Goal: Task Accomplishment & Management: Manage account settings

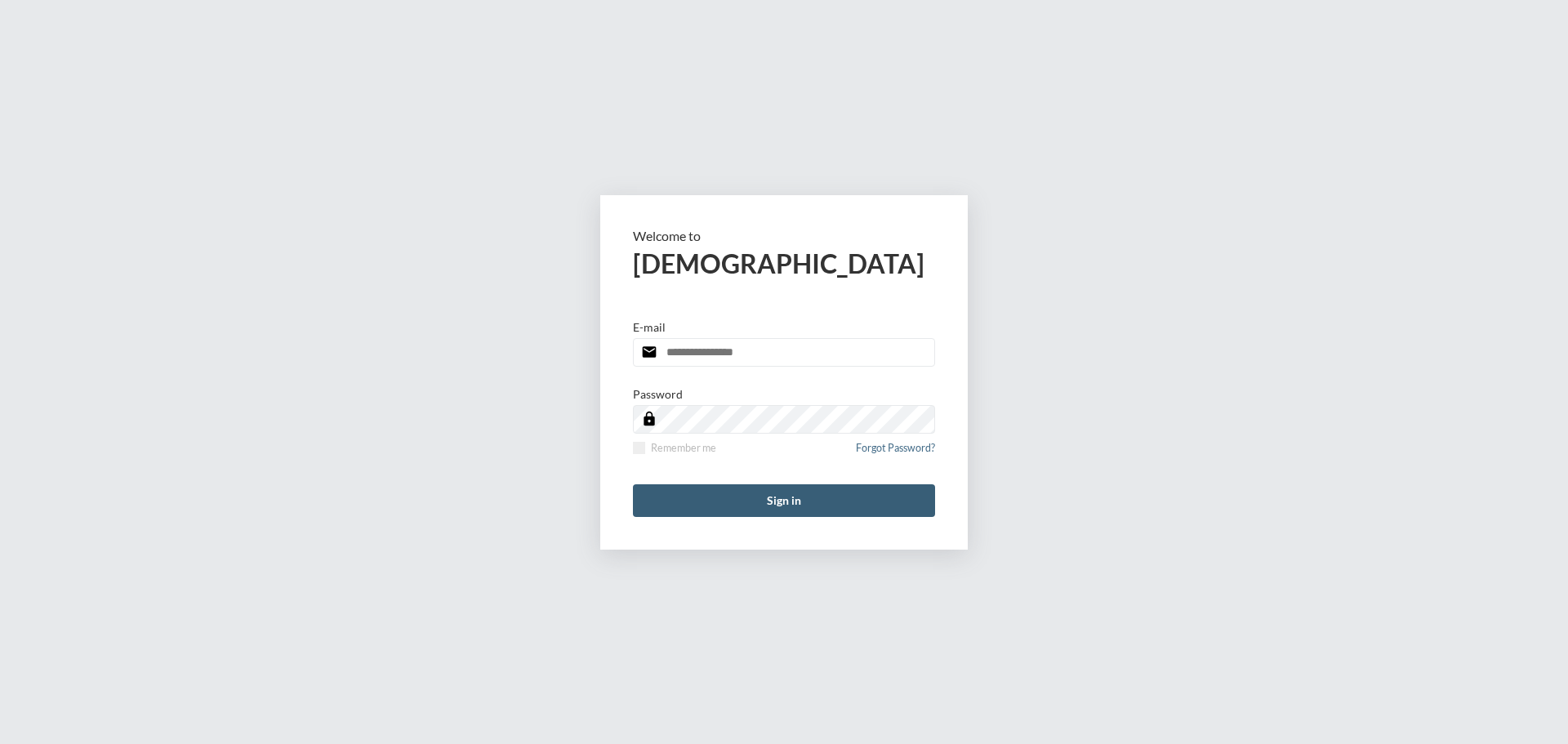
click at [720, 353] on input "email" at bounding box center [784, 352] width 302 height 28
type input "**********"
click at [634, 450] on span at bounding box center [639, 448] width 12 height 12
click at [684, 490] on button "Sign in" at bounding box center [784, 500] width 302 height 32
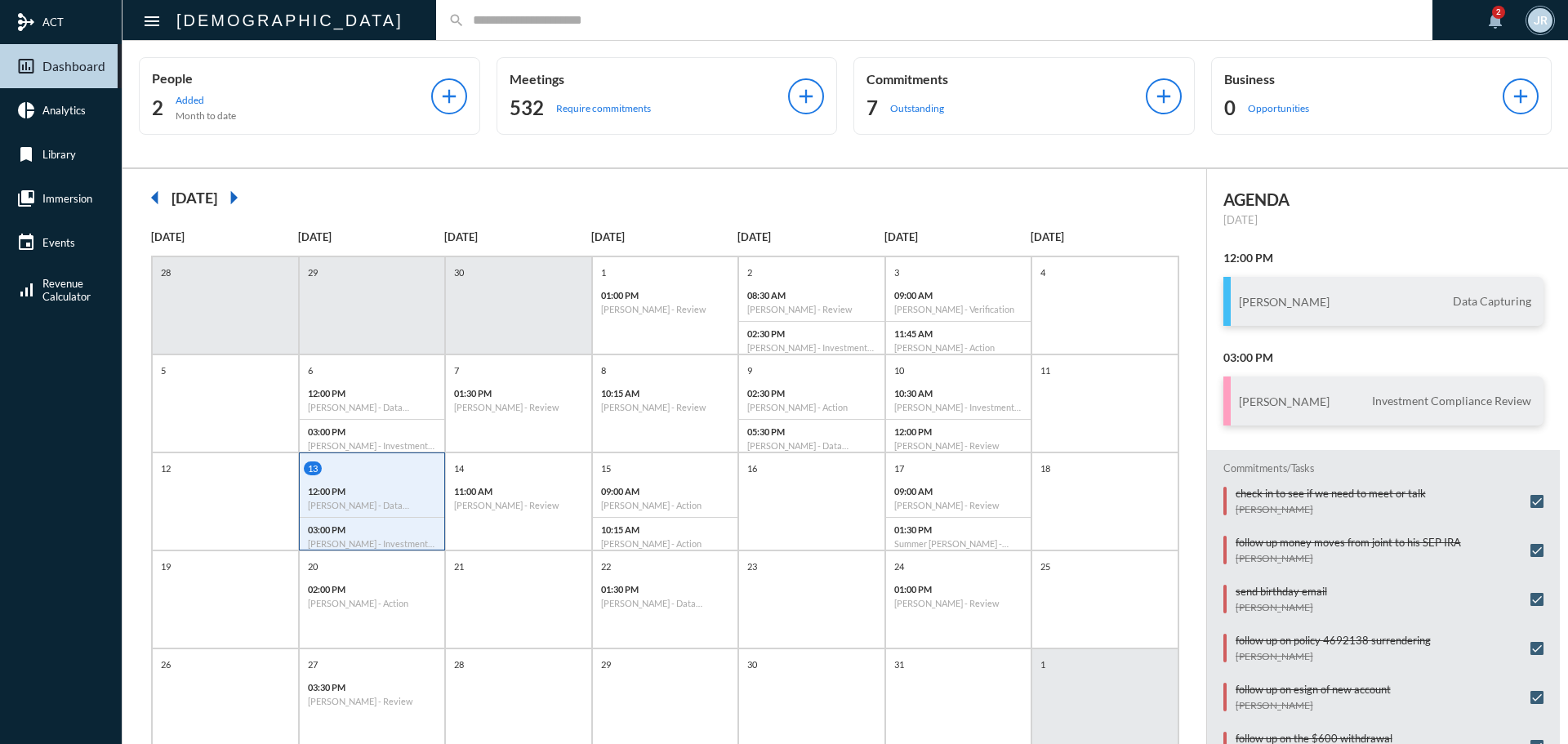
click at [465, 17] on input "text" at bounding box center [942, 20] width 955 height 14
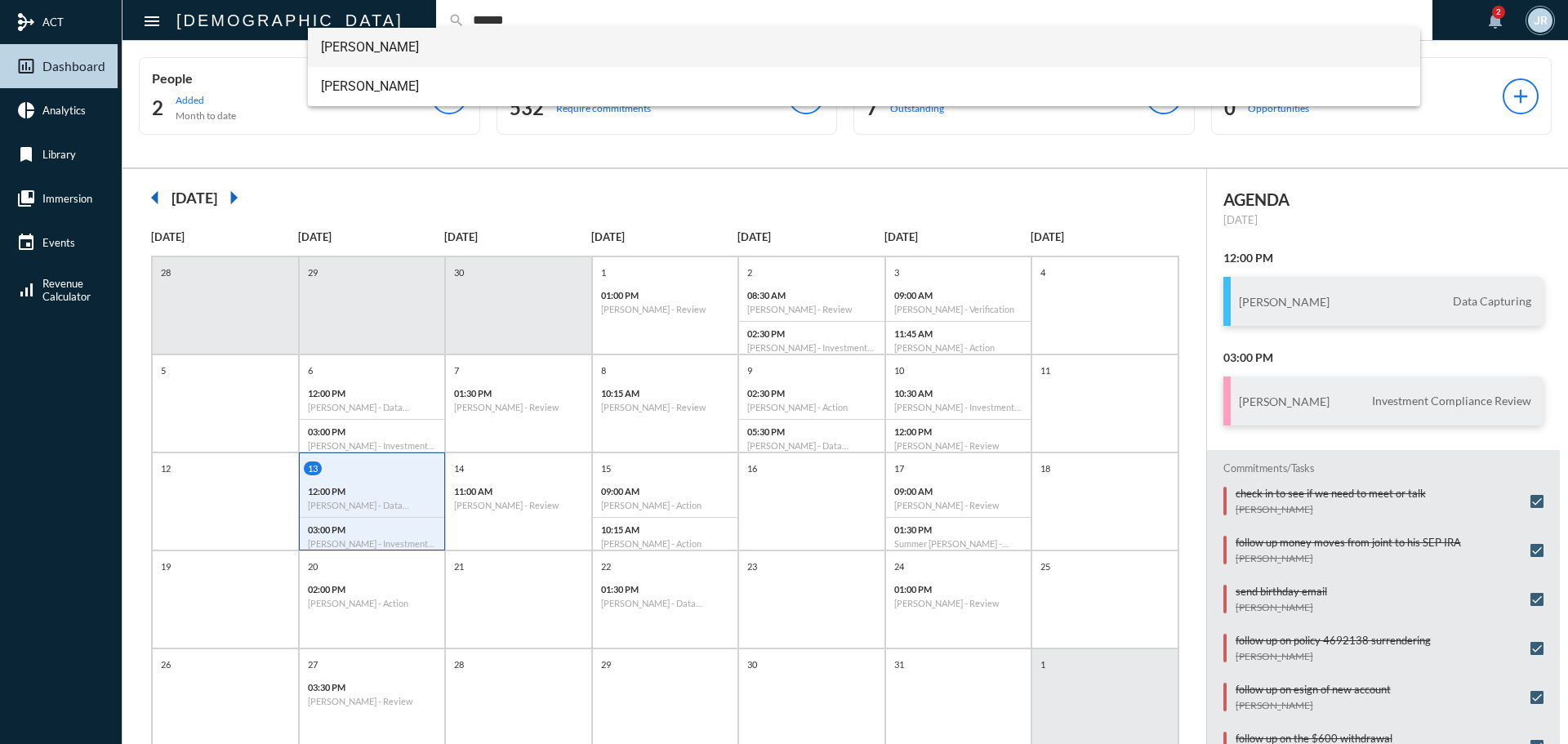
type input "******"
click at [364, 37] on span "Lance Potter" at bounding box center [865, 46] width 1087 height 39
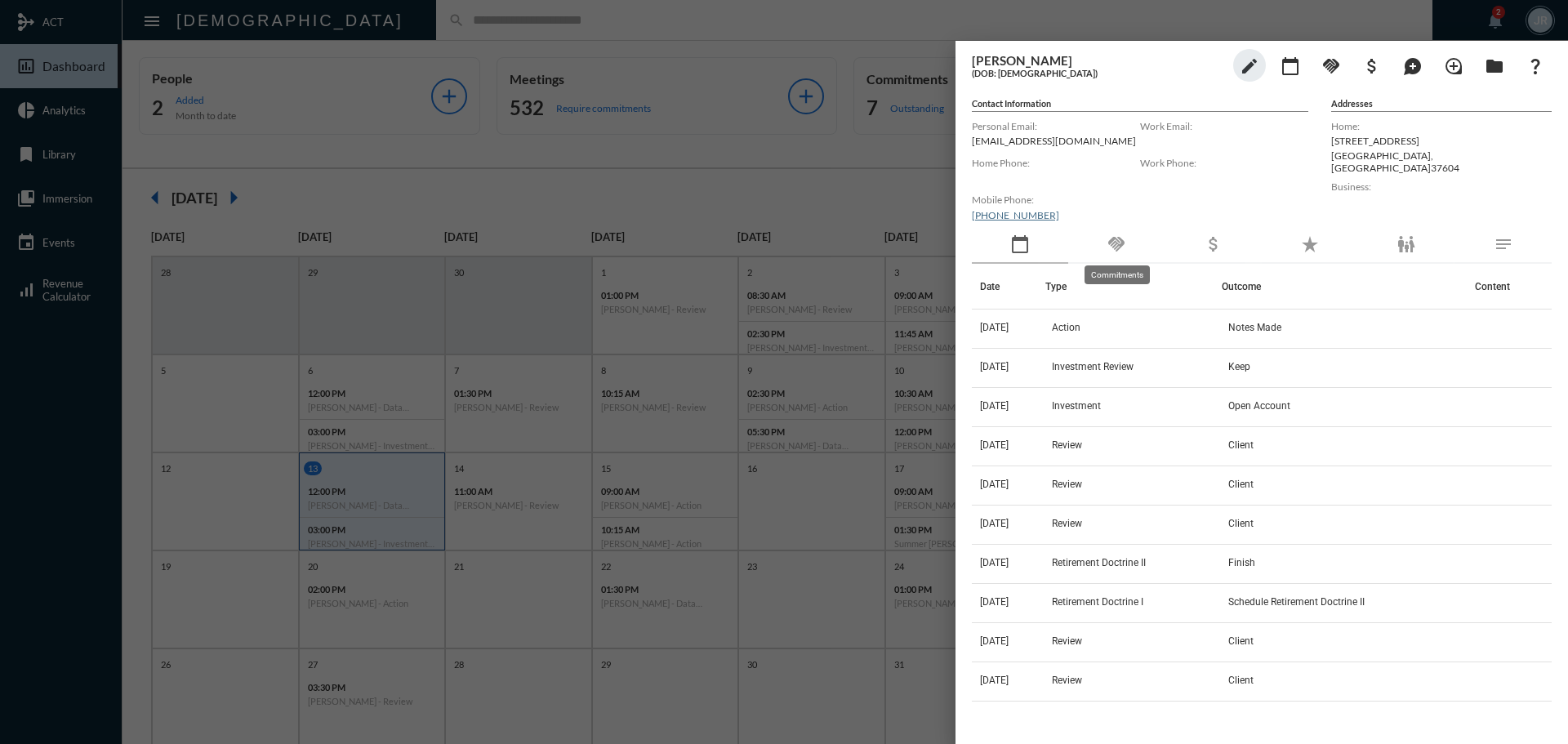
click at [1118, 242] on mat-icon "handshake" at bounding box center [1116, 244] width 20 height 20
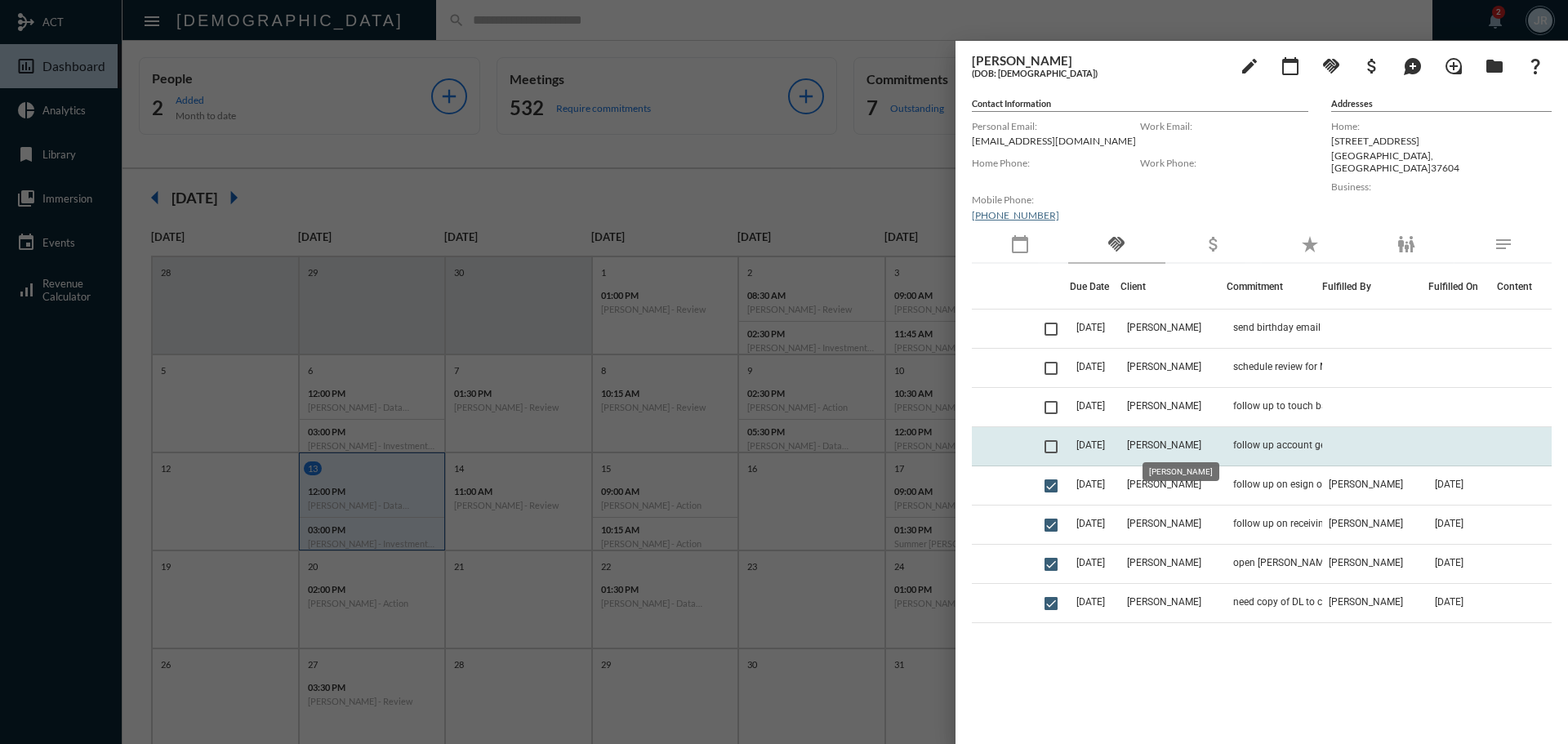
click at [1193, 446] on span "[PERSON_NAME]" at bounding box center [1165, 445] width 75 height 12
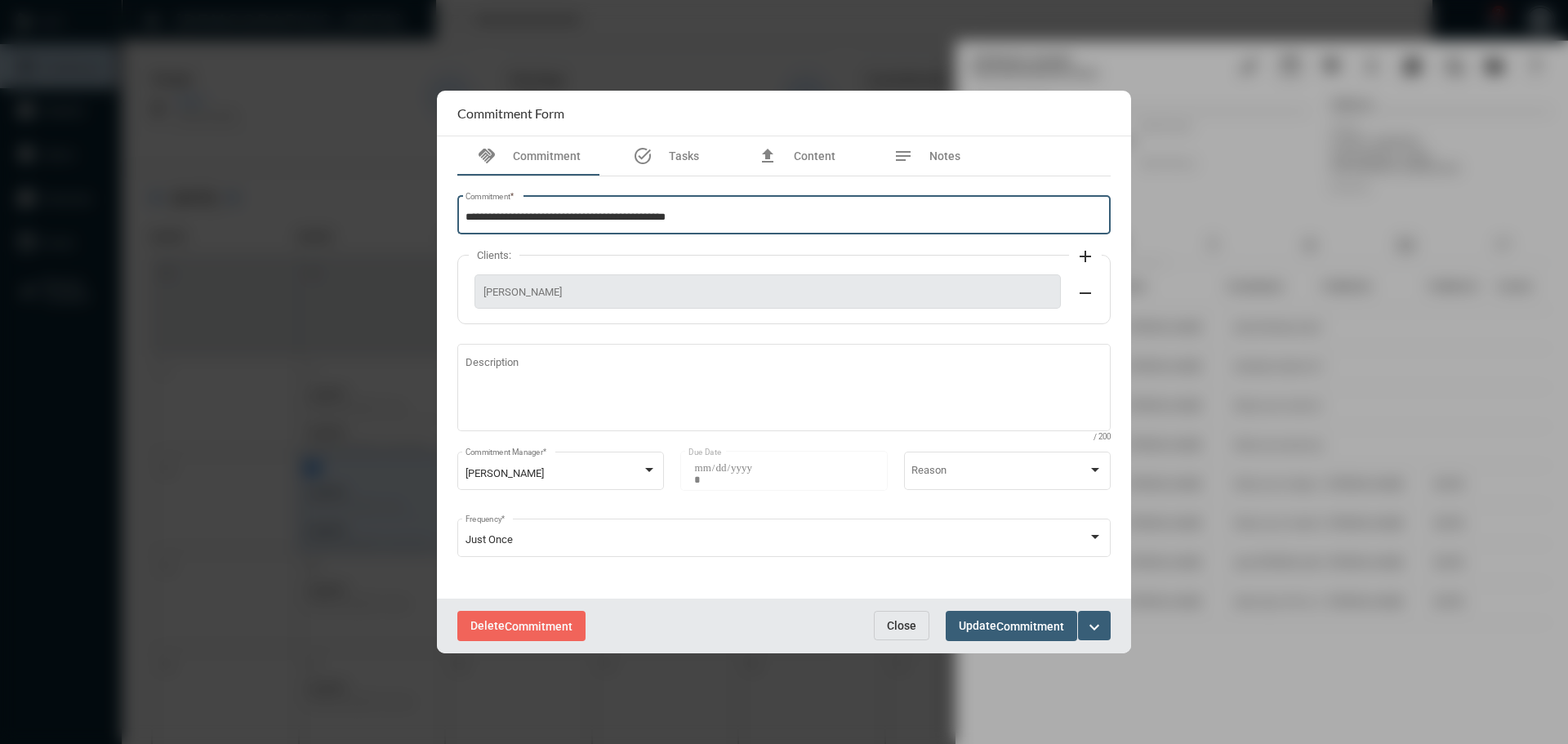
drag, startPoint x: 761, startPoint y: 219, endPoint x: 626, endPoint y: 213, distance: 135.1
click at [613, 218] on input "**********" at bounding box center [784, 218] width 637 height 12
type input "**********"
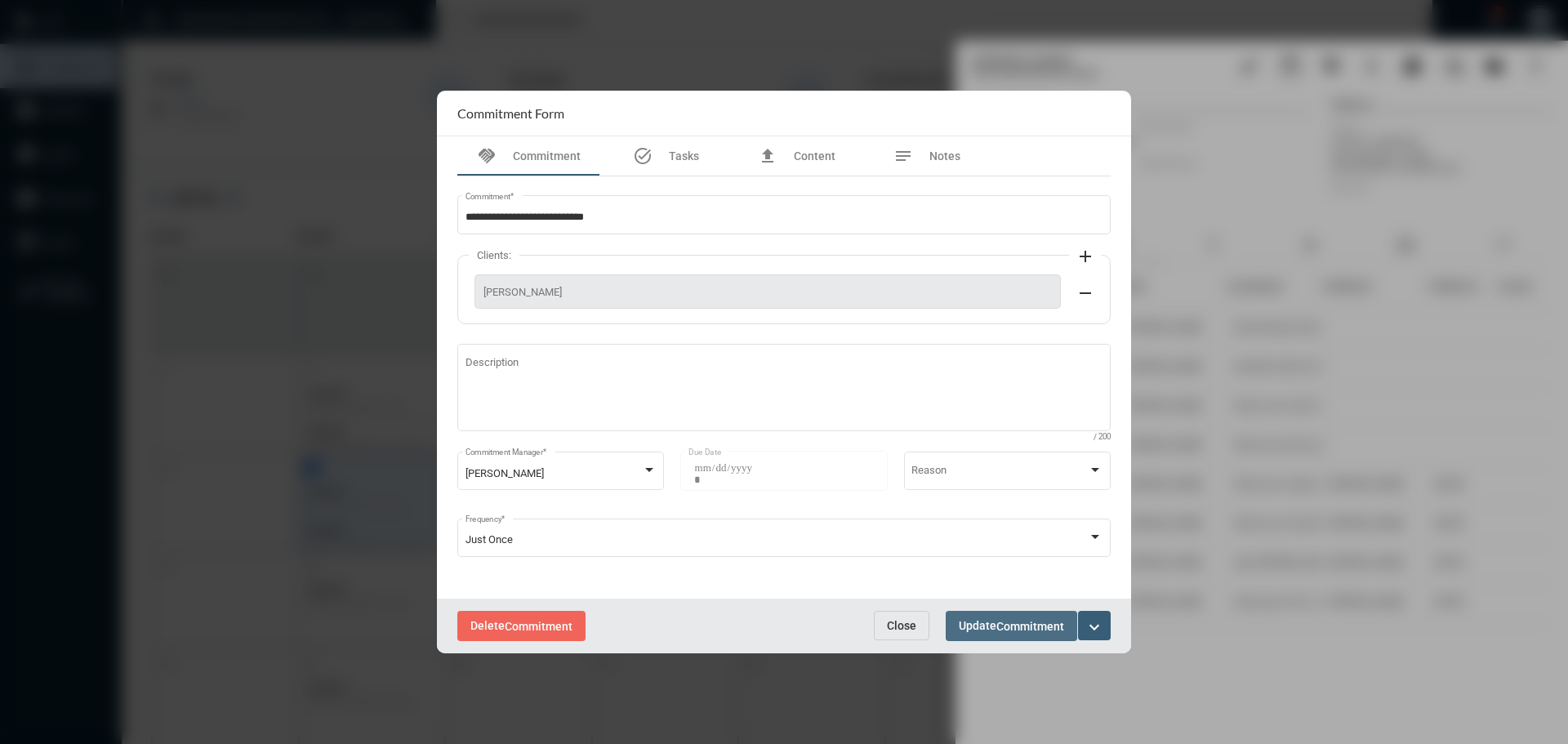
click at [1014, 628] on span "Commitment" at bounding box center [1030, 627] width 68 height 13
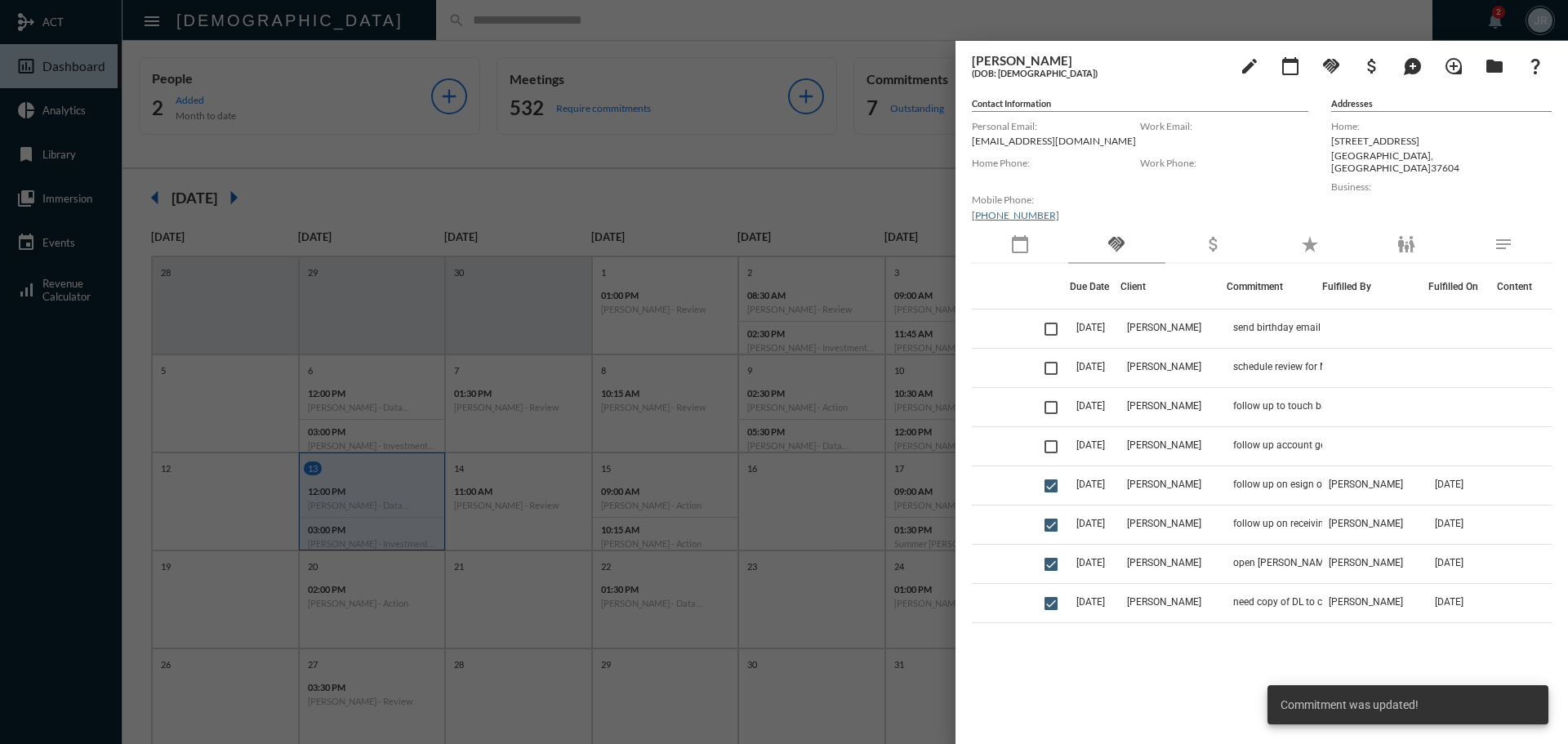
click at [553, 19] on div at bounding box center [784, 372] width 1568 height 744
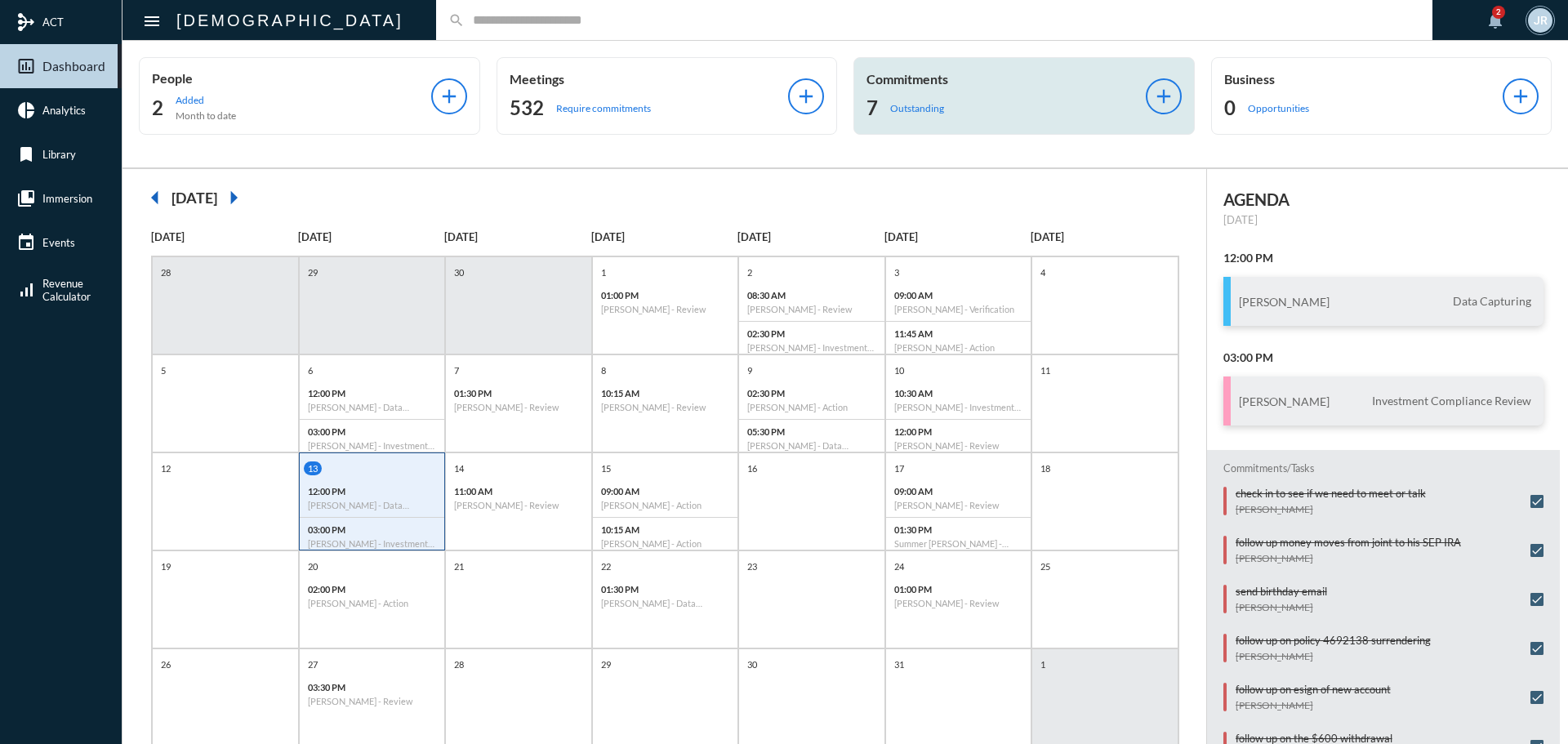
click at [905, 98] on div "7 Outstanding" at bounding box center [1006, 107] width 279 height 26
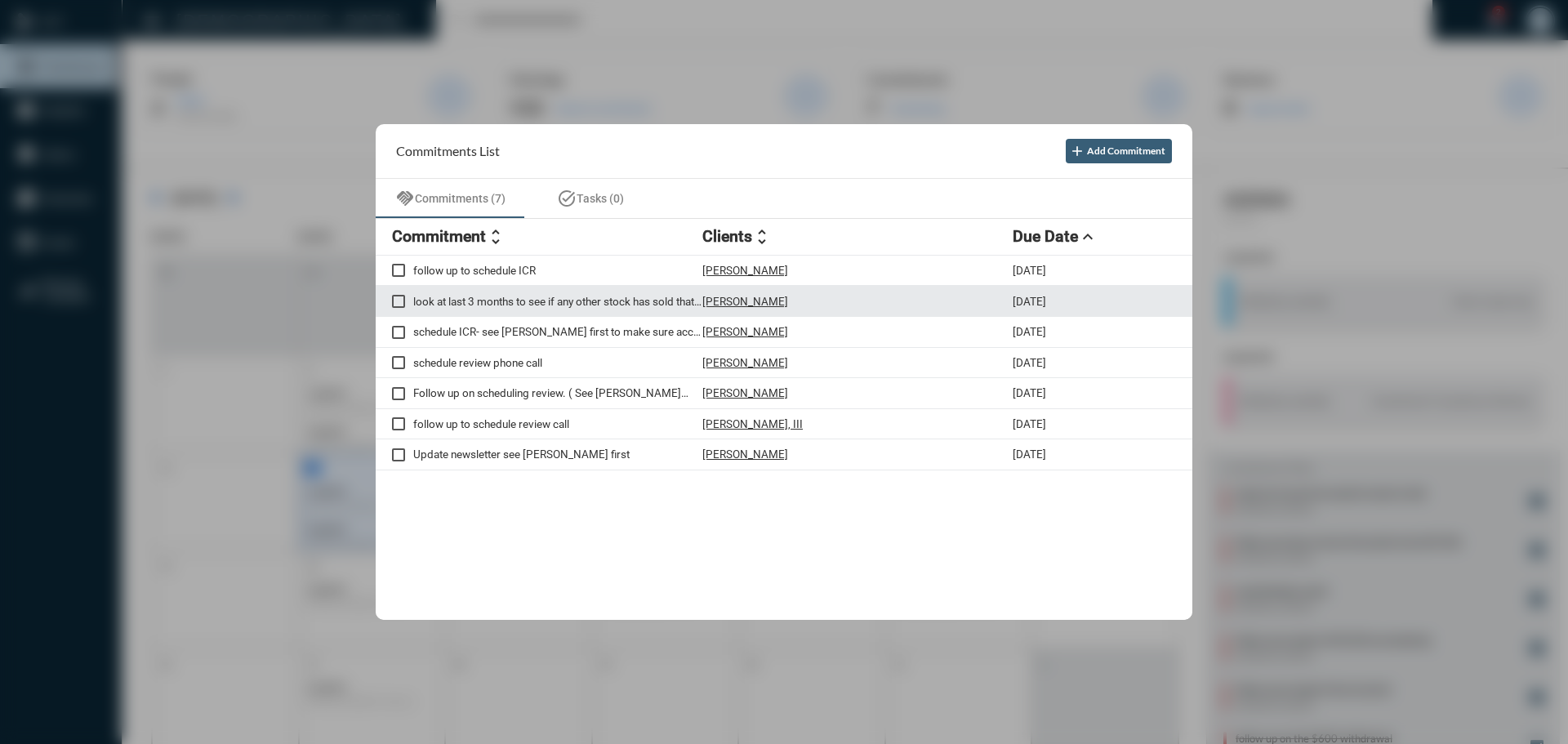
click at [736, 301] on p "[PERSON_NAME]" at bounding box center [745, 301] width 85 height 13
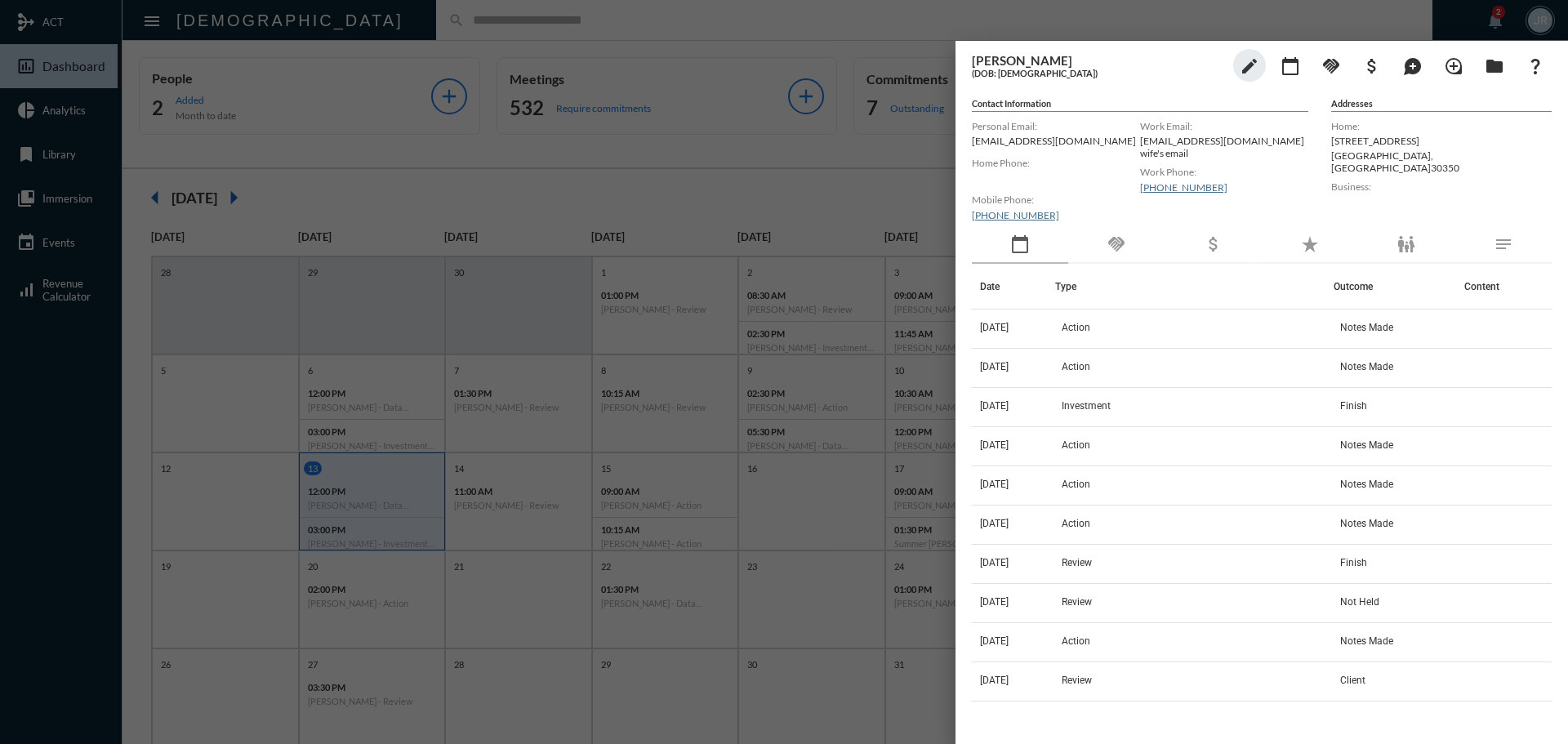
click at [1128, 242] on div "handshake" at bounding box center [1116, 245] width 96 height 37
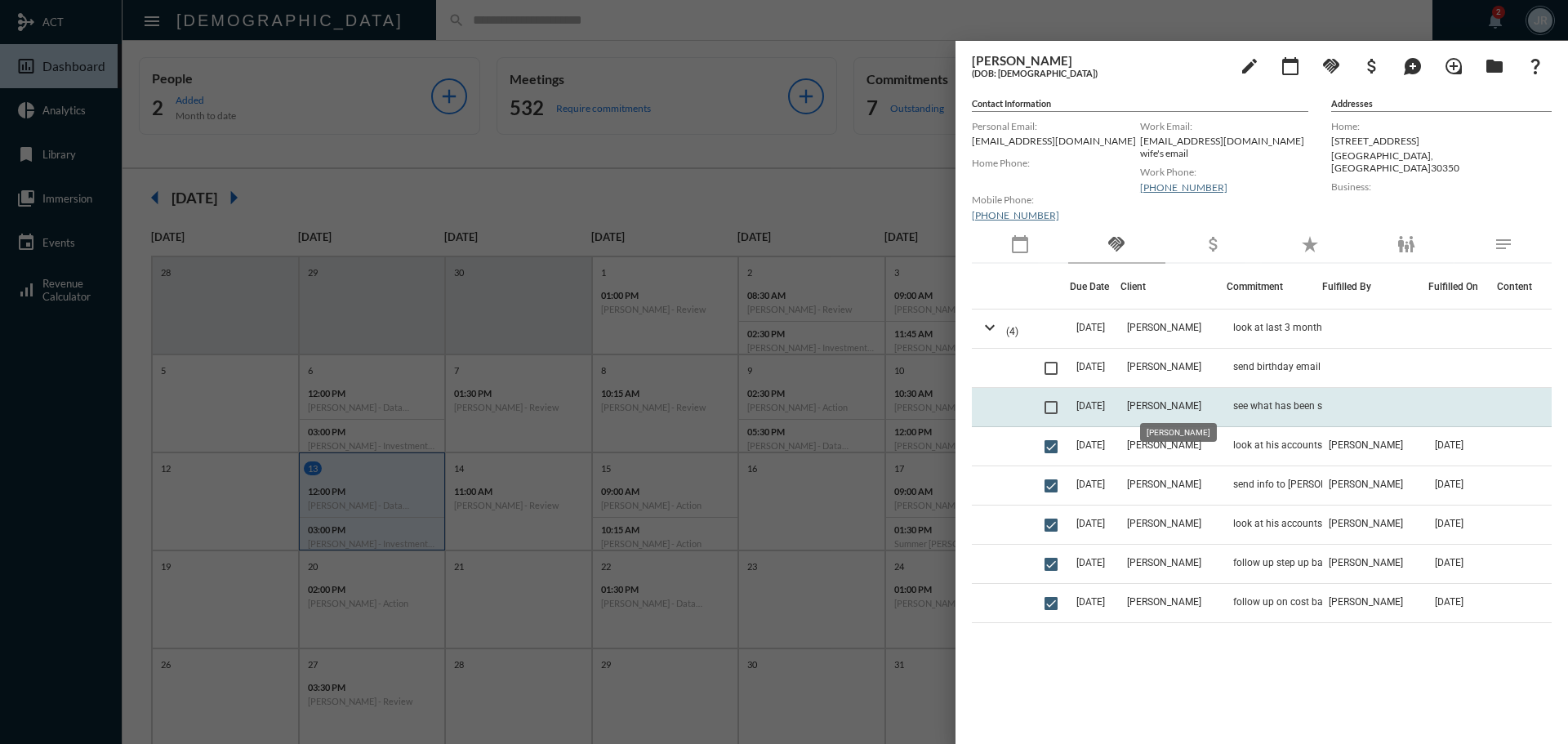
click at [1143, 405] on span "[PERSON_NAME]" at bounding box center [1165, 406] width 75 height 12
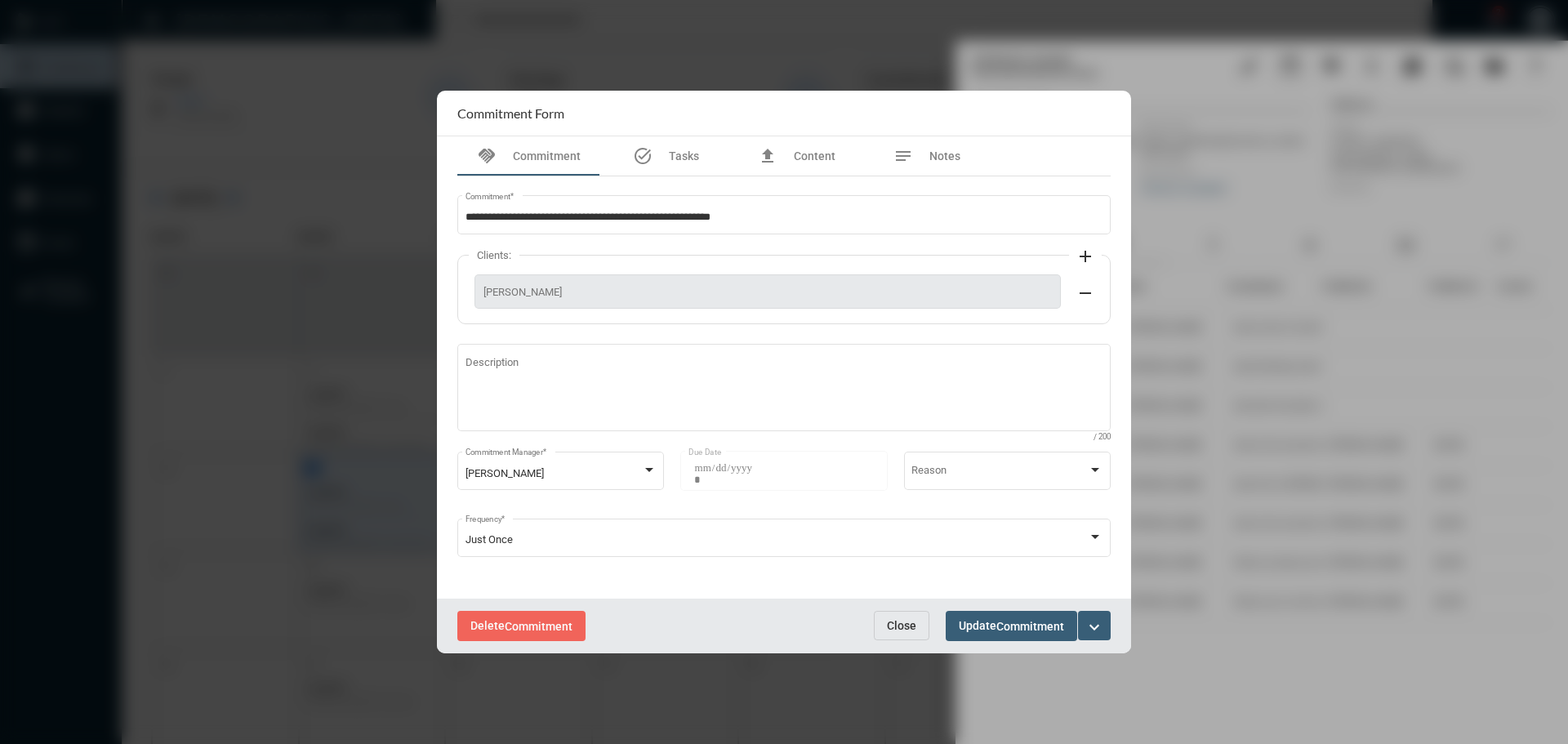
click at [886, 631] on button "Close" at bounding box center [901, 625] width 56 height 29
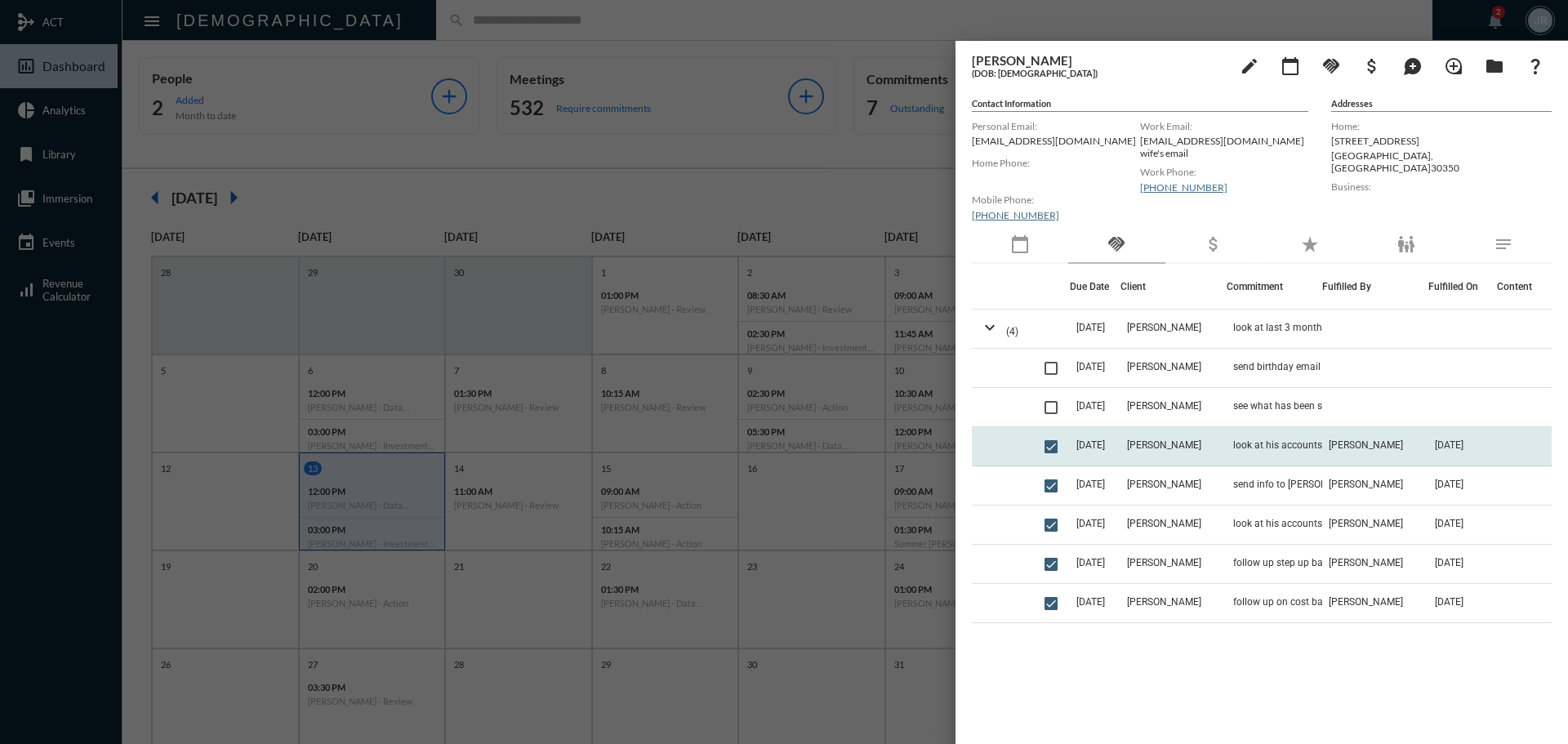
click at [1222, 438] on td "[PERSON_NAME]" at bounding box center [1174, 447] width 106 height 39
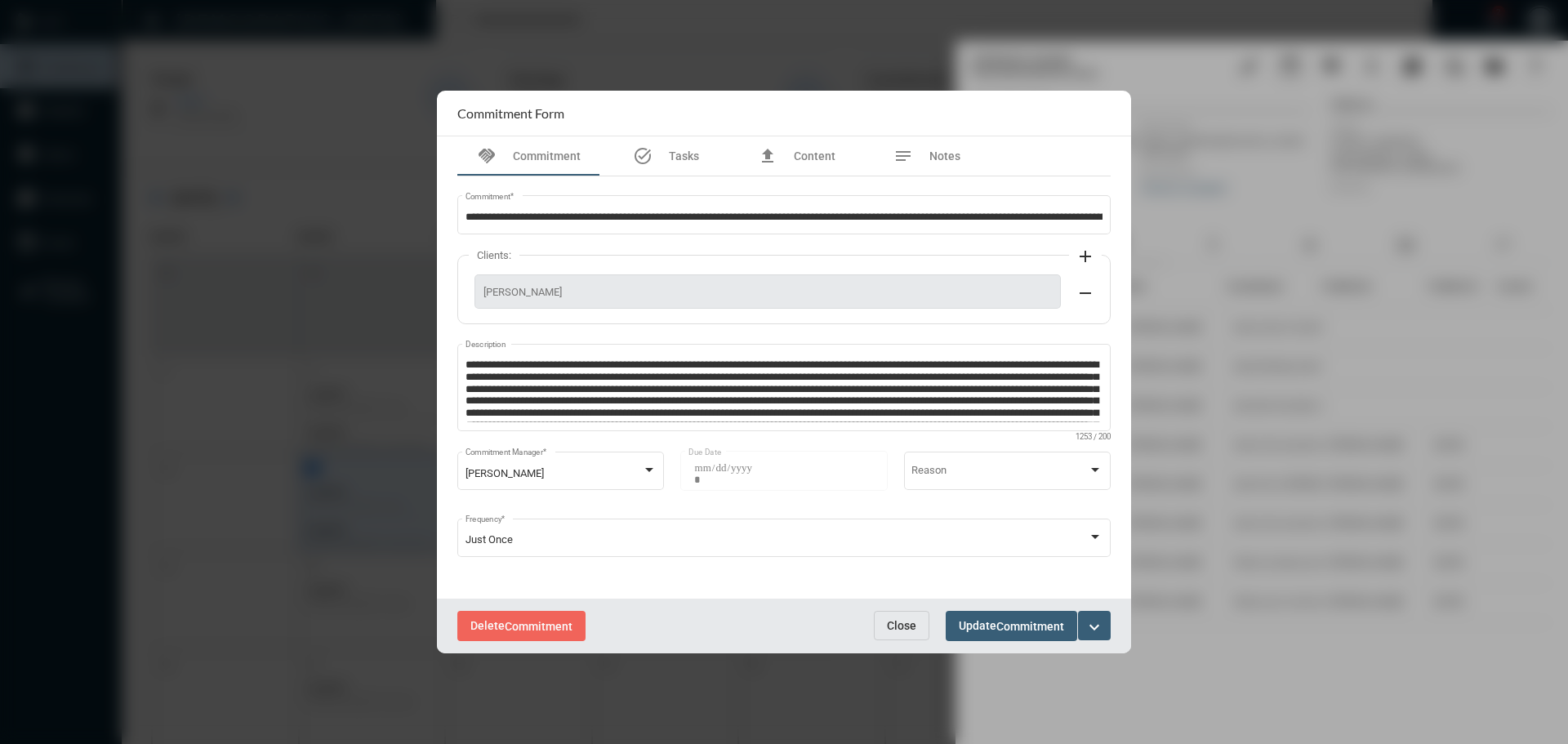
click at [898, 617] on button "Close" at bounding box center [901, 625] width 56 height 29
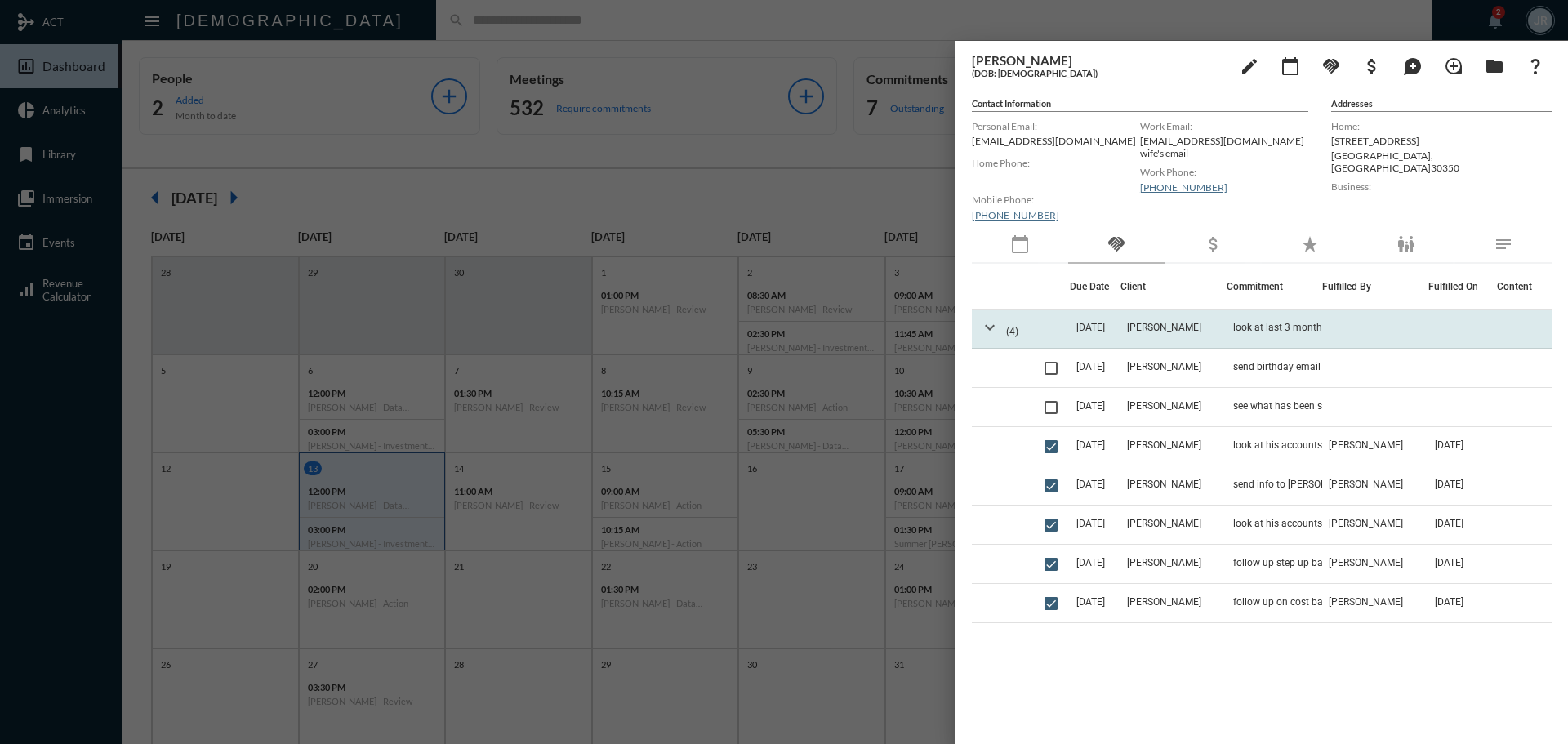
click at [989, 329] on mat-icon "expand_more" at bounding box center [990, 328] width 20 height 20
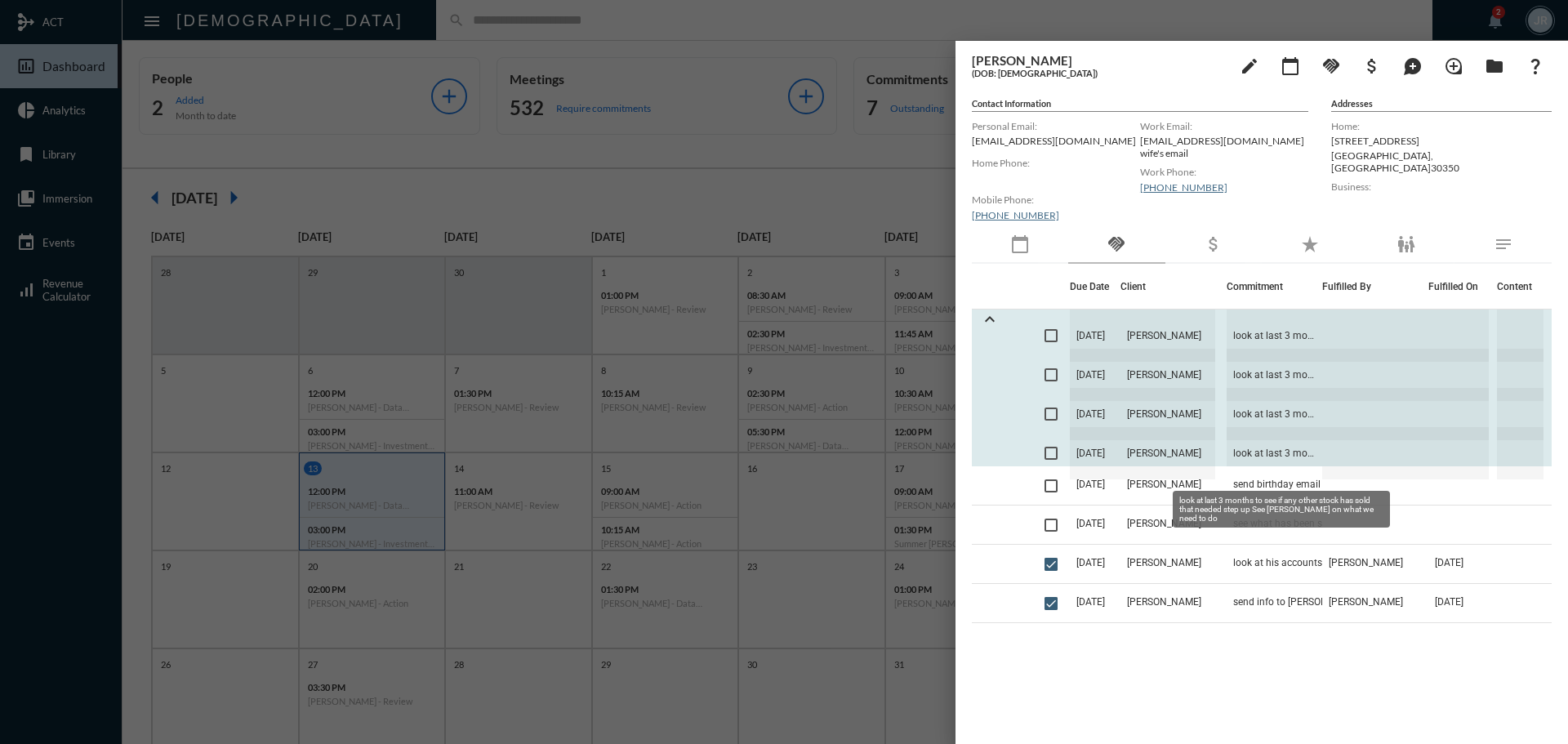
click at [1238, 443] on span "look at last 3 months to see if any other stock has sold that needed step up Se…" at bounding box center [1274, 453] width 95 height 52
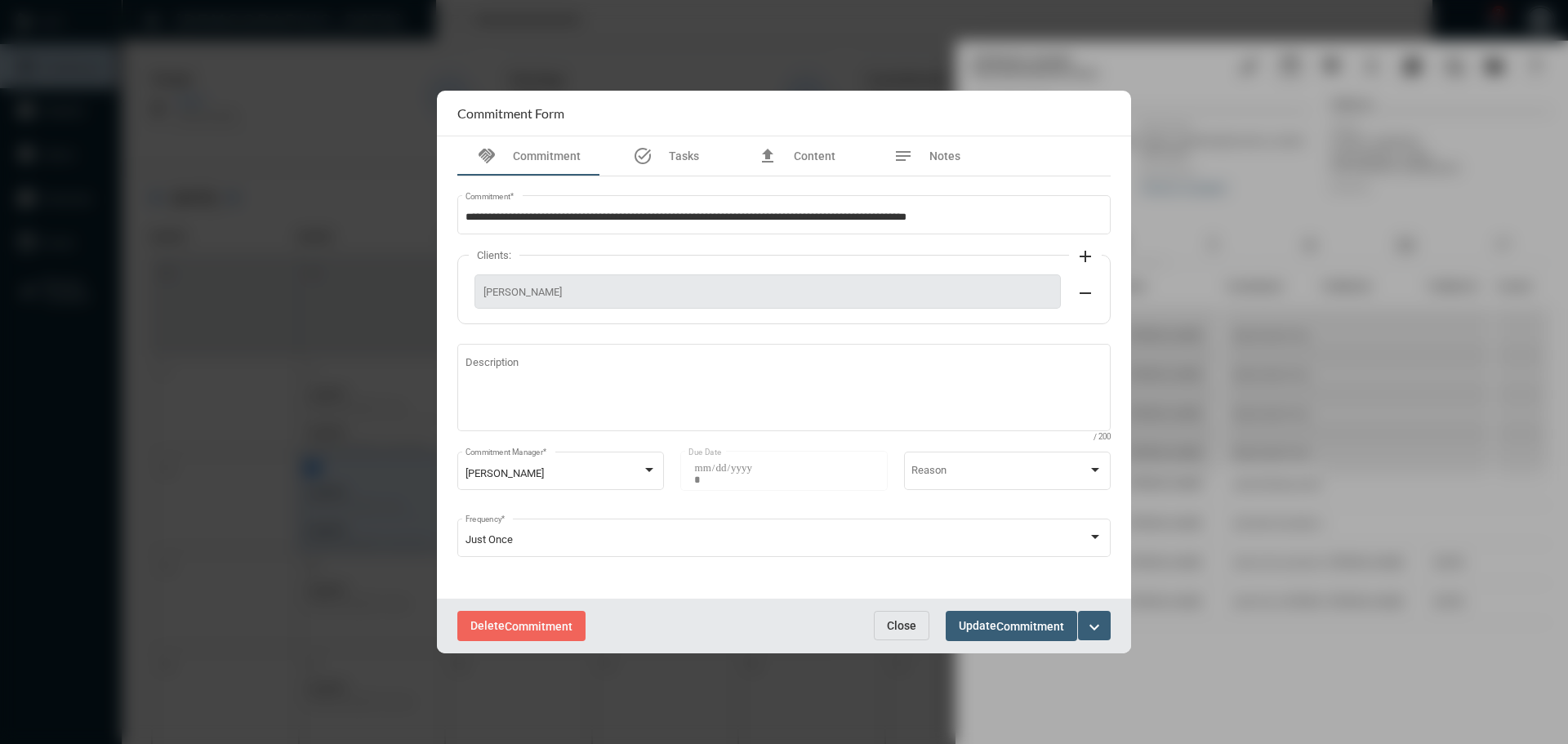
click at [895, 619] on span "Close" at bounding box center [901, 626] width 29 height 13
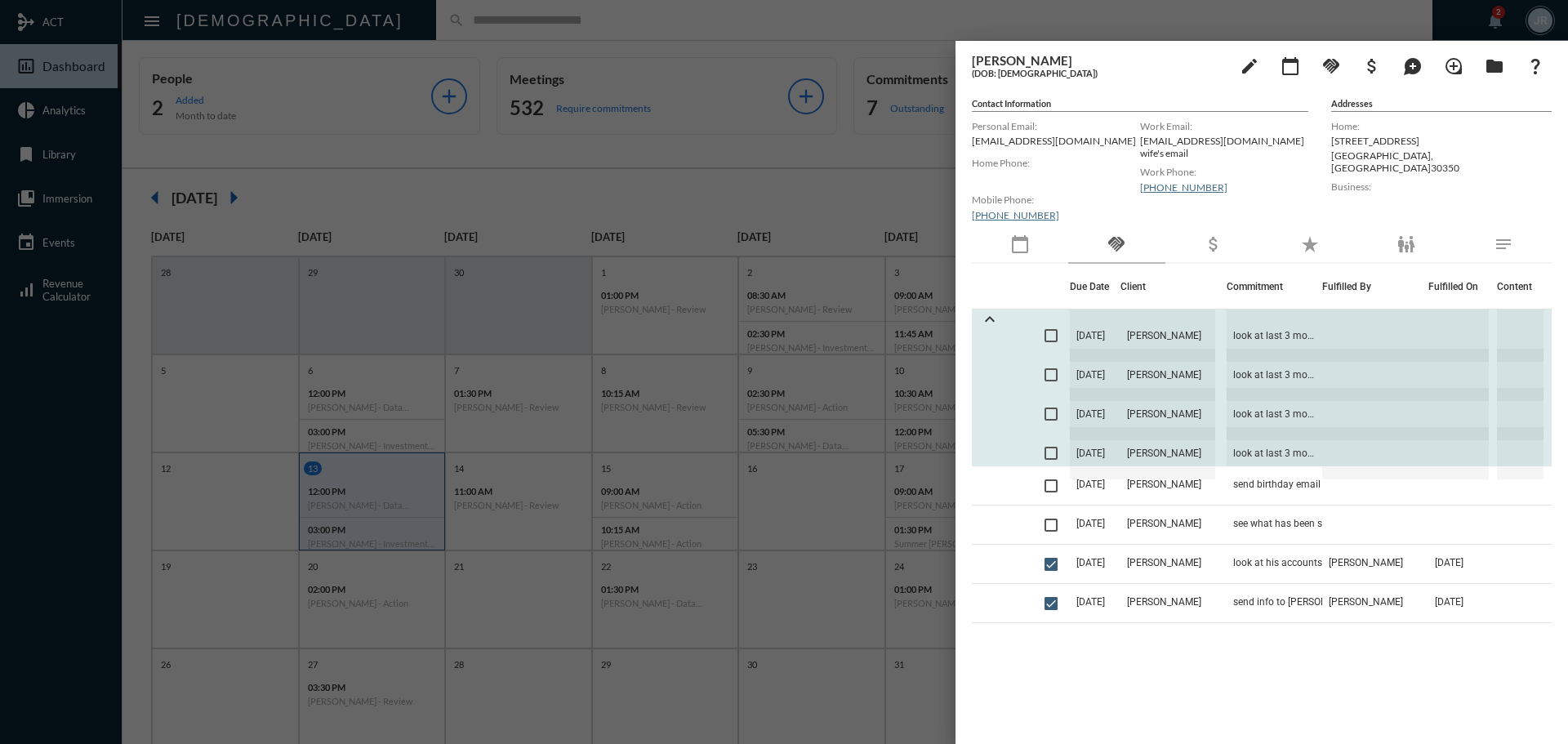
click at [1098, 447] on span "[DATE]" at bounding box center [1095, 453] width 51 height 52
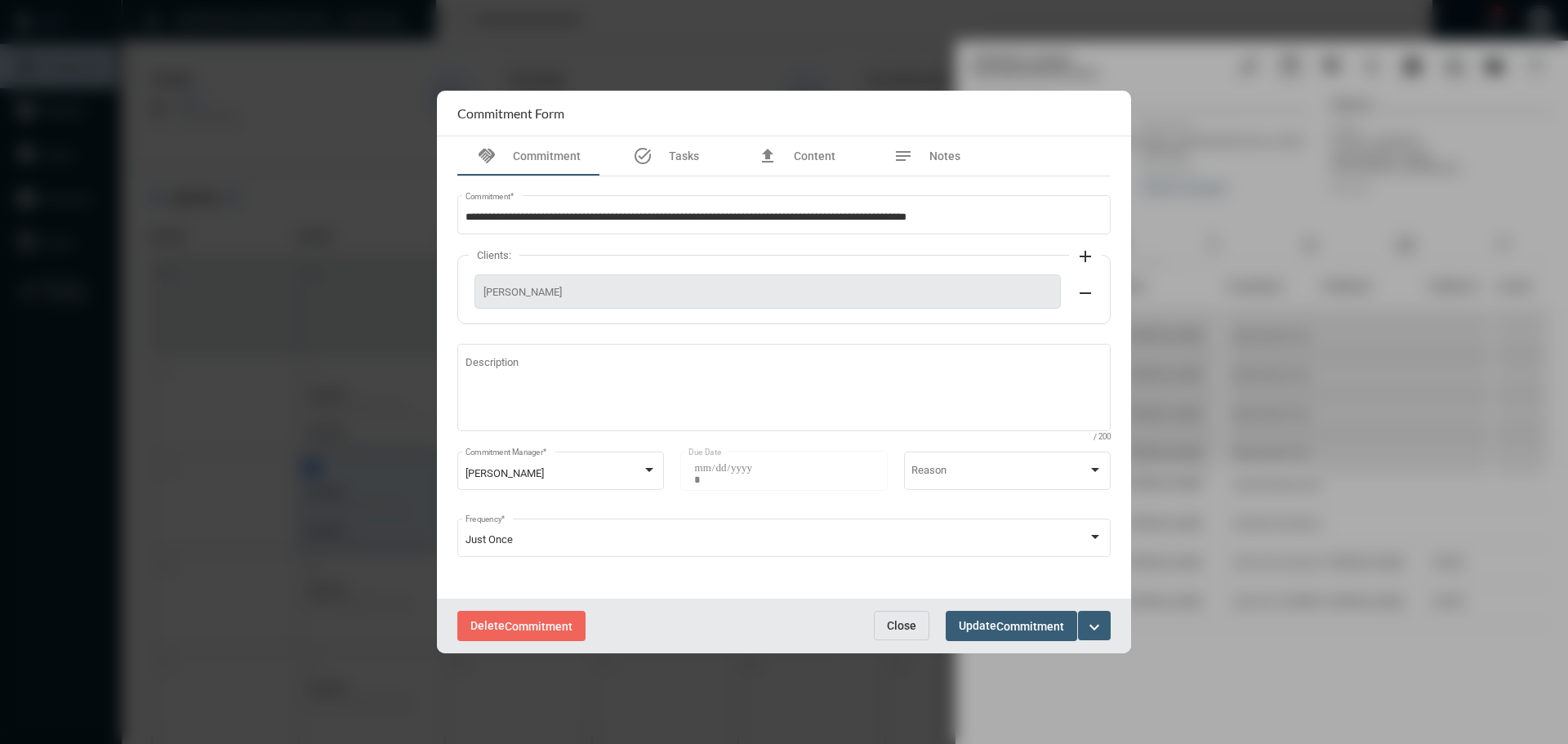
click at [1095, 622] on mat-icon "expand_more" at bounding box center [1095, 628] width 20 height 20
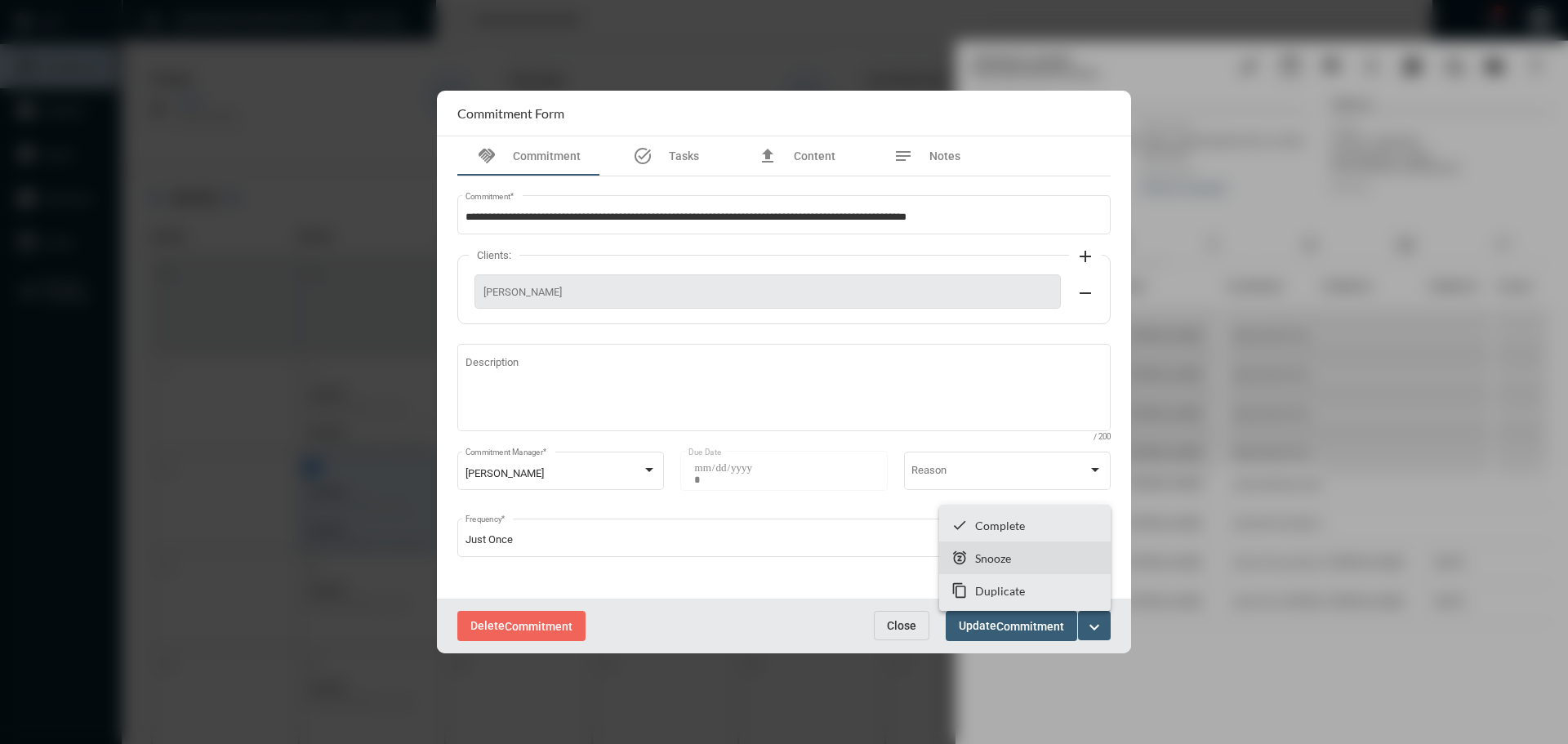
click at [992, 556] on p "Snooze" at bounding box center [993, 558] width 36 height 14
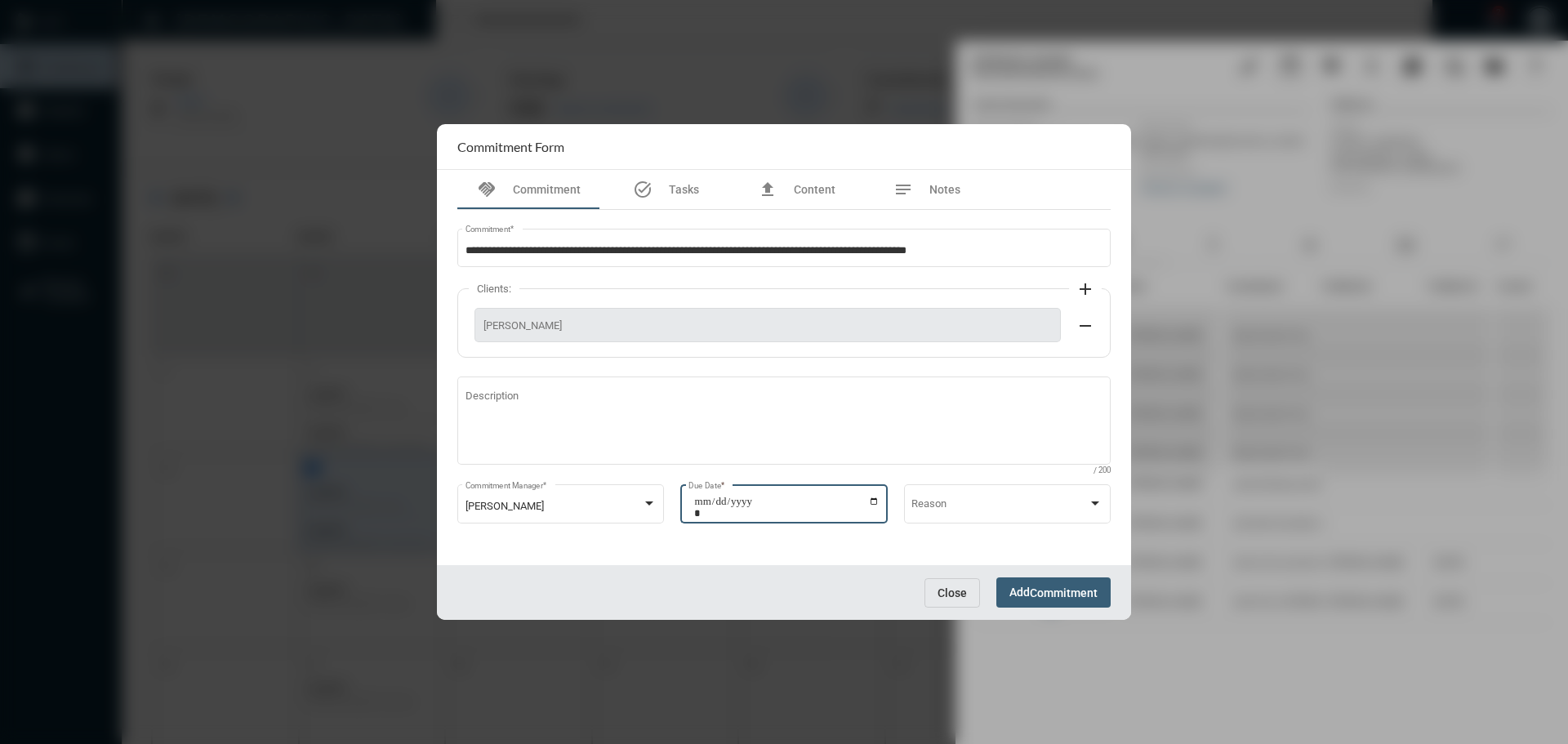
click at [874, 503] on input "**********" at bounding box center [786, 507] width 185 height 23
type input "**********"
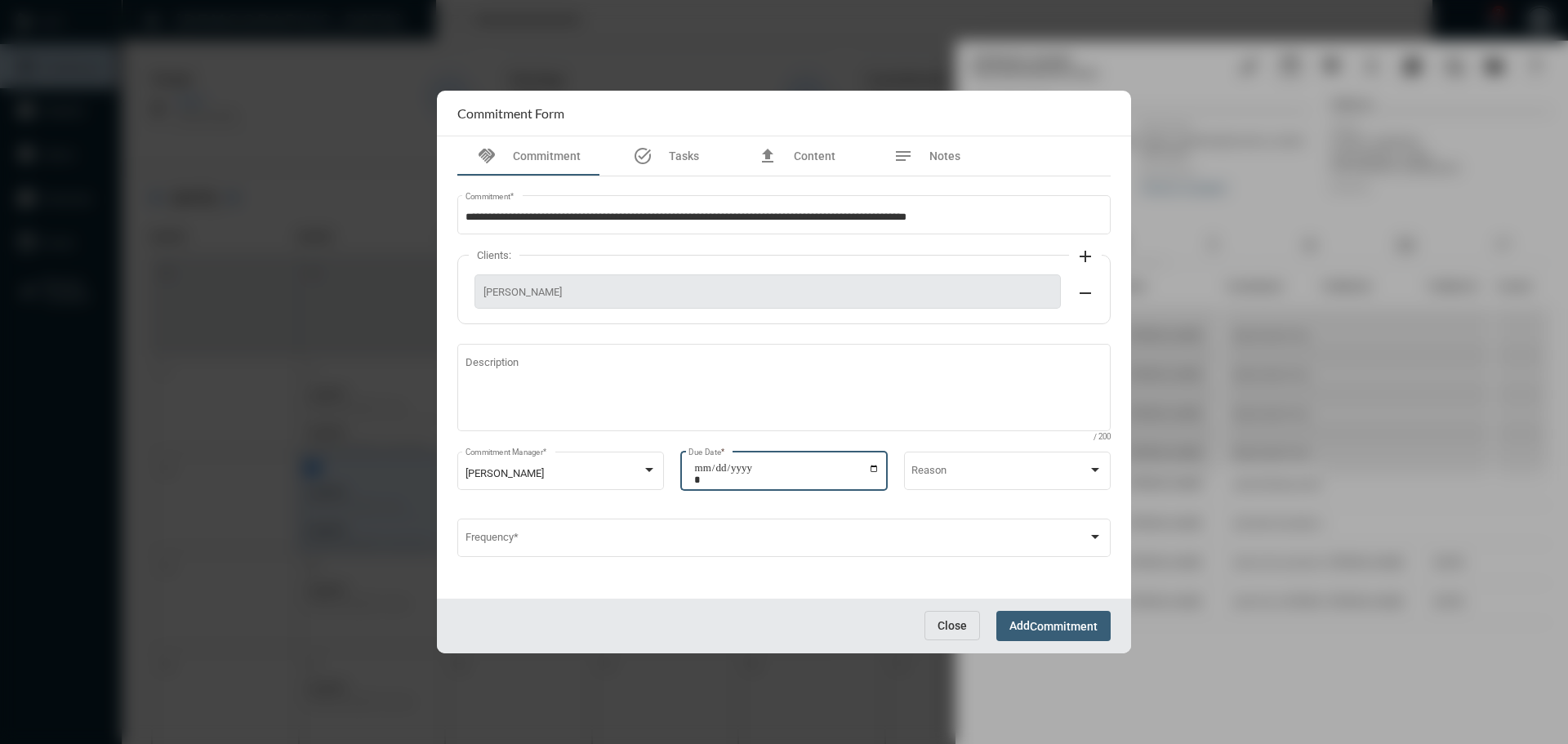
click at [1046, 615] on button "Add Commitment" at bounding box center [1053, 626] width 115 height 30
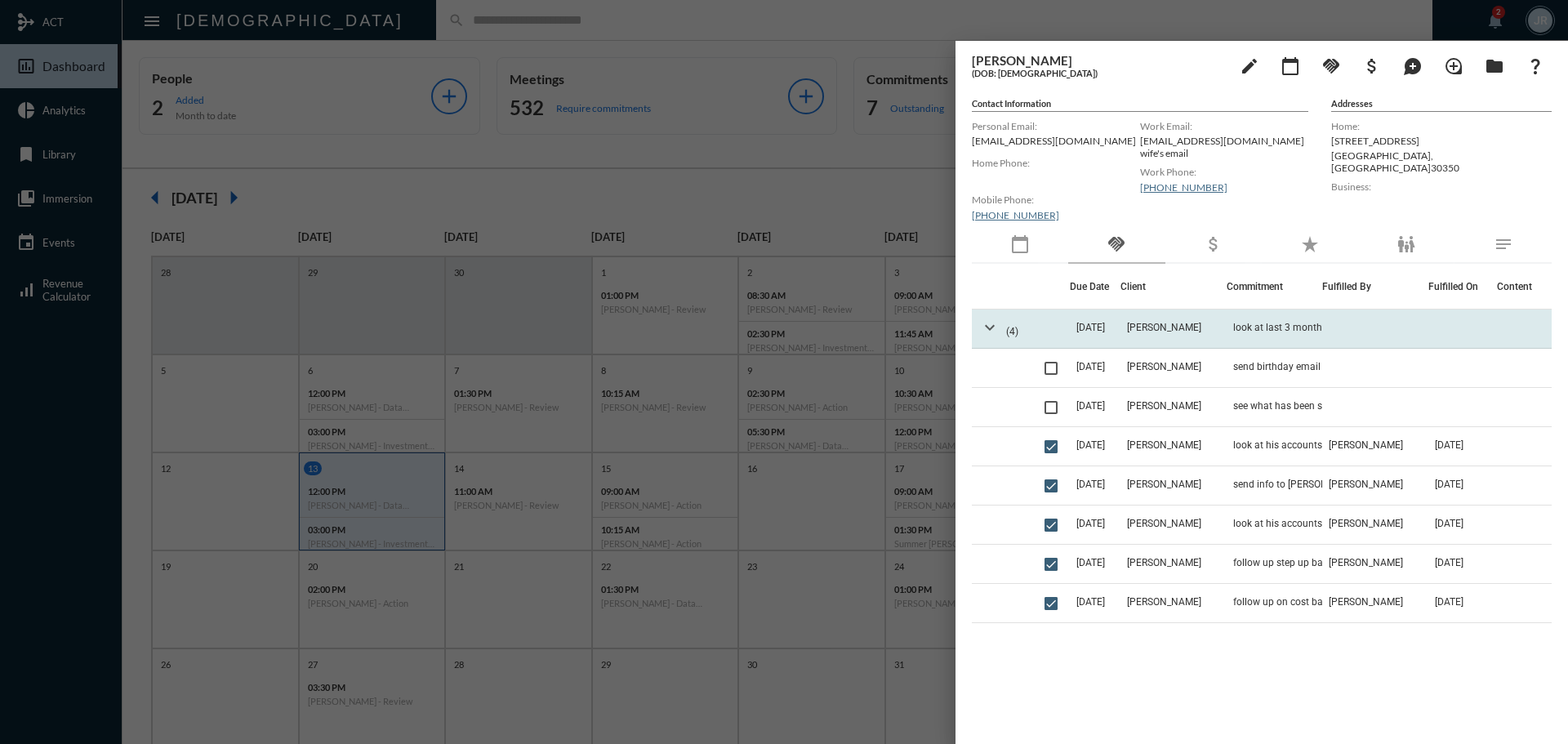
click at [989, 319] on mat-icon "expand_more" at bounding box center [990, 328] width 20 height 20
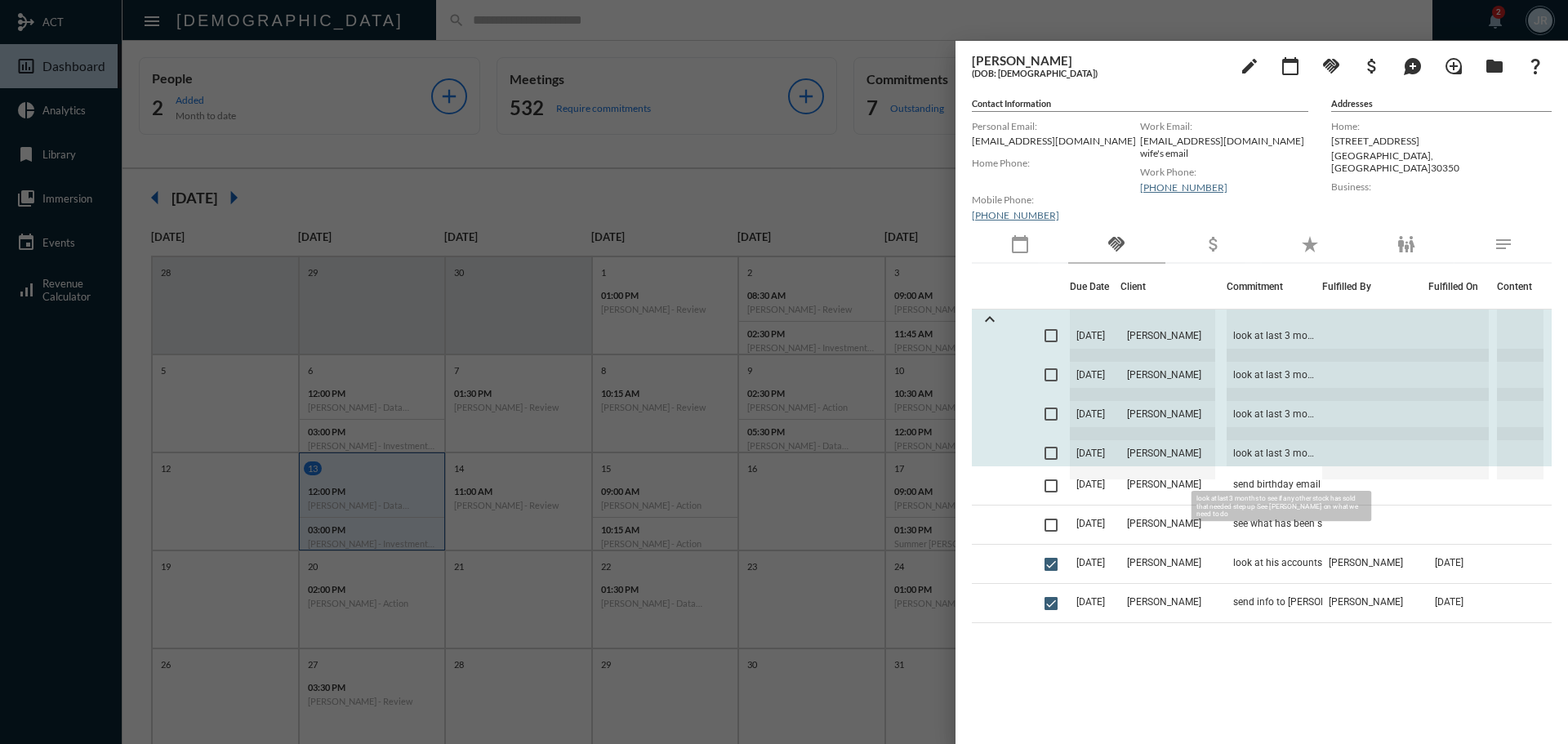
click at [1270, 450] on span "look at last 3 months to see if any other stock has sold that needed step up Se…" at bounding box center [1274, 453] width 95 height 52
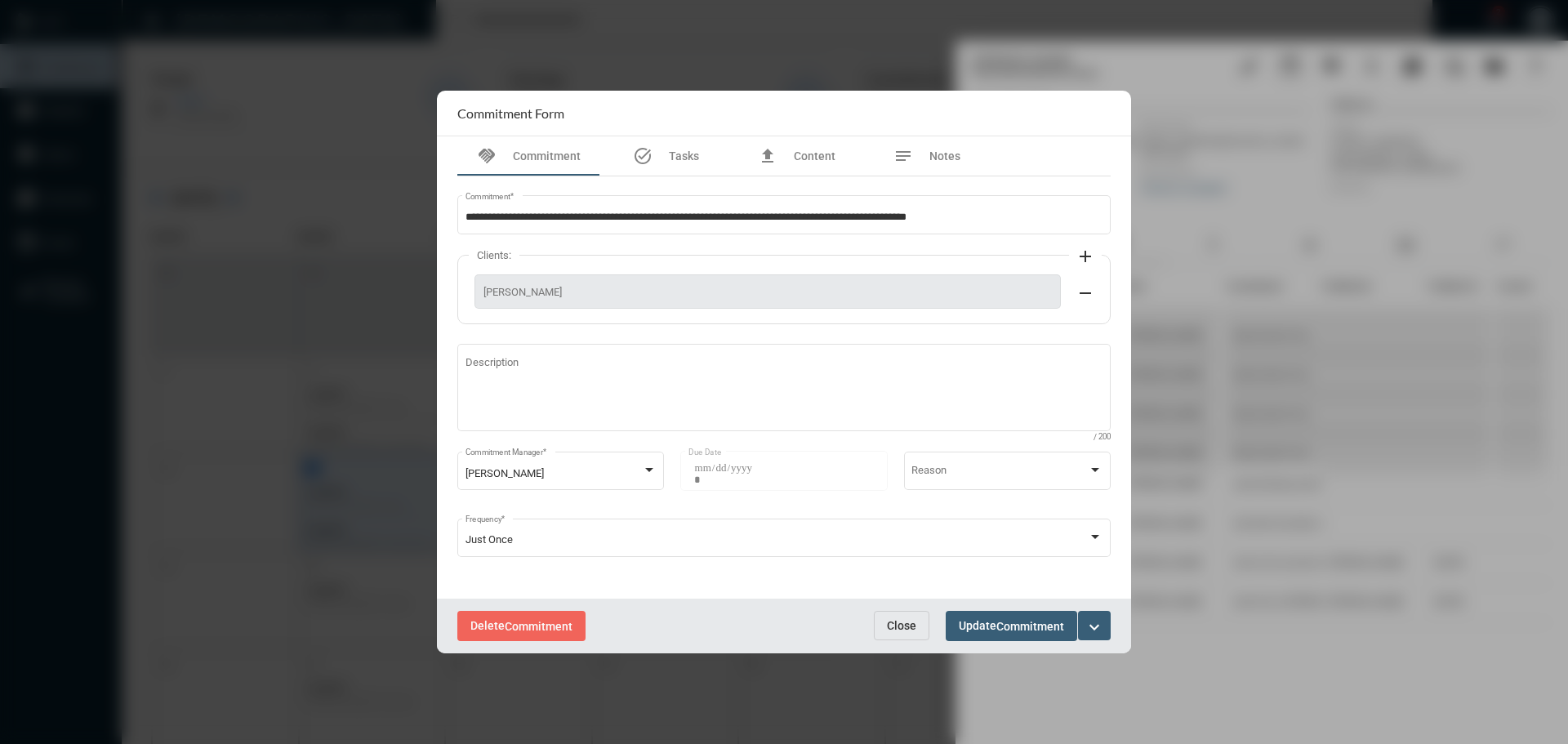
click at [896, 629] on span "Close" at bounding box center [901, 626] width 29 height 13
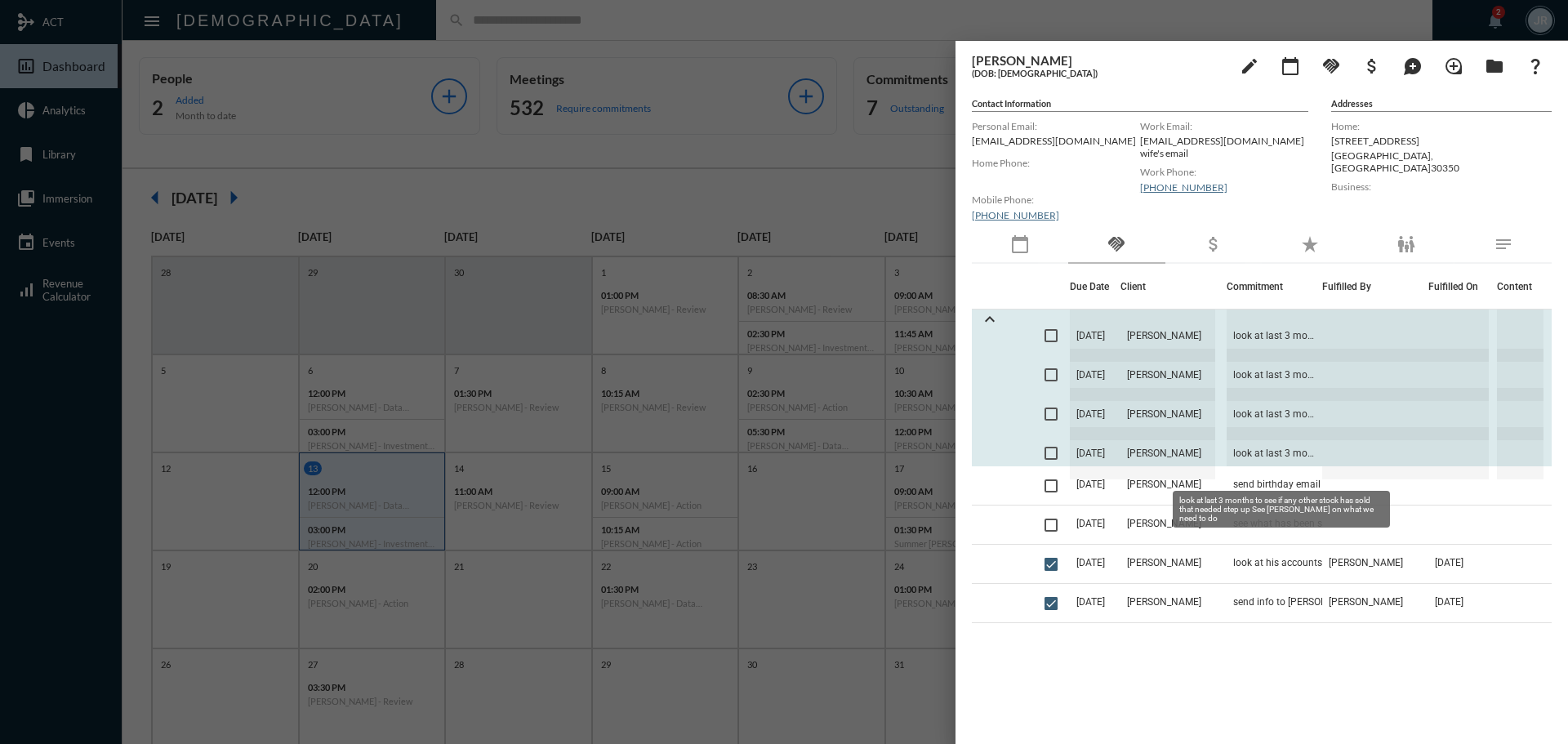
click at [1239, 453] on span "look at last 3 months to see if any other stock has sold that needed step up Se…" at bounding box center [1274, 453] width 95 height 52
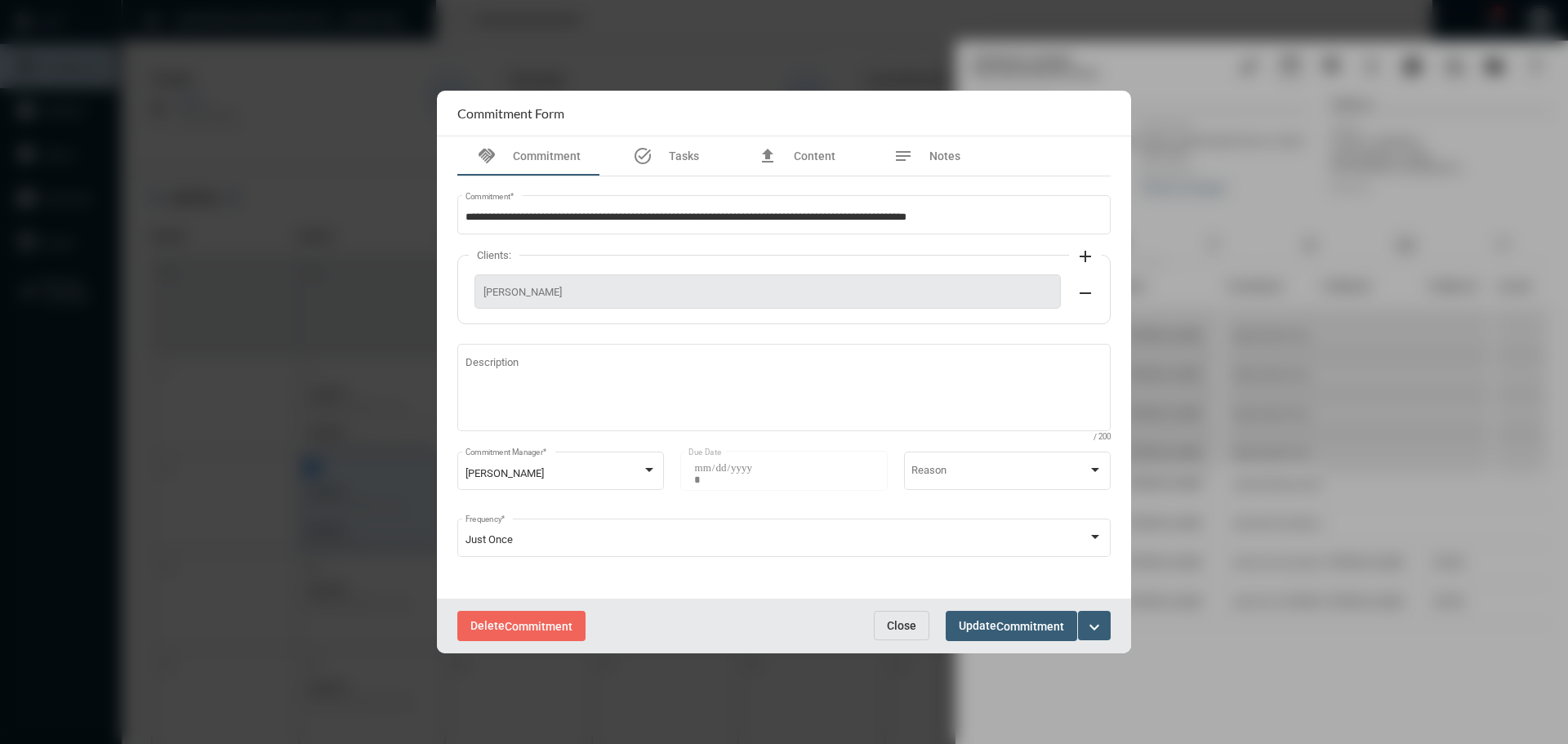
click at [916, 618] on button "Close" at bounding box center [901, 625] width 56 height 29
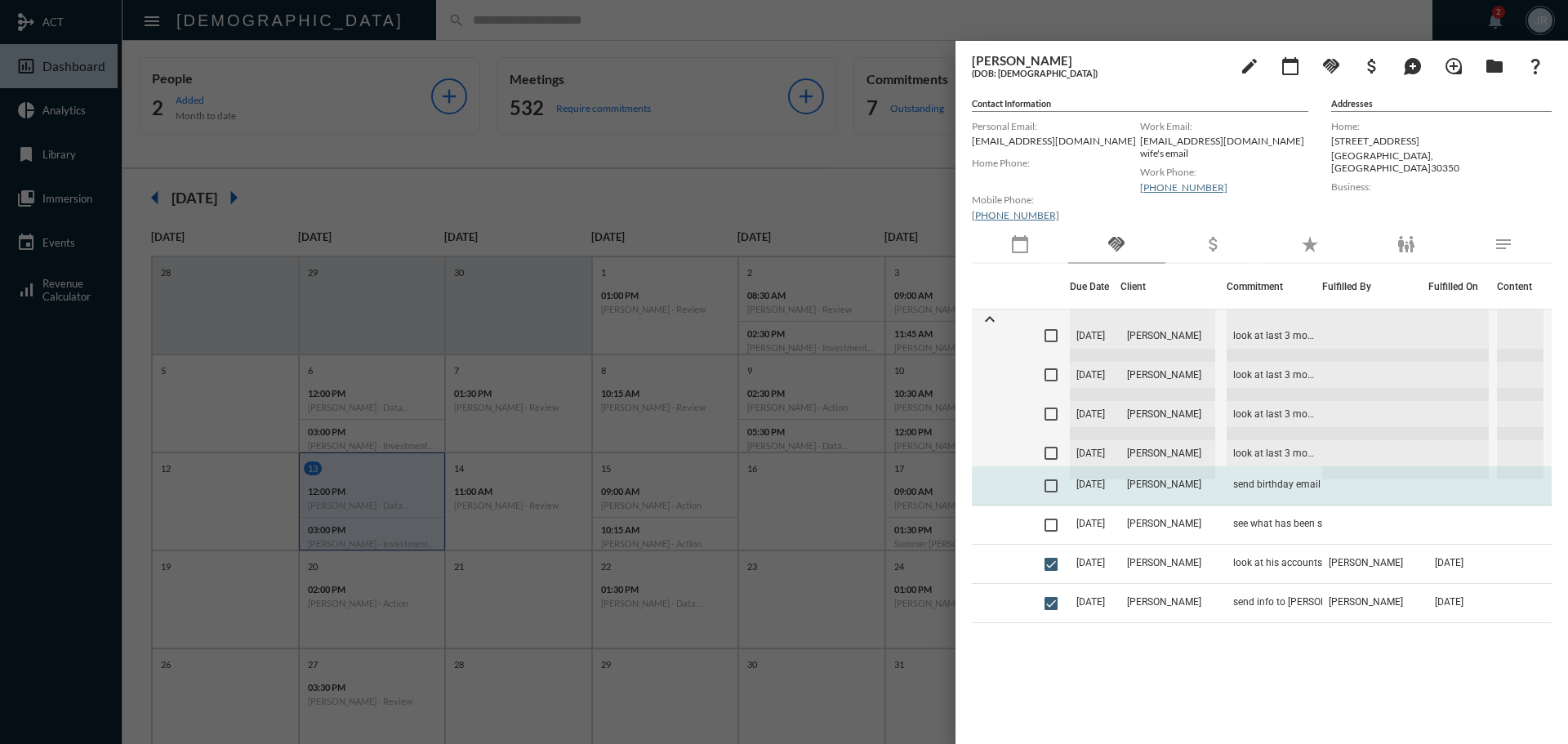
scroll to position [81, 0]
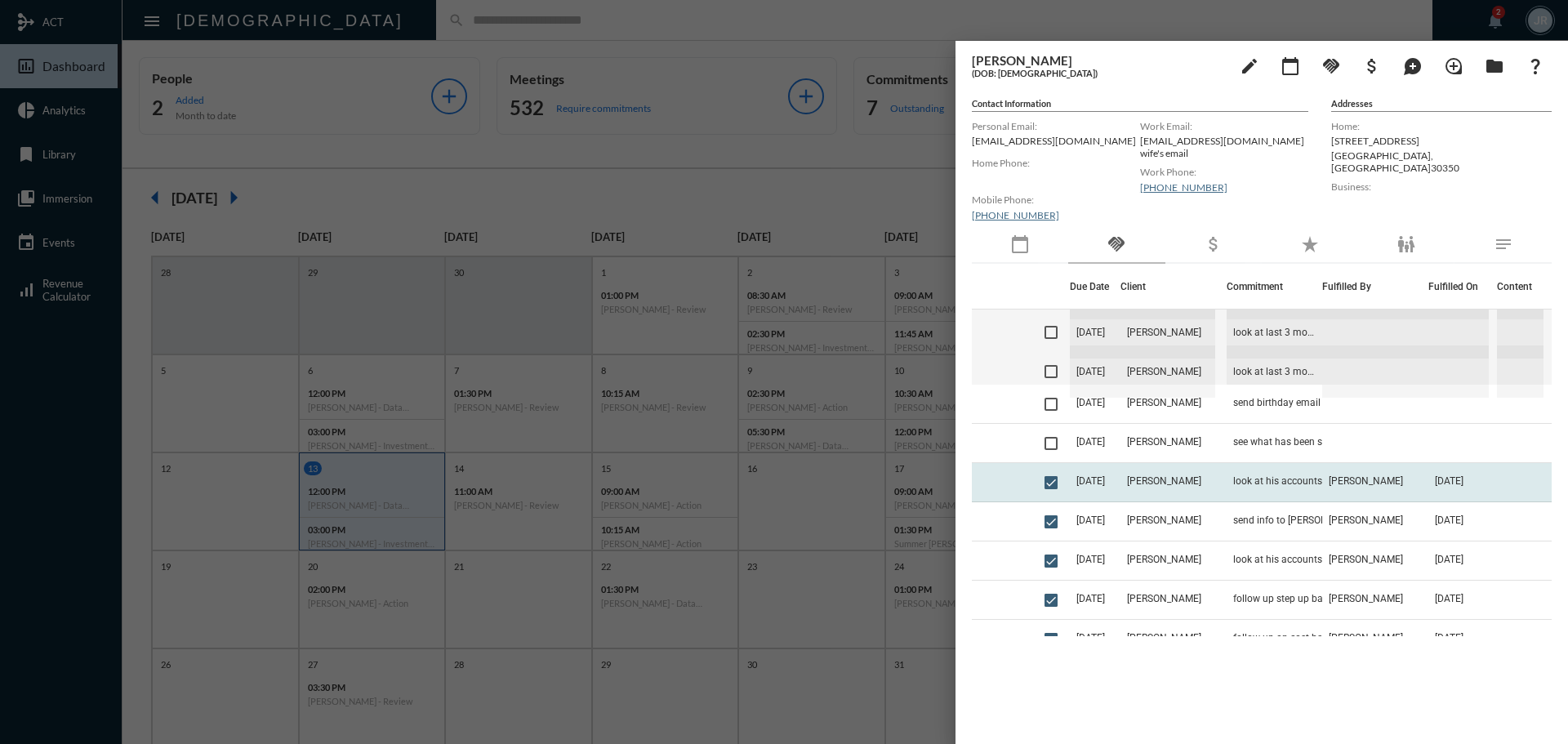
click at [1265, 472] on td "look at his accounts specifically his joint account to try and see if there are…" at bounding box center [1274, 482] width 95 height 39
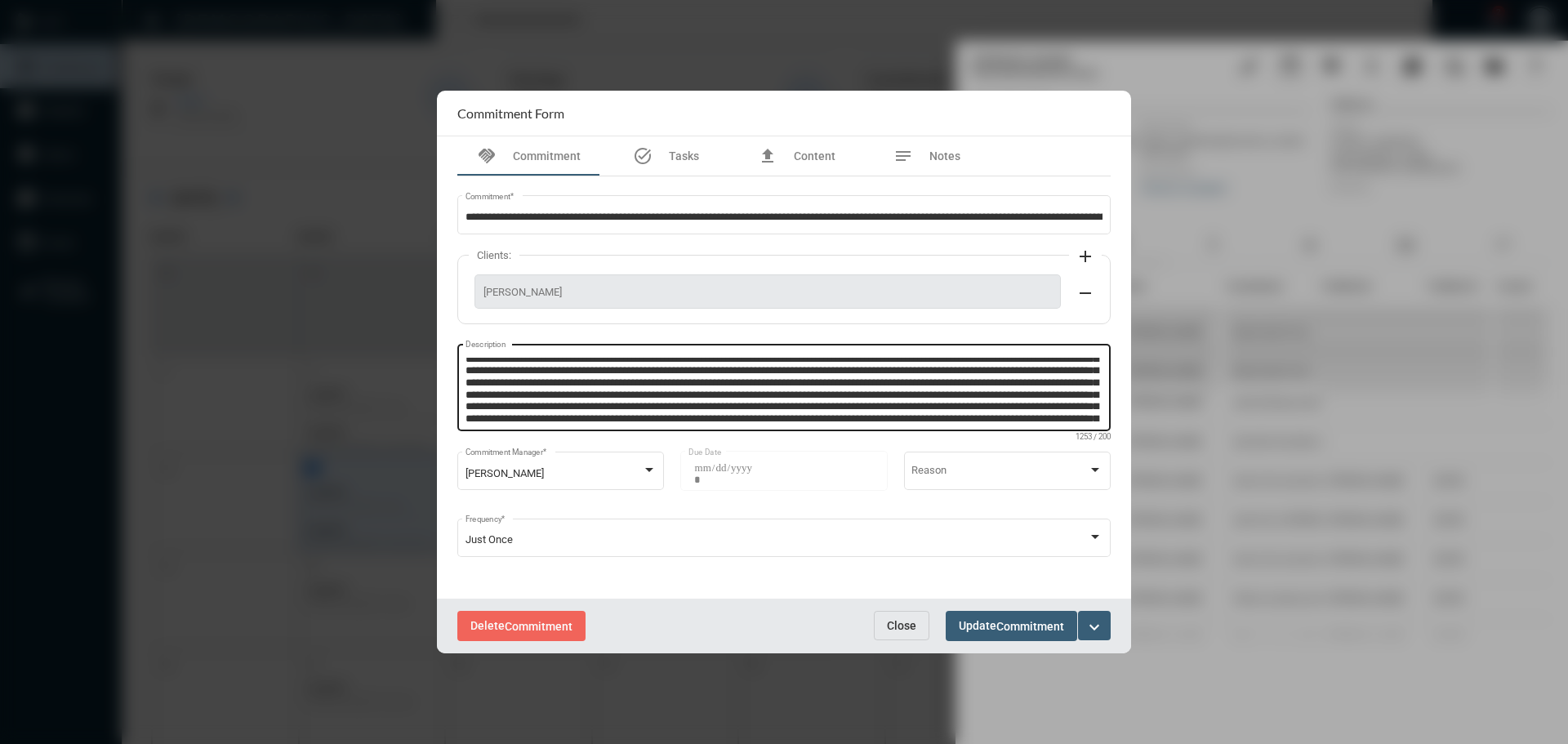
scroll to position [58, 0]
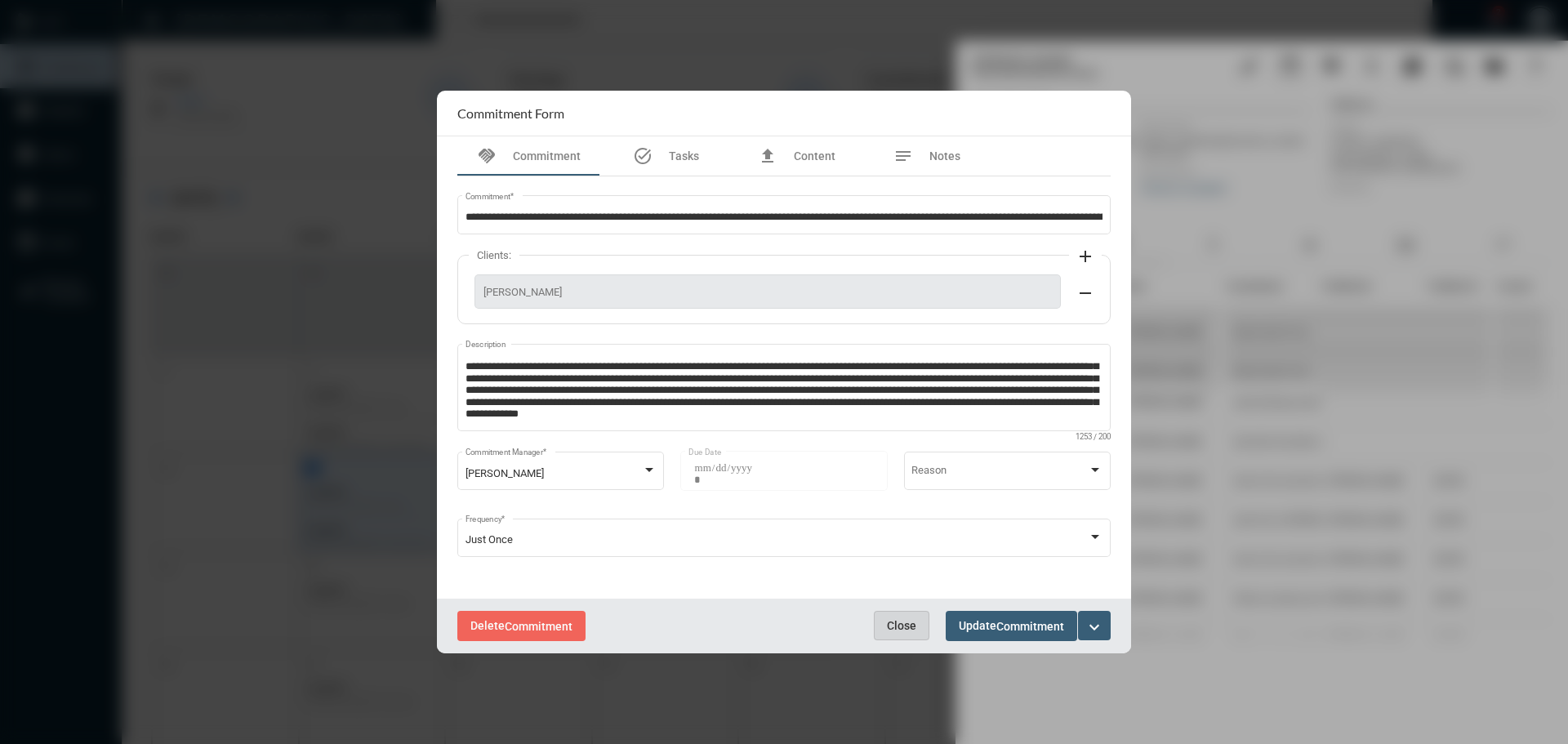
click at [906, 617] on button "Close" at bounding box center [901, 625] width 56 height 29
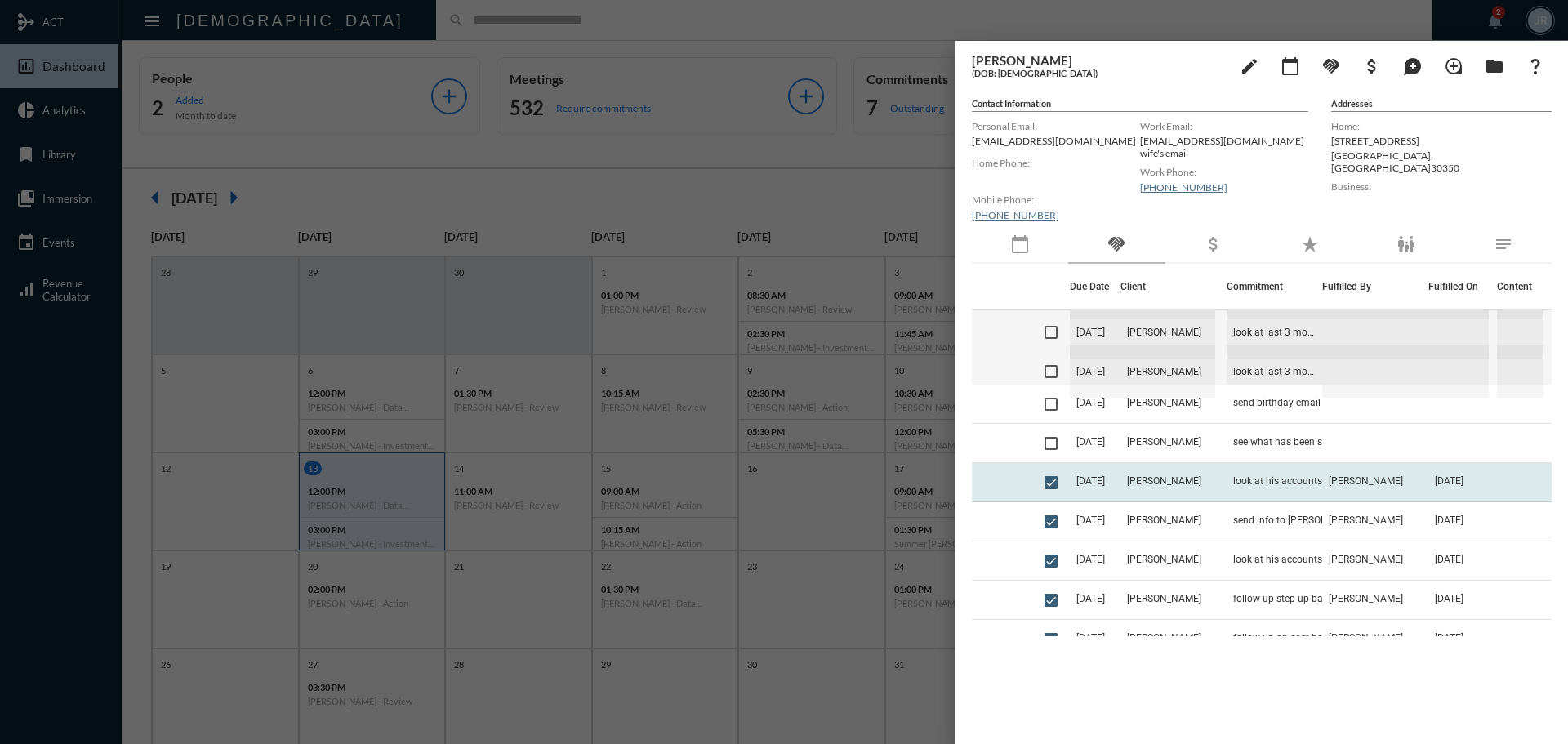
scroll to position [0, 0]
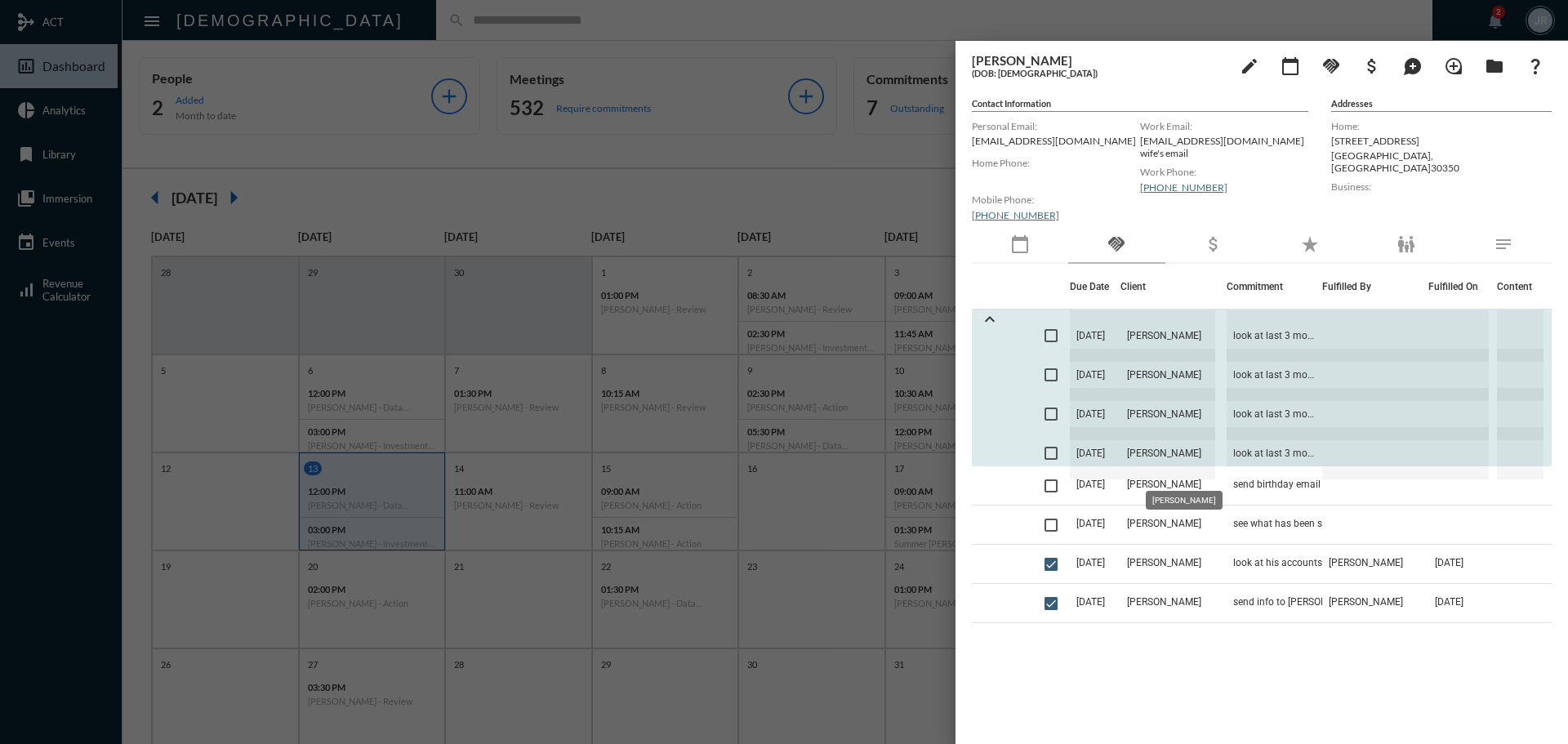
click at [1215, 454] on span "[PERSON_NAME]" at bounding box center [1168, 453] width 95 height 52
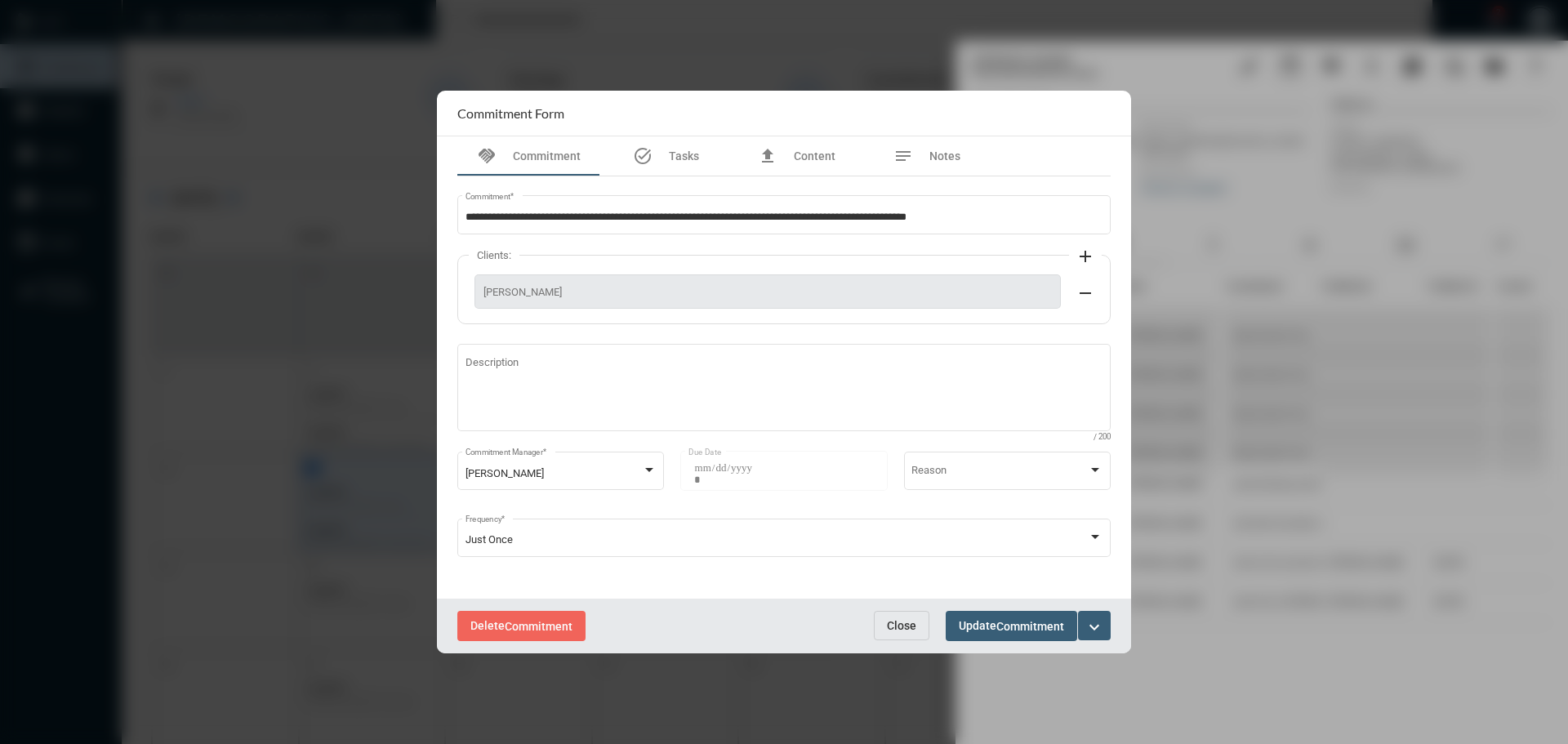
click at [900, 622] on span "Close" at bounding box center [901, 626] width 29 height 13
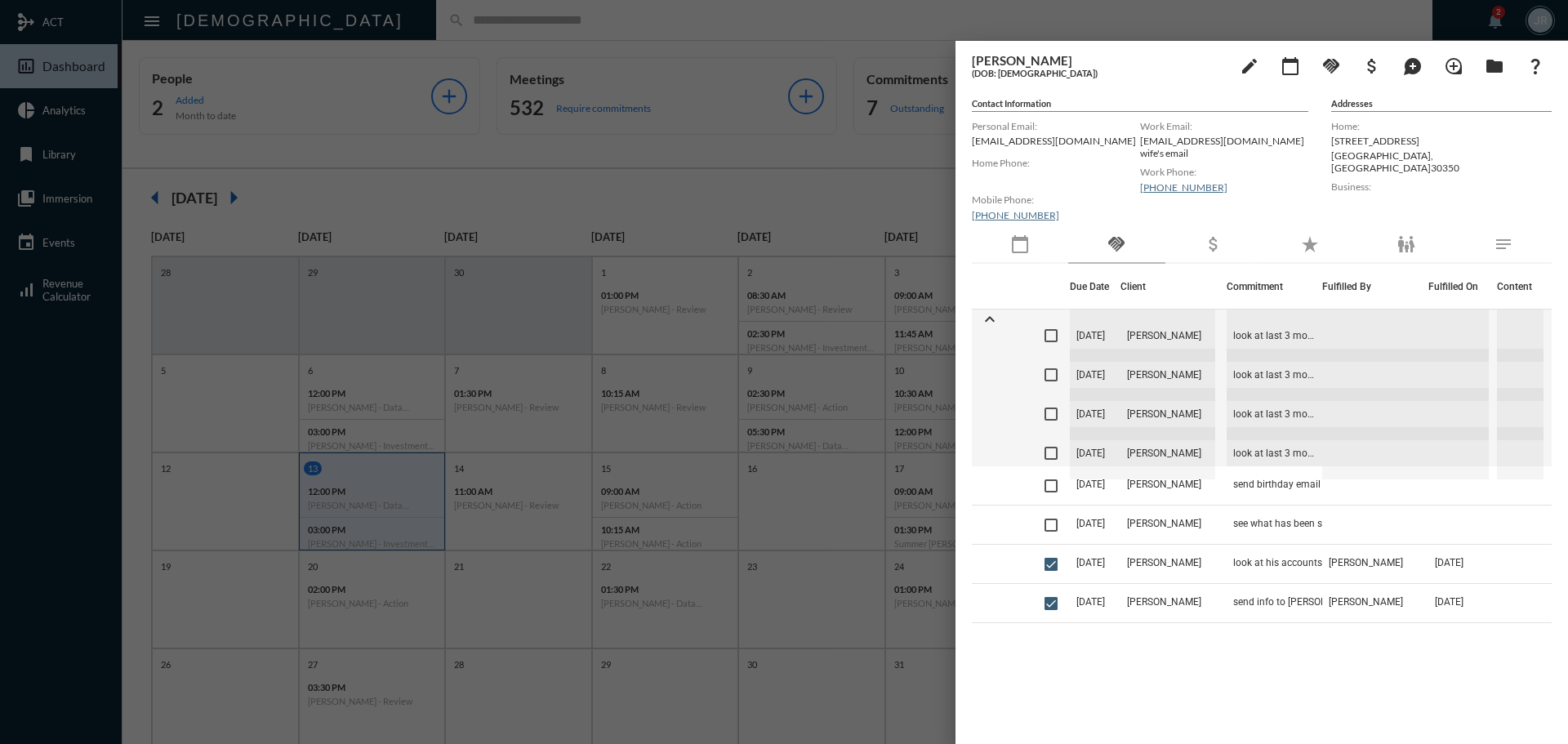
click at [714, 26] on div at bounding box center [784, 372] width 1568 height 744
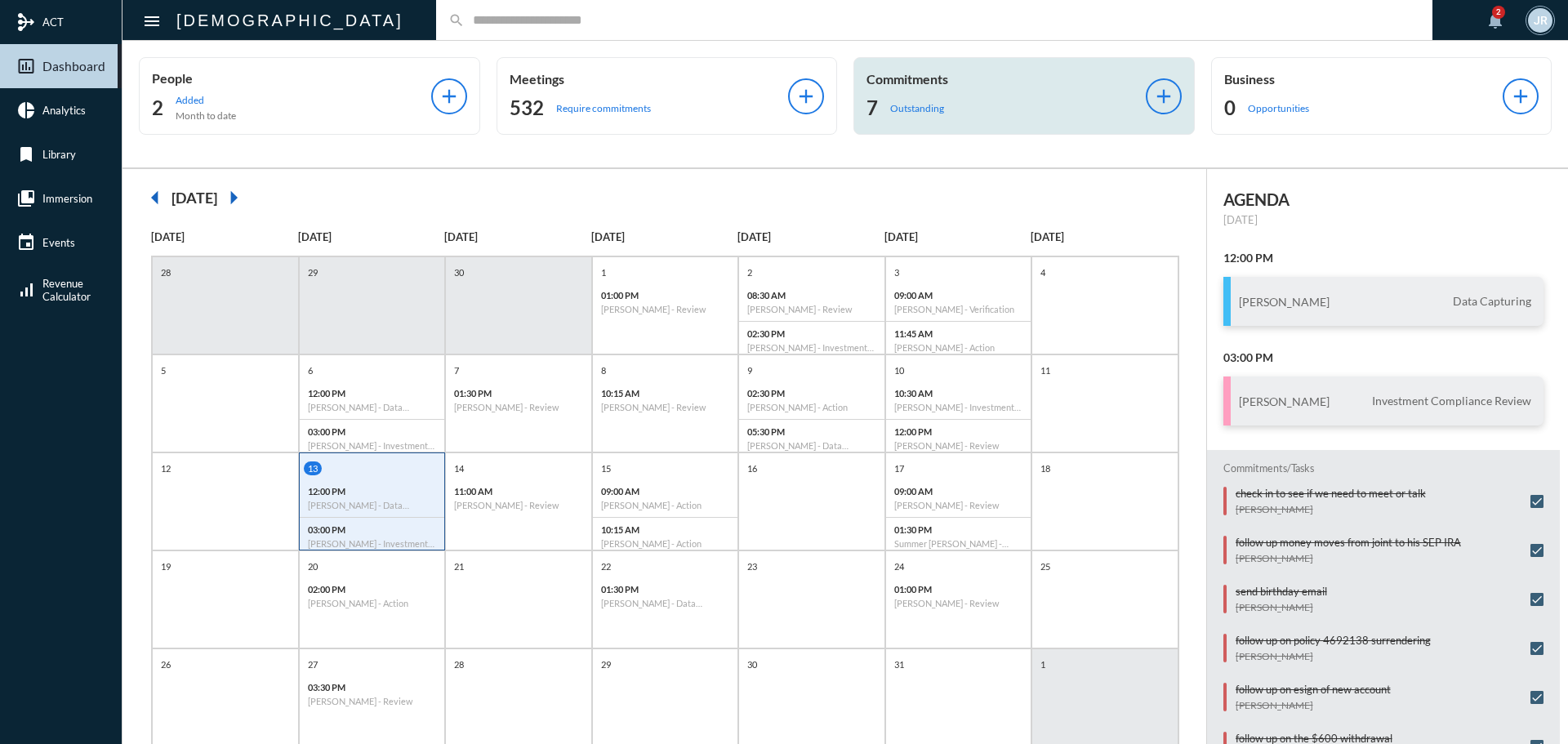
click at [941, 84] on p "Commitments" at bounding box center [1006, 79] width 279 height 16
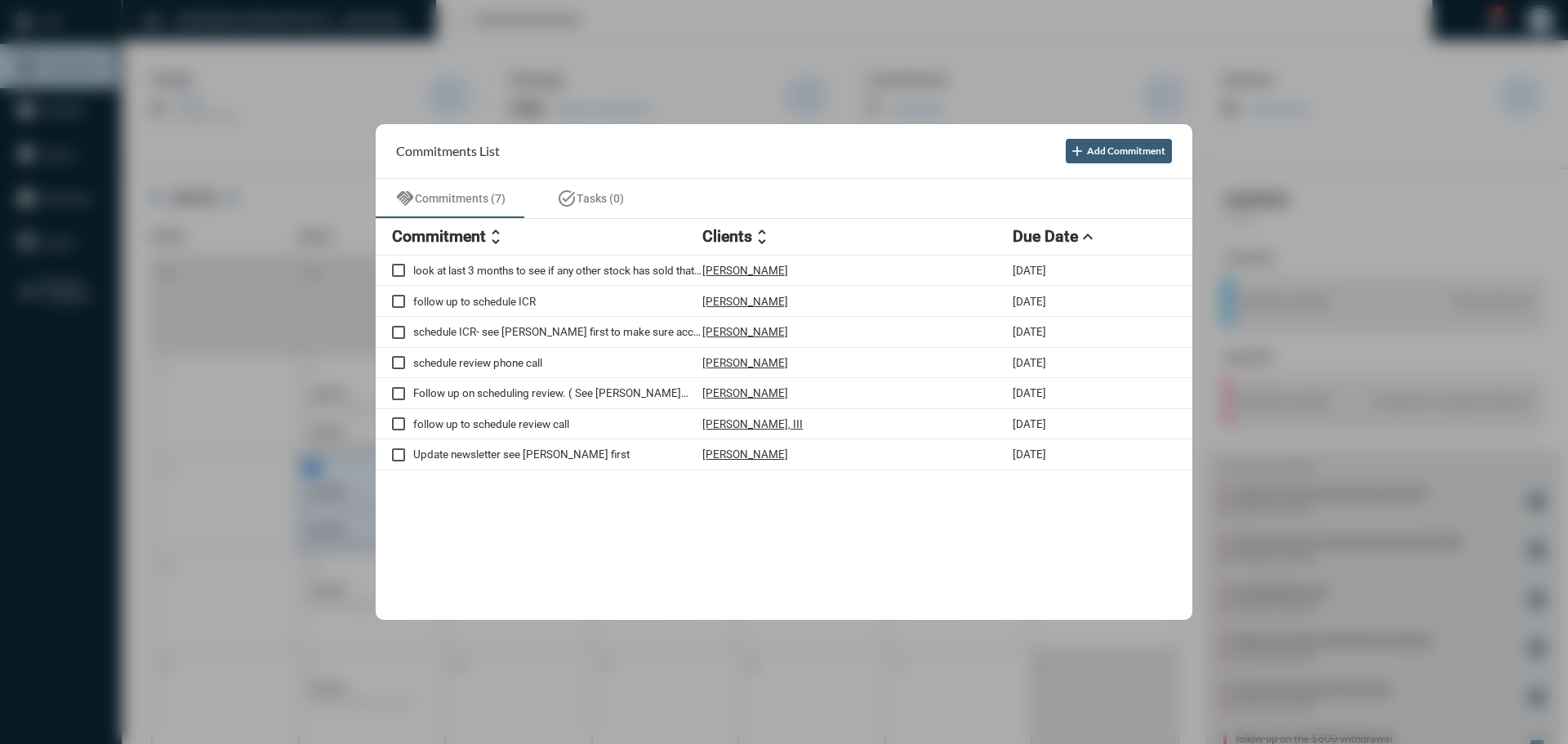
click at [723, 11] on div at bounding box center [784, 372] width 1568 height 744
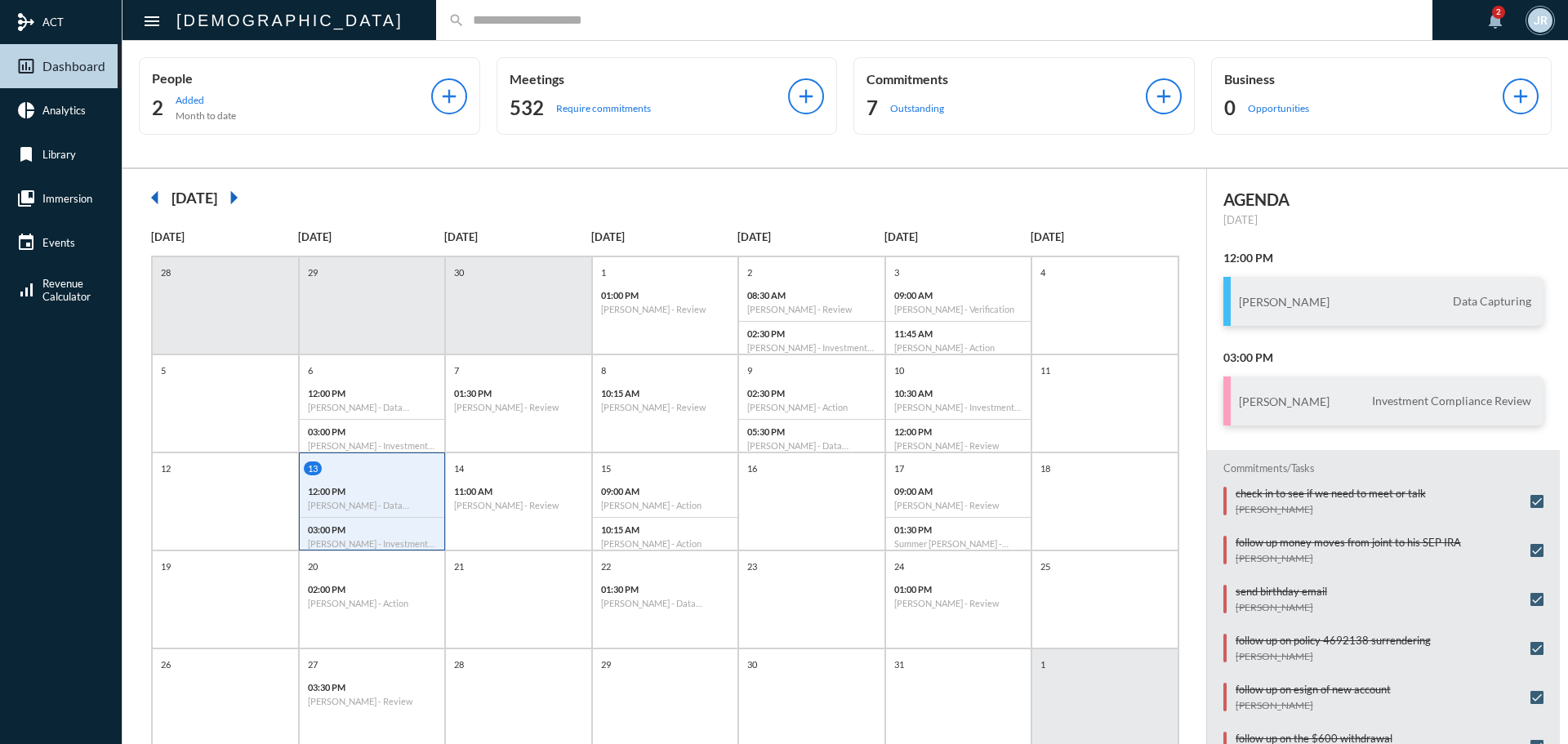
click at [465, 24] on input "text" at bounding box center [942, 20] width 955 height 14
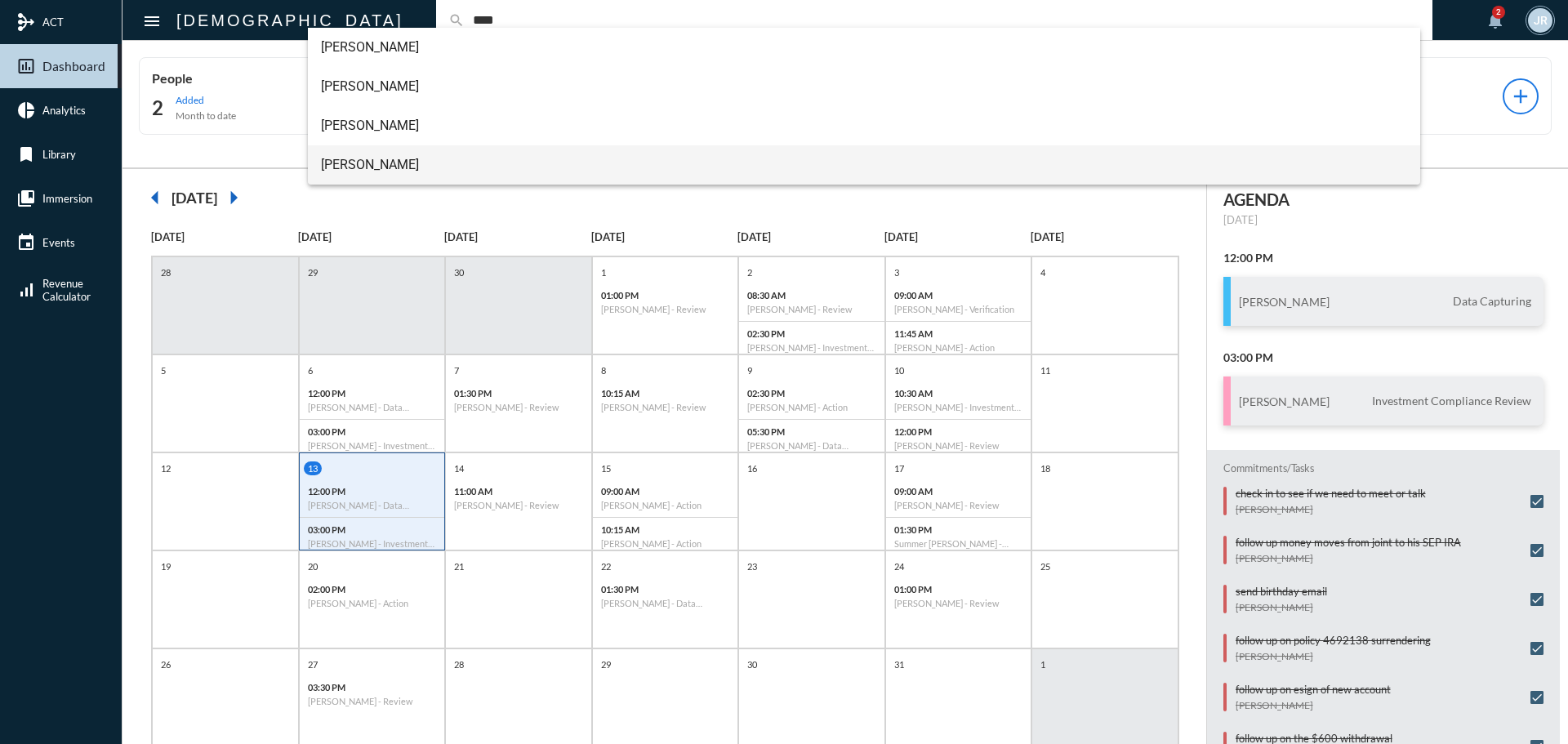
type input "****"
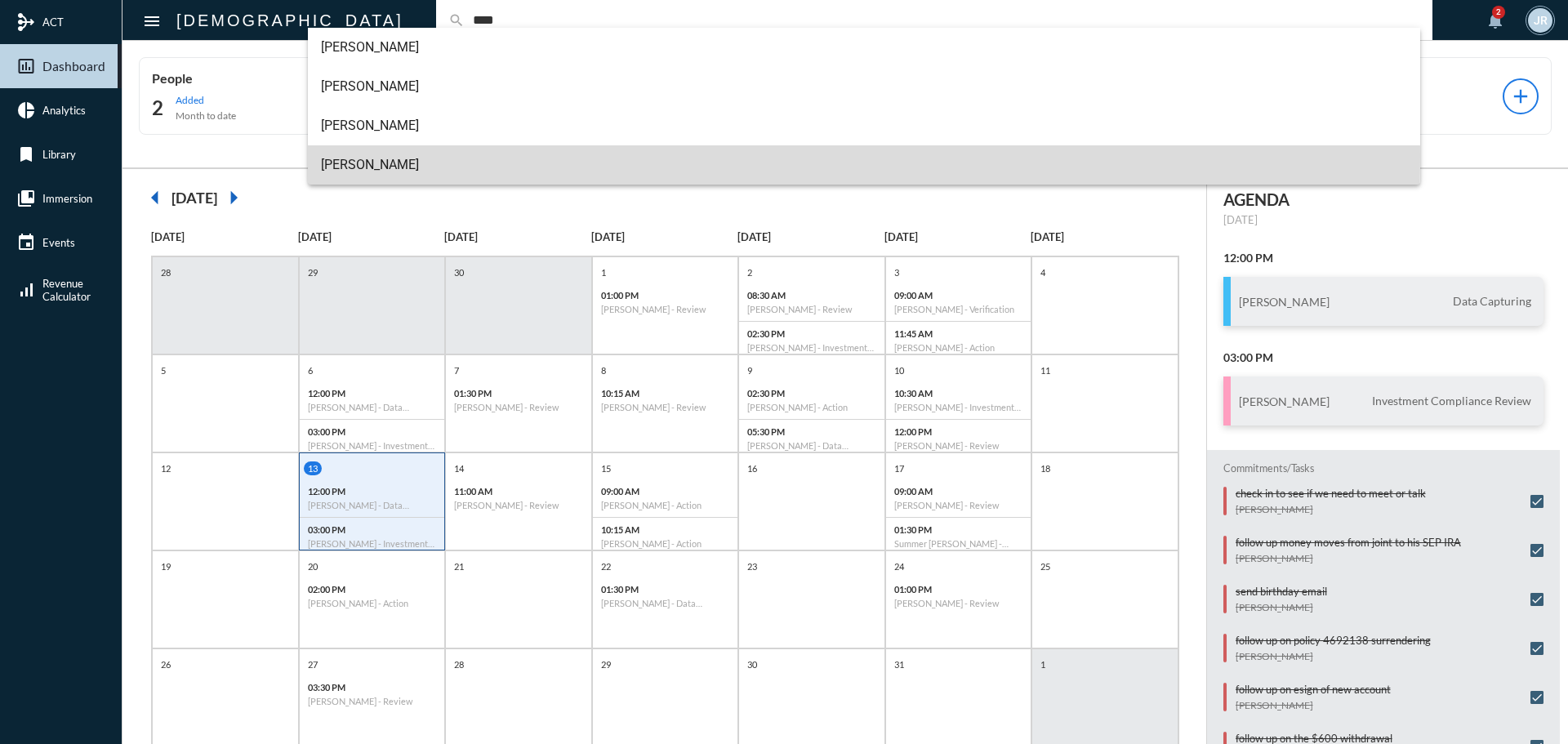
click at [356, 156] on span "Travis Cain" at bounding box center [865, 164] width 1087 height 39
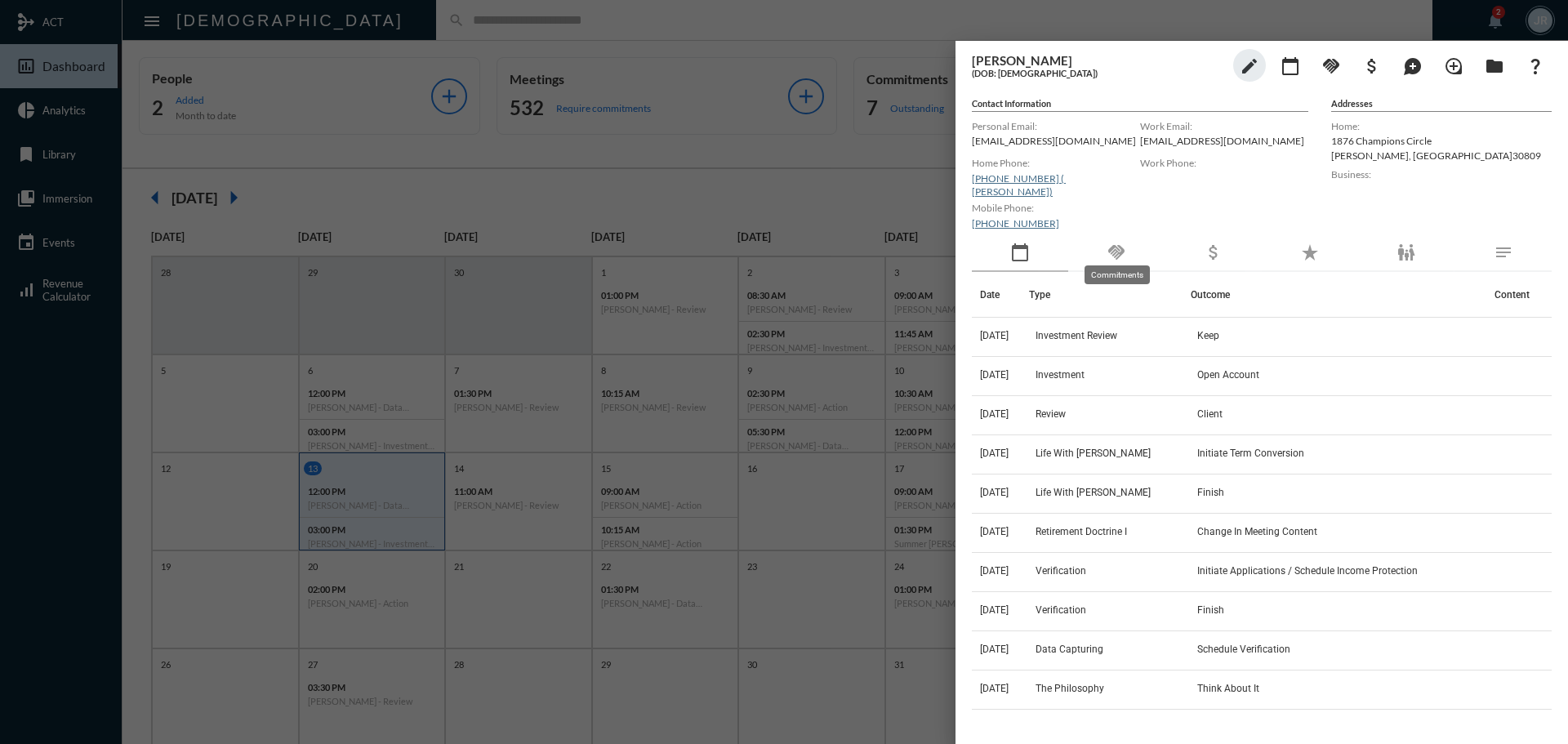
click at [1115, 242] on mat-icon "handshake" at bounding box center [1116, 252] width 20 height 20
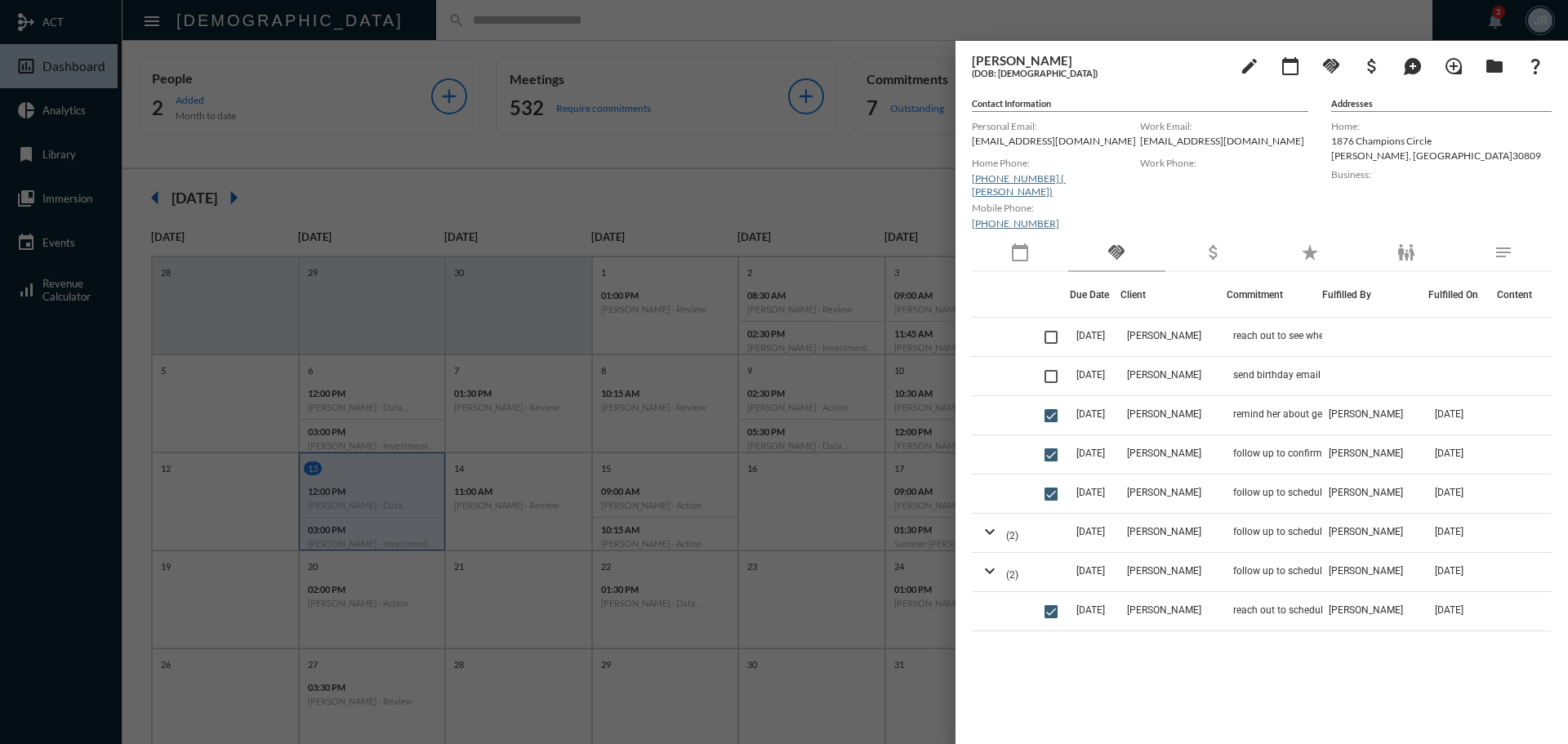
click at [374, 17] on div at bounding box center [784, 372] width 1568 height 744
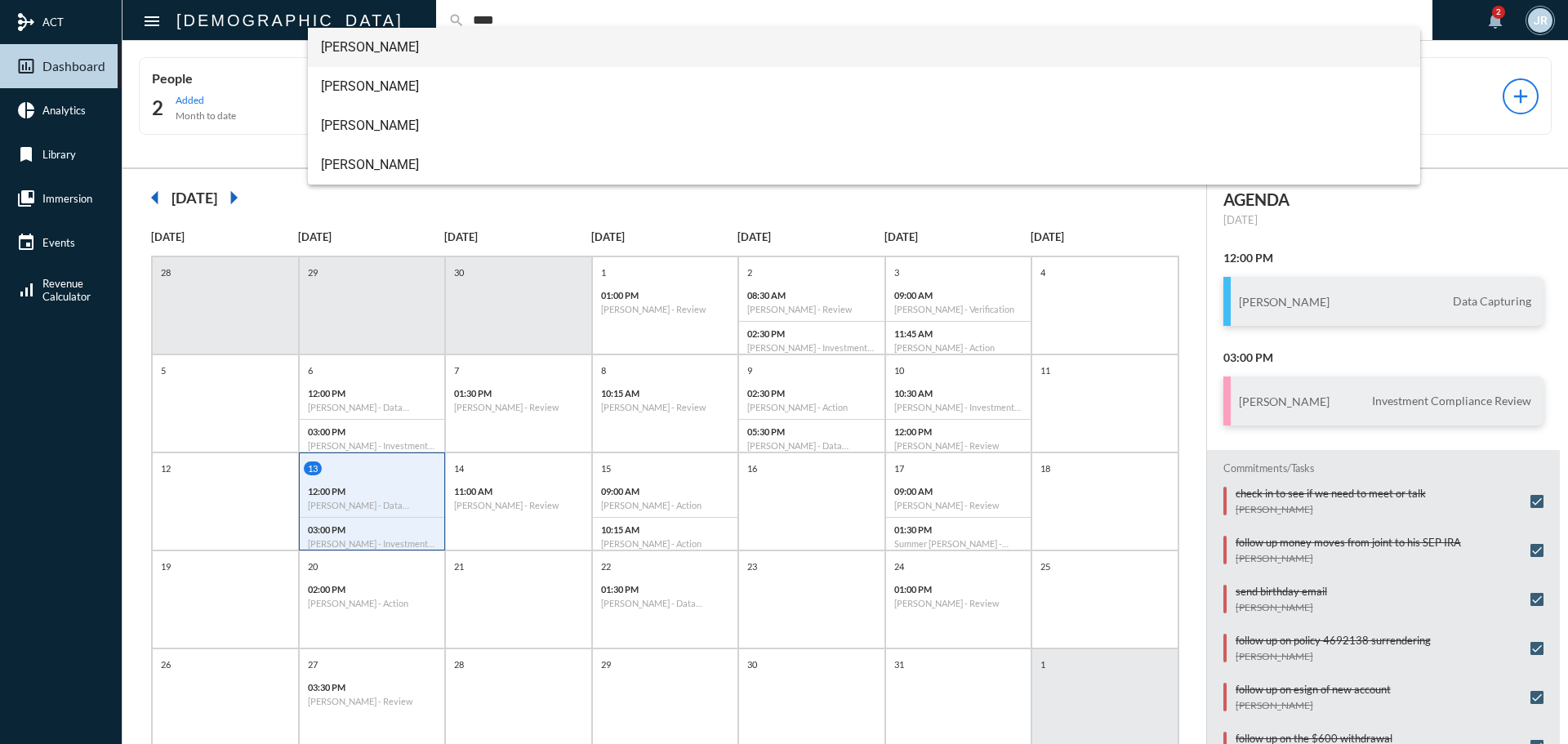
type input "****"
click at [374, 46] on span "Christopher Horn" at bounding box center [865, 46] width 1087 height 39
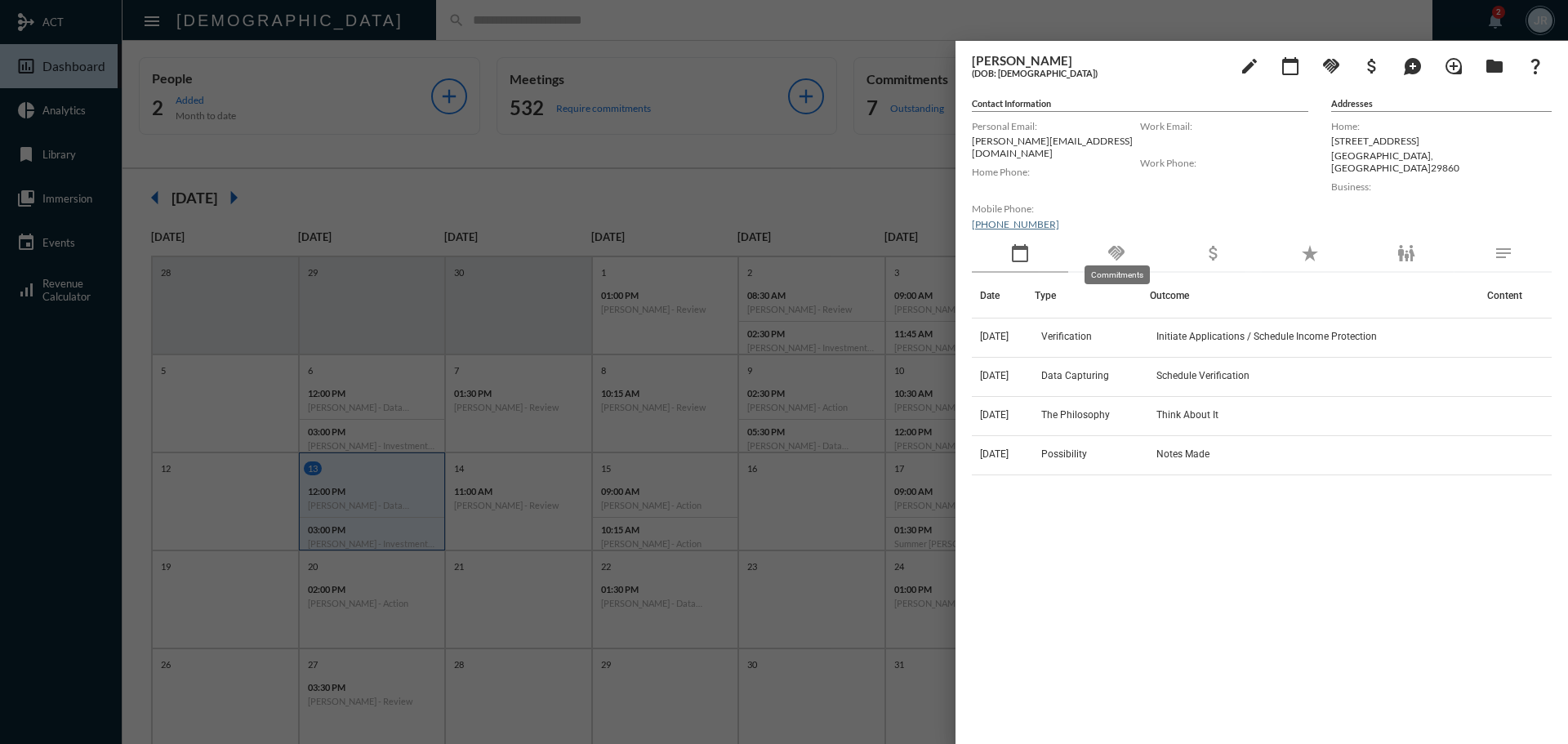
click at [1116, 244] on mat-icon "handshake" at bounding box center [1116, 253] width 20 height 20
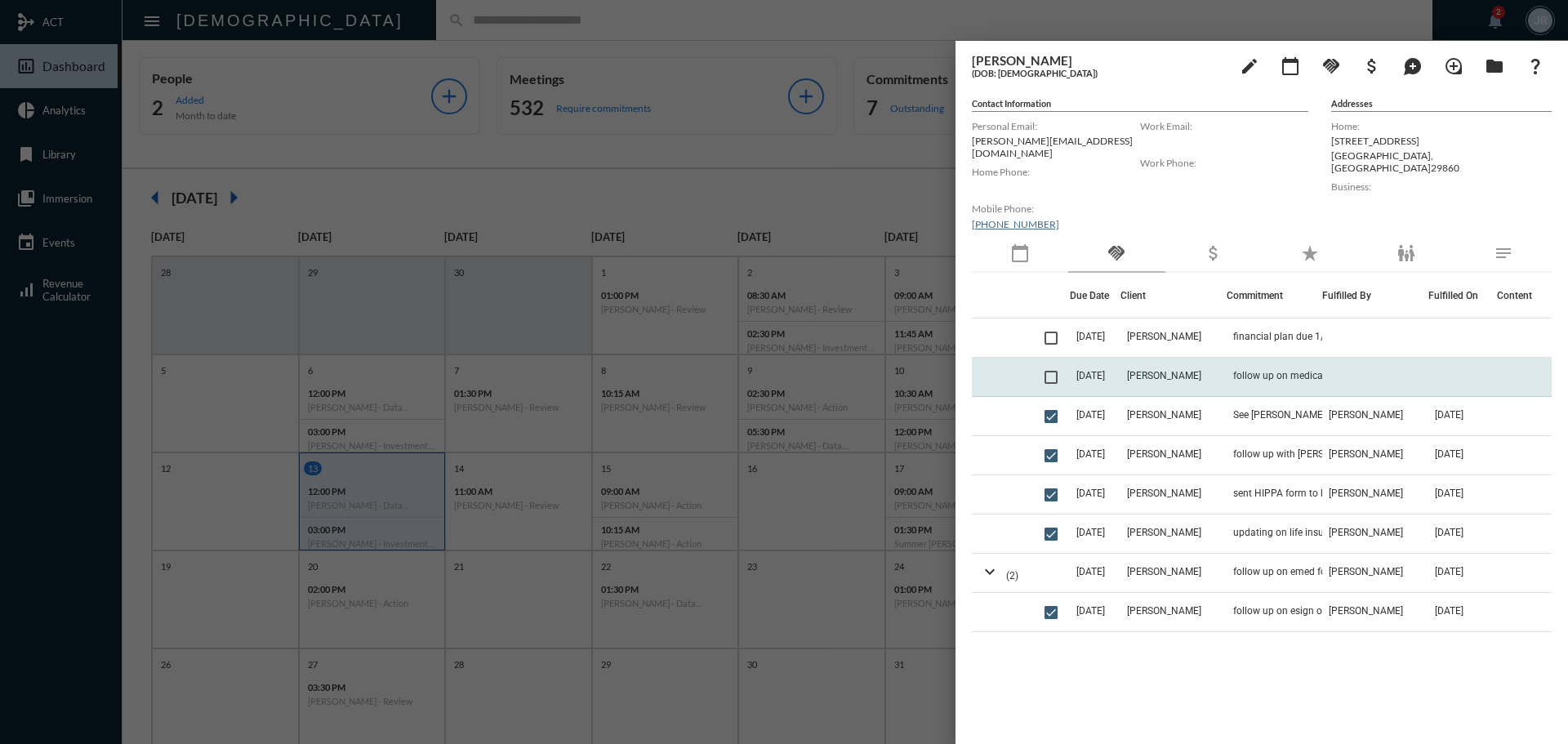
click at [1191, 358] on td "Christopher Horn" at bounding box center [1174, 377] width 106 height 39
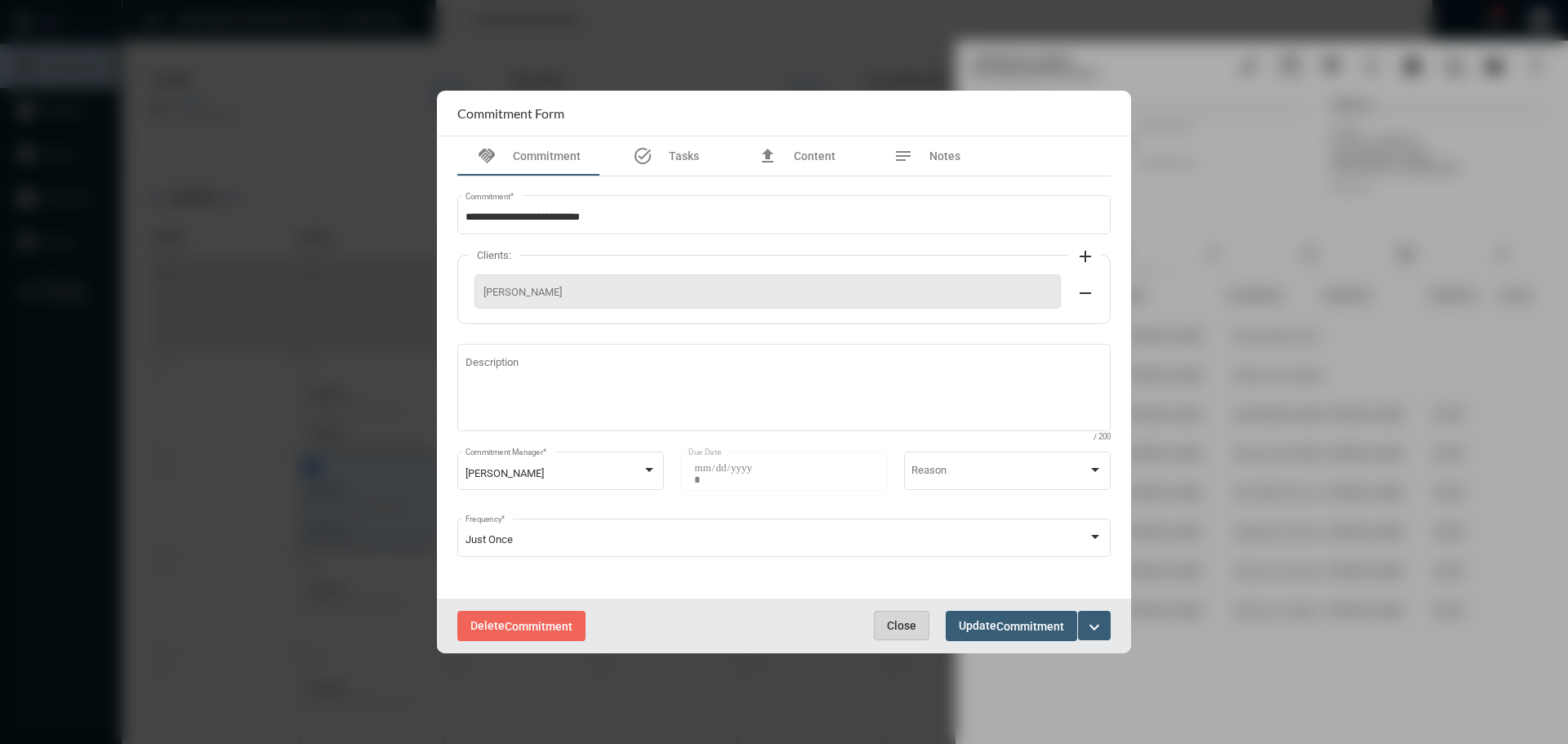
click at [898, 615] on button "Close" at bounding box center [901, 625] width 56 height 29
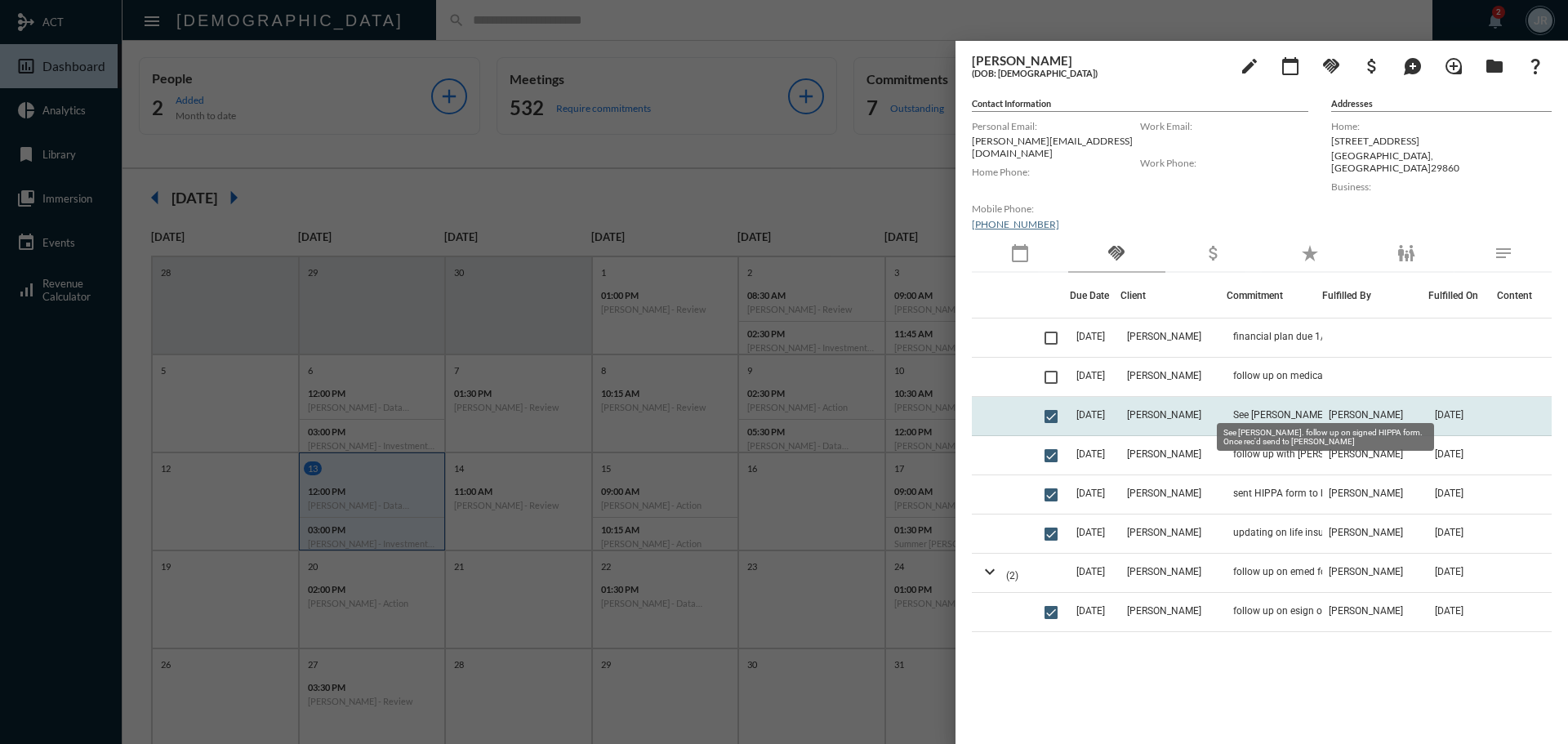
click at [1292, 409] on span "See John First. follow up on signed HIPPA form. Once rec'd send to Melanie" at bounding box center [1315, 415] width 164 height 12
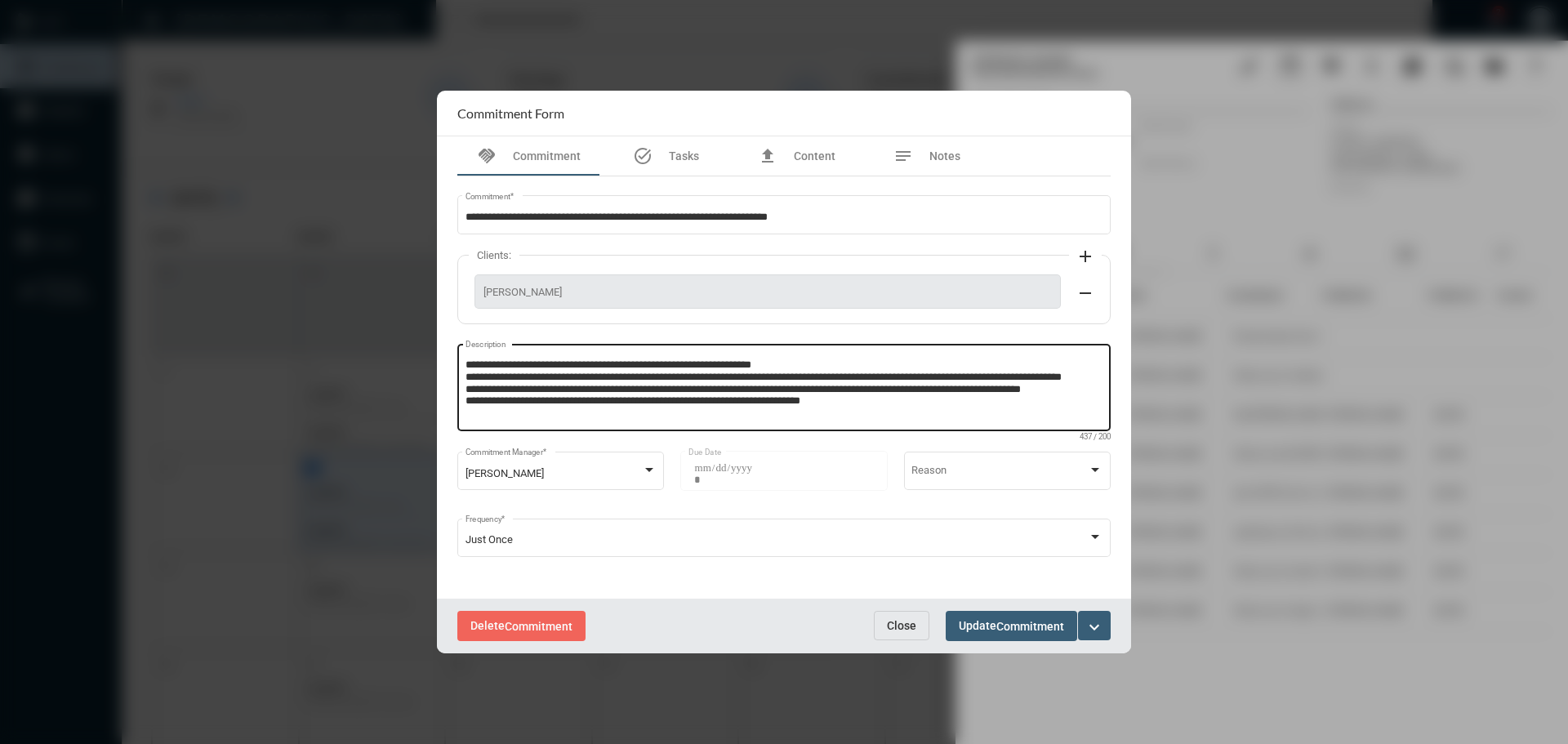
scroll to position [22, 0]
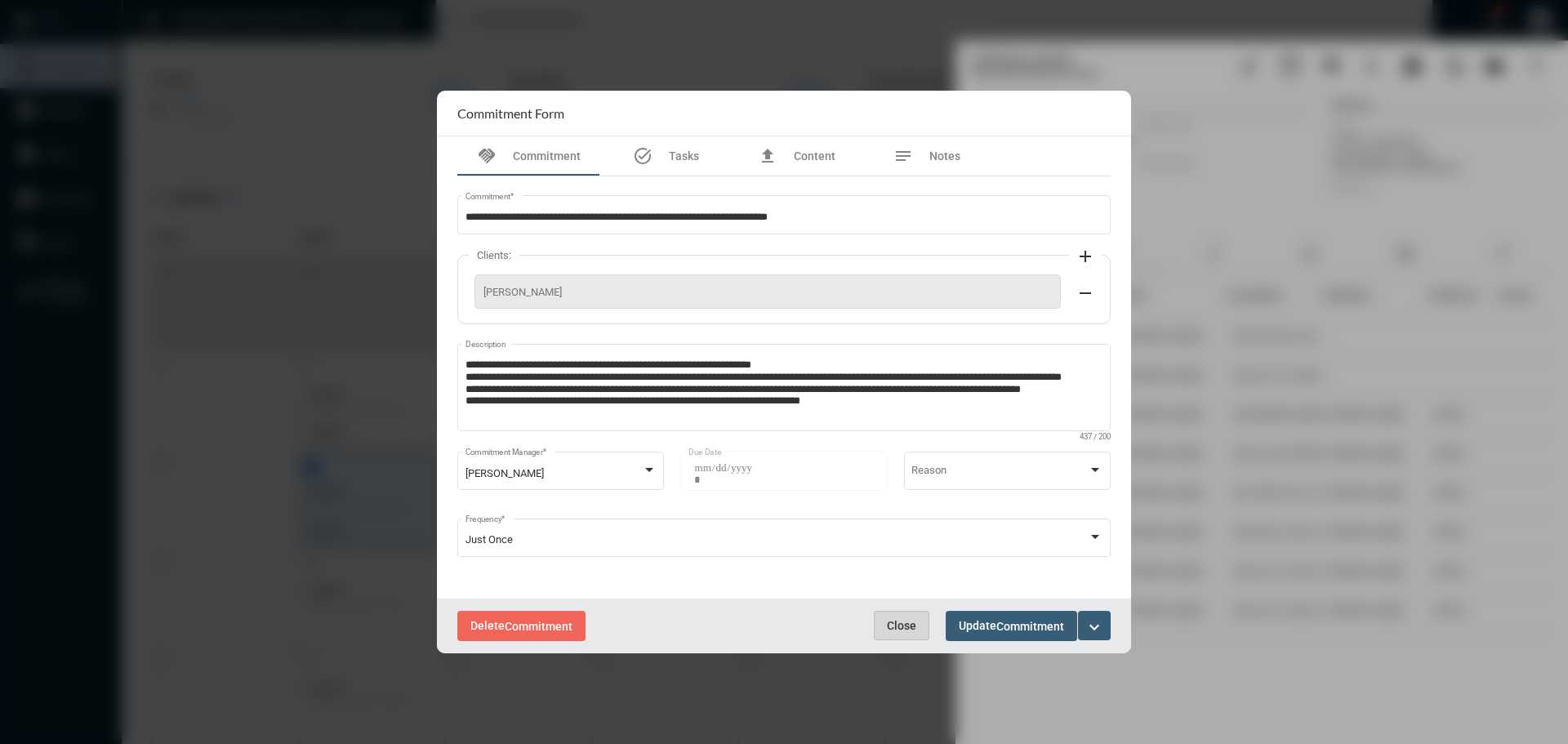
click at [898, 632] on span "Close" at bounding box center [901, 626] width 29 height 13
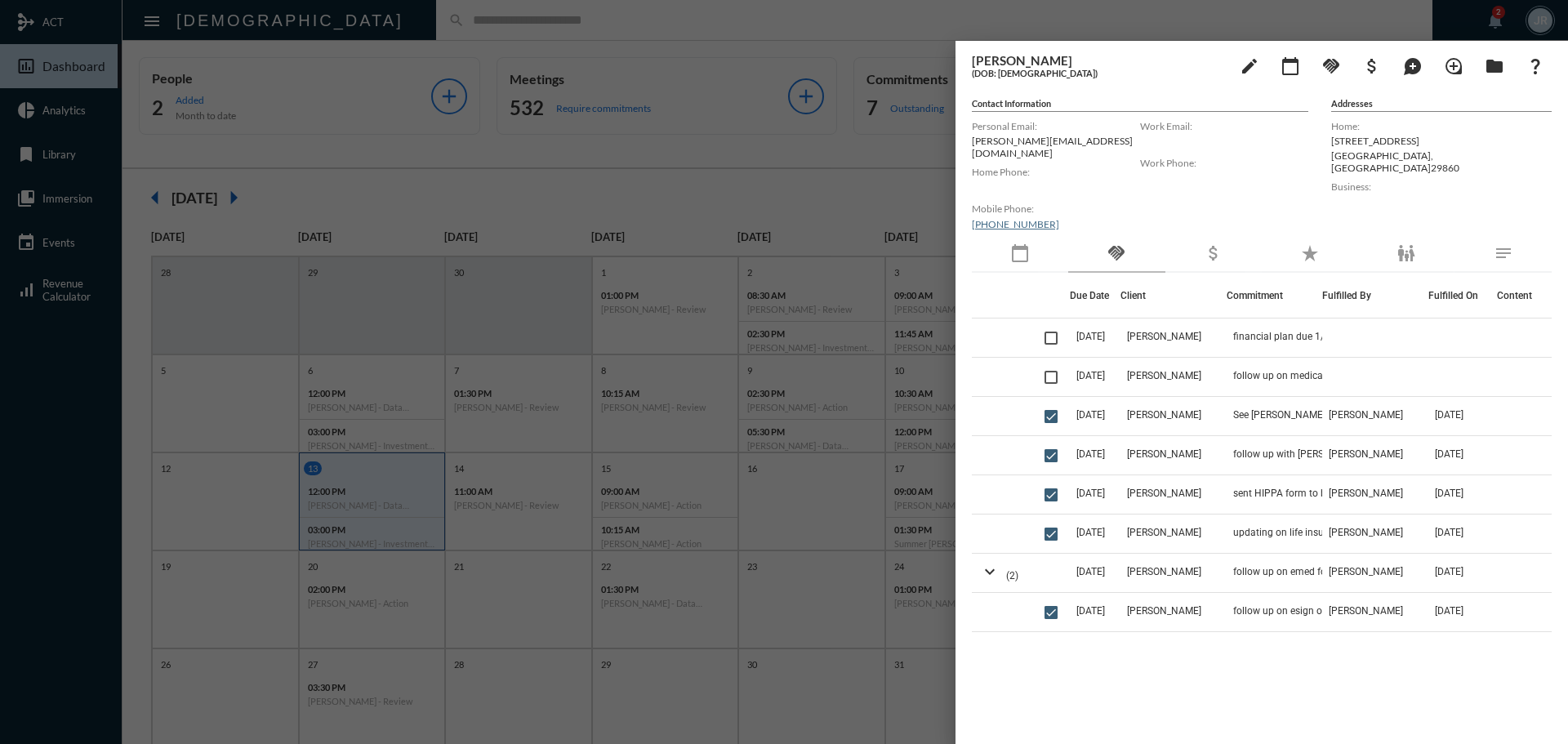
click at [639, 20] on div at bounding box center [784, 372] width 1568 height 744
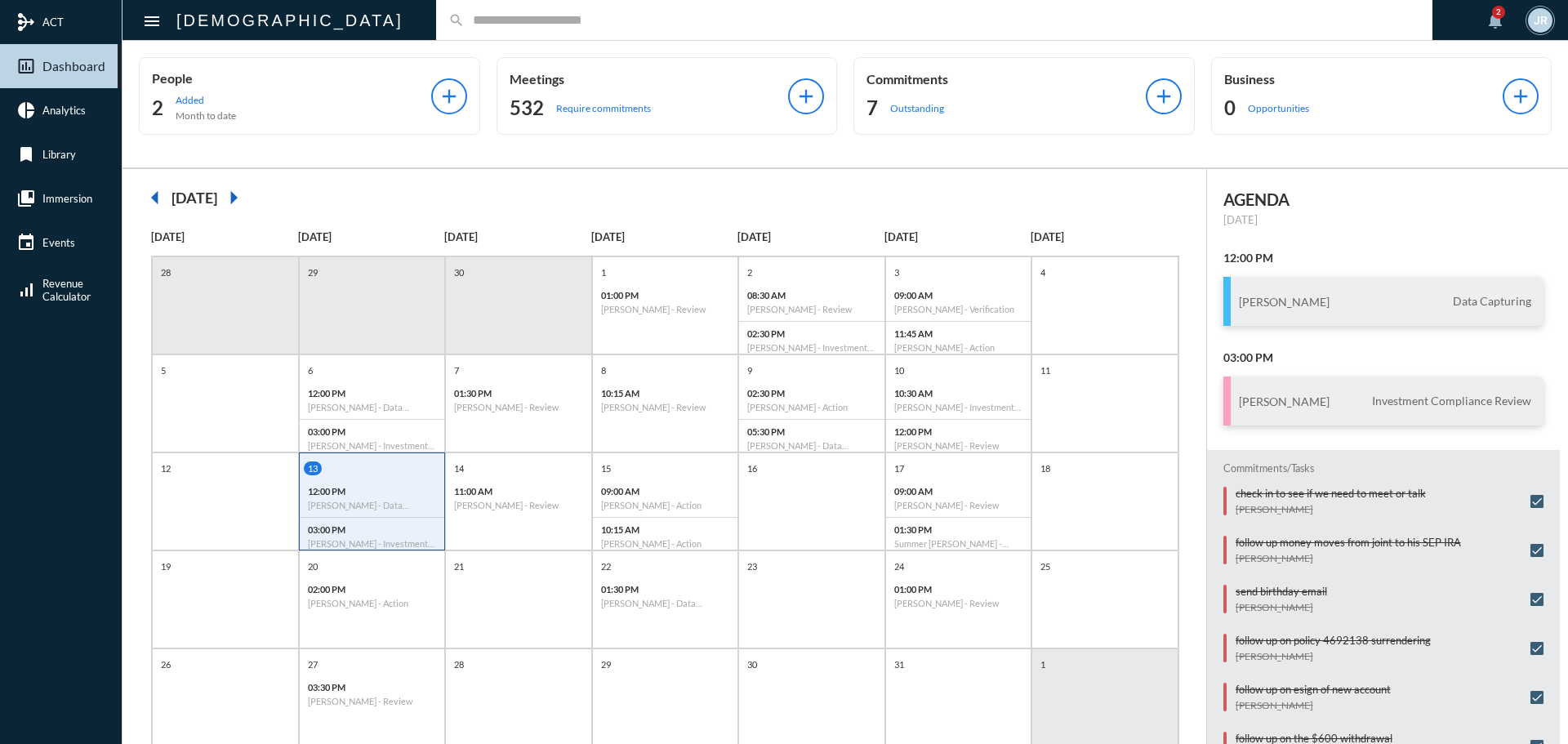
click at [465, 18] on input "text" at bounding box center [942, 20] width 955 height 14
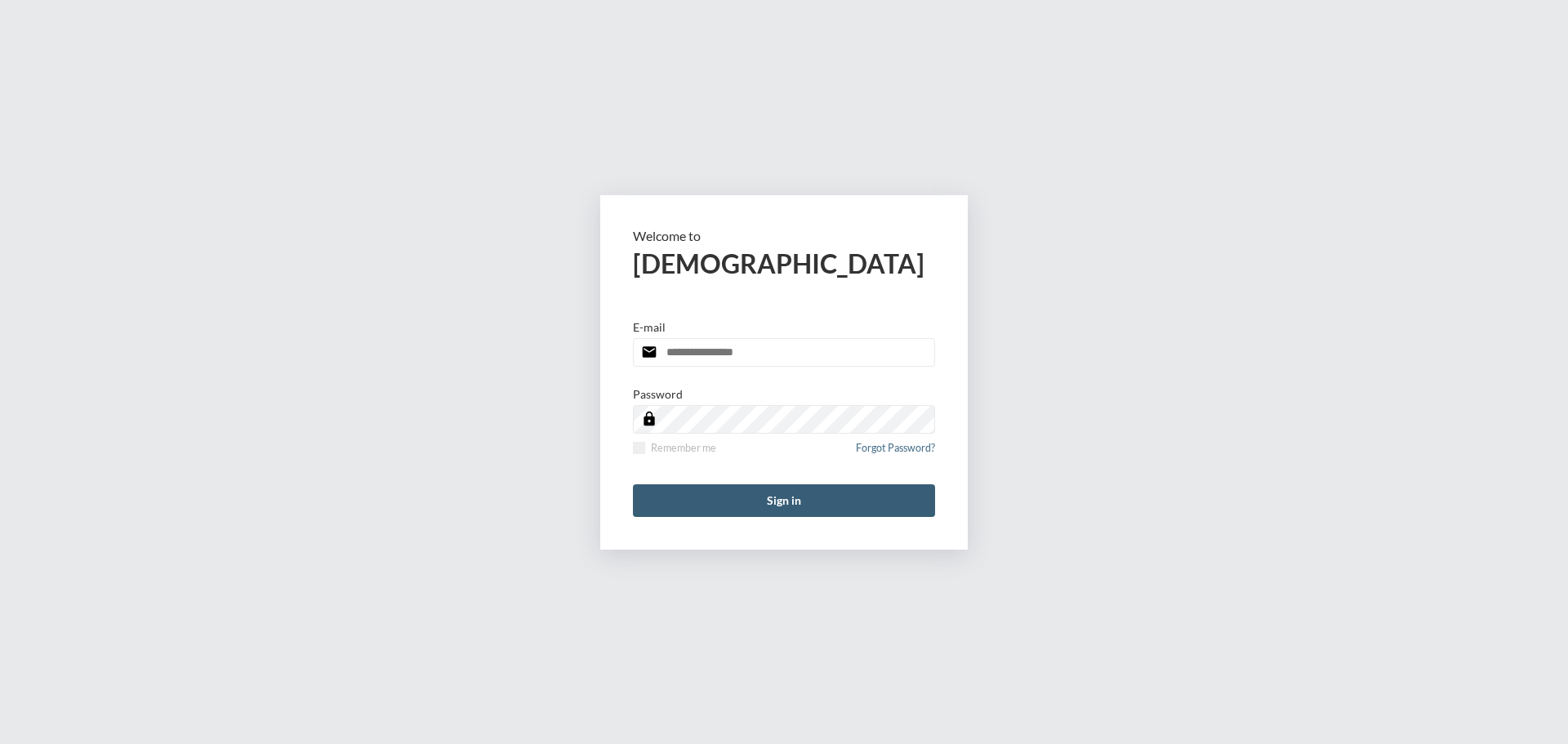
click at [703, 360] on input "email" at bounding box center [784, 352] width 302 height 28
type input "**********"
click at [638, 447] on span at bounding box center [639, 448] width 12 height 12
drag, startPoint x: 719, startPoint y: 498, endPoint x: 711, endPoint y: 502, distance: 8.9
click at [718, 498] on button "Sign in" at bounding box center [784, 500] width 302 height 32
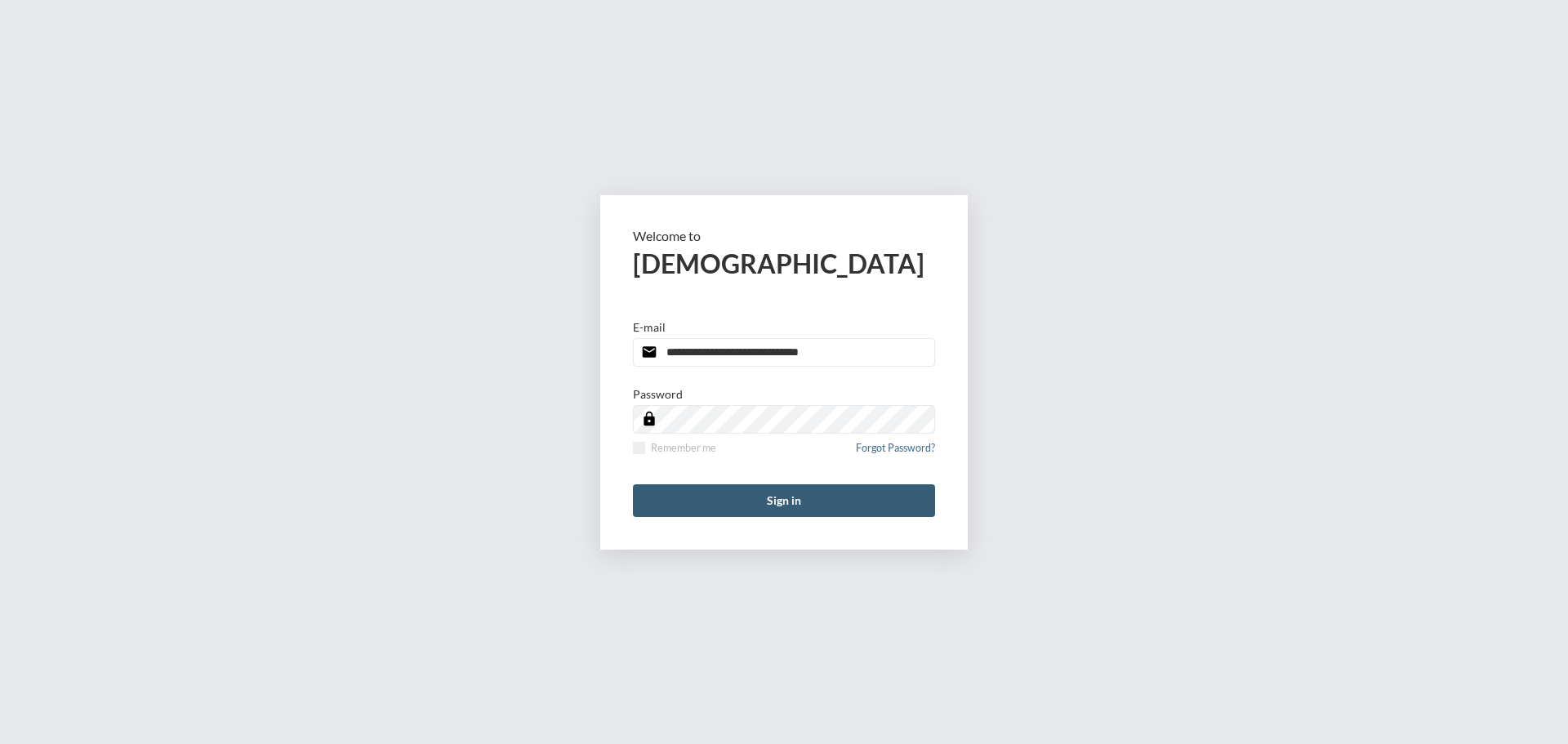
type input "**********"
click at [736, 506] on button "Sign in" at bounding box center [784, 500] width 302 height 32
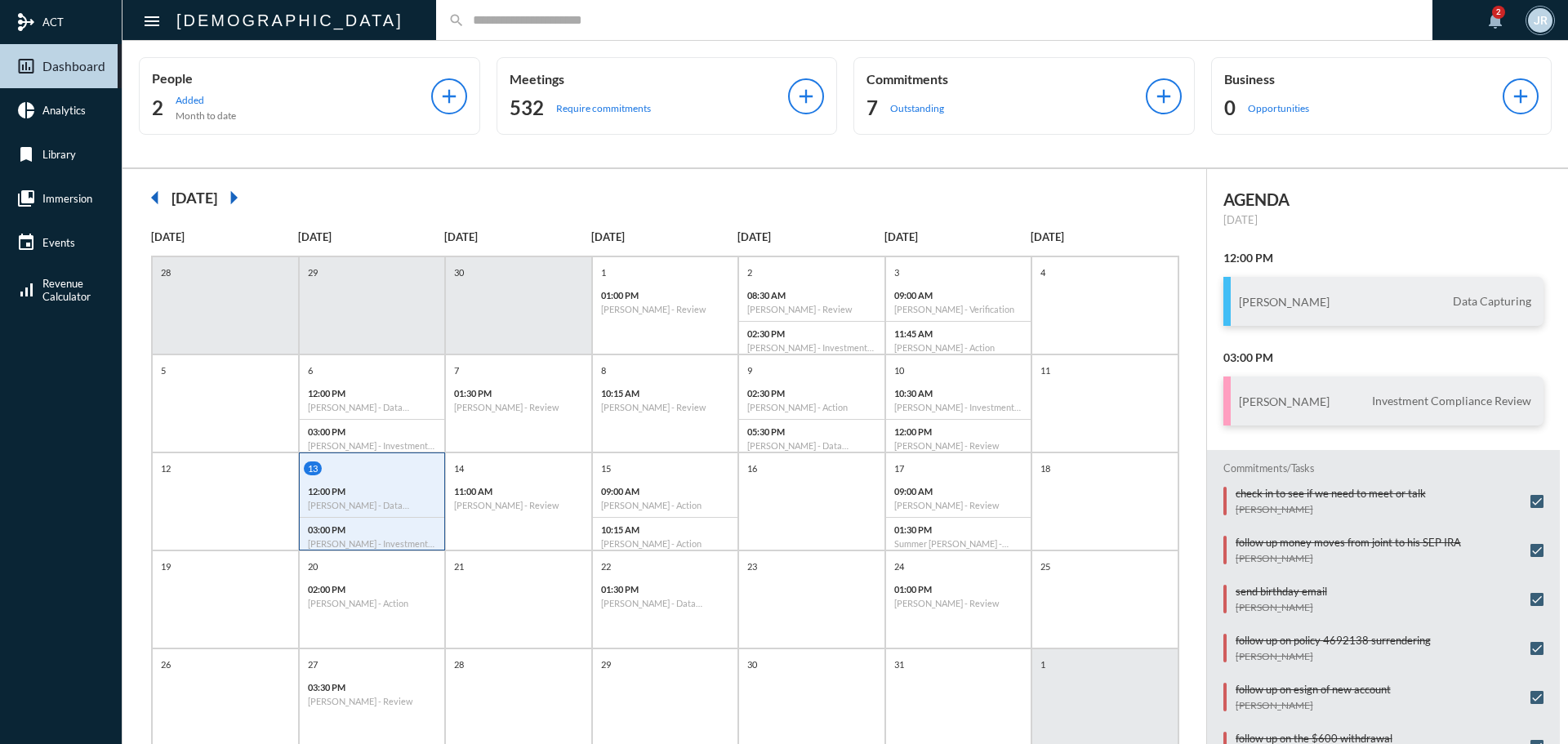
click at [465, 26] on input "text" at bounding box center [942, 20] width 955 height 14
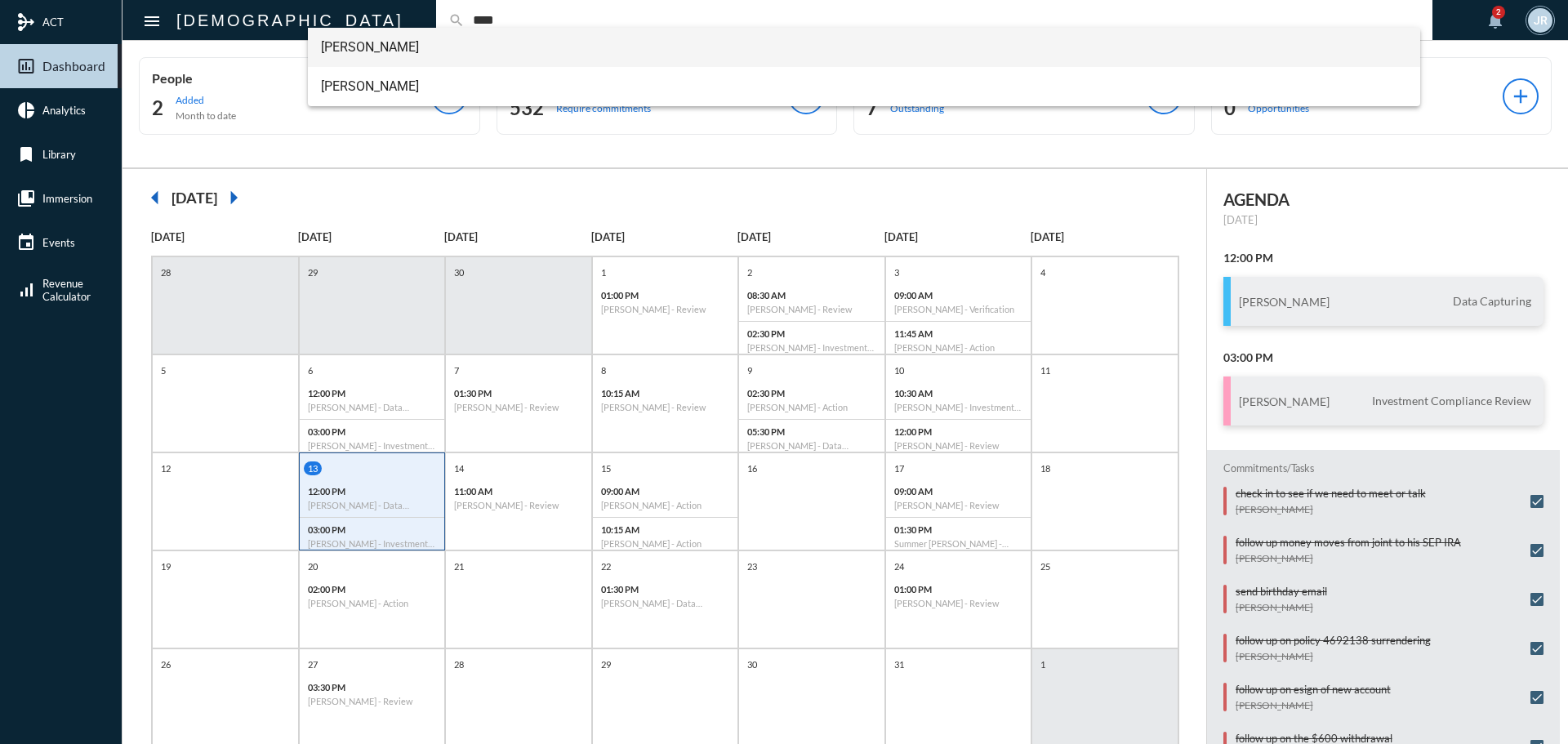
type input "****"
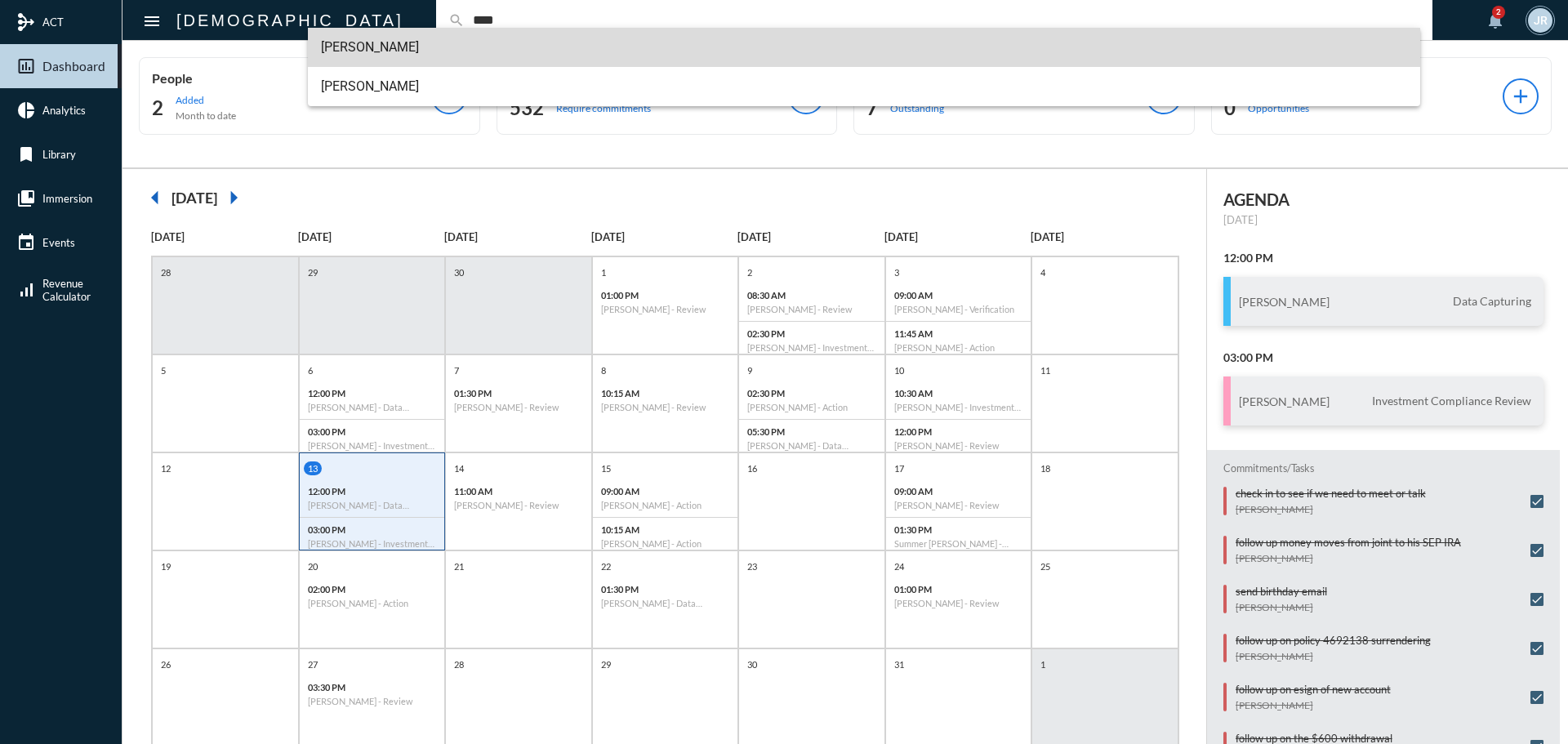
click at [380, 34] on span "[PERSON_NAME]" at bounding box center [865, 46] width 1087 height 39
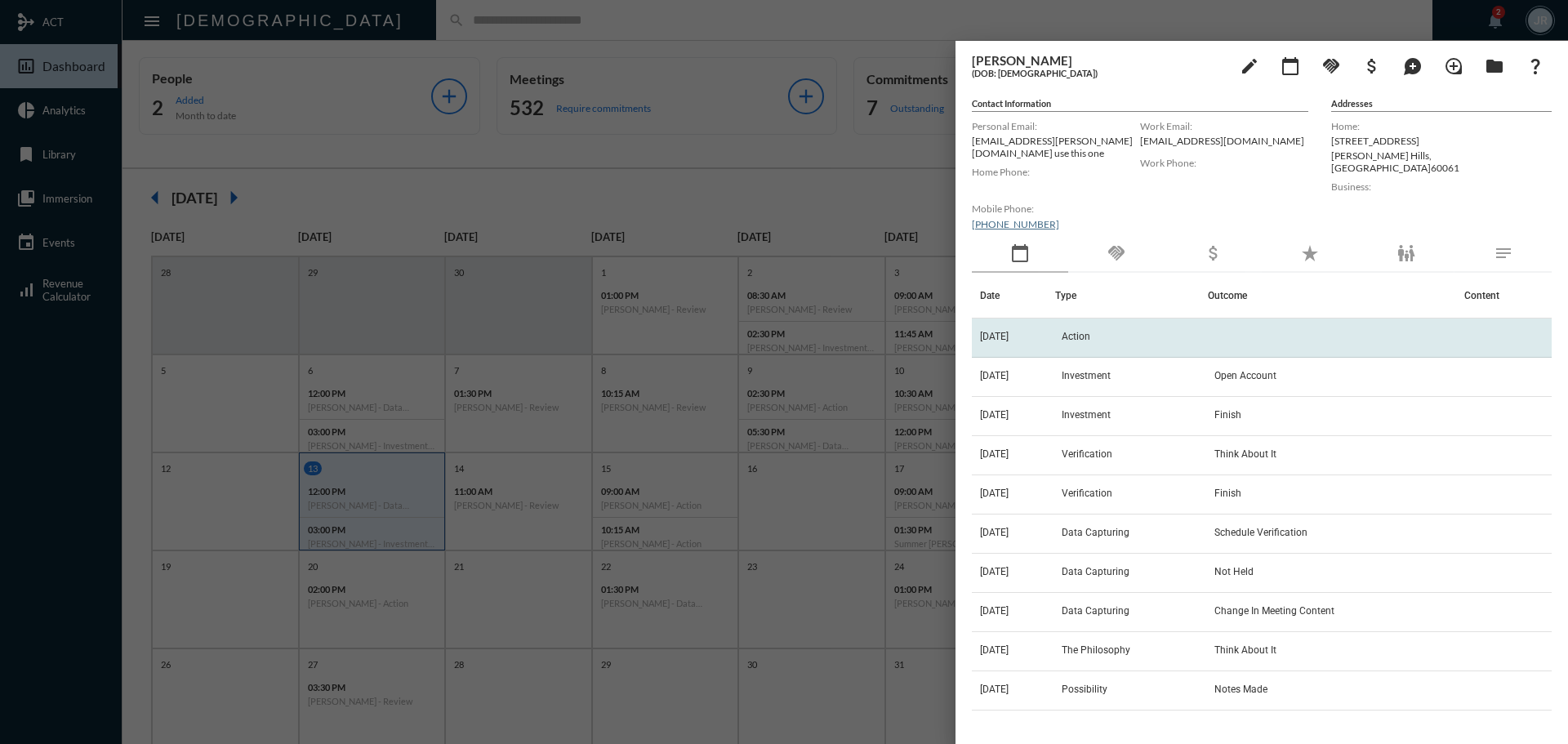
click at [1008, 331] on span "[DATE]" at bounding box center [994, 336] width 28 height 12
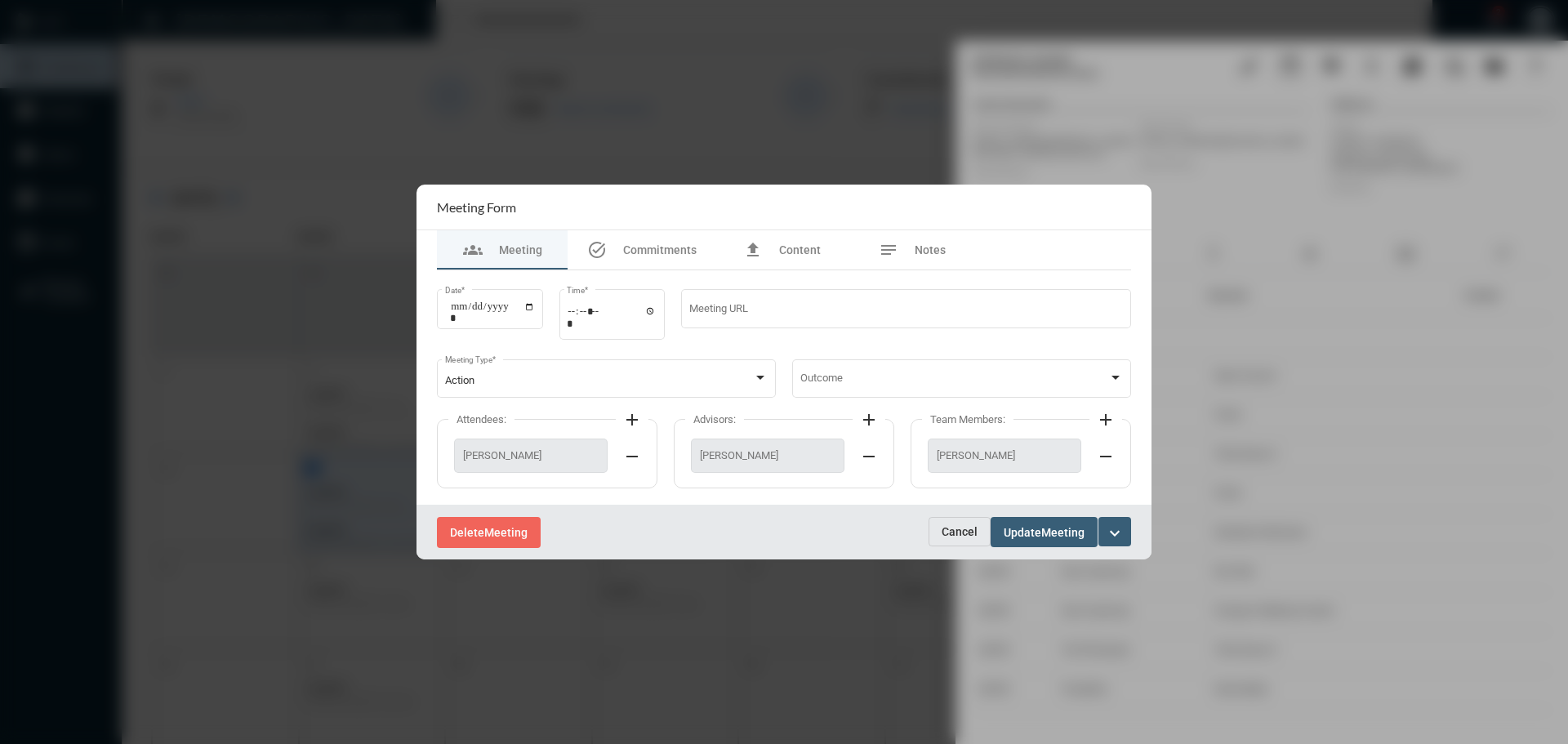
click at [977, 526] on span "Cancel" at bounding box center [959, 532] width 36 height 13
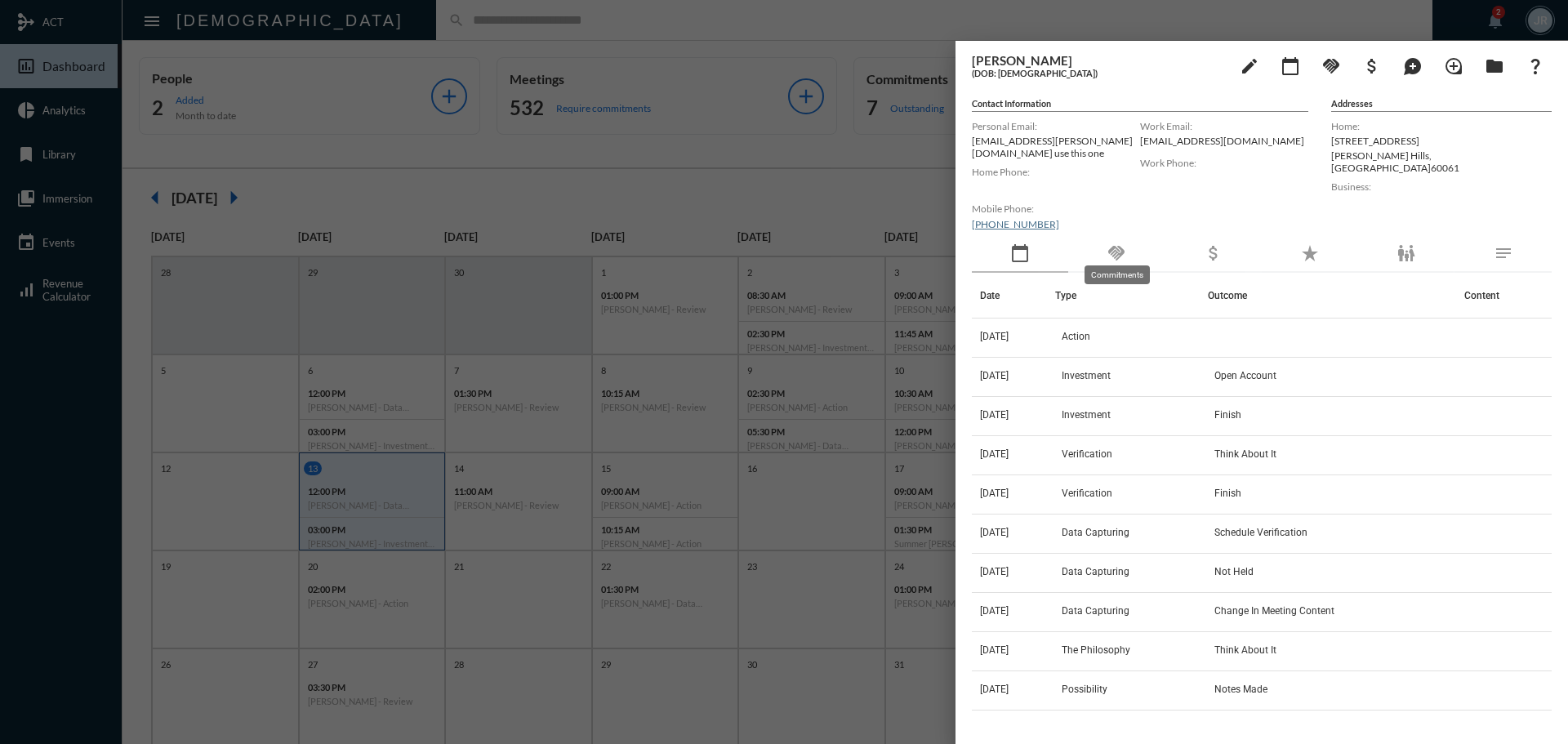
click at [1122, 243] on mat-icon "handshake" at bounding box center [1116, 253] width 20 height 20
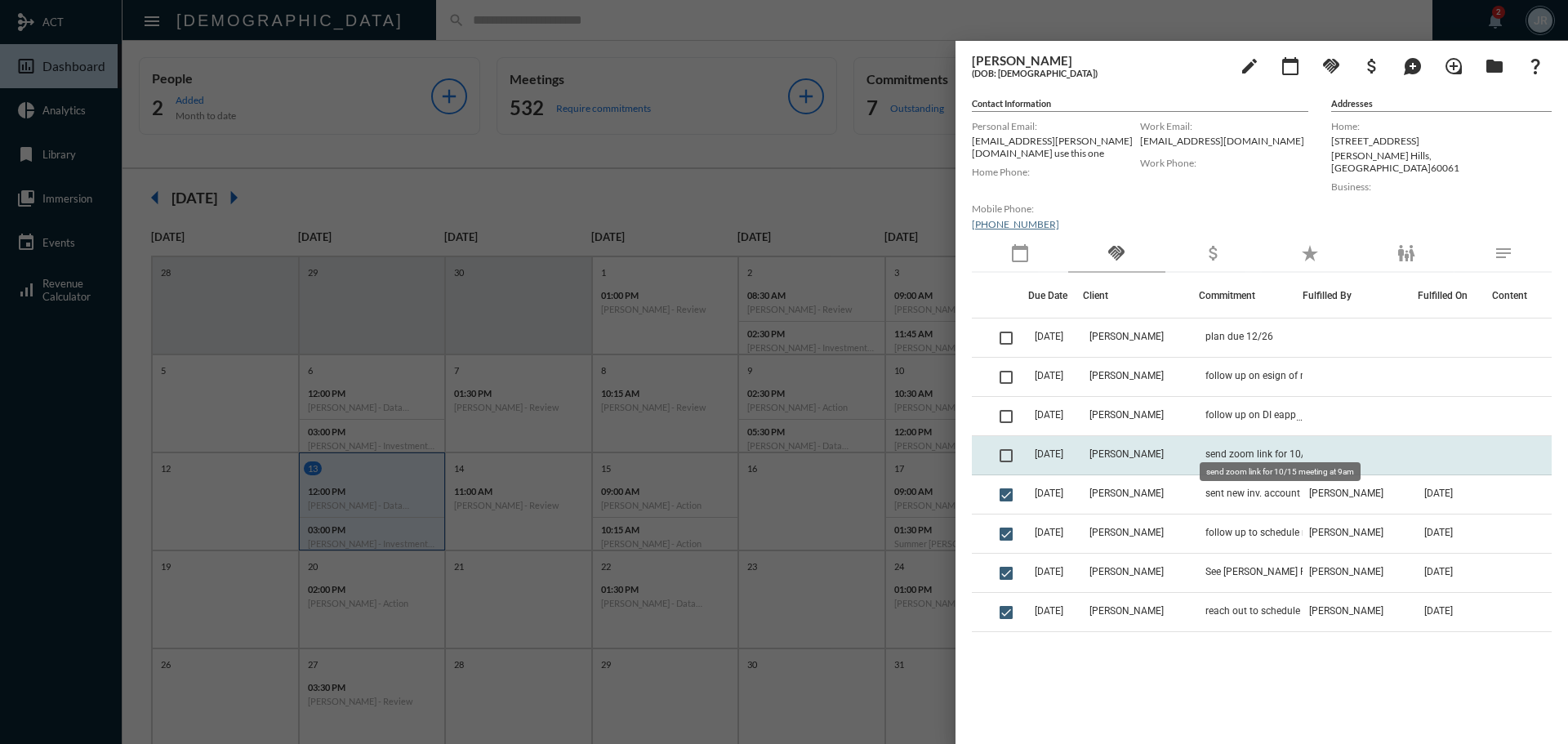
click at [1236, 448] on span "send zoom link for 10/15 meeting at 9am" at bounding box center [1287, 454] width 164 height 12
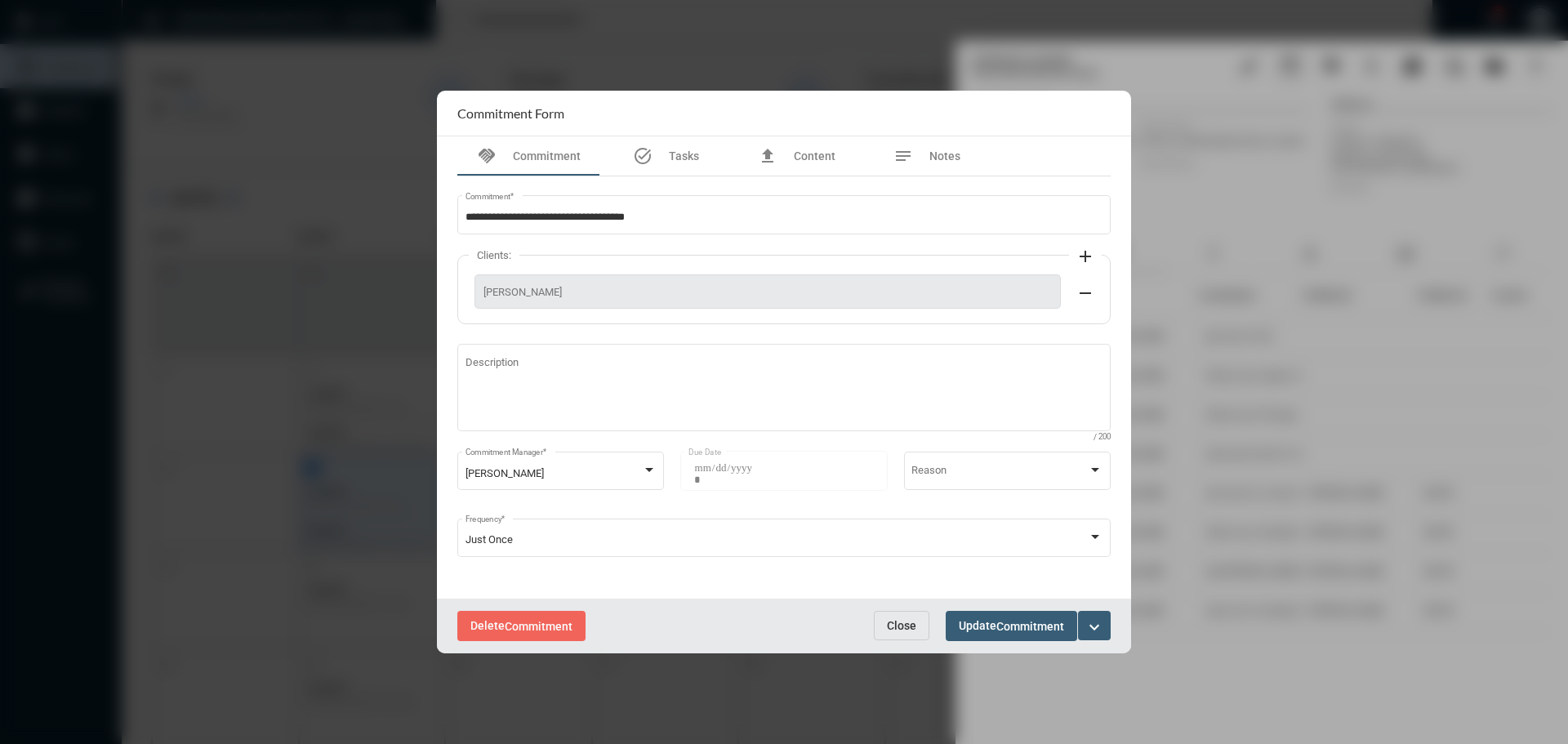
click at [894, 619] on span "Close" at bounding box center [901, 626] width 29 height 13
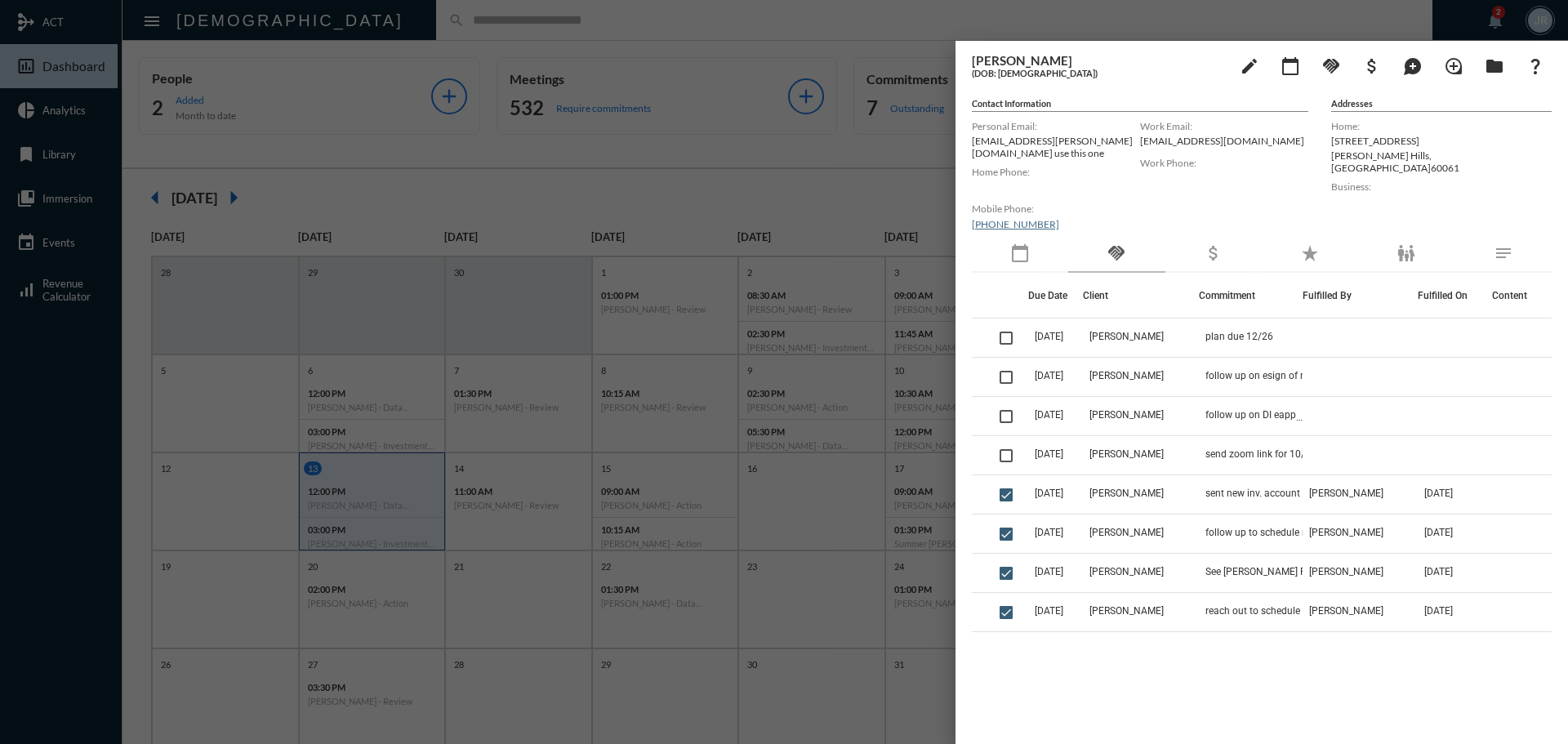
click at [400, 22] on div at bounding box center [784, 372] width 1568 height 744
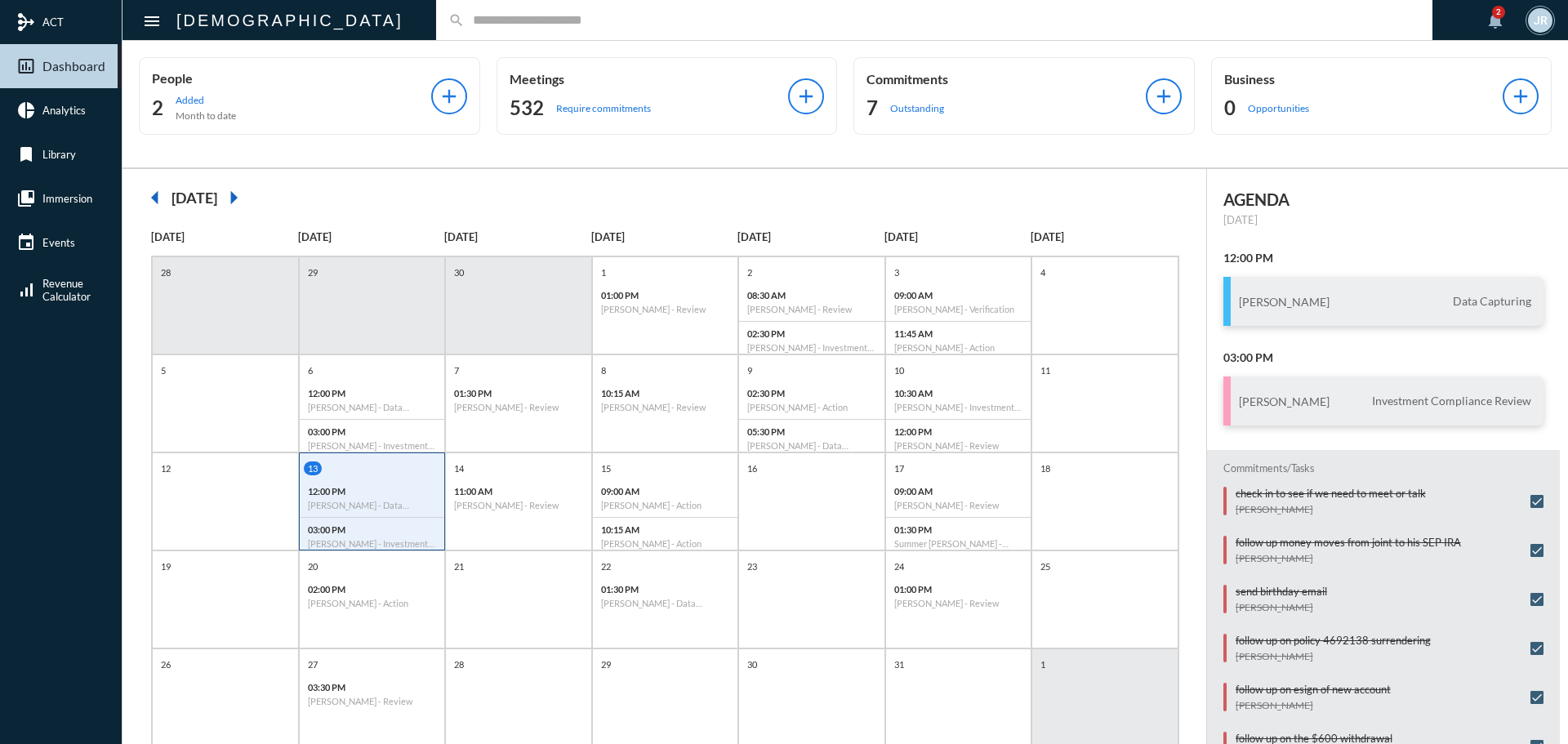
click at [465, 22] on input "text" at bounding box center [942, 20] width 955 height 14
click at [465, 14] on input "text" at bounding box center [942, 20] width 955 height 14
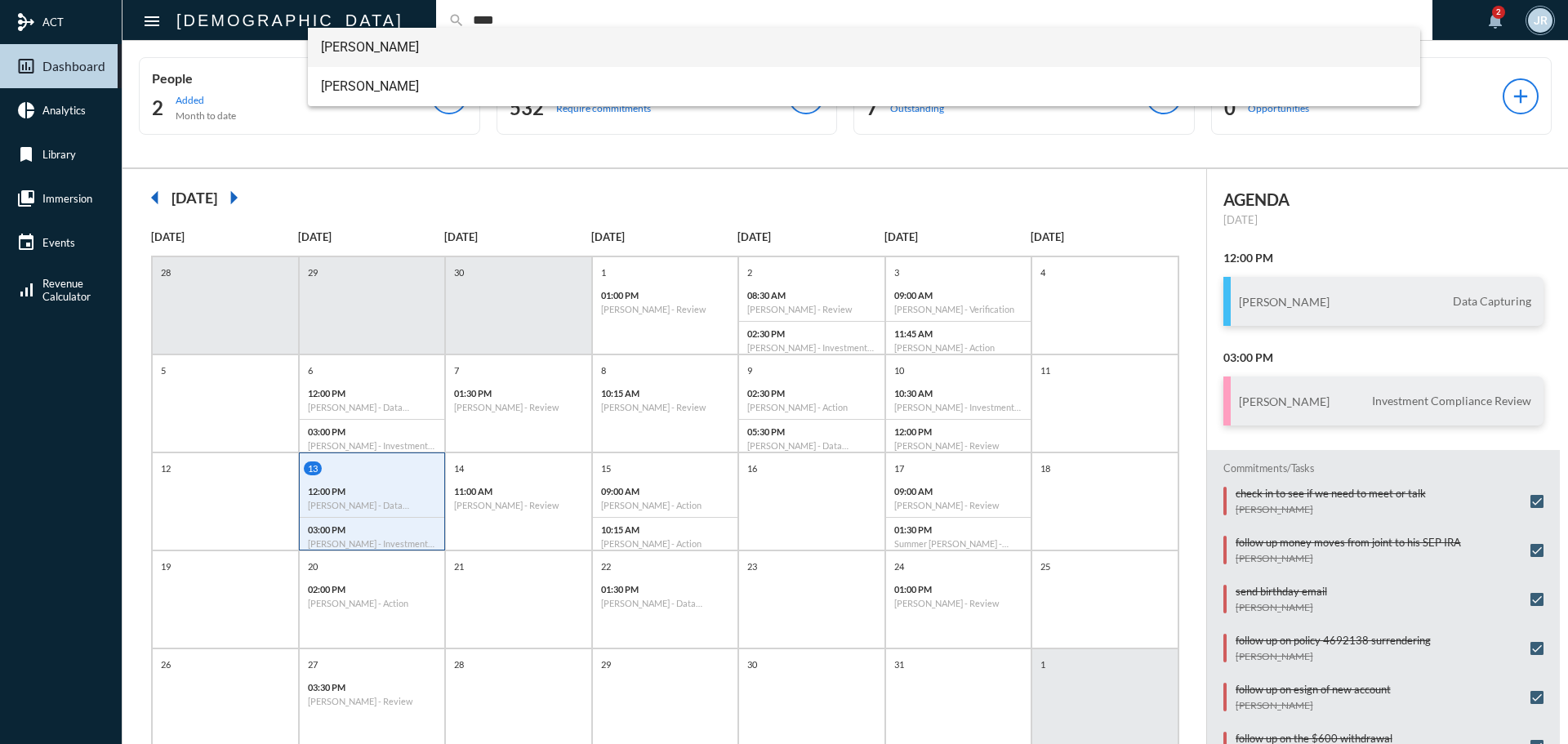
type input "****"
click at [354, 44] on span "[PERSON_NAME]" at bounding box center [865, 46] width 1087 height 39
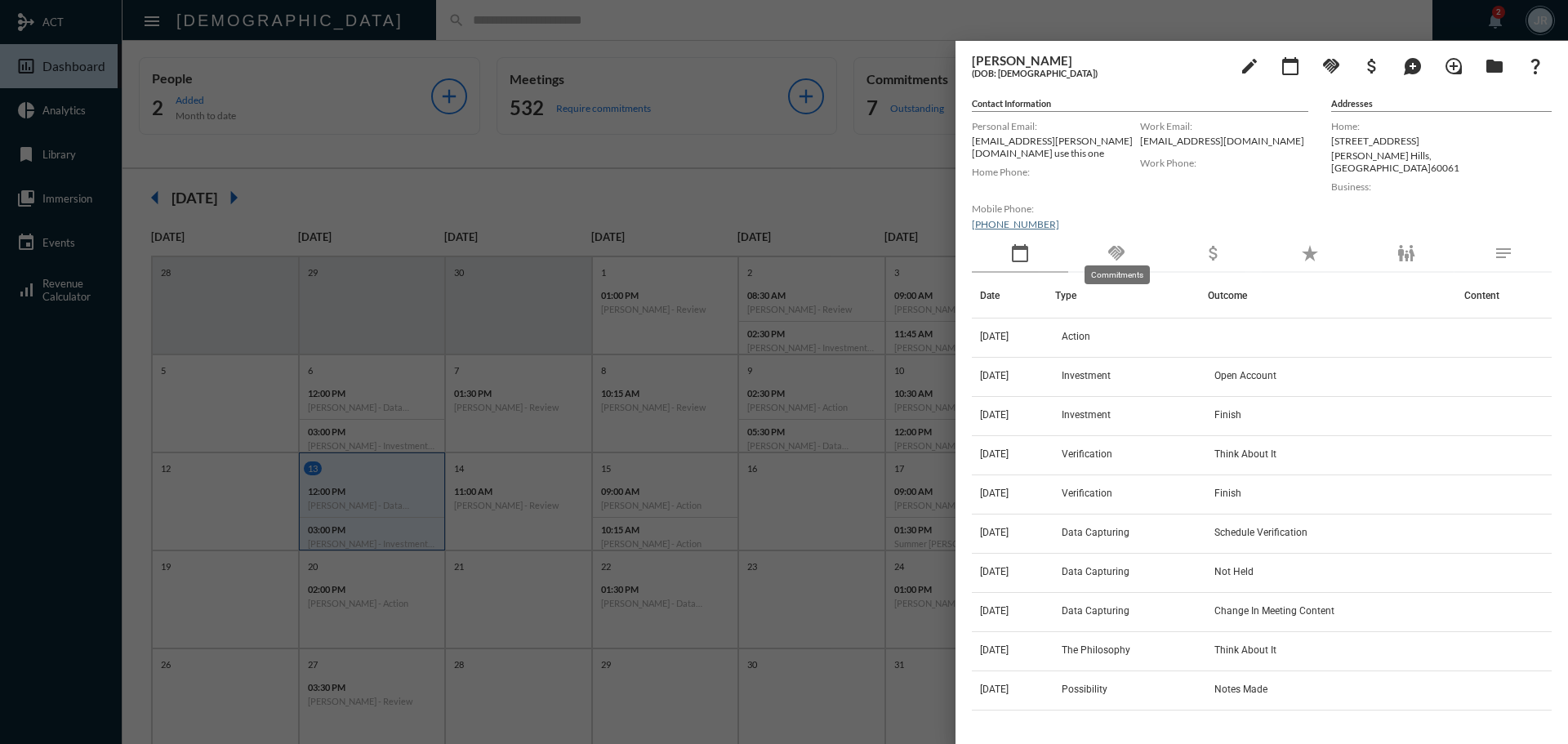
click at [1125, 245] on mat-icon "handshake" at bounding box center [1116, 253] width 20 height 20
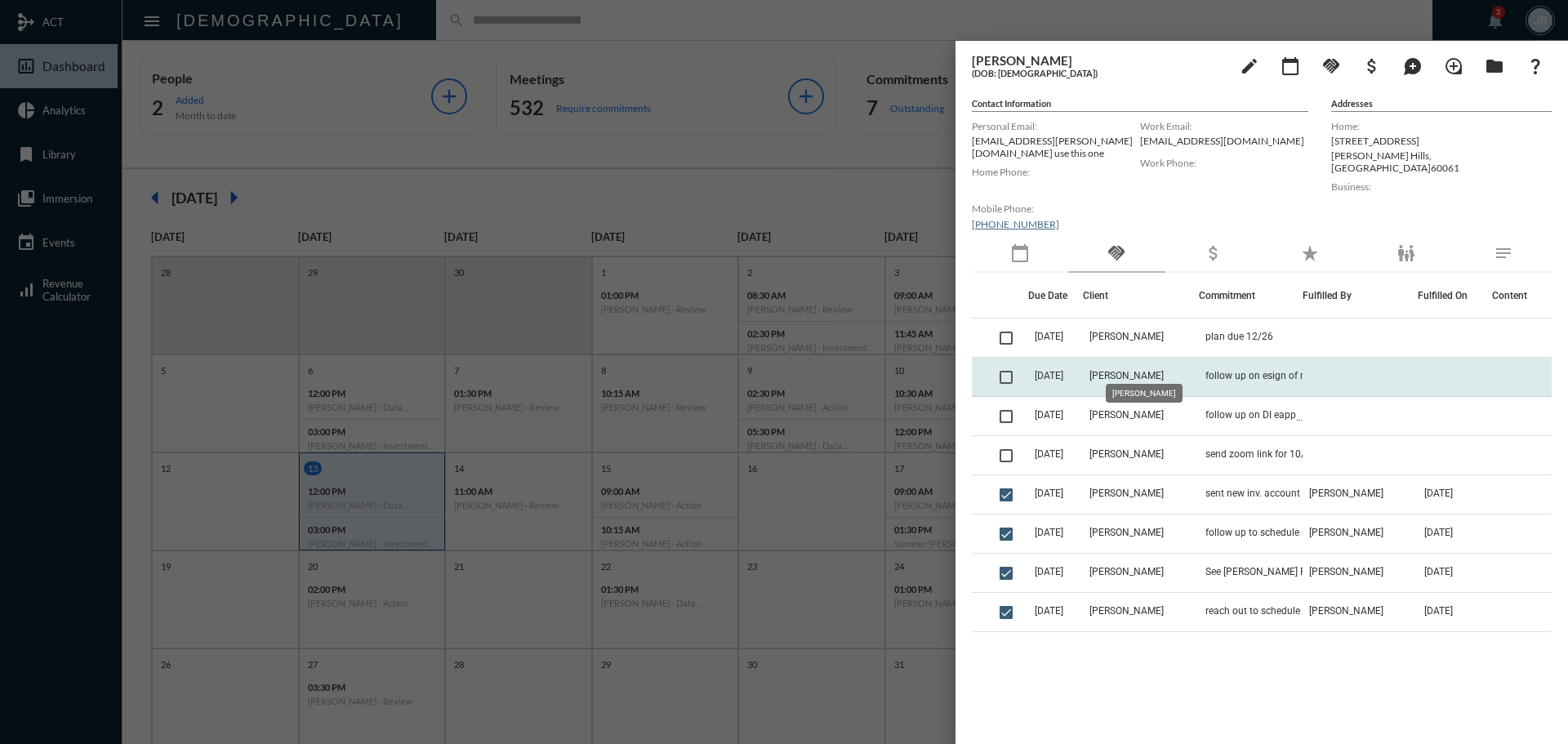
click at [1163, 371] on span "[PERSON_NAME]" at bounding box center [1127, 376] width 75 height 12
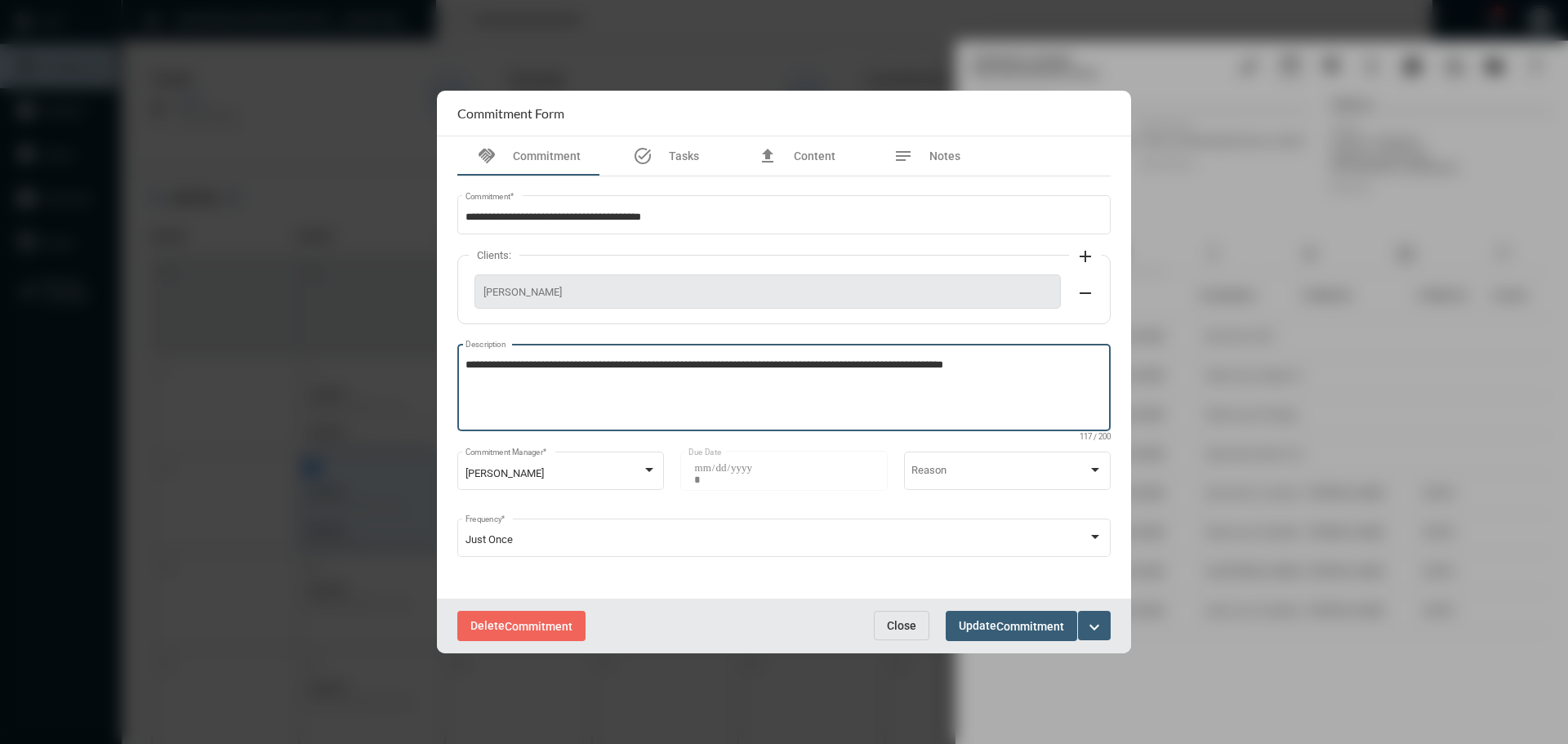
click at [995, 361] on textarea "**********" at bounding box center [784, 390] width 637 height 65
type textarea "**********"
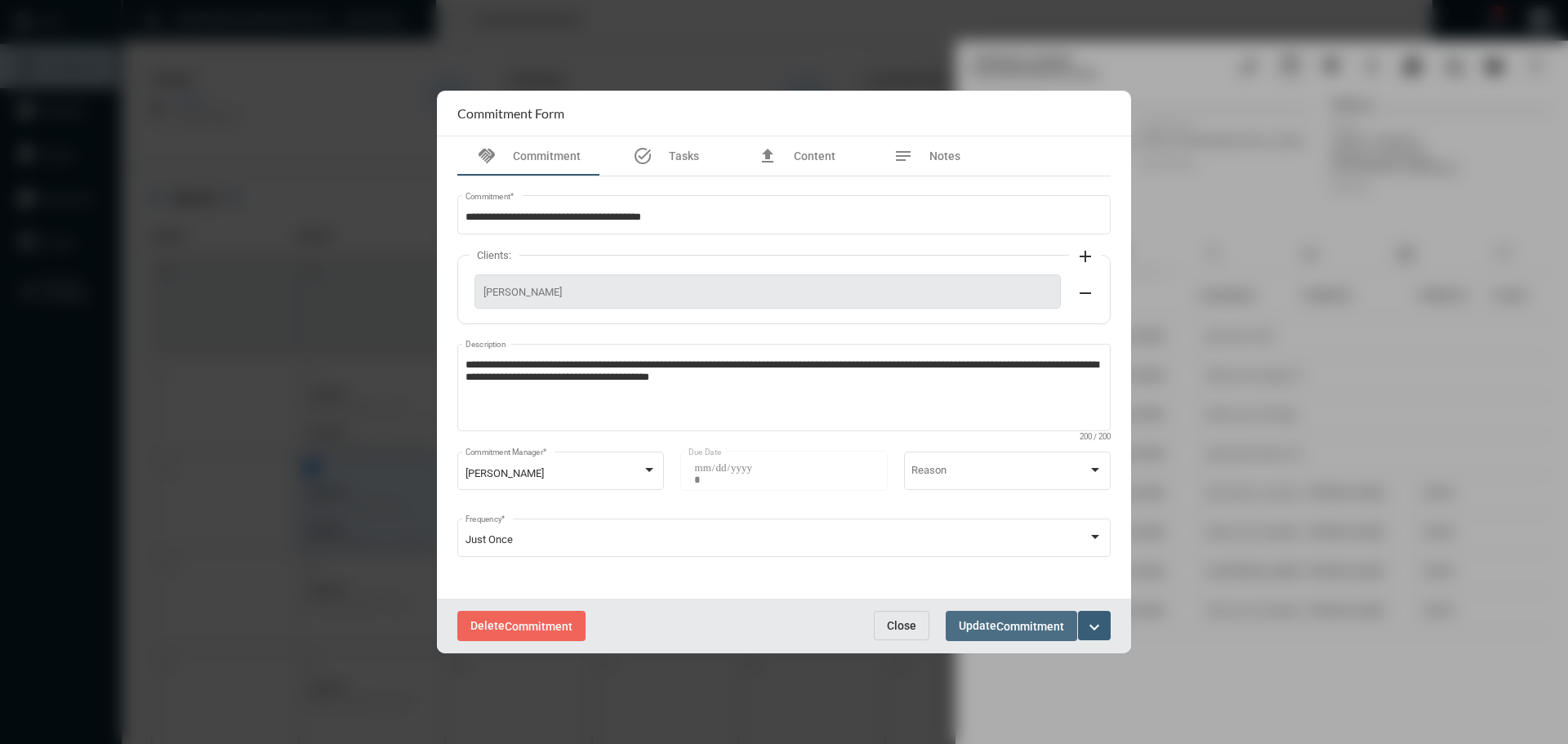
click at [1011, 626] on span "Commitment" at bounding box center [1030, 627] width 68 height 13
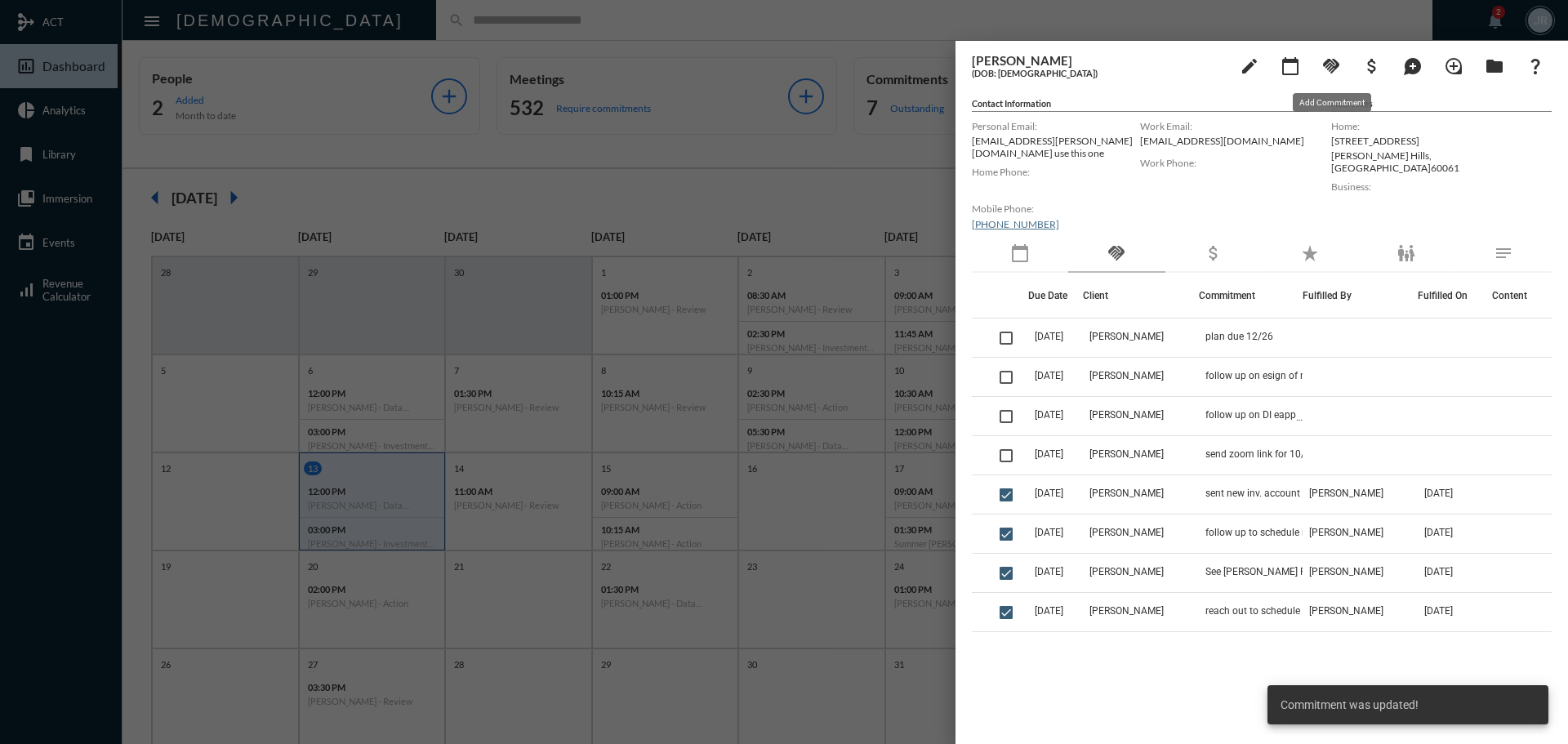
click at [1332, 66] on mat-icon "handshake" at bounding box center [1331, 66] width 20 height 20
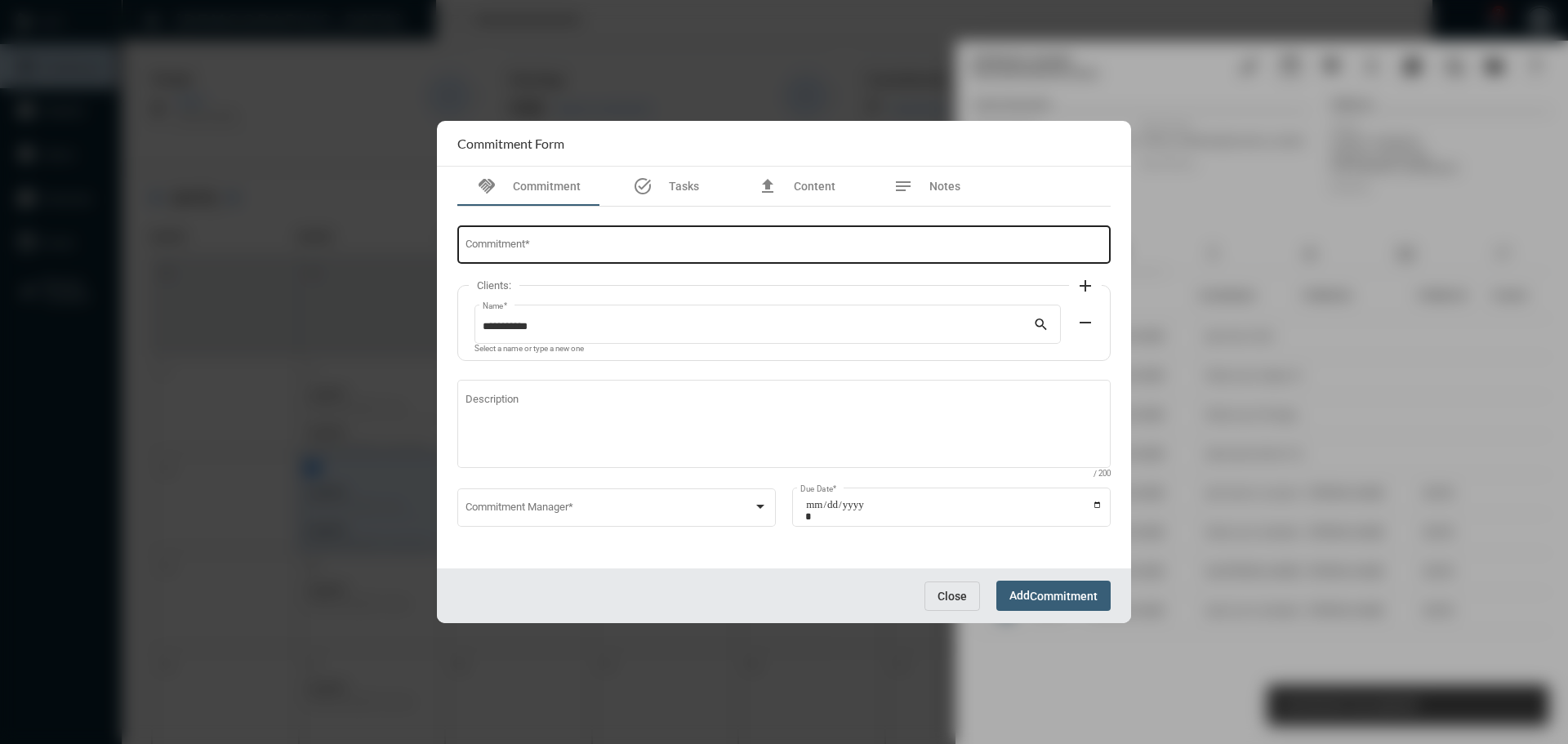
click at [593, 232] on div "Commitment *" at bounding box center [784, 244] width 637 height 42
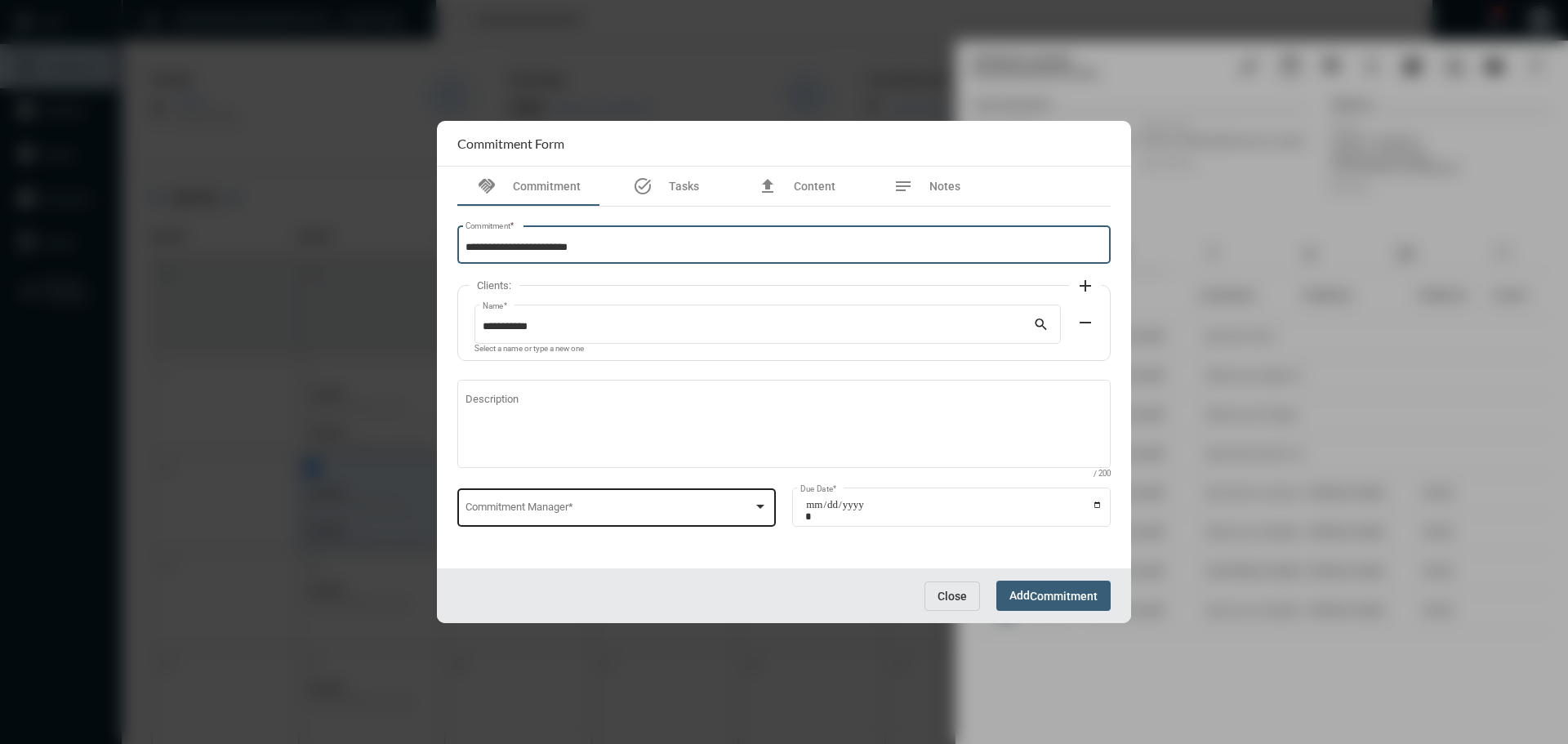
type input "**********"
click at [604, 515] on span at bounding box center [609, 510] width 288 height 12
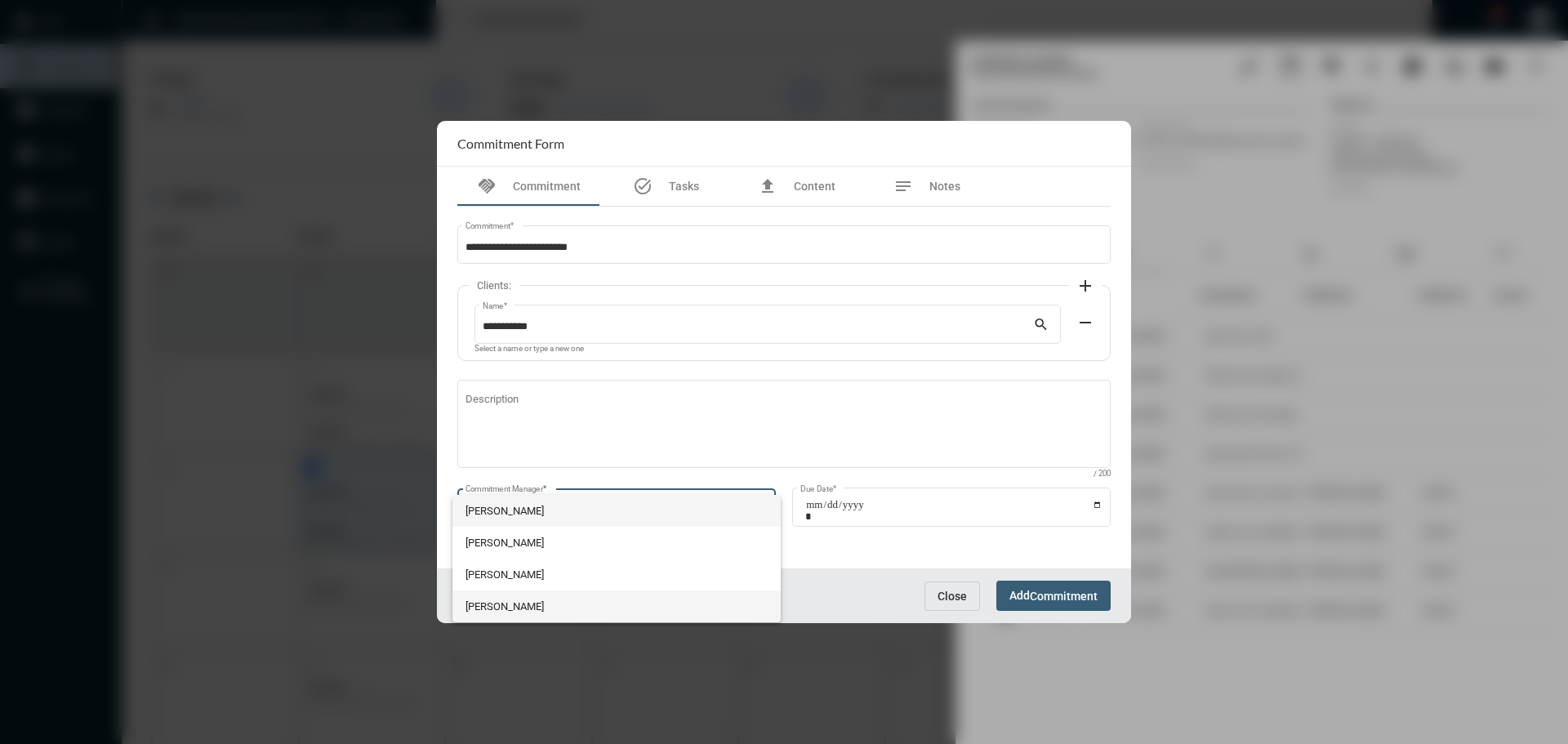
click at [525, 617] on span "[PERSON_NAME]" at bounding box center [617, 606] width 303 height 32
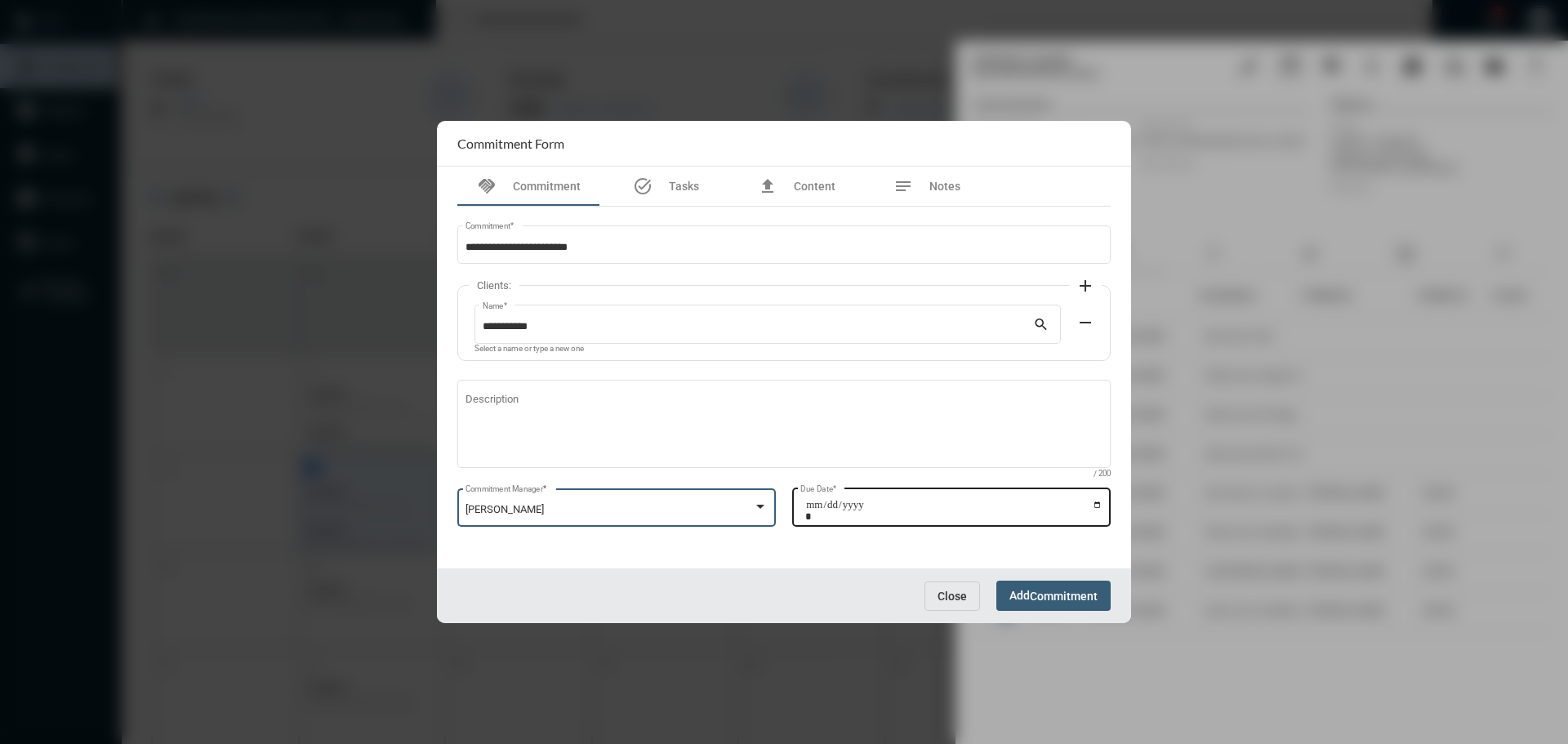
click at [1097, 507] on input "Due Date *" at bounding box center [954, 511] width 297 height 23
type input "**********"
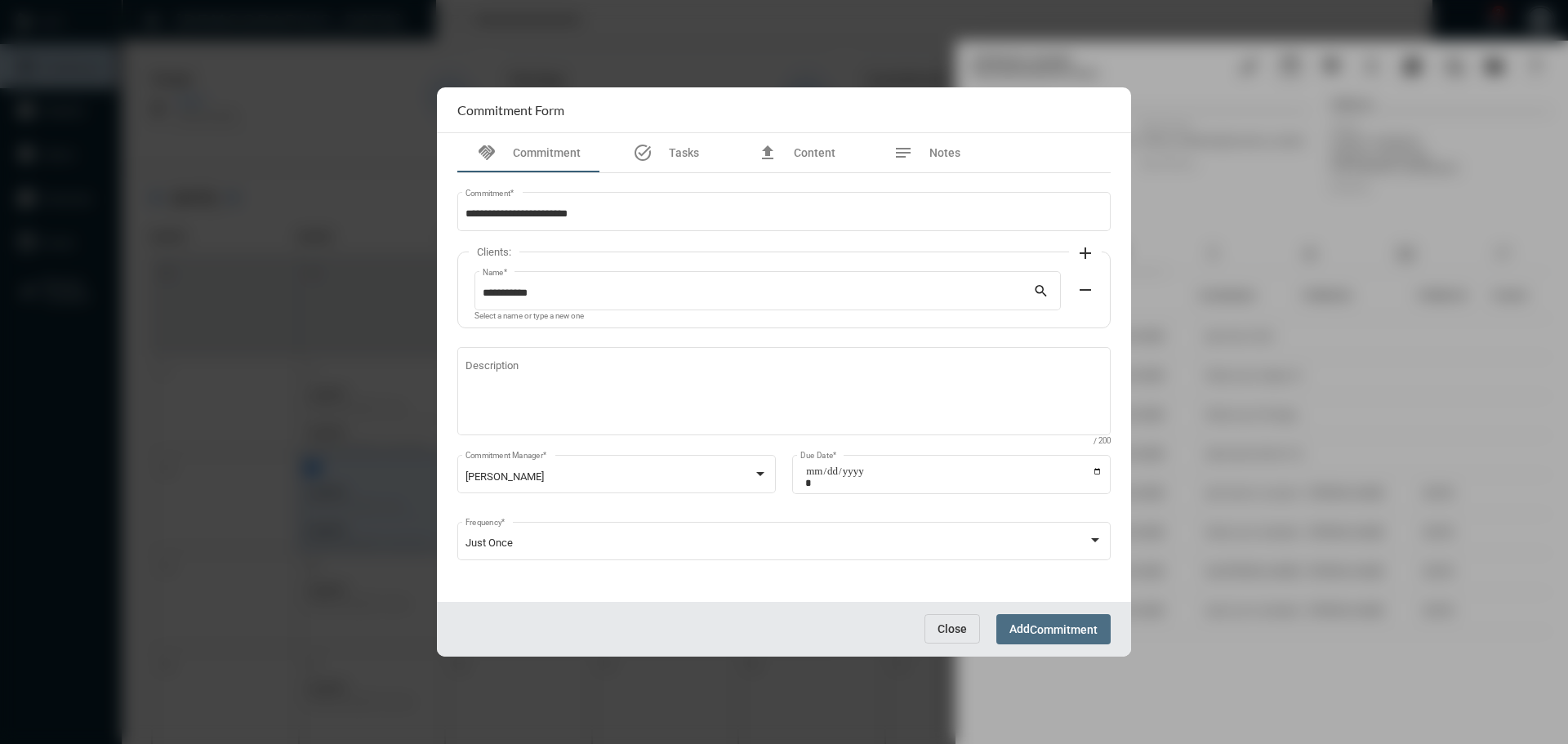
click at [1043, 627] on span "Commitment" at bounding box center [1064, 630] width 68 height 13
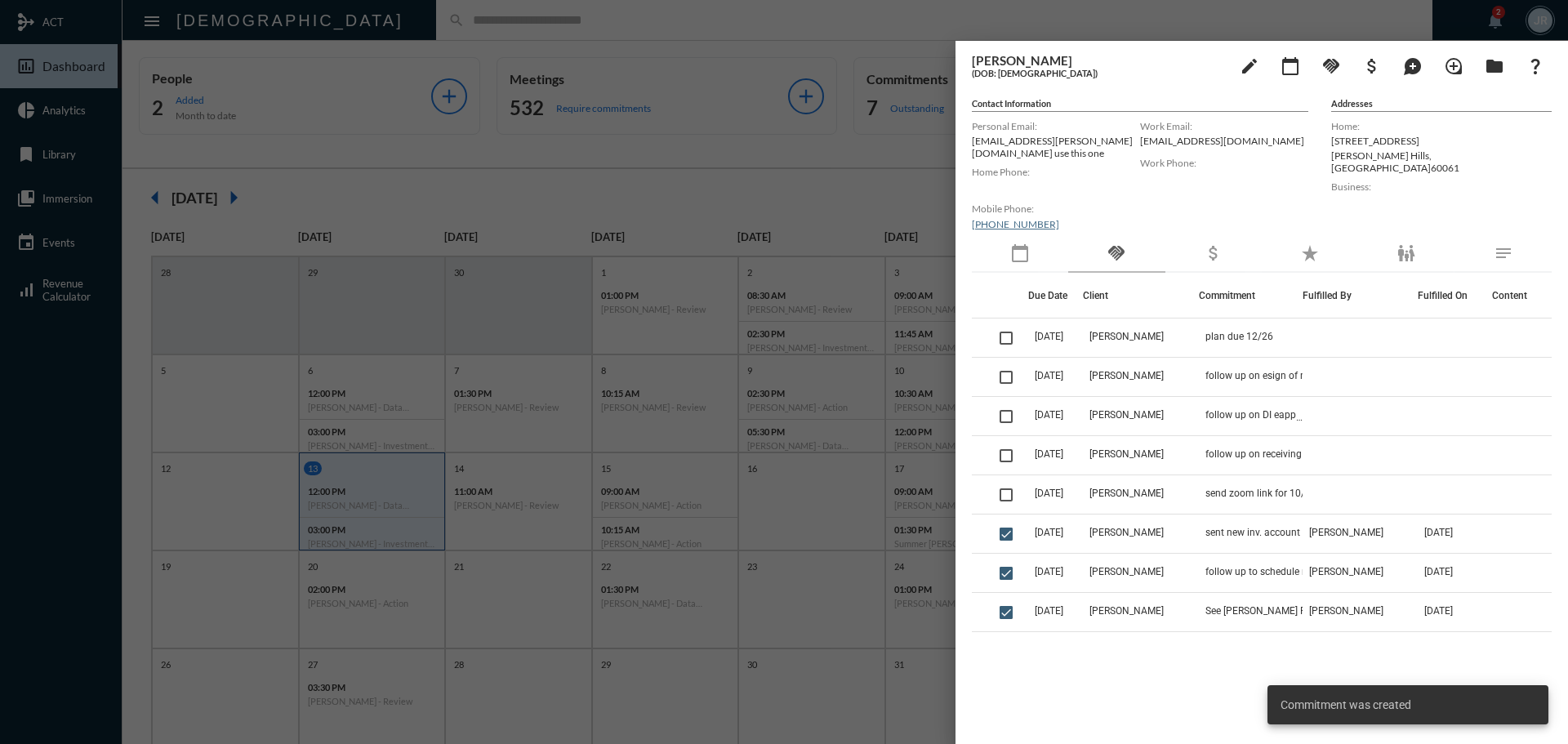
click at [354, 22] on div at bounding box center [784, 372] width 1568 height 744
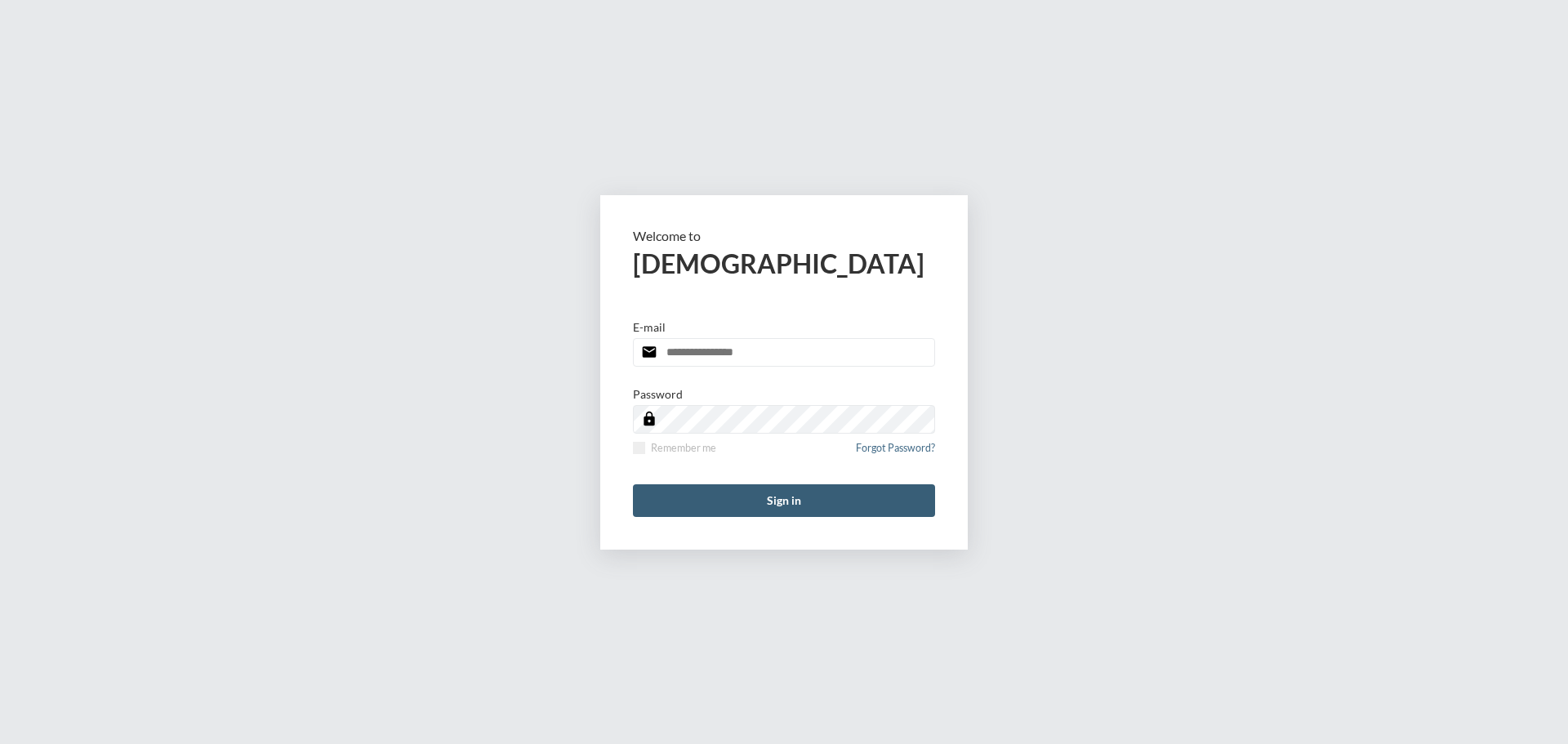
click at [709, 349] on input "email" at bounding box center [784, 352] width 302 height 28
type input "**********"
click at [637, 448] on span at bounding box center [639, 448] width 12 height 12
click at [687, 487] on button "Sign in" at bounding box center [784, 500] width 302 height 32
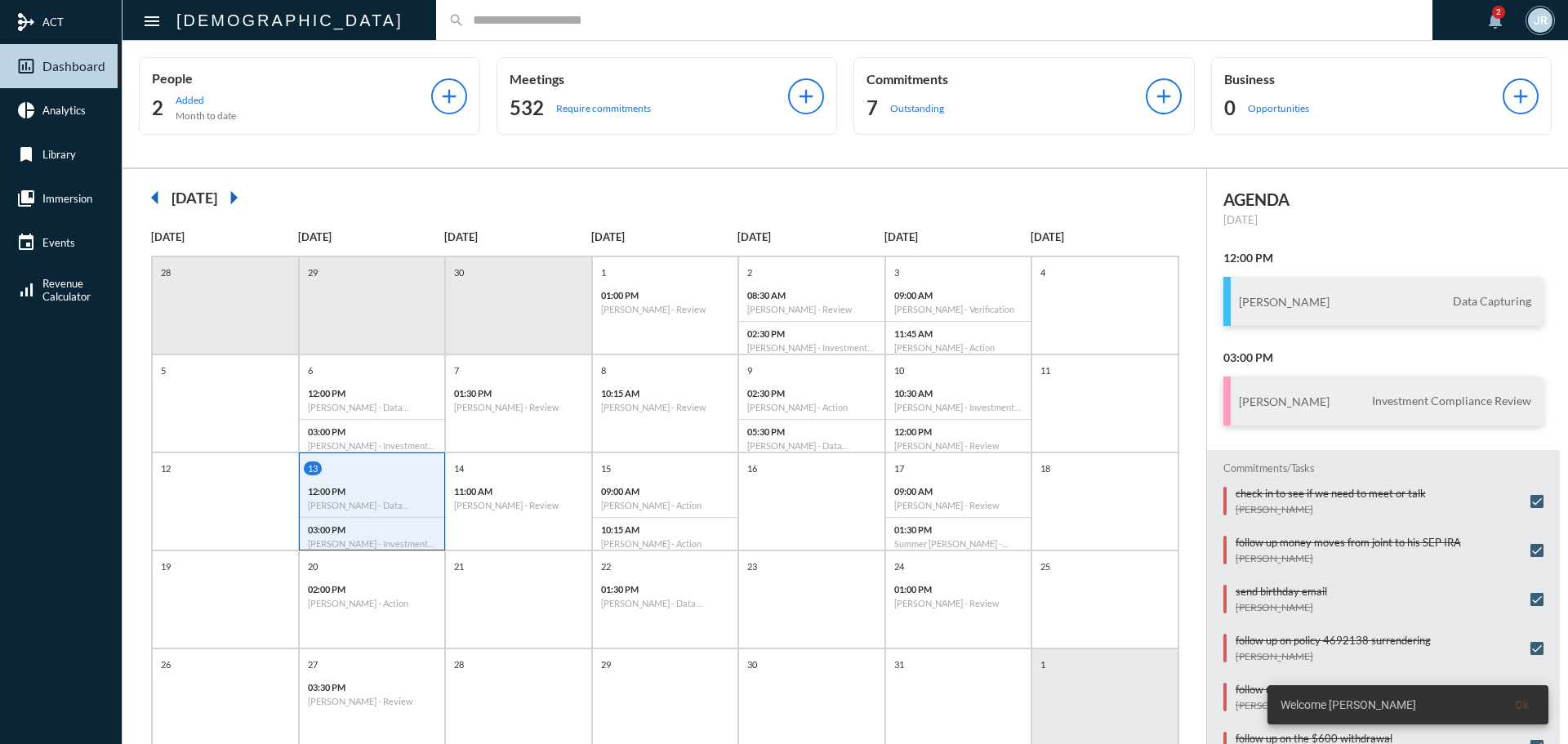
click at [465, 24] on input "text" at bounding box center [942, 20] width 955 height 14
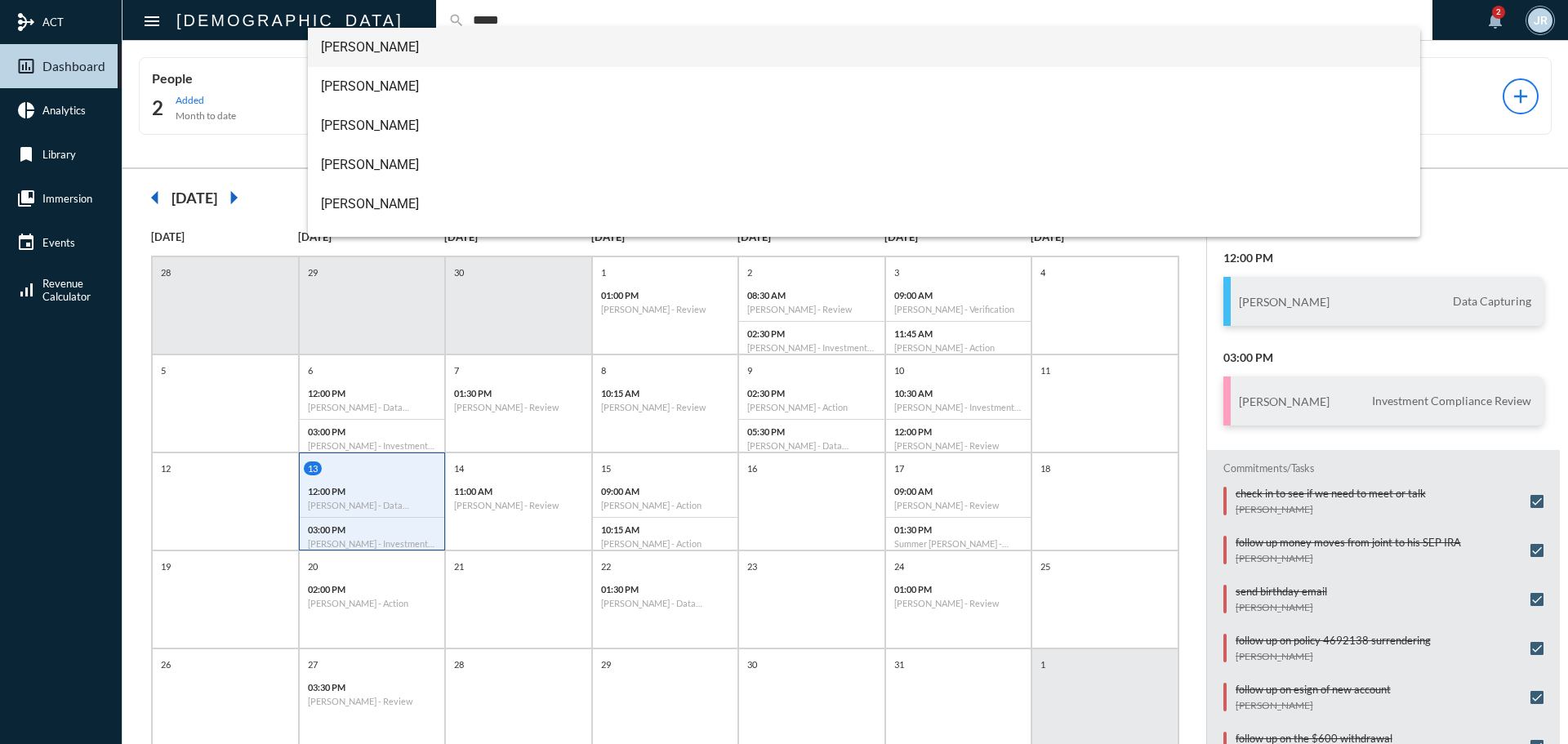
type input "*****"
click at [359, 48] on span "Brenda Moore" at bounding box center [865, 46] width 1087 height 39
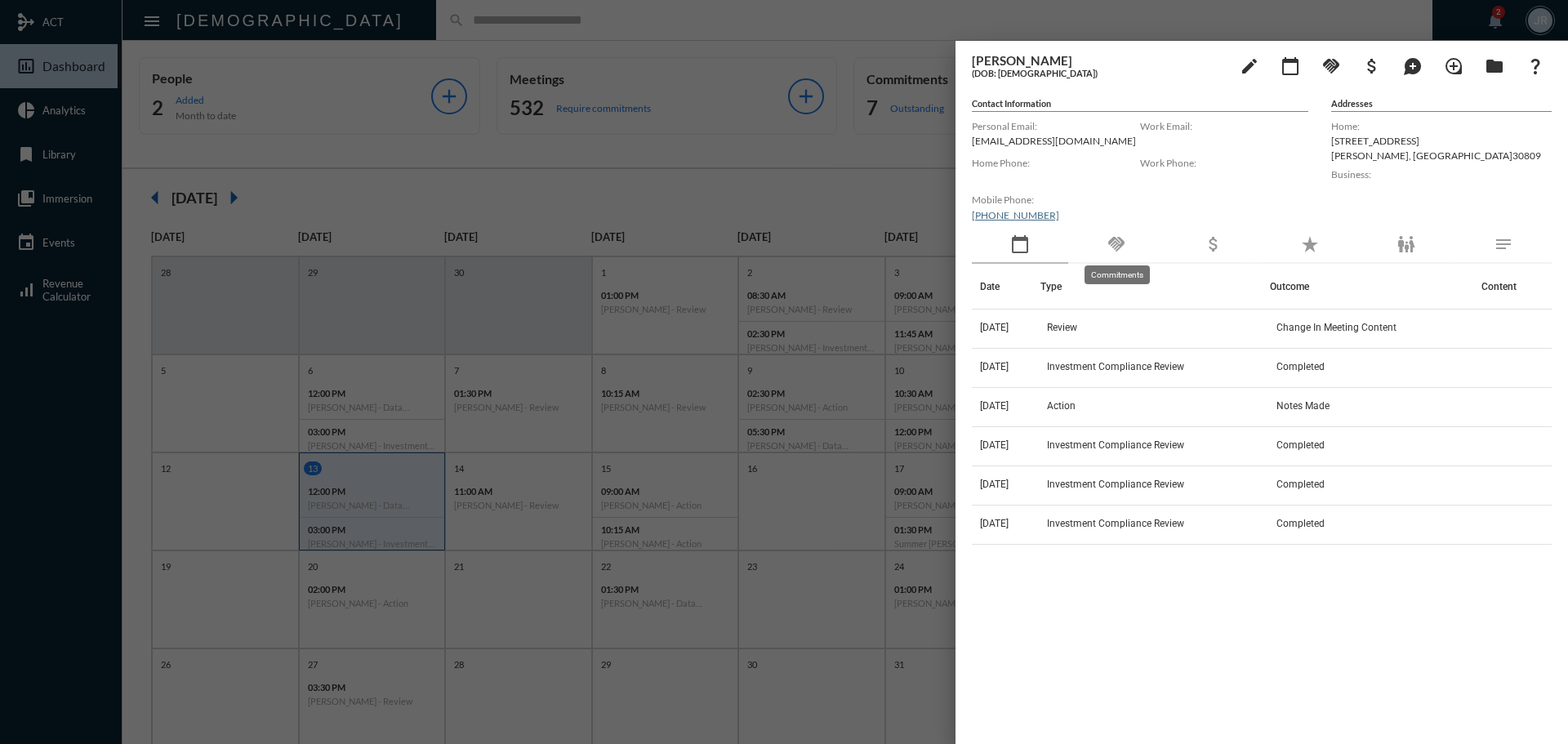
click at [1117, 247] on mat-icon "handshake" at bounding box center [1116, 244] width 20 height 20
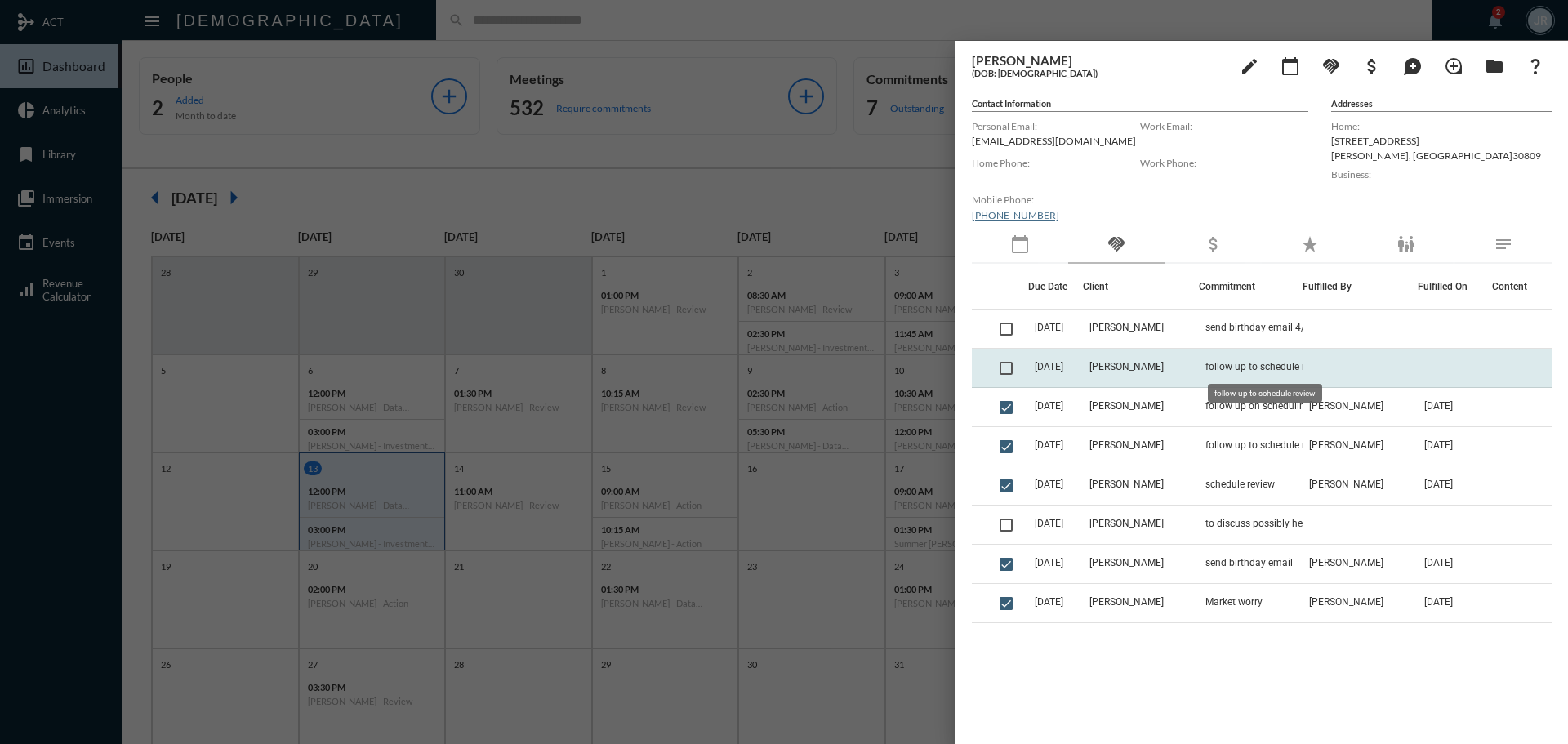
click at [1224, 370] on span "follow up to schedule review" at bounding box center [1268, 367] width 125 height 12
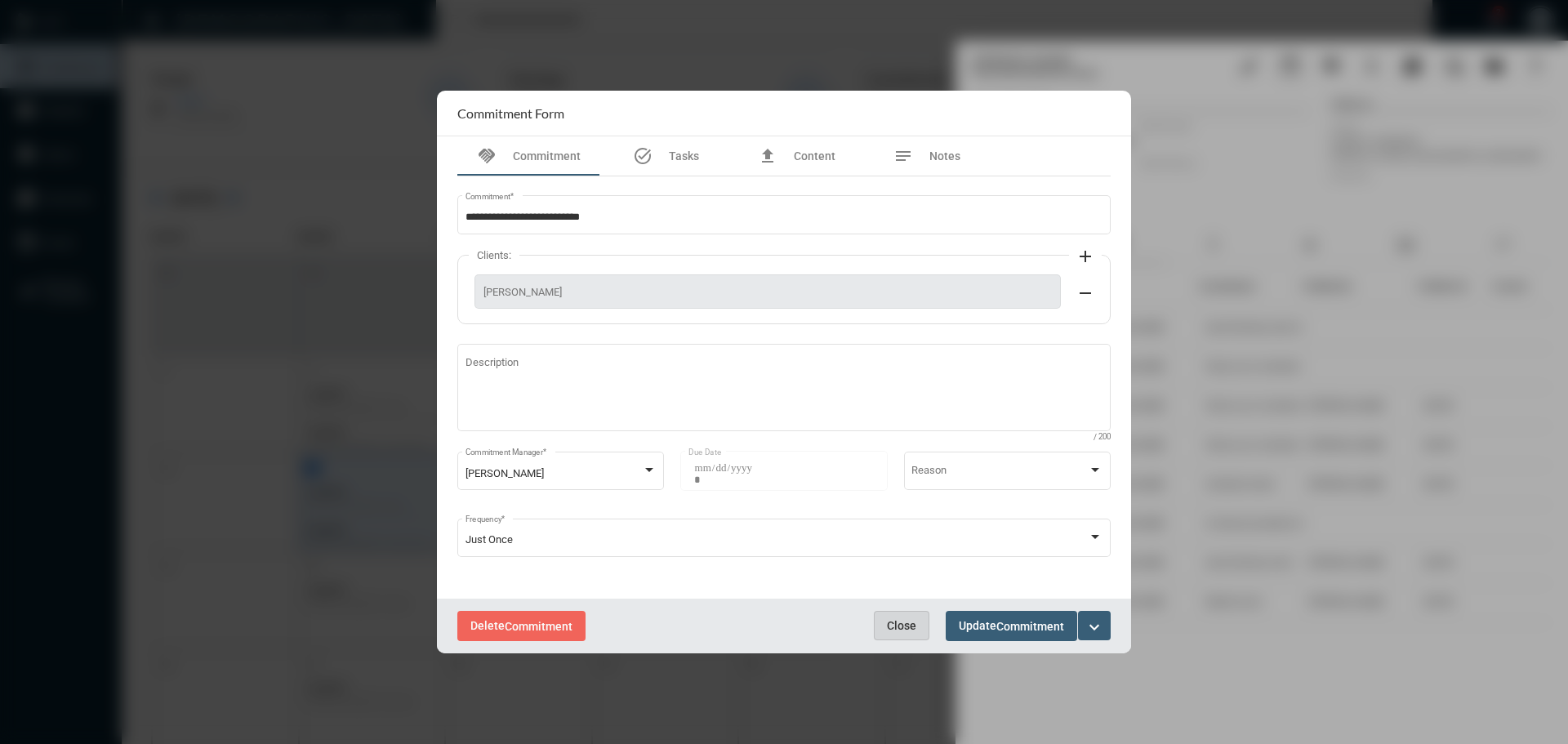
click at [888, 614] on button "Close" at bounding box center [901, 625] width 56 height 29
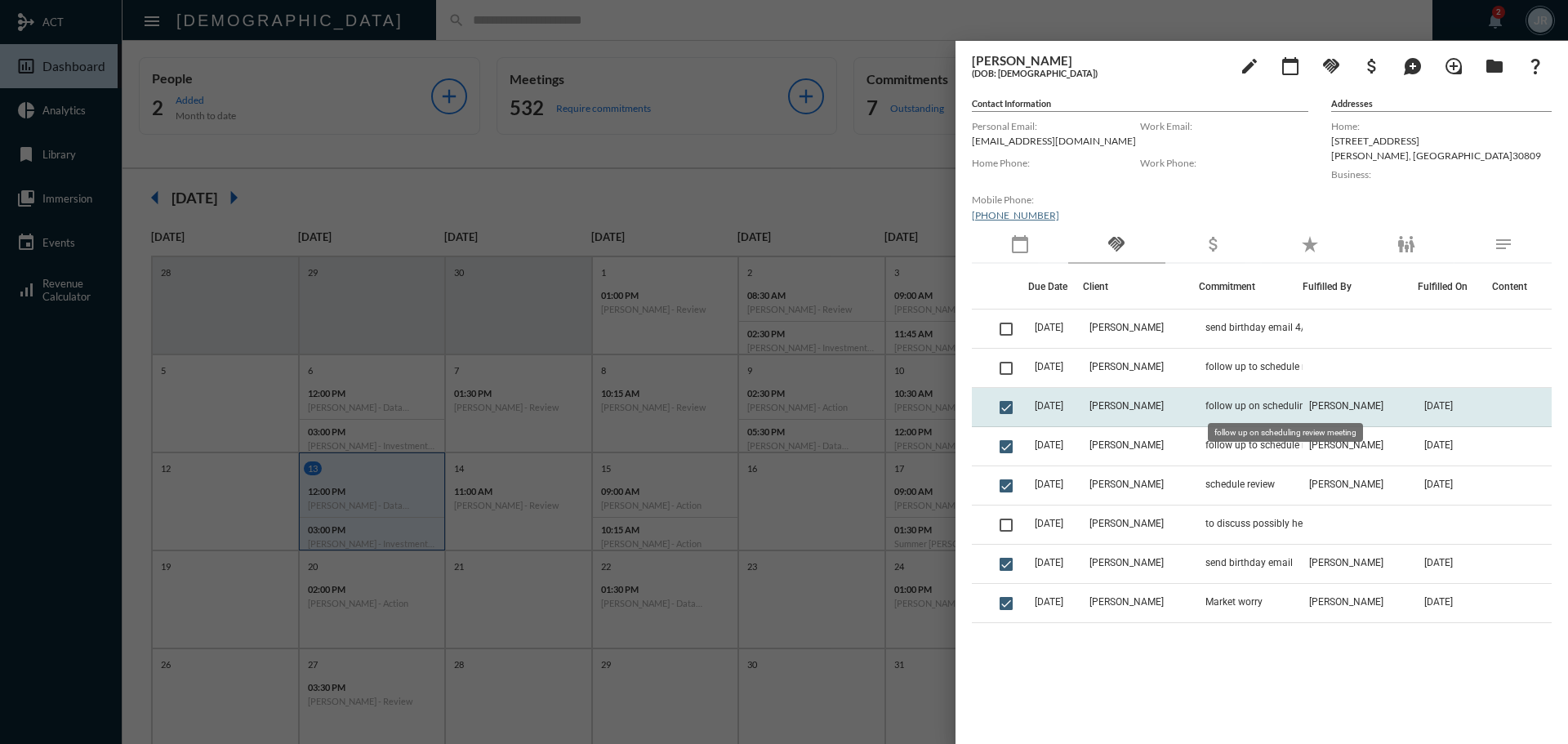
click at [1232, 400] on span "follow up on scheduling review meeting" at bounding box center [1287, 406] width 164 height 12
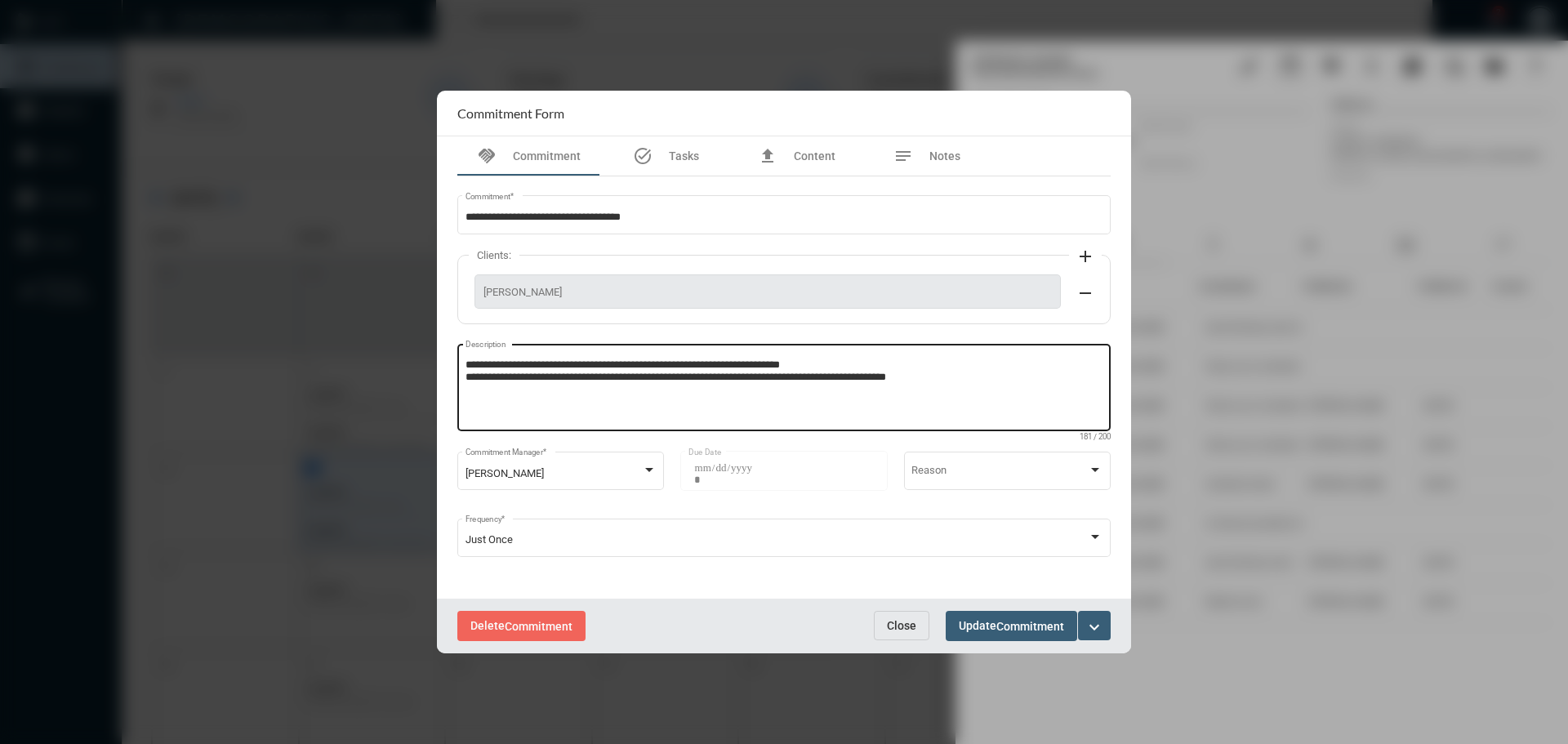
click at [995, 381] on textarea "**********" at bounding box center [784, 390] width 637 height 65
type textarea "**********"
click at [978, 621] on span "Update Commitment" at bounding box center [1011, 626] width 105 height 13
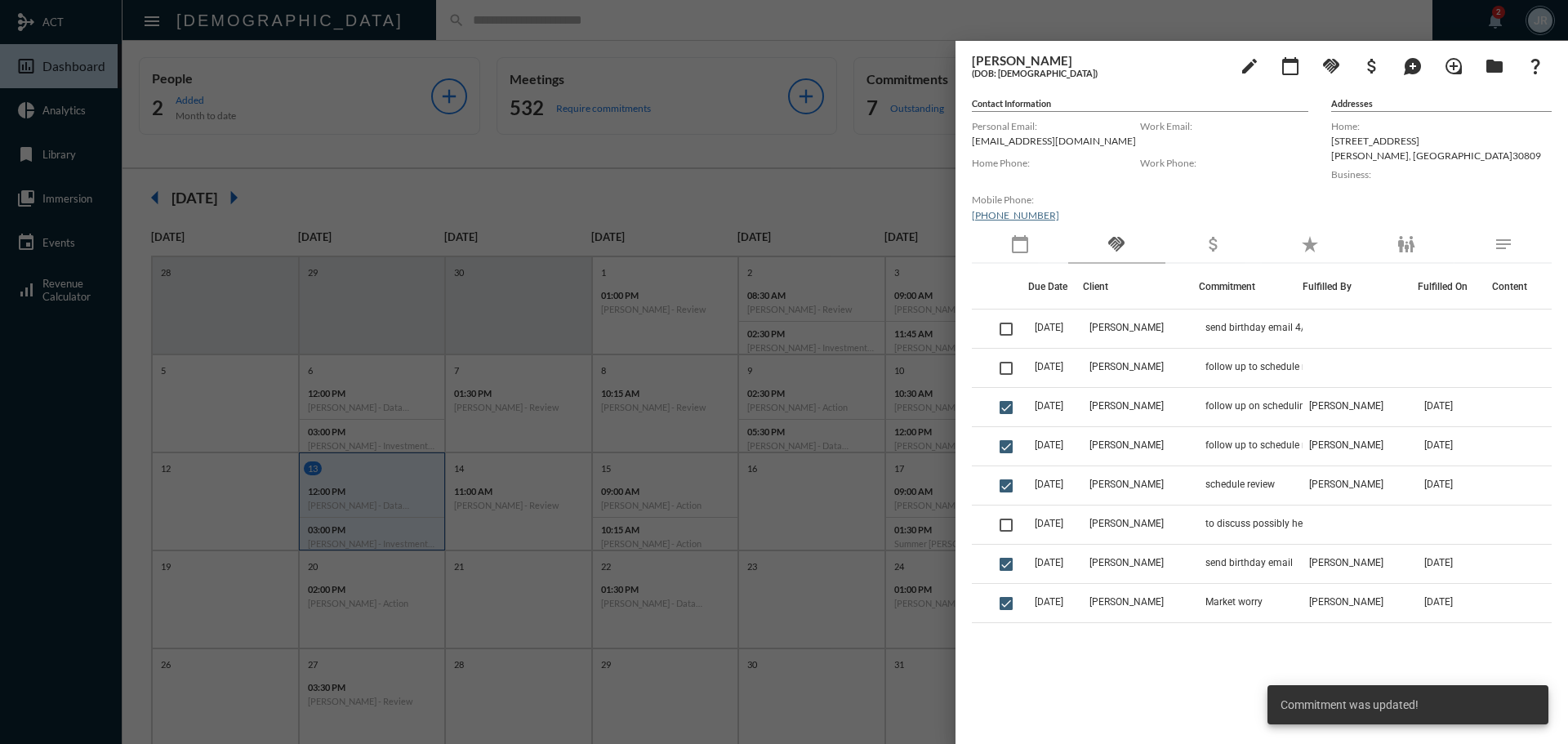
click at [1126, 360] on td "Brenda Moore" at bounding box center [1141, 368] width 115 height 39
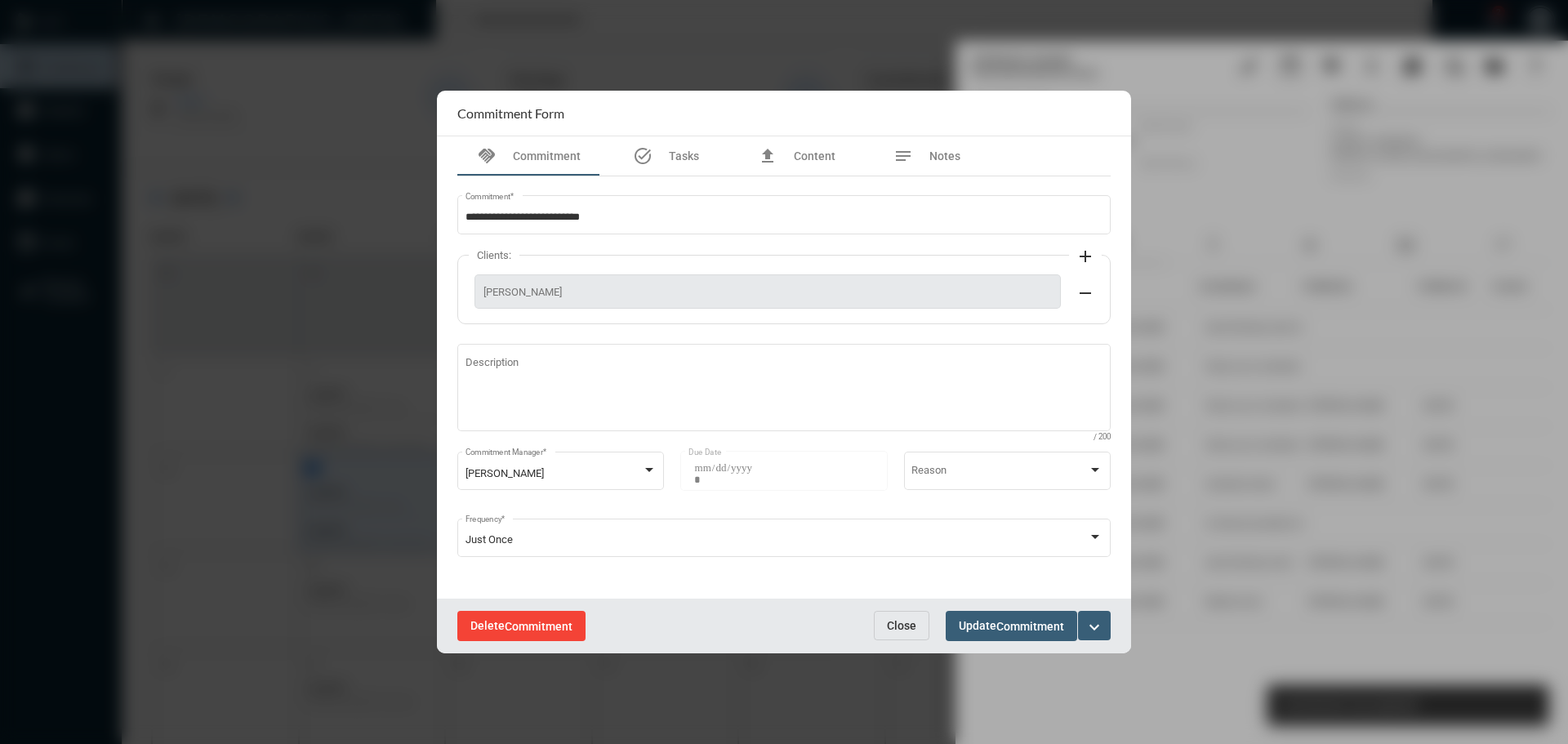
click at [533, 617] on button "Delete Commitment" at bounding box center [521, 626] width 128 height 30
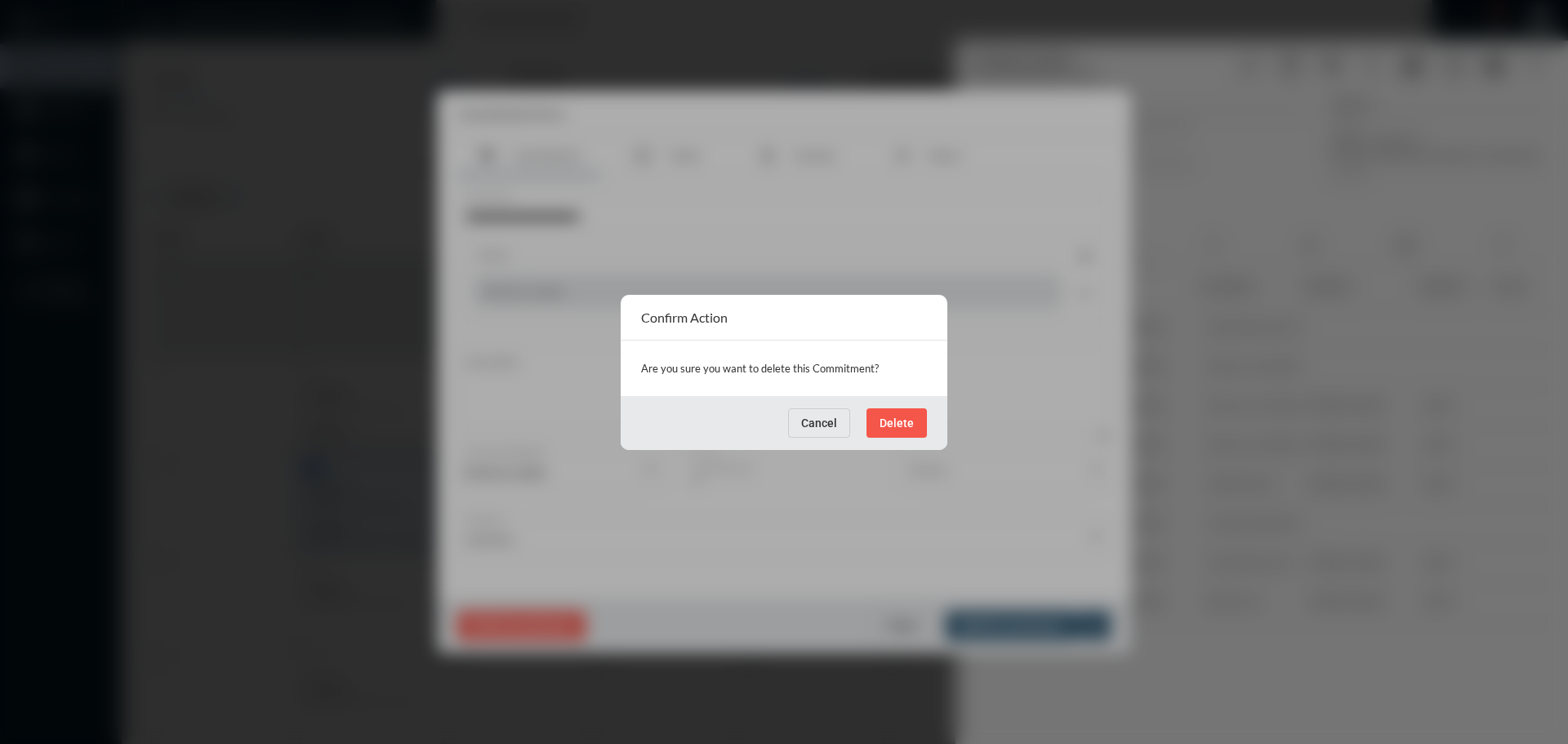
click at [909, 428] on span "Delete" at bounding box center [896, 423] width 34 height 13
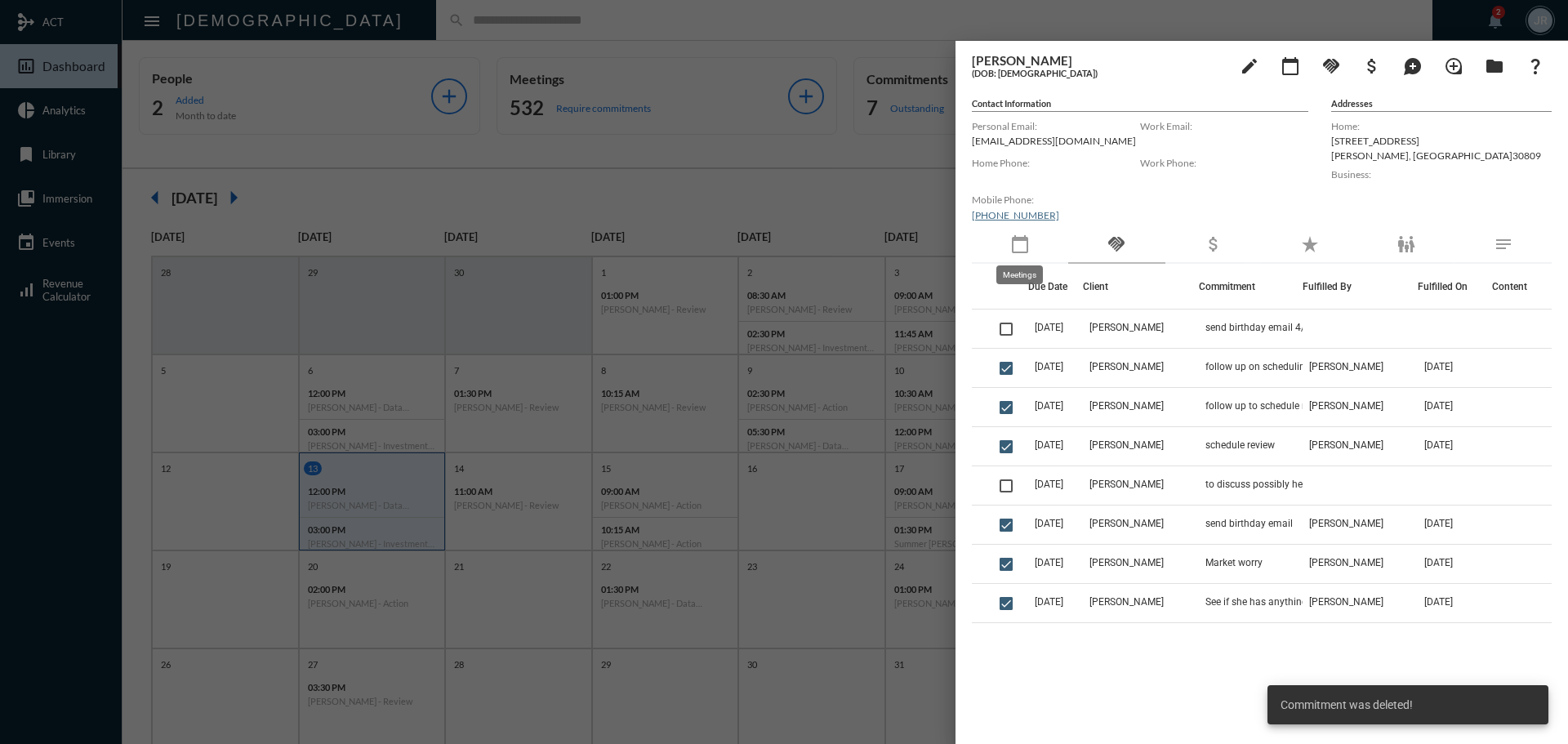
click at [1013, 248] on mat-icon "calendar_today" at bounding box center [1020, 244] width 20 height 20
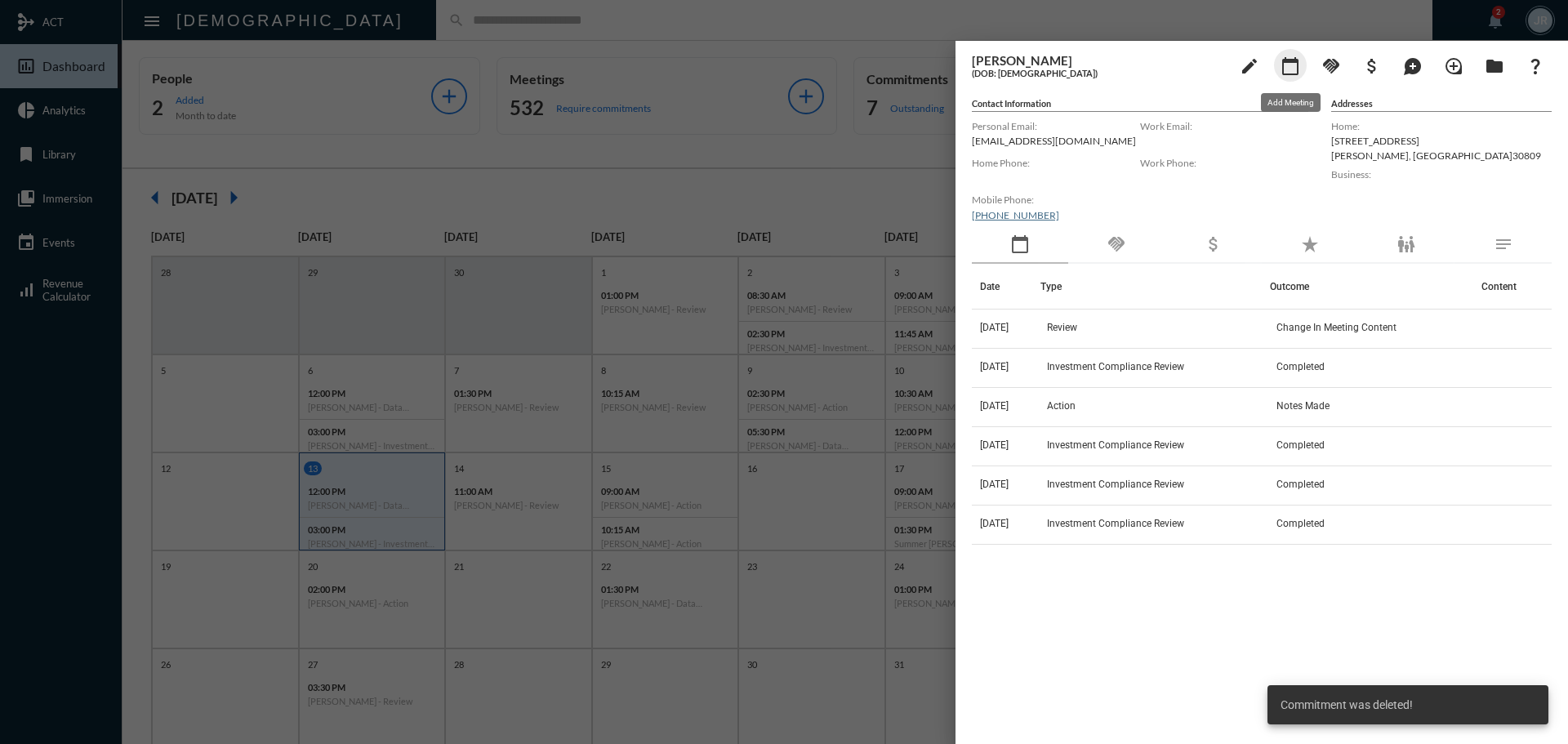
click at [1292, 66] on mat-icon "calendar_today" at bounding box center [1291, 66] width 20 height 20
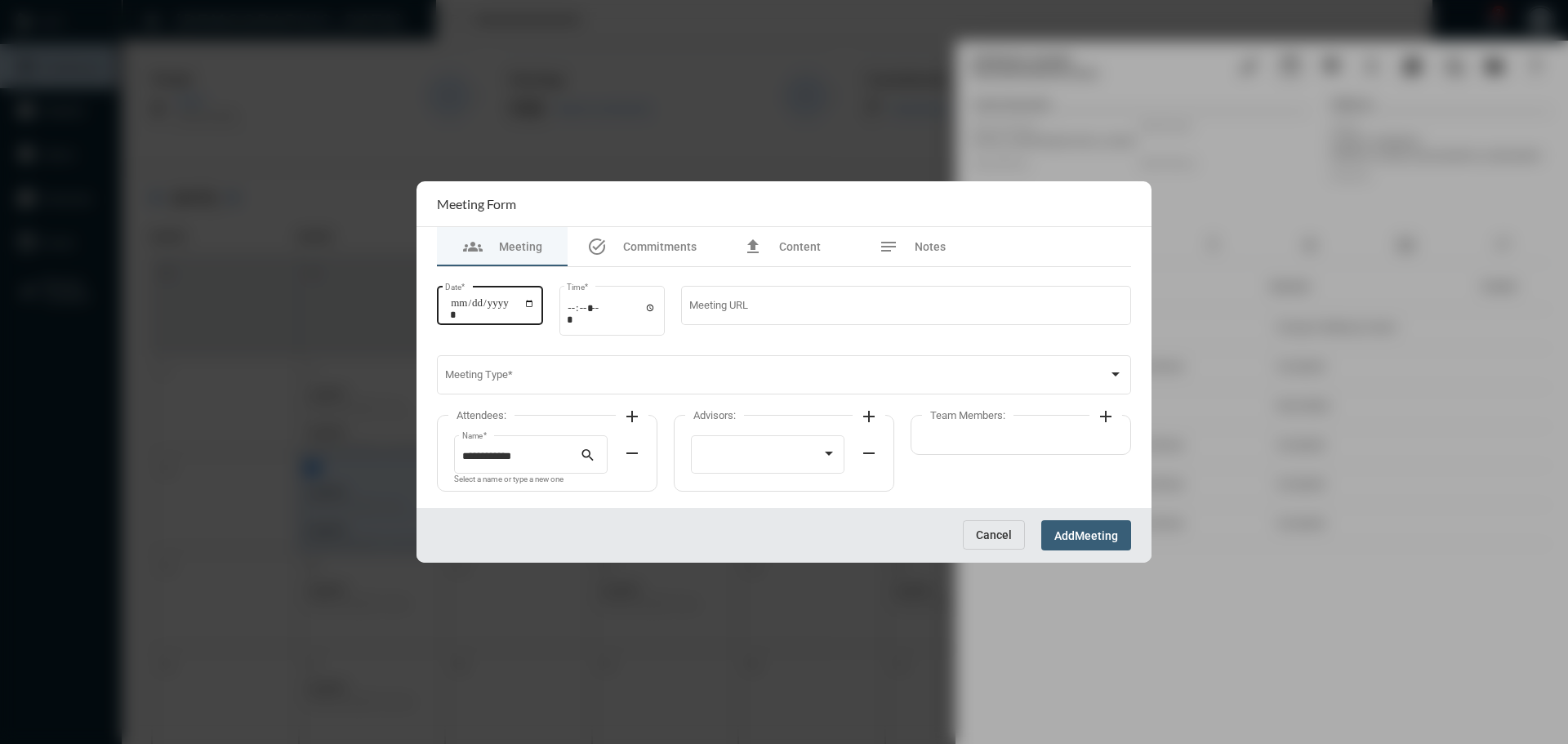
click at [535, 302] on input "Date *" at bounding box center [492, 309] width 85 height 23
type input "**********"
click at [657, 308] on input "Time *" at bounding box center [612, 313] width 90 height 24
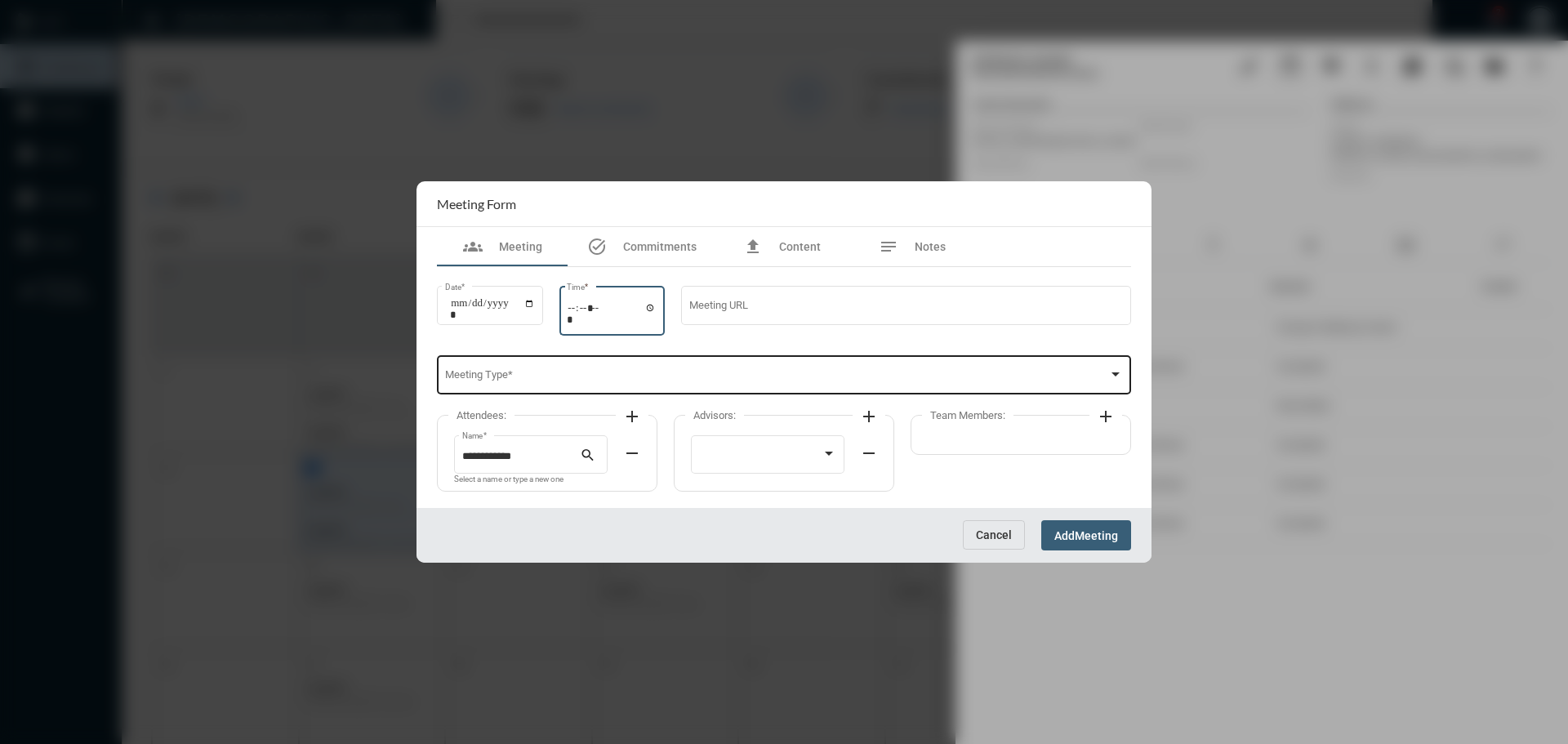
type input "*****"
click at [761, 368] on div "Meeting Type *" at bounding box center [784, 374] width 679 height 42
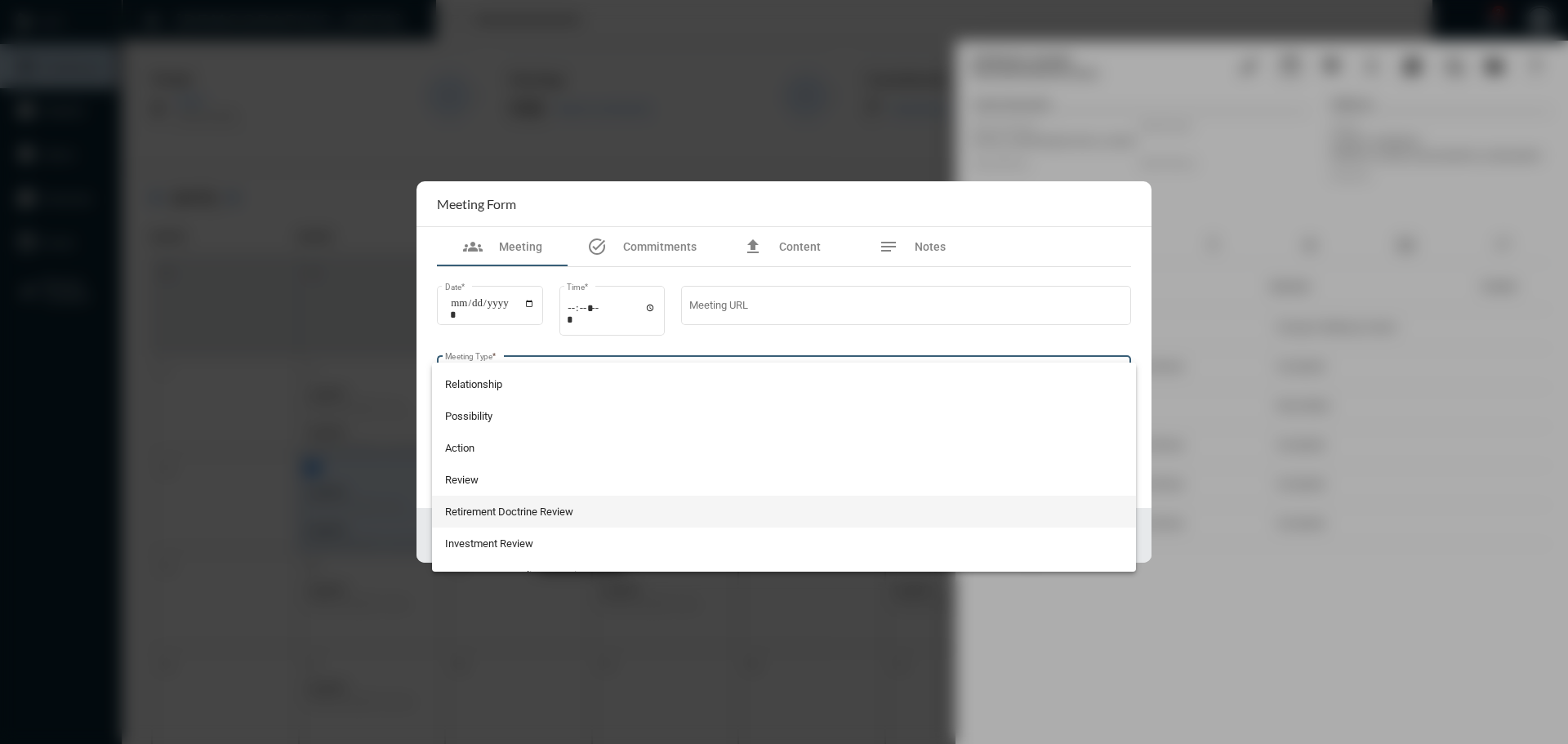
scroll to position [428, 0]
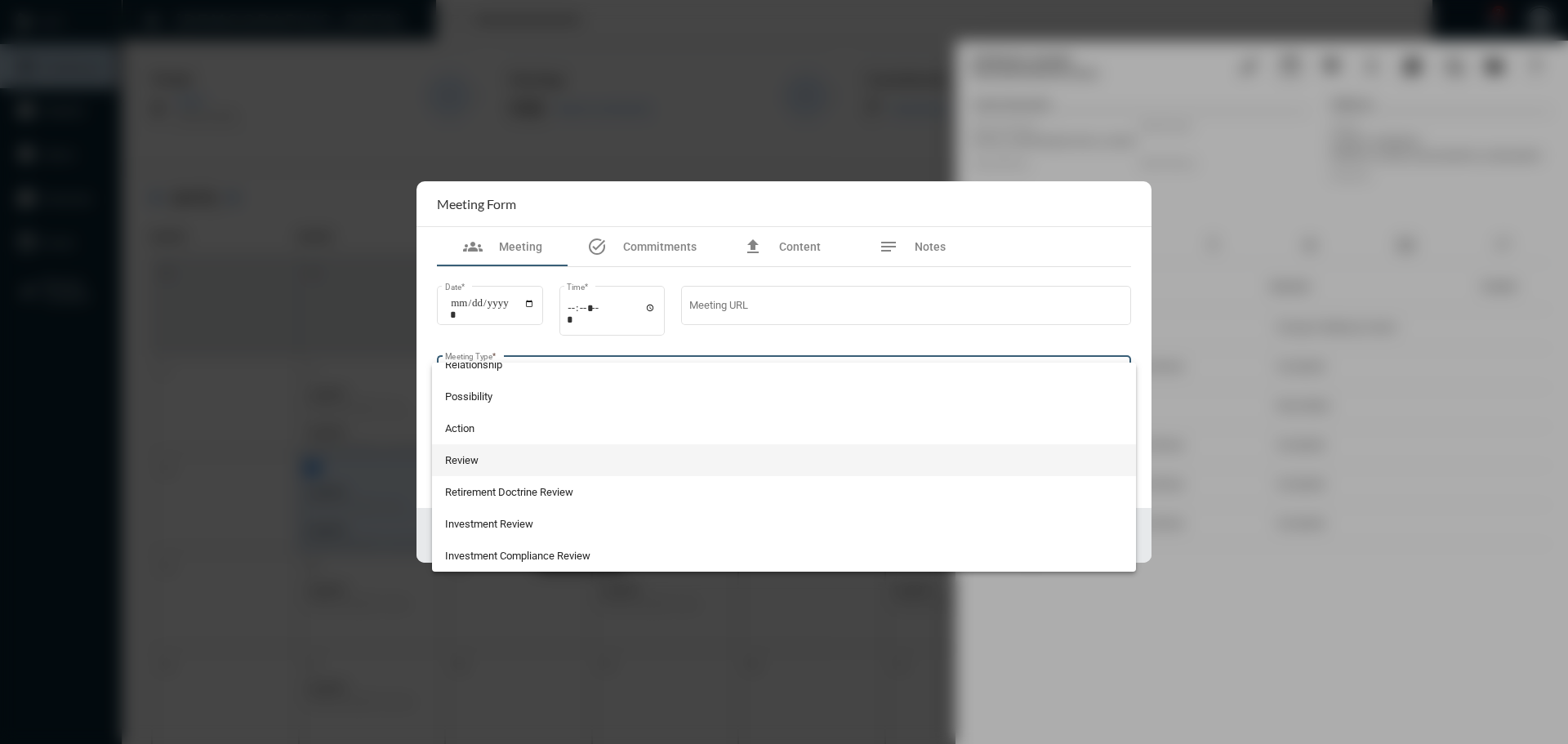
click at [473, 455] on span "Review" at bounding box center [784, 460] width 679 height 32
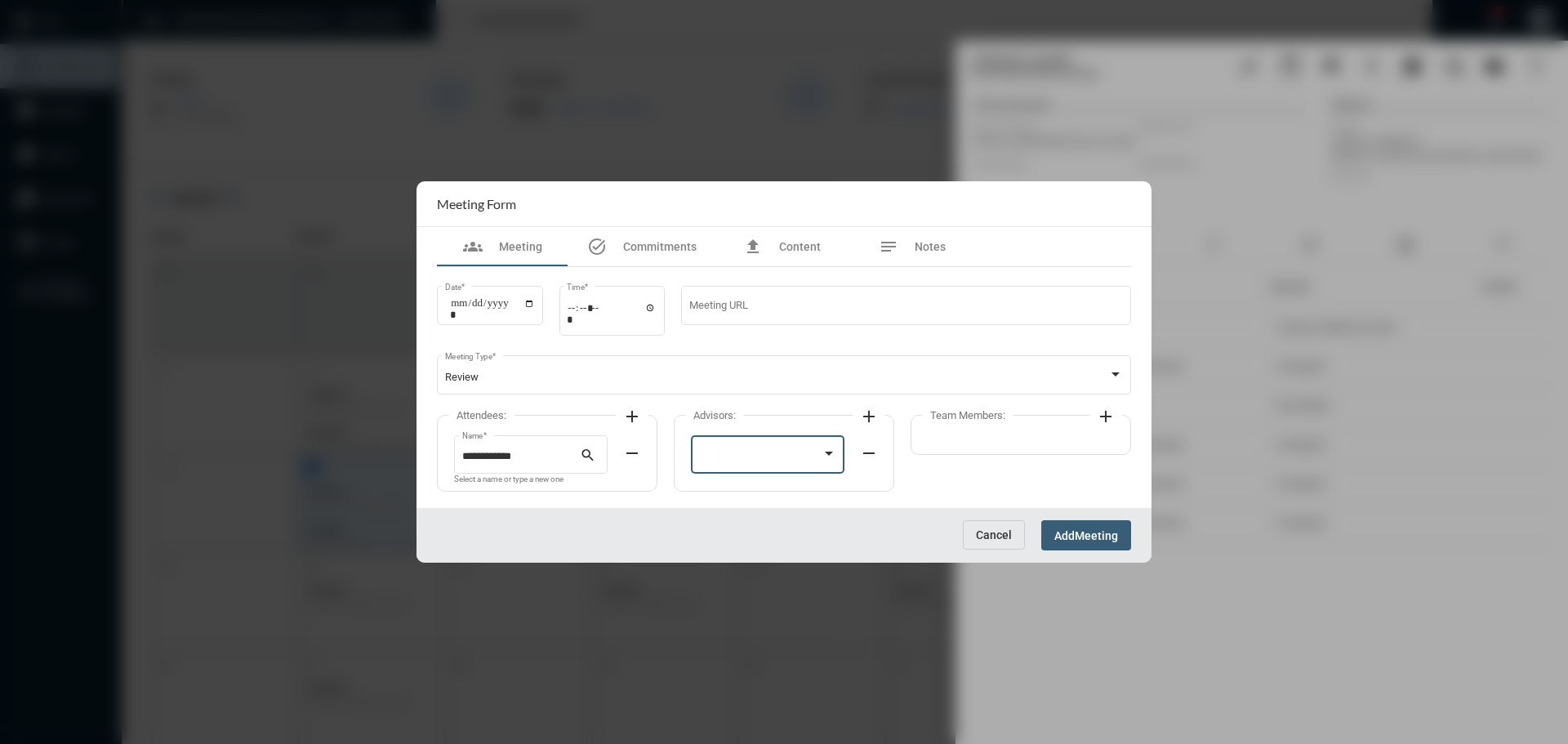
click at [740, 459] on div at bounding box center [760, 457] width 124 height 12
click at [711, 458] on span "[PERSON_NAME]" at bounding box center [768, 458] width 138 height 32
click at [1106, 414] on mat-icon "add" at bounding box center [1106, 417] width 20 height 20
click at [987, 456] on div at bounding box center [998, 457] width 124 height 12
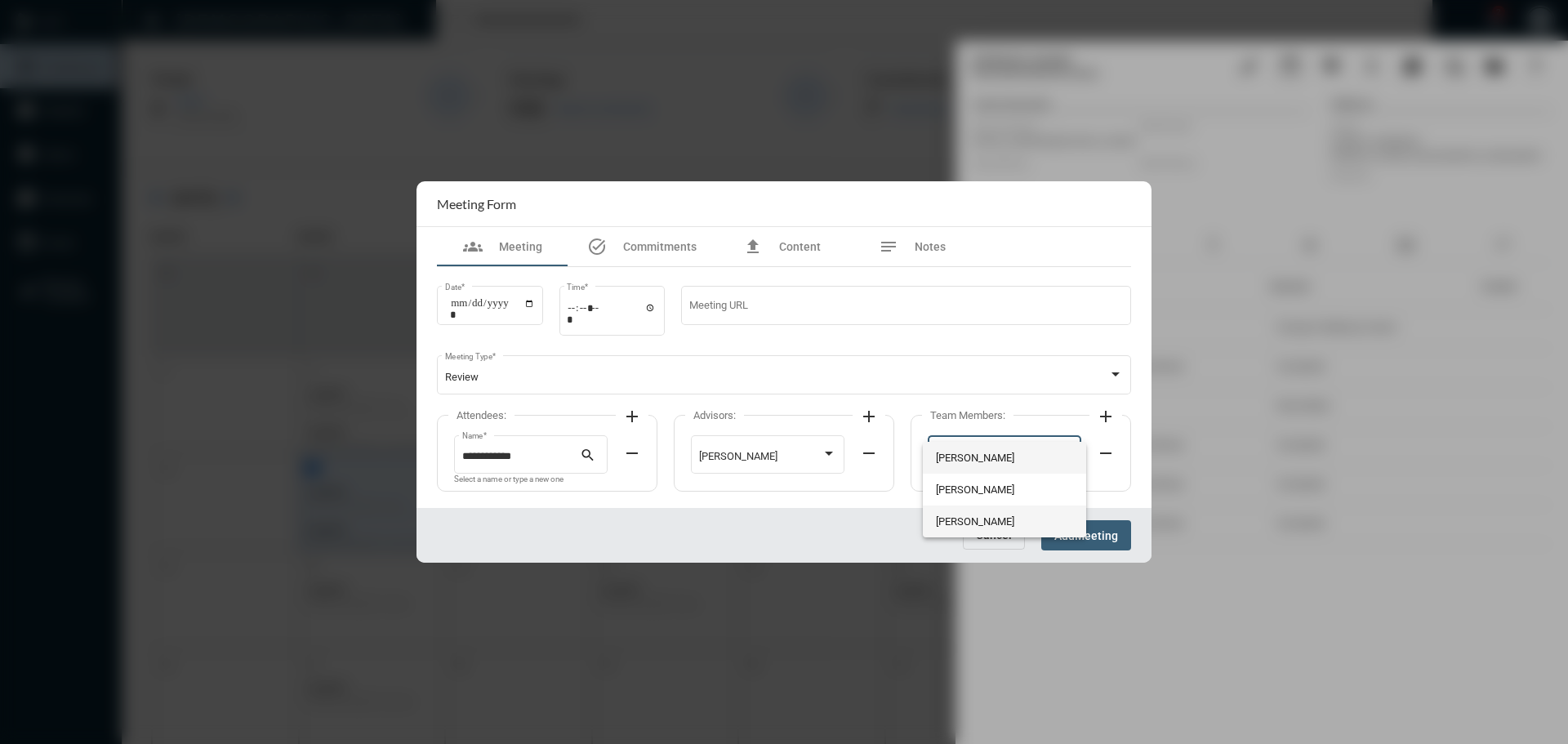
click at [970, 526] on span "[PERSON_NAME]" at bounding box center [1005, 521] width 138 height 32
click at [1097, 533] on span "Meeting" at bounding box center [1097, 536] width 43 height 13
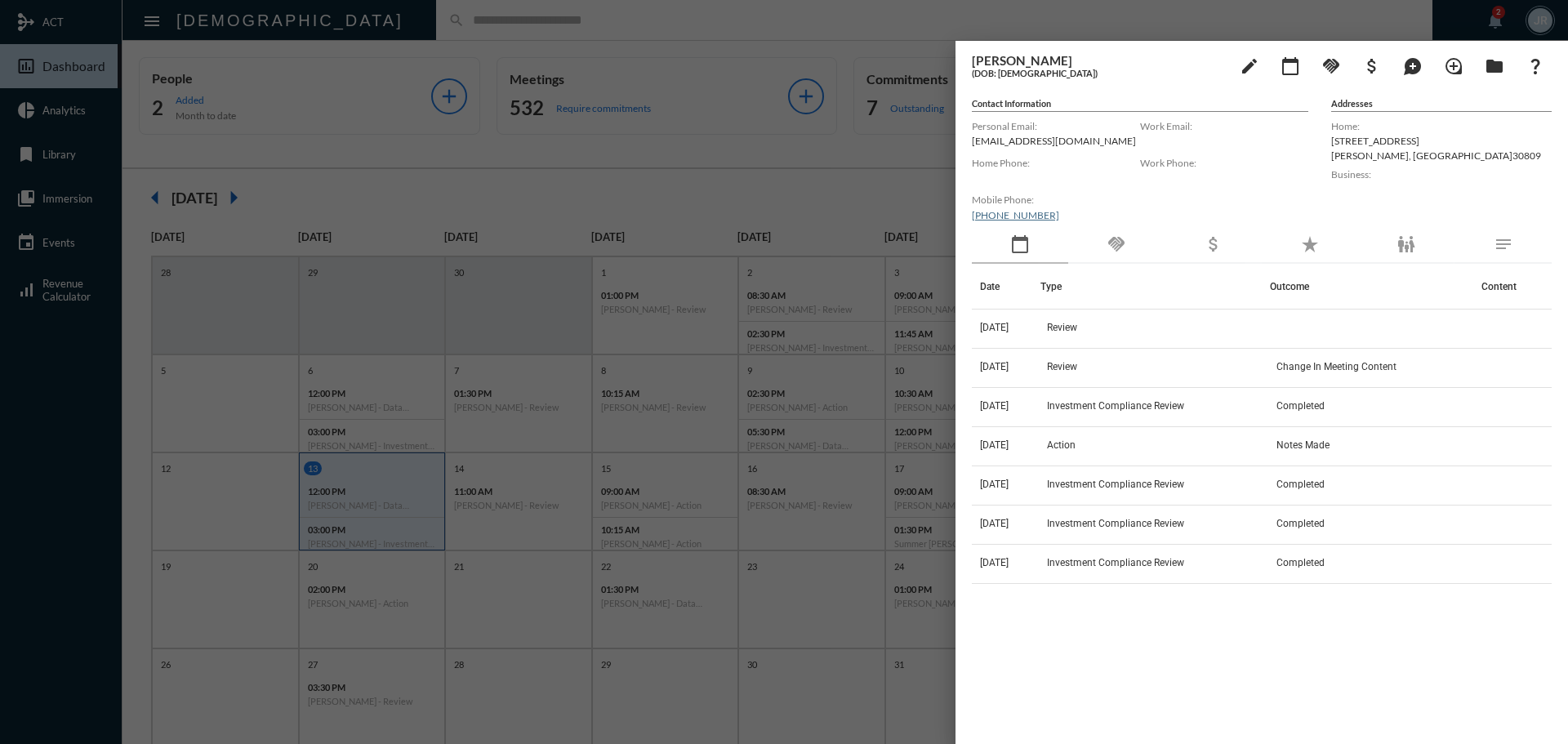
click at [374, 35] on div at bounding box center [784, 372] width 1568 height 744
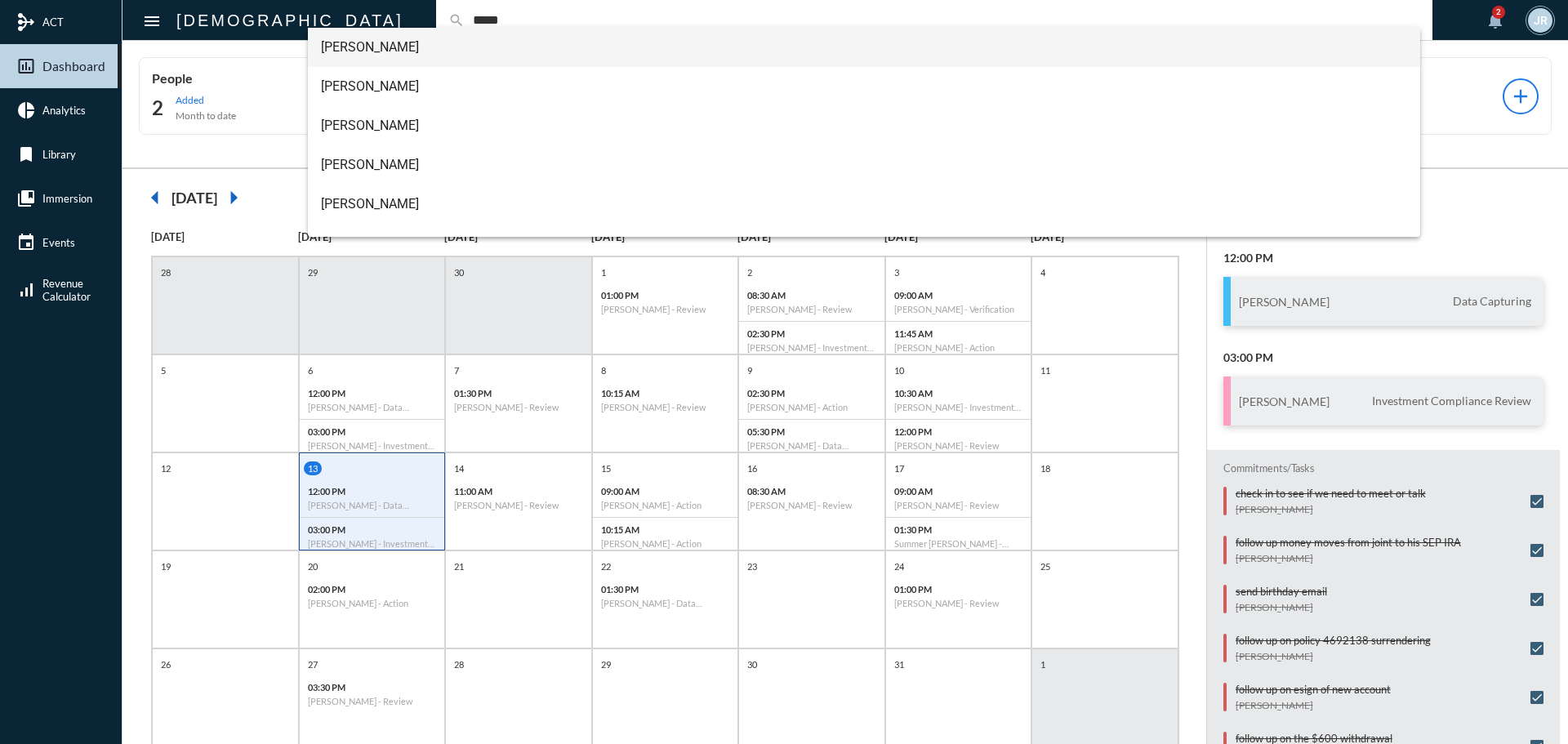
type input "*****"
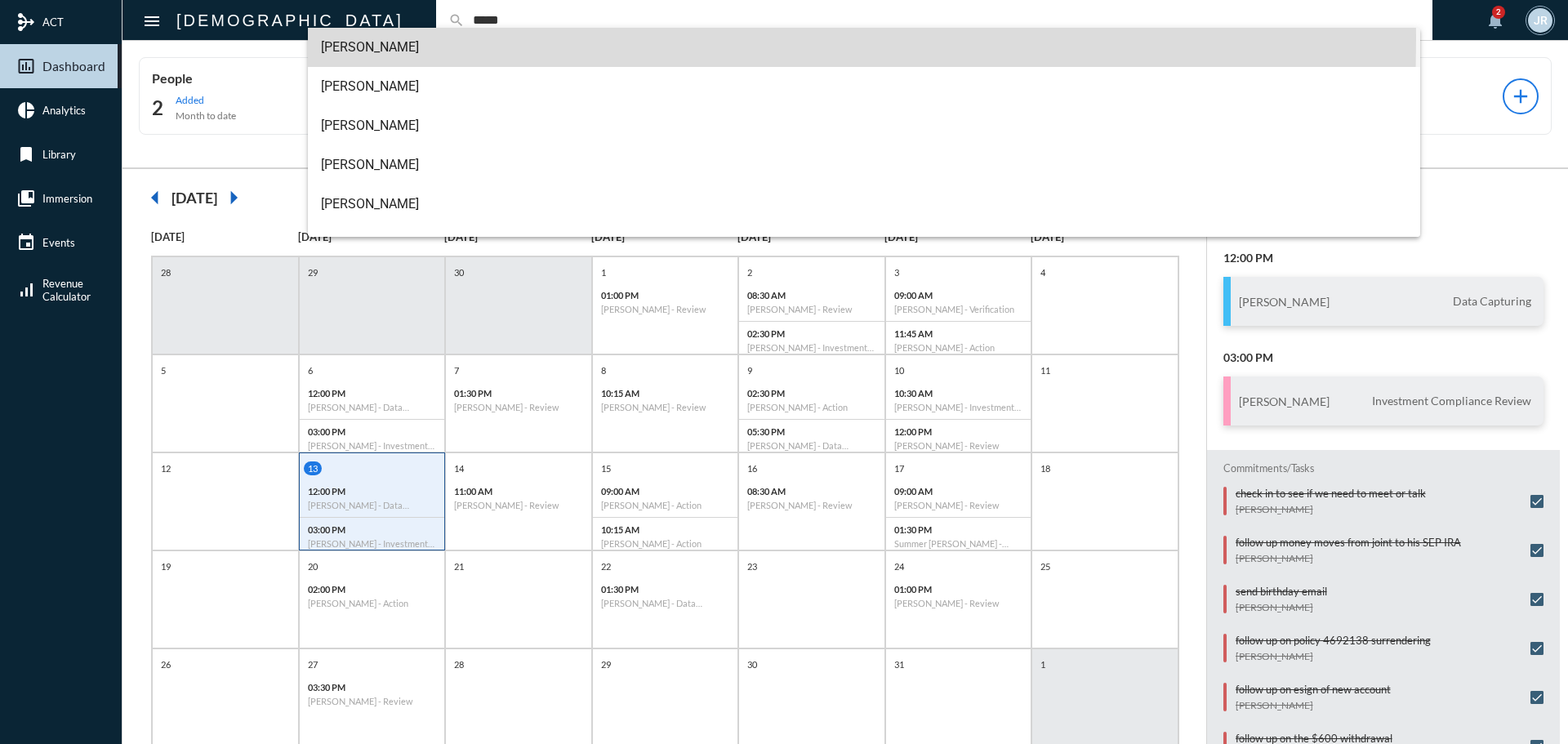
click at [362, 39] on span "Brenda Moore" at bounding box center [865, 46] width 1087 height 39
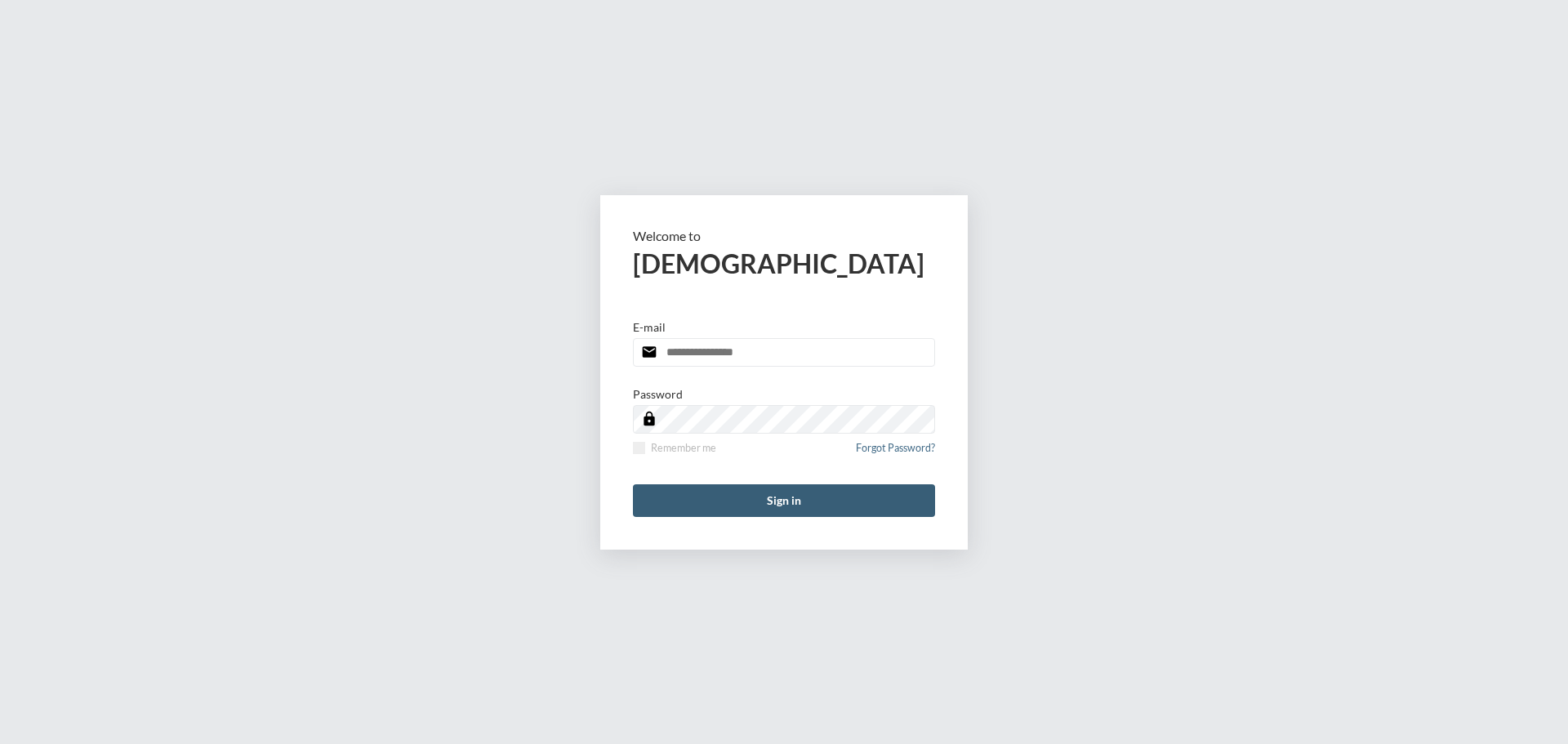
click at [730, 347] on input "email" at bounding box center [784, 352] width 302 height 28
type input "**********"
click at [638, 446] on span at bounding box center [639, 448] width 12 height 12
click at [731, 516] on button "Sign in" at bounding box center [784, 500] width 302 height 32
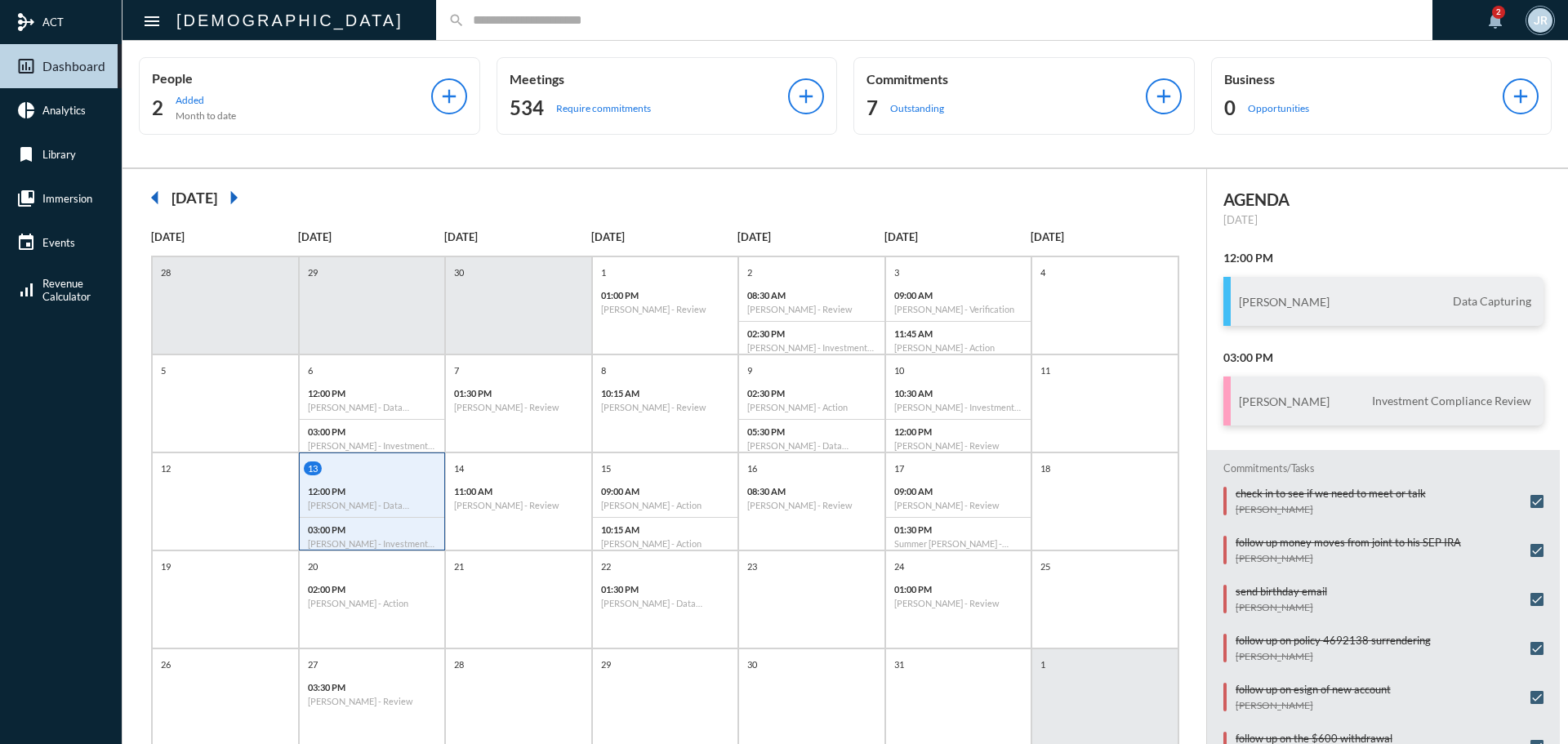
click at [465, 24] on input "text" at bounding box center [942, 20] width 955 height 14
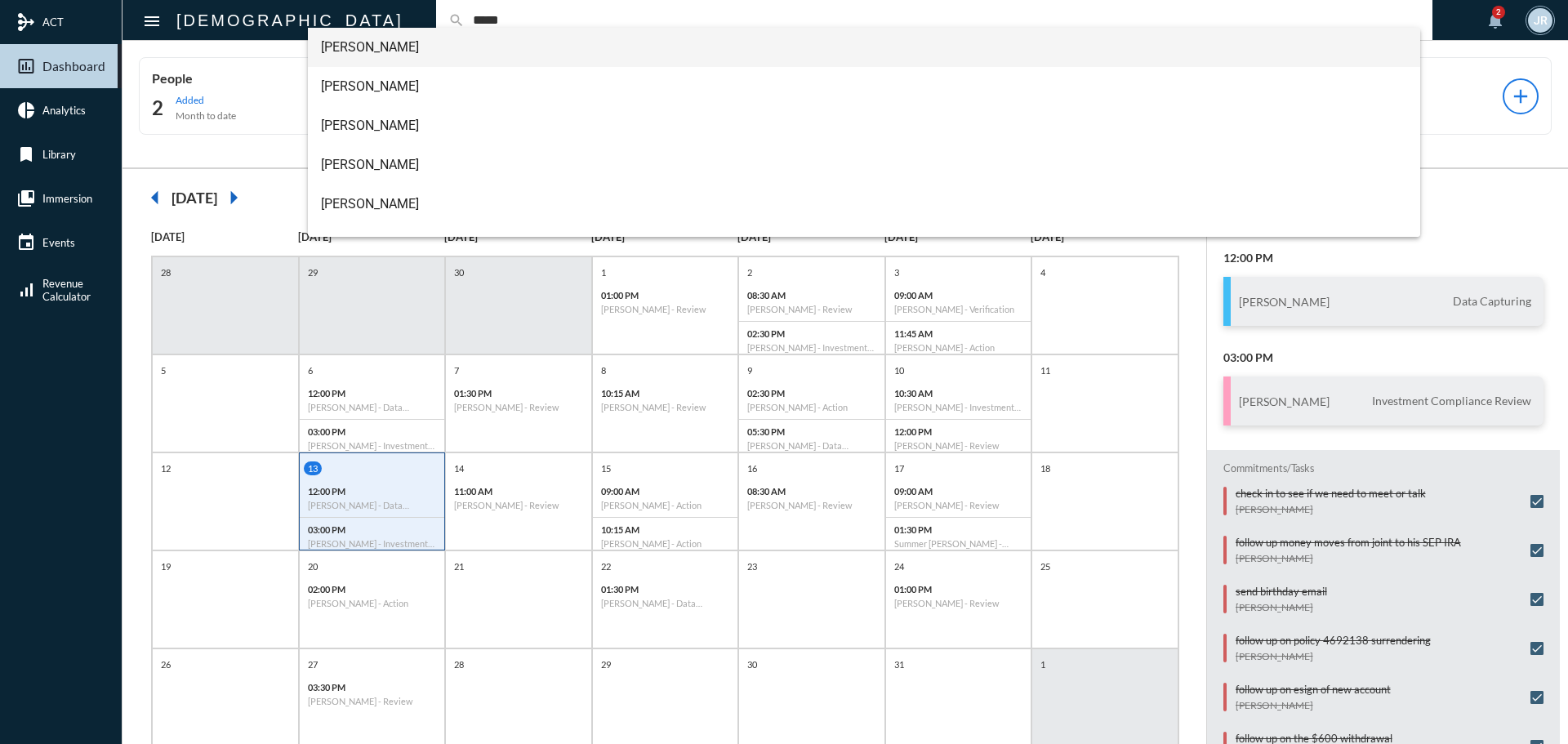
type input "*****"
click at [371, 45] on span "Brenda Moore" at bounding box center [865, 46] width 1087 height 39
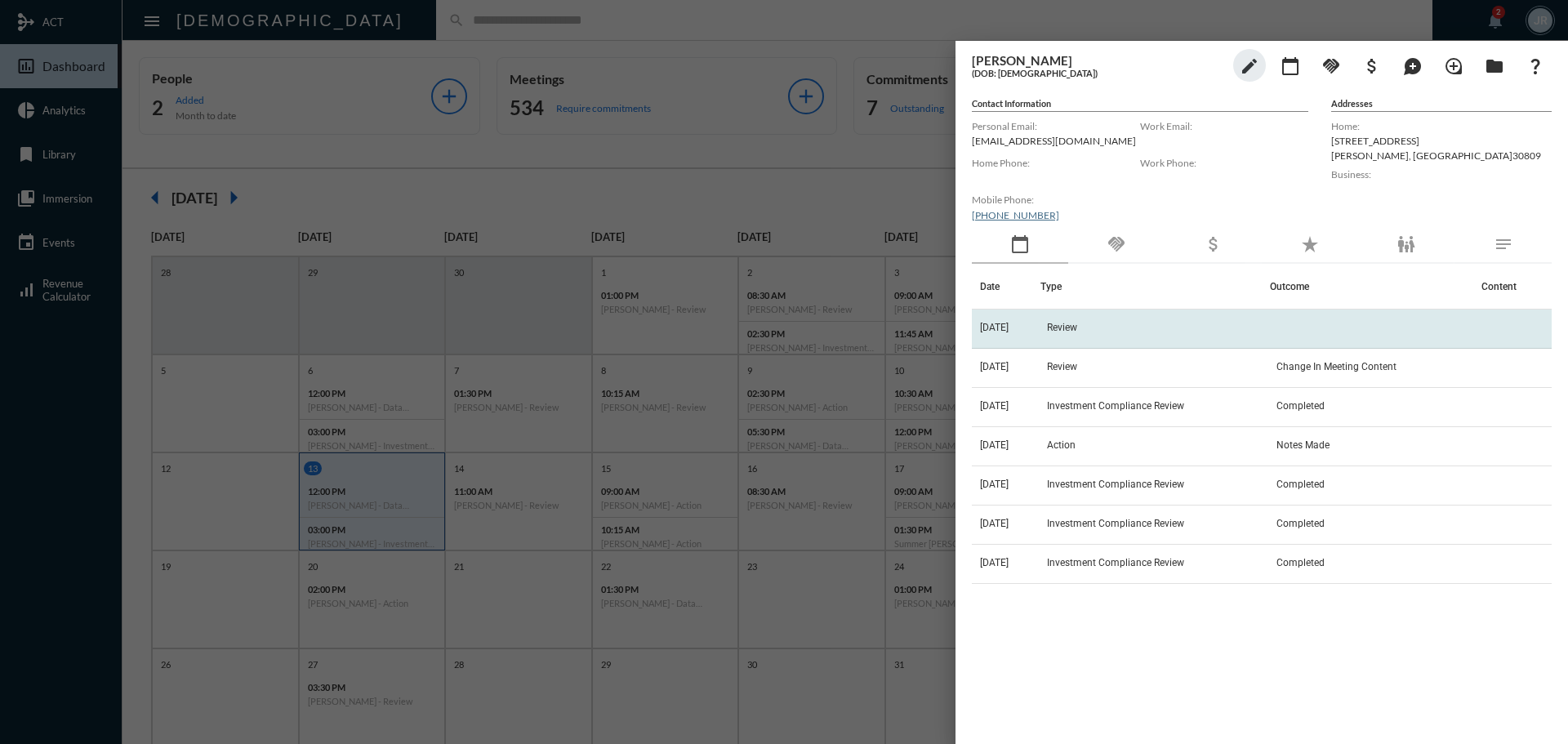
click at [1063, 325] on span "Review" at bounding box center [1062, 328] width 30 height 12
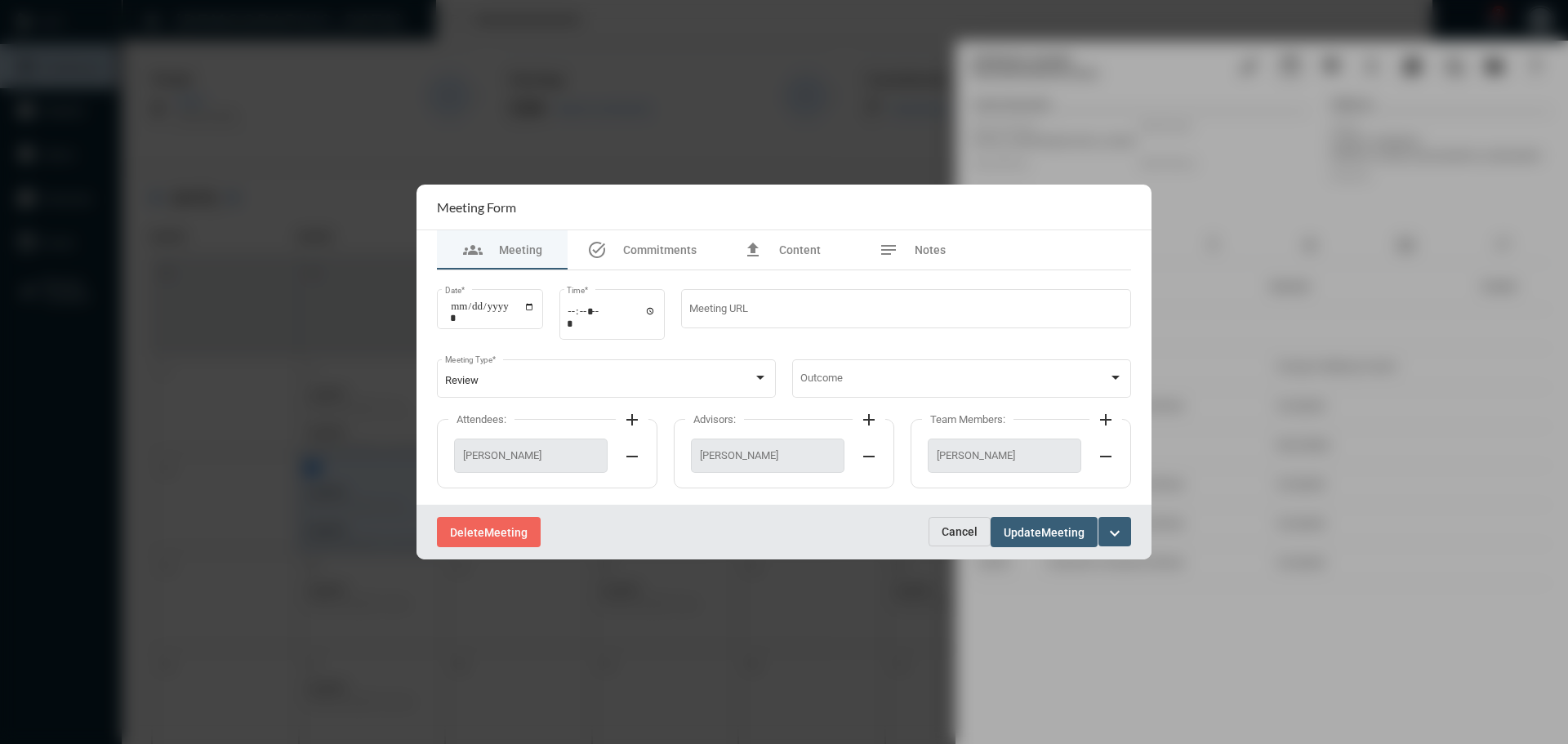
click at [957, 528] on span "Cancel" at bounding box center [959, 532] width 36 height 13
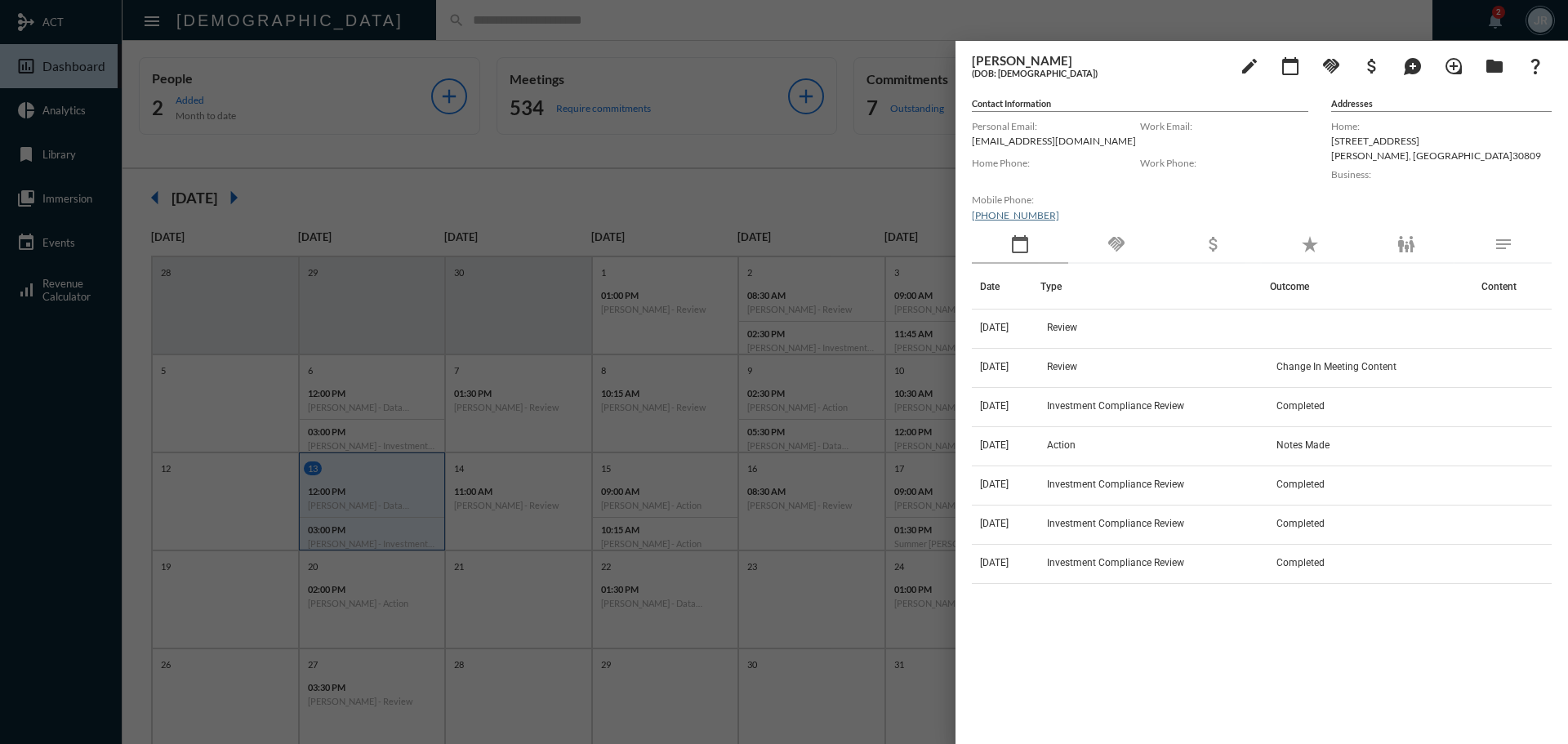
click at [381, 22] on div at bounding box center [784, 372] width 1568 height 744
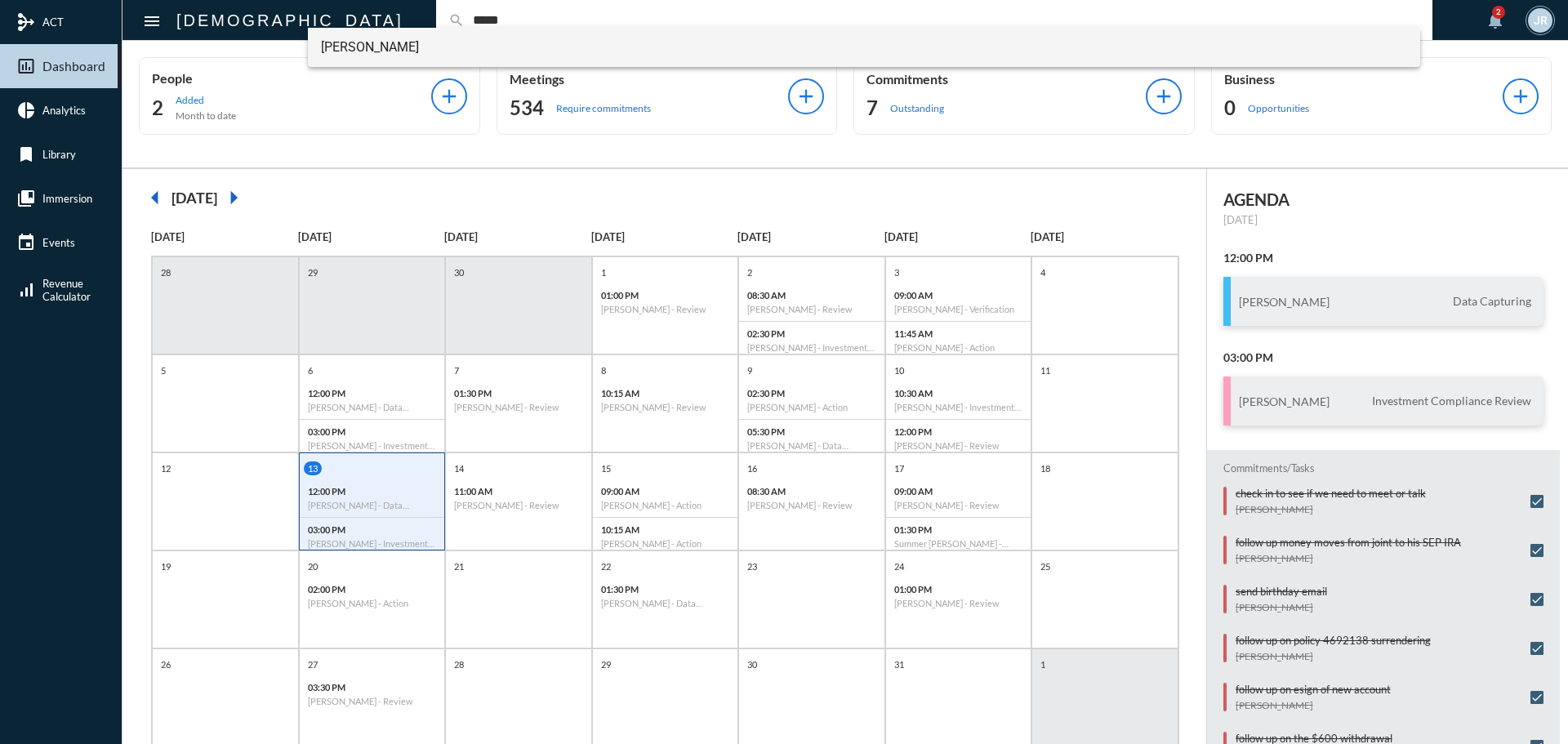
type input "*****"
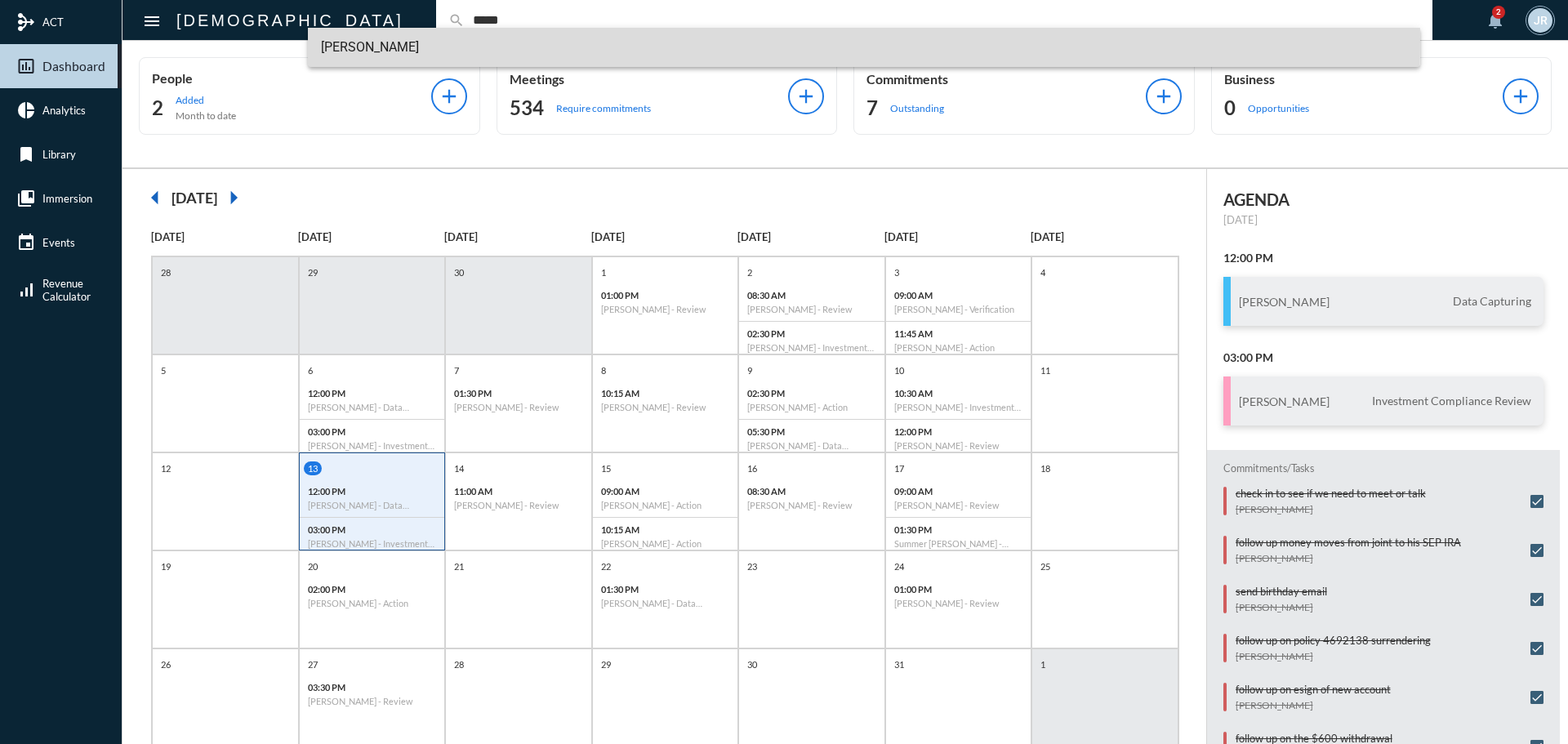
click at [359, 41] on span "Chris Doyle" at bounding box center [865, 46] width 1087 height 39
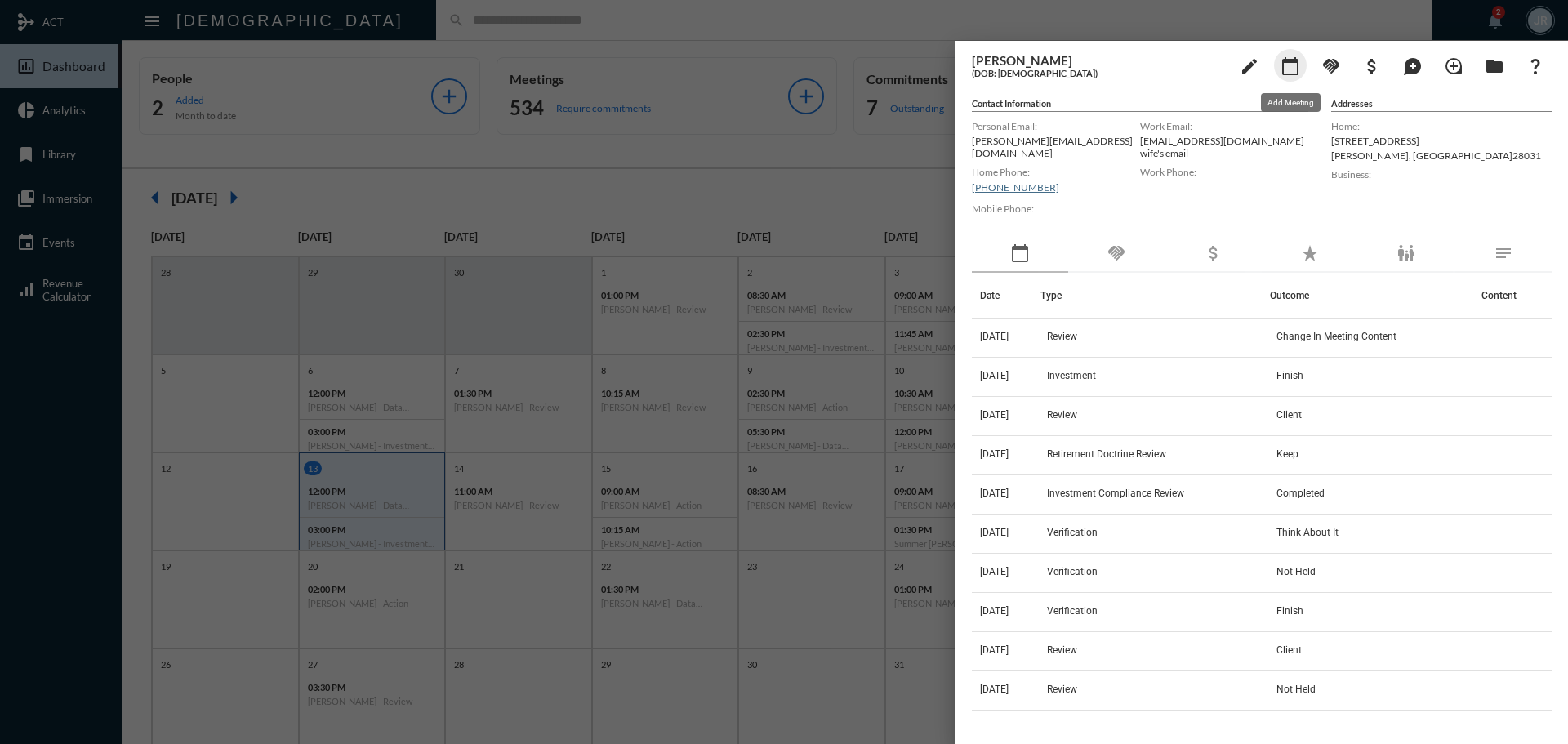
click at [1287, 64] on mat-icon "calendar_today" at bounding box center [1291, 66] width 20 height 20
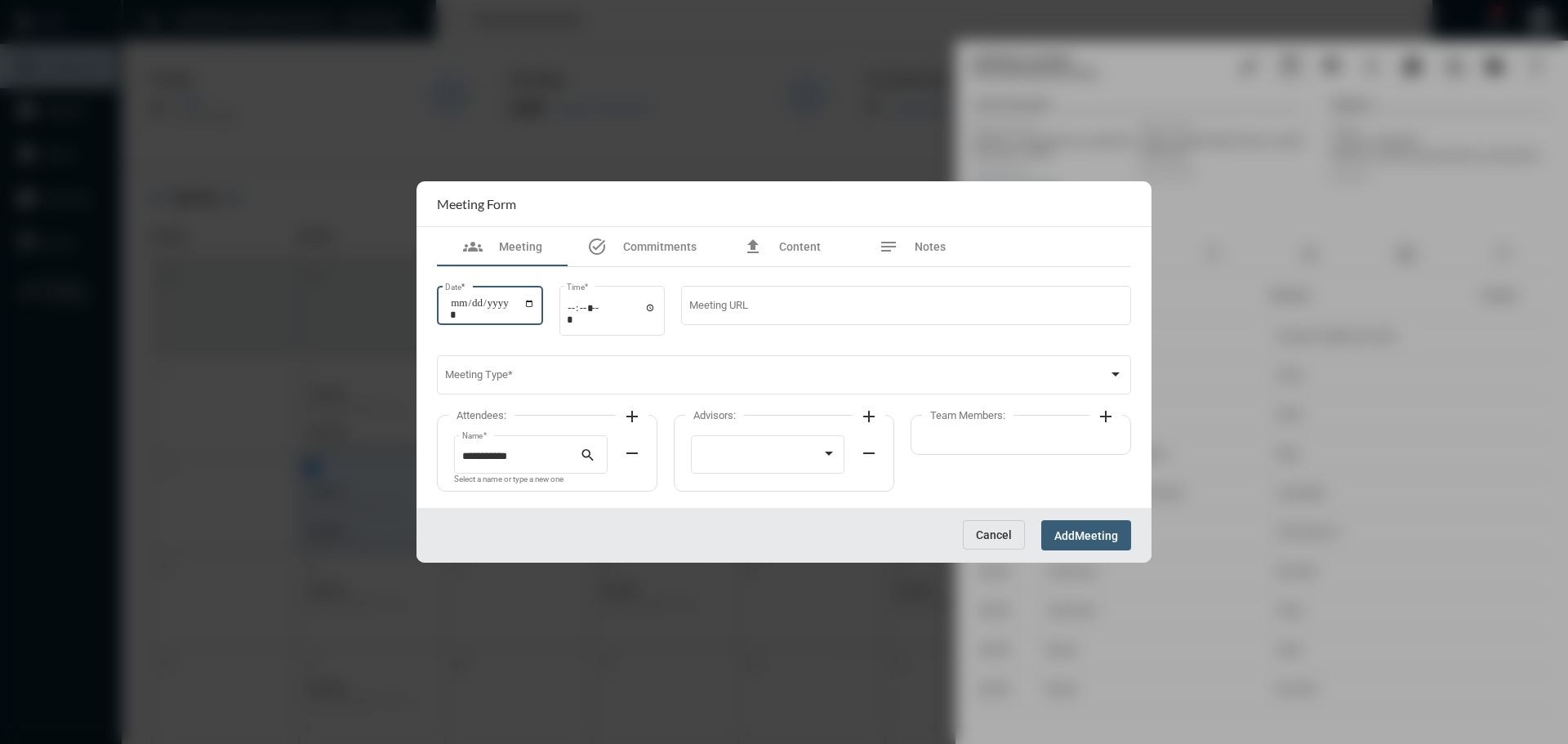
click at [531, 305] on input "Date *" at bounding box center [492, 309] width 85 height 23
type input "**********"
click at [657, 309] on input "Time *" at bounding box center [612, 313] width 90 height 24
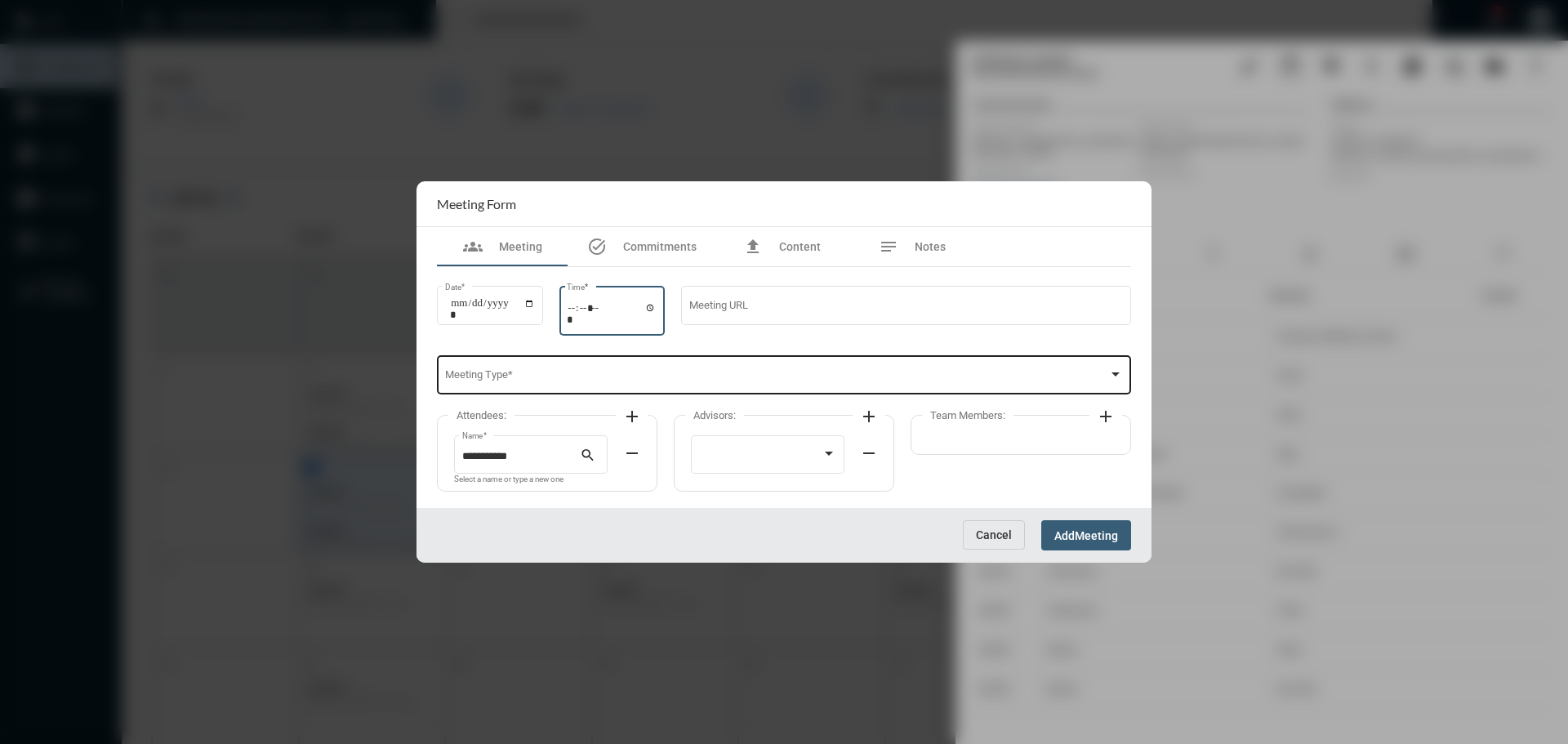
type input "*****"
click at [769, 365] on div "Meeting Type *" at bounding box center [784, 374] width 679 height 42
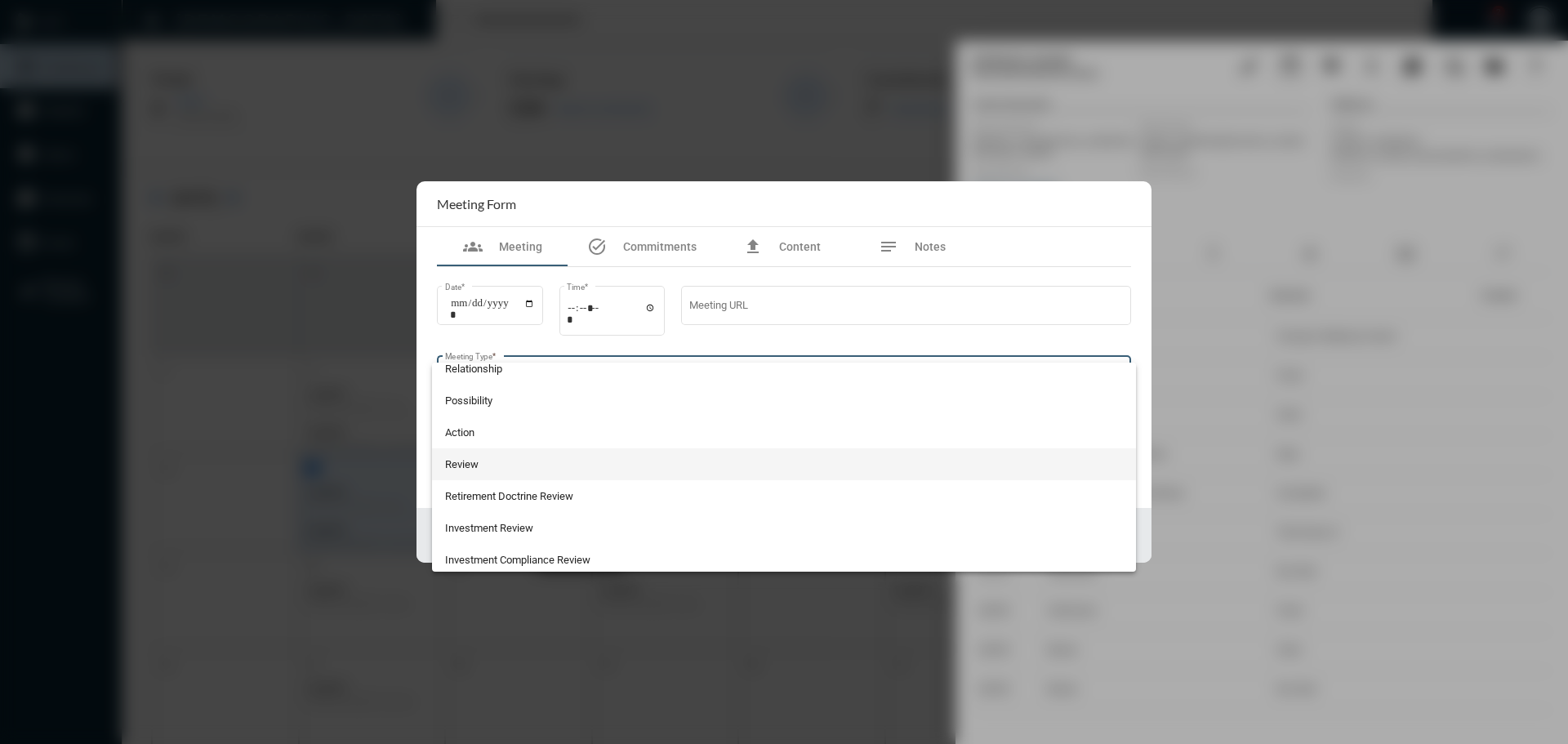
scroll to position [428, 0]
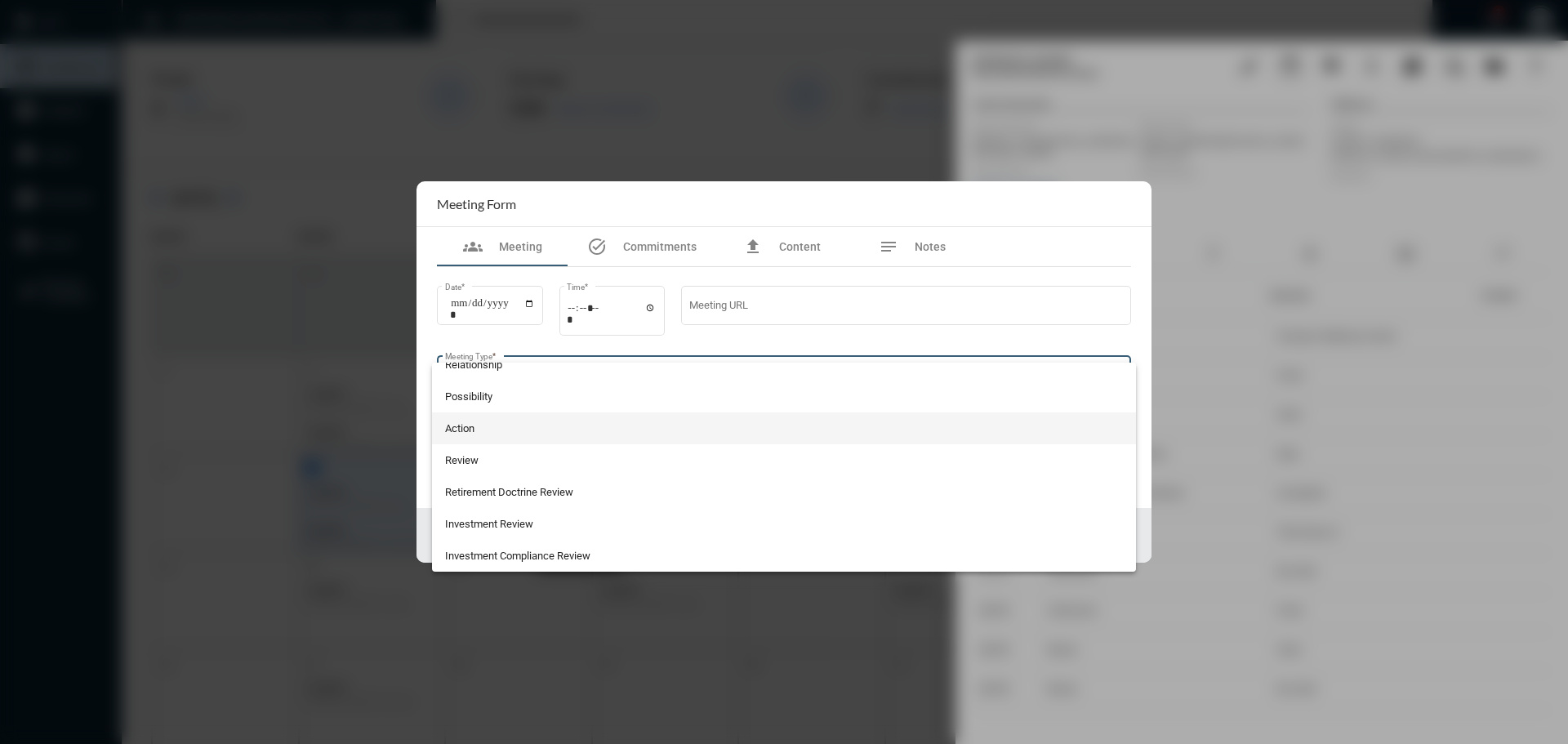
click at [466, 433] on span "Action" at bounding box center [784, 428] width 679 height 32
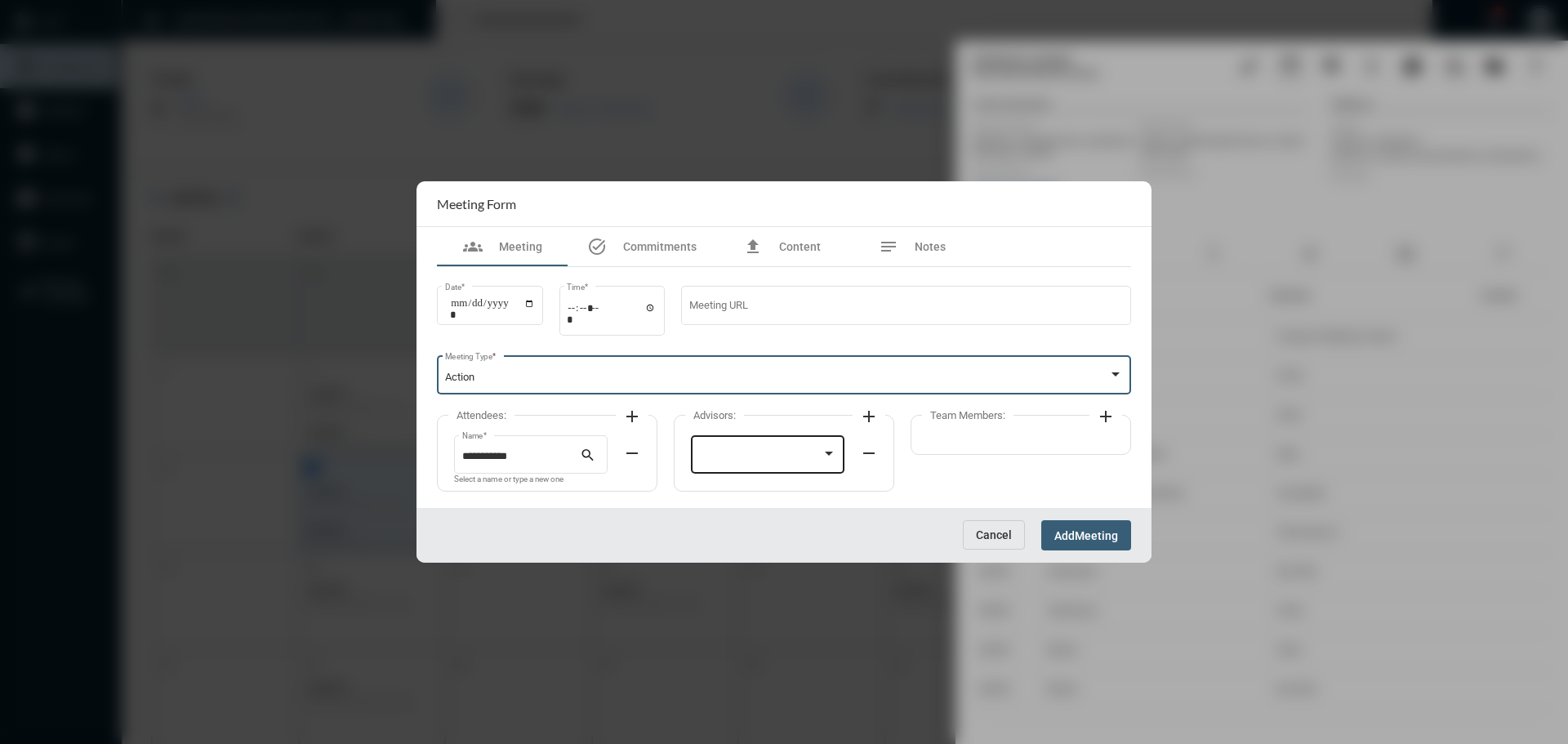
click at [738, 463] on div at bounding box center [760, 457] width 124 height 12
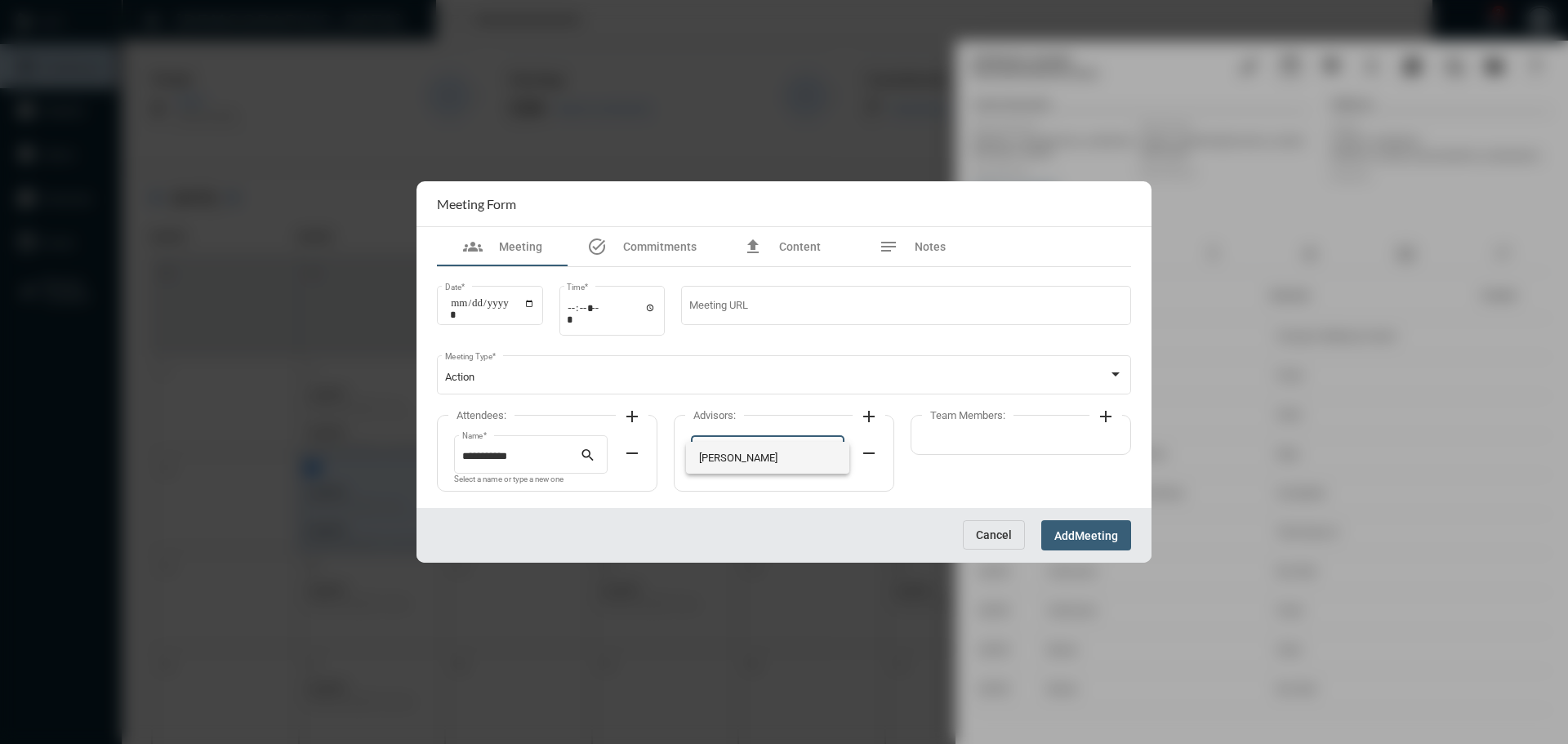
click at [711, 453] on span "[PERSON_NAME]" at bounding box center [768, 458] width 138 height 32
click at [1105, 416] on mat-icon "add" at bounding box center [1106, 417] width 20 height 20
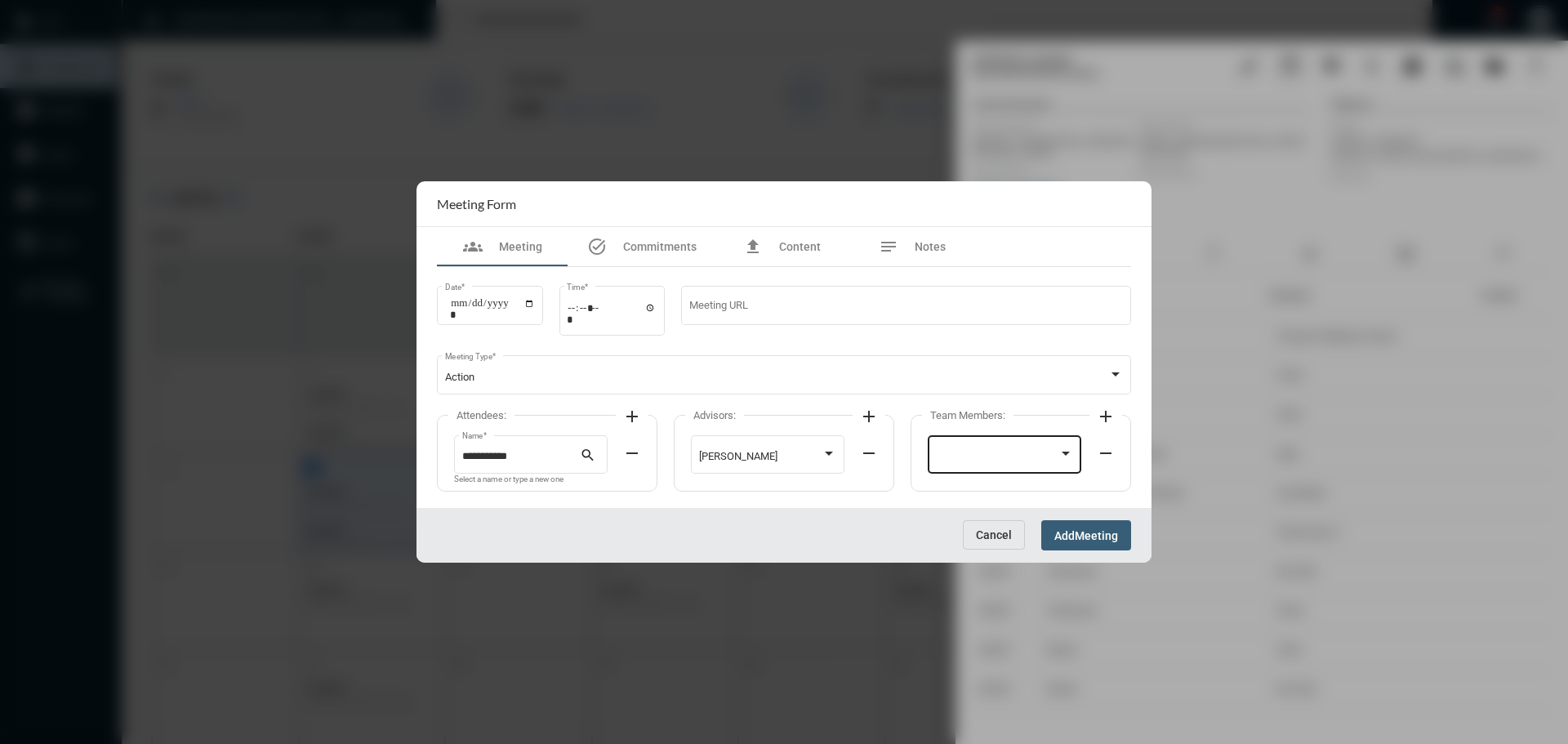
click at [1017, 442] on div at bounding box center [1005, 453] width 138 height 42
click at [984, 515] on span "[PERSON_NAME]" at bounding box center [1005, 521] width 138 height 32
click at [1087, 546] on button "Add Meeting" at bounding box center [1086, 536] width 90 height 30
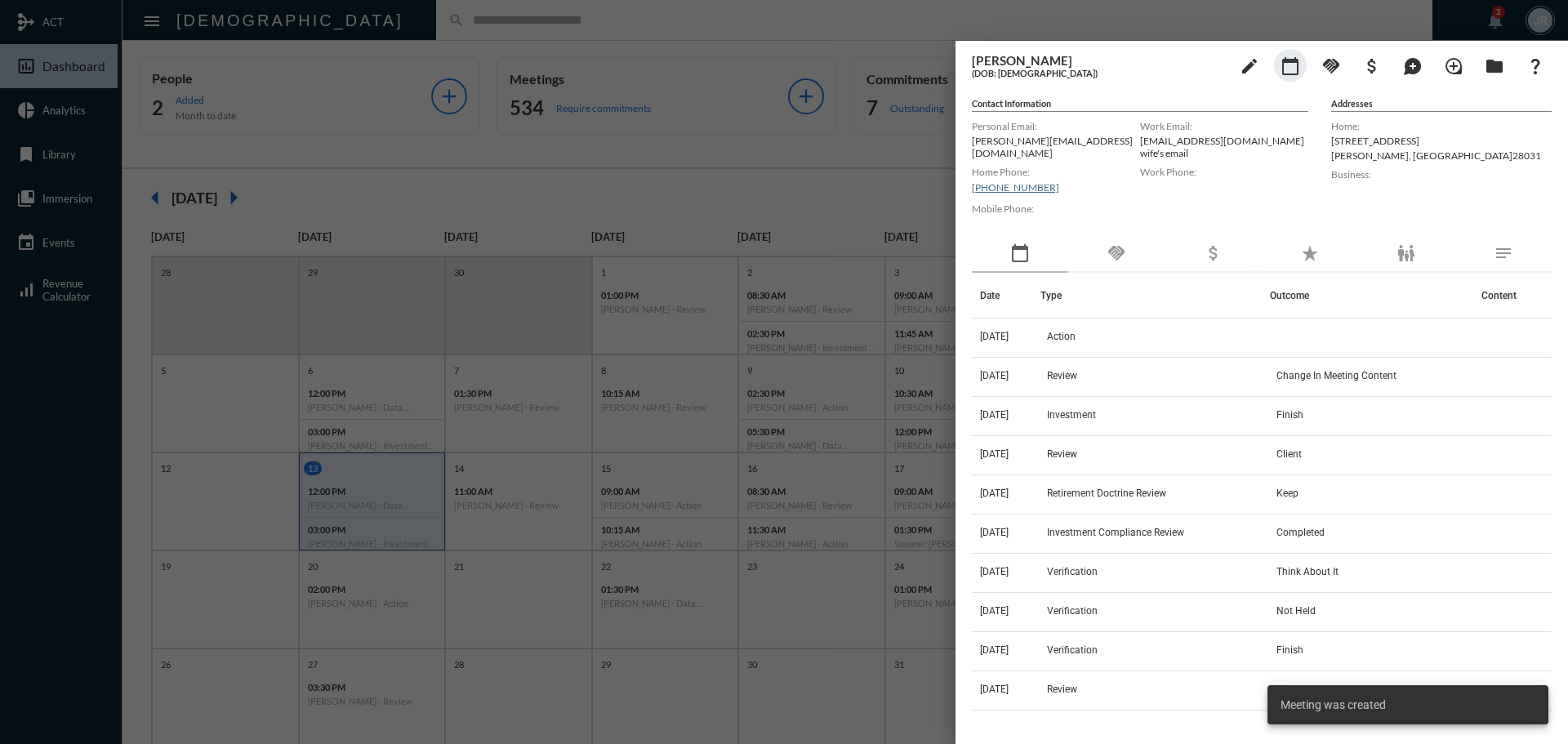
click at [820, 25] on div at bounding box center [784, 372] width 1568 height 744
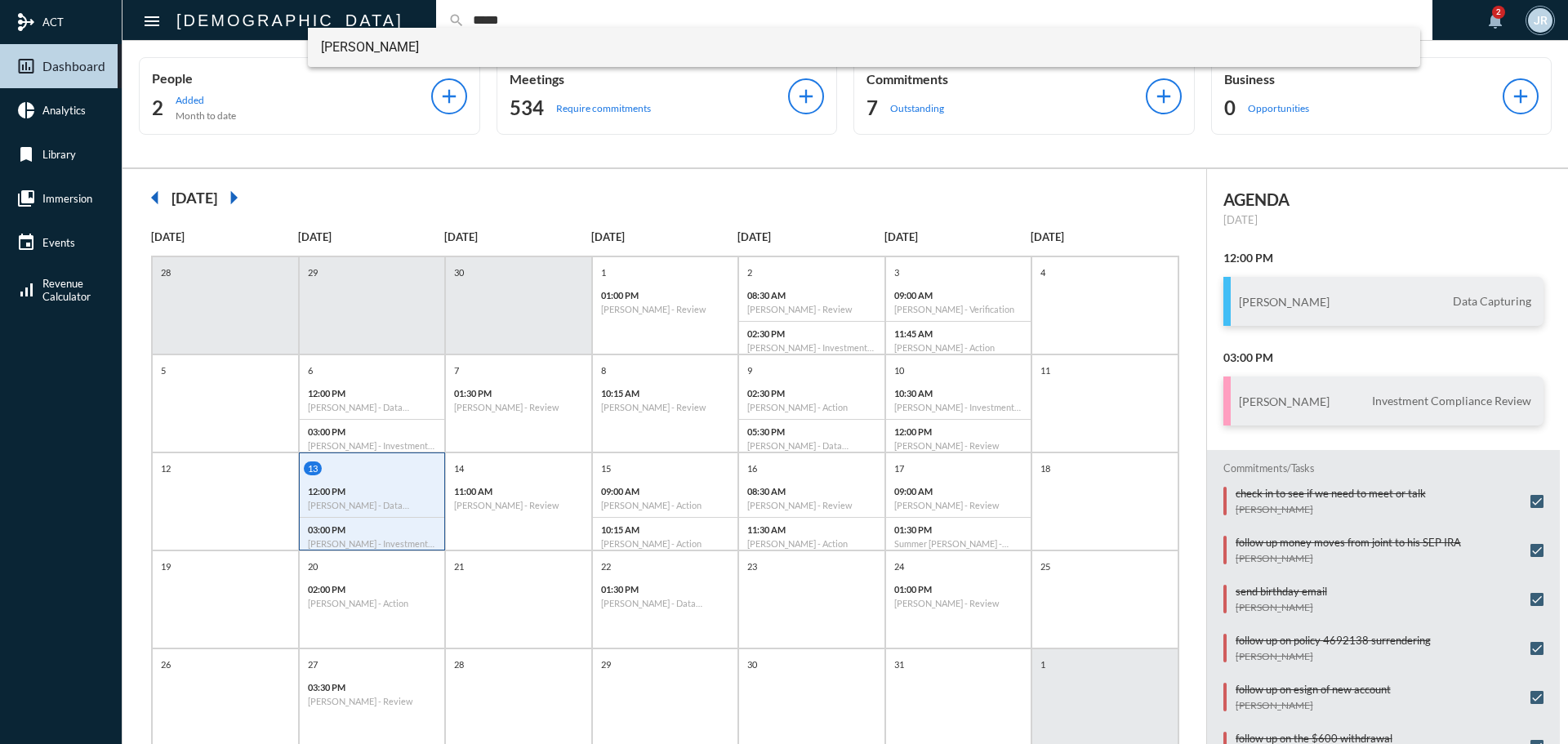
type input "*****"
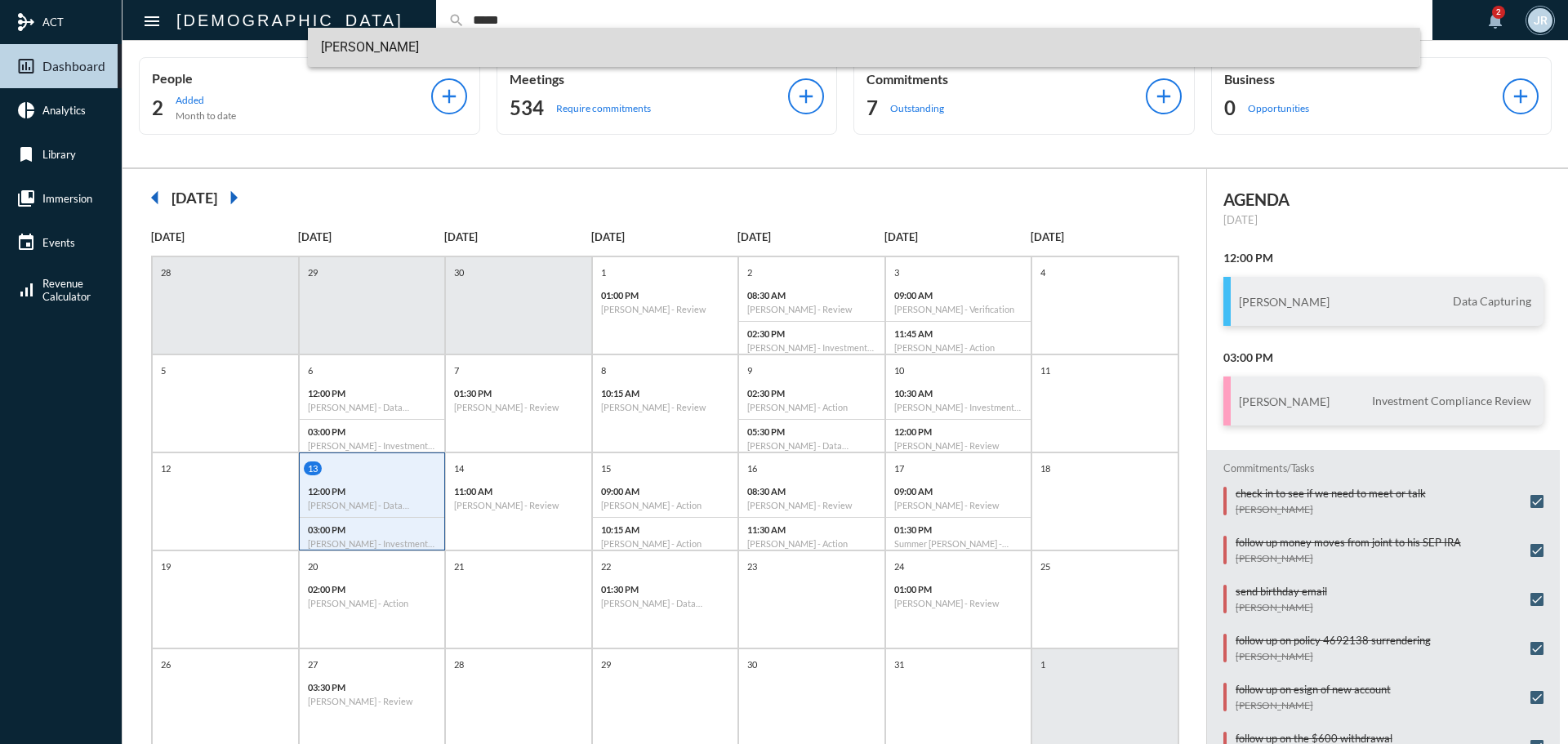
click at [374, 46] on span "[PERSON_NAME]" at bounding box center [865, 46] width 1087 height 39
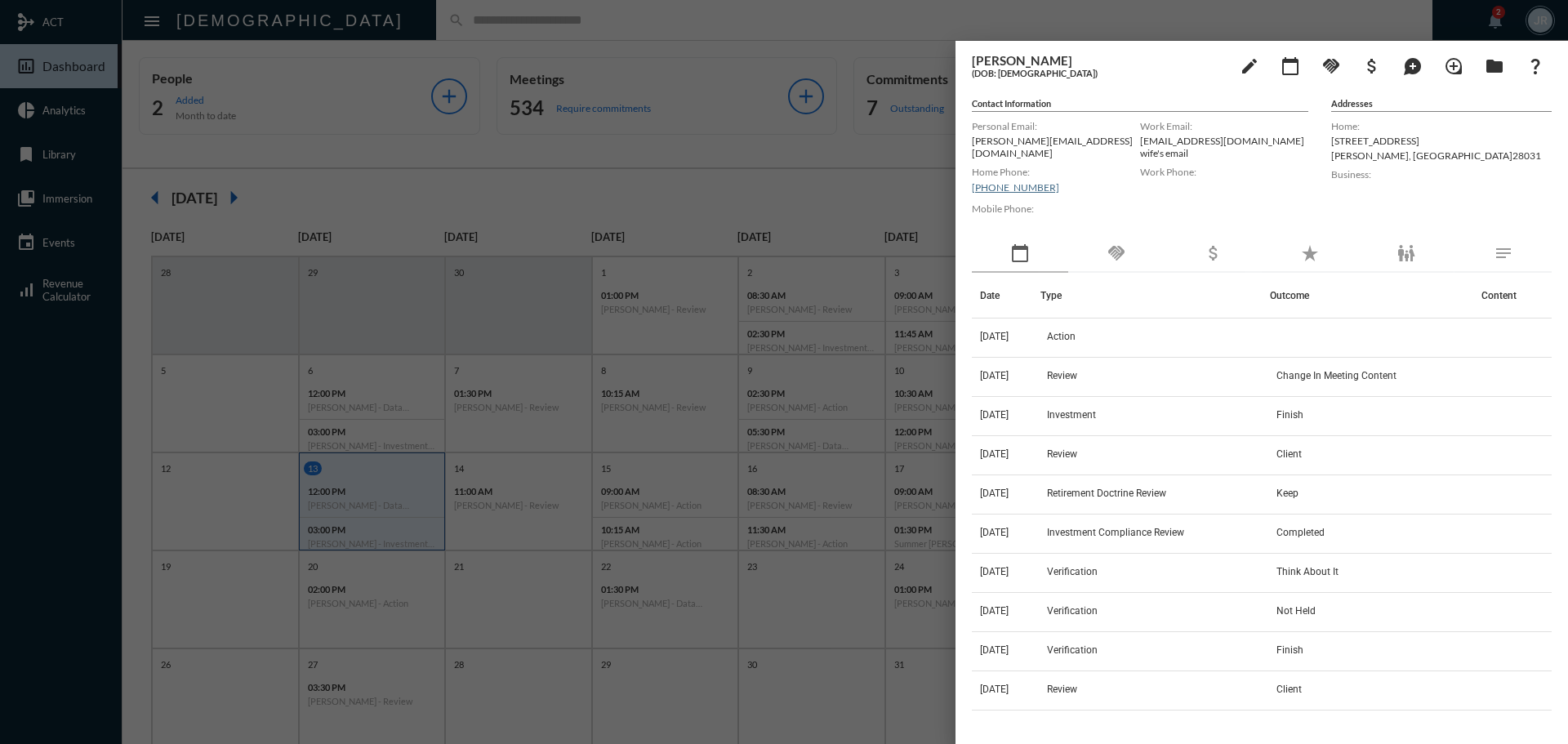
drag, startPoint x: 1076, startPoint y: 213, endPoint x: 1141, endPoint y: 252, distance: 75.8
click at [1077, 214] on div "Mobile Phone:" at bounding box center [1056, 217] width 169 height 37
click at [1141, 252] on div "handshake" at bounding box center [1116, 253] width 96 height 37
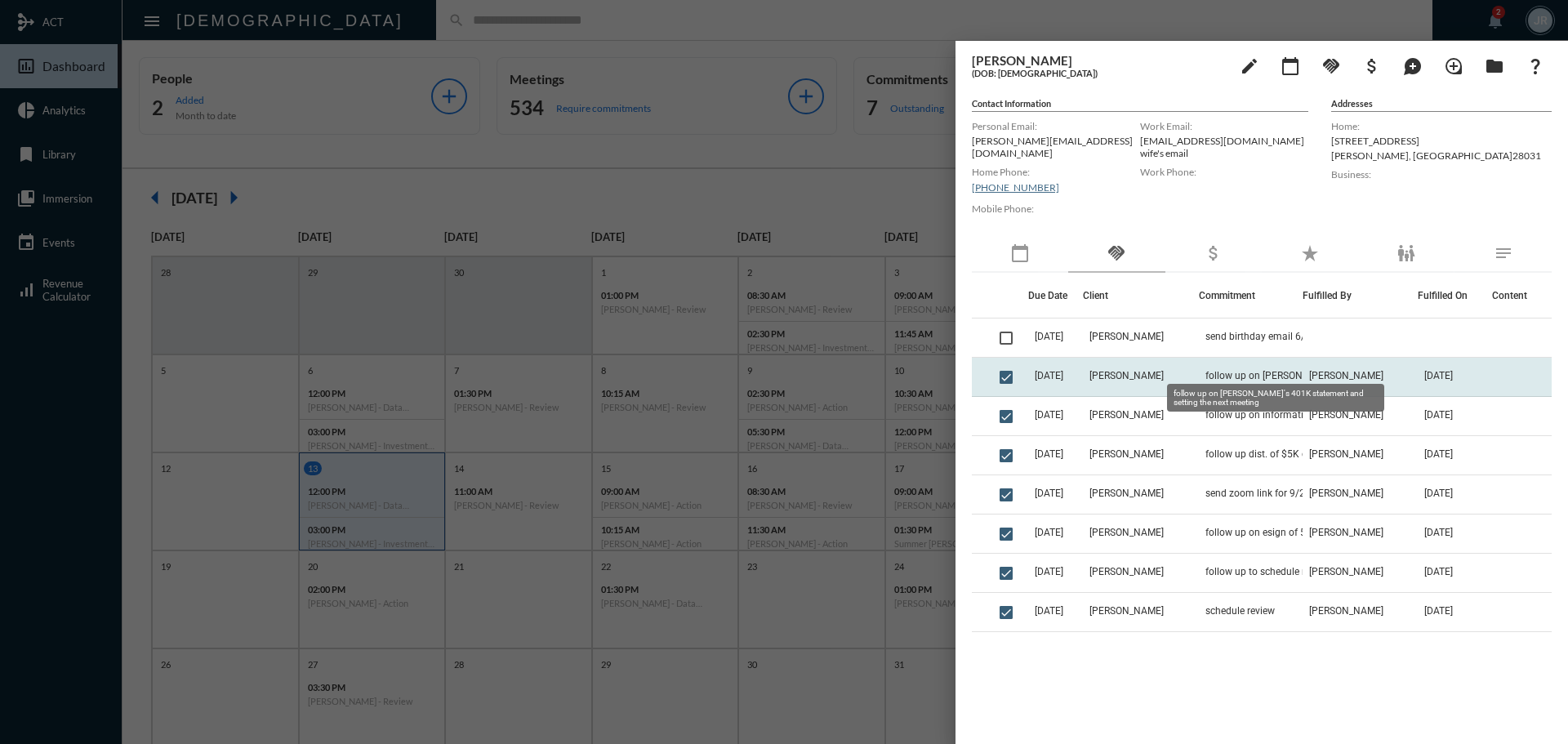
click at [1229, 370] on span "follow up on [PERSON_NAME]'s 401K statement and setting the next meeting" at bounding box center [1287, 376] width 164 height 12
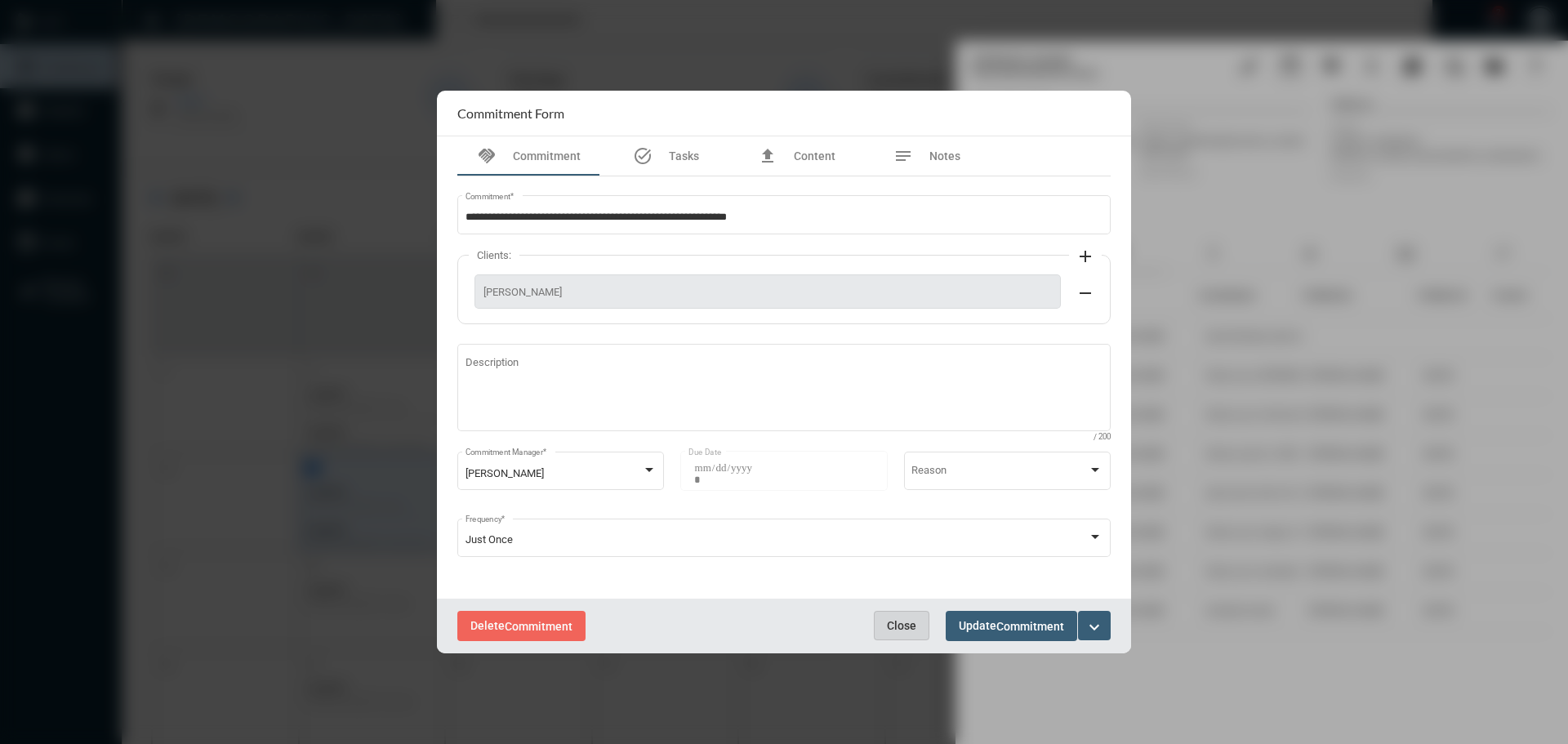
click at [893, 624] on span "Close" at bounding box center [901, 626] width 29 height 13
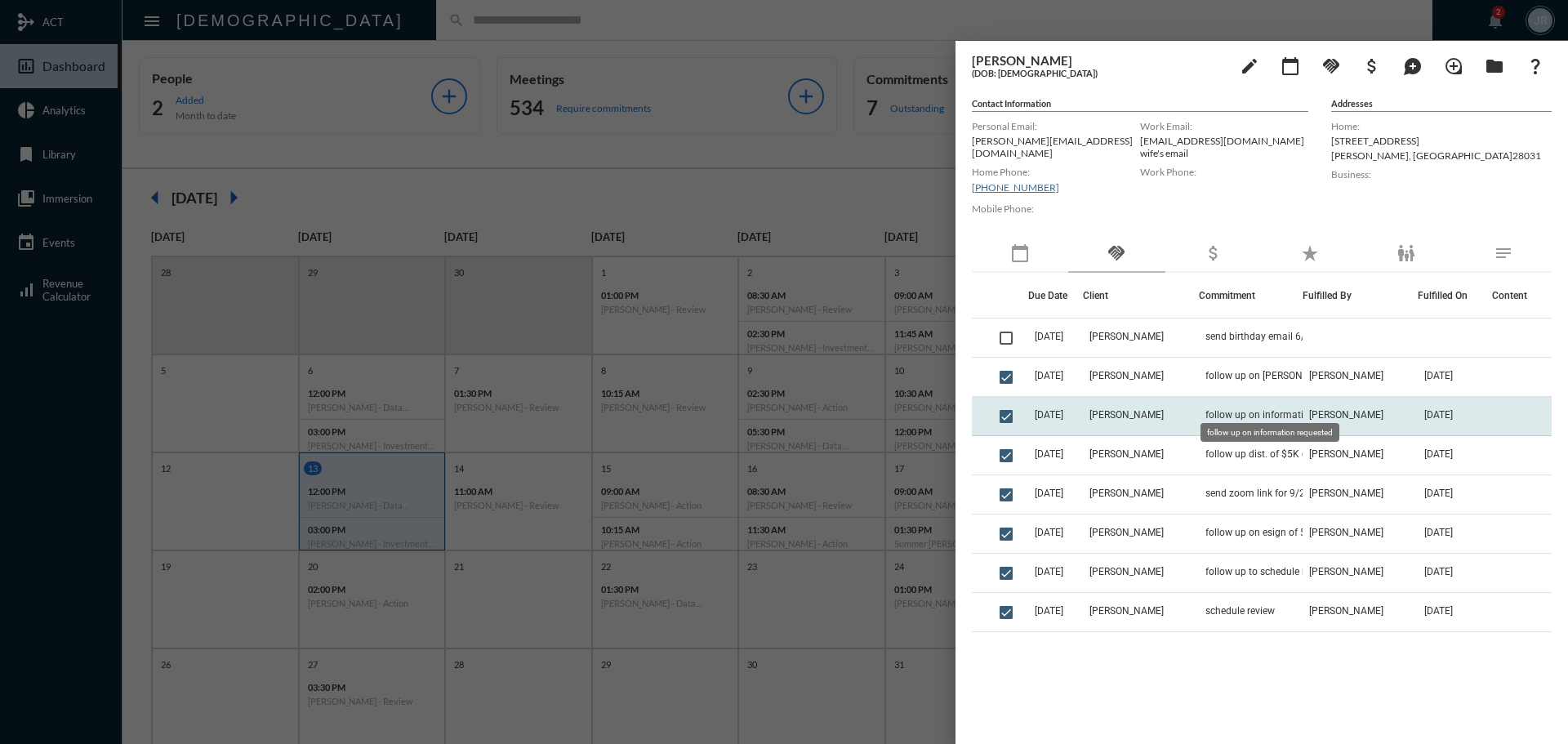
click at [1214, 409] on span "follow up on information requested" at bounding box center [1282, 415] width 155 height 12
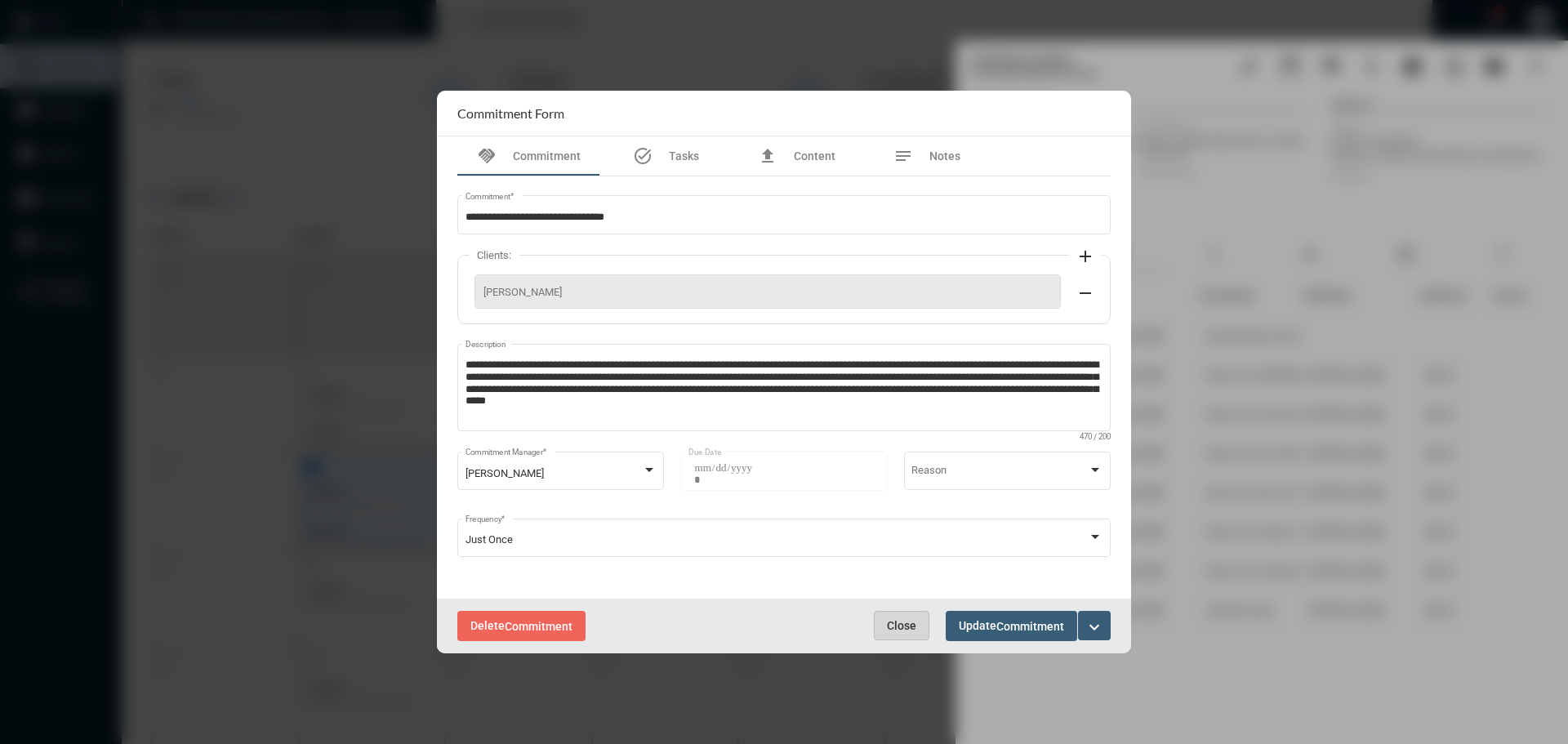
click at [895, 622] on span "Close" at bounding box center [901, 626] width 29 height 13
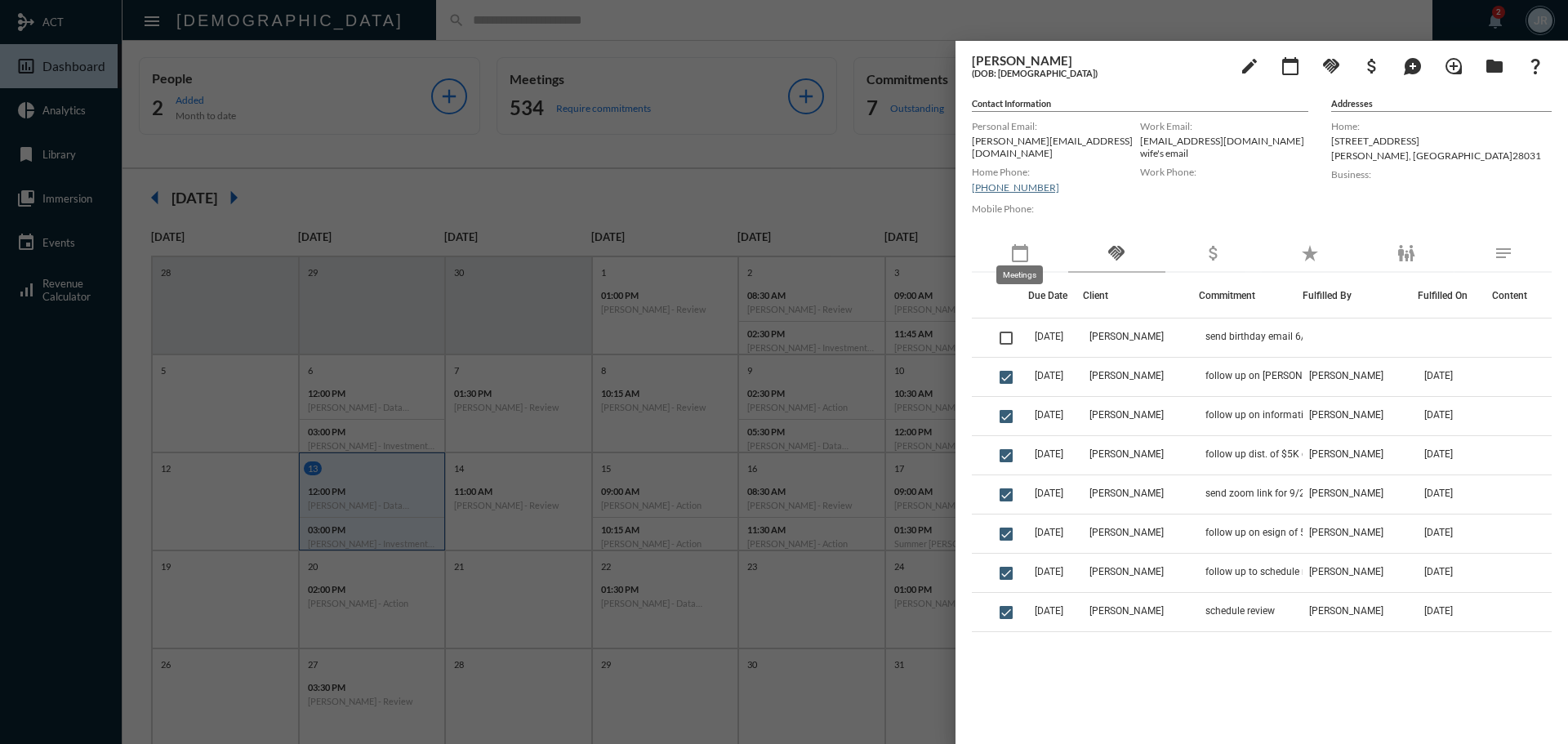
click at [1021, 243] on mat-icon "calendar_today" at bounding box center [1020, 253] width 20 height 20
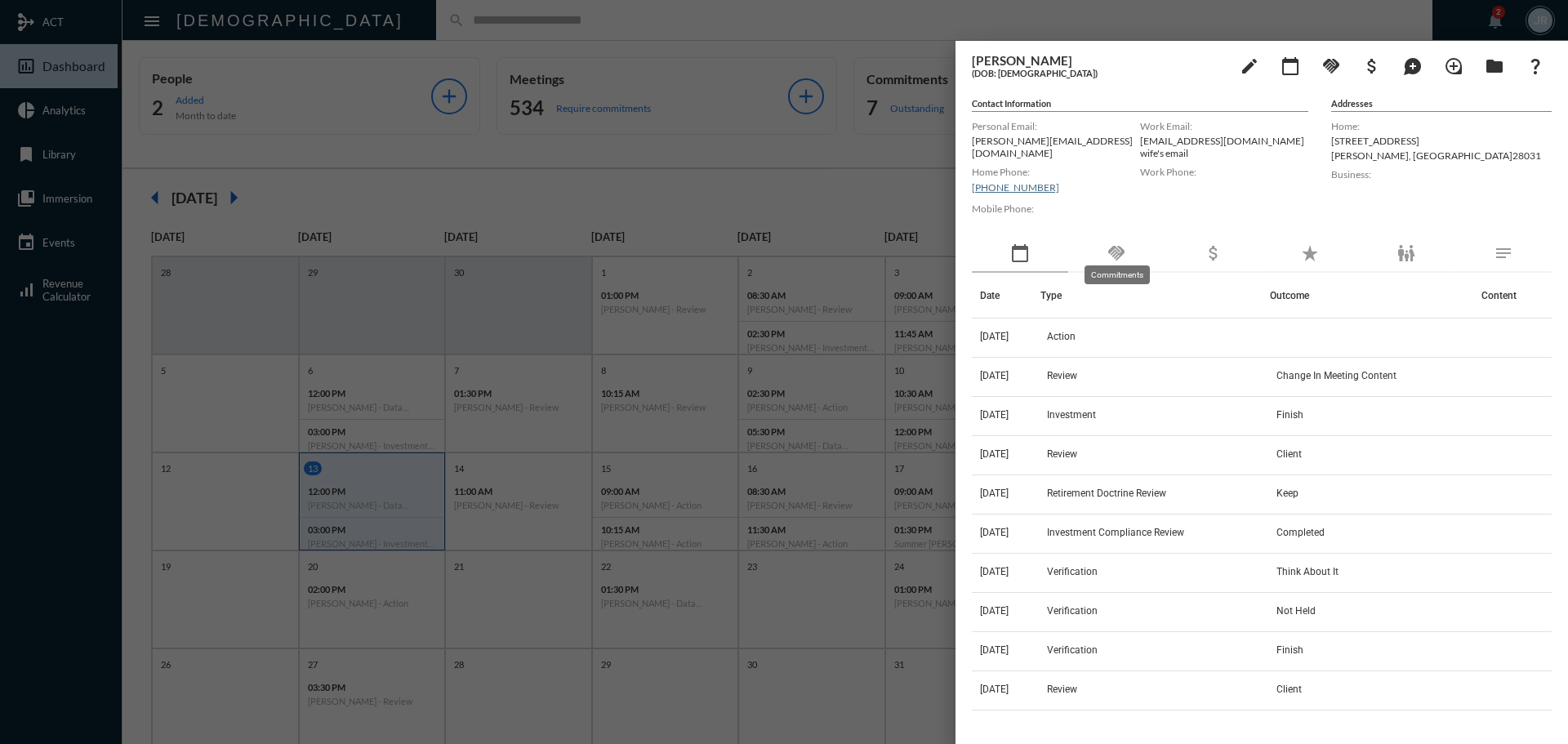
click at [1108, 243] on mat-icon "handshake" at bounding box center [1116, 253] width 20 height 20
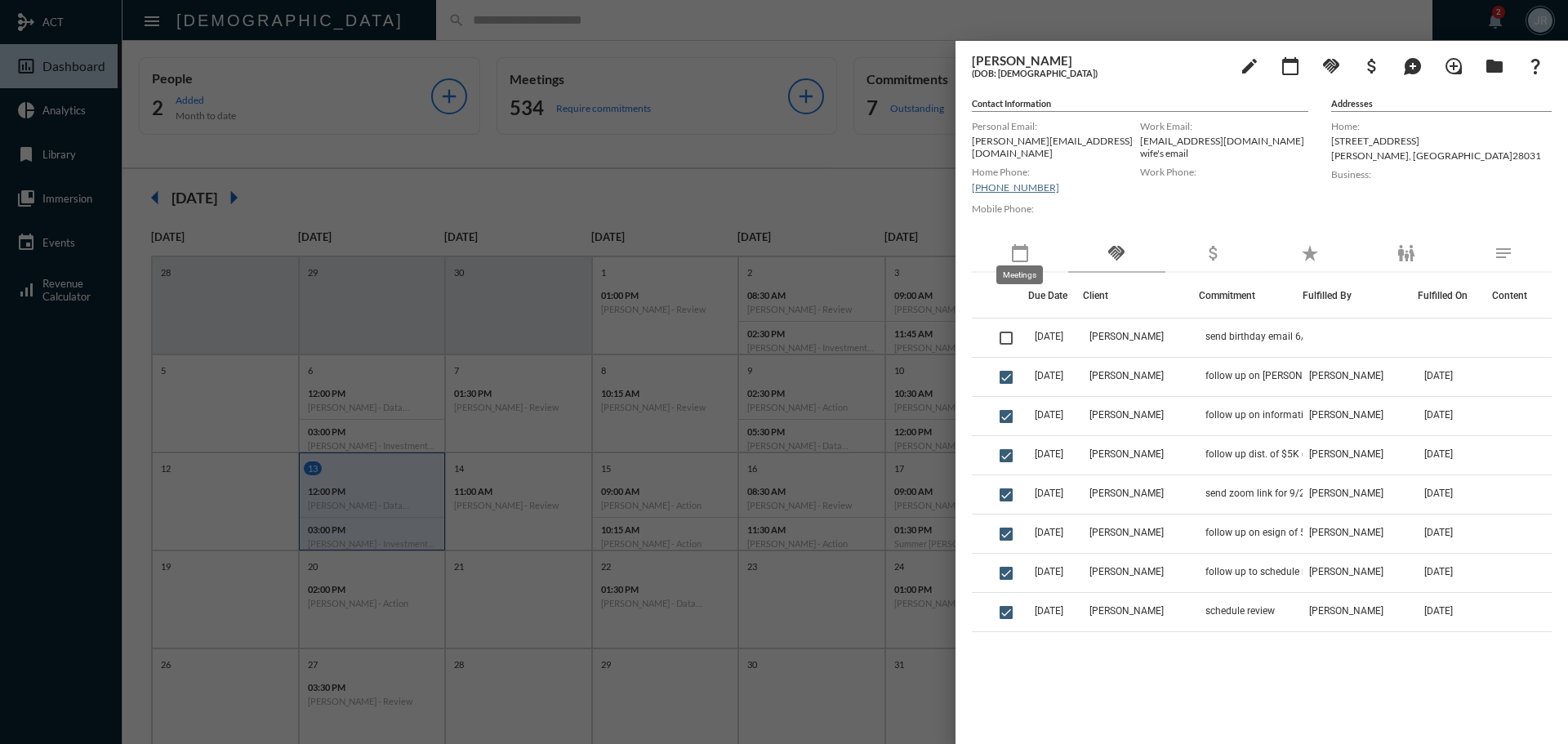
click at [1025, 252] on mat-icon "calendar_today" at bounding box center [1020, 253] width 20 height 20
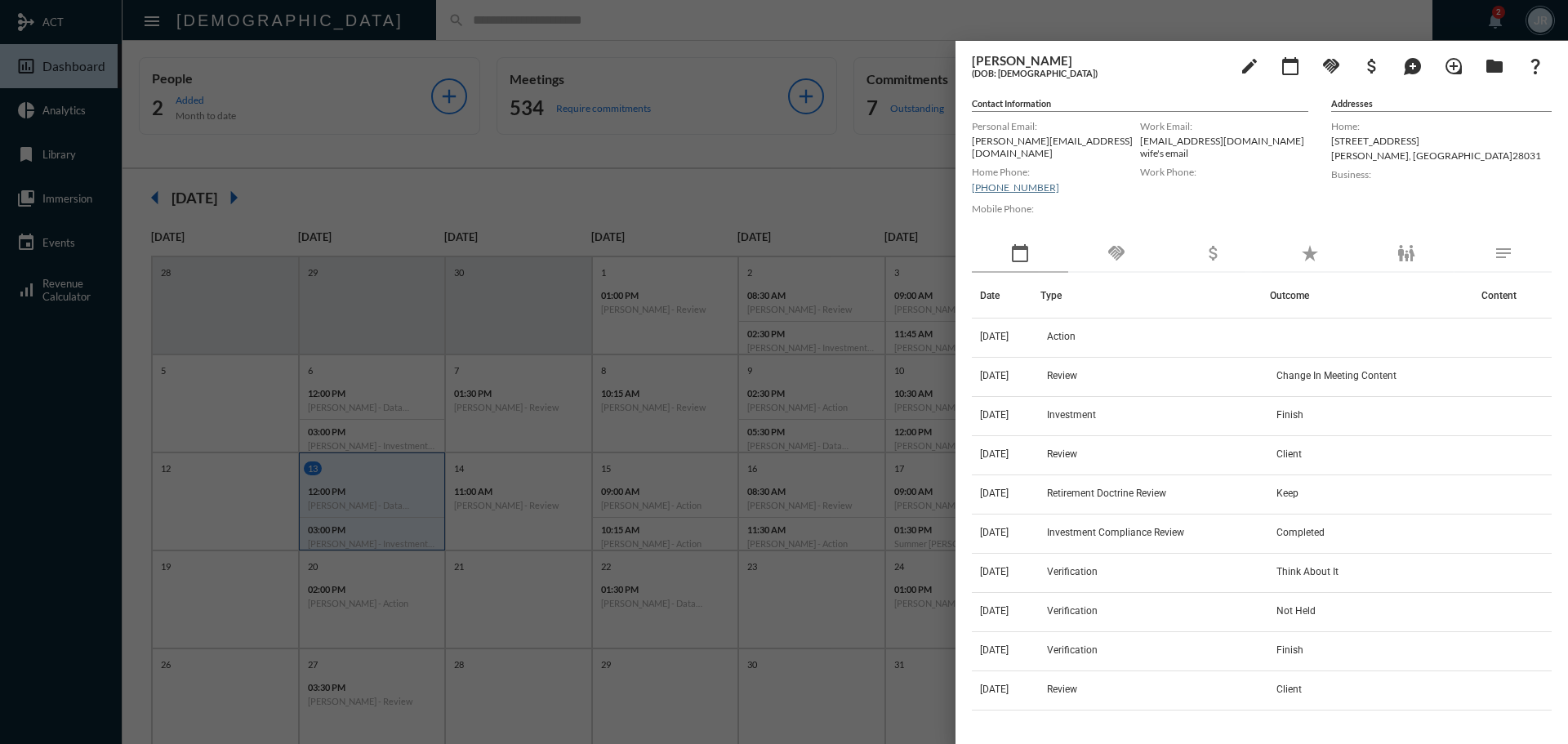
click at [349, 30] on div at bounding box center [784, 372] width 1568 height 744
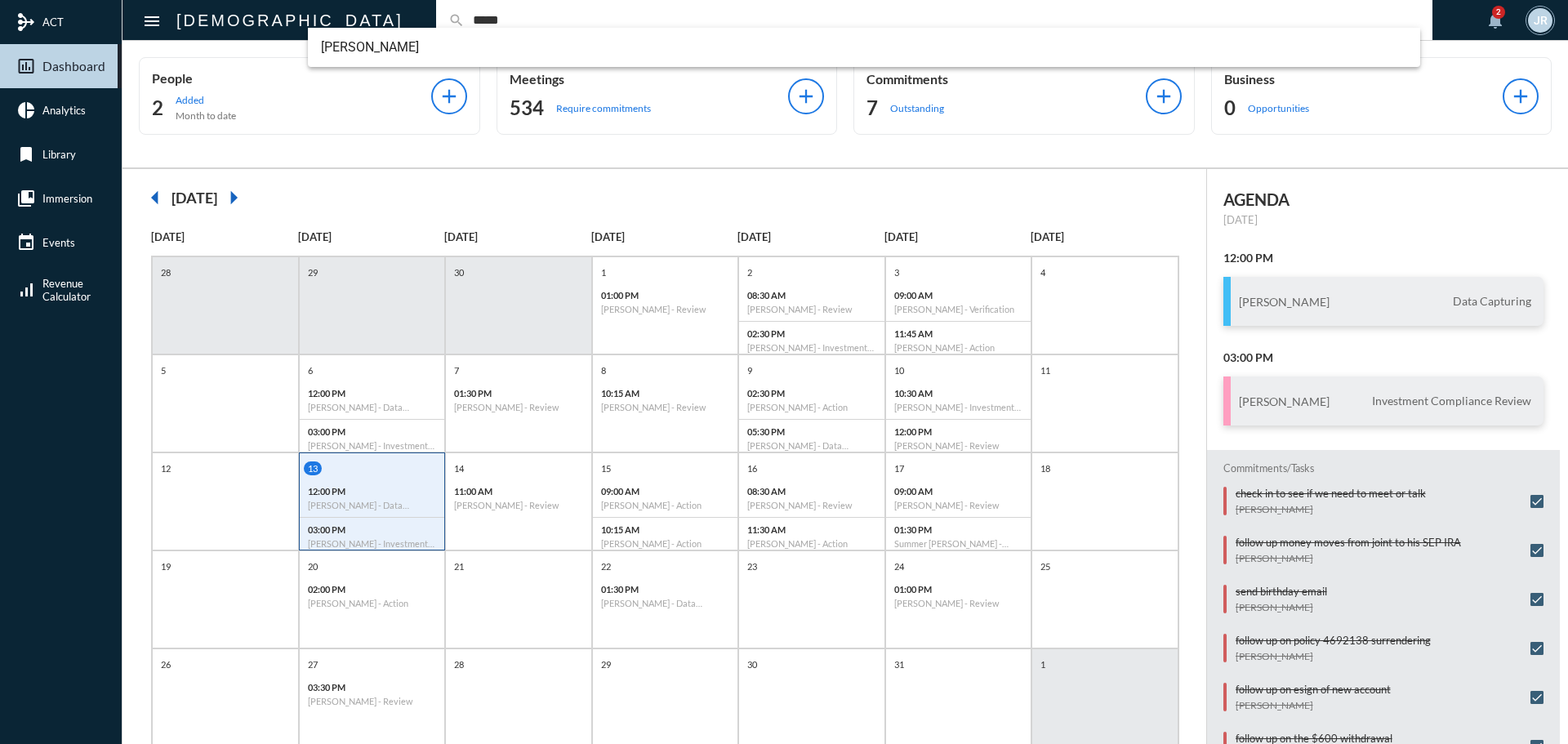
type input "*****"
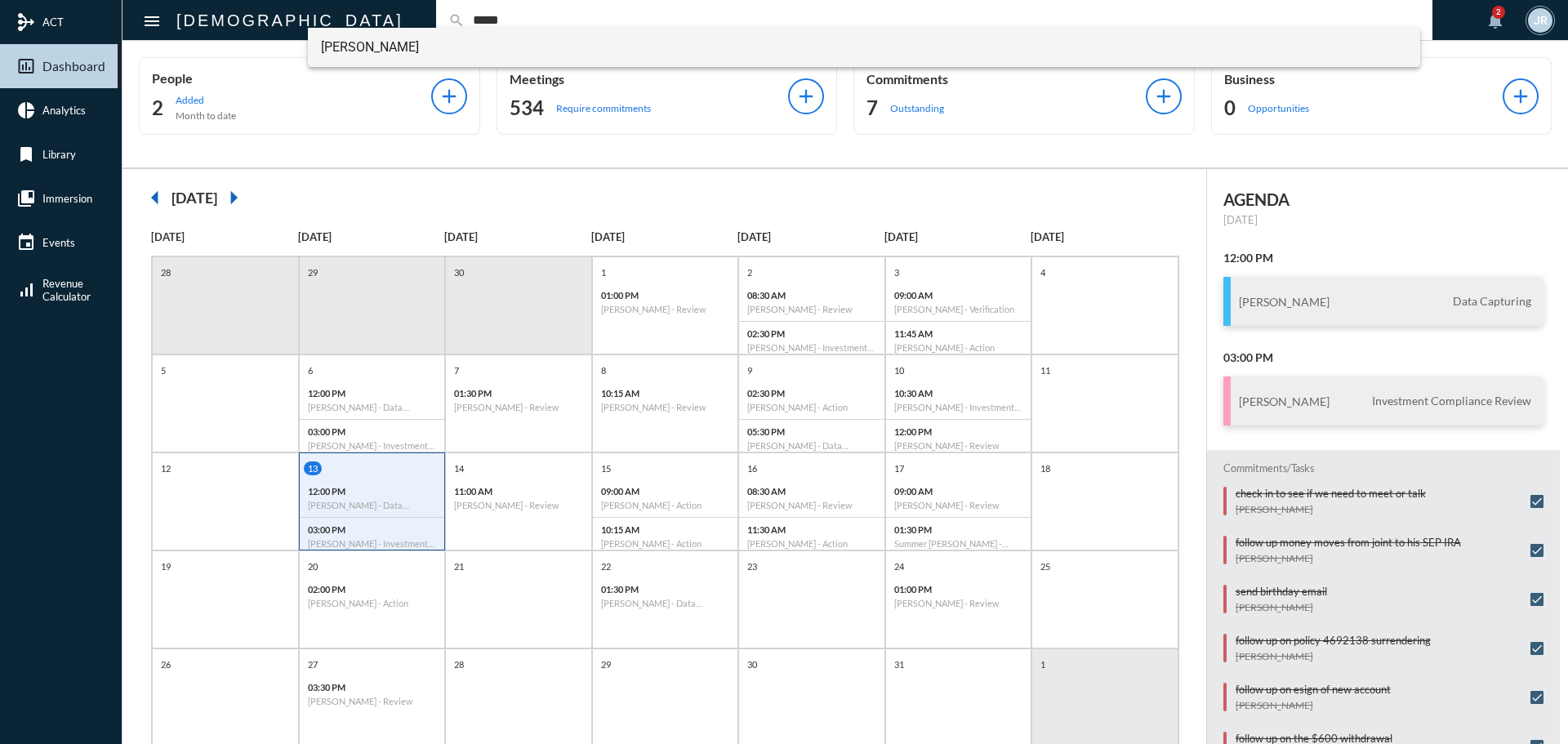
click at [376, 38] on span "[PERSON_NAME]" at bounding box center [865, 46] width 1087 height 39
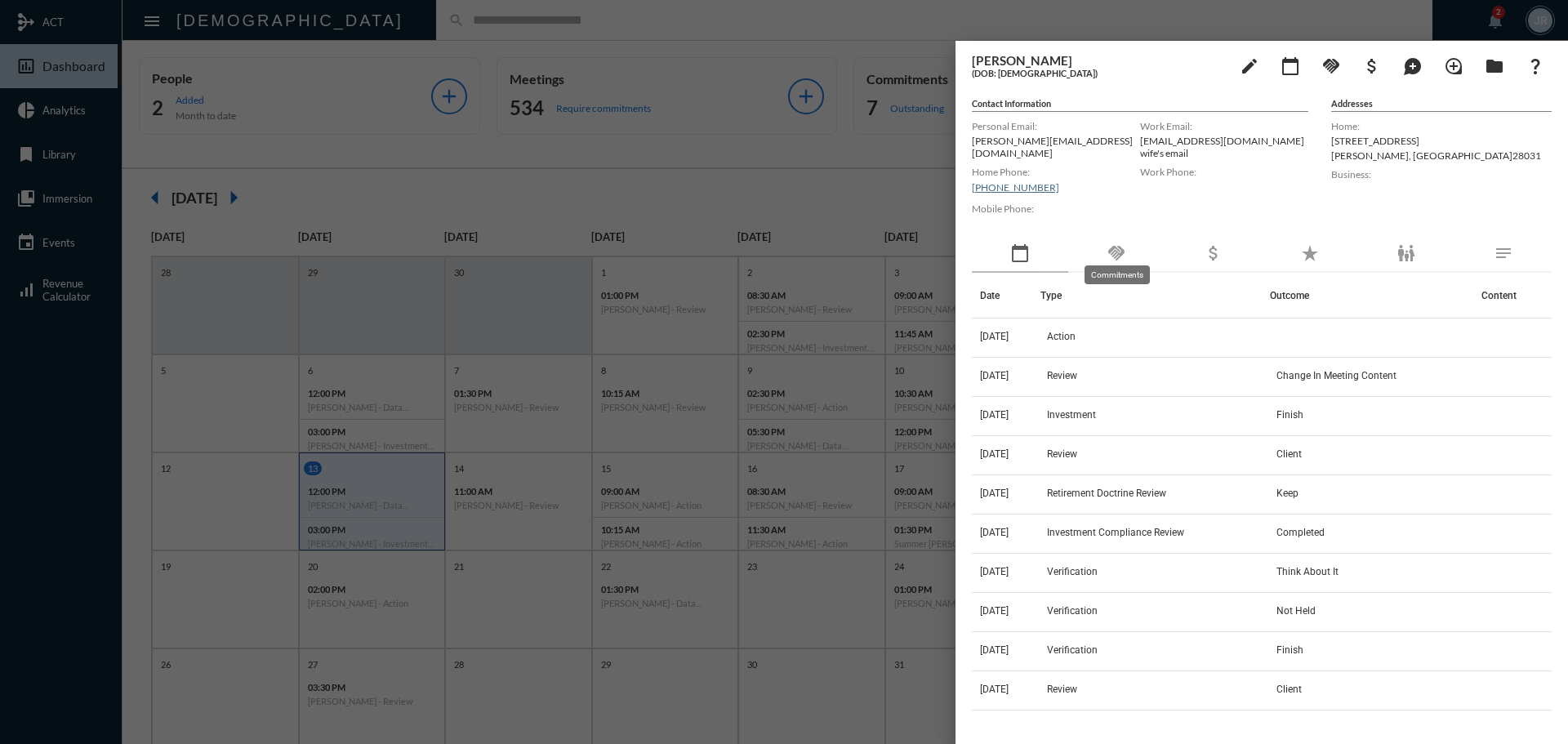
click at [1125, 248] on mat-icon "handshake" at bounding box center [1116, 253] width 20 height 20
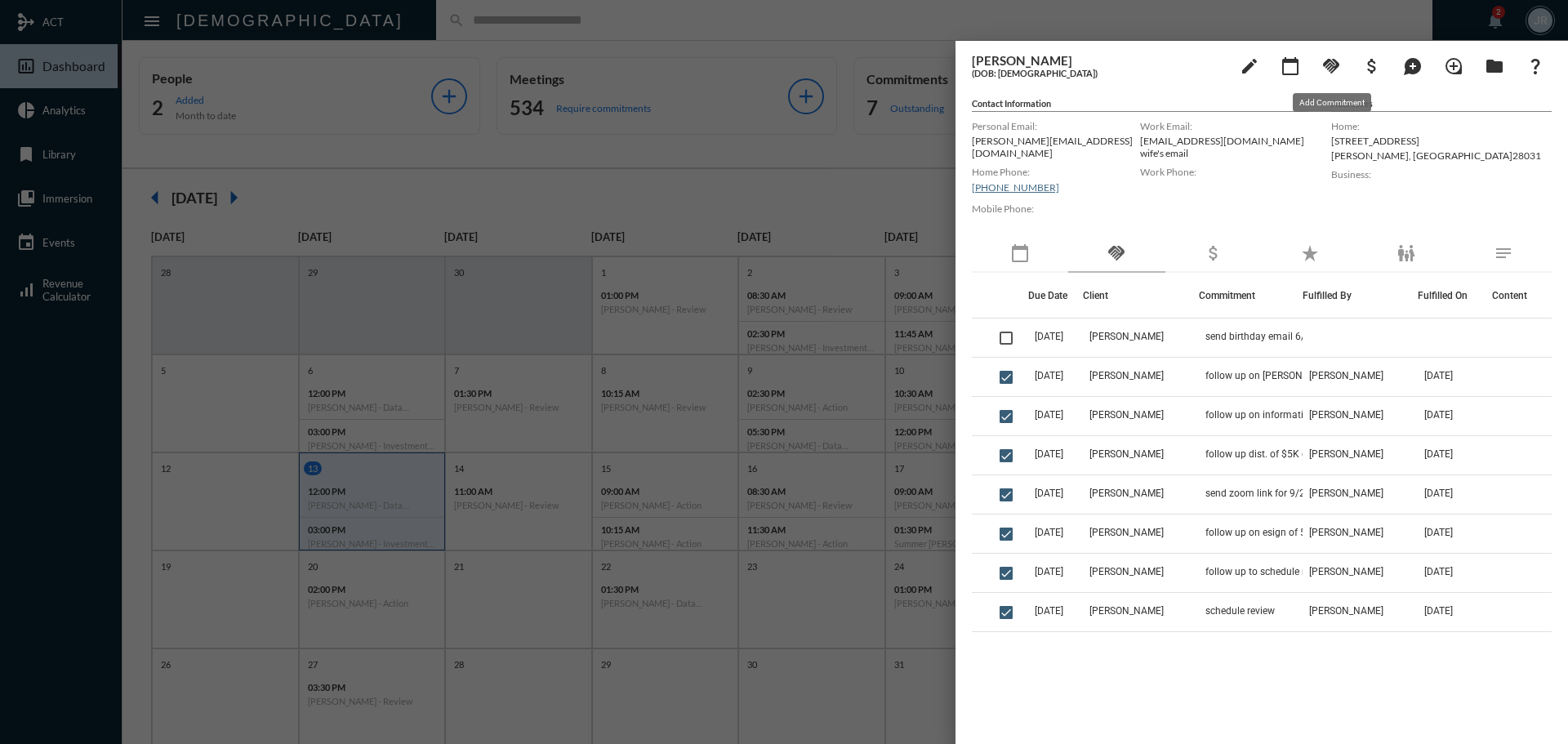
click at [1335, 71] on mat-icon "handshake" at bounding box center [1331, 66] width 20 height 20
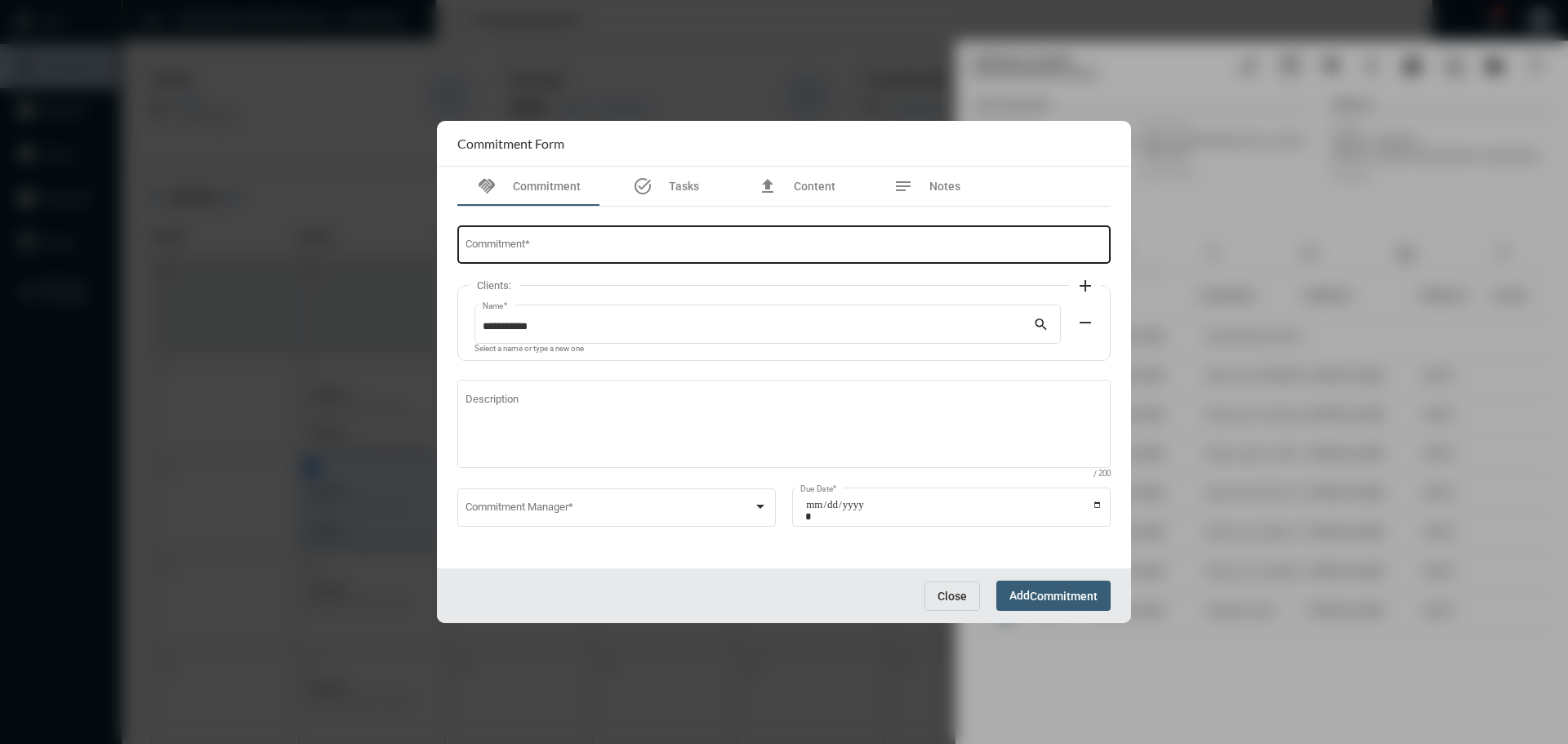
click at [644, 242] on input "Commitment *" at bounding box center [784, 247] width 637 height 12
type input "**********"
click at [659, 499] on div "Commitment Manager *" at bounding box center [617, 506] width 303 height 42
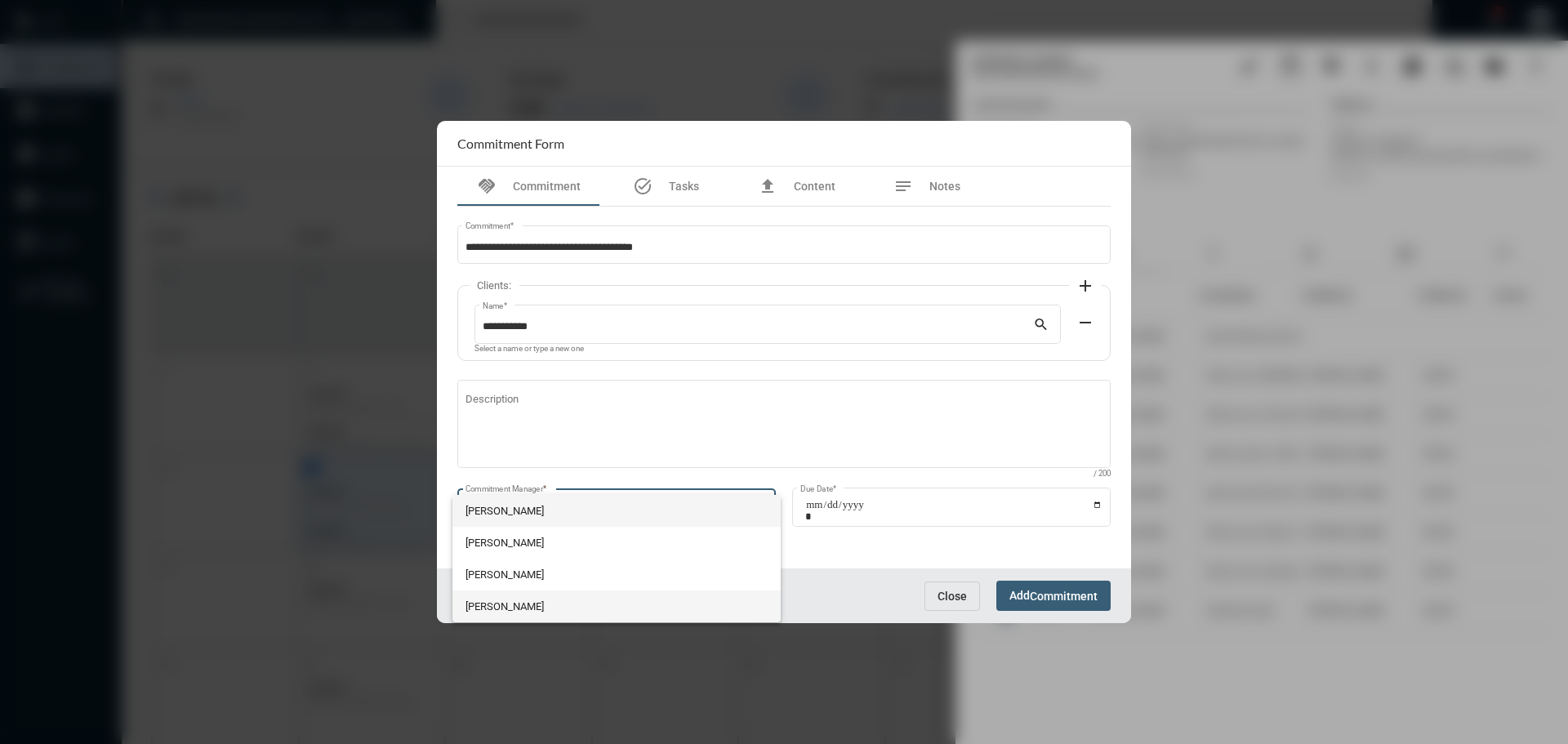
click at [544, 601] on span "[PERSON_NAME]" at bounding box center [617, 606] width 303 height 32
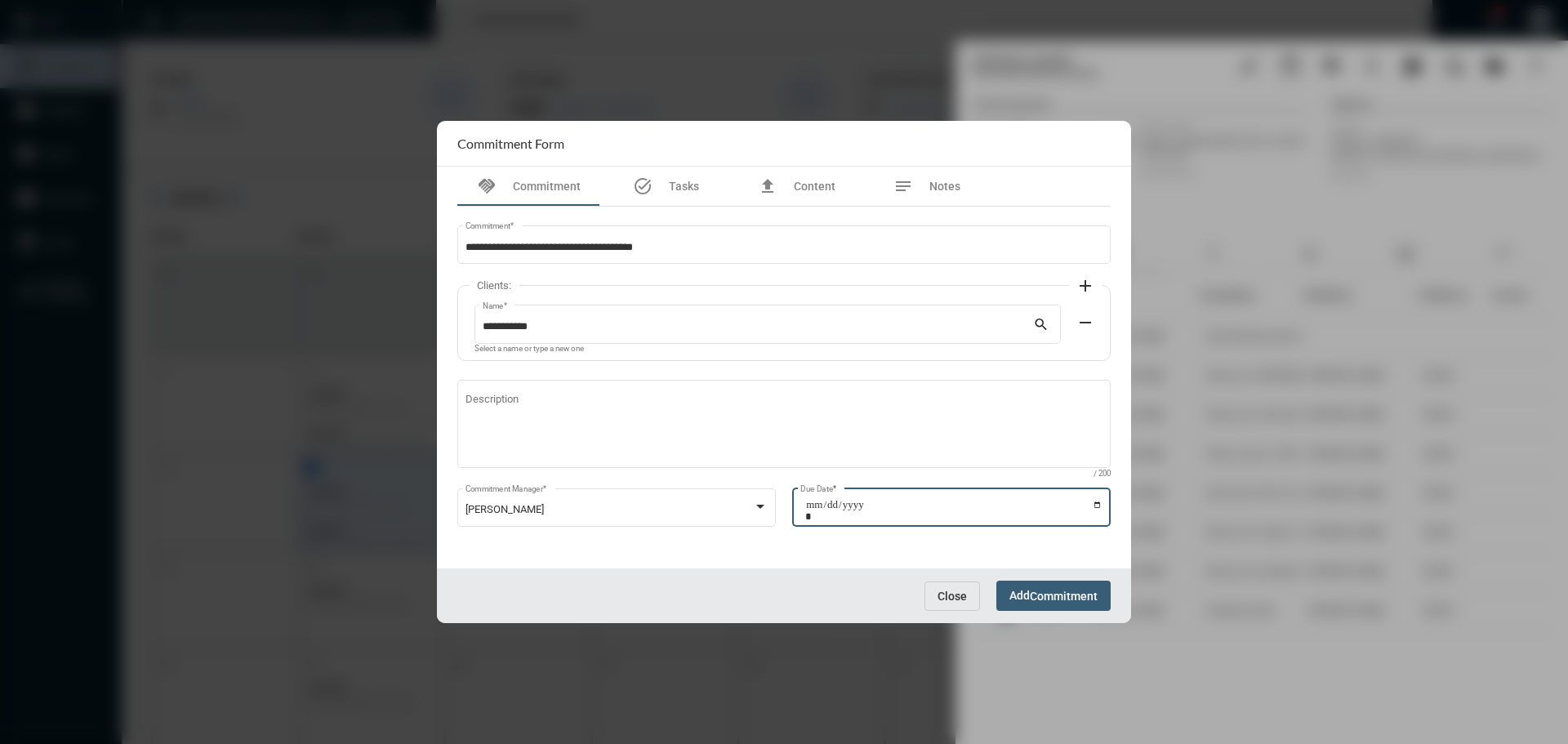
click at [1097, 502] on input "Due Date *" at bounding box center [954, 511] width 297 height 23
type input "**********"
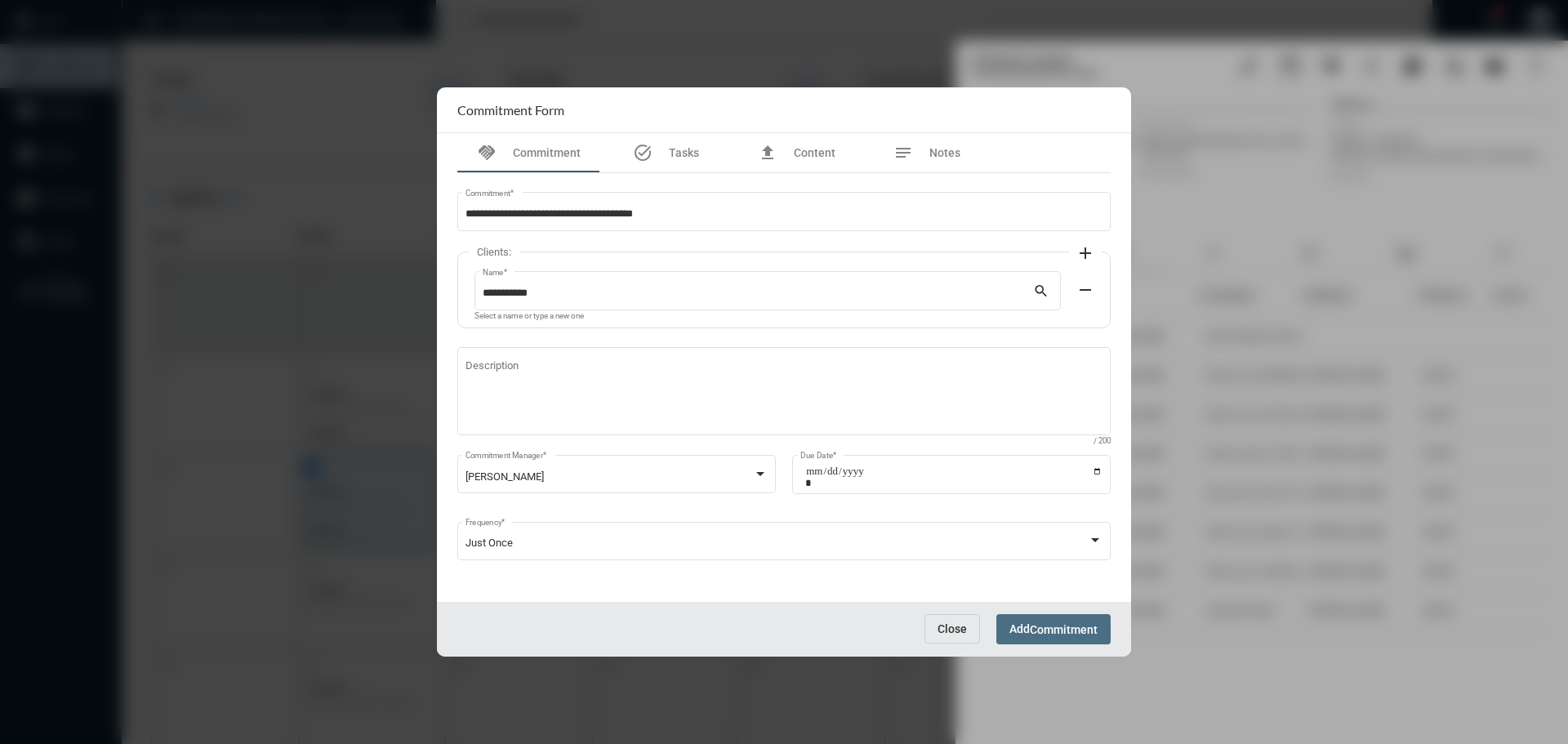
click at [1085, 629] on span "Commitment" at bounding box center [1064, 630] width 68 height 13
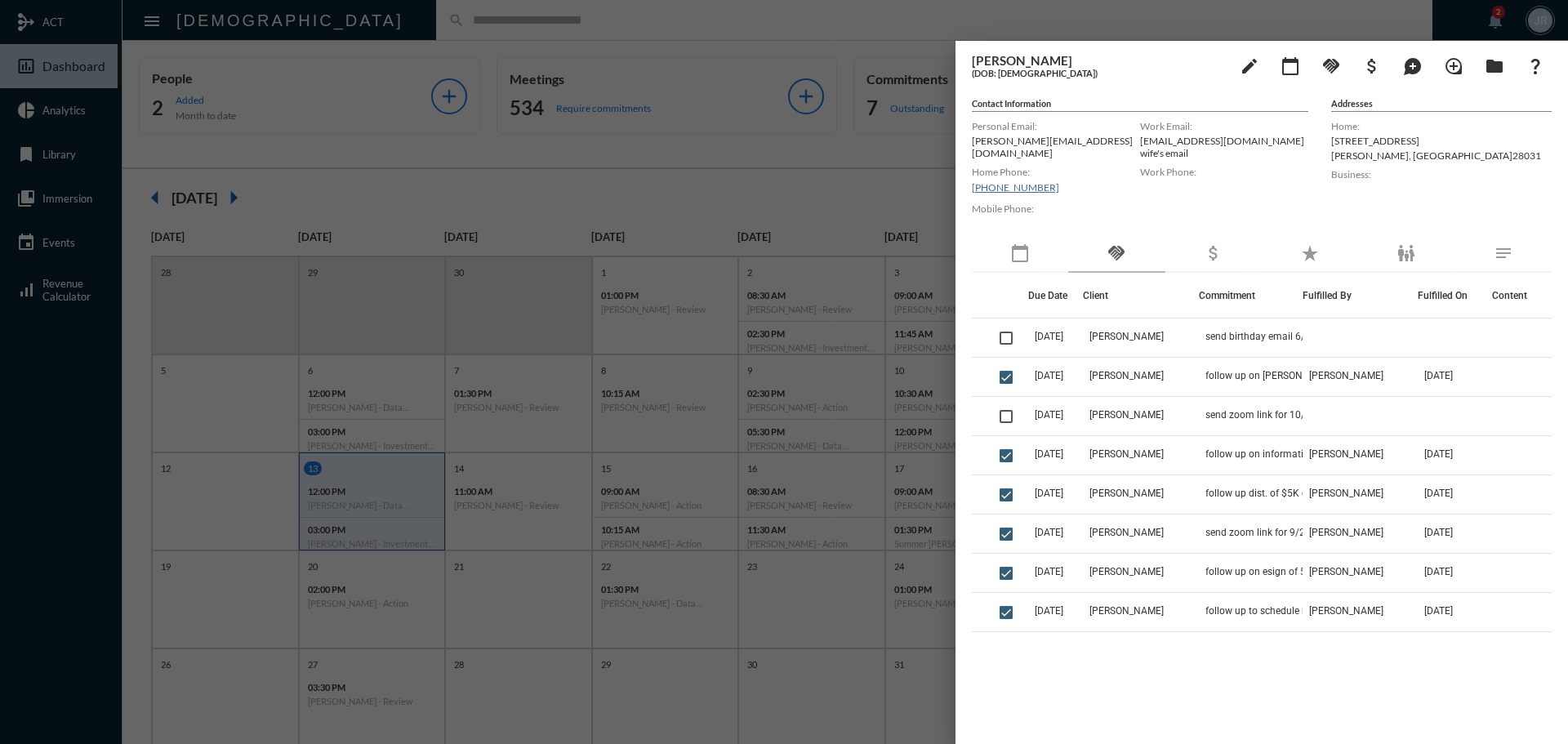
click at [496, 17] on div at bounding box center [784, 372] width 1568 height 744
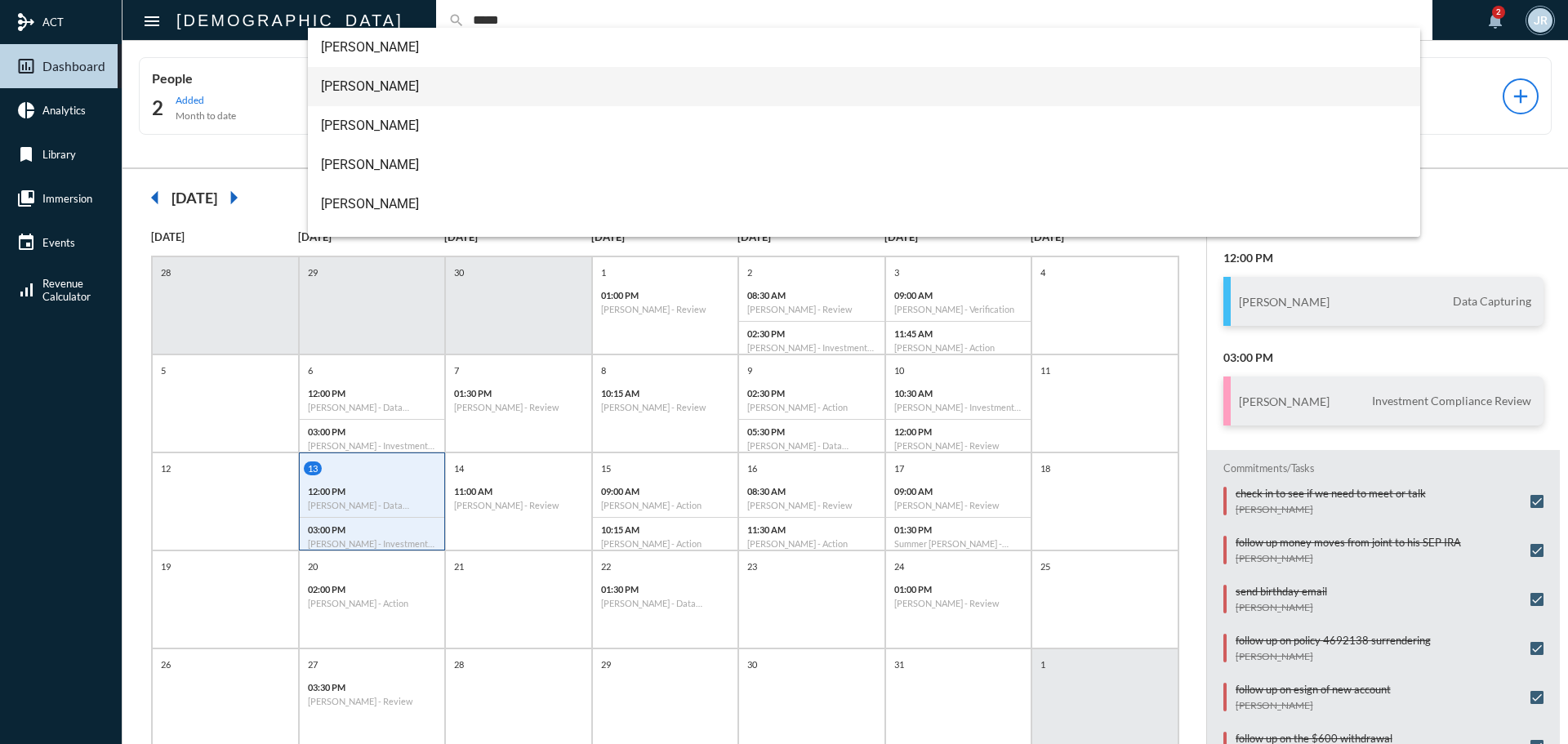
type input "*****"
click at [356, 82] on span "Bill Hardy" at bounding box center [865, 86] width 1087 height 39
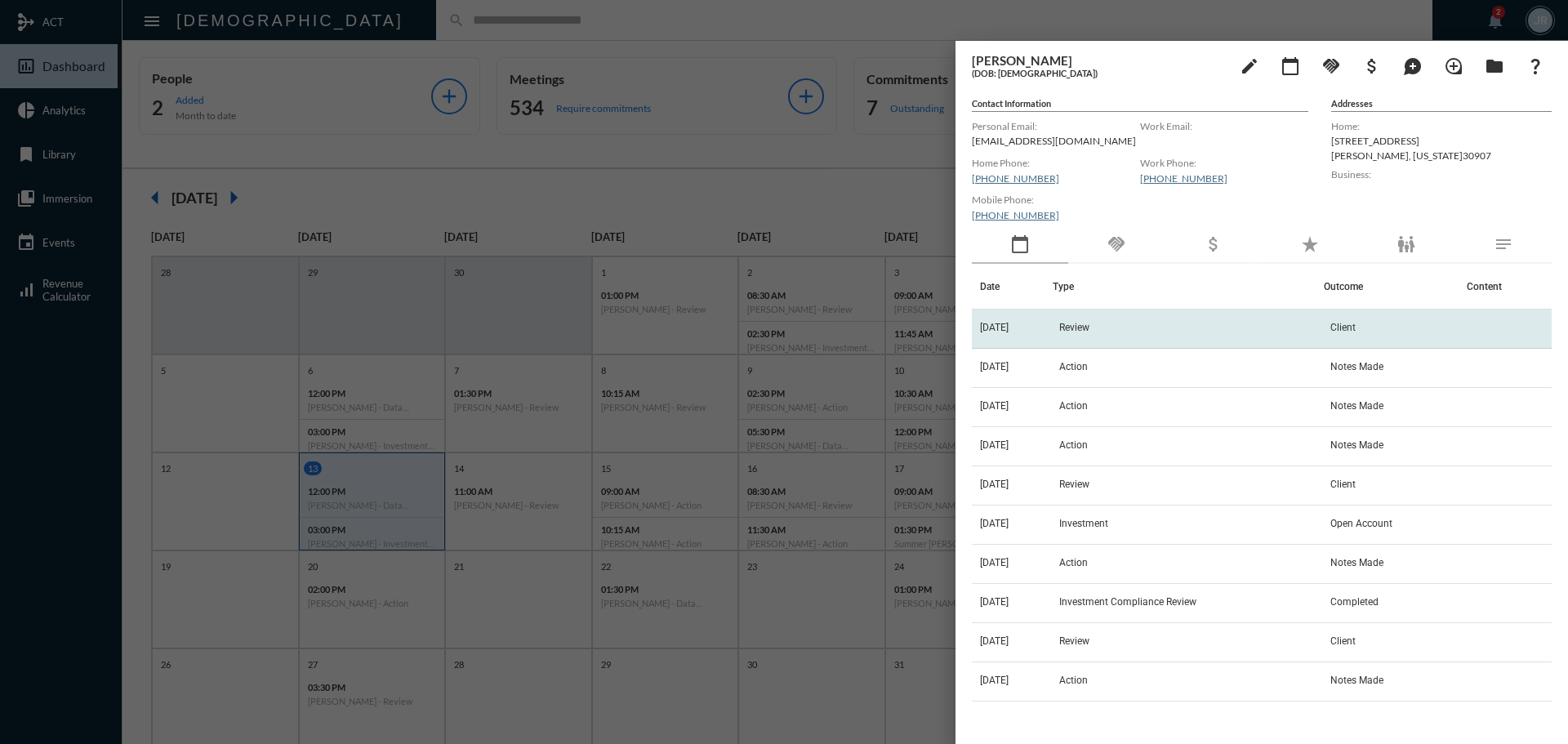
click at [1082, 324] on span "Review" at bounding box center [1074, 328] width 30 height 12
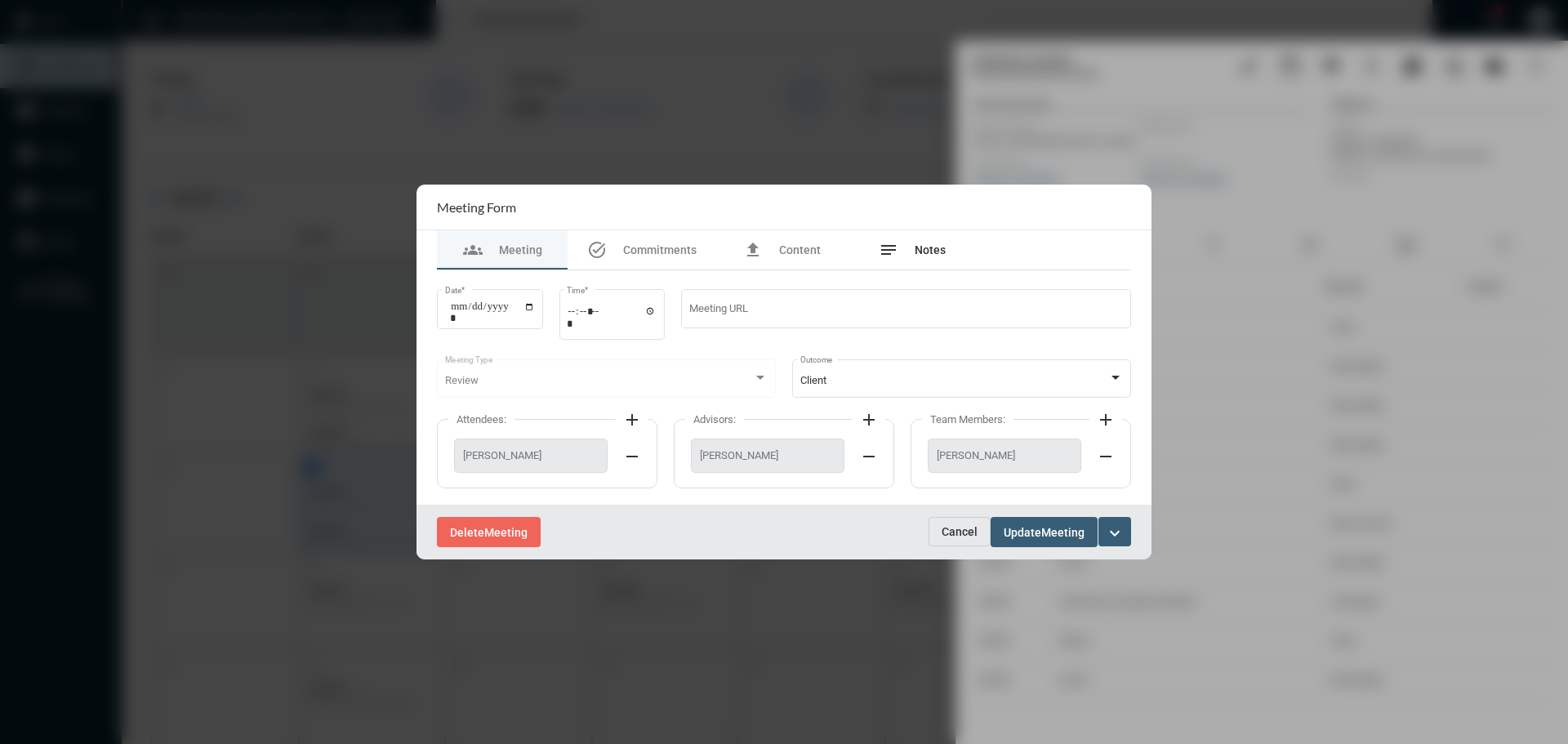
click at [899, 234] on div "notes Notes" at bounding box center [911, 249] width 130 height 39
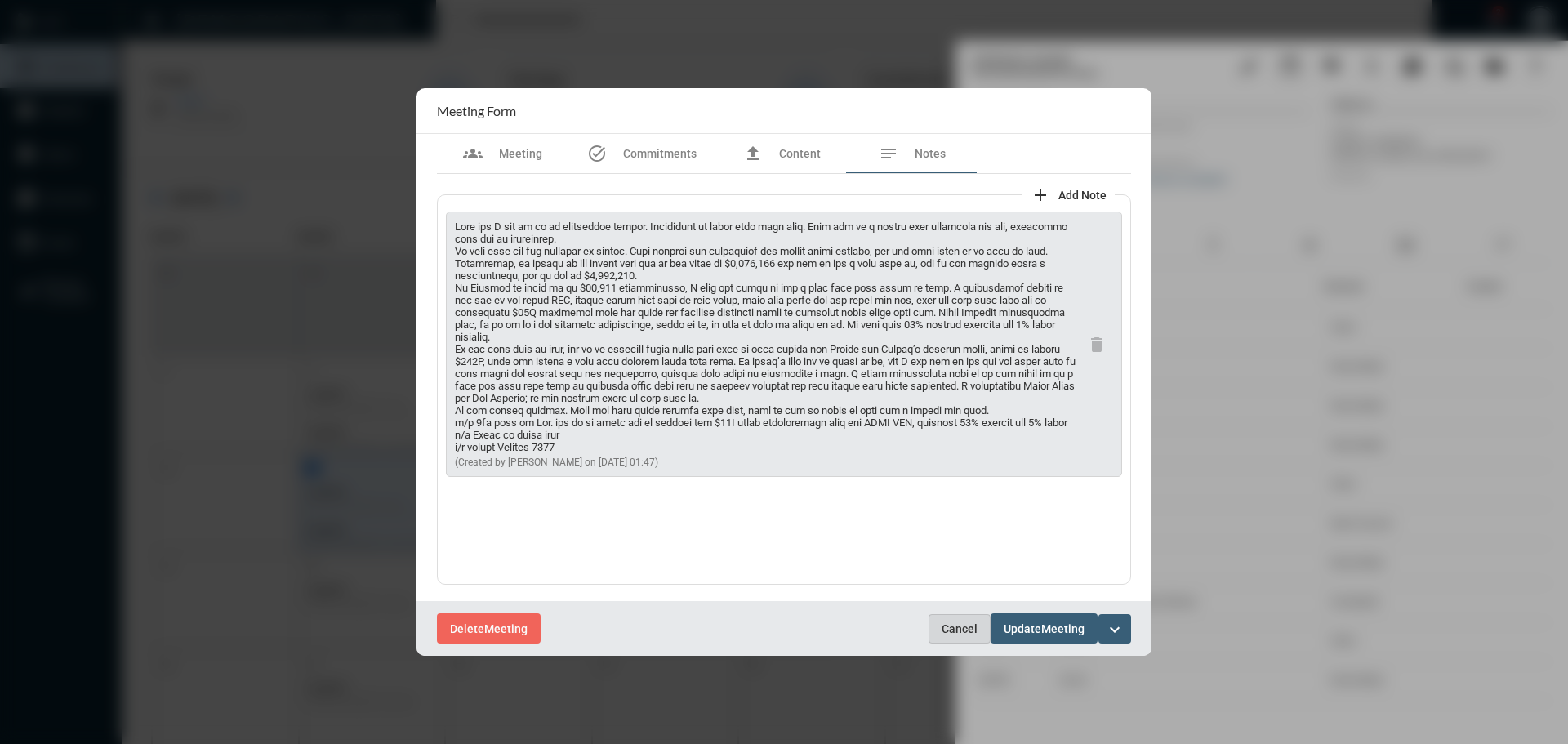
click at [963, 627] on span "Cancel" at bounding box center [959, 629] width 36 height 13
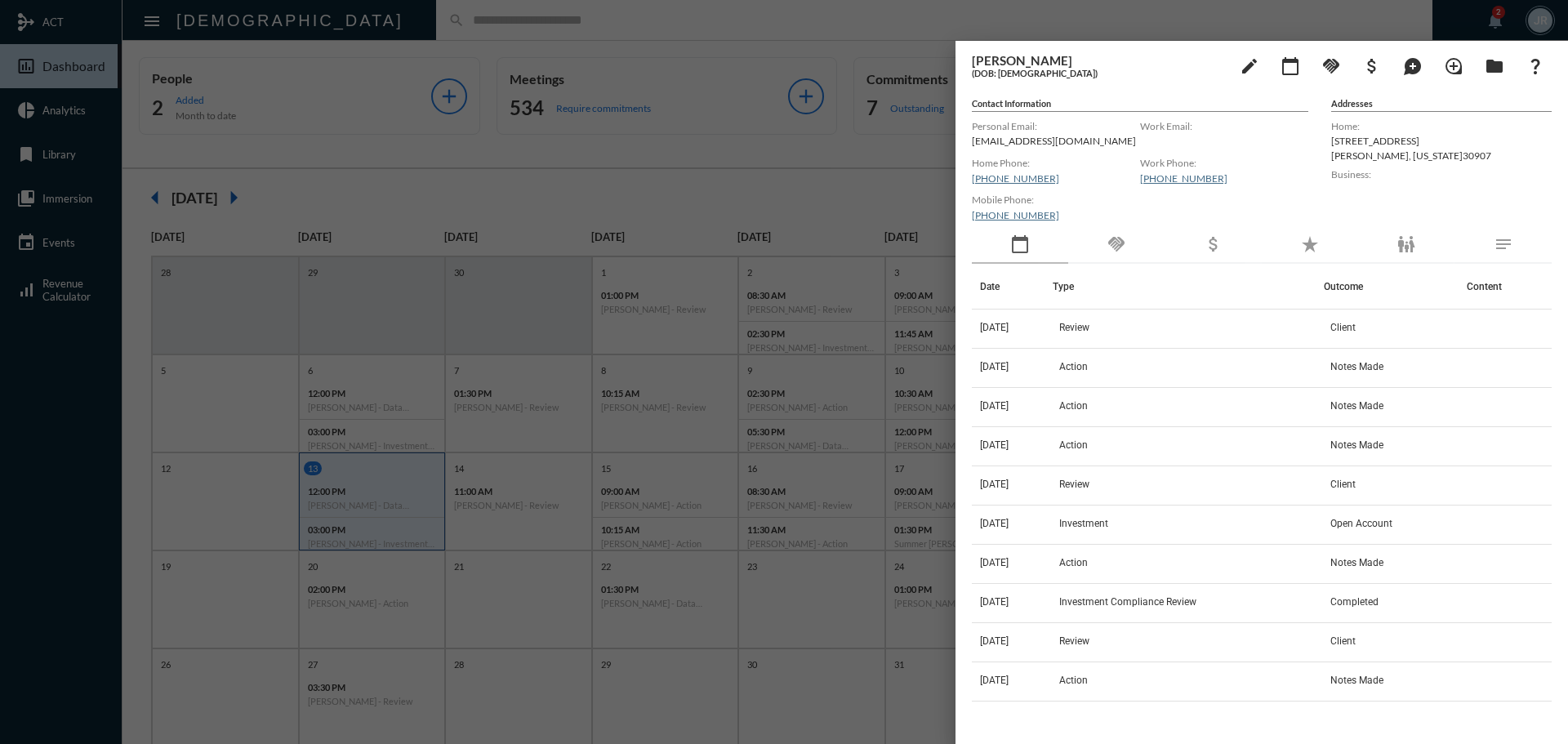
click at [453, 21] on div at bounding box center [784, 372] width 1568 height 744
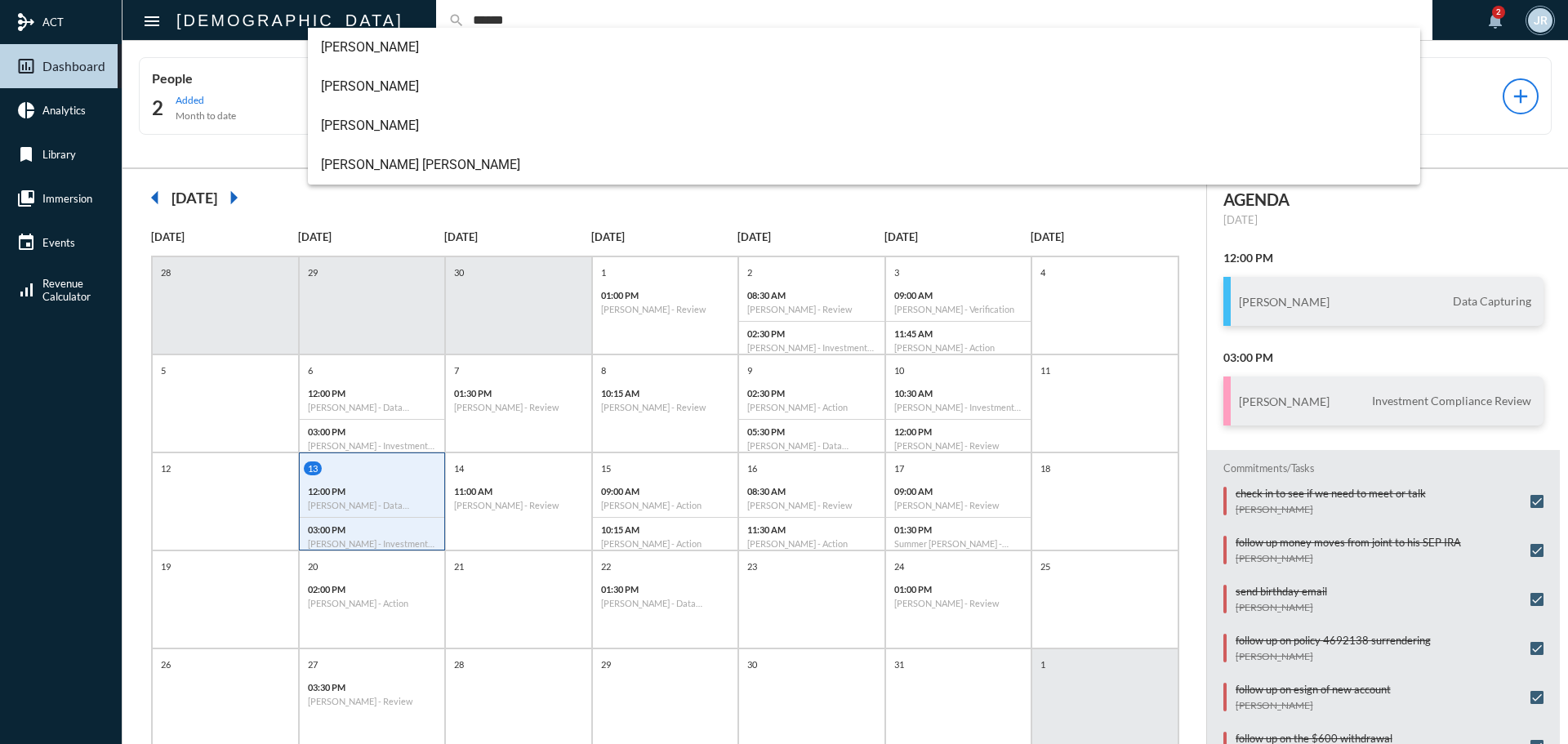
type input "******"
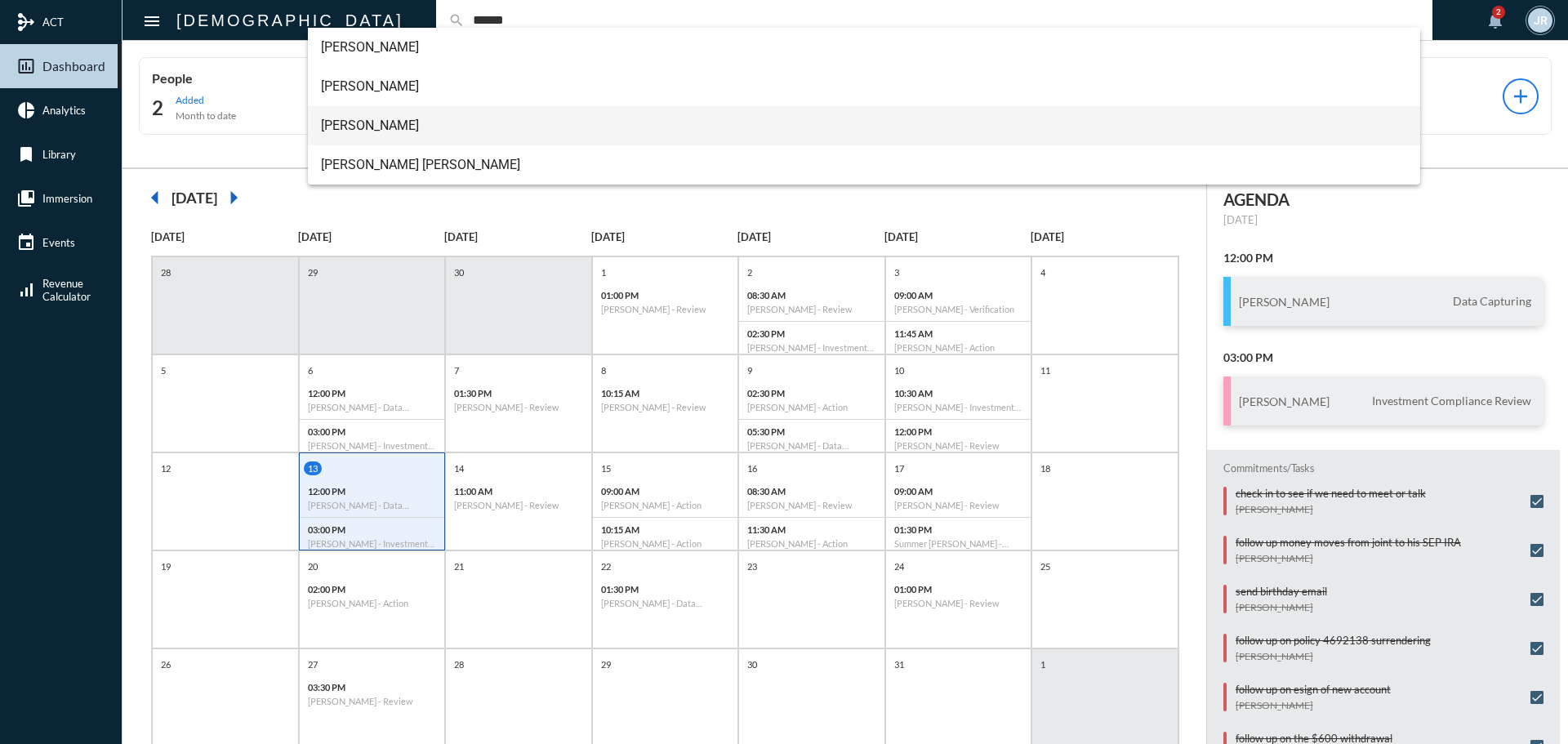
click at [366, 122] on span "Joseph Bishop" at bounding box center [865, 125] width 1087 height 39
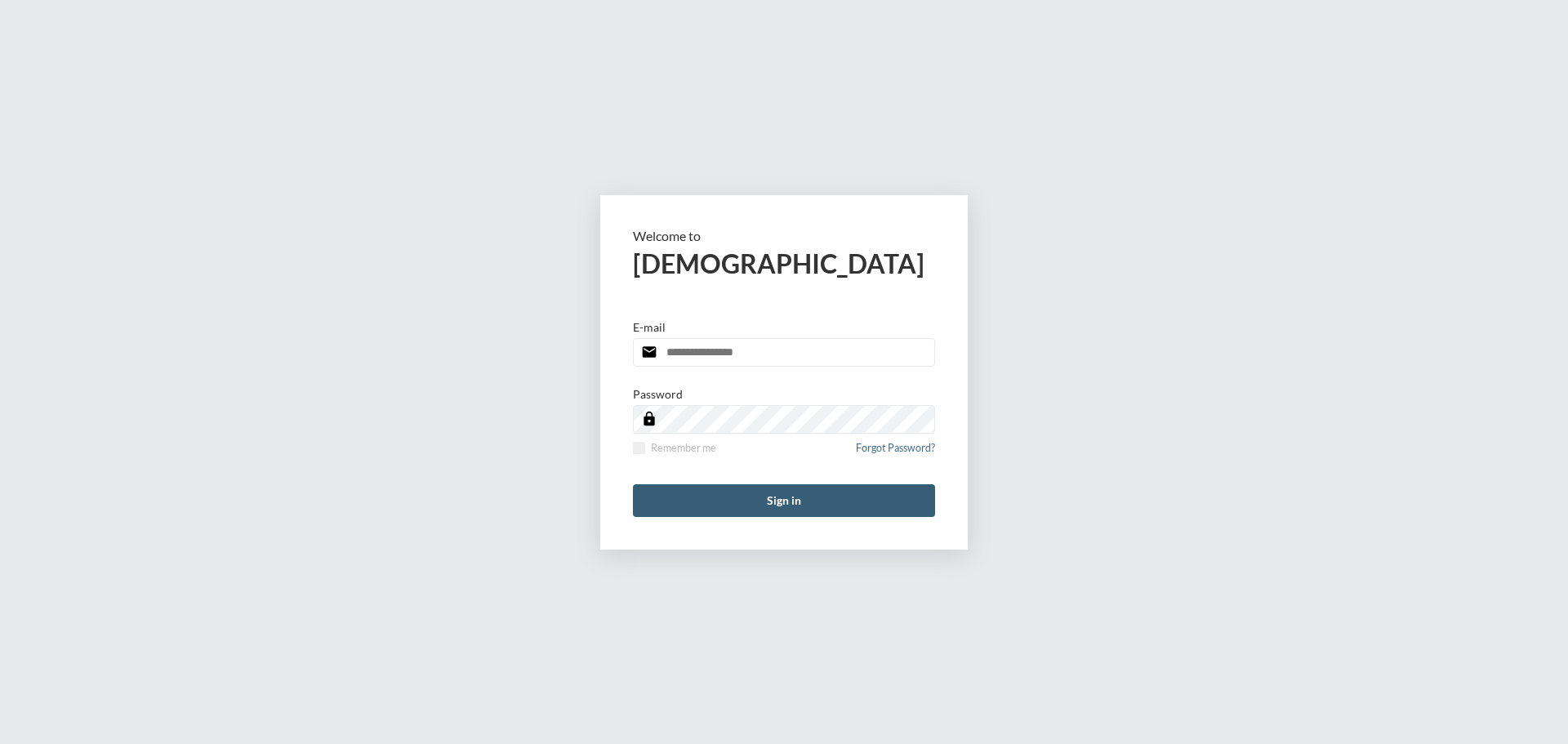
click at [764, 352] on input "email" at bounding box center [784, 352] width 302 height 28
type input "**********"
click at [640, 444] on span at bounding box center [639, 448] width 12 height 12
click at [685, 485] on button "Sign in" at bounding box center [784, 500] width 302 height 32
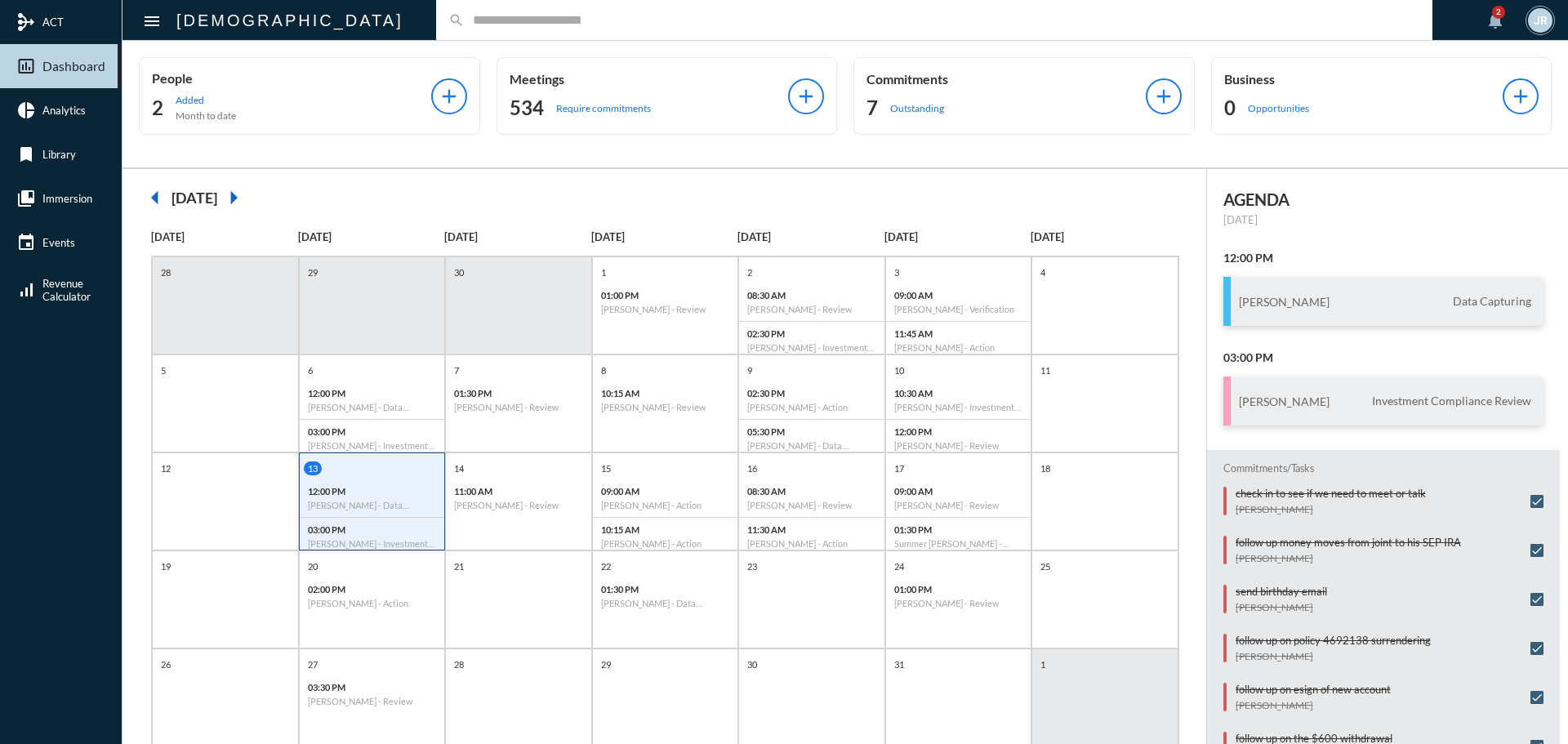
click at [465, 19] on input "text" at bounding box center [942, 20] width 955 height 14
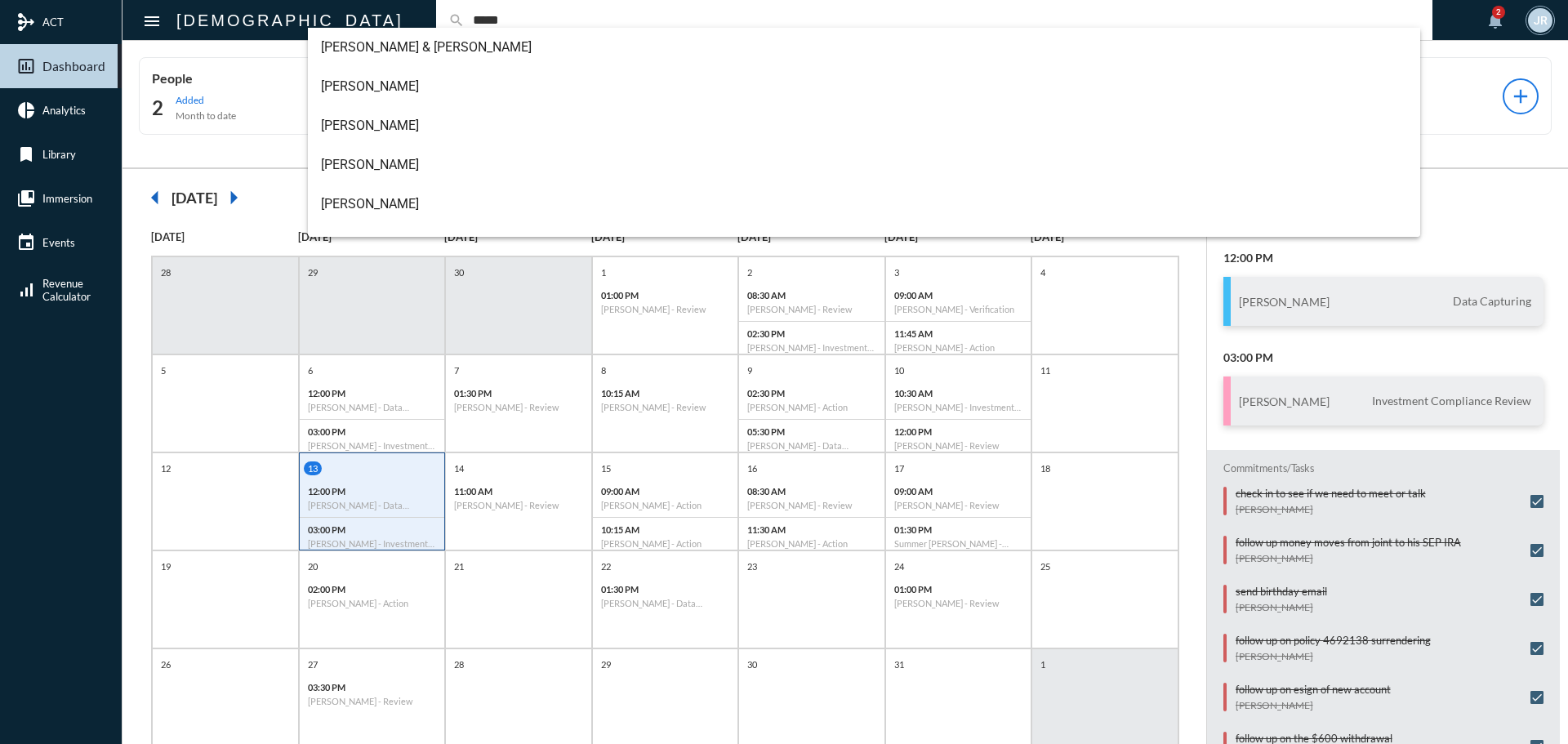
click at [465, 22] on input "*****" at bounding box center [942, 20] width 955 height 14
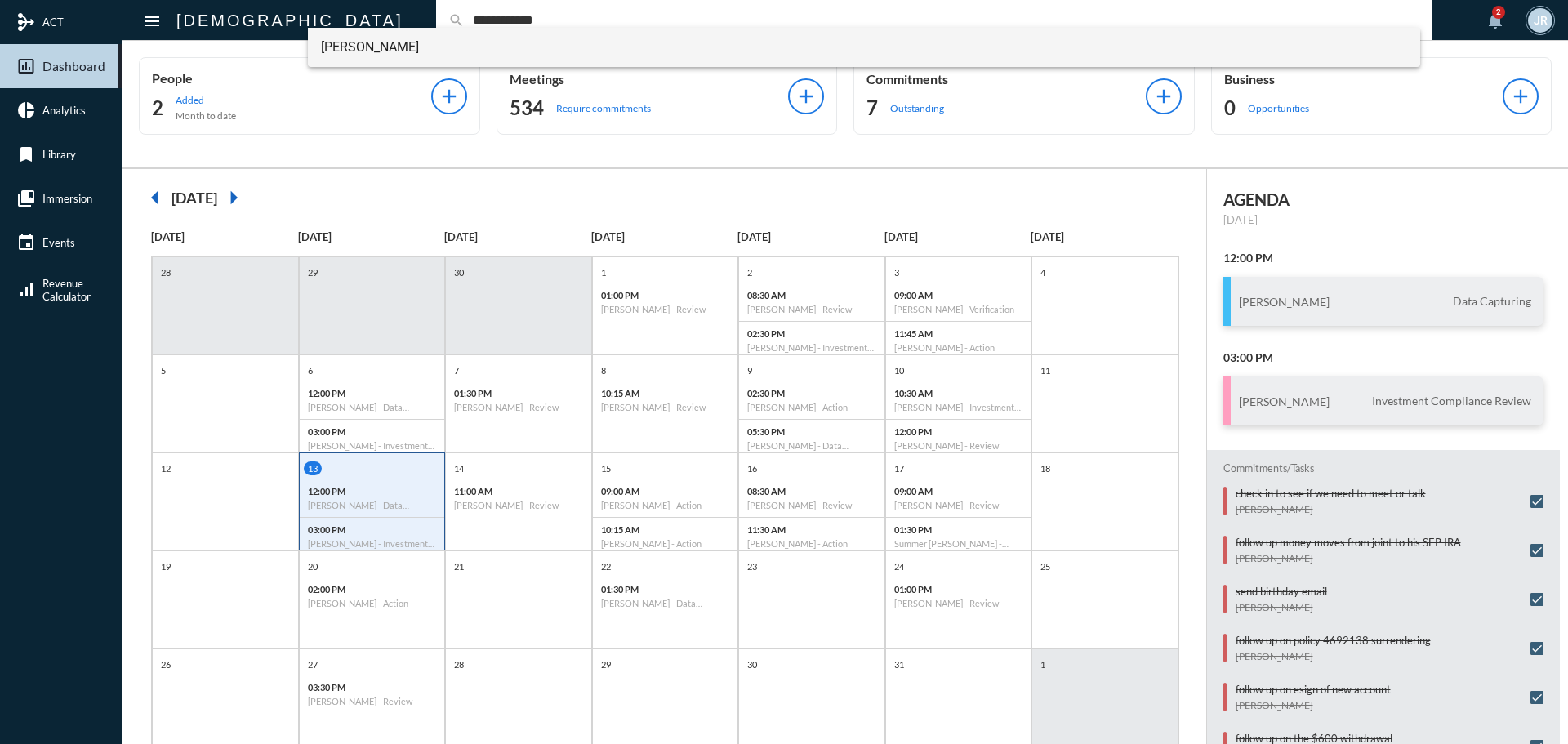
type input "**********"
click at [364, 37] on span "[PERSON_NAME]" at bounding box center [865, 46] width 1087 height 39
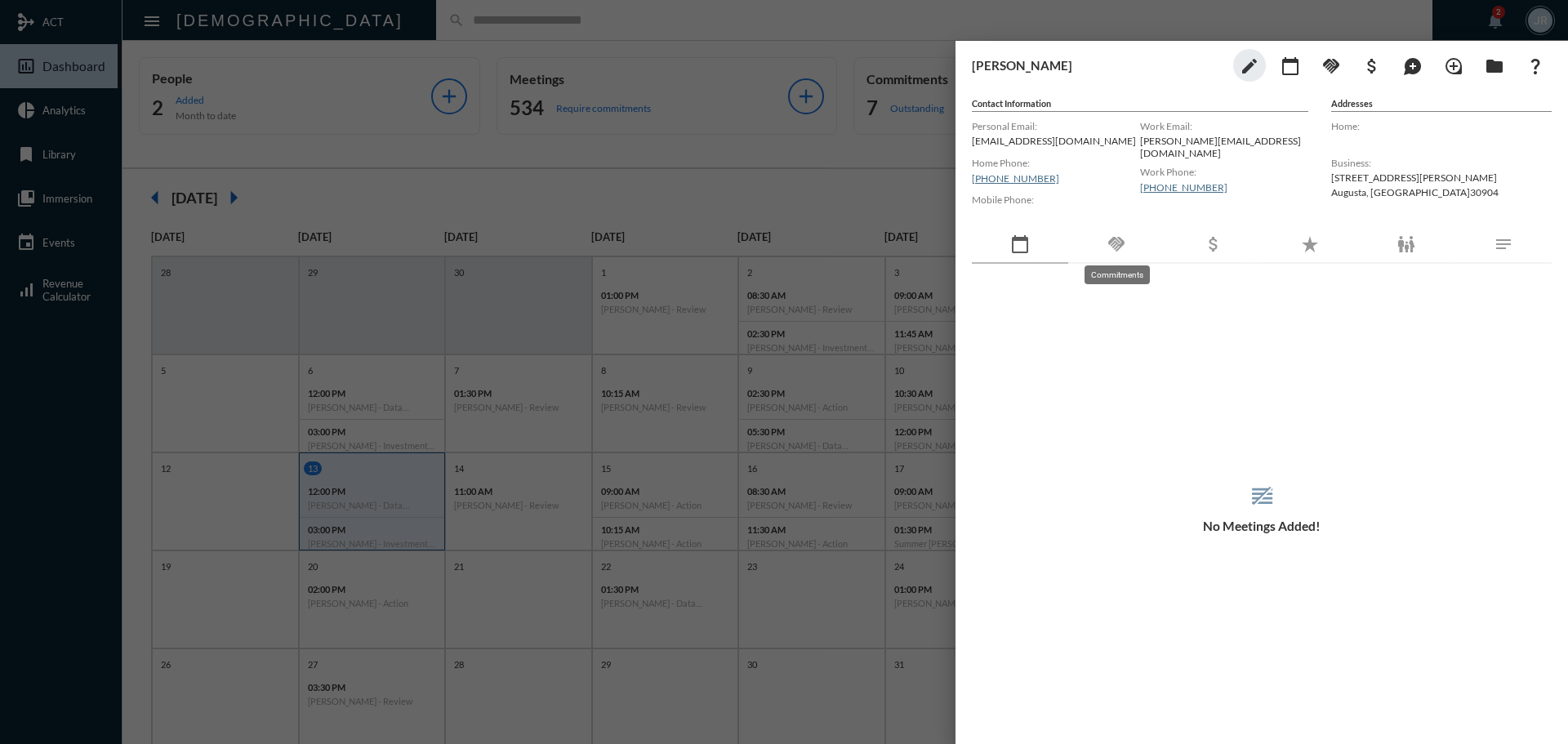
click at [1121, 240] on mat-icon "handshake" at bounding box center [1116, 244] width 20 height 20
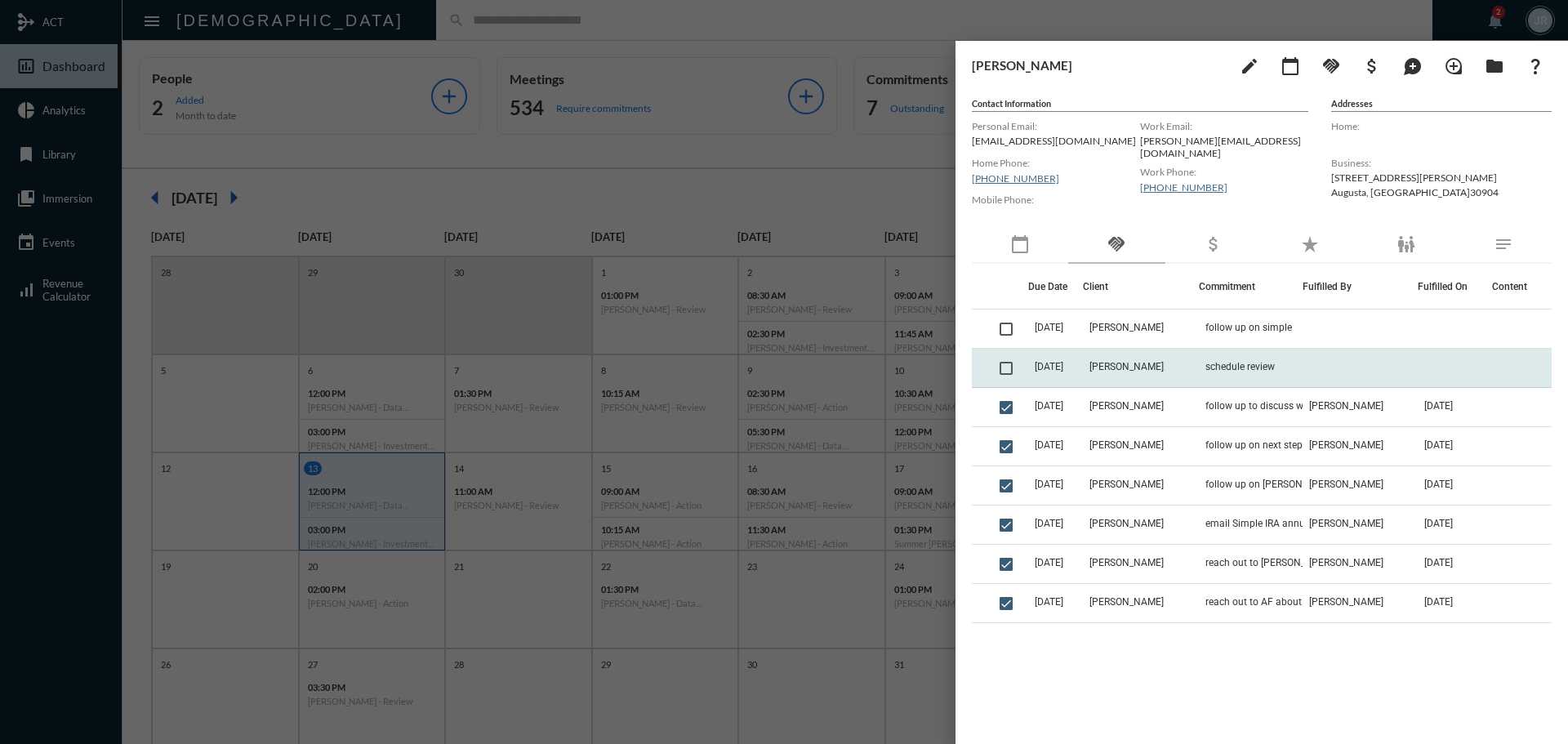
click at [1199, 373] on td "schedule review" at bounding box center [1250, 368] width 104 height 39
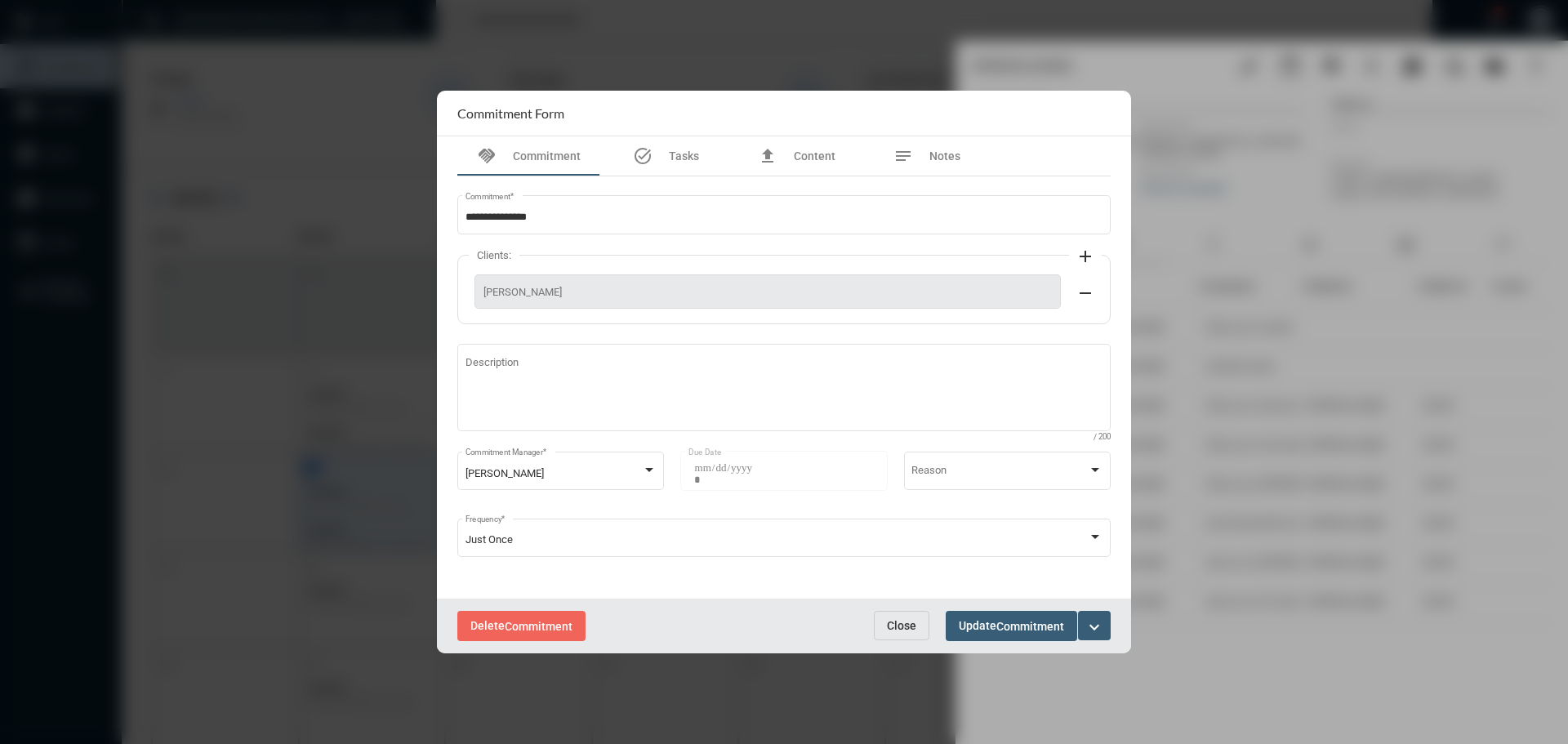
click at [896, 616] on button "Close" at bounding box center [901, 625] width 56 height 29
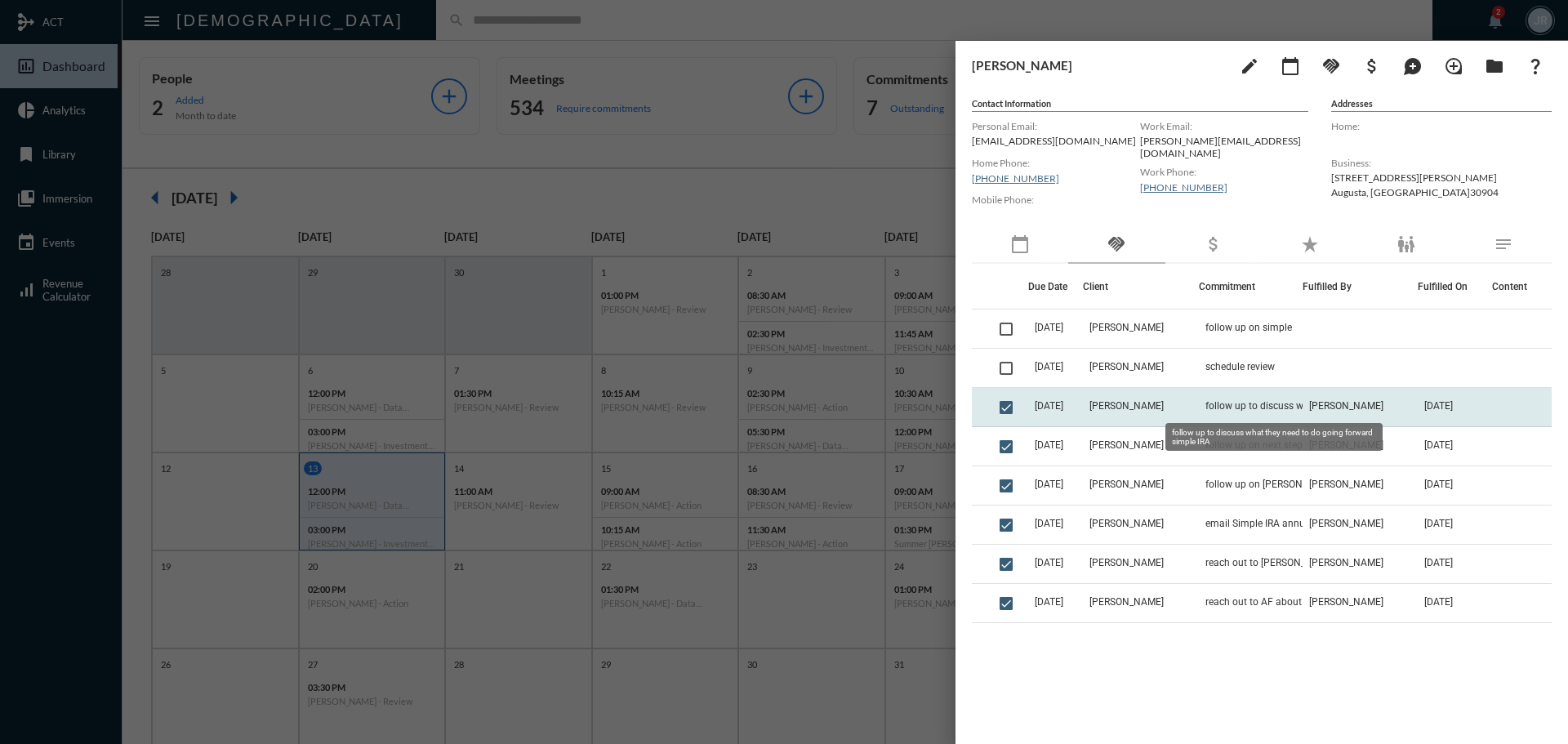
click at [1258, 404] on span "follow up to discuss what they need to do going forward simple IRA" at bounding box center [1287, 406] width 164 height 12
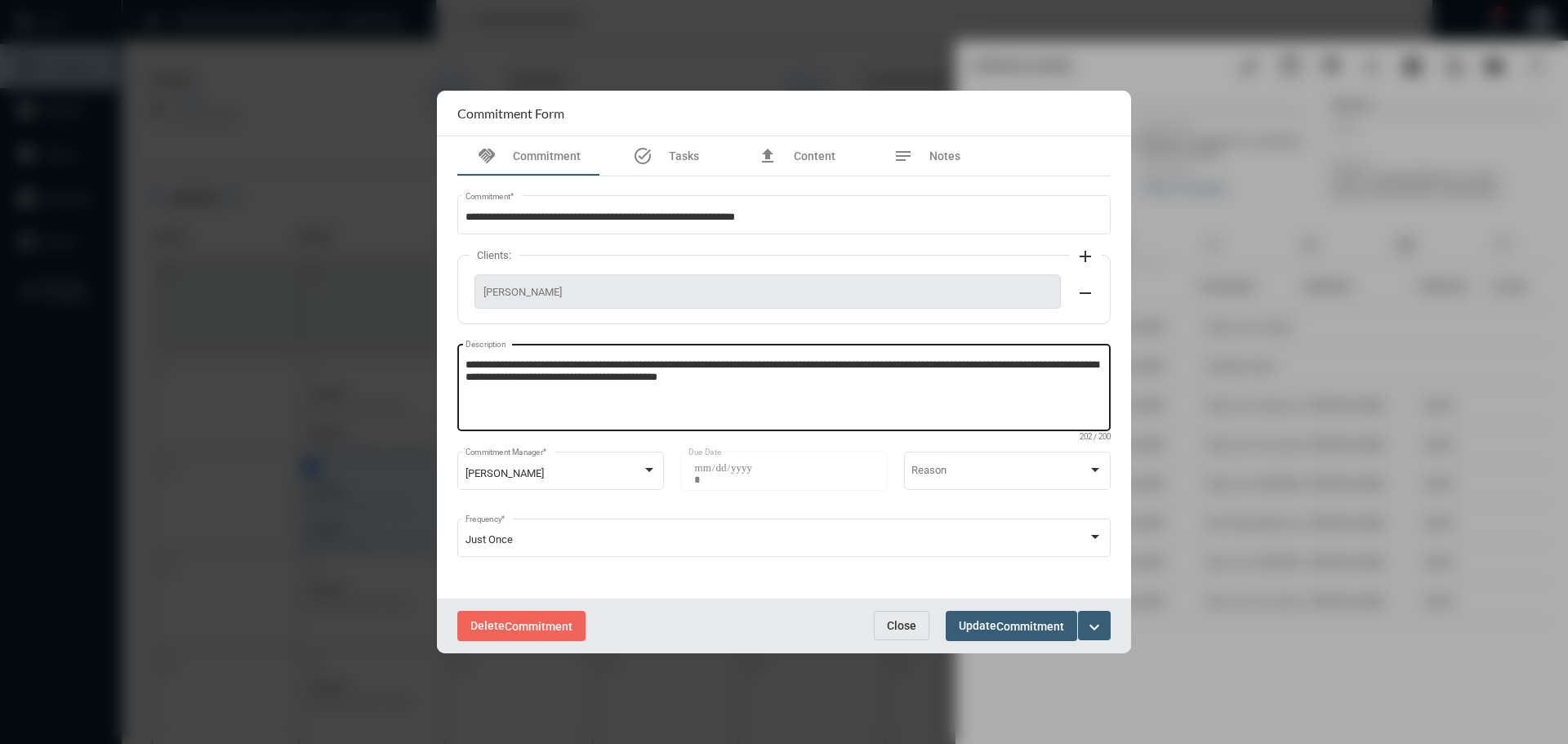
click at [795, 383] on textarea "**********" at bounding box center [784, 390] width 637 height 65
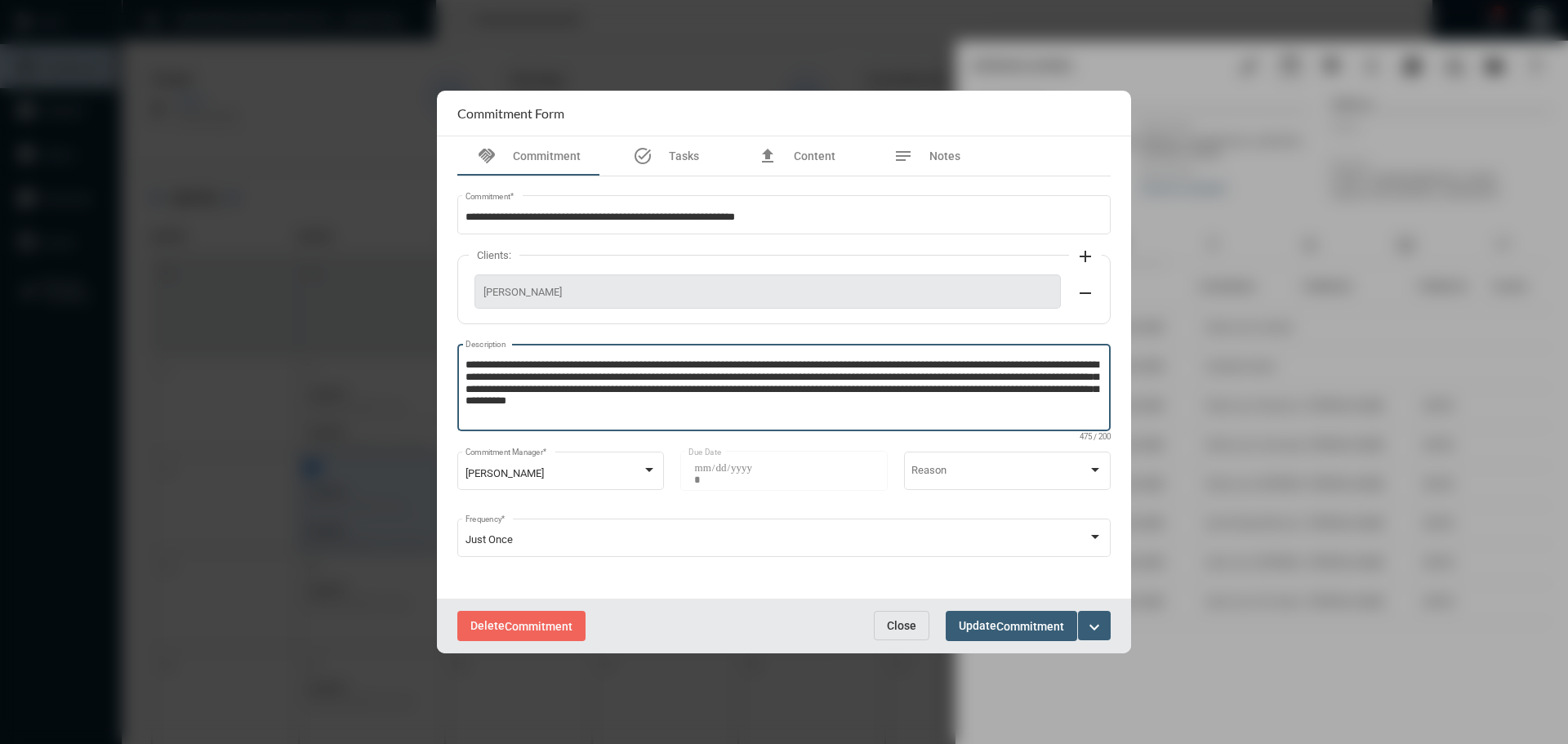
type textarea "**********"
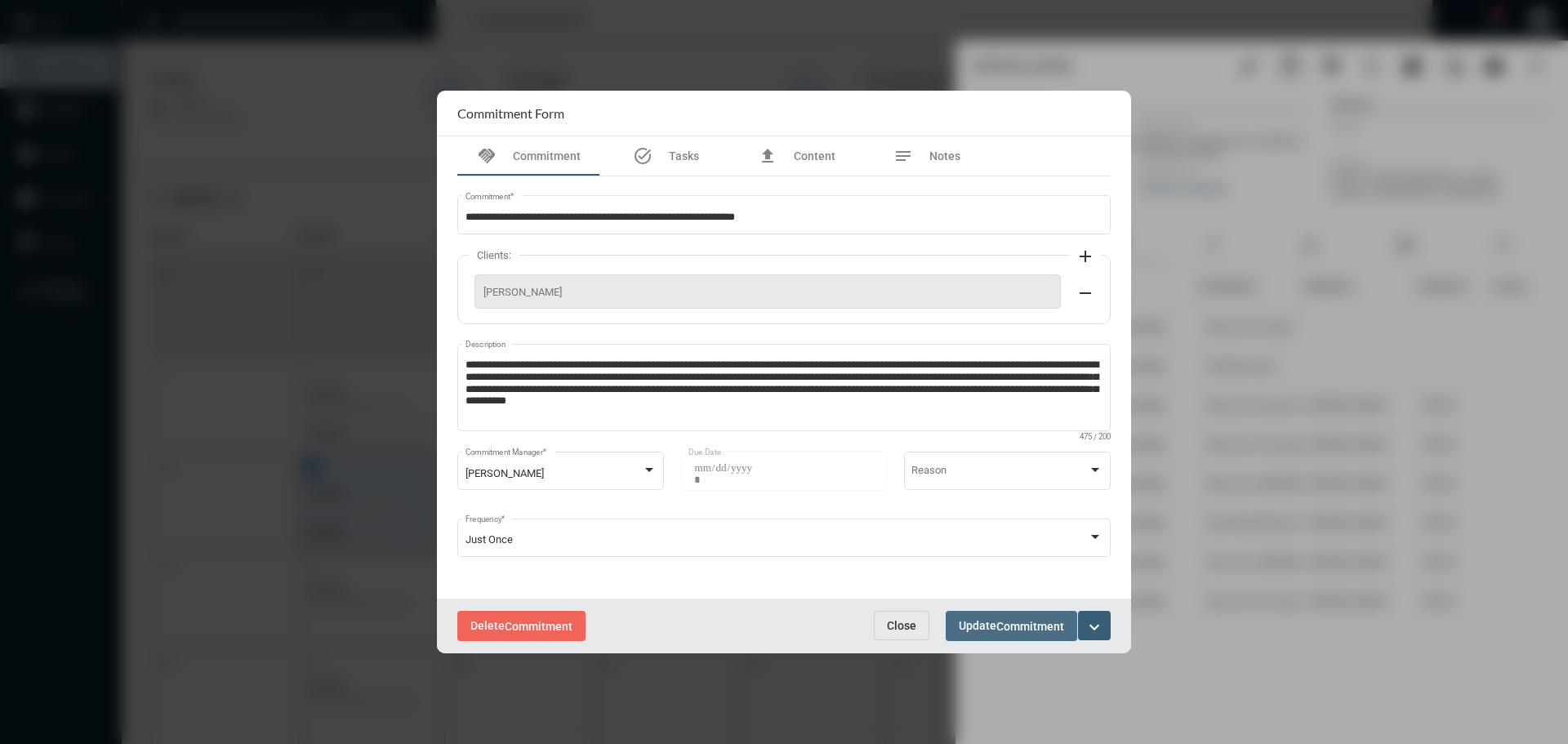
click at [986, 626] on span "Update Commitment" at bounding box center [1011, 626] width 105 height 13
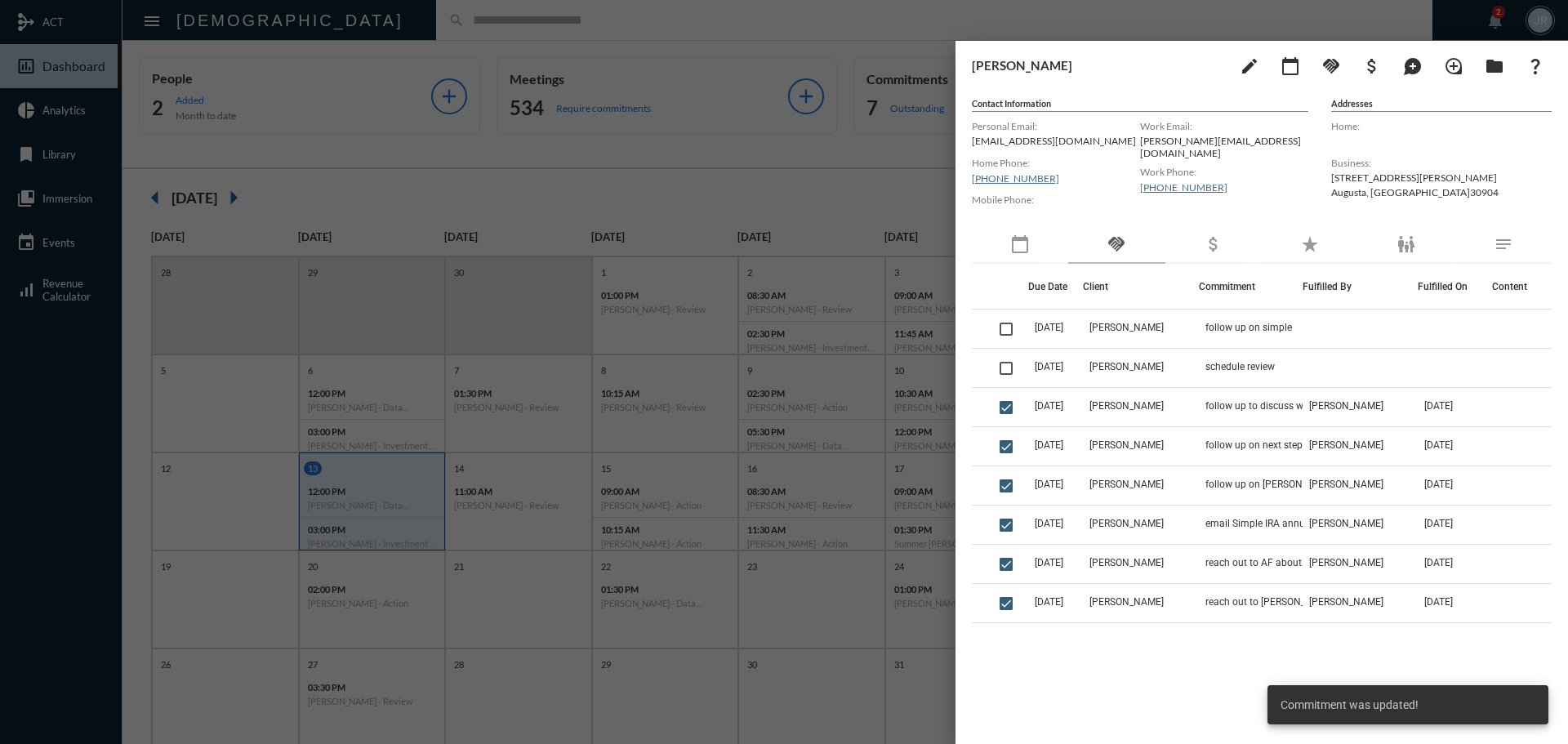
click at [564, 24] on div at bounding box center [784, 372] width 1568 height 744
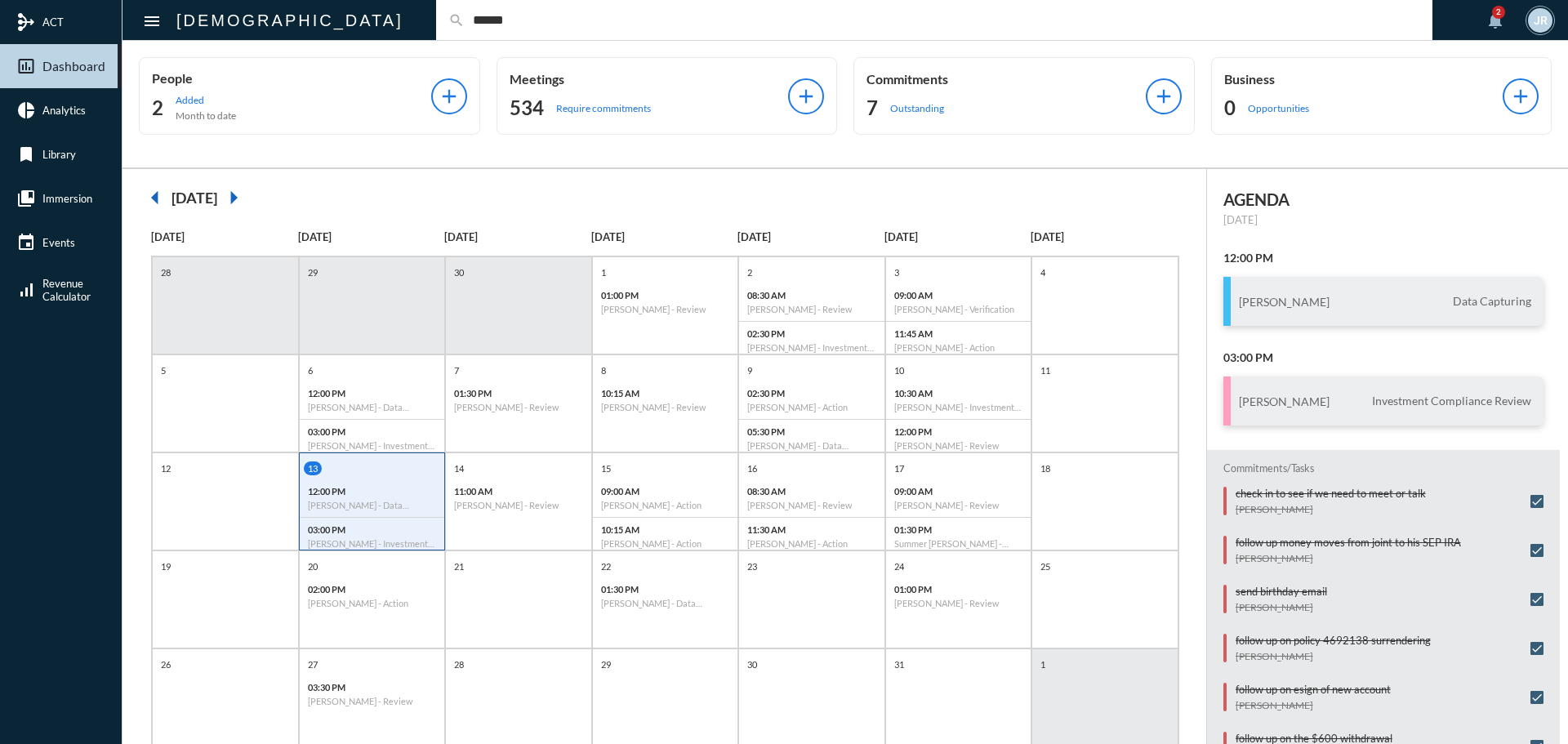
type input "******"
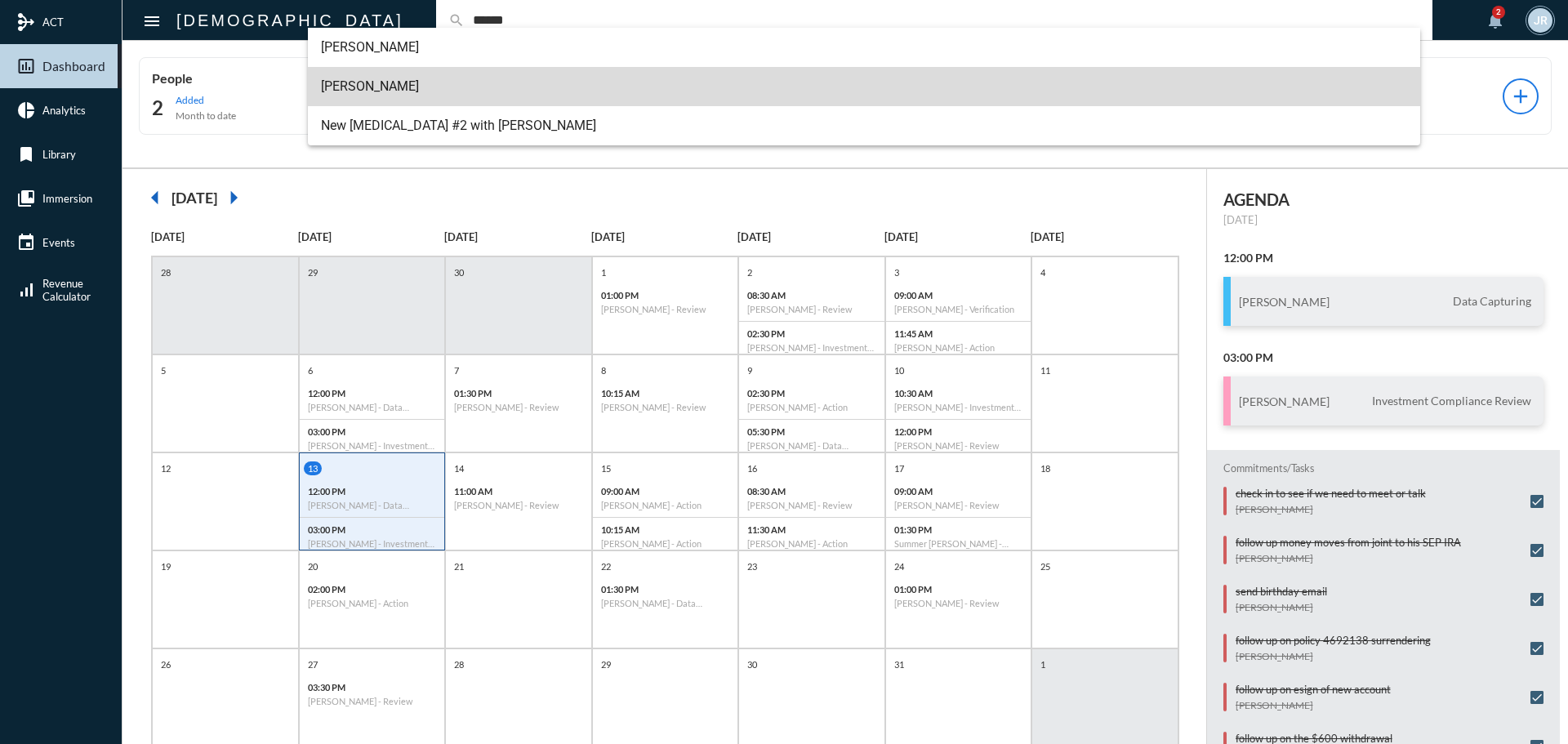
click at [373, 74] on span "[PERSON_NAME]" at bounding box center [865, 86] width 1087 height 39
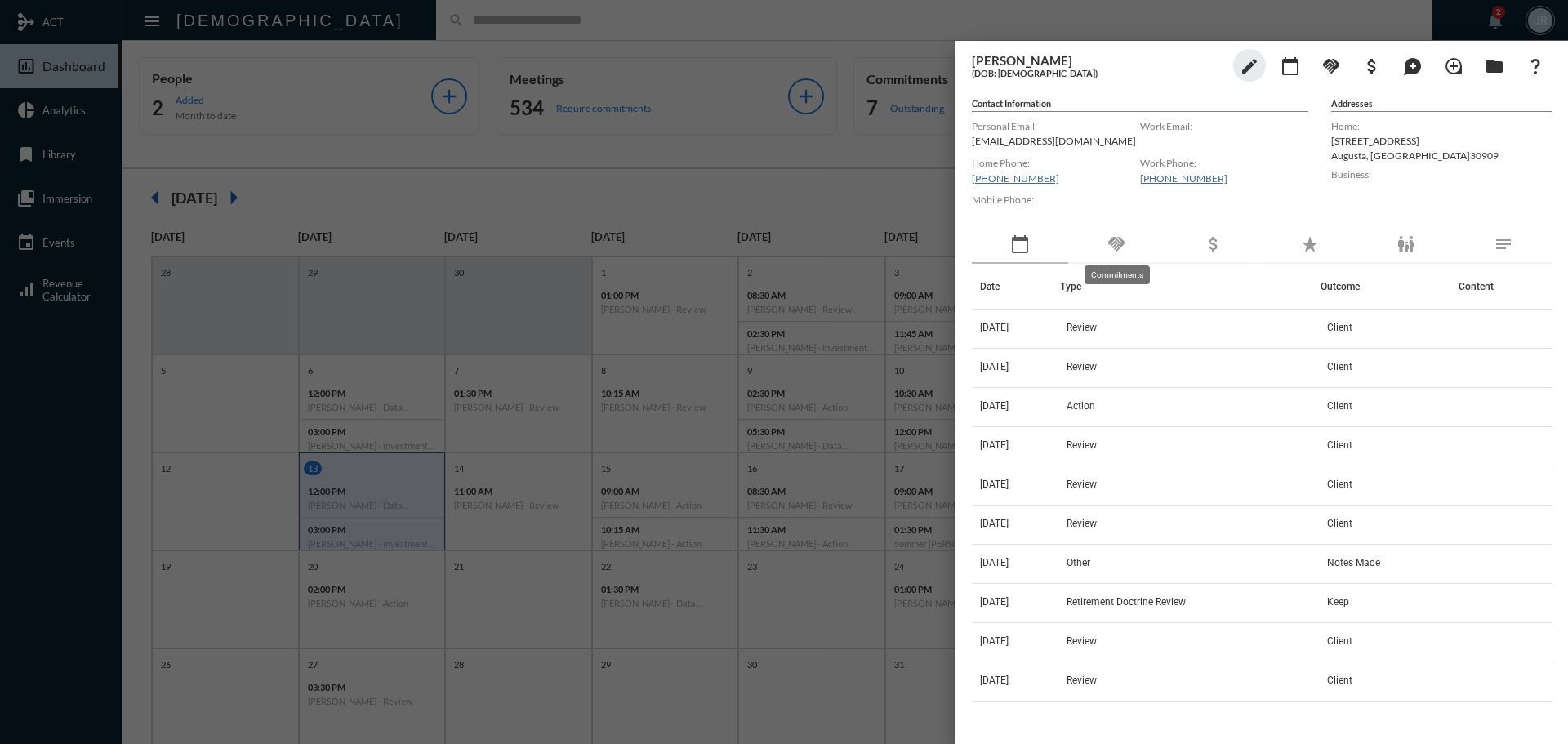
click at [1122, 247] on mat-icon "handshake" at bounding box center [1116, 244] width 20 height 20
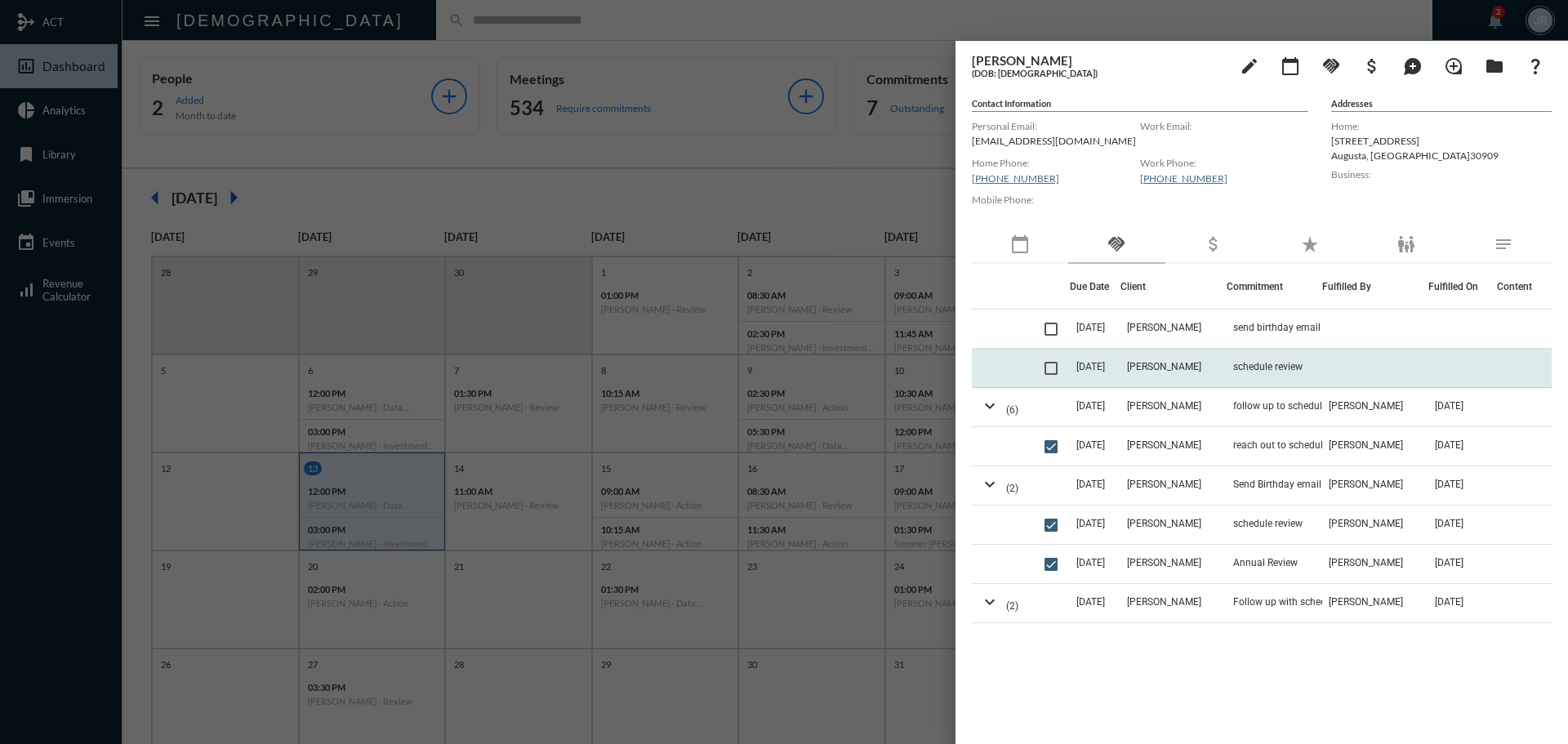
click at [1195, 359] on td "[PERSON_NAME]" at bounding box center [1174, 368] width 106 height 39
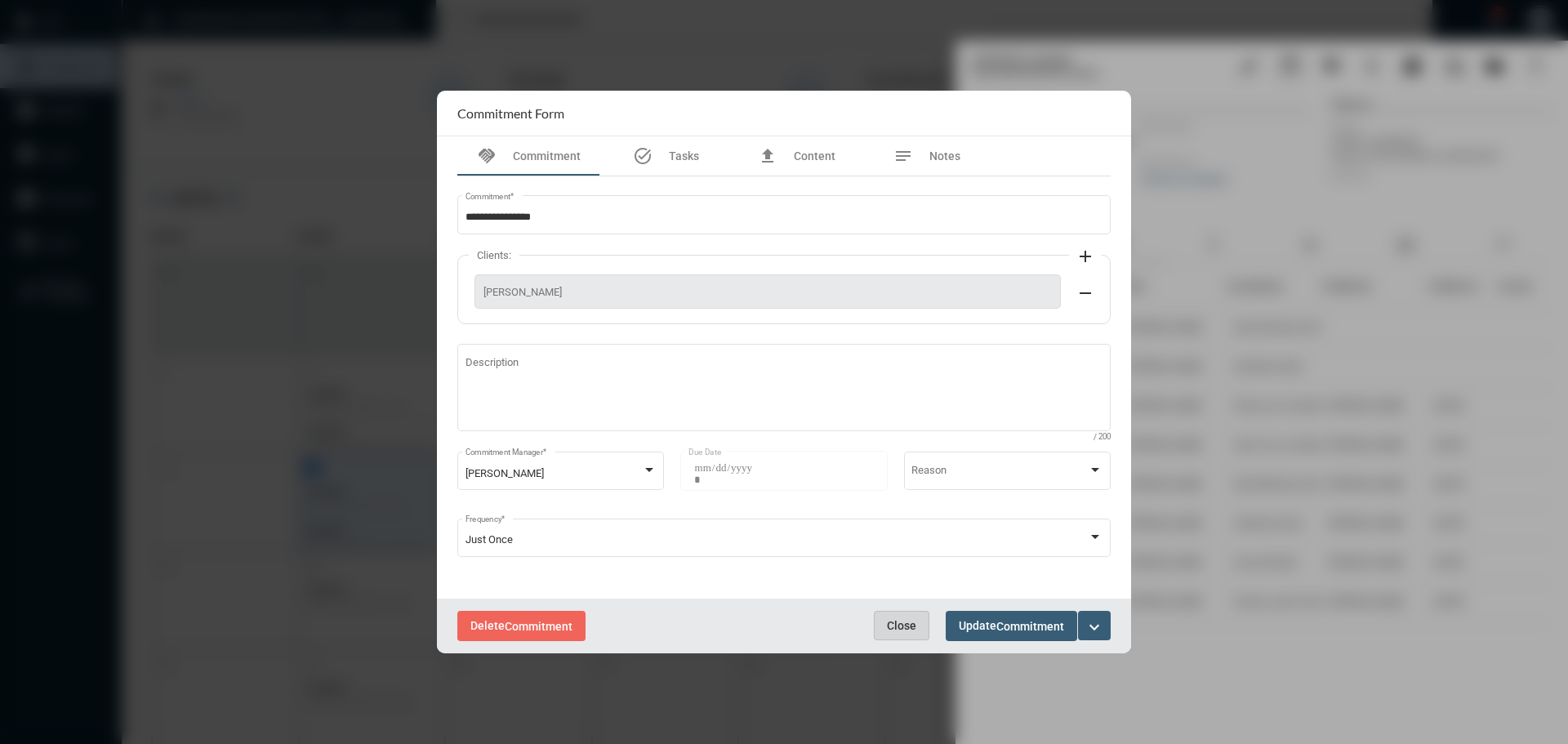
click at [906, 630] on span "Close" at bounding box center [901, 626] width 29 height 13
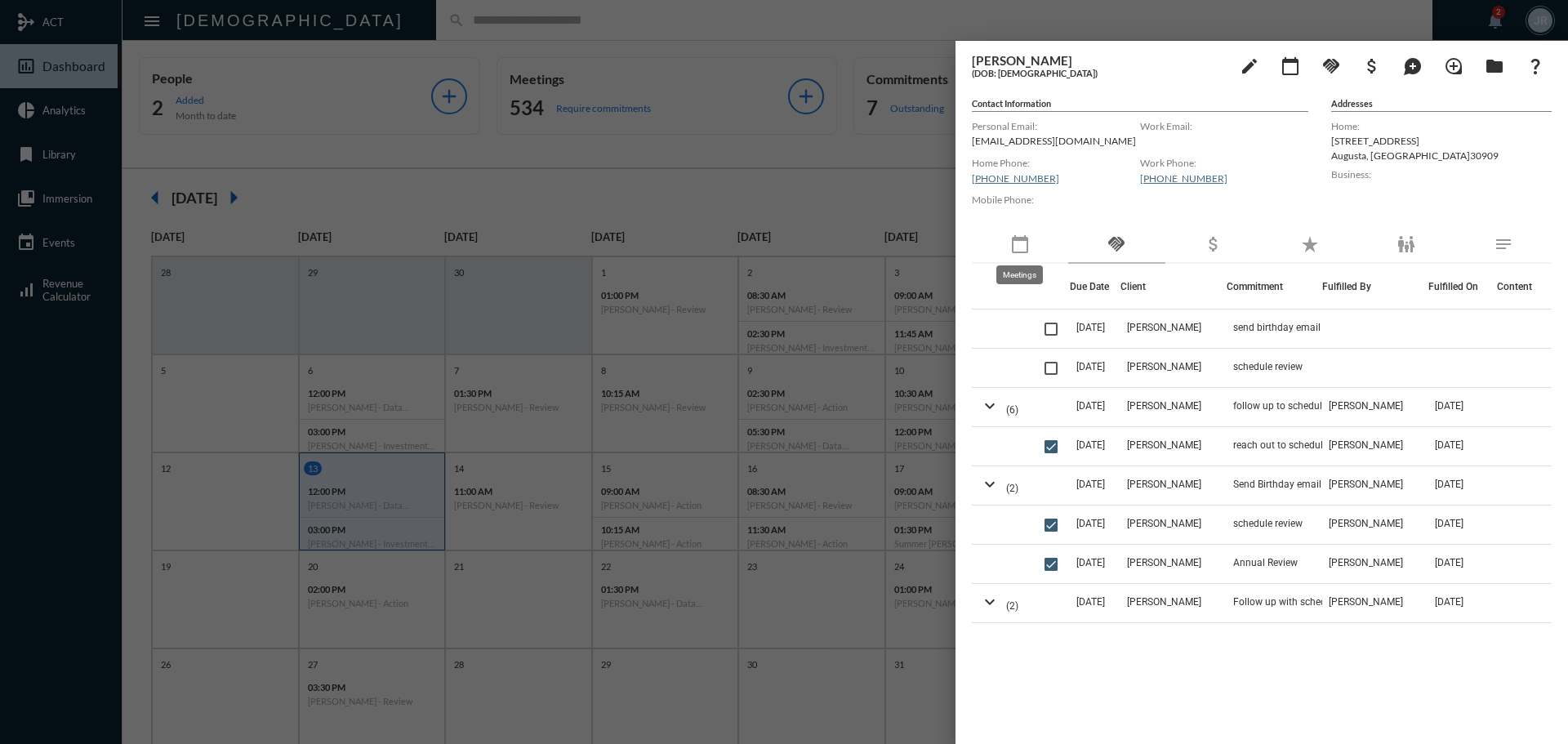
click at [1028, 237] on mat-icon "calendar_today" at bounding box center [1020, 244] width 20 height 20
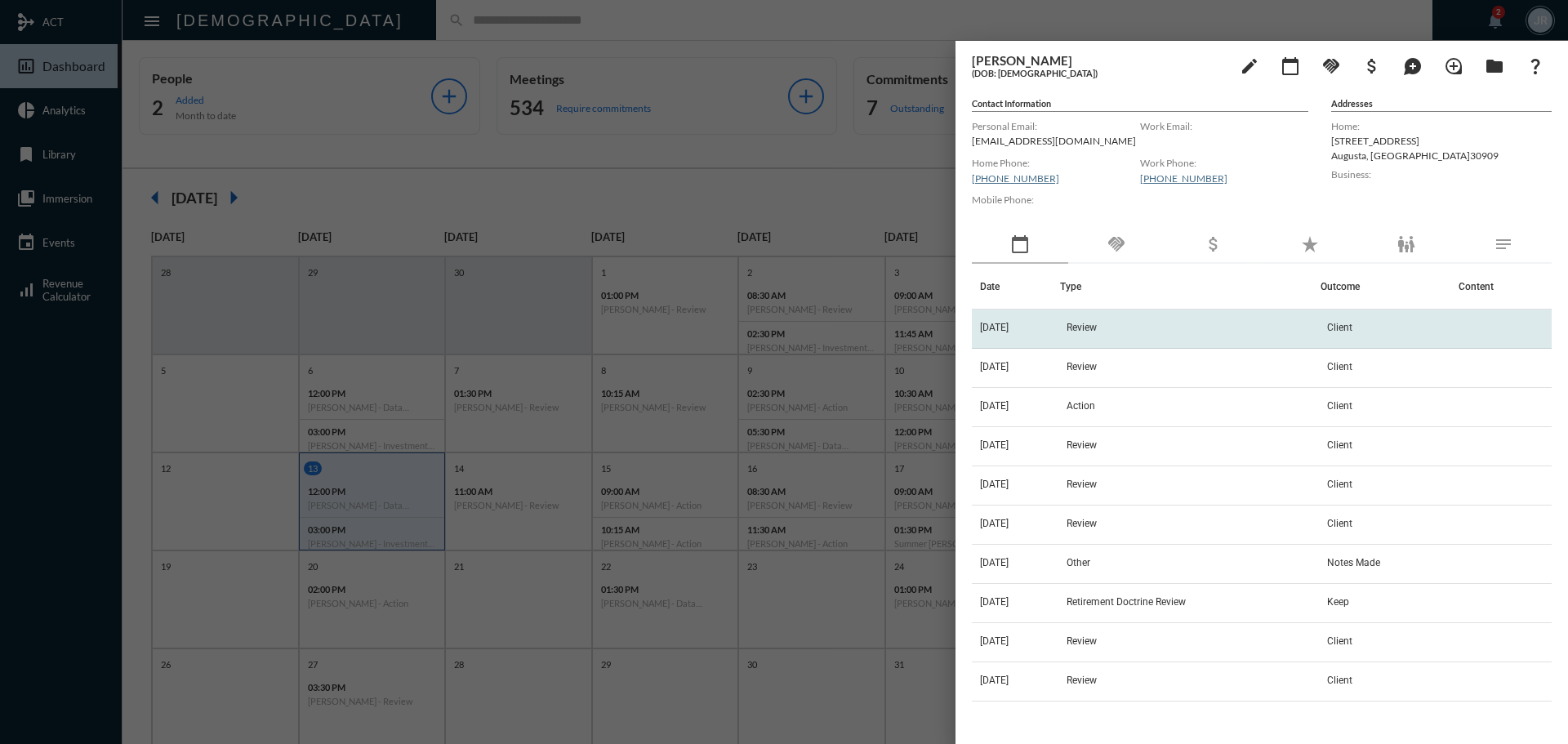
click at [1060, 326] on td "[DATE]" at bounding box center [1016, 329] width 88 height 39
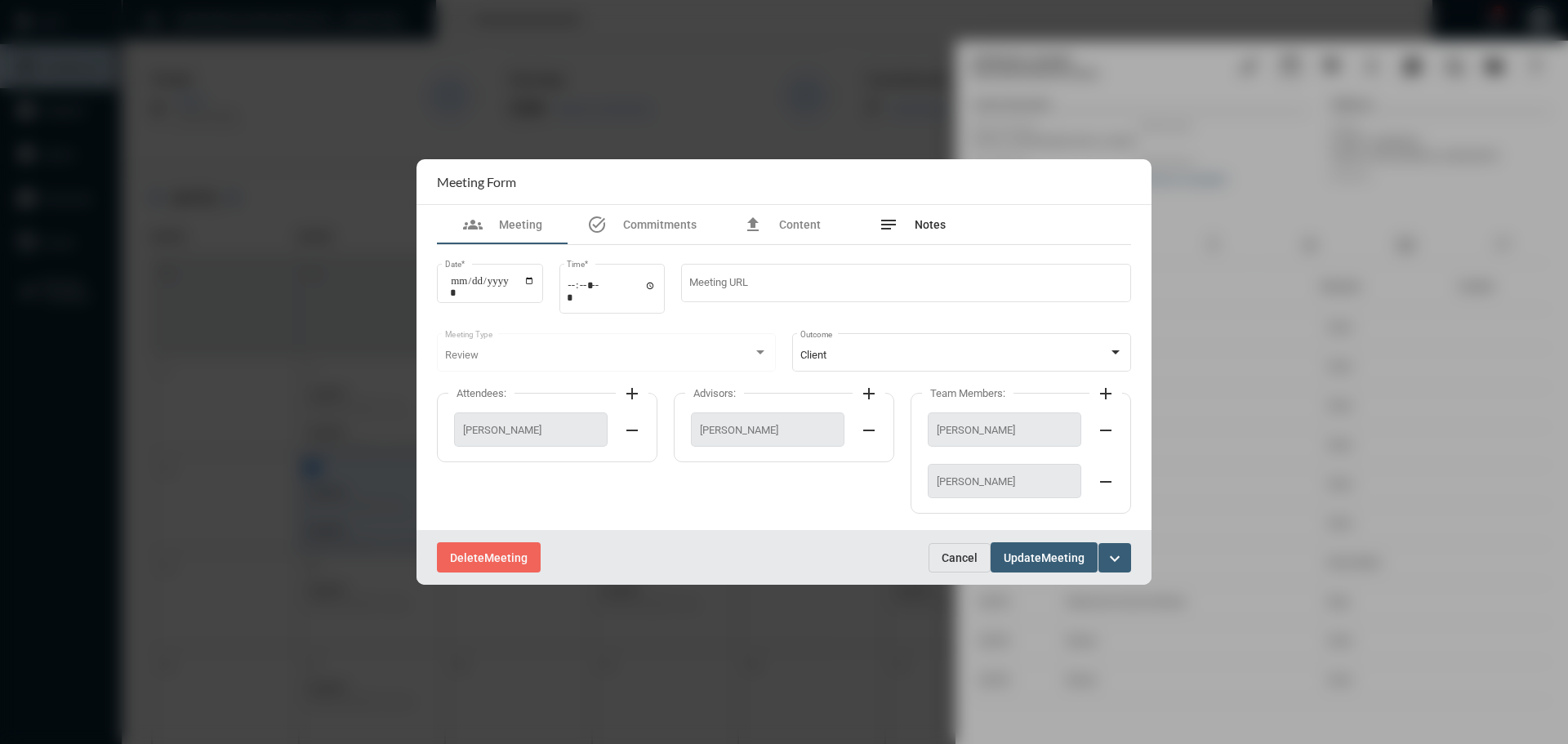
click at [904, 218] on div "notes Notes" at bounding box center [912, 225] width 67 height 20
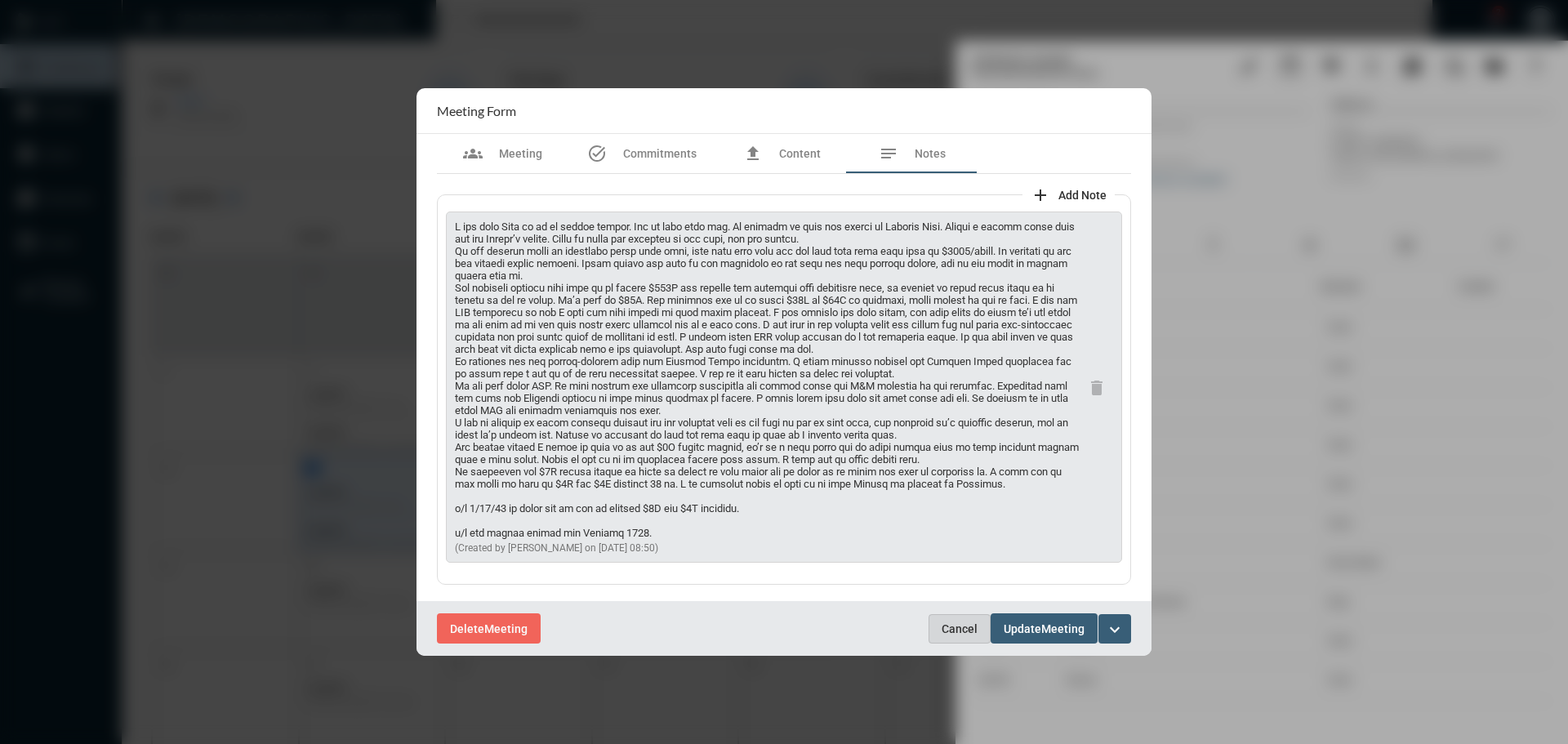
click at [958, 627] on span "Cancel" at bounding box center [959, 629] width 36 height 13
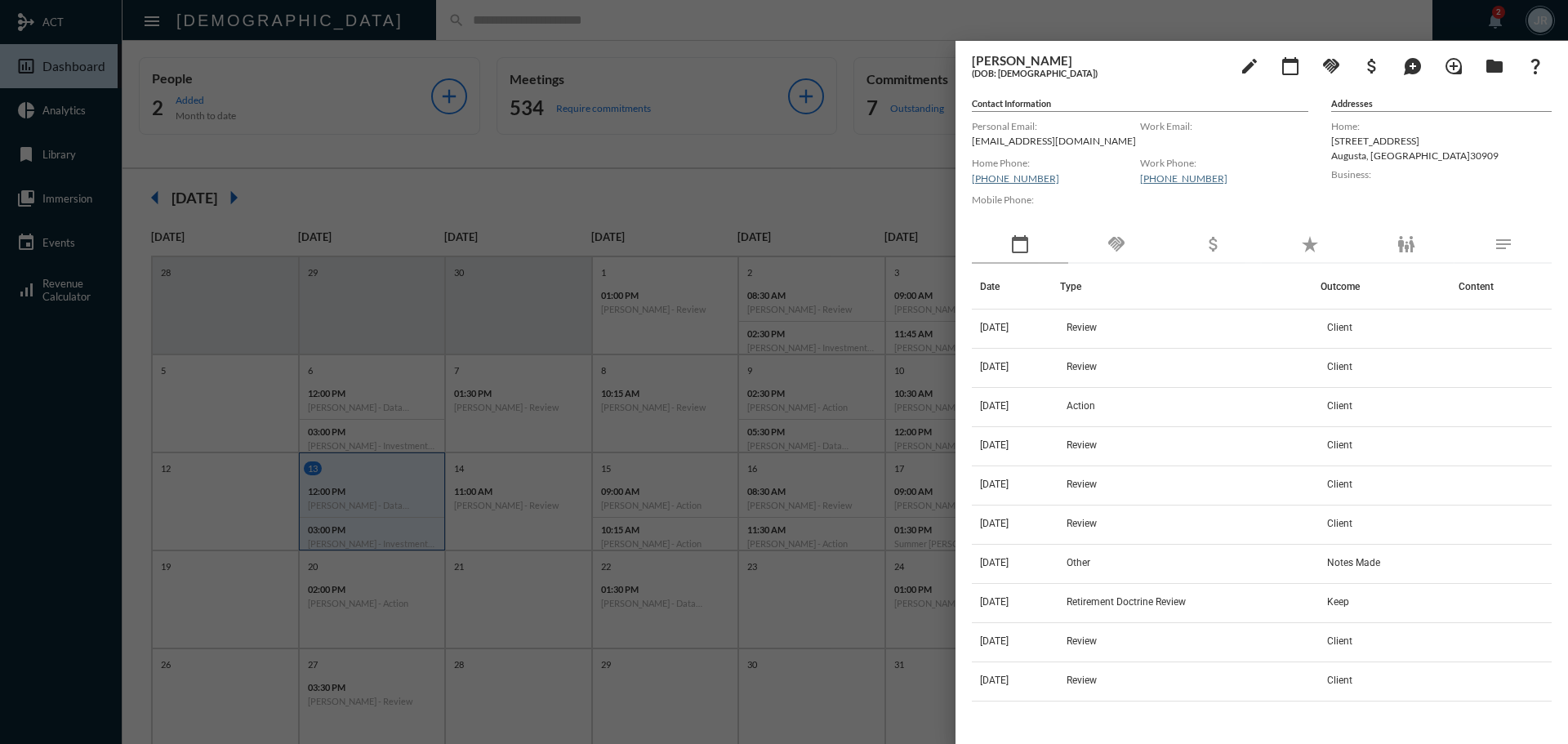
click at [1106, 249] on div "handshake" at bounding box center [1116, 245] width 96 height 37
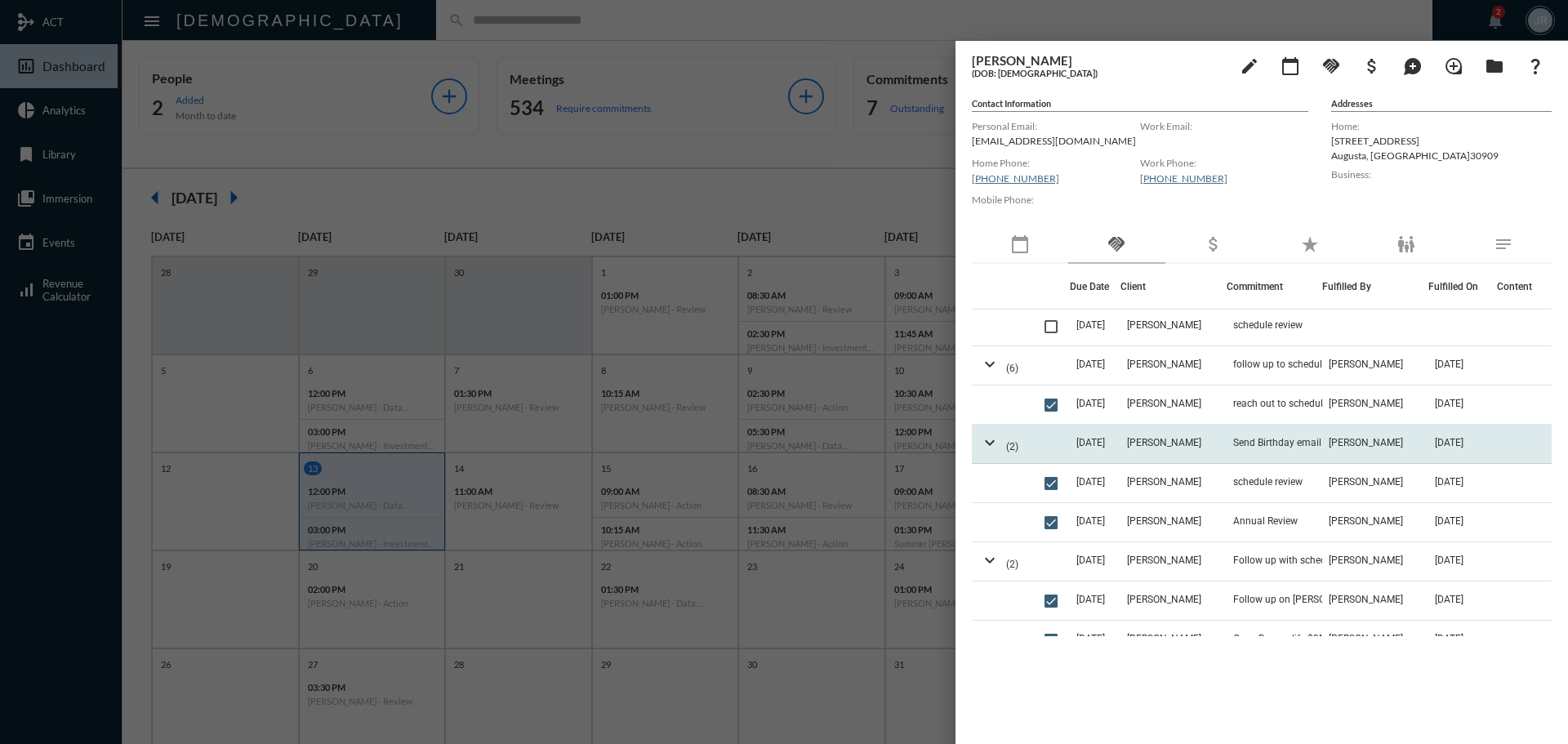
scroll to position [81, 0]
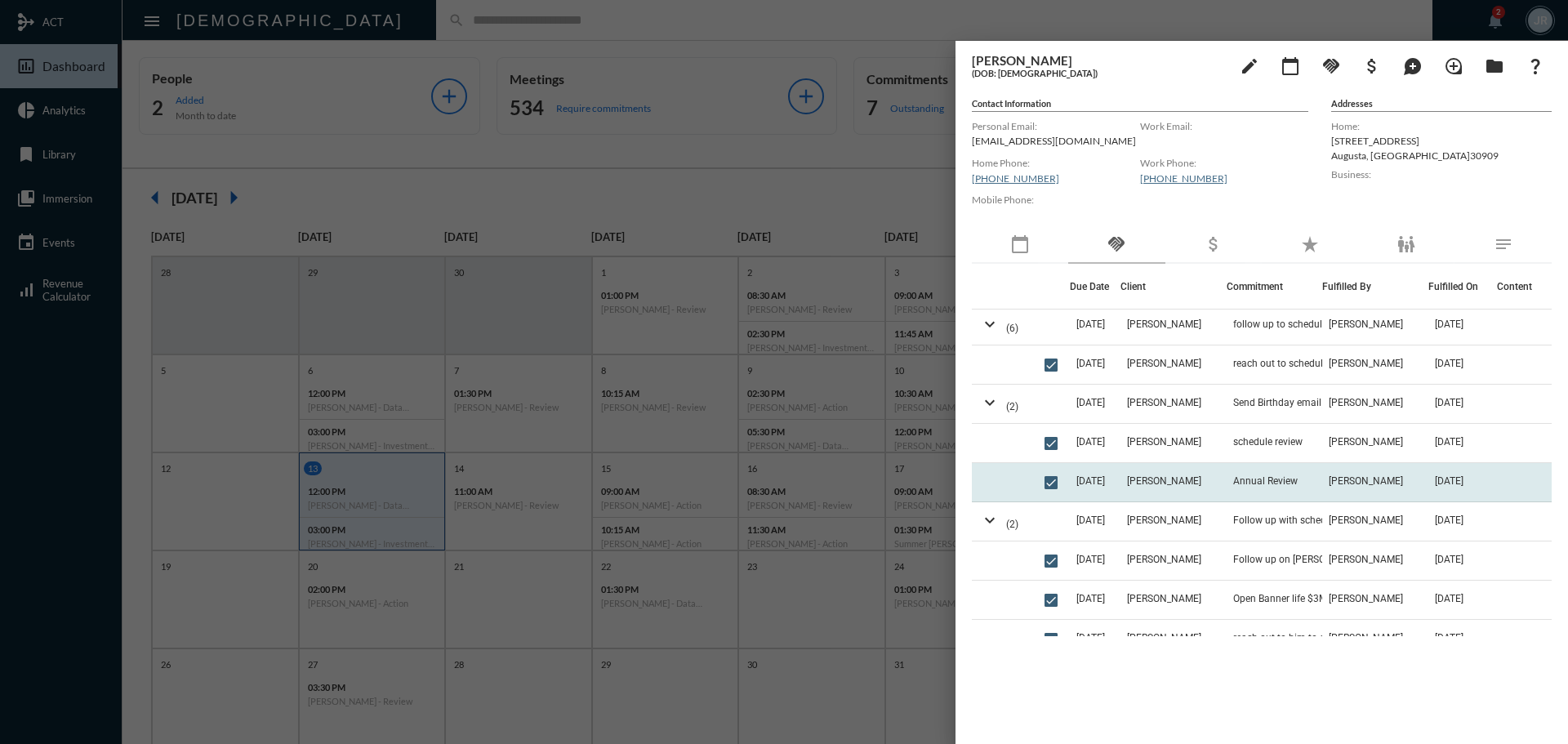
click at [1252, 470] on td "Annual Review" at bounding box center [1274, 482] width 95 height 39
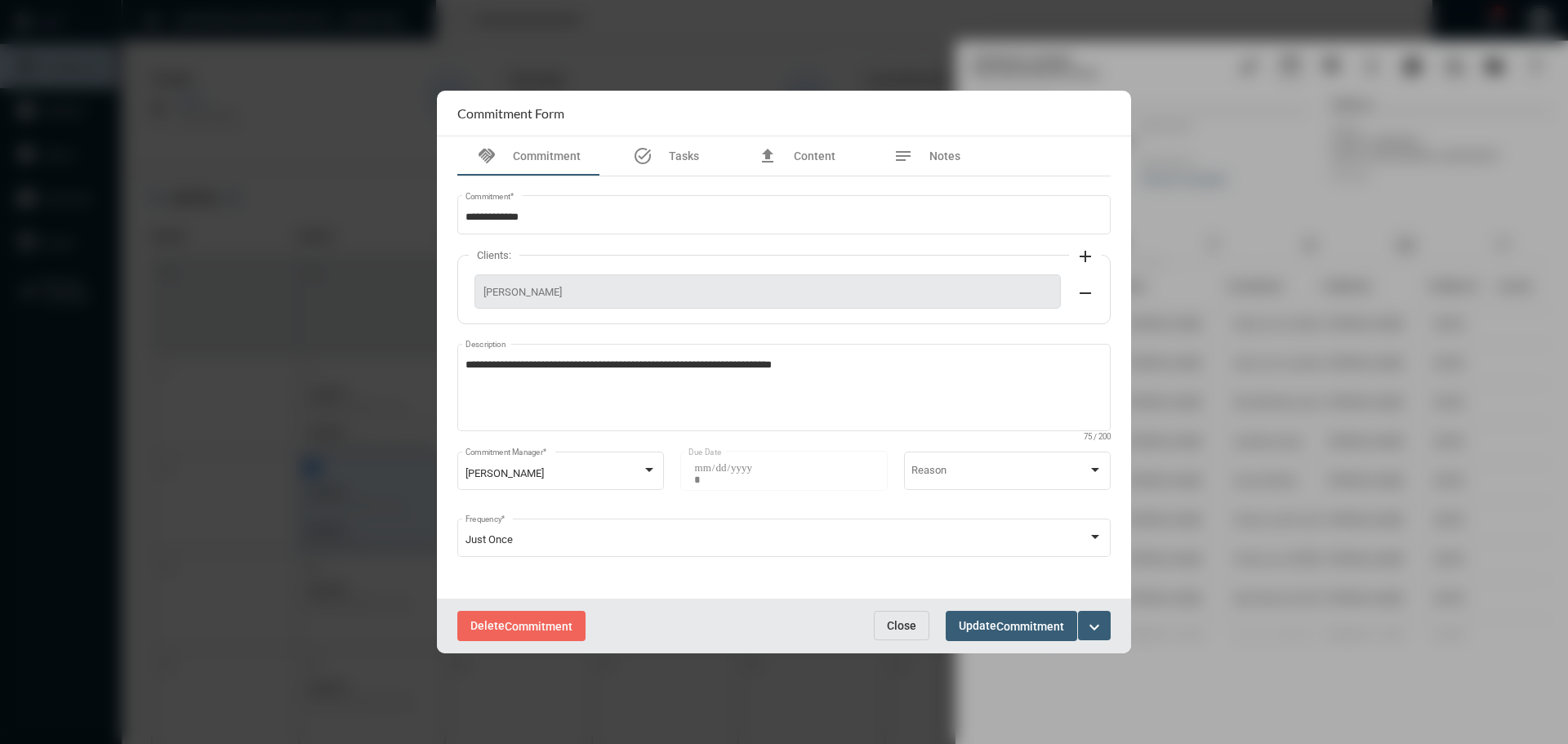
click at [896, 624] on span "Close" at bounding box center [901, 626] width 29 height 13
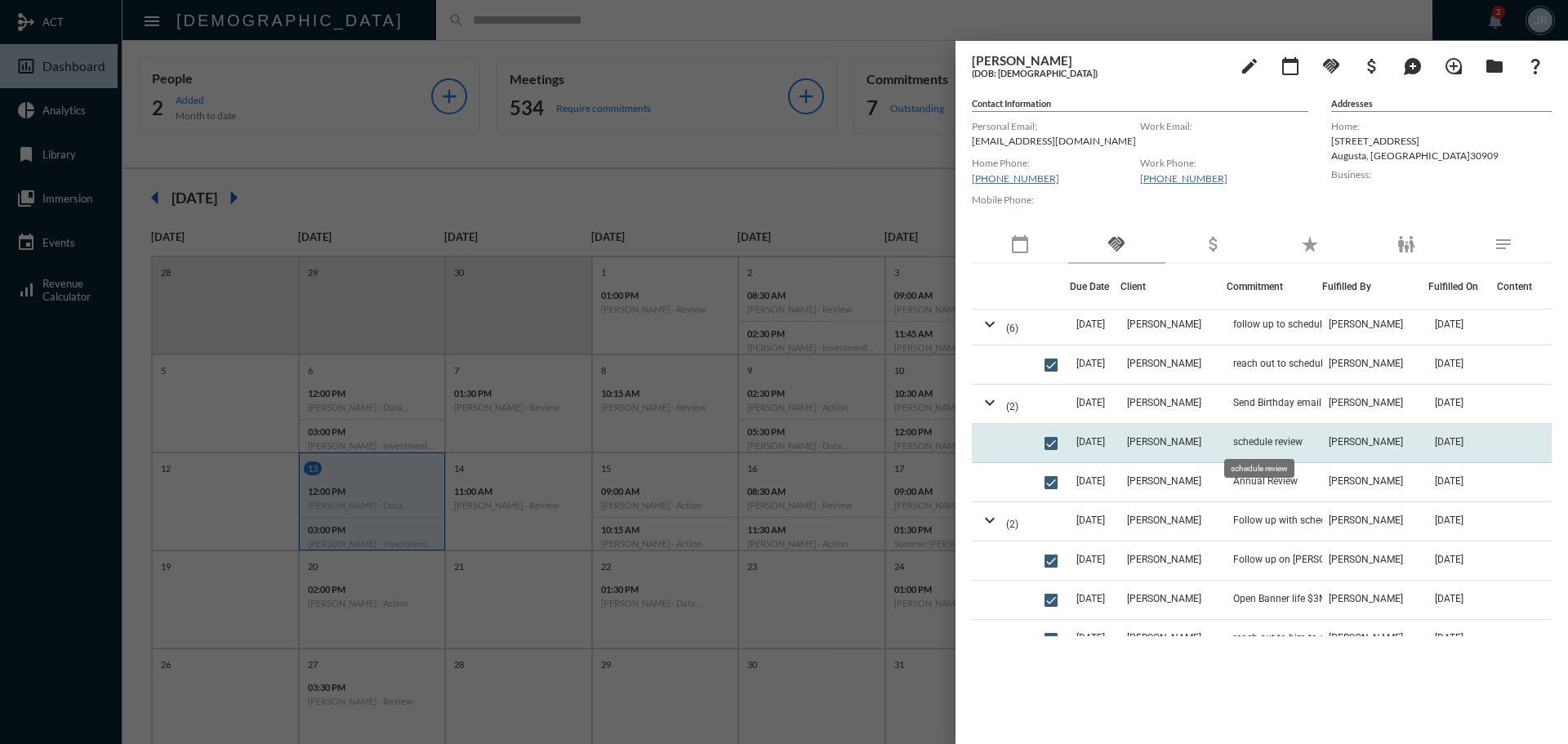
click at [1243, 439] on span "schedule review" at bounding box center [1268, 442] width 70 height 12
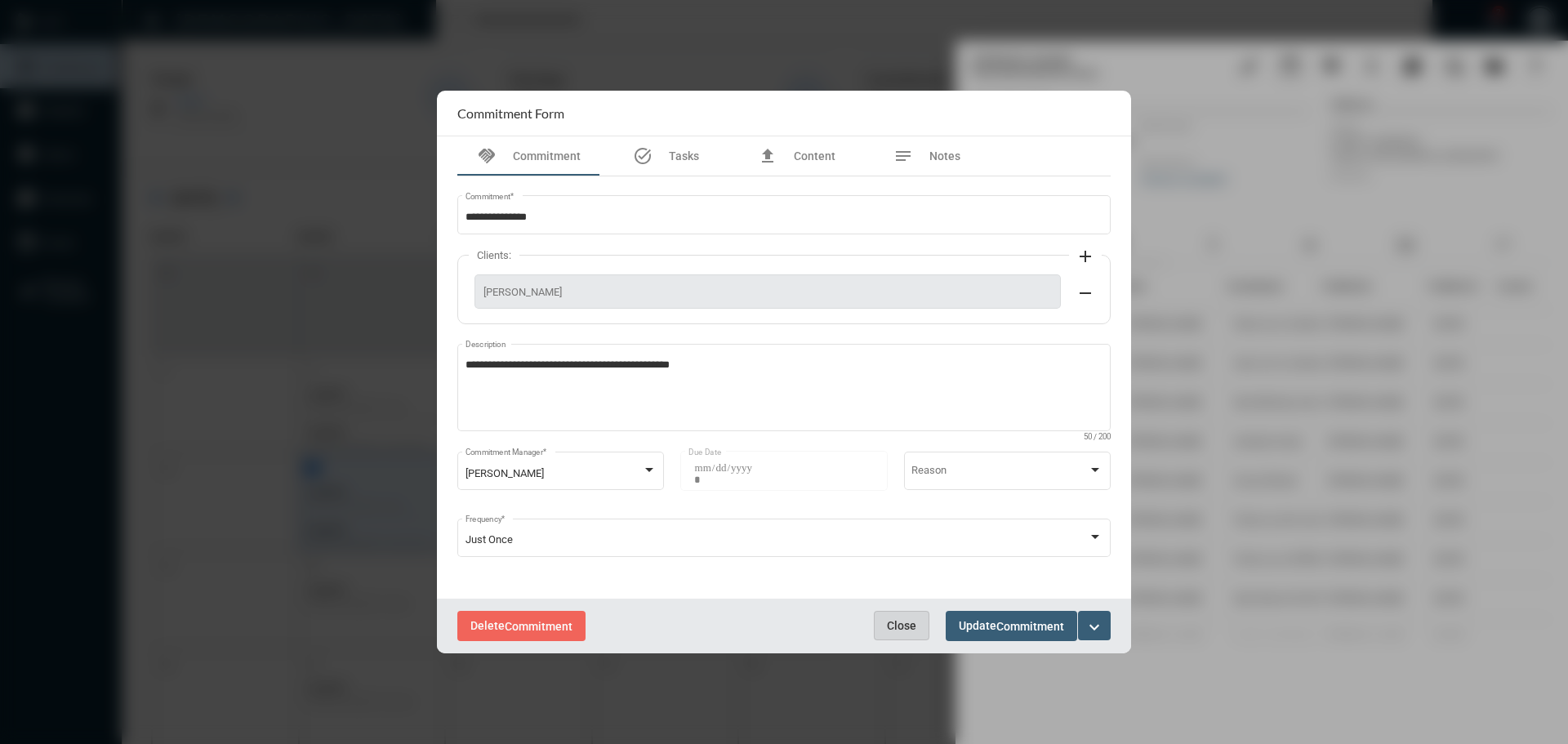
click at [899, 614] on button "Close" at bounding box center [901, 625] width 56 height 29
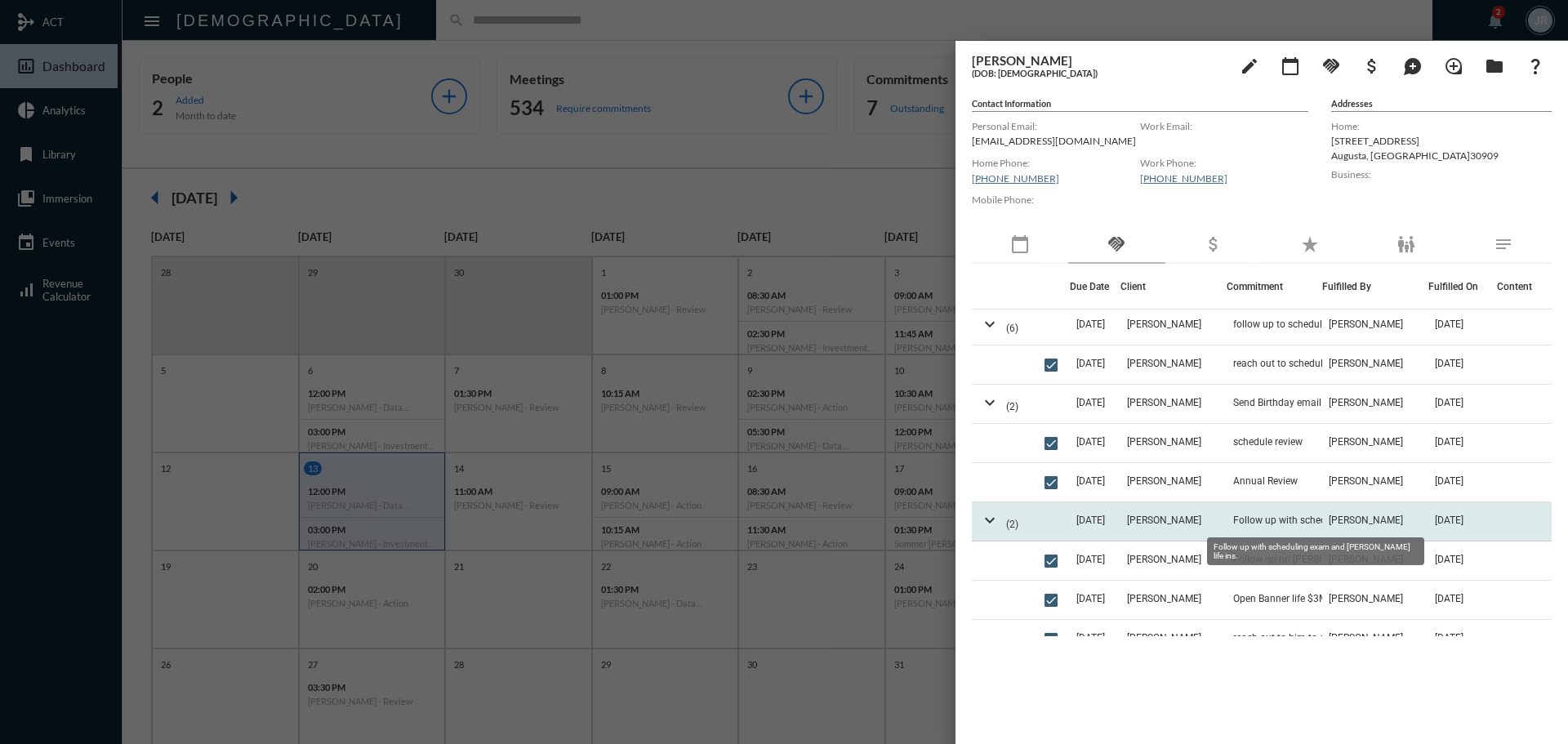
scroll to position [0, 0]
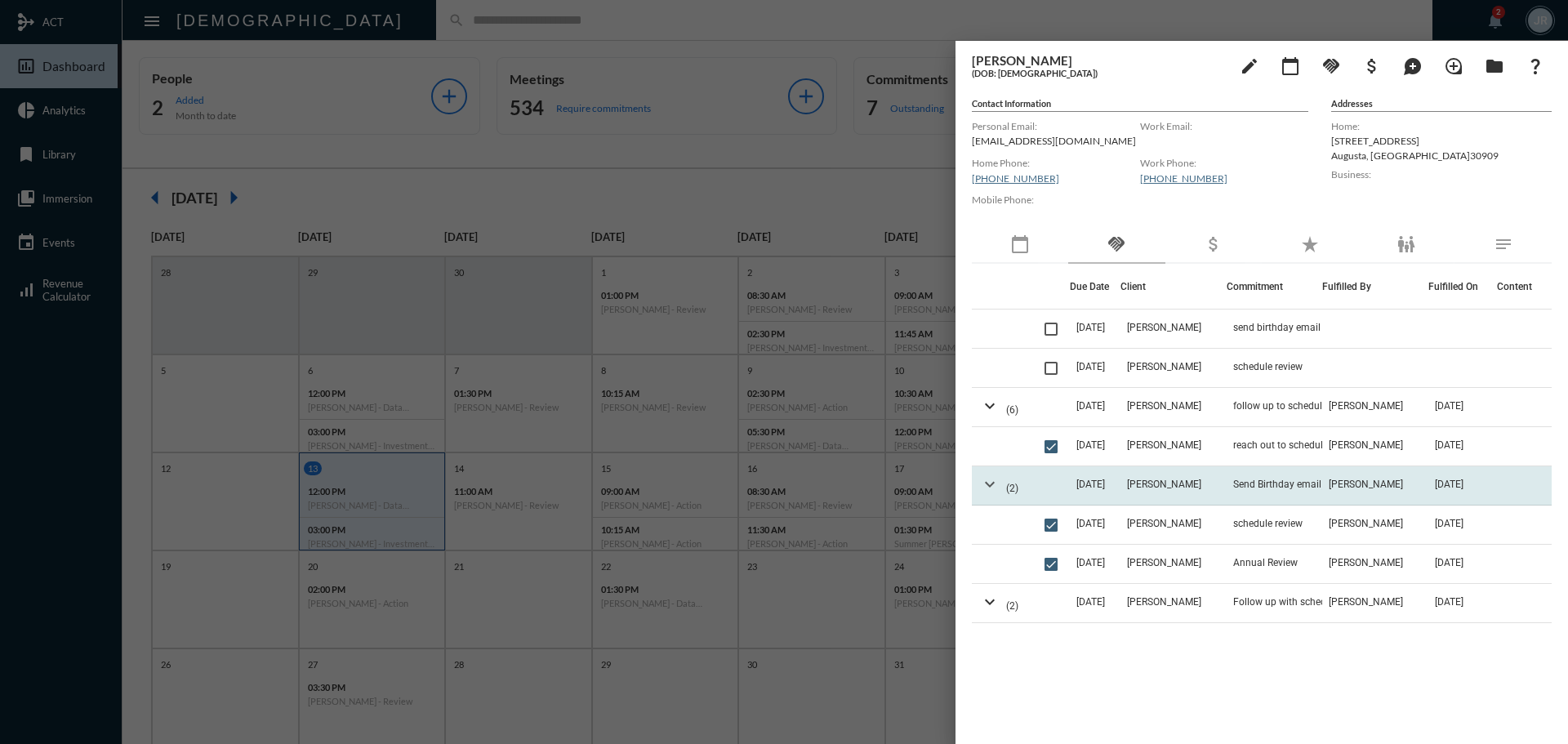
click at [989, 482] on mat-icon "expand_more" at bounding box center [990, 485] width 20 height 20
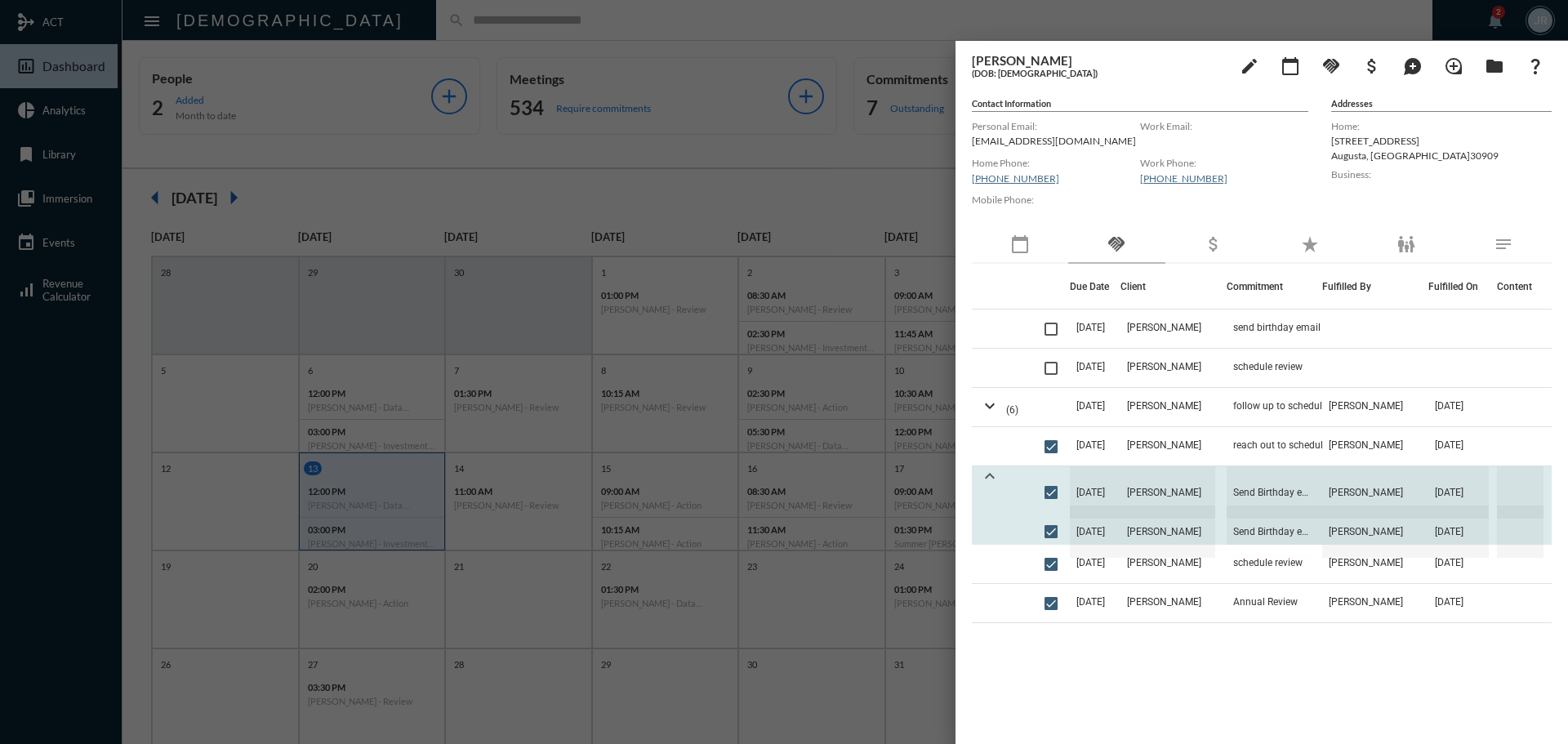
click at [989, 482] on mat-icon "expand_less" at bounding box center [990, 477] width 20 height 20
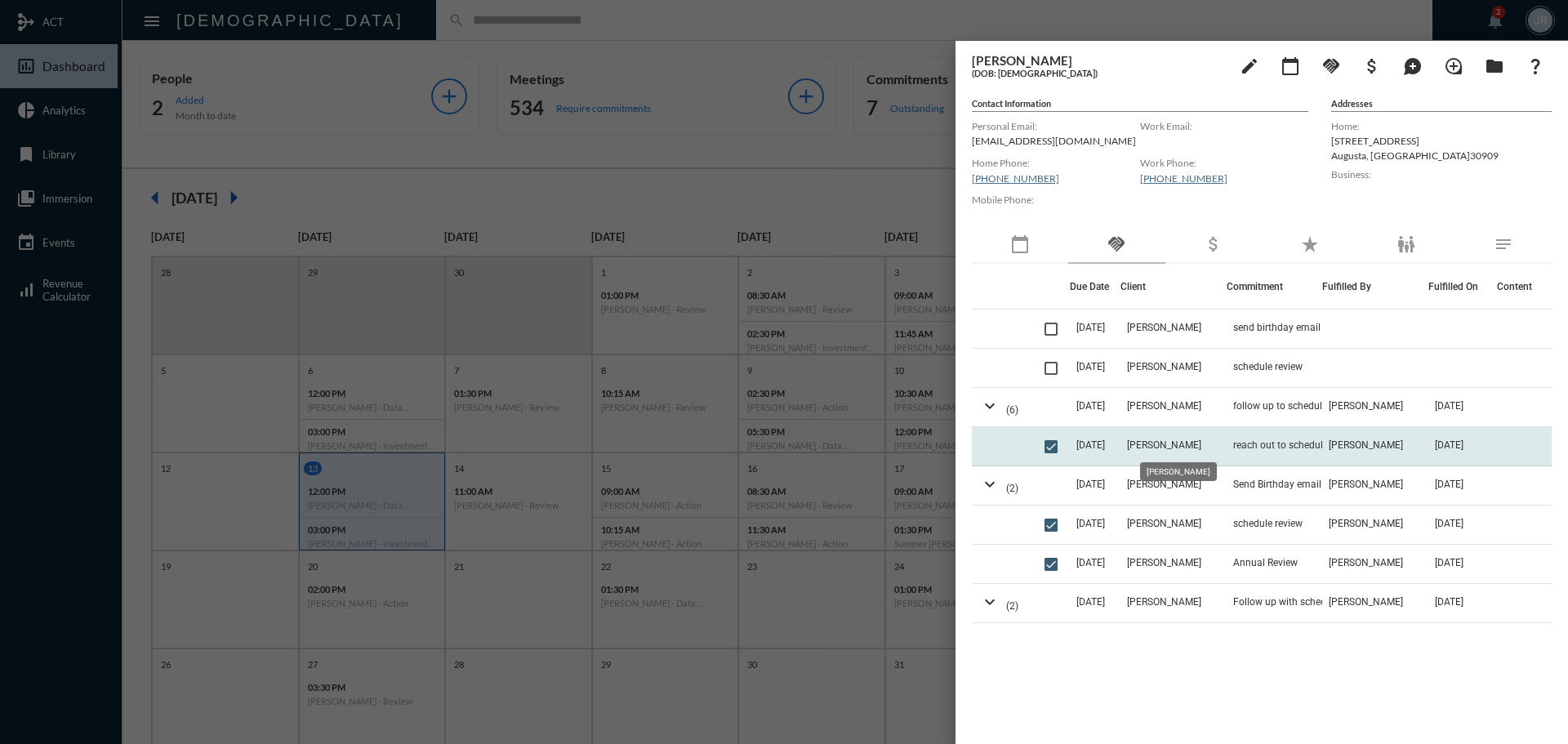
click at [1157, 445] on span "[PERSON_NAME]" at bounding box center [1165, 445] width 75 height 12
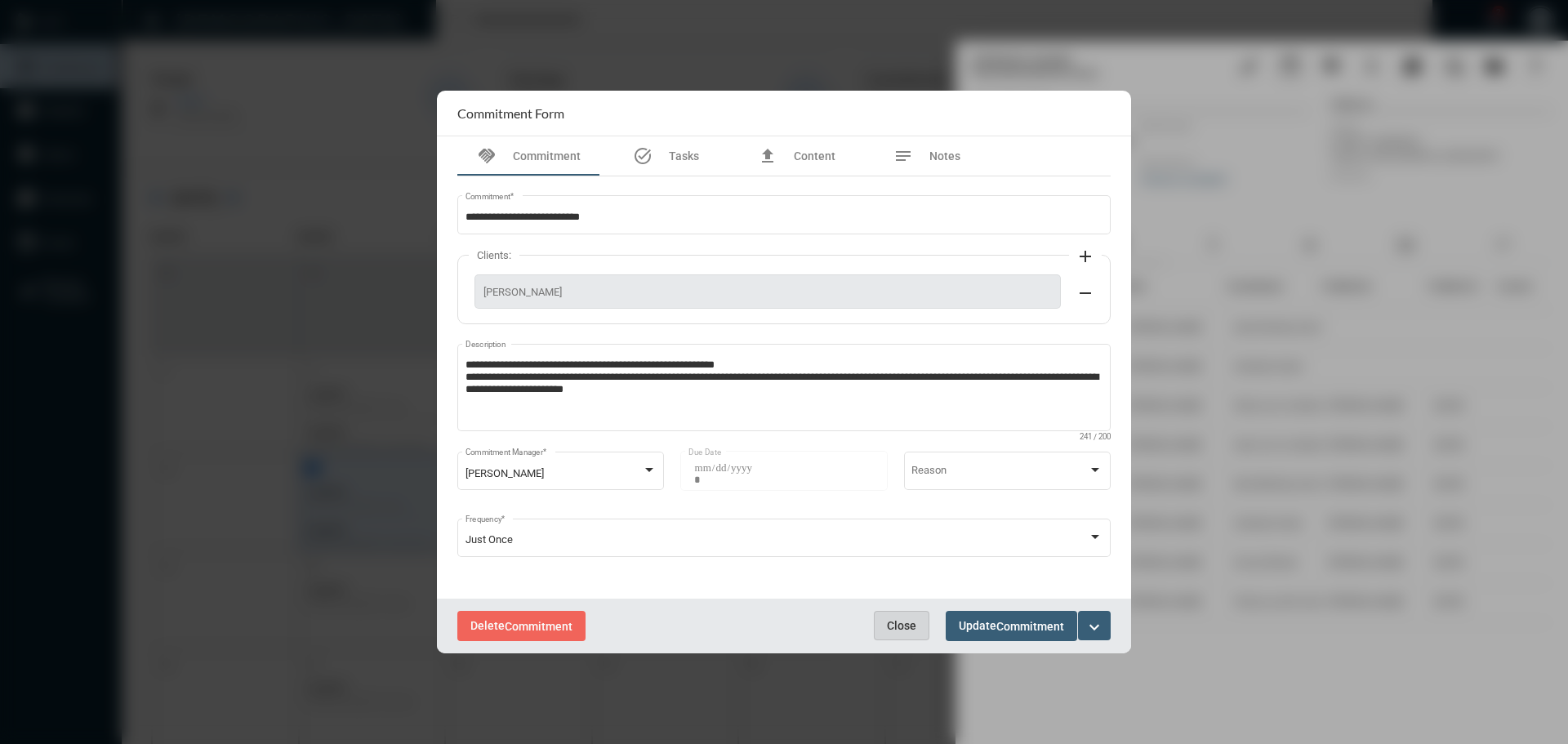
click at [891, 617] on button "Close" at bounding box center [901, 625] width 56 height 29
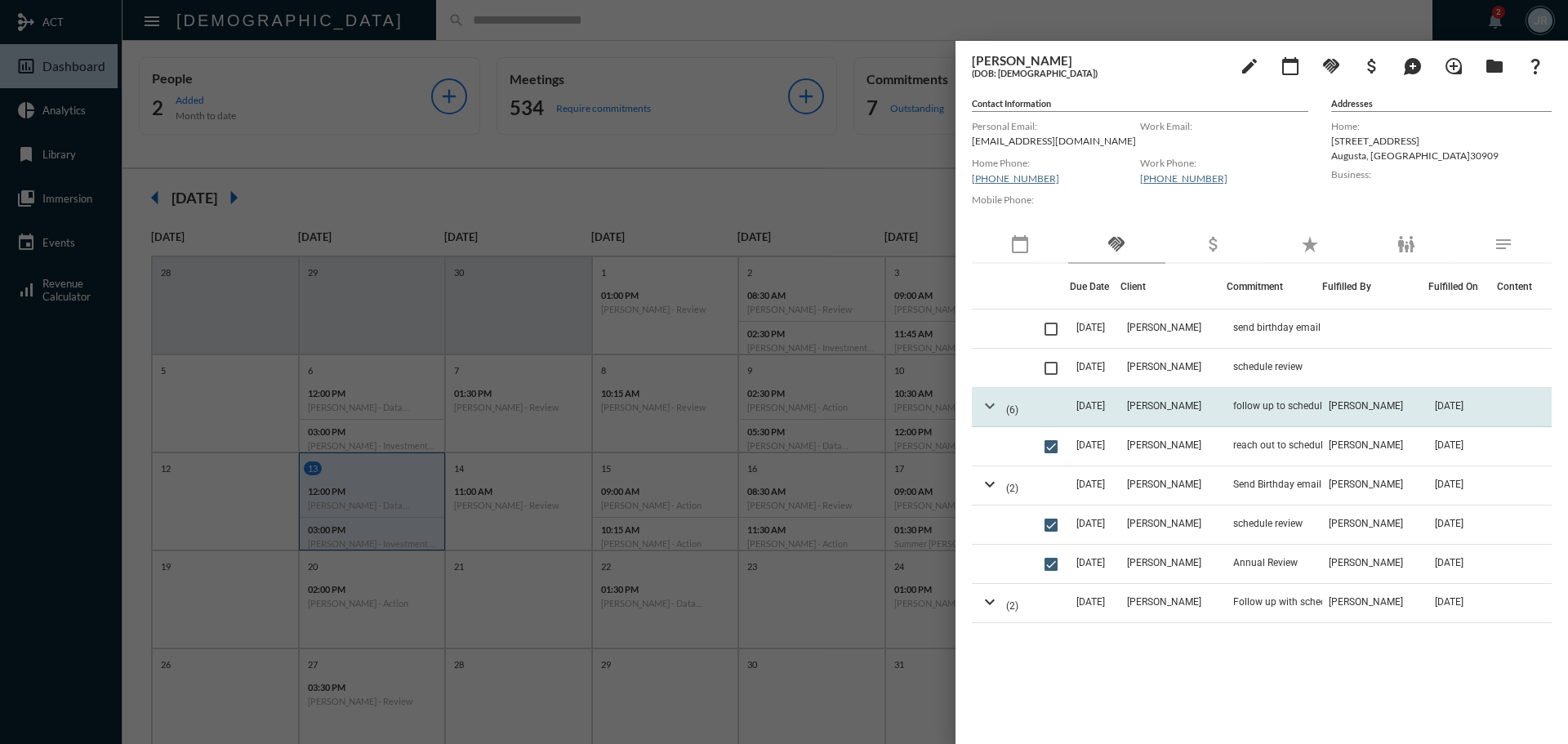
click at [986, 407] on mat-icon "expand_more" at bounding box center [990, 406] width 20 height 20
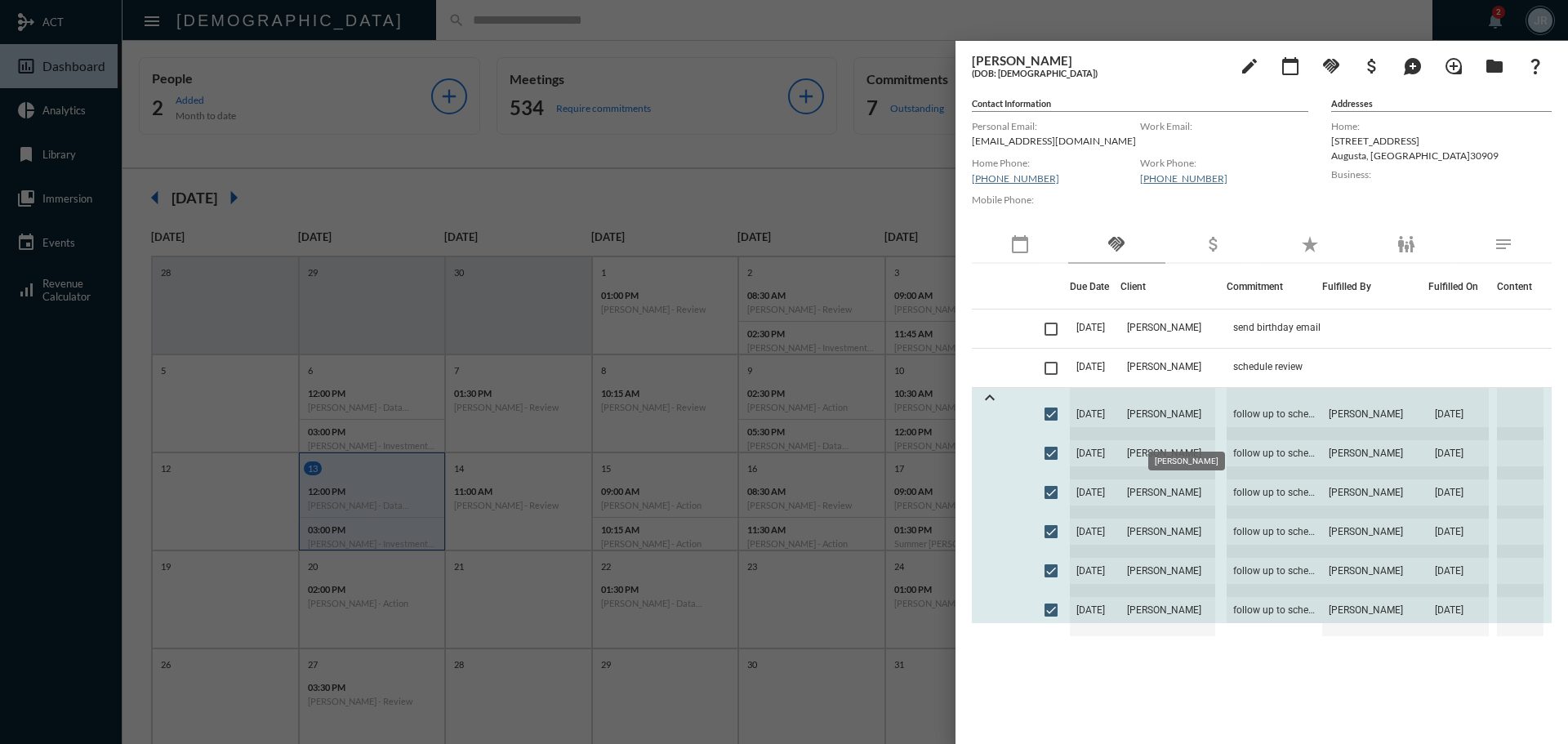
click at [1182, 399] on span "[PERSON_NAME]" at bounding box center [1168, 414] width 95 height 52
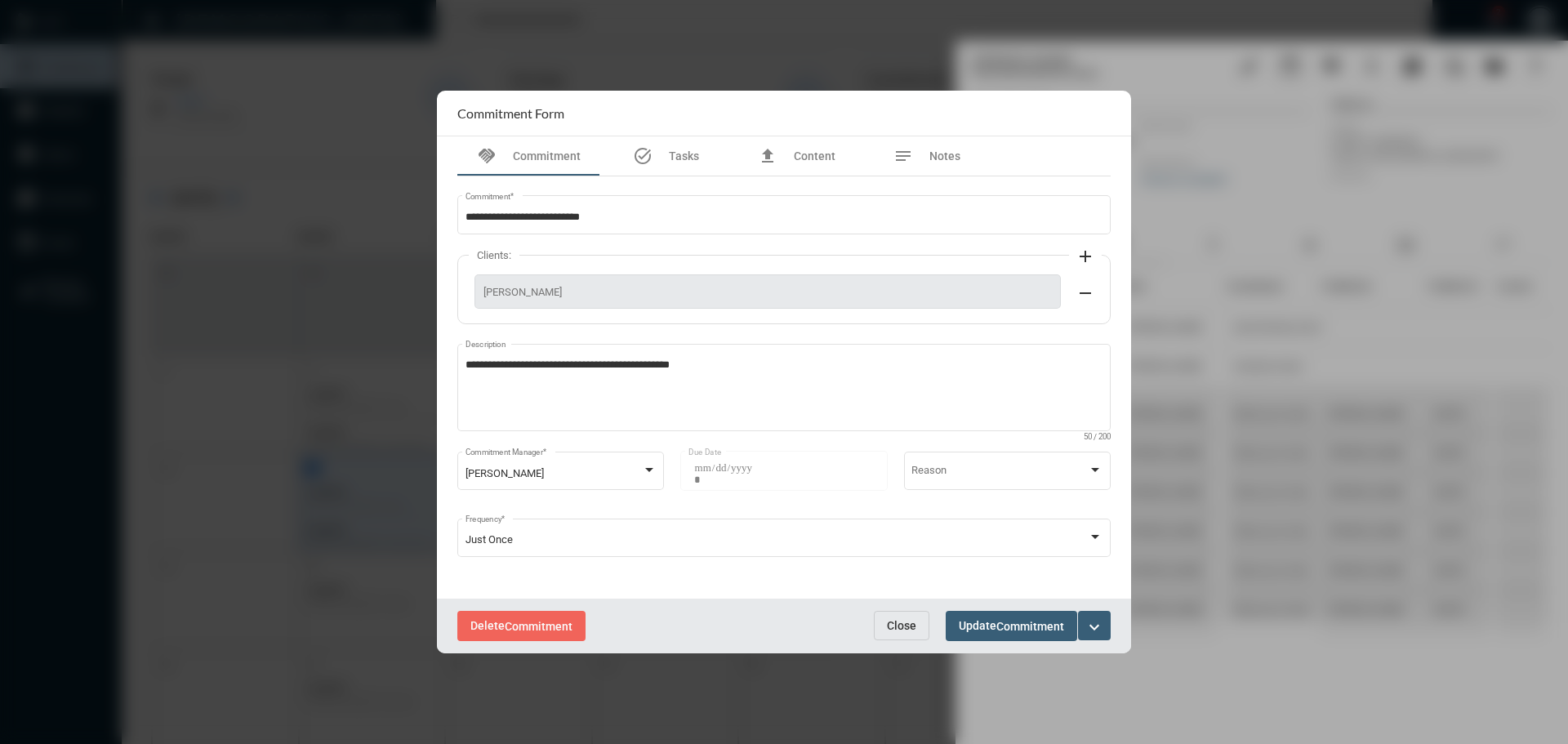
click at [906, 624] on span "Close" at bounding box center [901, 626] width 29 height 13
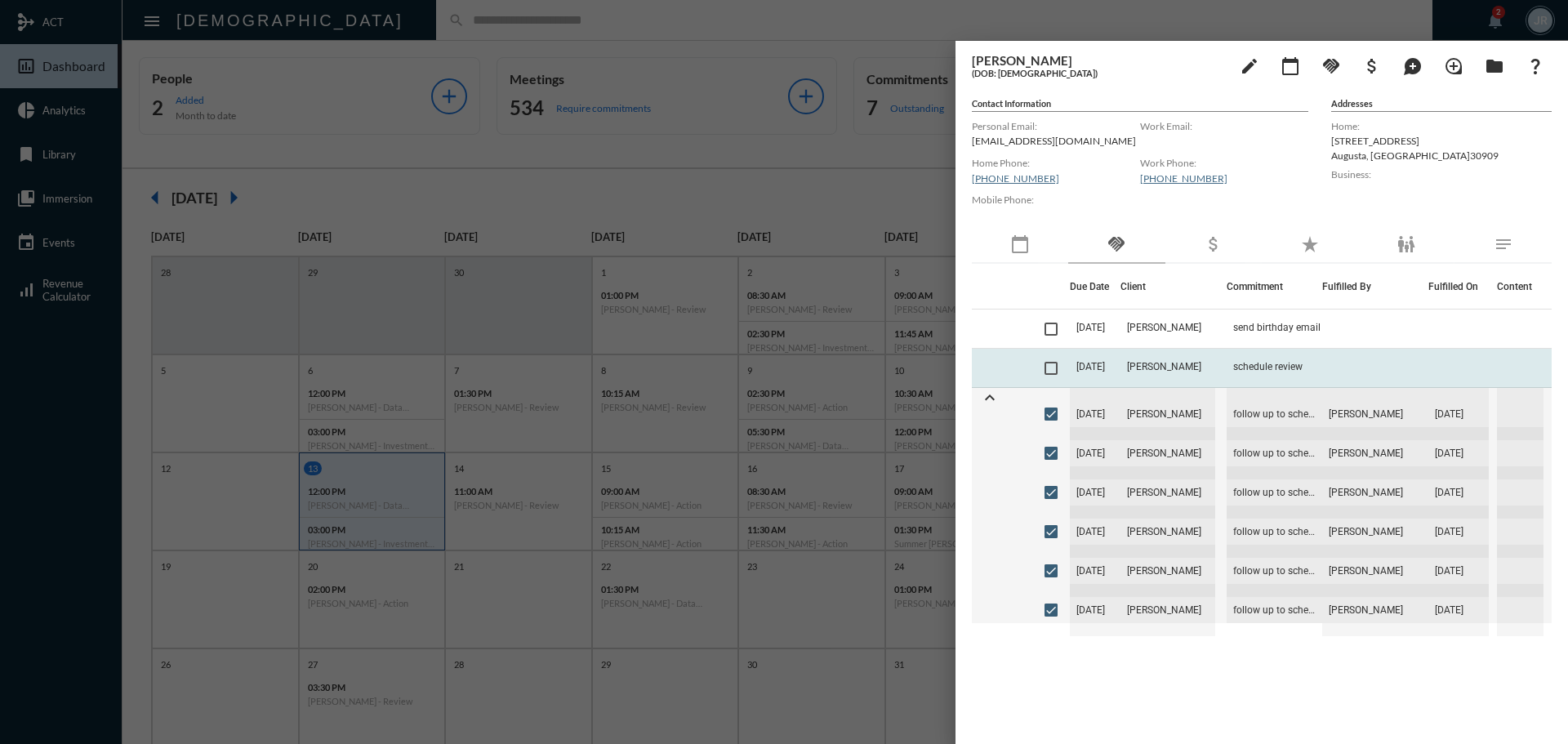
click at [1188, 355] on td "[PERSON_NAME]" at bounding box center [1174, 368] width 106 height 39
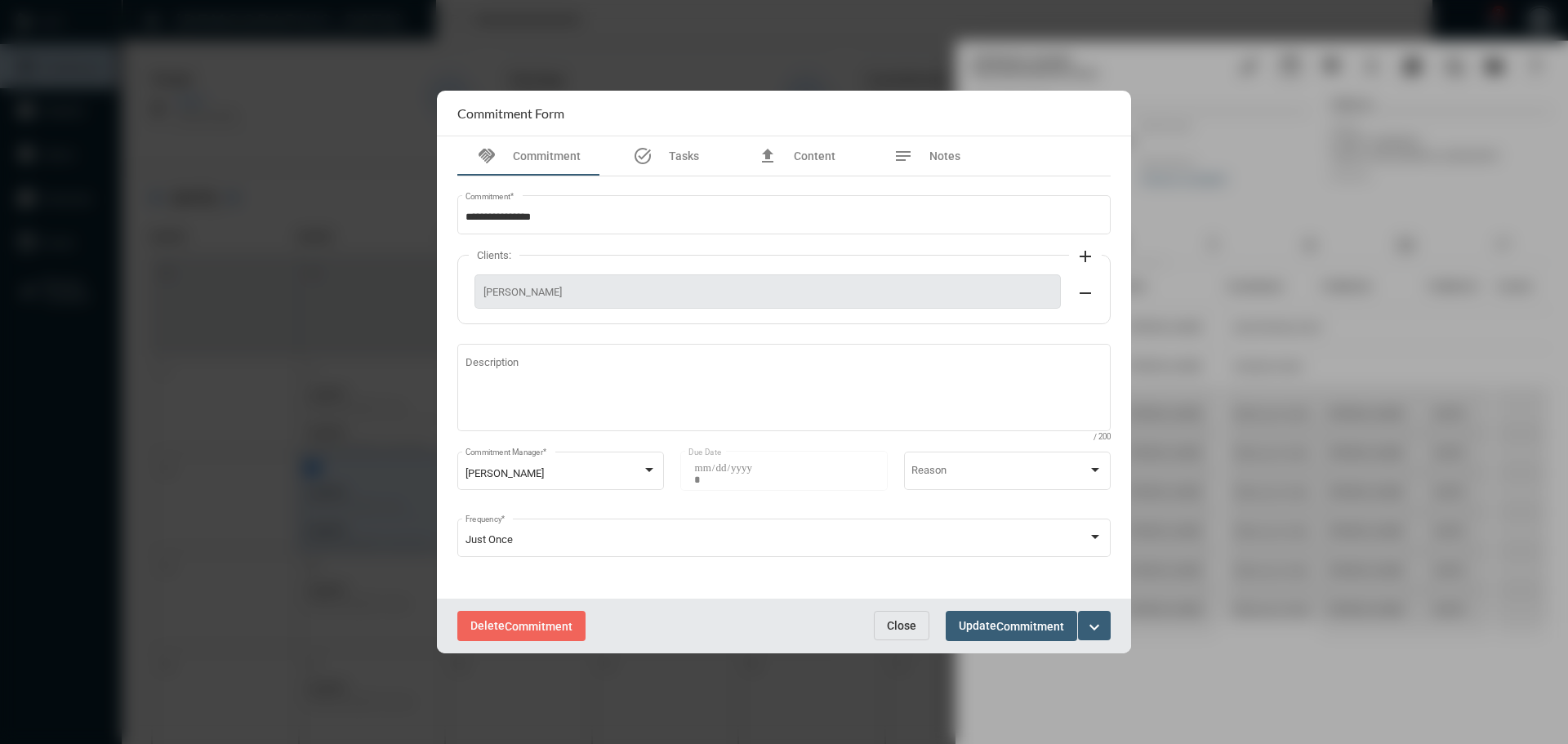
click at [897, 625] on span "Close" at bounding box center [901, 626] width 29 height 13
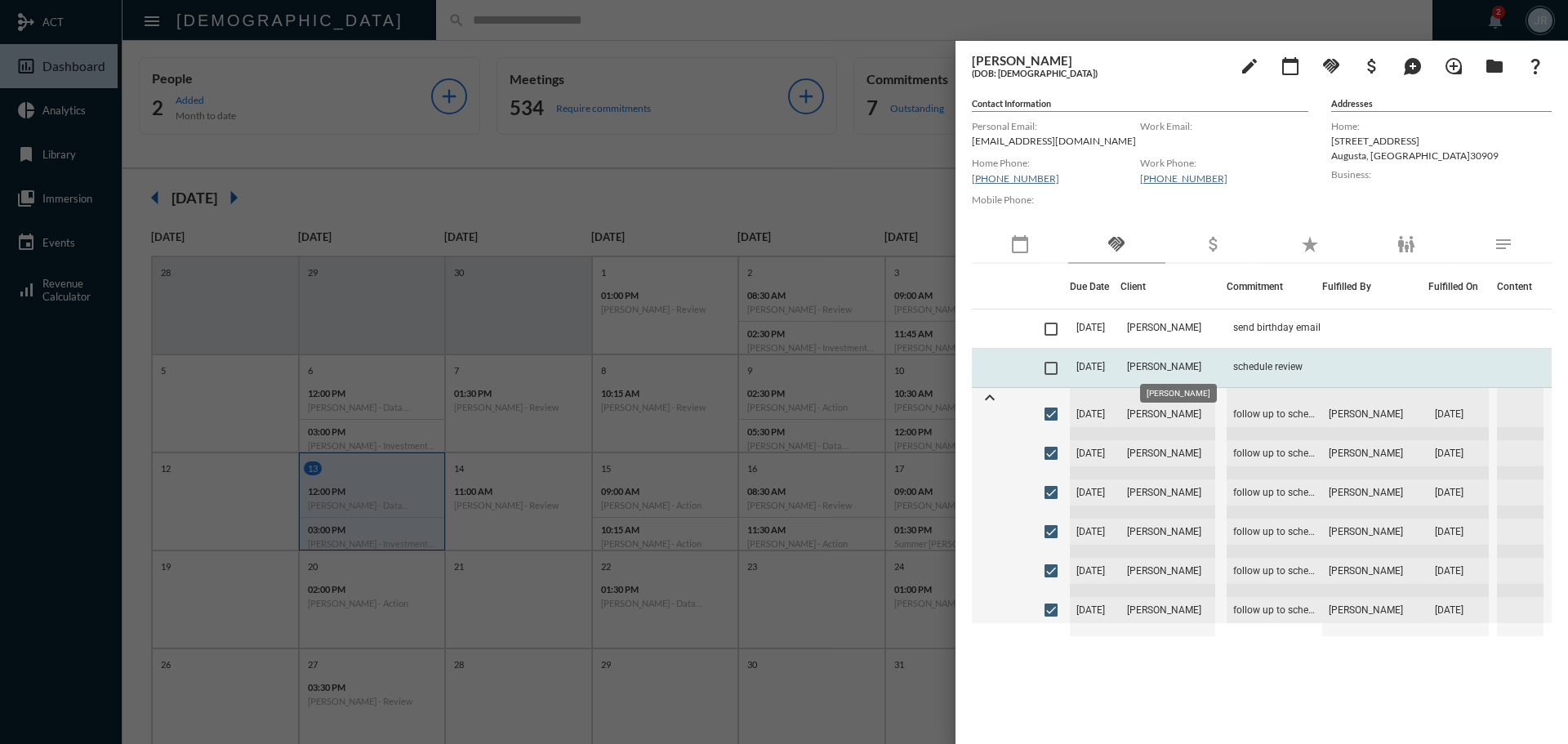
click at [1147, 364] on span "[PERSON_NAME]" at bounding box center [1165, 367] width 75 height 12
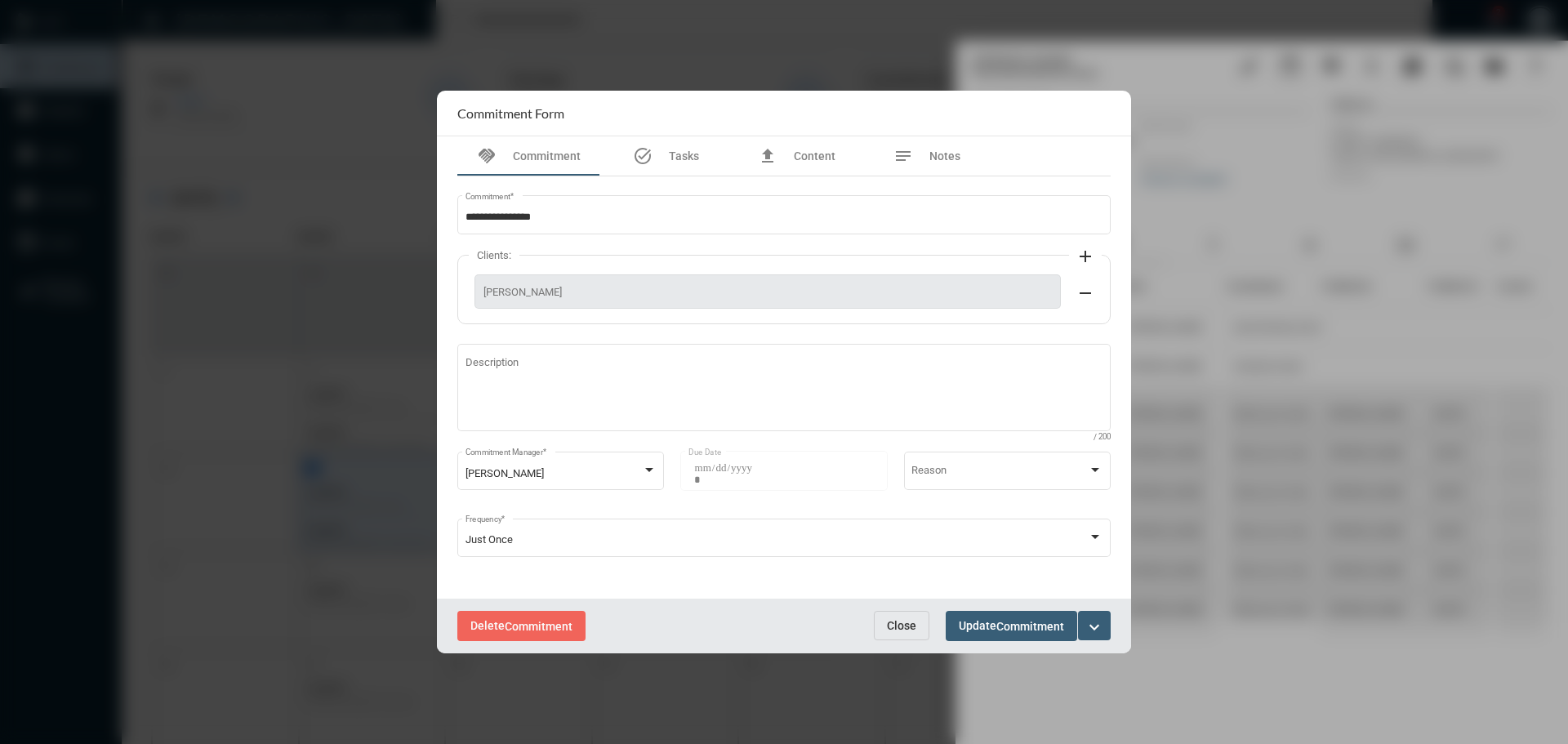
click at [1097, 629] on mat-icon "expand_more" at bounding box center [1095, 628] width 20 height 20
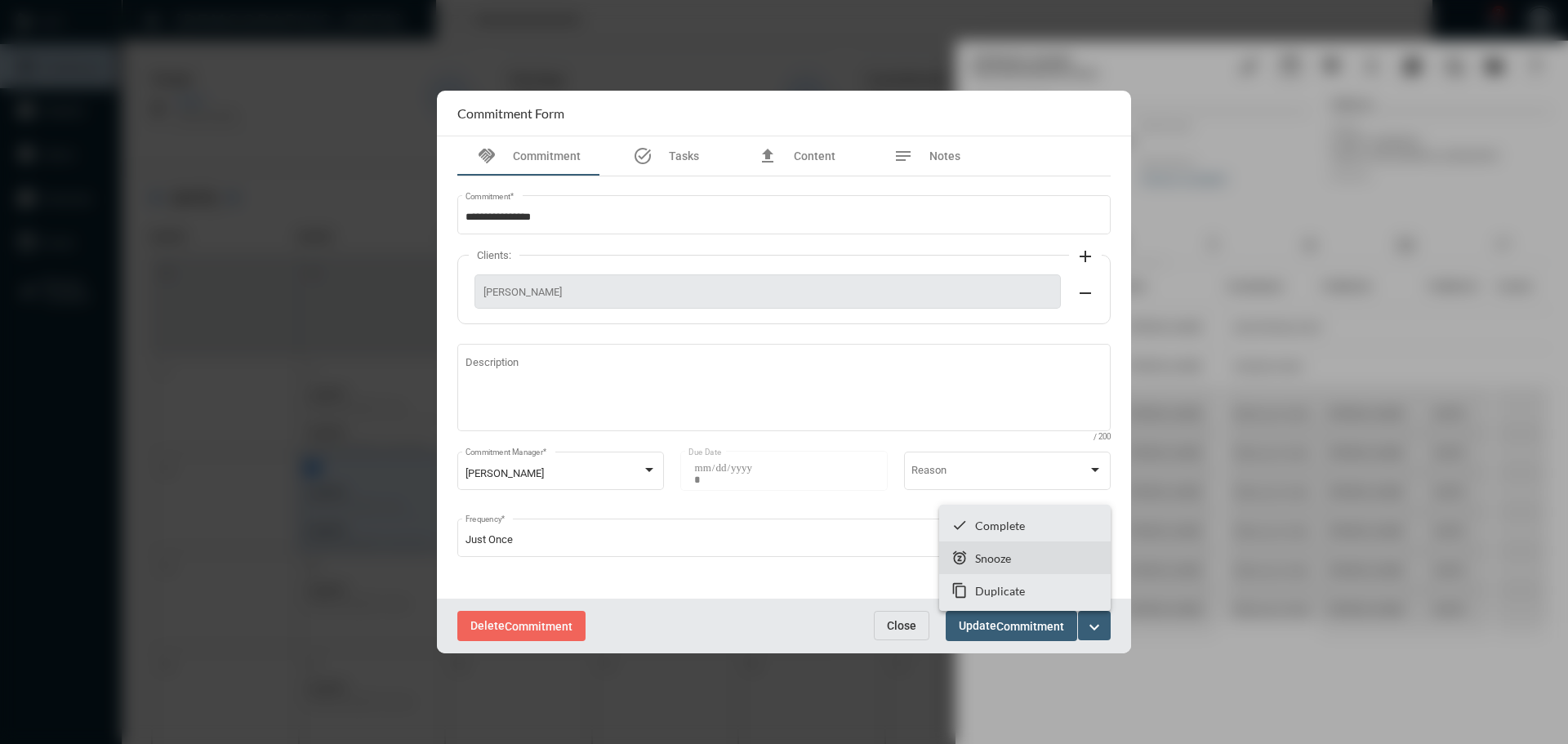
click at [1011, 548] on section "snooze Snooze" at bounding box center [1024, 557] width 172 height 32
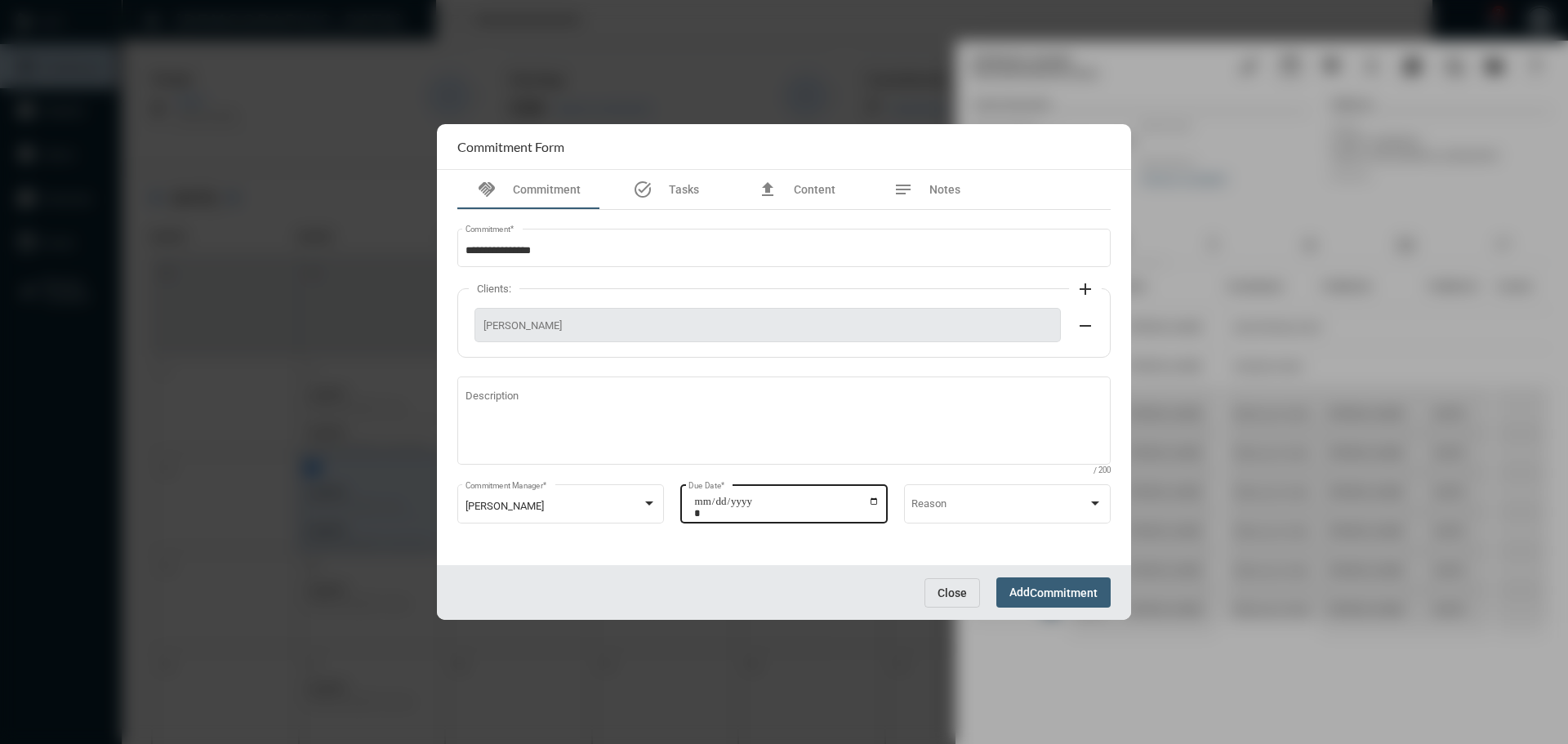
click at [872, 502] on input "**********" at bounding box center [786, 507] width 185 height 23
type input "**********"
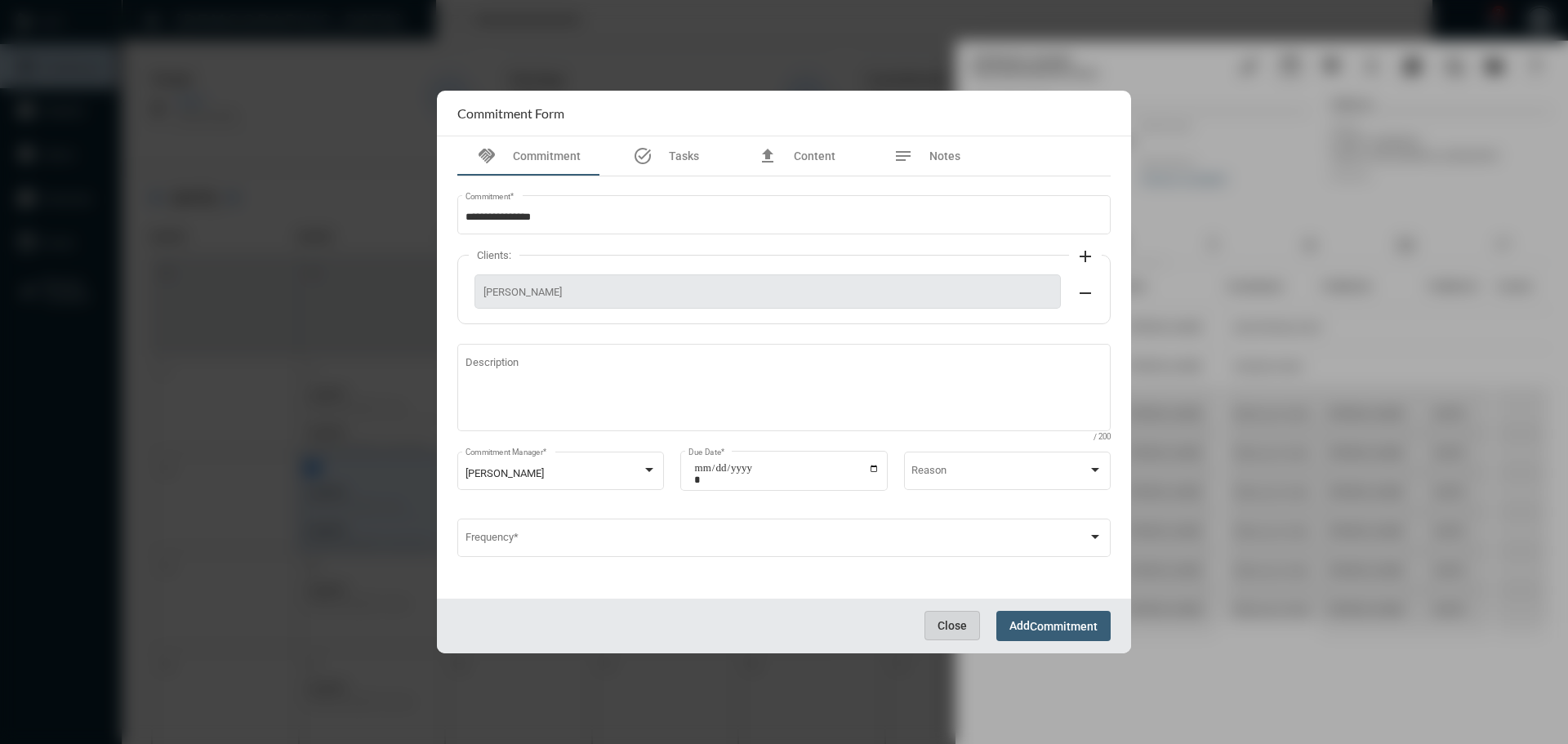
click at [950, 584] on form "**********" at bounding box center [784, 372] width 694 height 563
click at [950, 584] on div "**********" at bounding box center [784, 388] width 670 height 423
click at [950, 623] on span "Close" at bounding box center [952, 626] width 29 height 13
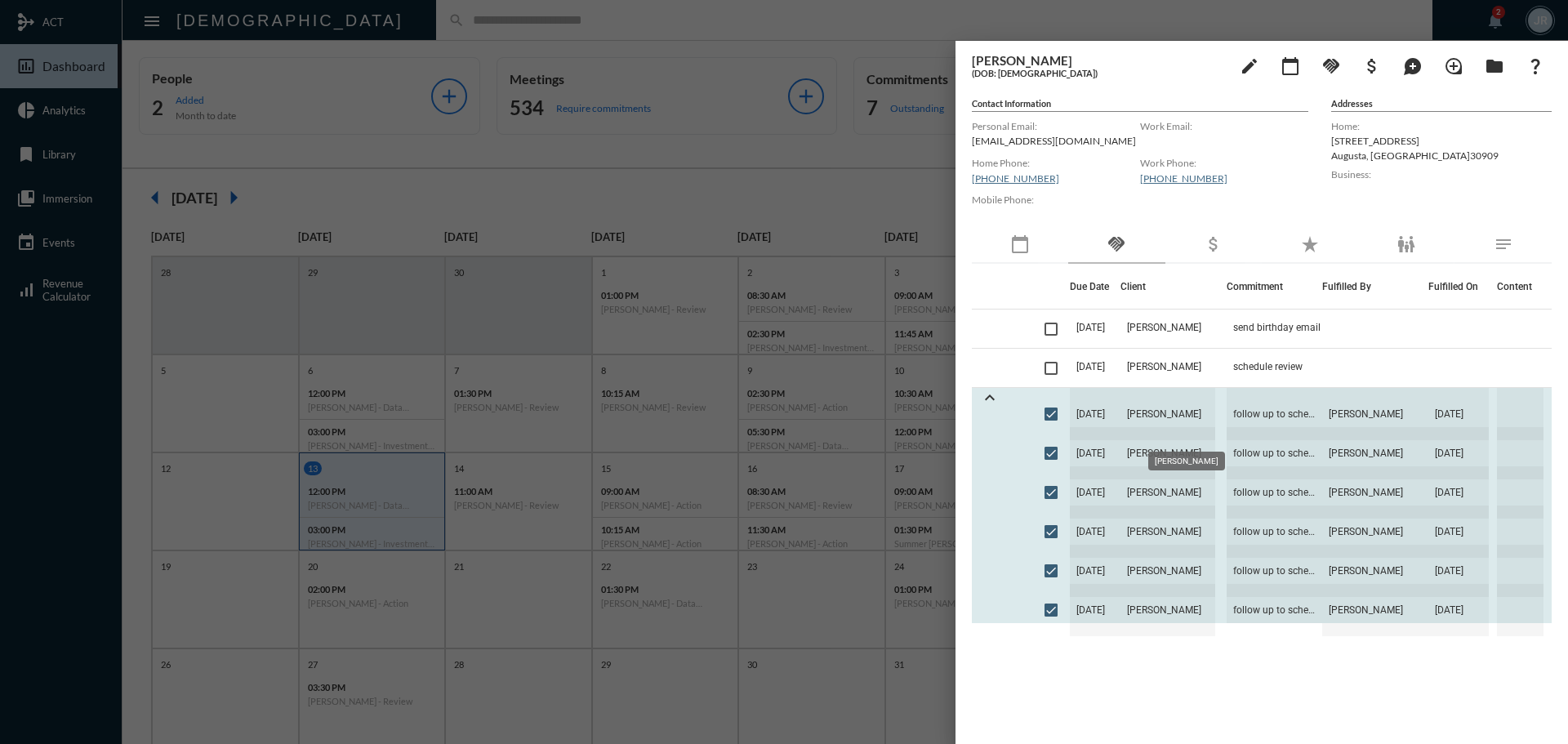
click at [1207, 409] on span "[PERSON_NAME]" at bounding box center [1168, 414] width 95 height 52
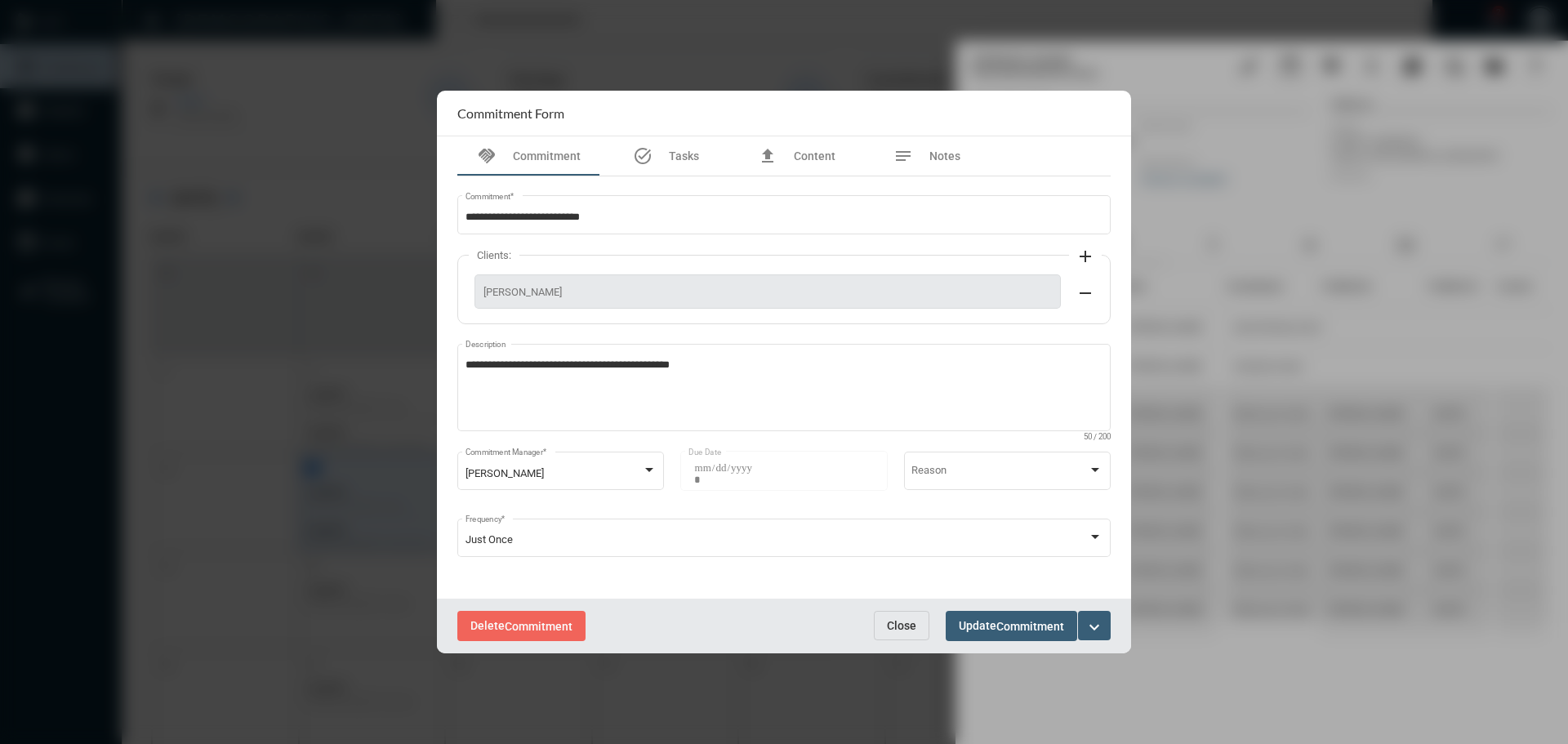
click at [901, 625] on span "Close" at bounding box center [901, 626] width 29 height 13
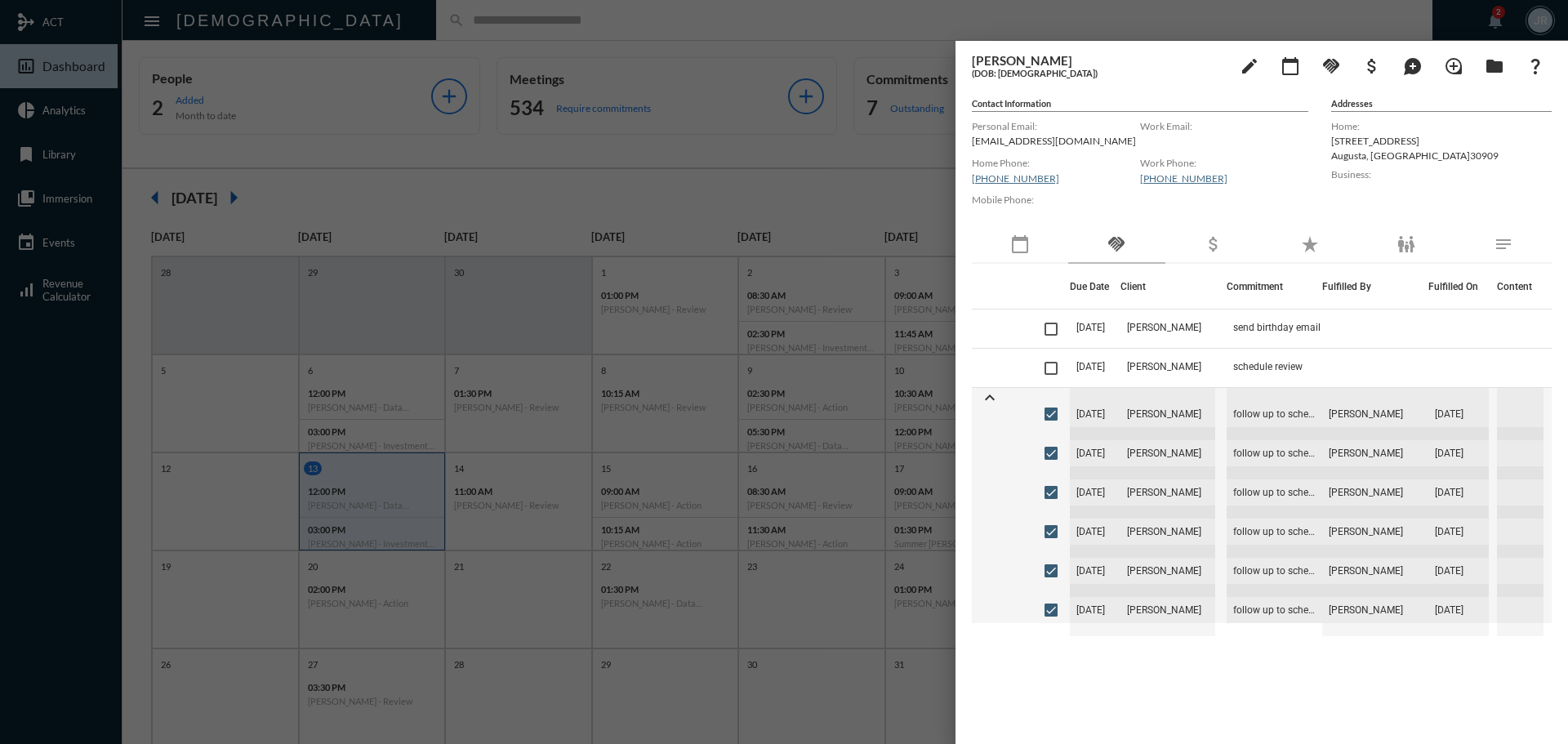
click at [602, 33] on div at bounding box center [784, 372] width 1568 height 744
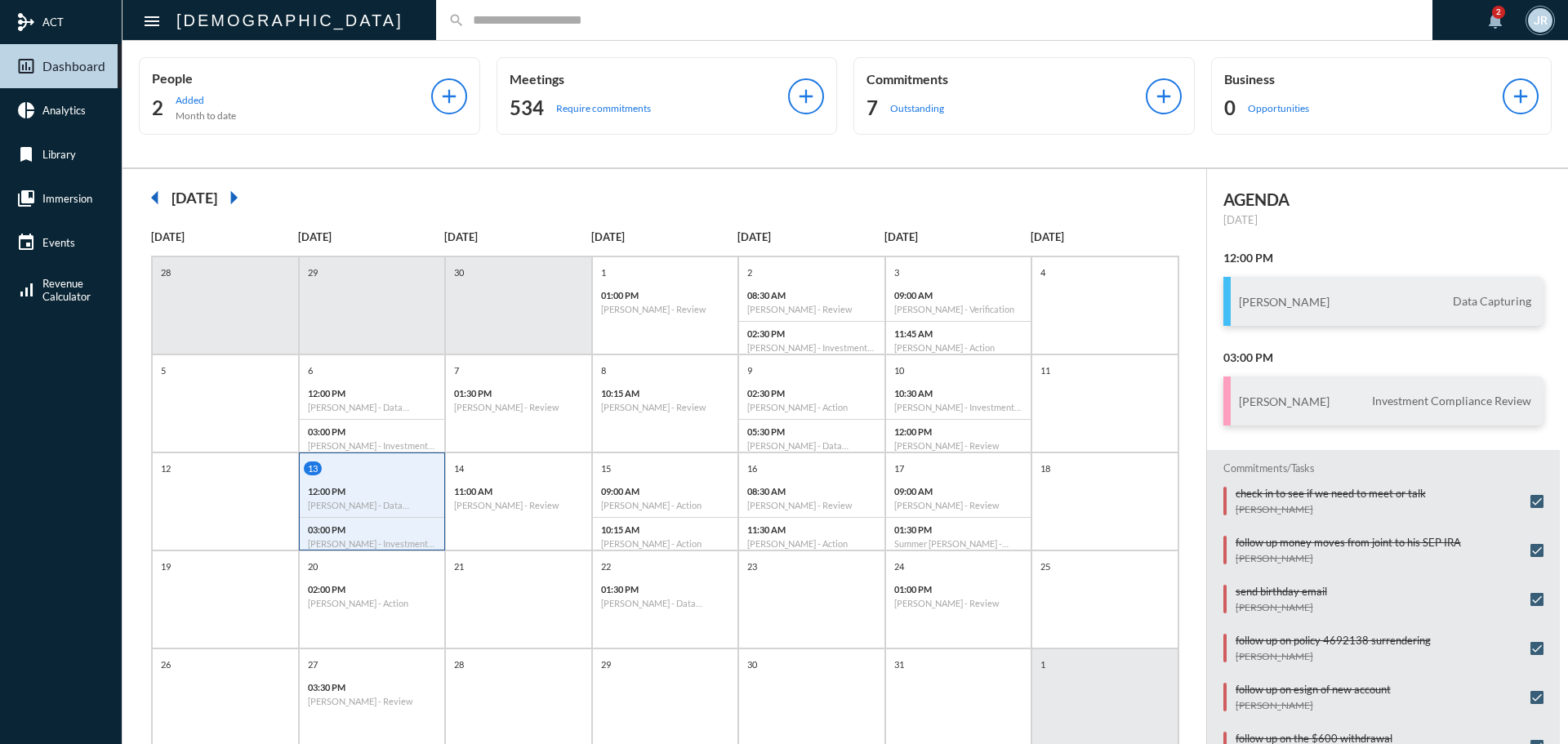
click at [465, 27] on input "text" at bounding box center [942, 20] width 955 height 14
click at [465, 25] on input "text" at bounding box center [942, 20] width 955 height 14
type input "*******"
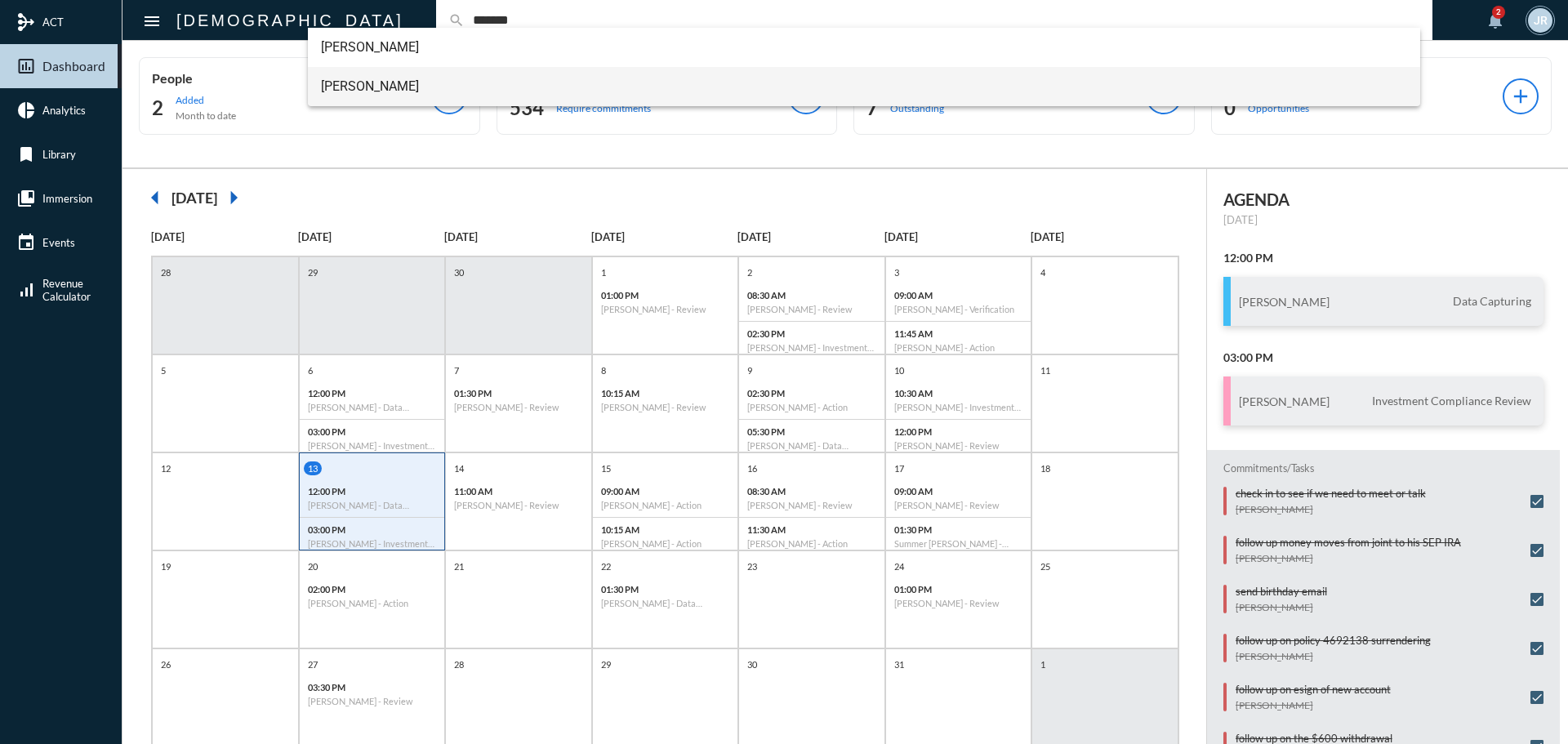
click at [360, 70] on span "[PERSON_NAME]" at bounding box center [865, 86] width 1087 height 39
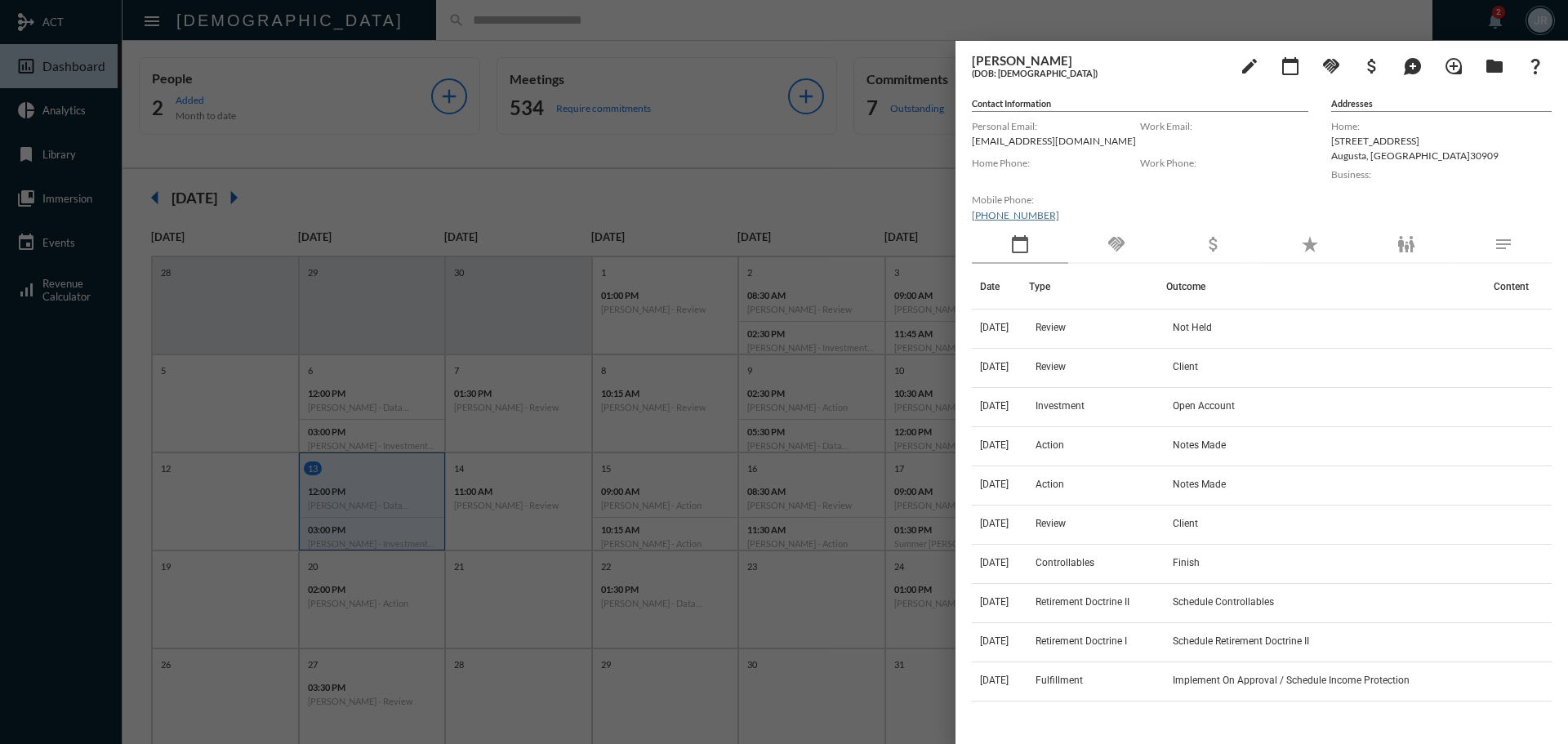
click at [1099, 244] on div "handshake" at bounding box center [1116, 245] width 96 height 37
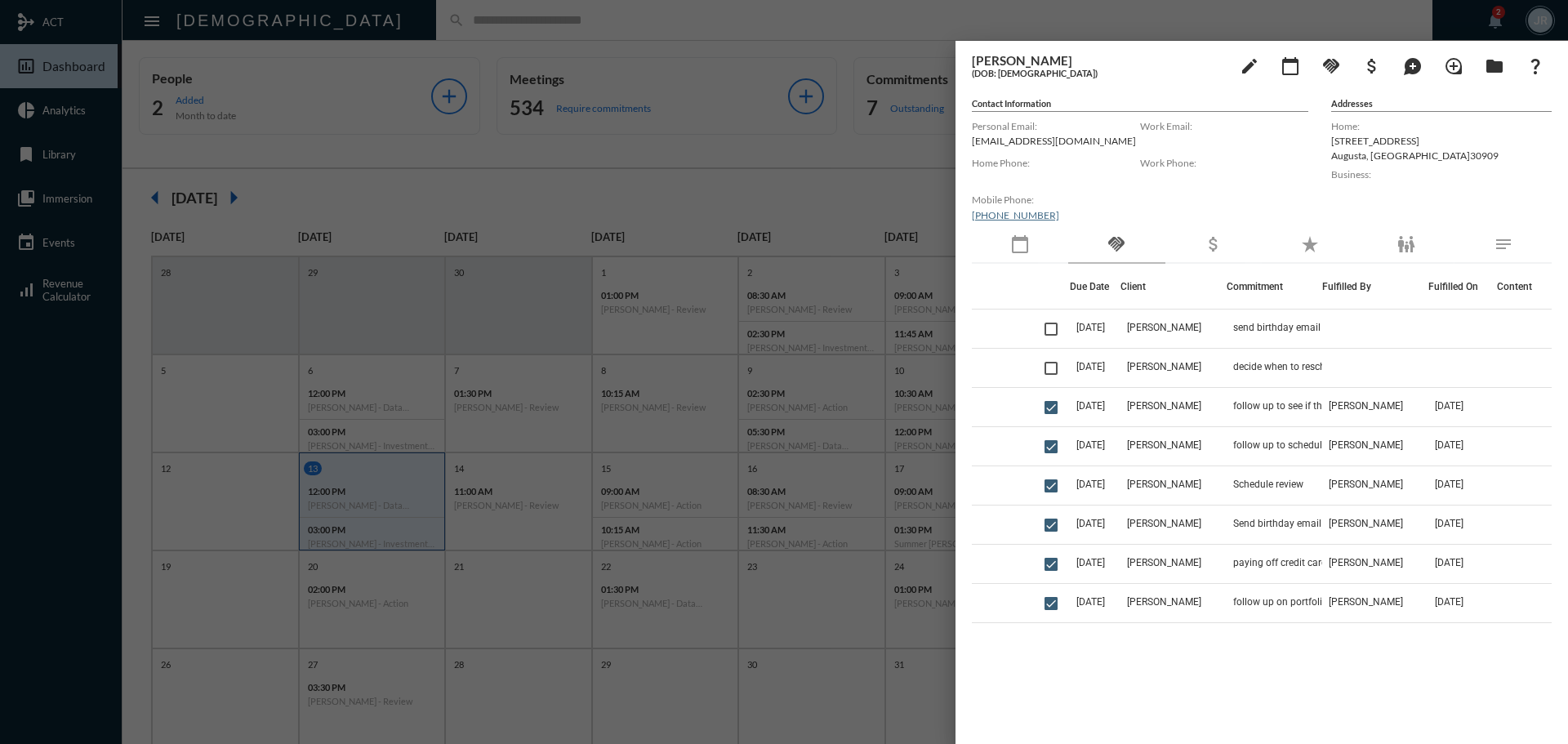
click at [1036, 246] on div "calendar_today" at bounding box center [1020, 245] width 96 height 37
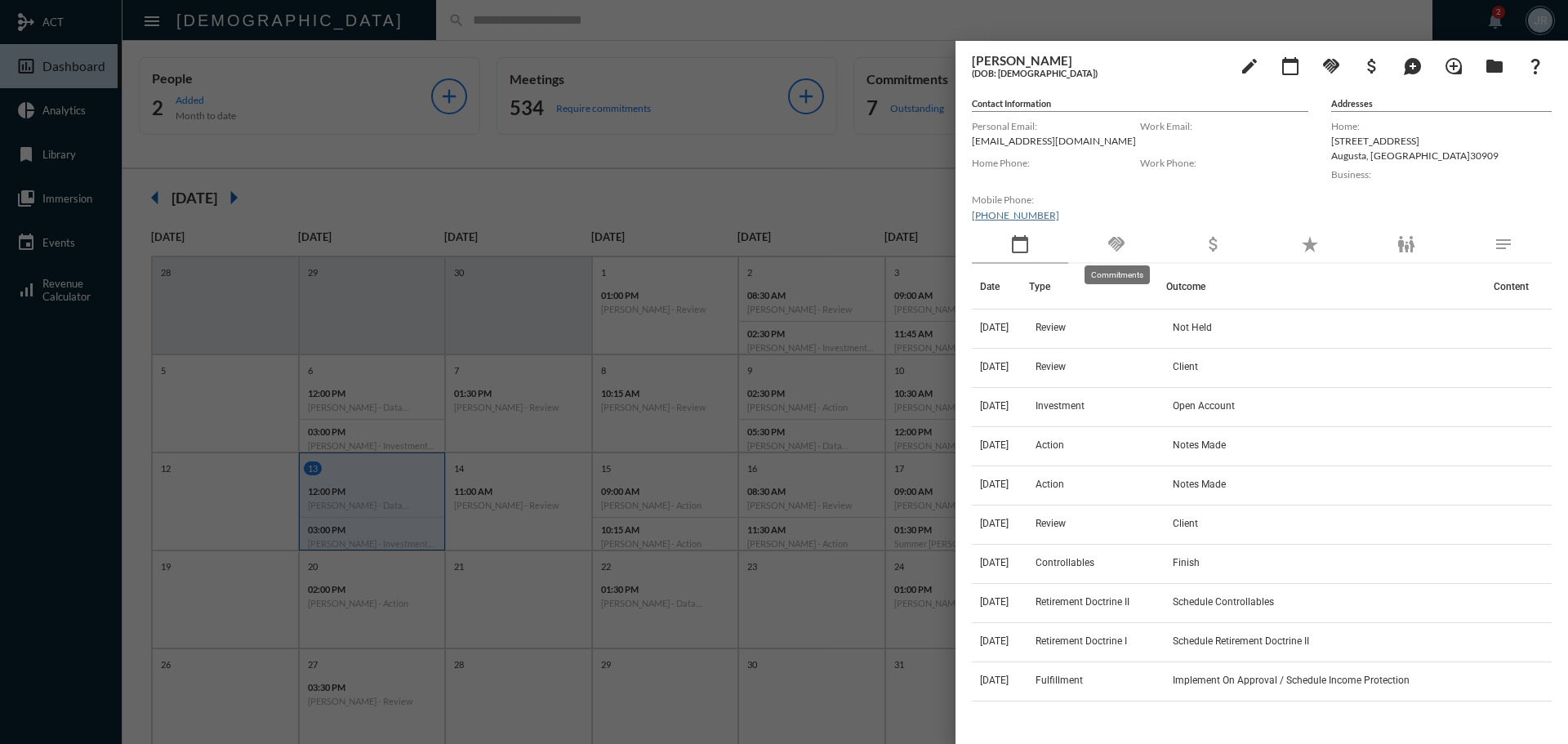
click at [1117, 246] on mat-icon "handshake" at bounding box center [1116, 244] width 20 height 20
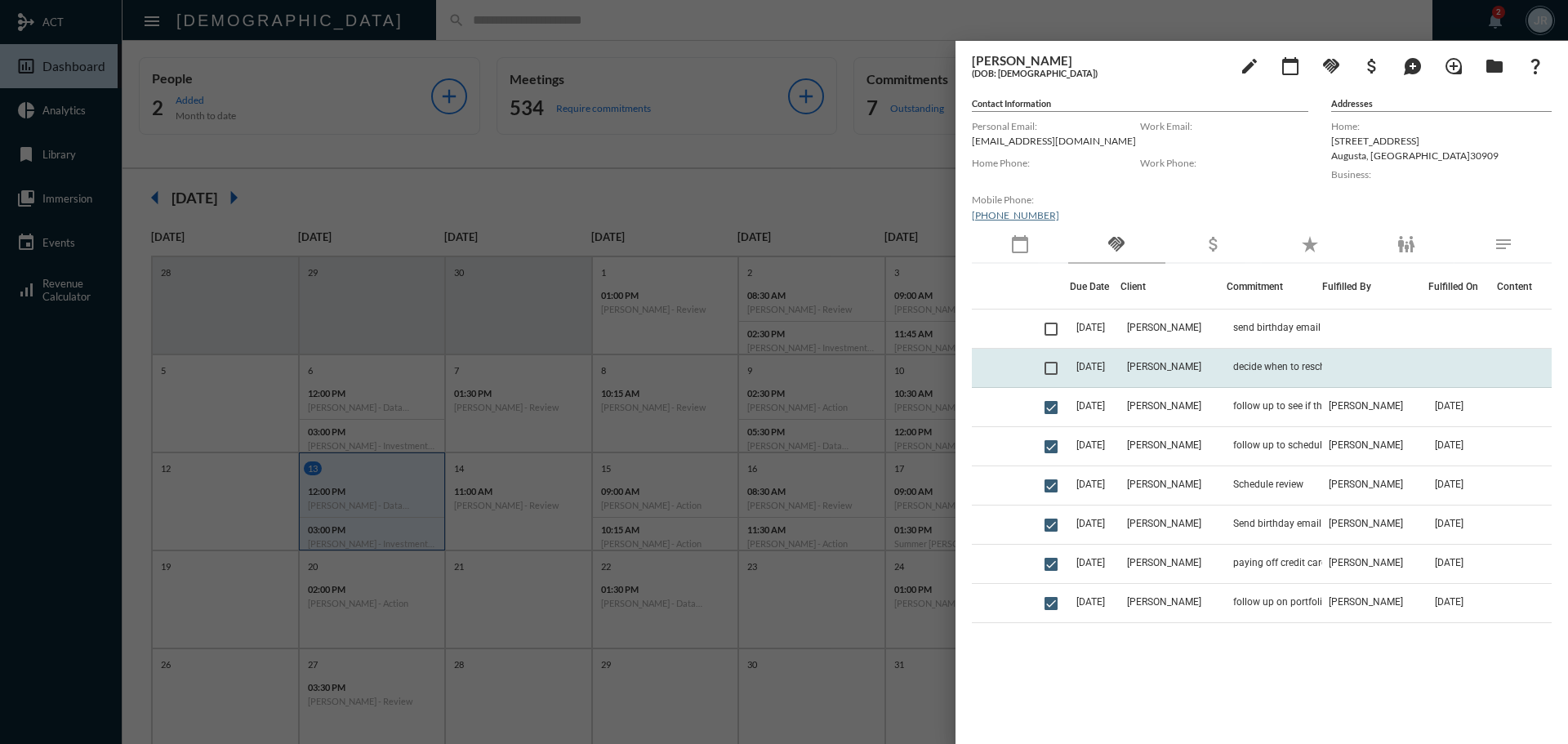
click at [1223, 352] on td "[PERSON_NAME]" at bounding box center [1174, 368] width 106 height 39
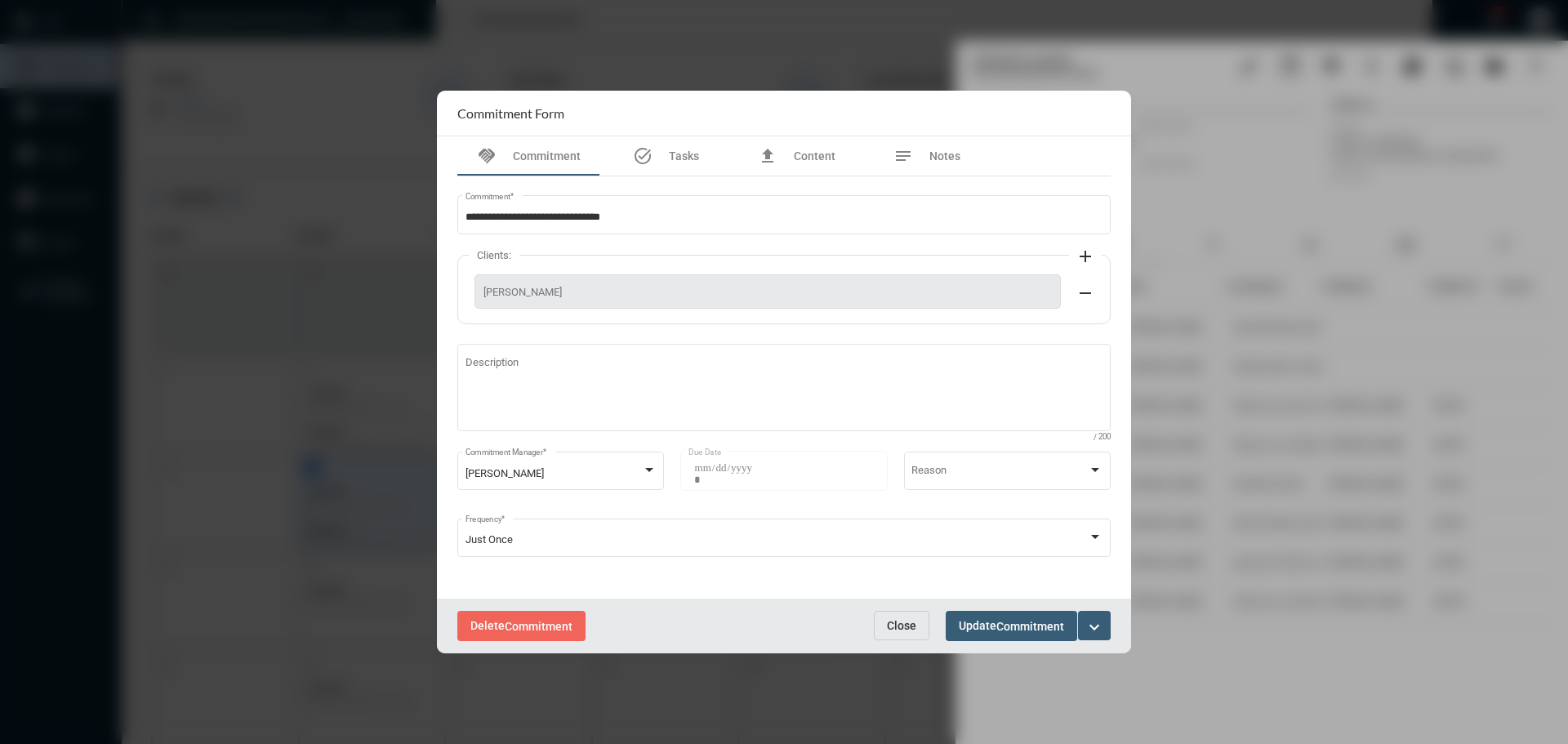
click at [907, 634] on button "Close" at bounding box center [901, 625] width 56 height 29
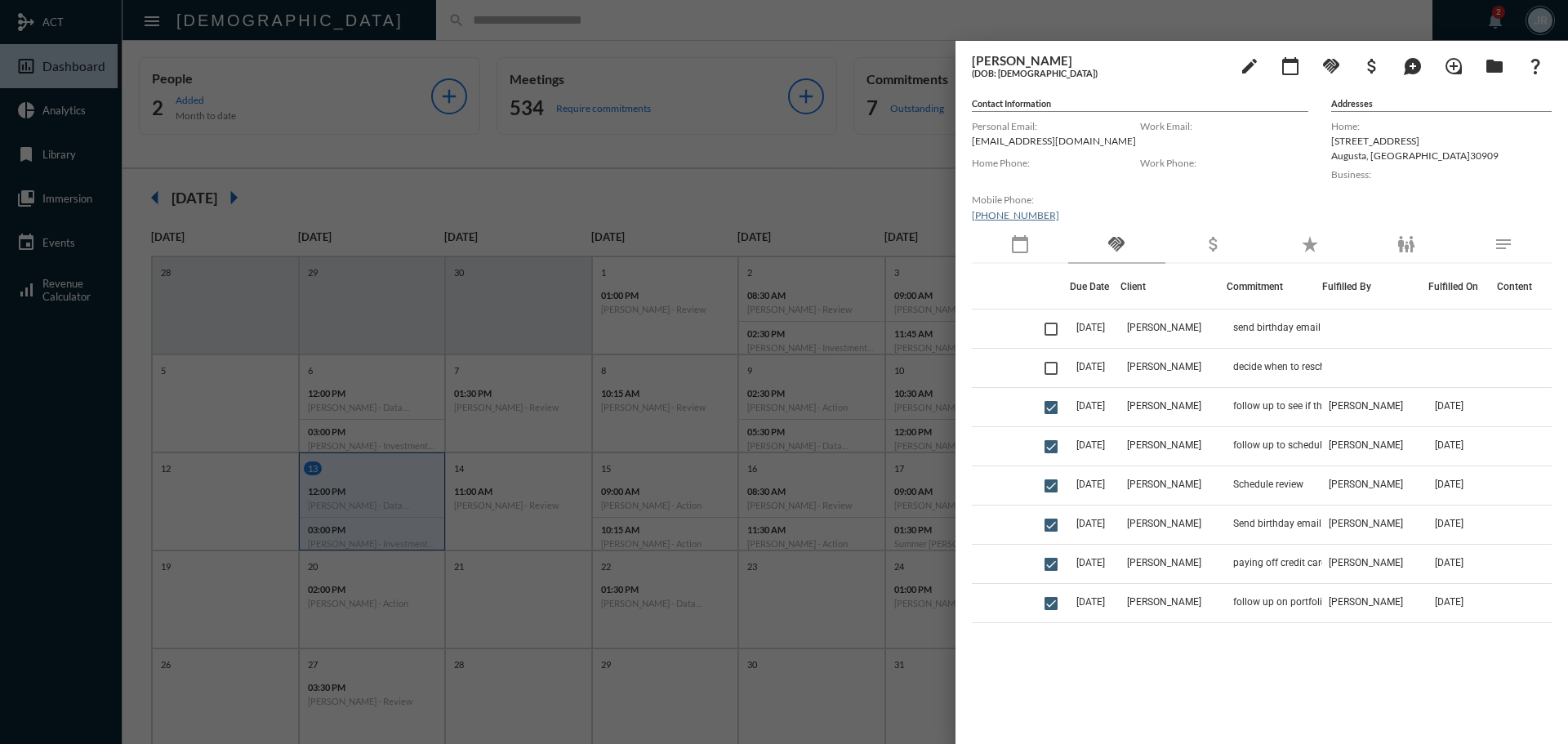
click at [523, 31] on div at bounding box center [784, 372] width 1568 height 744
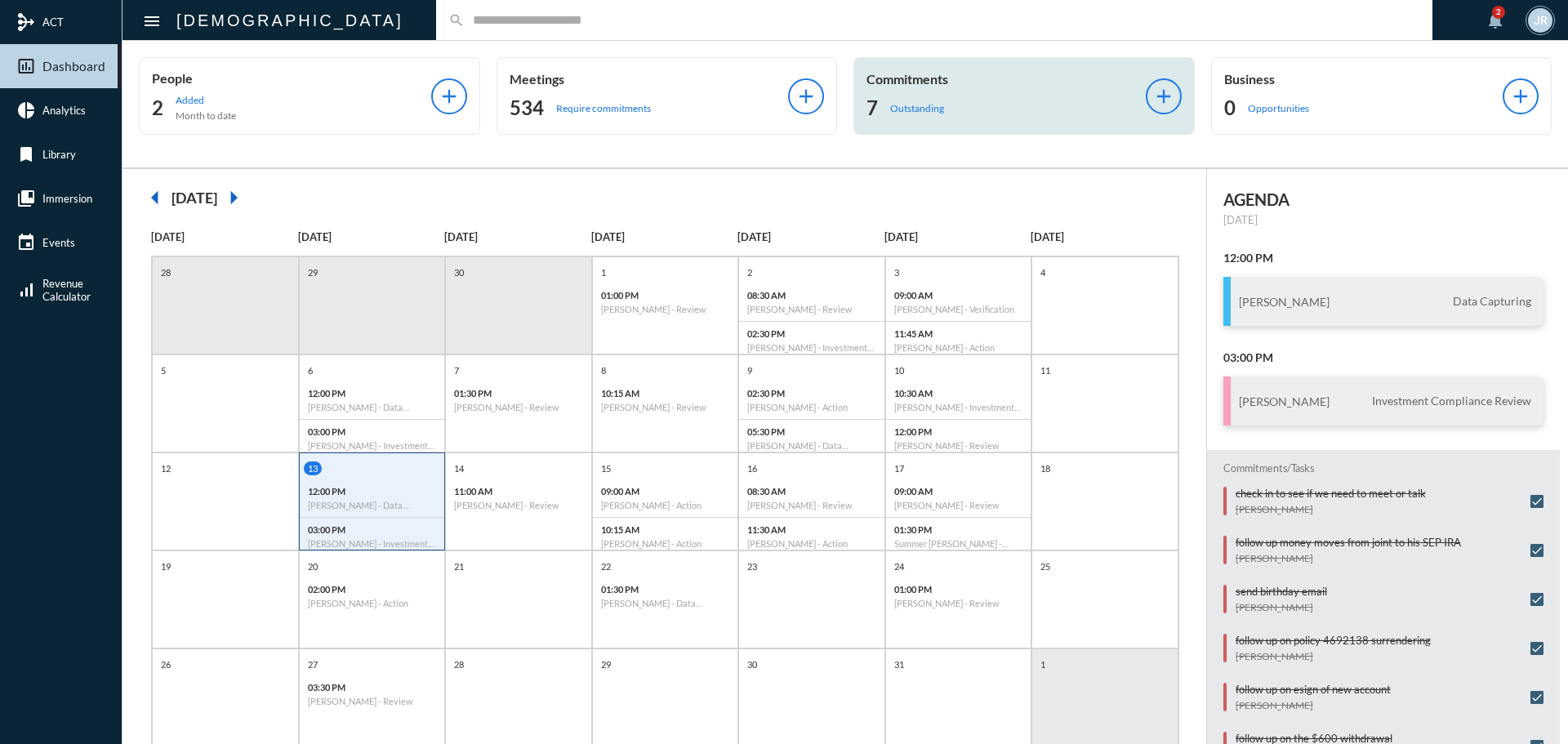
click at [943, 100] on div "7 Outstanding" at bounding box center [1006, 107] width 279 height 26
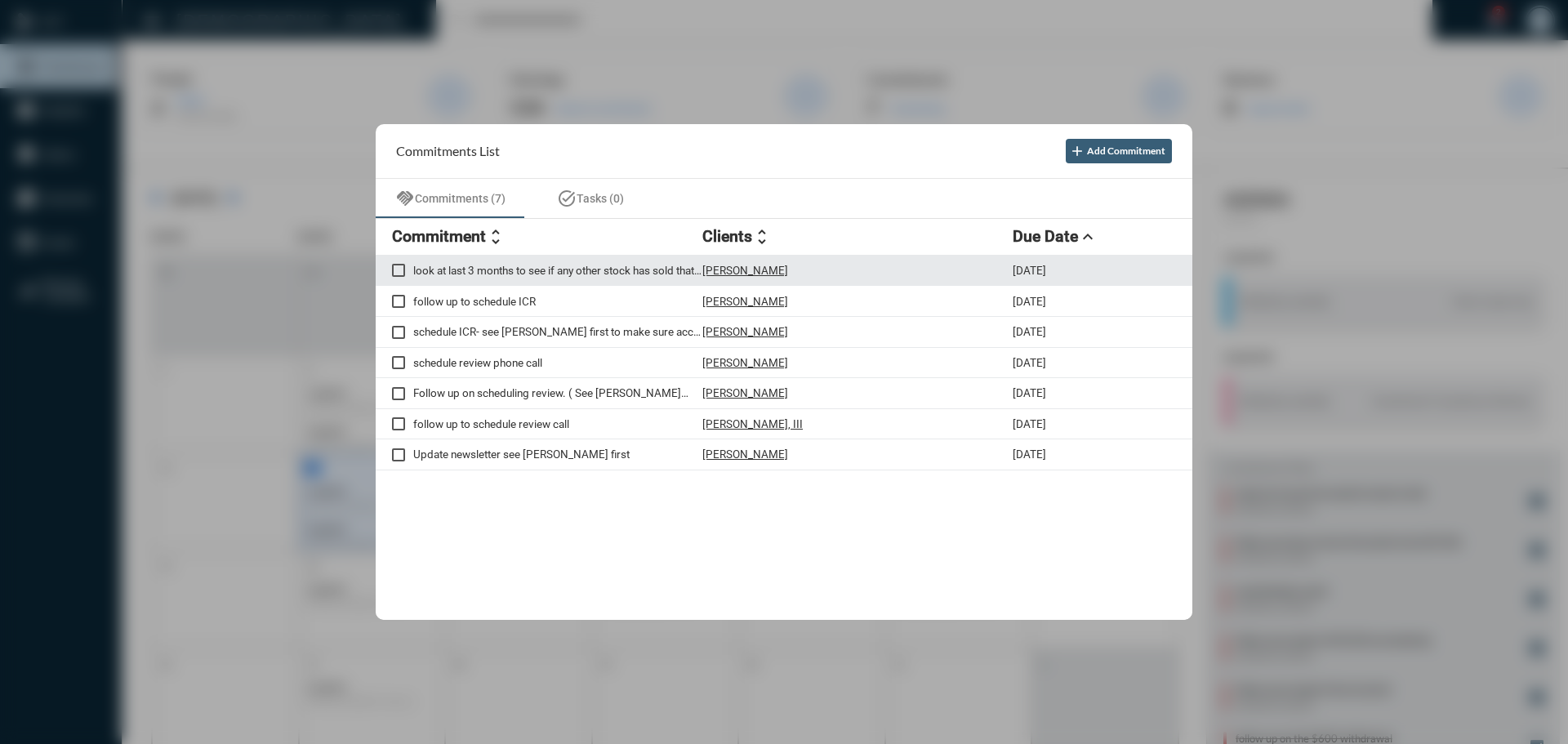
click at [754, 268] on p "[PERSON_NAME]" at bounding box center [745, 271] width 85 height 13
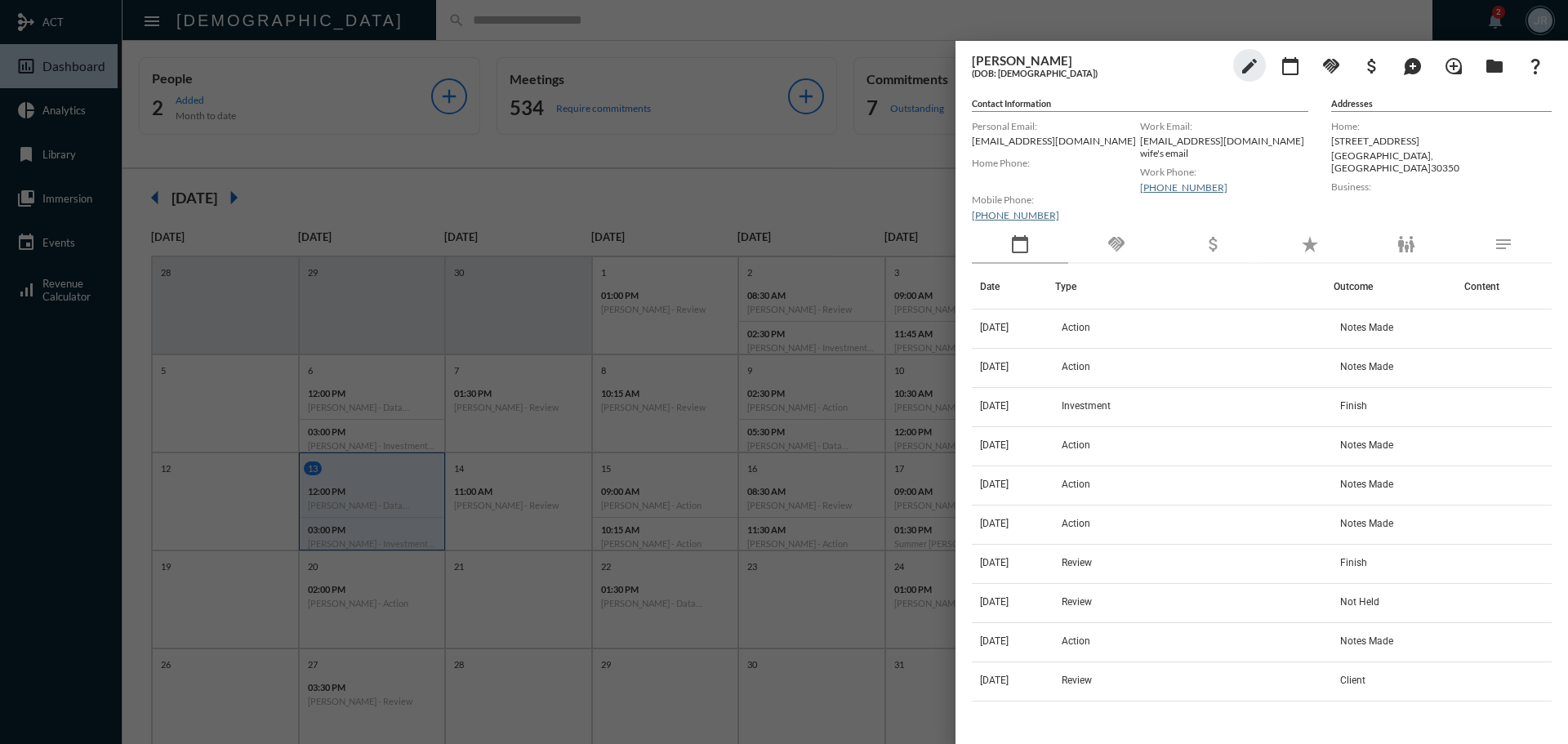
click at [1128, 244] on div "handshake" at bounding box center [1116, 245] width 96 height 37
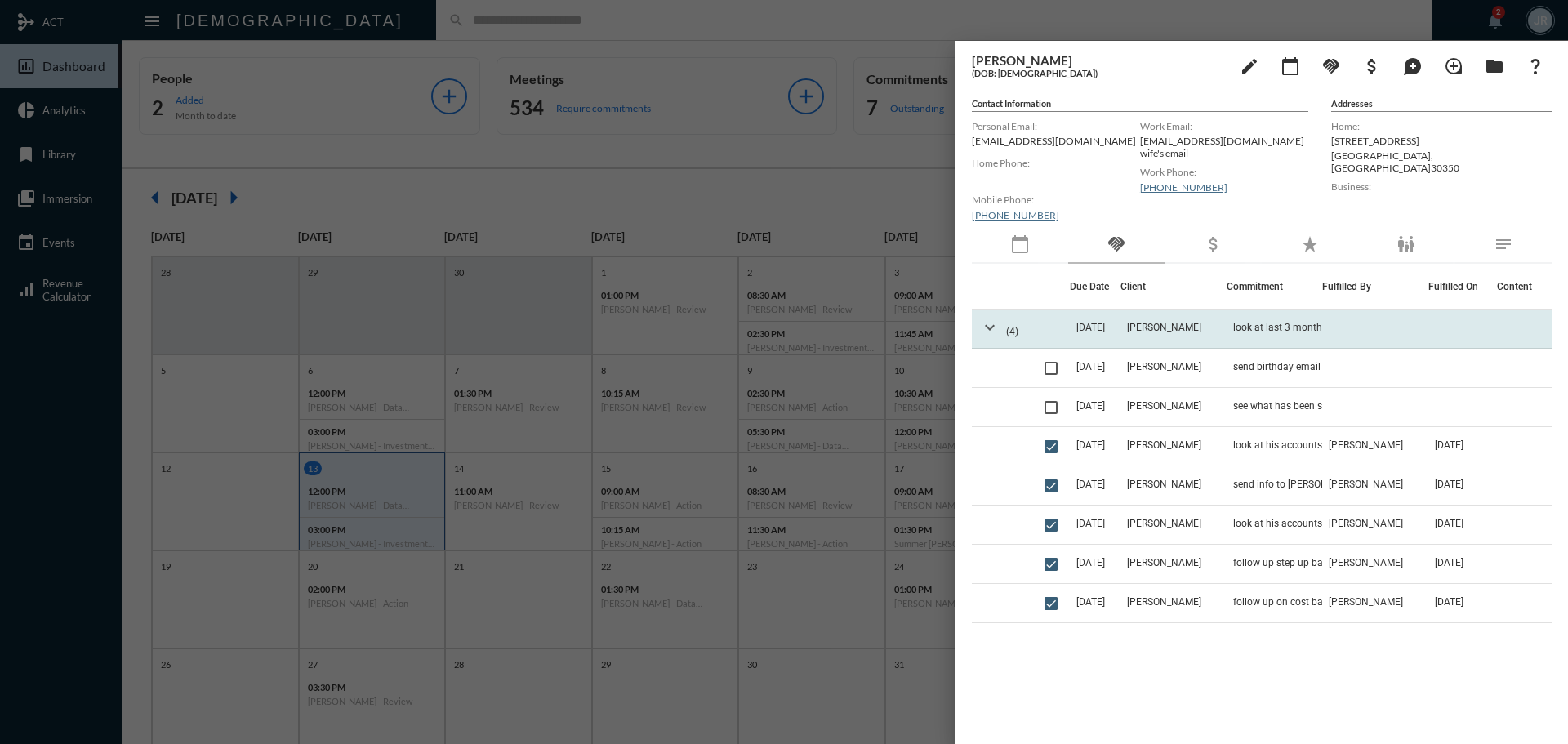
click at [991, 325] on mat-icon "expand_more" at bounding box center [990, 328] width 20 height 20
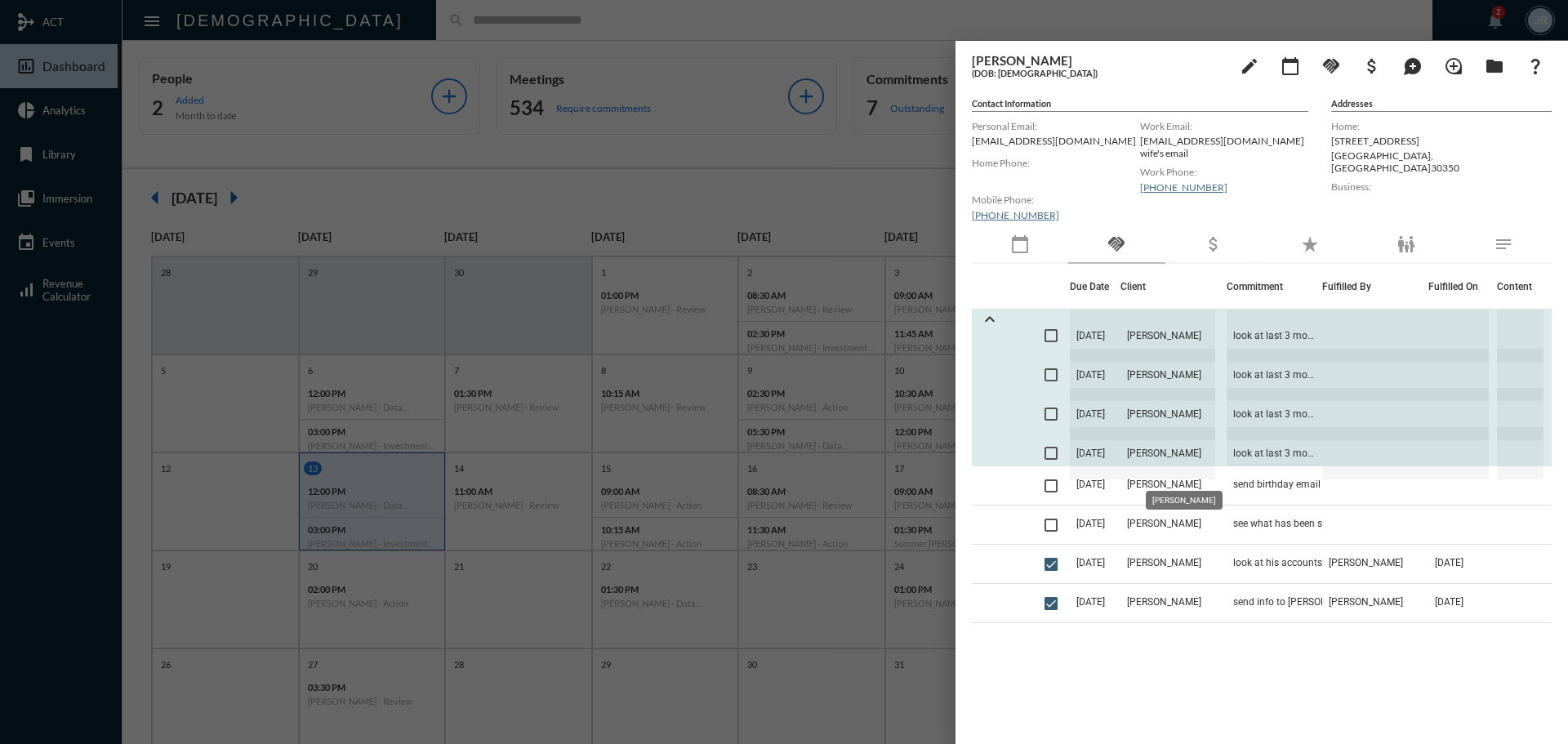
click at [1194, 450] on span "[PERSON_NAME]" at bounding box center [1168, 453] width 95 height 52
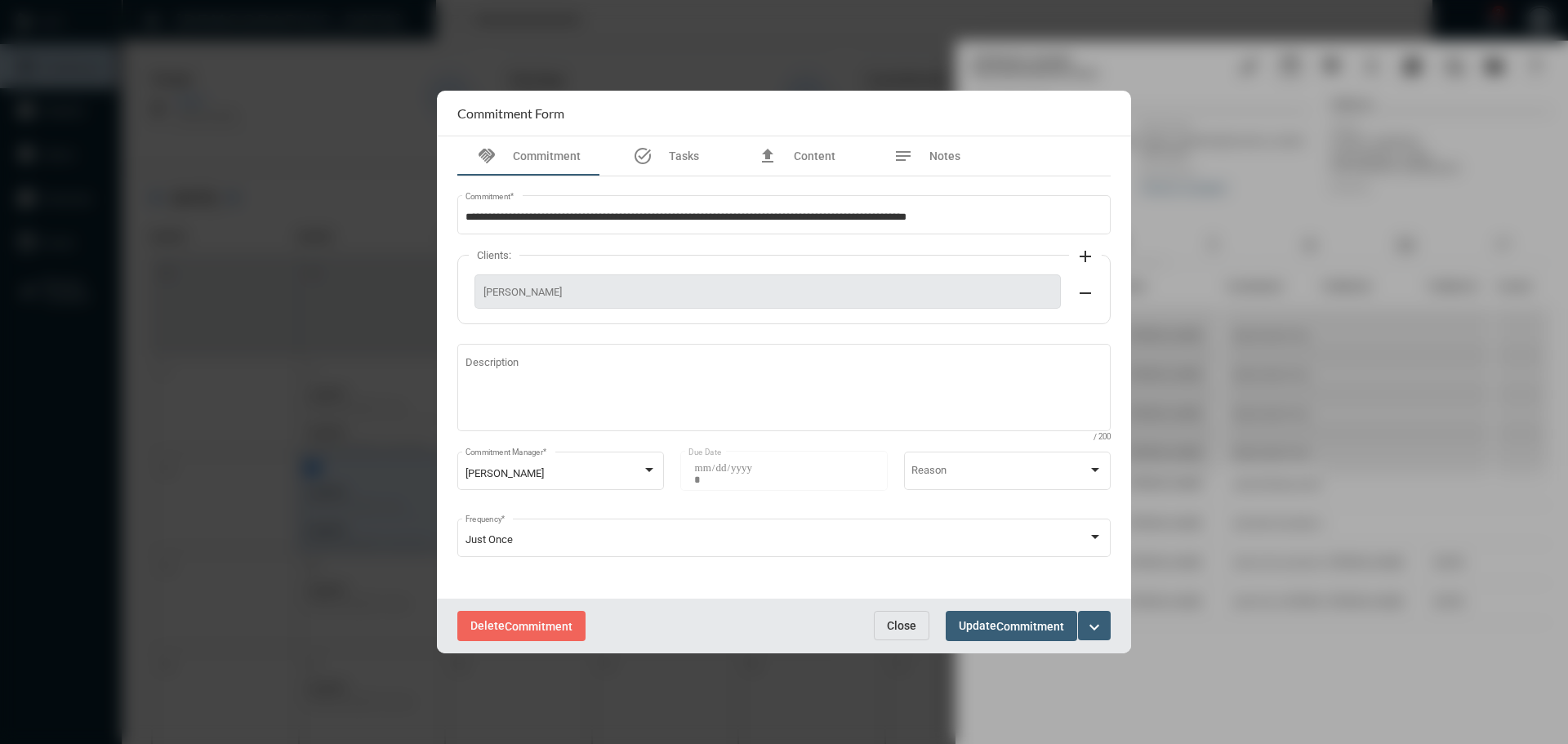
click at [915, 625] on span "Close" at bounding box center [901, 626] width 29 height 13
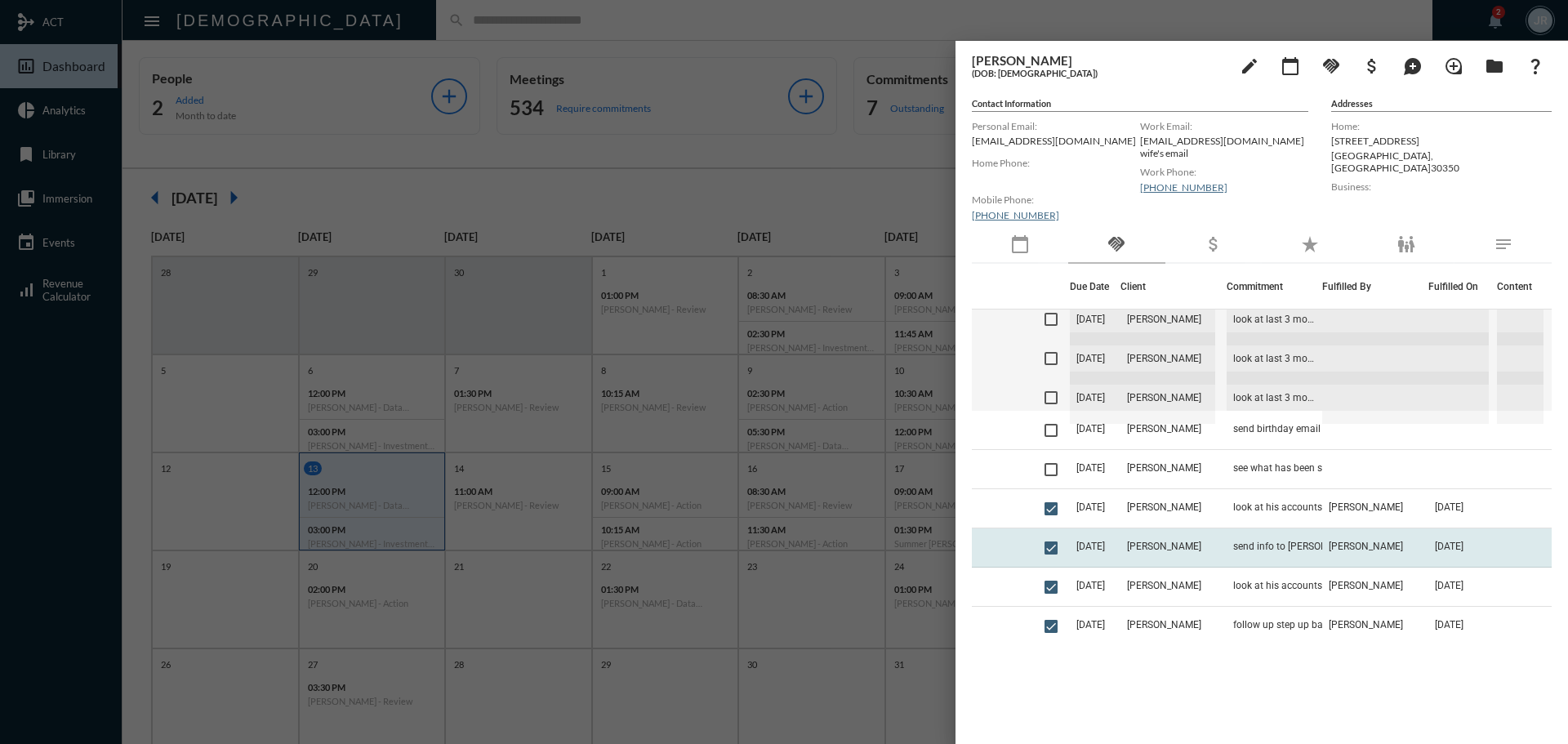
scroll to position [81, 0]
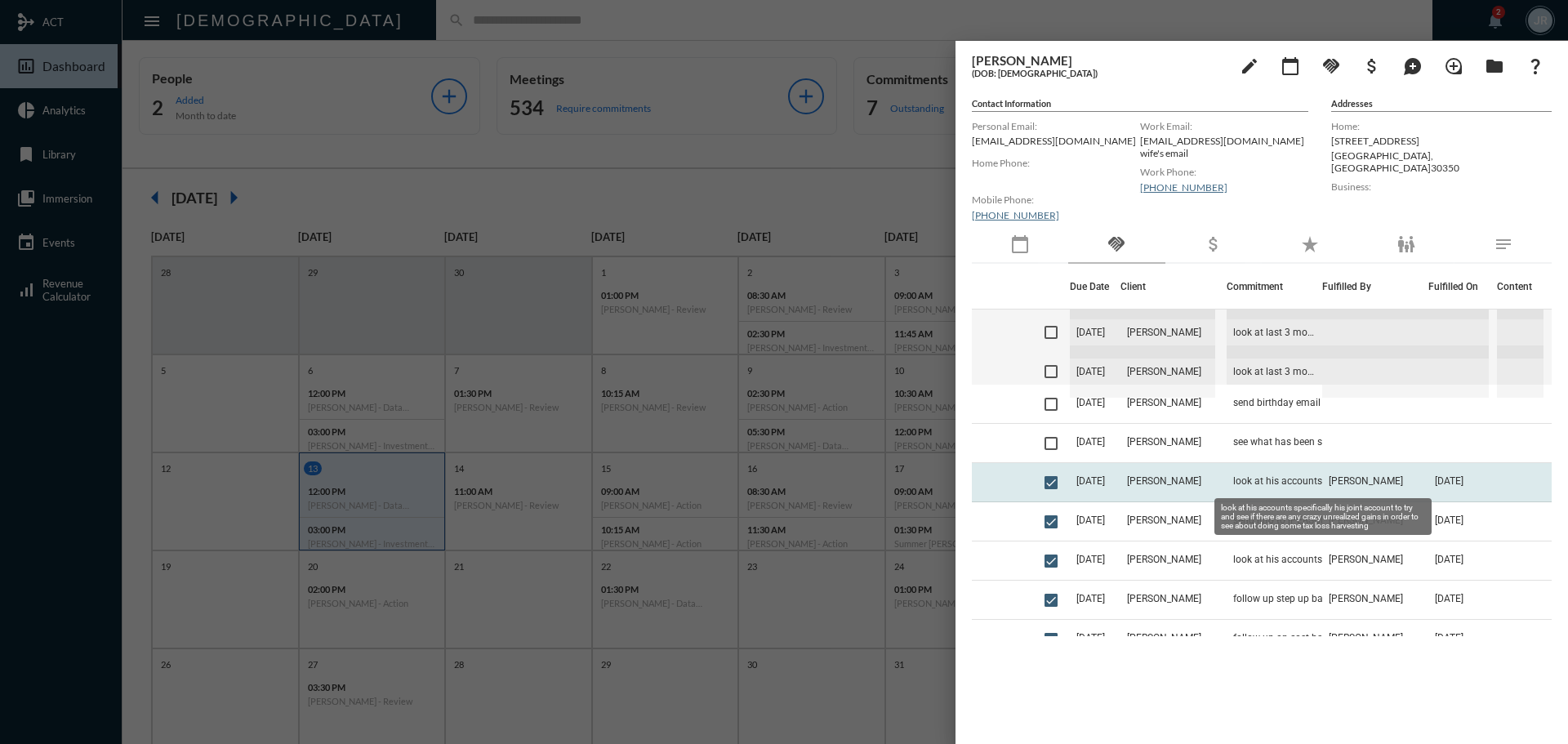
click at [1292, 477] on span "look at his accounts specifically his joint account to try and see if there are…" at bounding box center [1315, 482] width 164 height 12
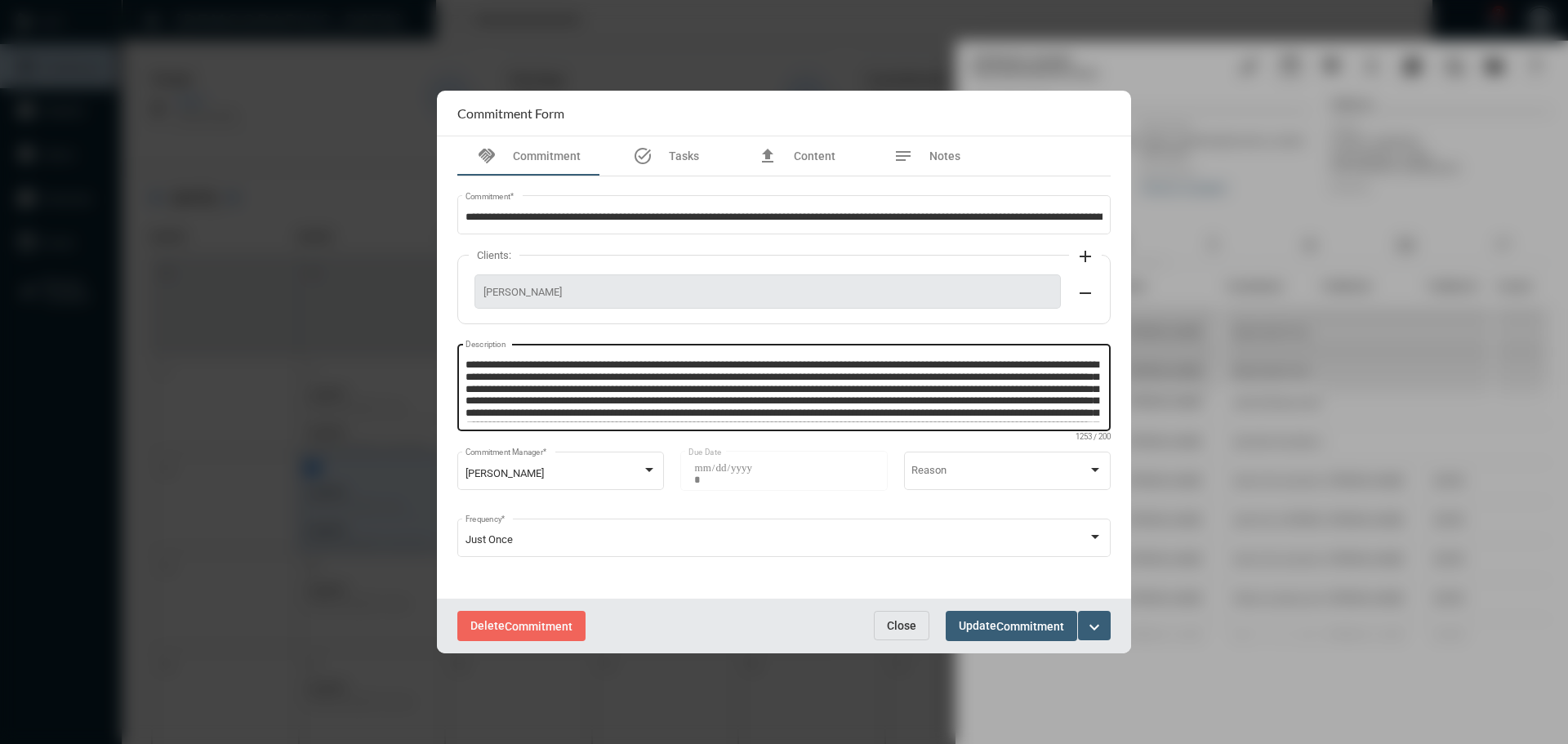
scroll to position [58, 0]
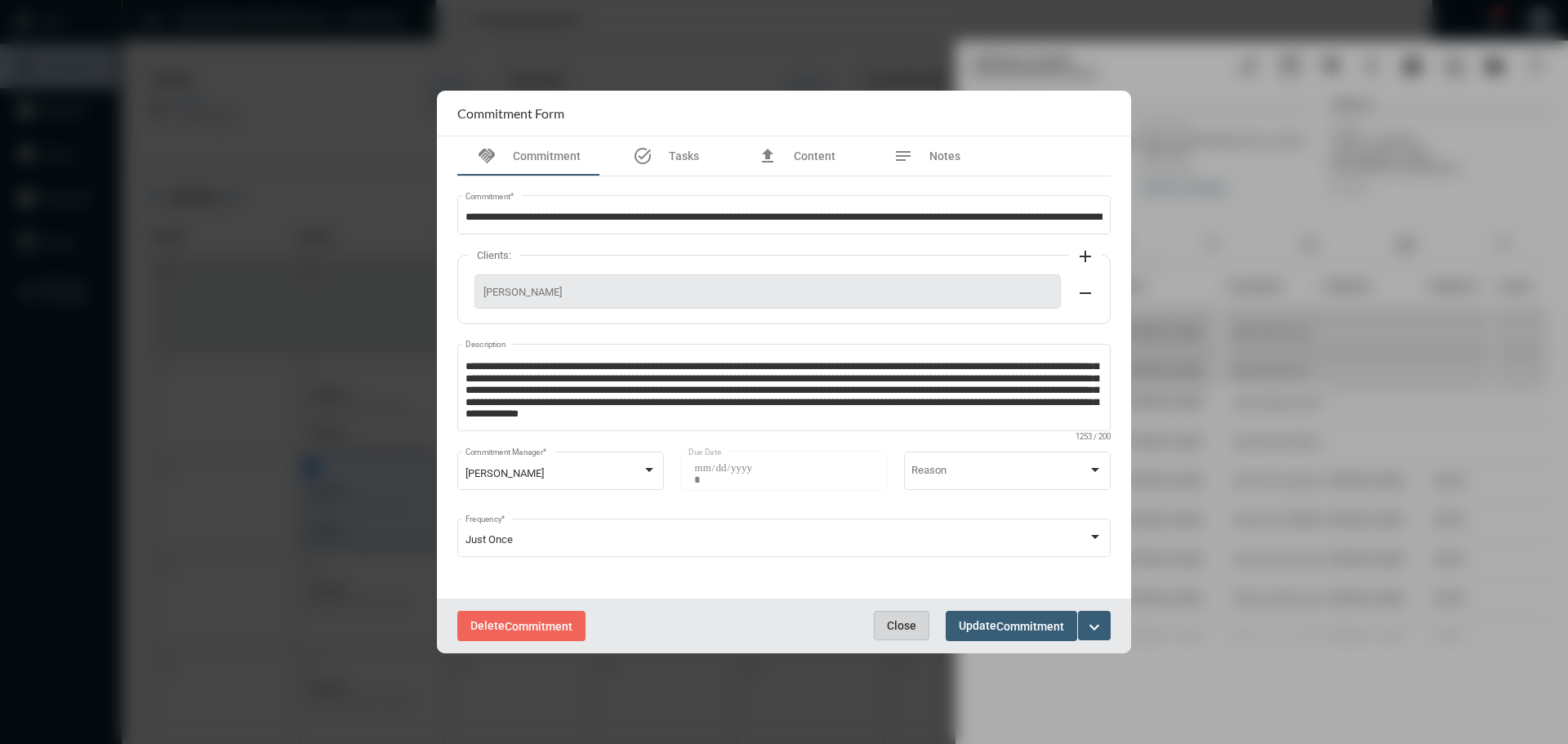
click at [906, 619] on span "Close" at bounding box center [901, 626] width 29 height 13
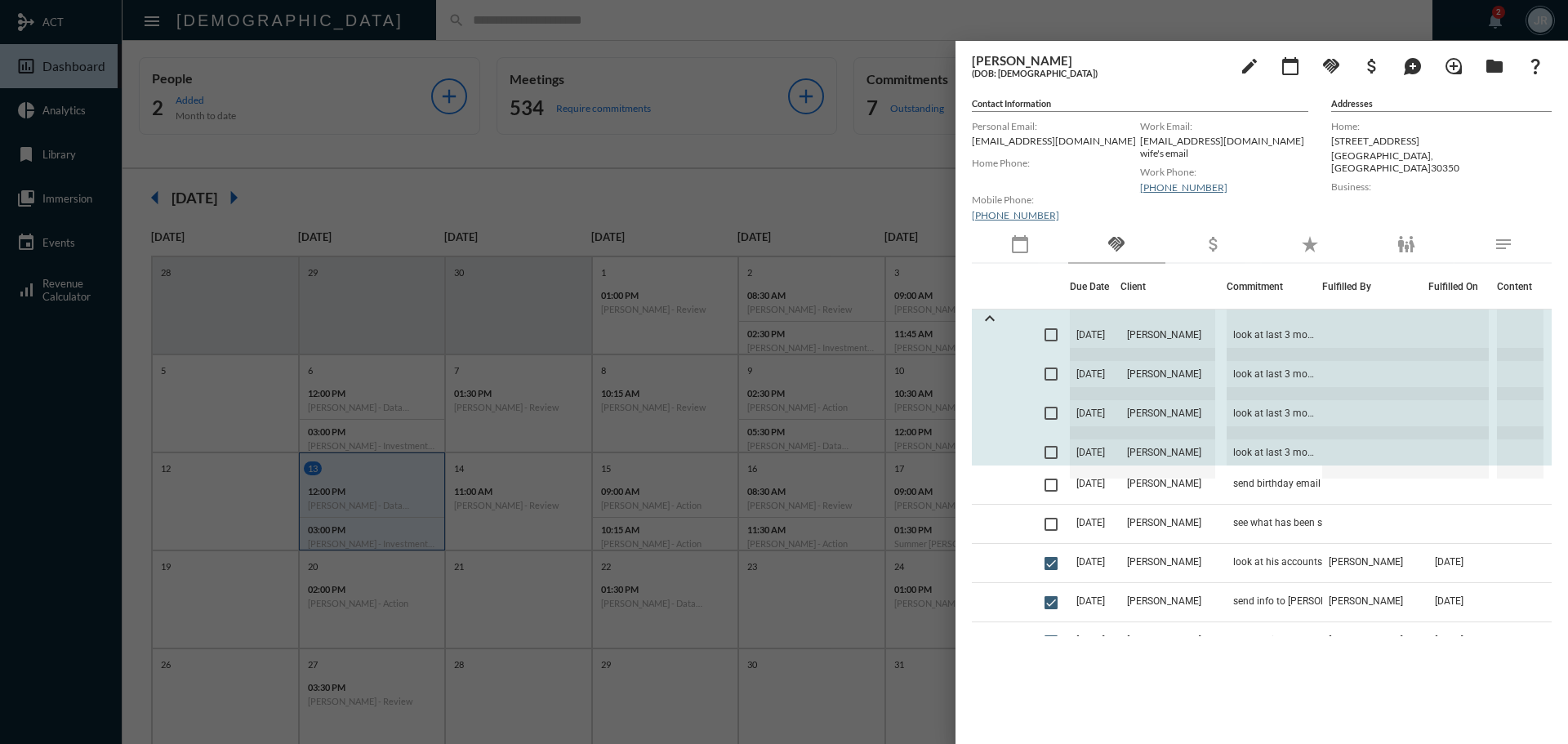
scroll to position [0, 0]
click at [1114, 453] on span "[DATE]" at bounding box center [1095, 453] width 51 height 52
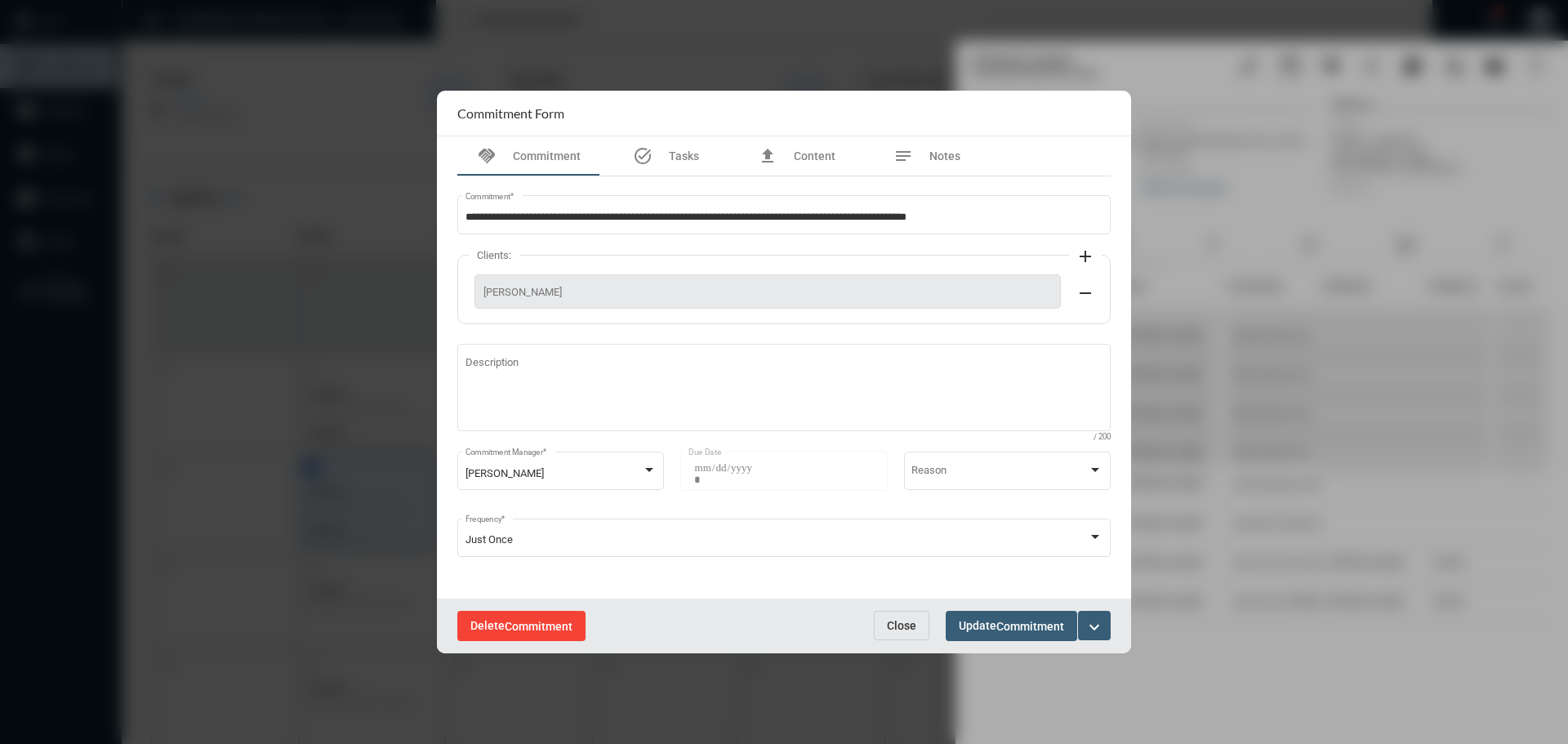
click at [512, 625] on span "Commitment" at bounding box center [539, 627] width 68 height 13
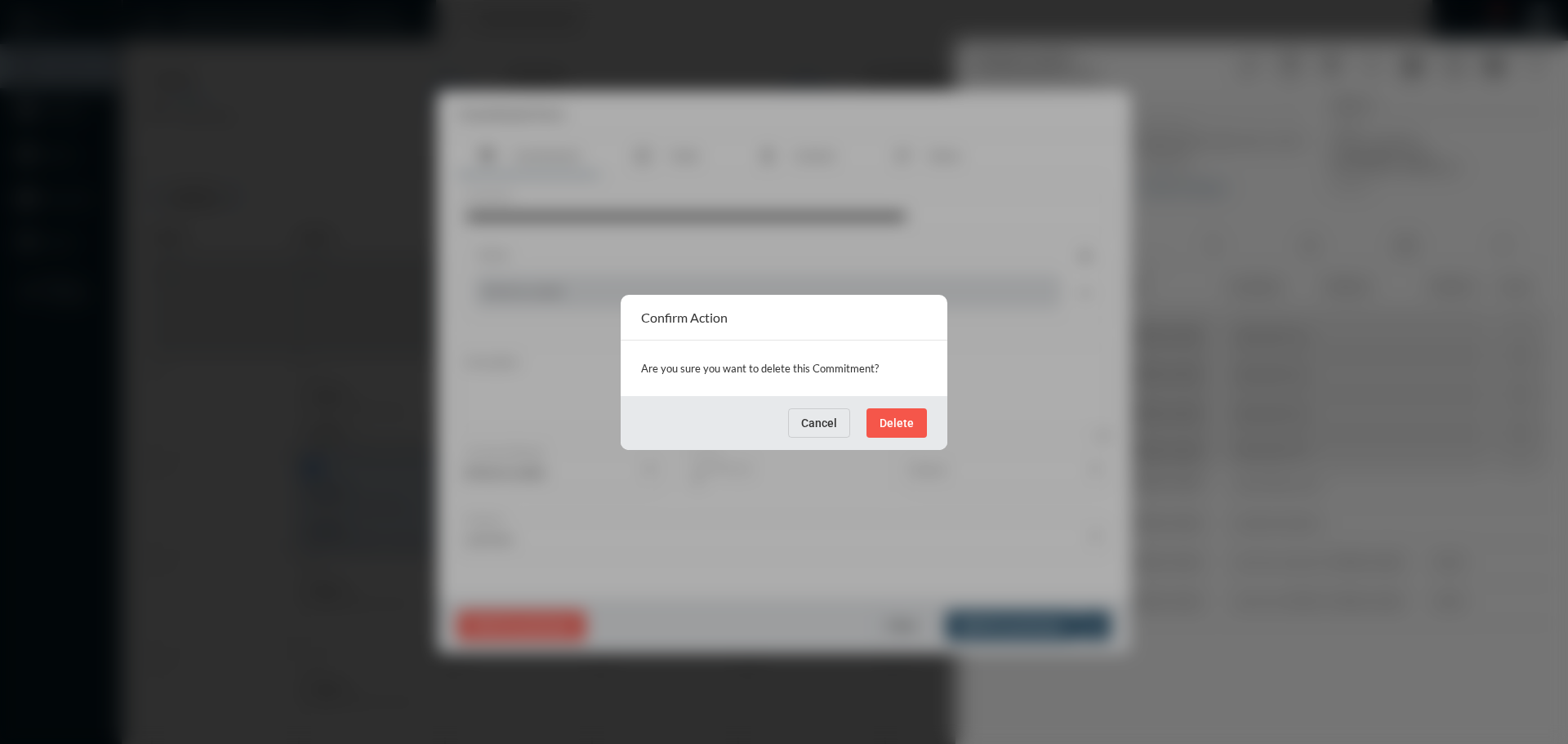
click at [906, 423] on span "Delete" at bounding box center [896, 423] width 34 height 13
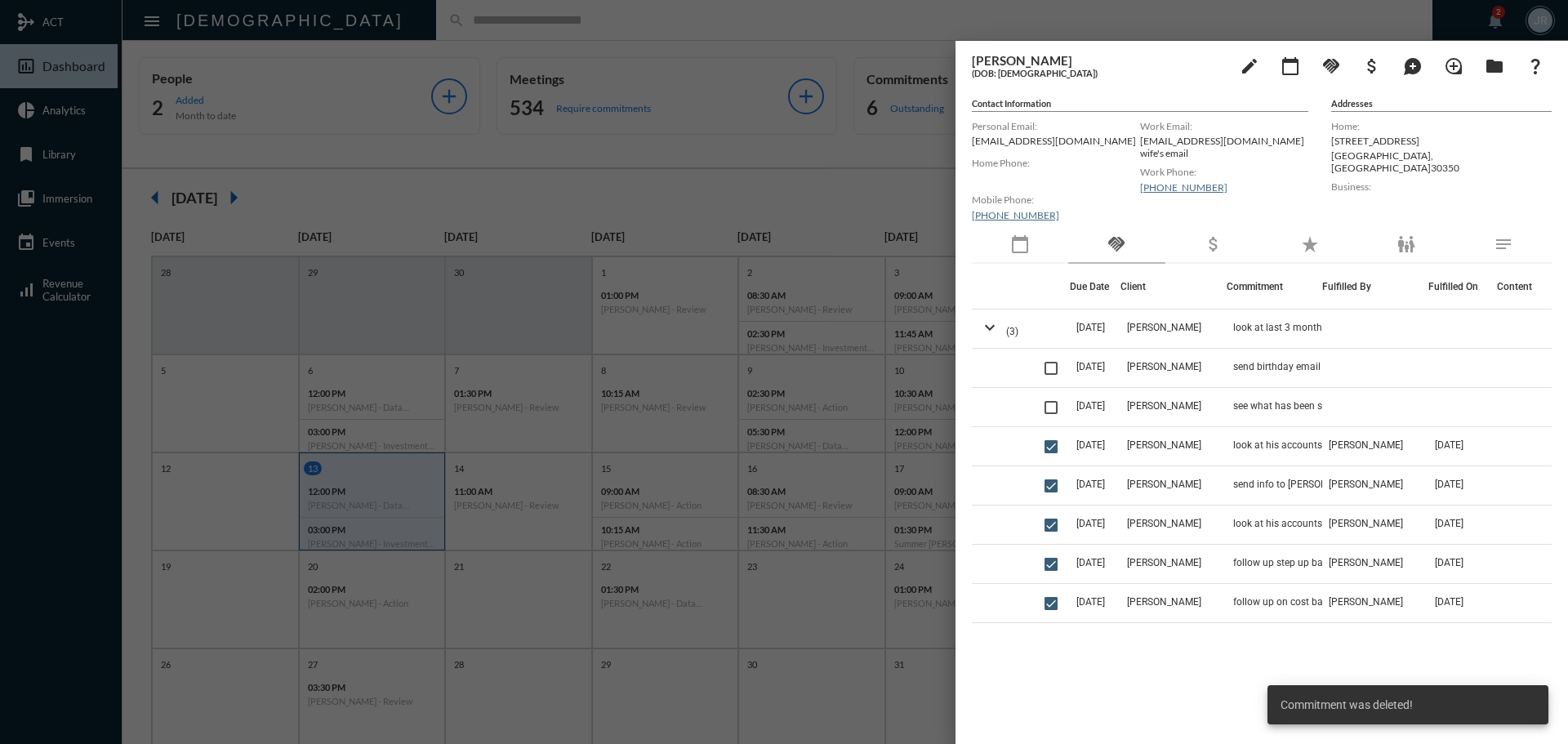
click at [370, 26] on div at bounding box center [784, 372] width 1568 height 744
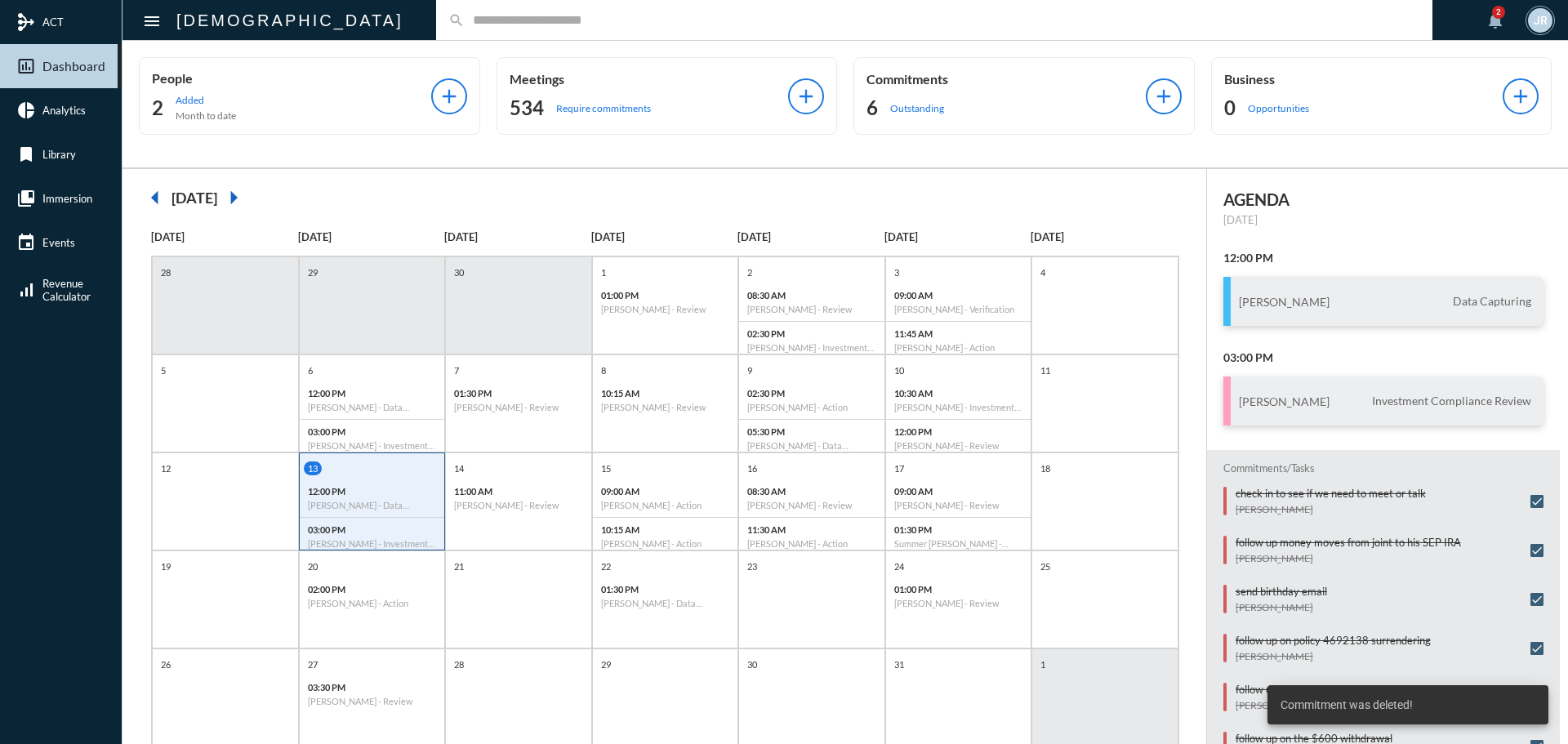
click at [497, 46] on div "People 2 Added Month to date add Meetings 534 Require commitments add Commitmen…" at bounding box center [846, 104] width 1446 height 127
click at [487, 17] on input "text" at bounding box center [942, 20] width 955 height 14
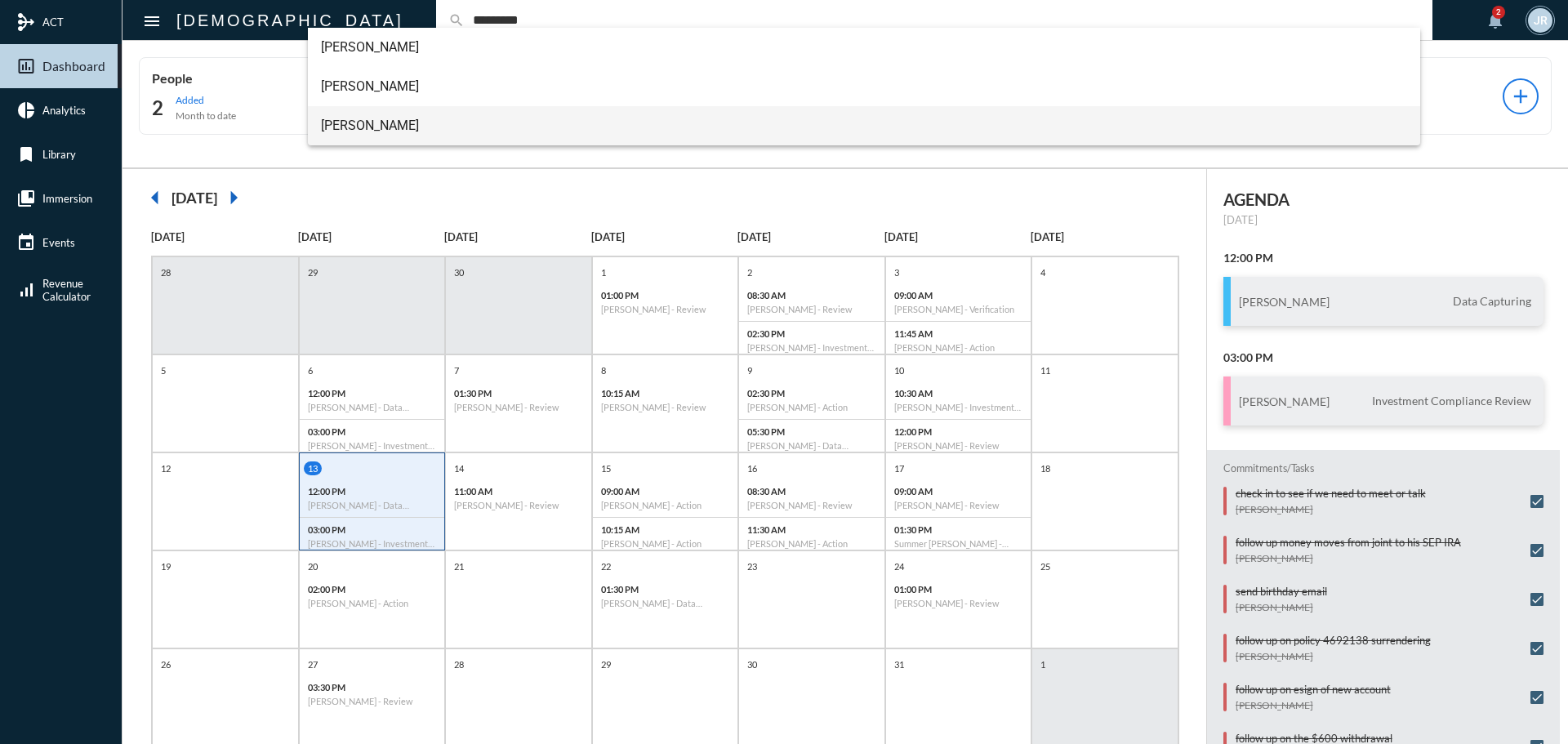
type input "*********"
click at [352, 121] on span "[PERSON_NAME]" at bounding box center [865, 125] width 1087 height 39
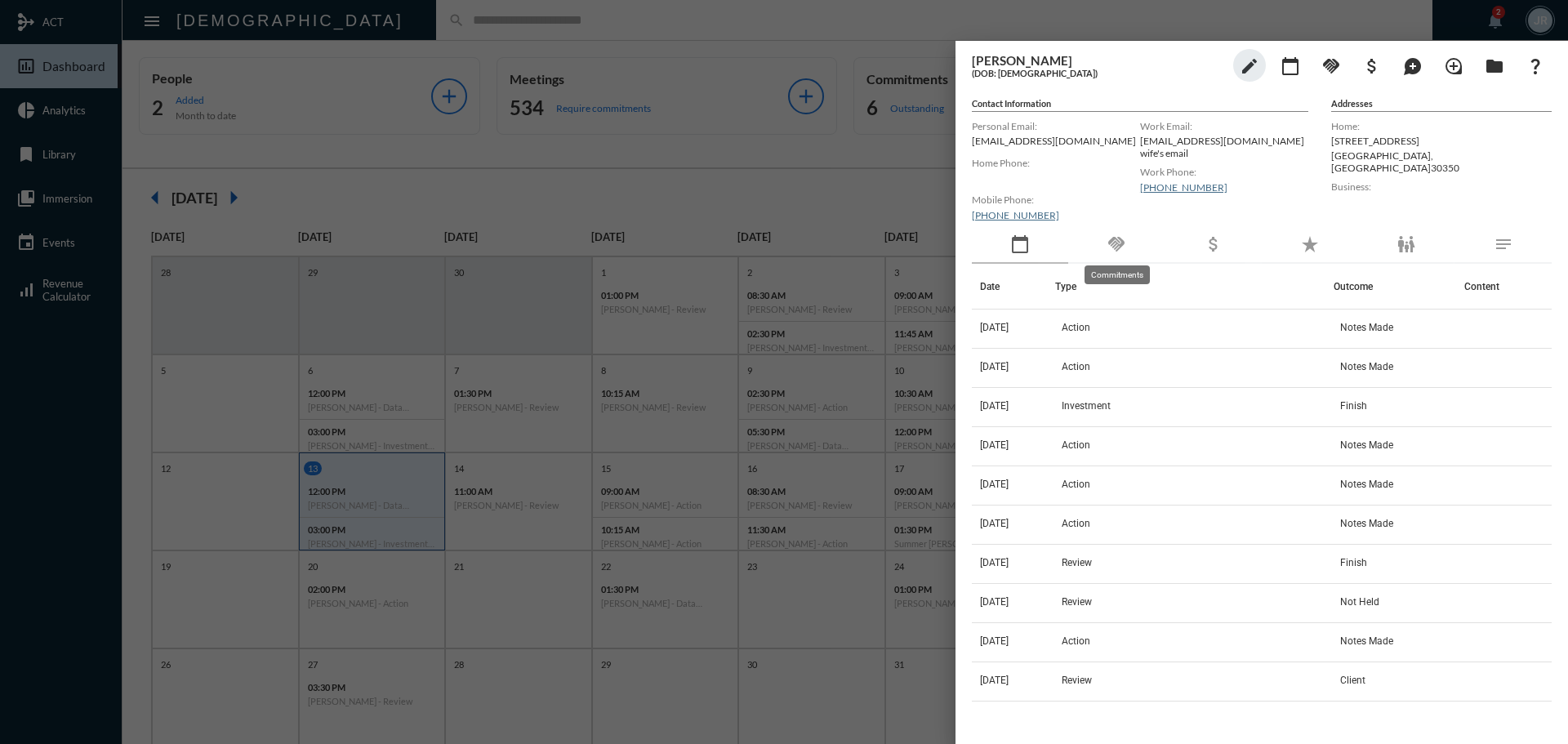
click at [1118, 246] on mat-icon "handshake" at bounding box center [1116, 244] width 20 height 20
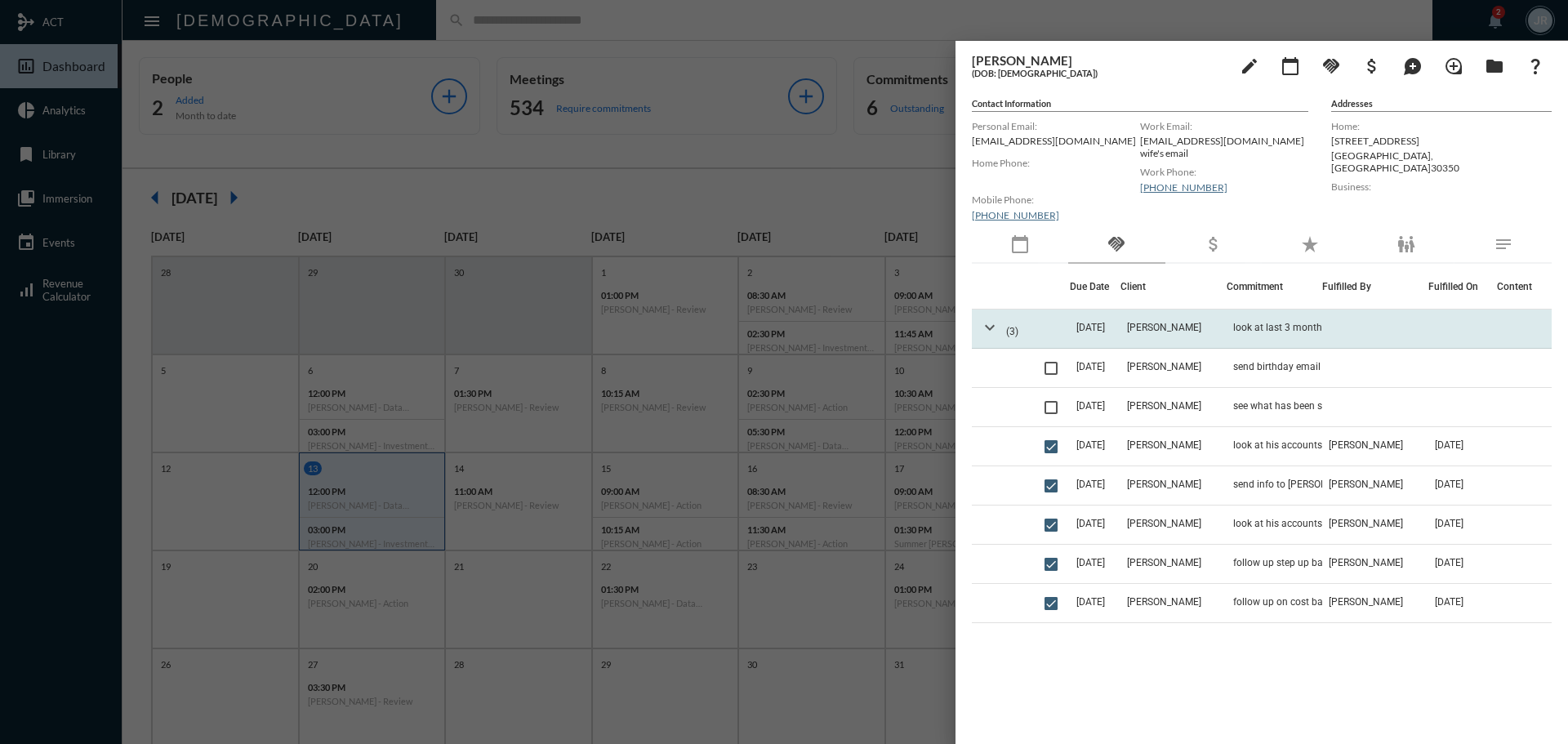
click at [989, 328] on mat-icon "expand_more" at bounding box center [990, 328] width 20 height 20
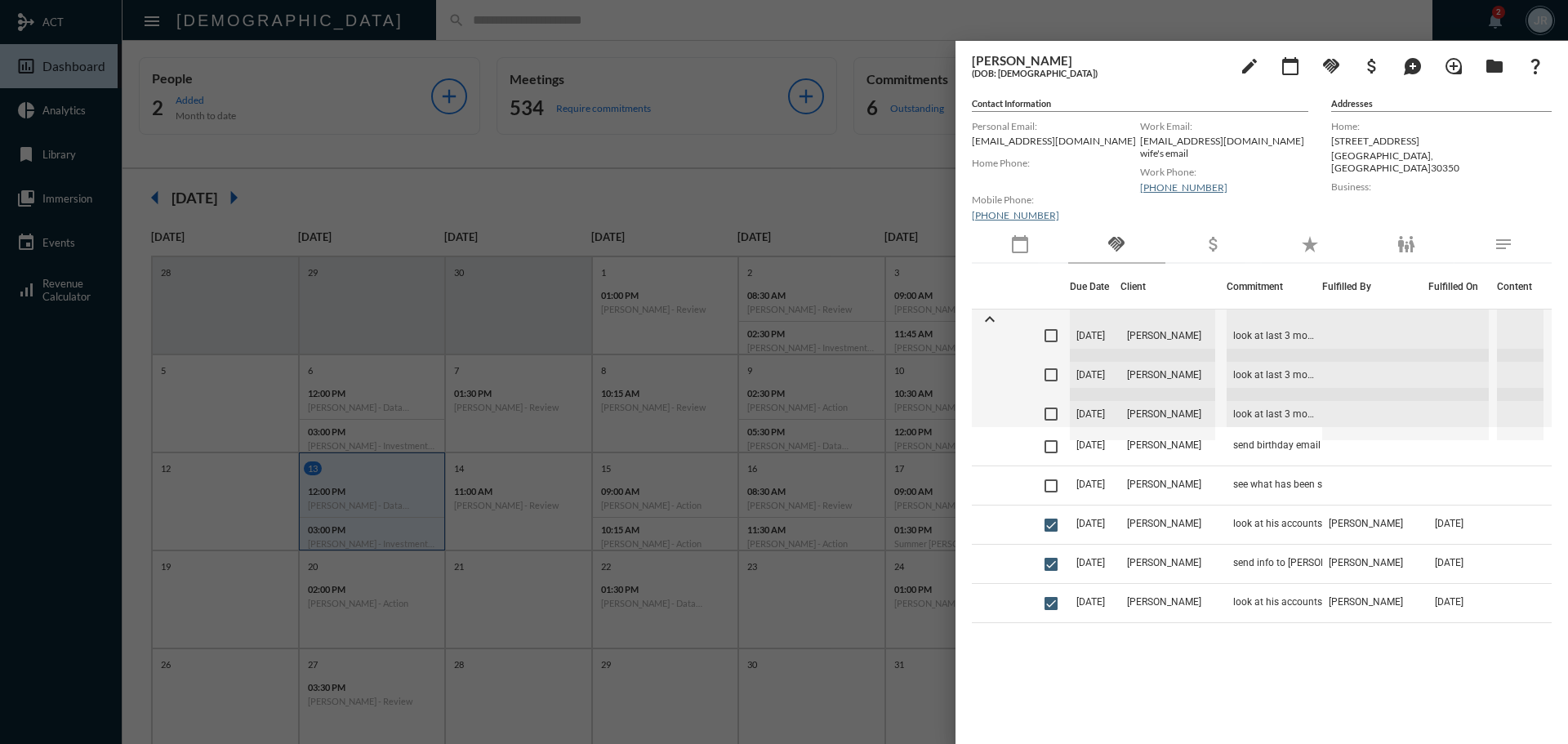
click at [344, 34] on div at bounding box center [784, 372] width 1568 height 744
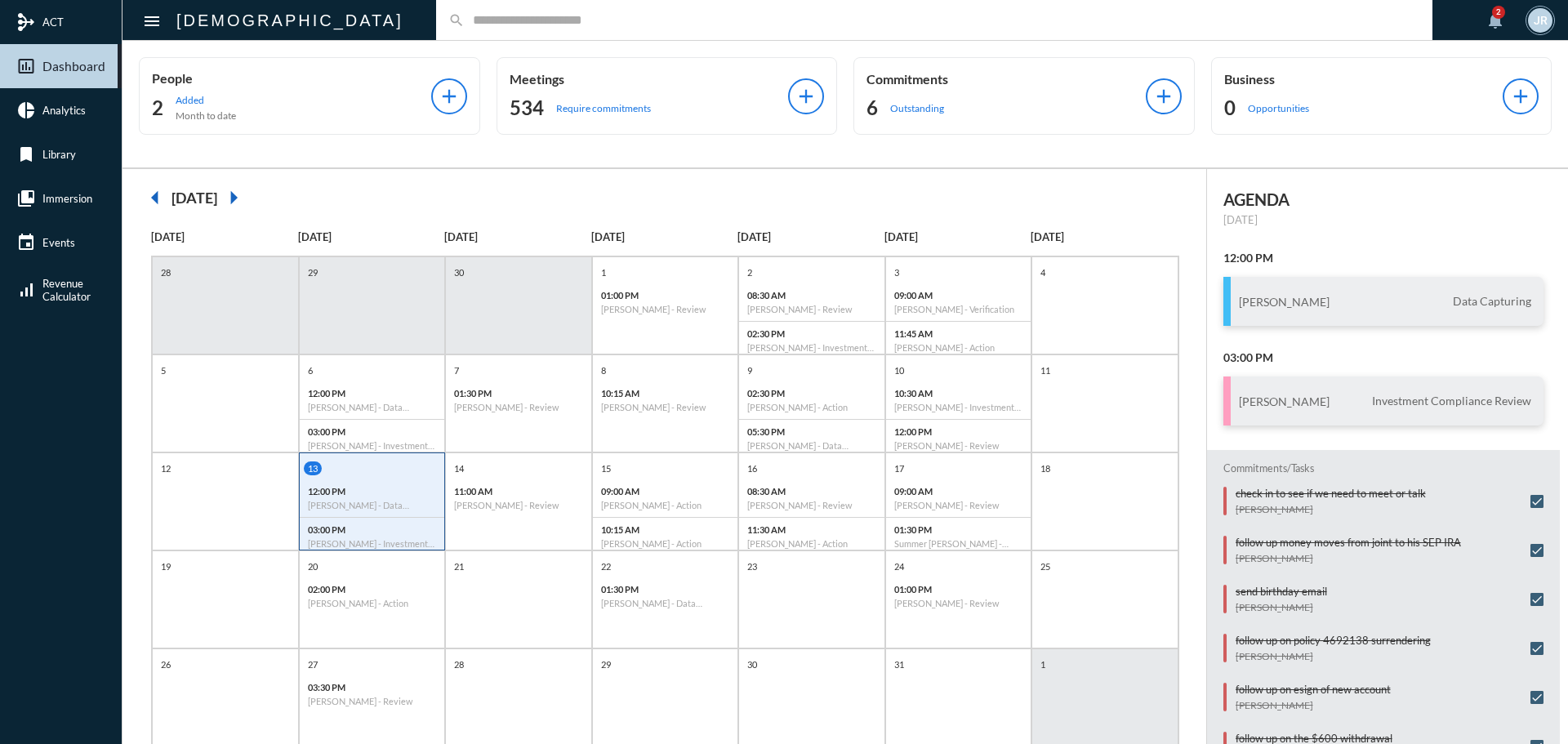
click at [465, 26] on input "text" at bounding box center [942, 20] width 955 height 14
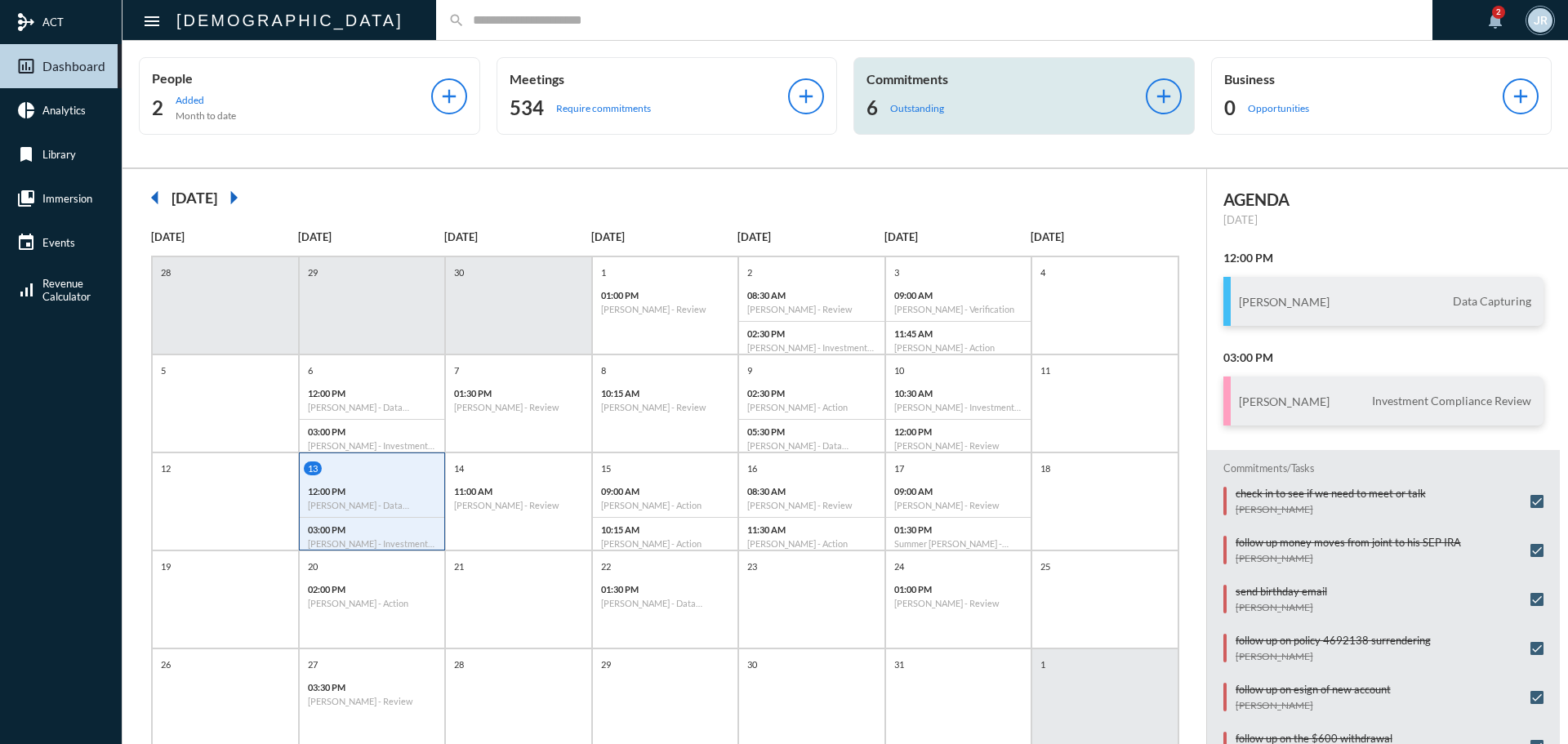
click at [940, 86] on div "Commitments 6 Outstanding" at bounding box center [1006, 96] width 279 height 50
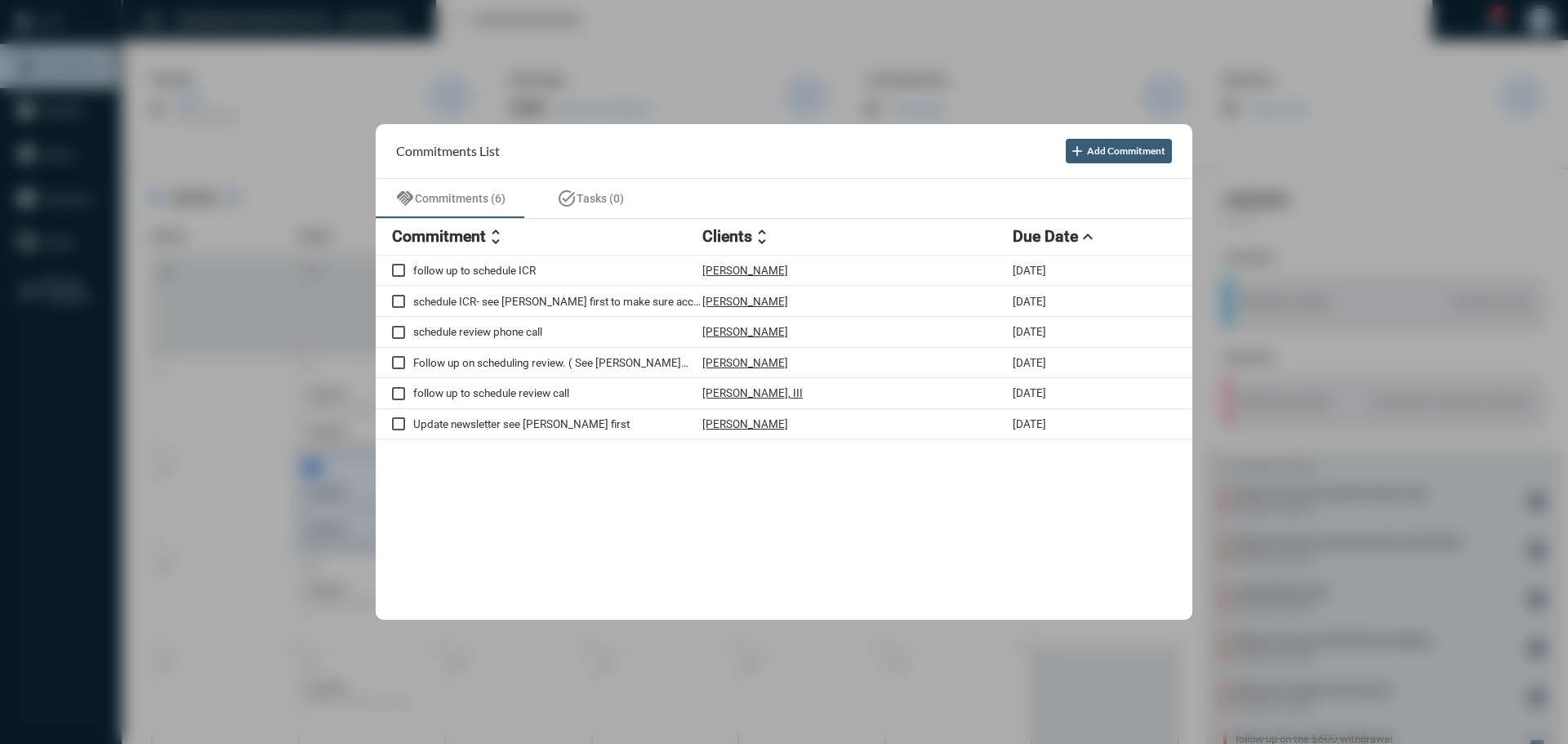
click at [640, 33] on div at bounding box center [784, 372] width 1568 height 744
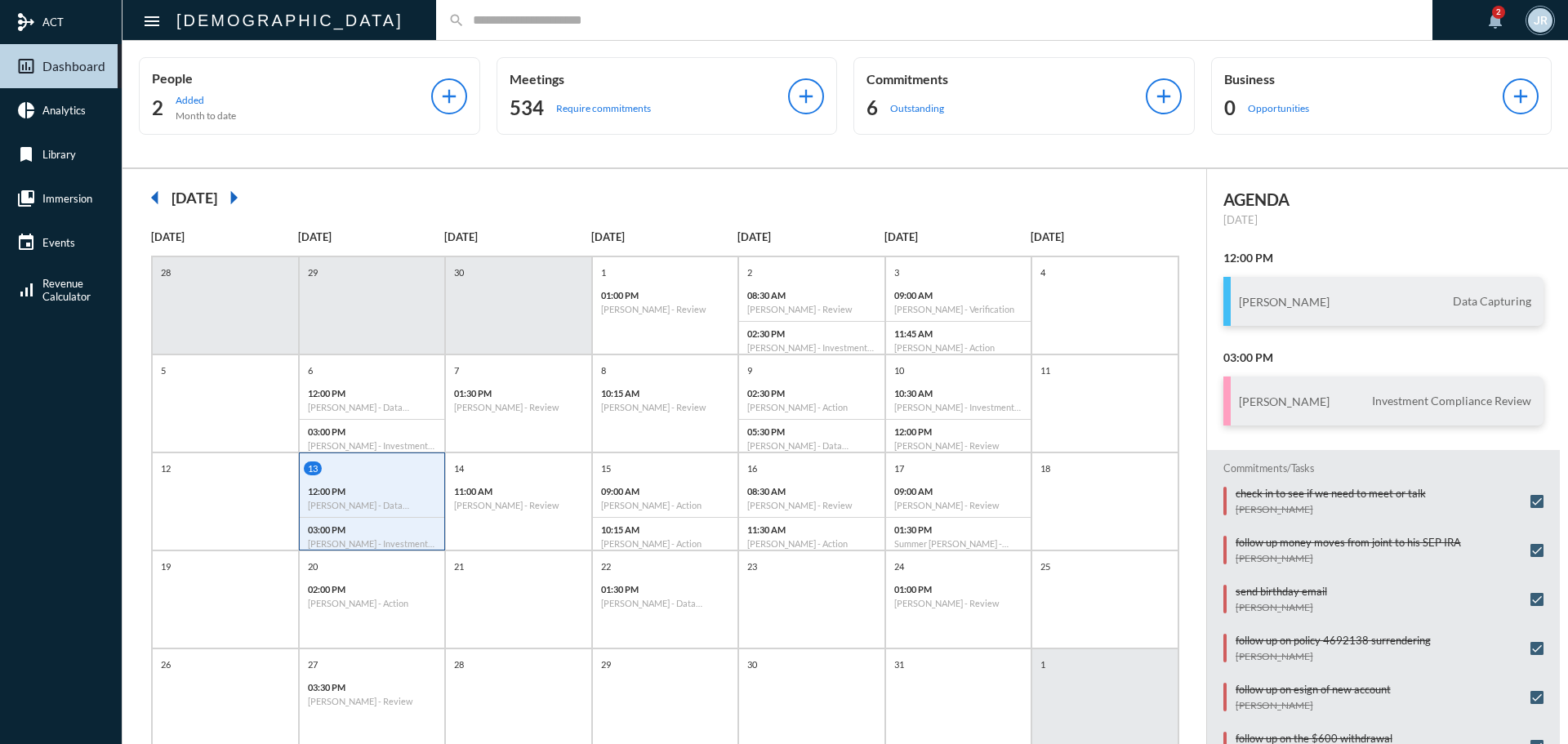
click at [465, 20] on input "text" at bounding box center [942, 20] width 955 height 14
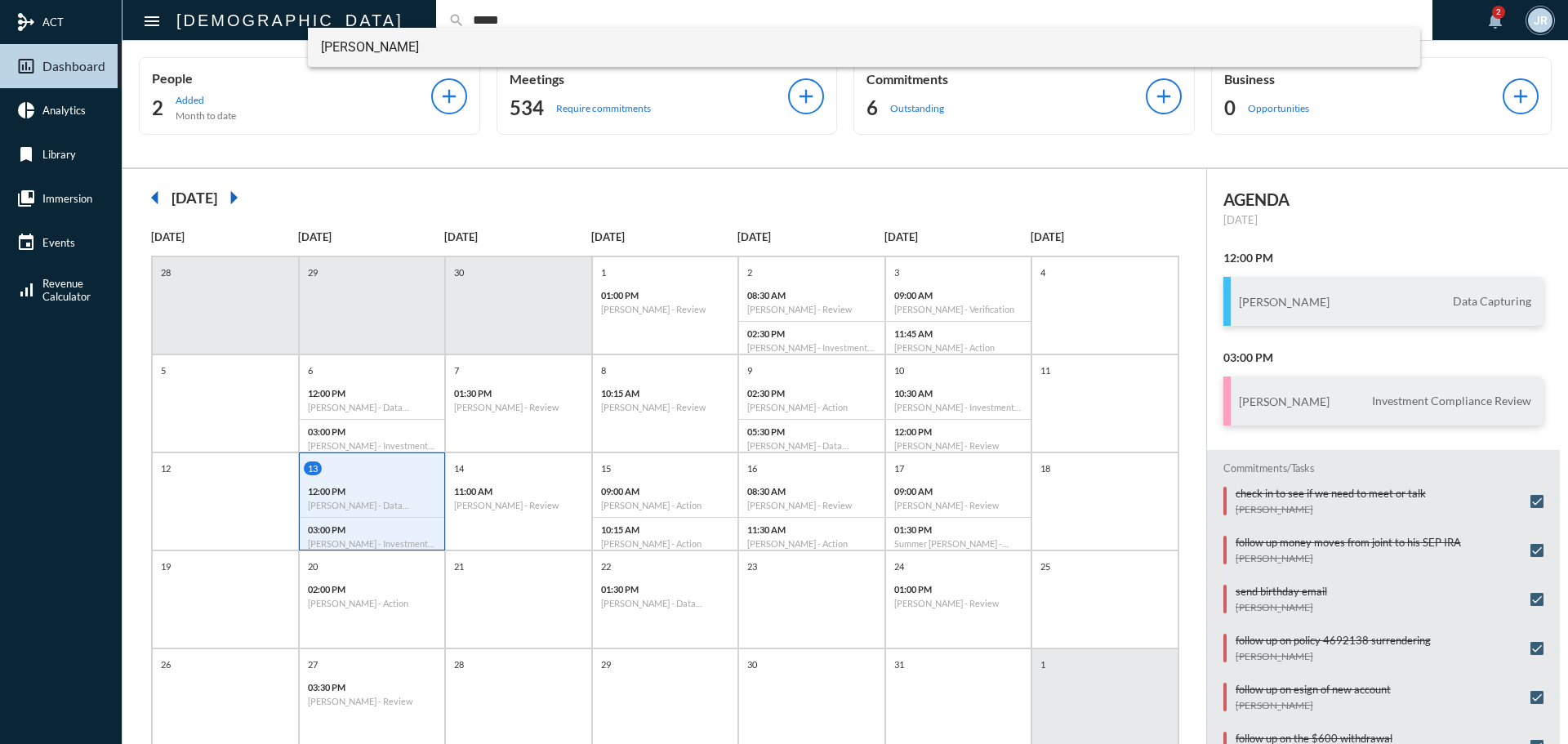
type input "*****"
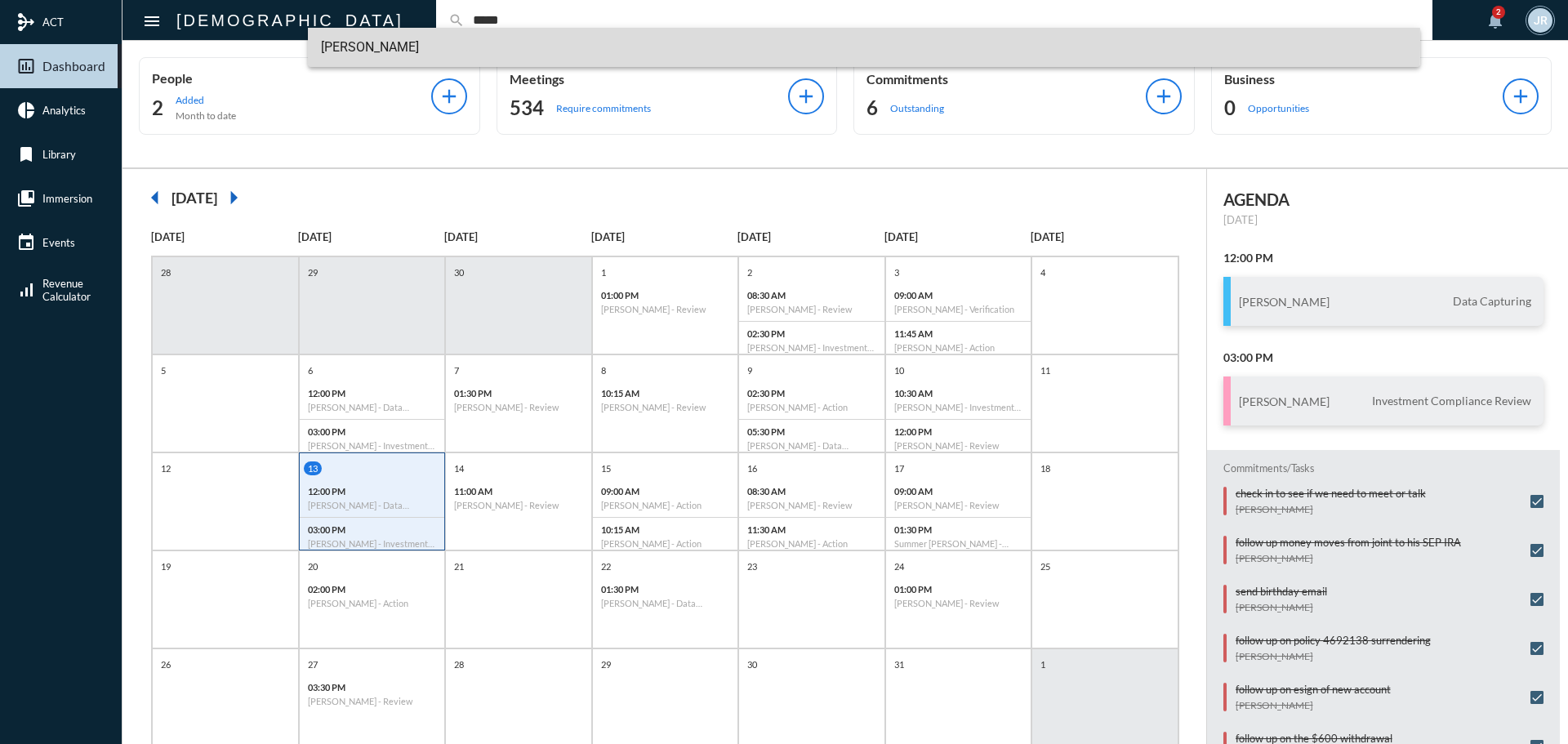
click at [356, 45] on span "[PERSON_NAME]" at bounding box center [865, 46] width 1087 height 39
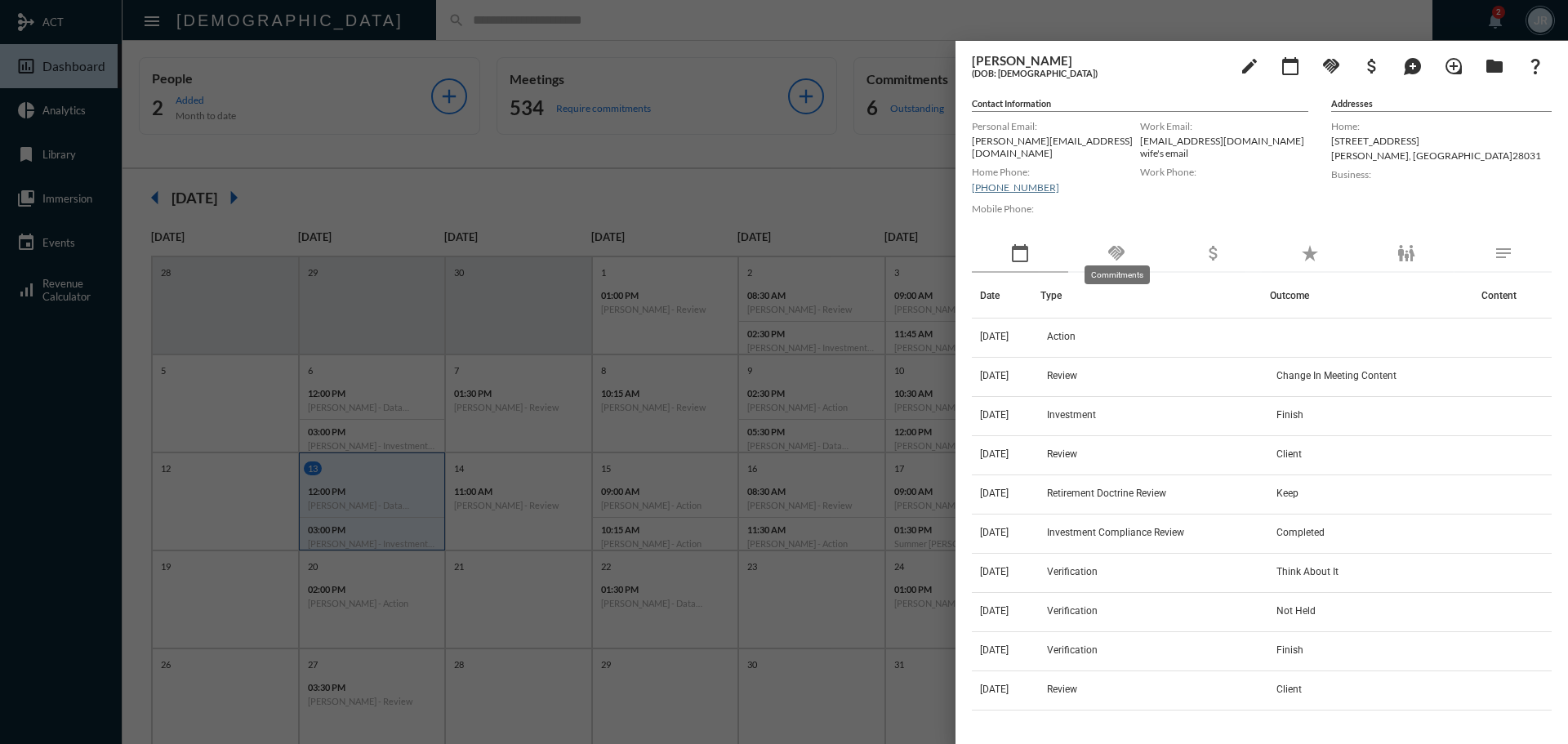
click at [1124, 243] on mat-icon "handshake" at bounding box center [1116, 253] width 20 height 20
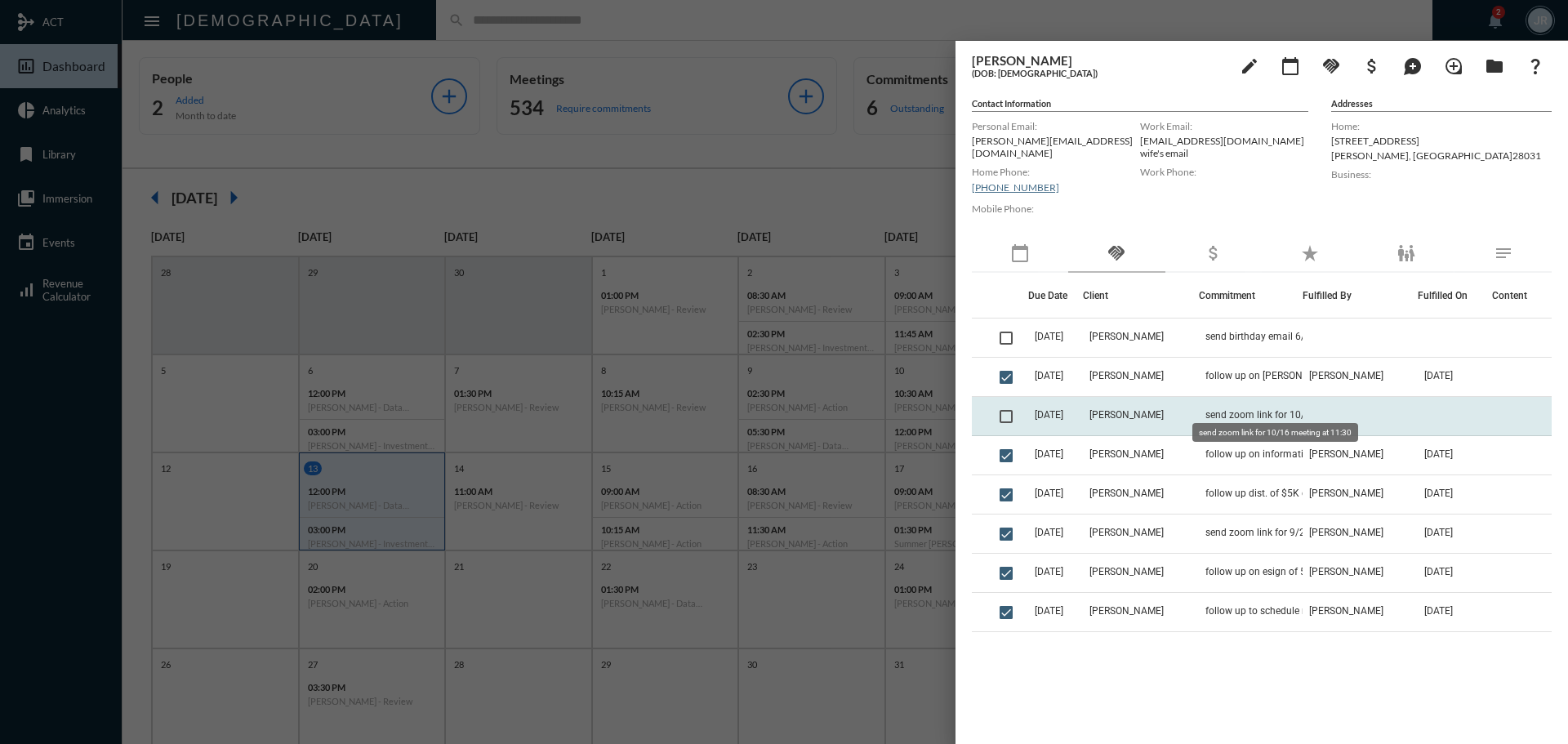
click at [1267, 409] on span "send zoom link for 10/16 meeting at 11:30" at bounding box center [1287, 415] width 164 height 12
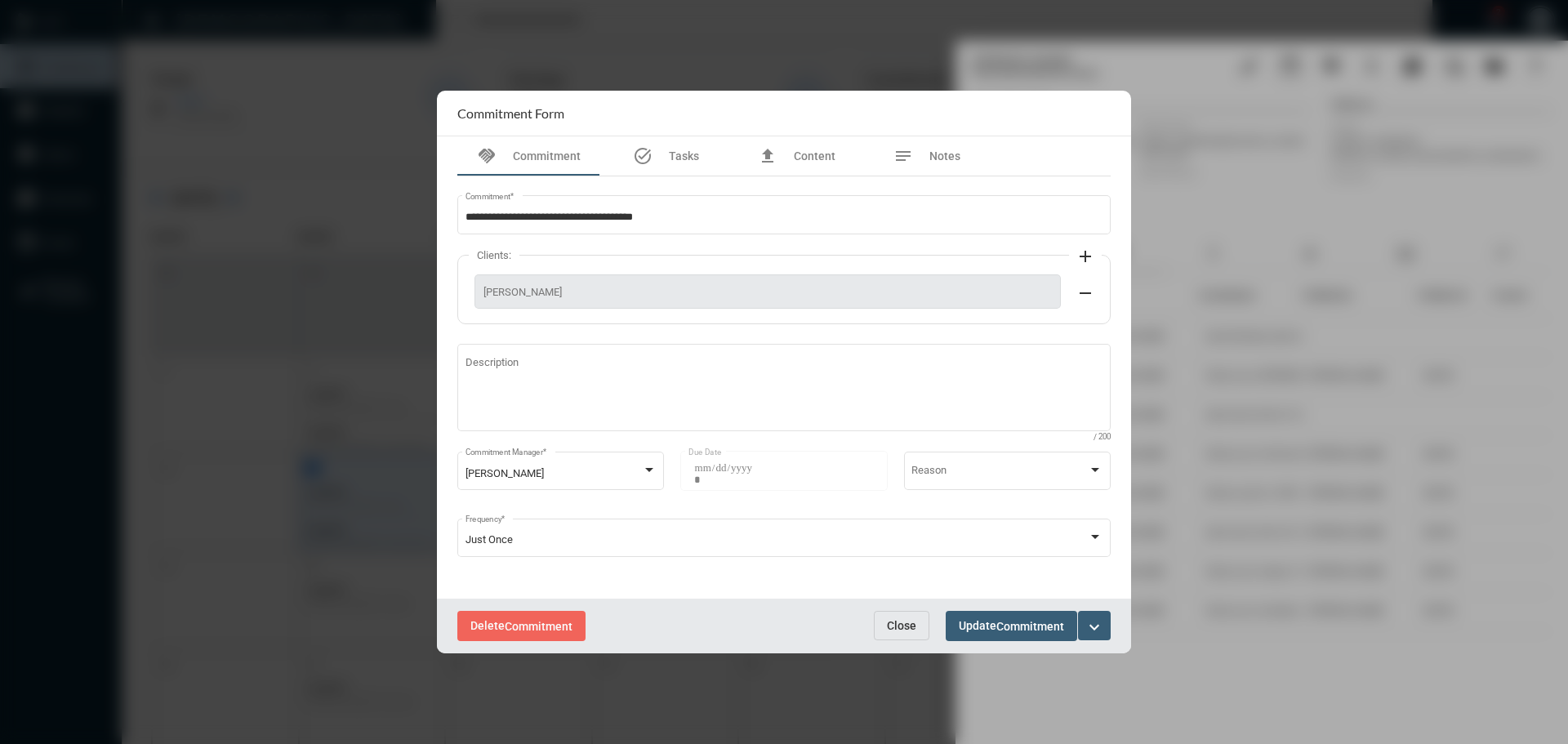
click at [902, 619] on span "Close" at bounding box center [901, 626] width 29 height 13
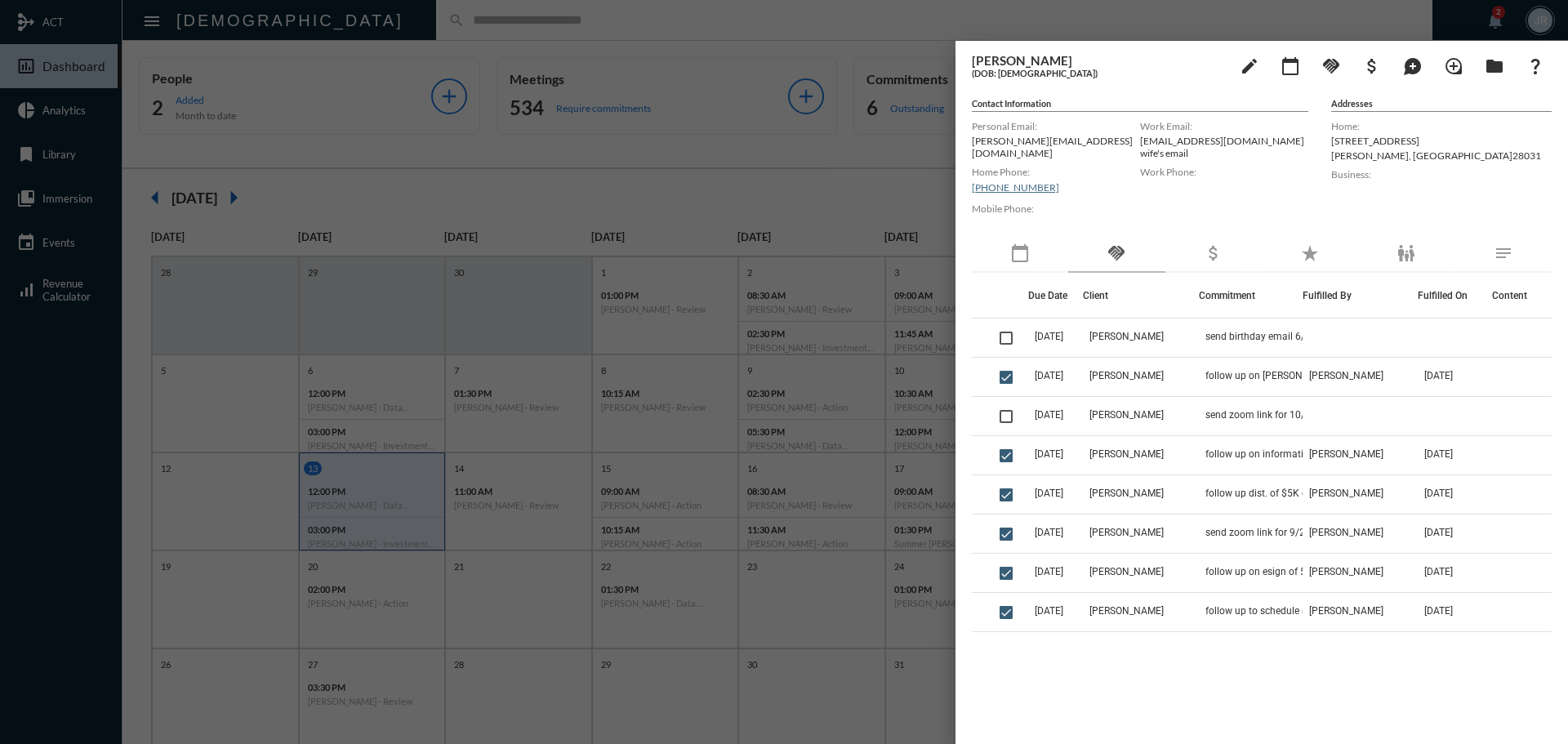
click at [346, 24] on div at bounding box center [784, 372] width 1568 height 744
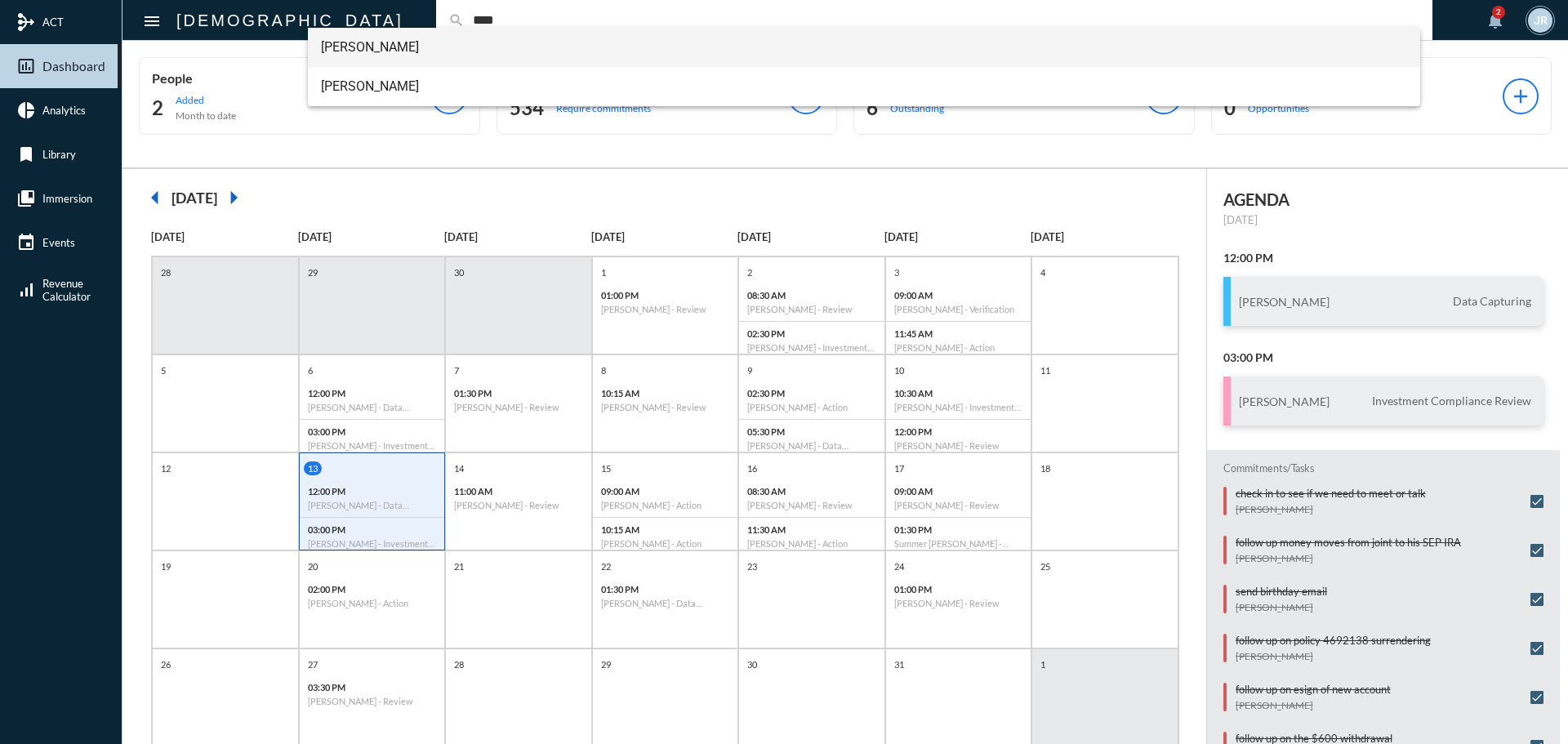
type input "****"
click at [364, 32] on span "[PERSON_NAME]" at bounding box center [865, 46] width 1087 height 39
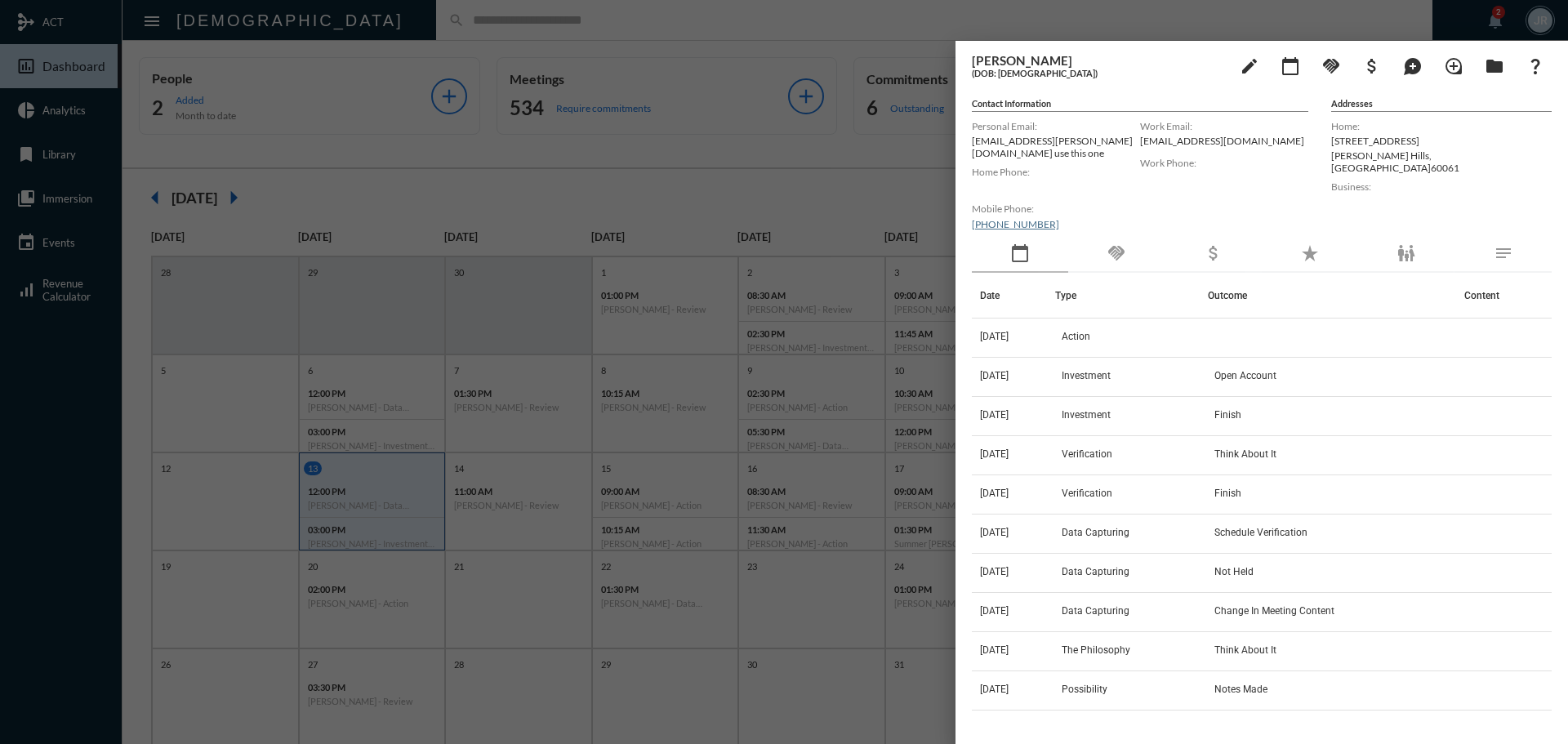
click at [1148, 238] on div "handshake" at bounding box center [1116, 253] width 96 height 37
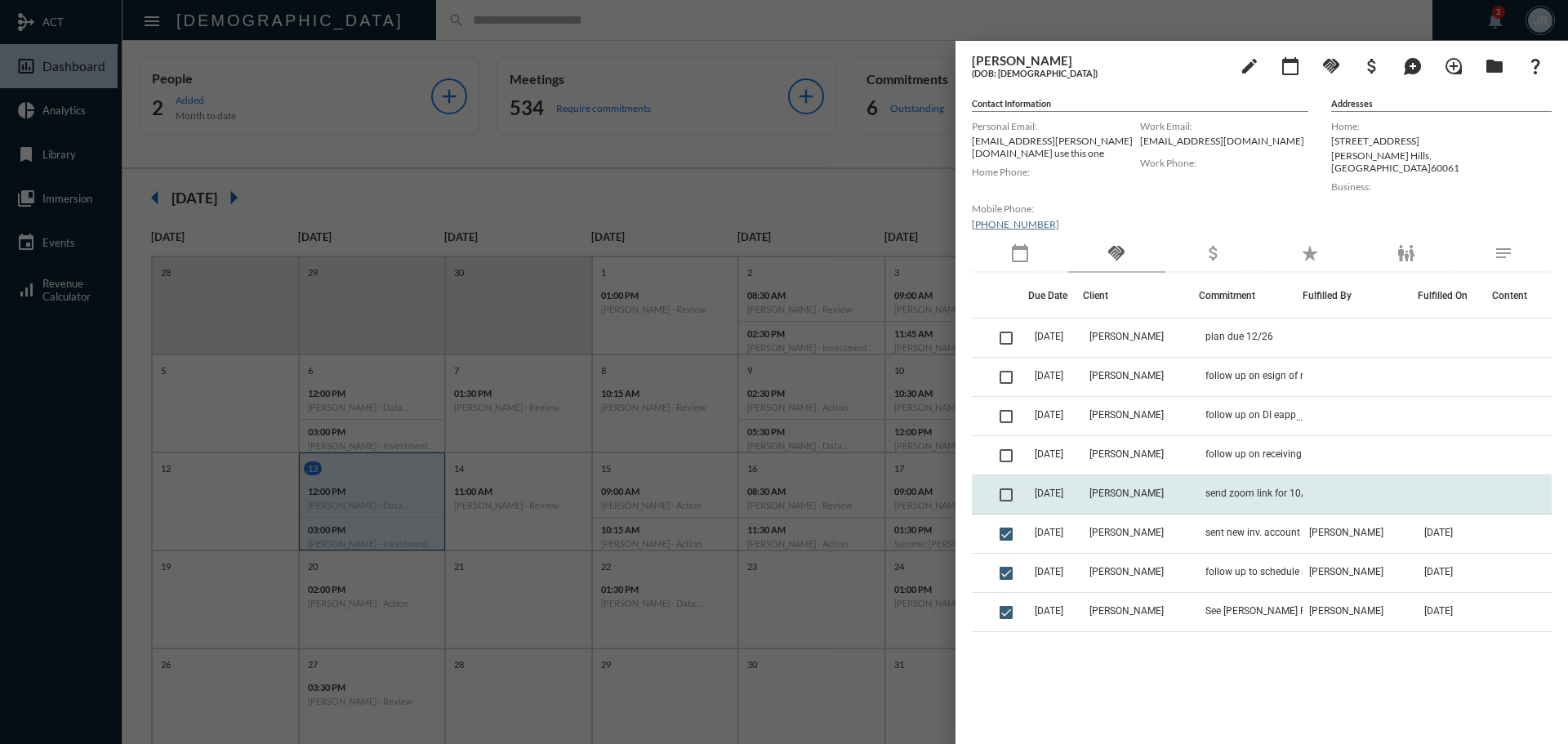
click at [1167, 482] on td "[PERSON_NAME]" at bounding box center [1141, 495] width 115 height 39
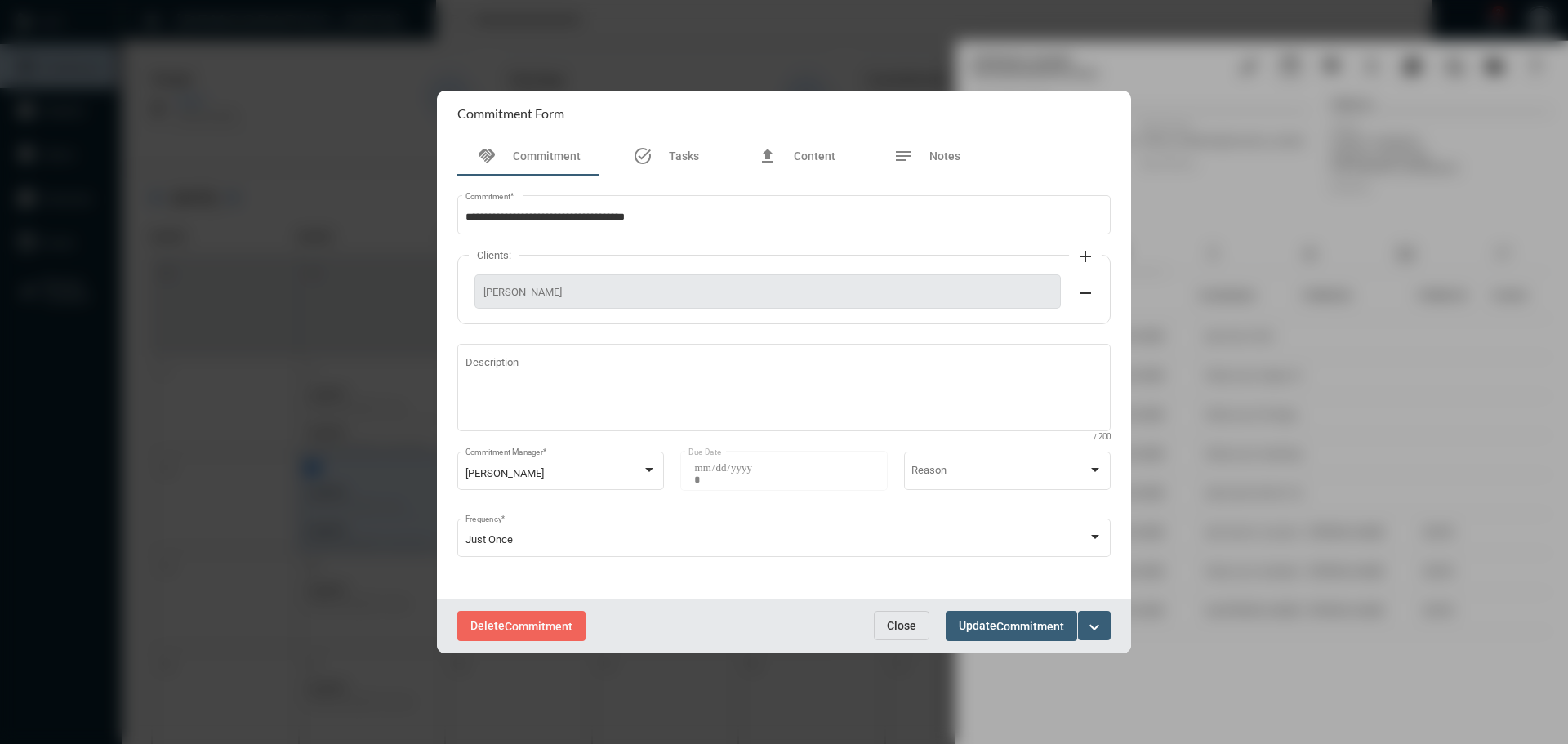
click at [891, 629] on span "Close" at bounding box center [901, 626] width 29 height 13
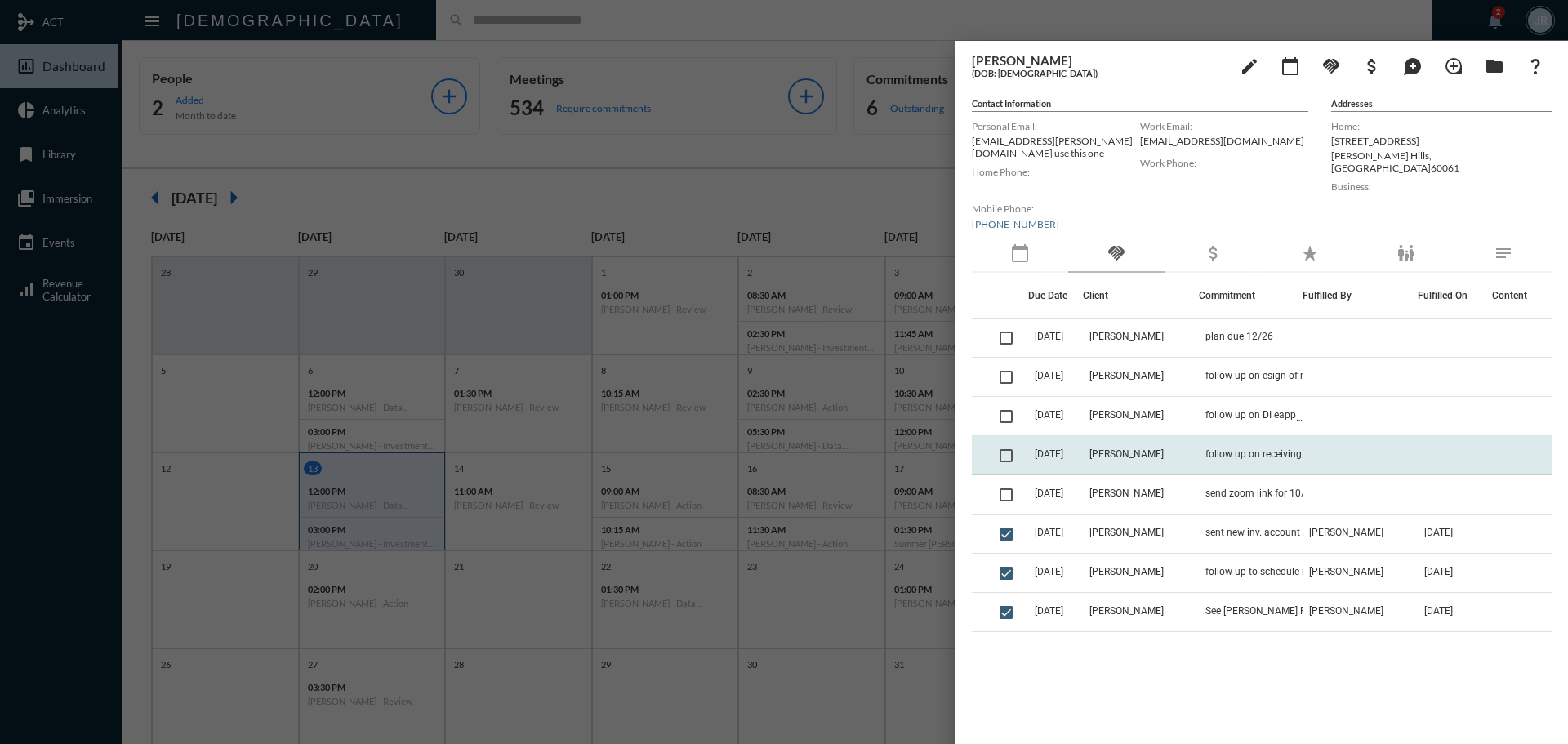
click at [1241, 436] on td "follow up on receiving DL" at bounding box center [1250, 455] width 104 height 39
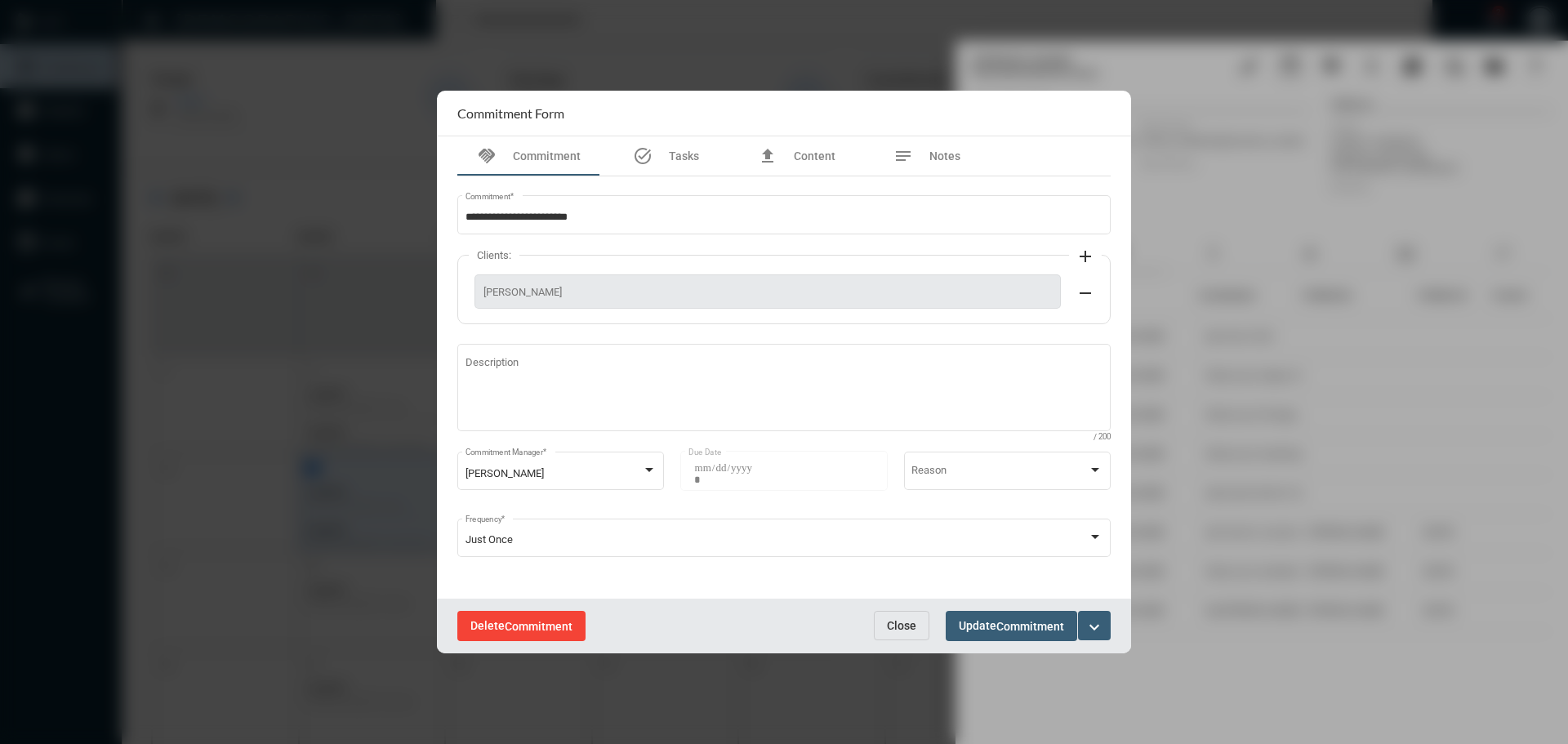
click at [549, 638] on button "Delete Commitment" at bounding box center [521, 626] width 128 height 30
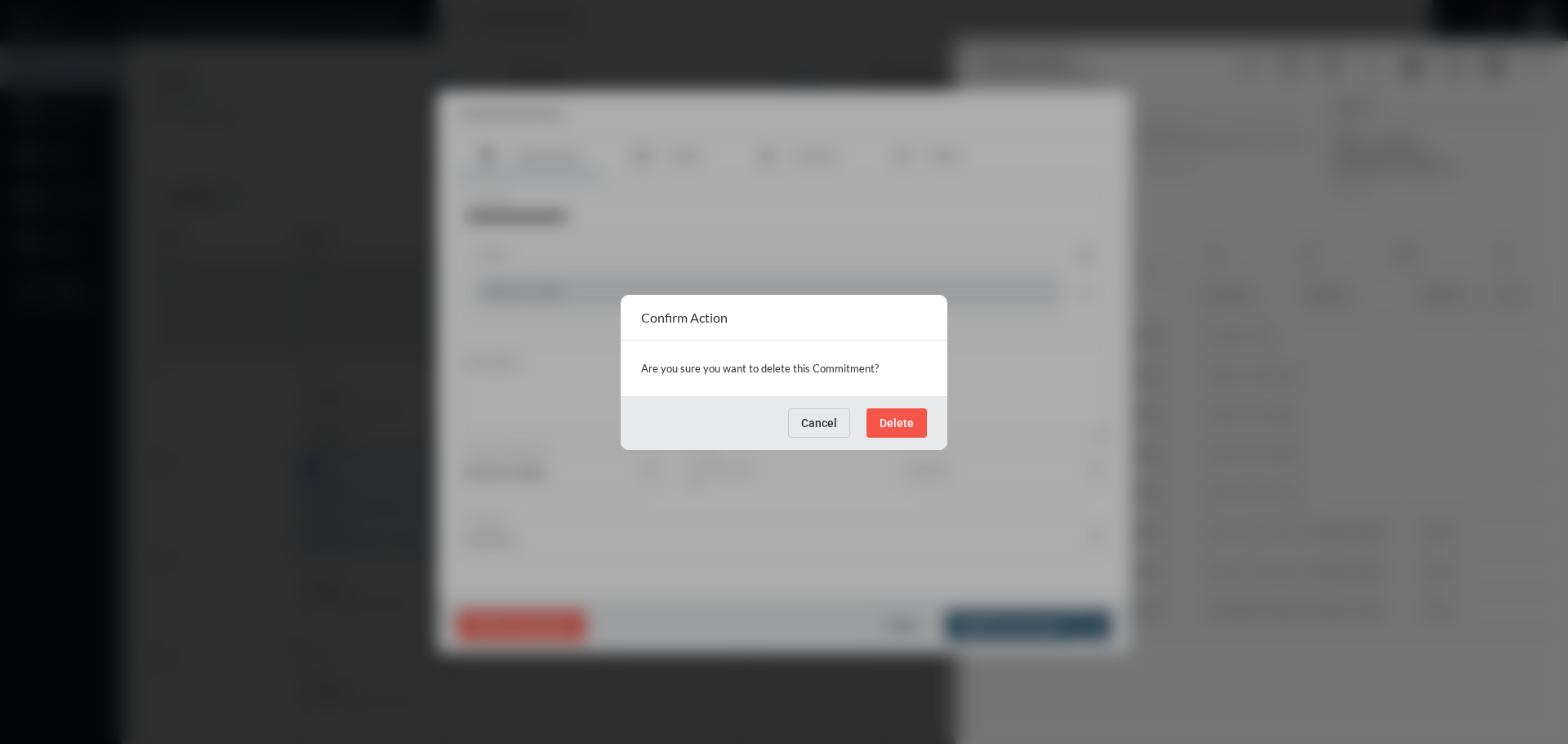
click at [888, 428] on span "Delete" at bounding box center [896, 423] width 34 height 13
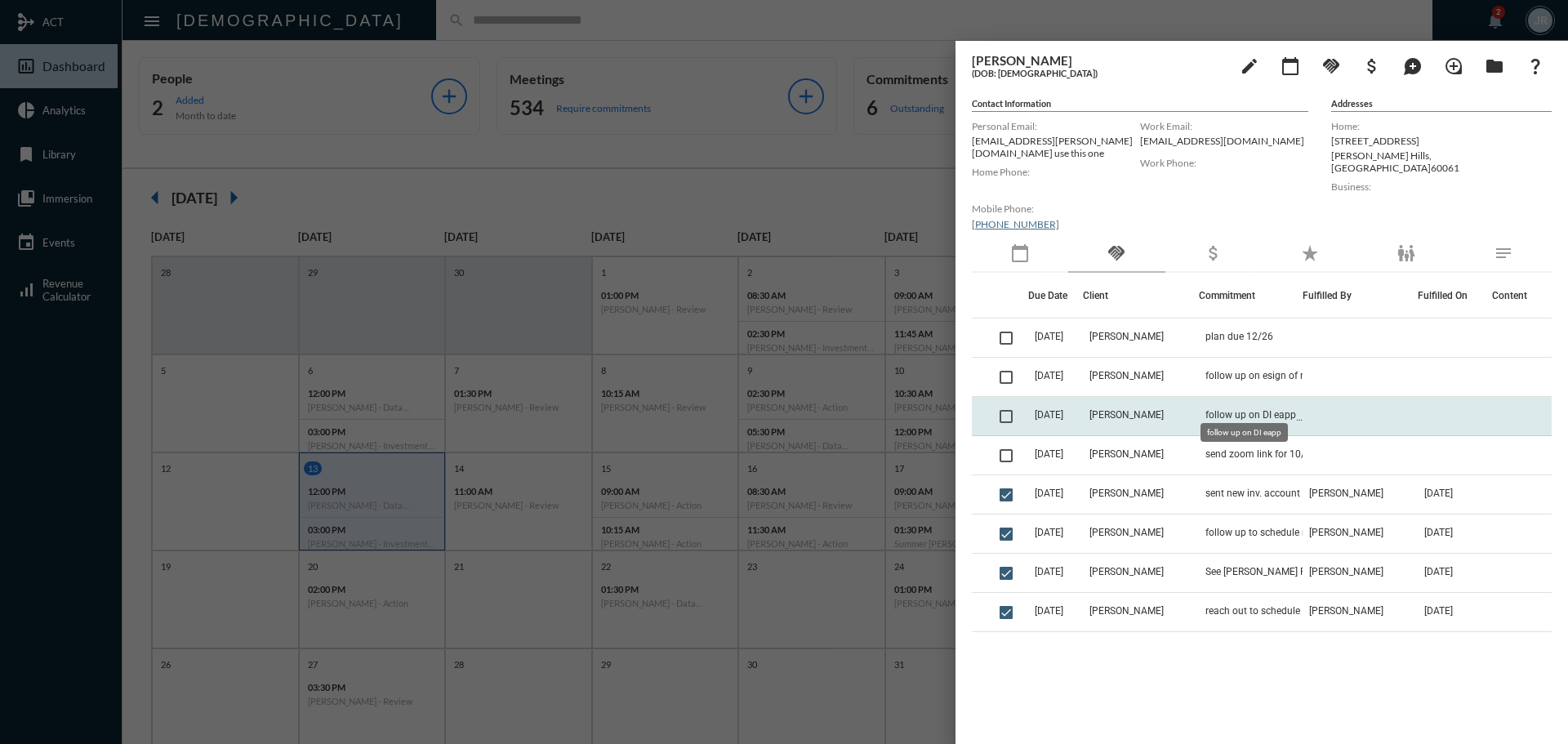
click at [1222, 409] on span "follow up on DI eapp" at bounding box center [1250, 415] width 90 height 12
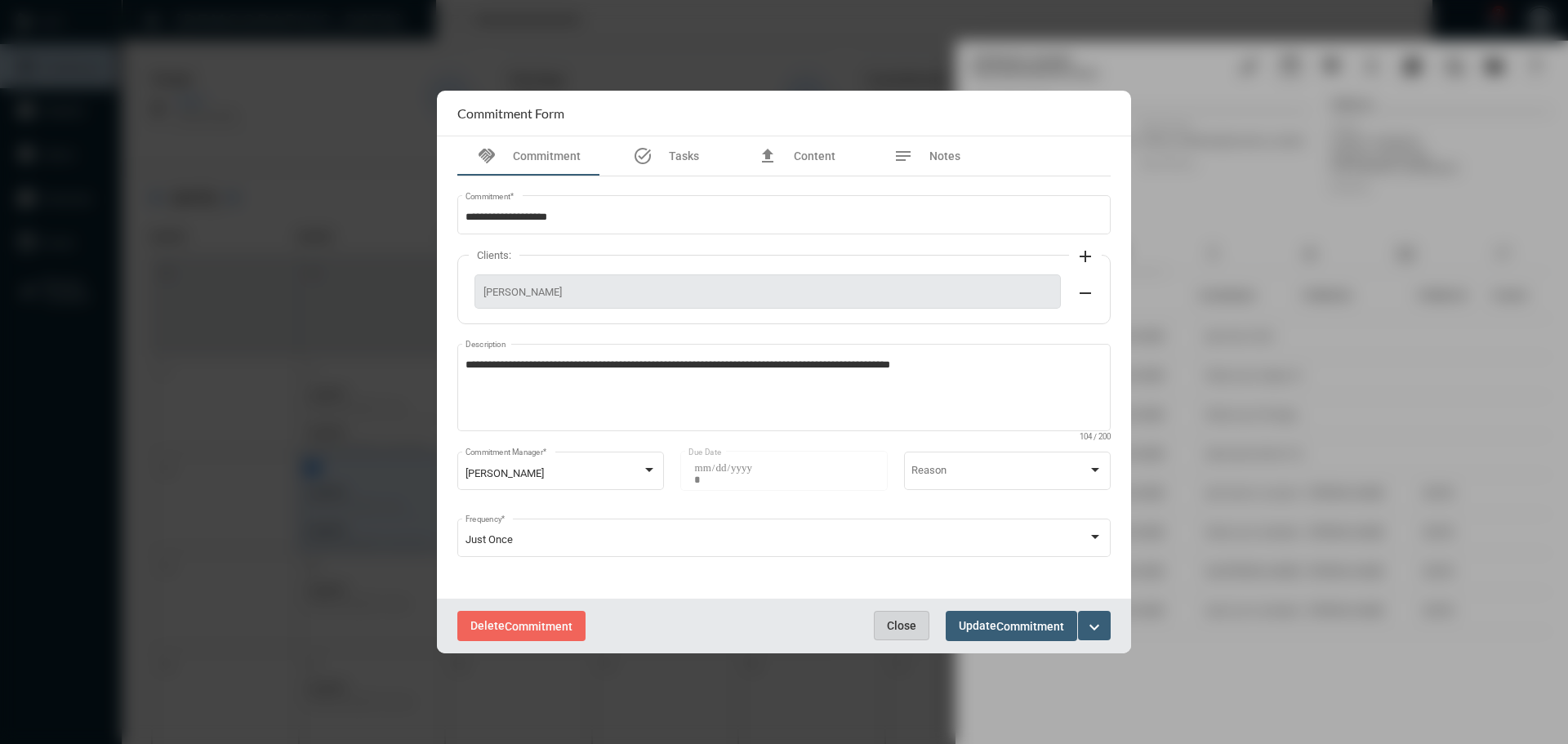
click at [896, 619] on span "Close" at bounding box center [901, 626] width 29 height 13
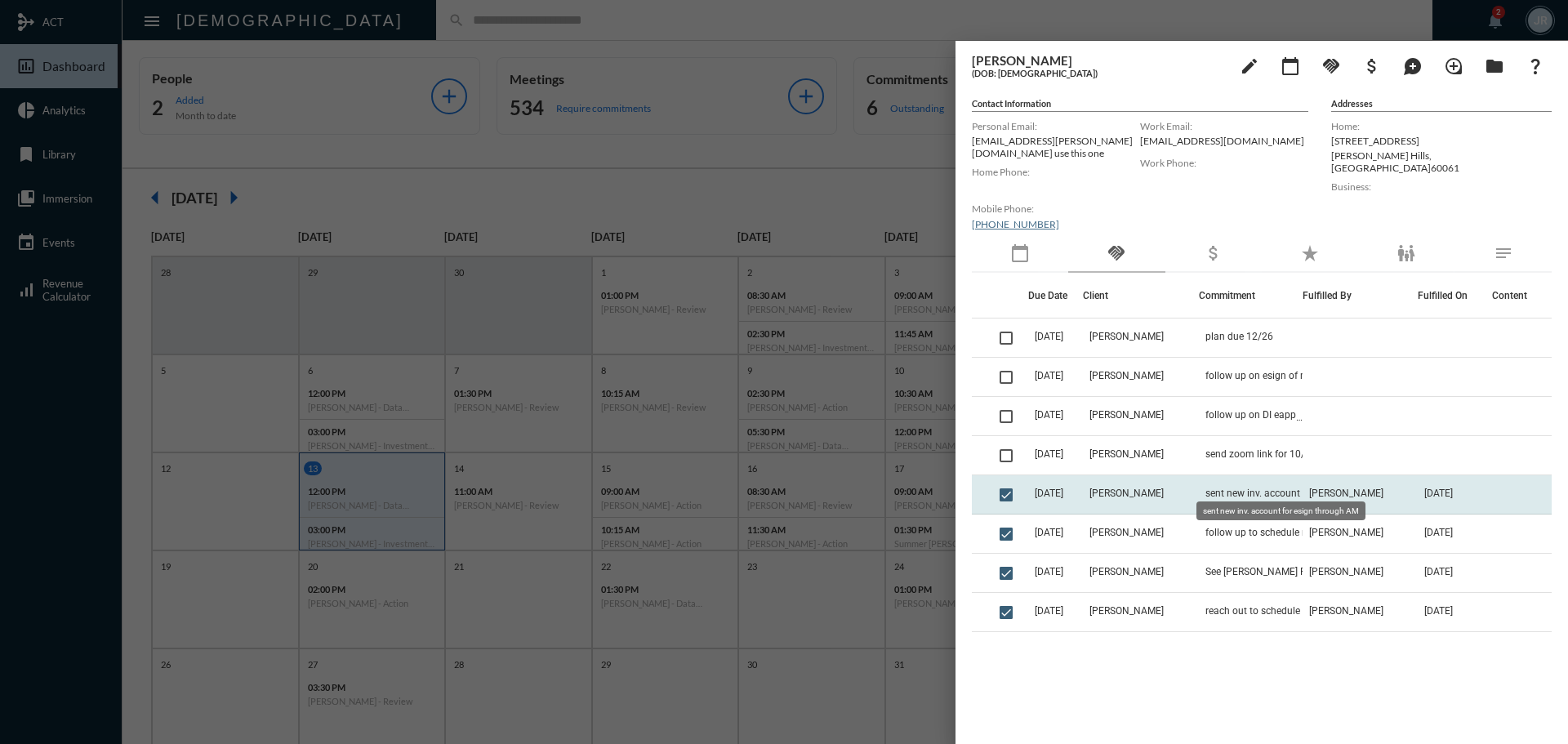
click at [1257, 487] on span "sent new inv. account for esign through AM" at bounding box center [1287, 493] width 164 height 12
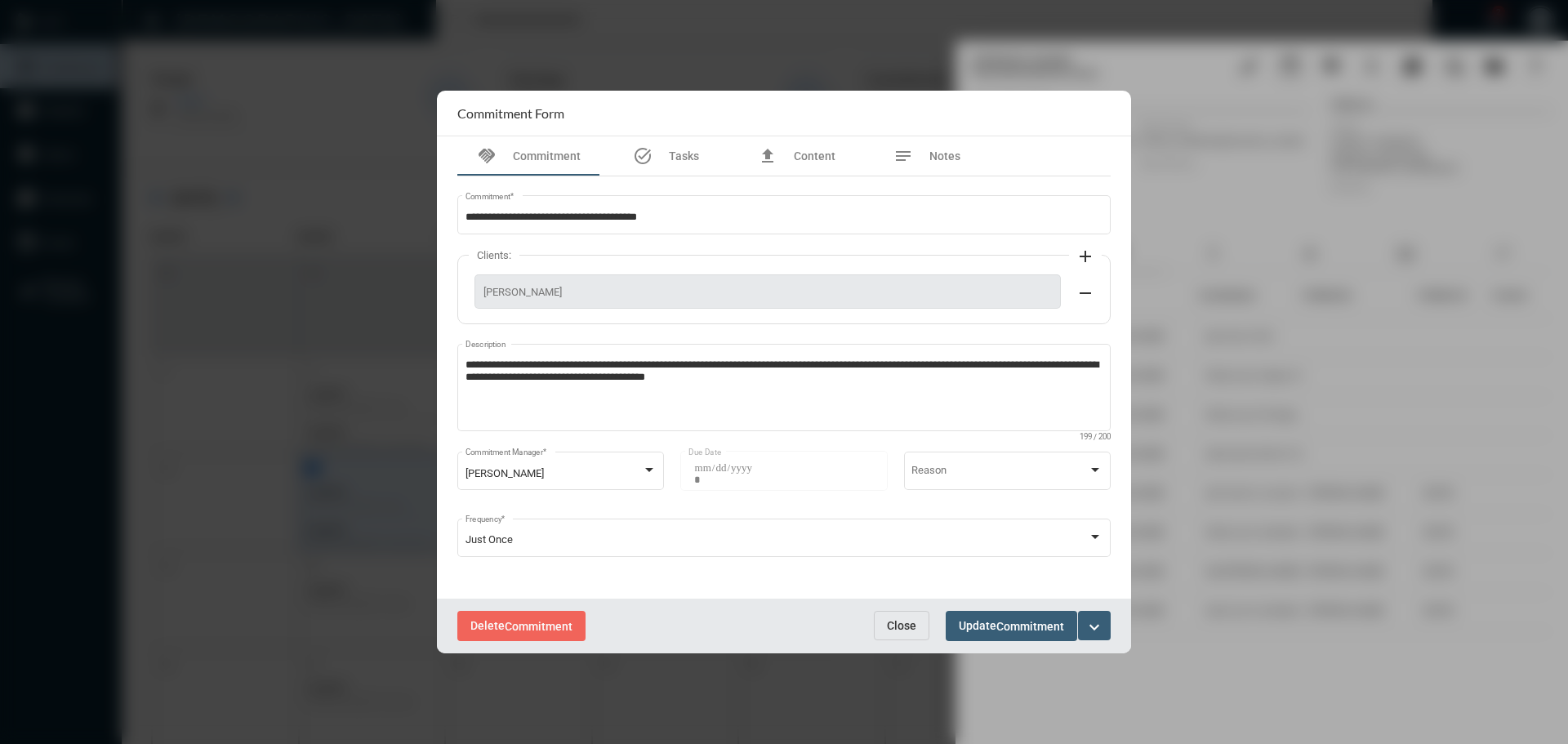
click at [897, 620] on span "Close" at bounding box center [901, 626] width 29 height 13
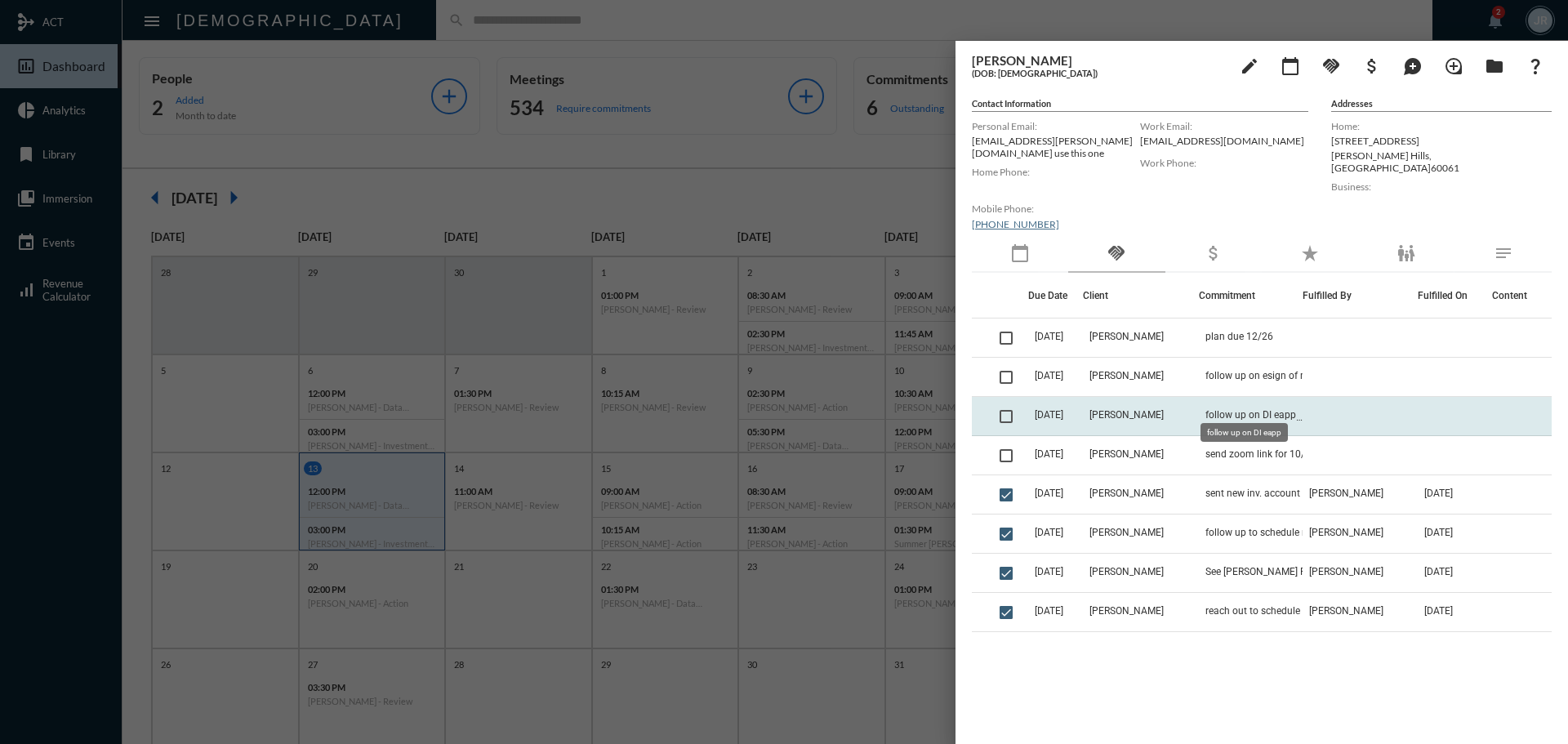
click at [1223, 409] on span "follow up on DI eapp" at bounding box center [1250, 415] width 90 height 12
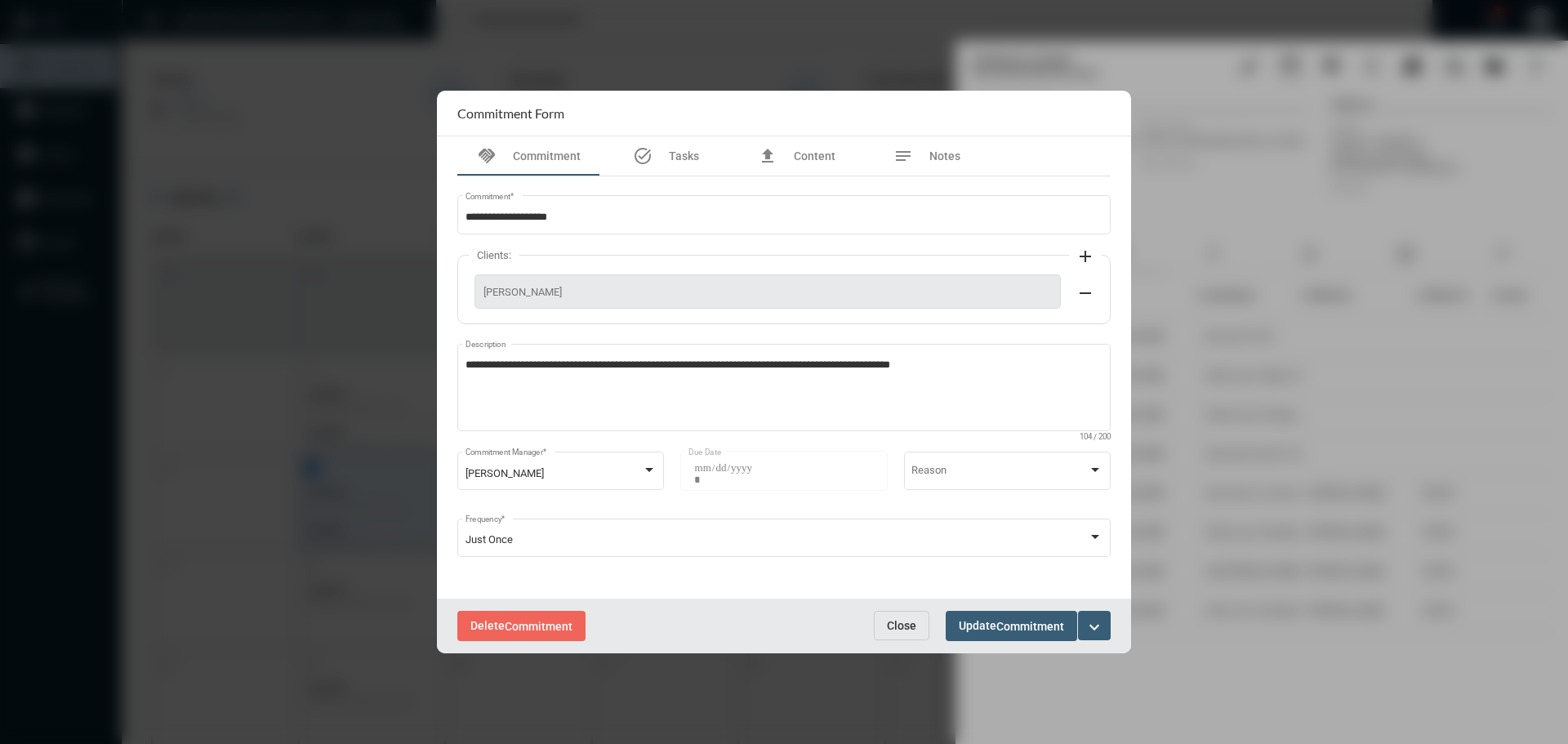
click at [915, 623] on span "Close" at bounding box center [901, 626] width 29 height 13
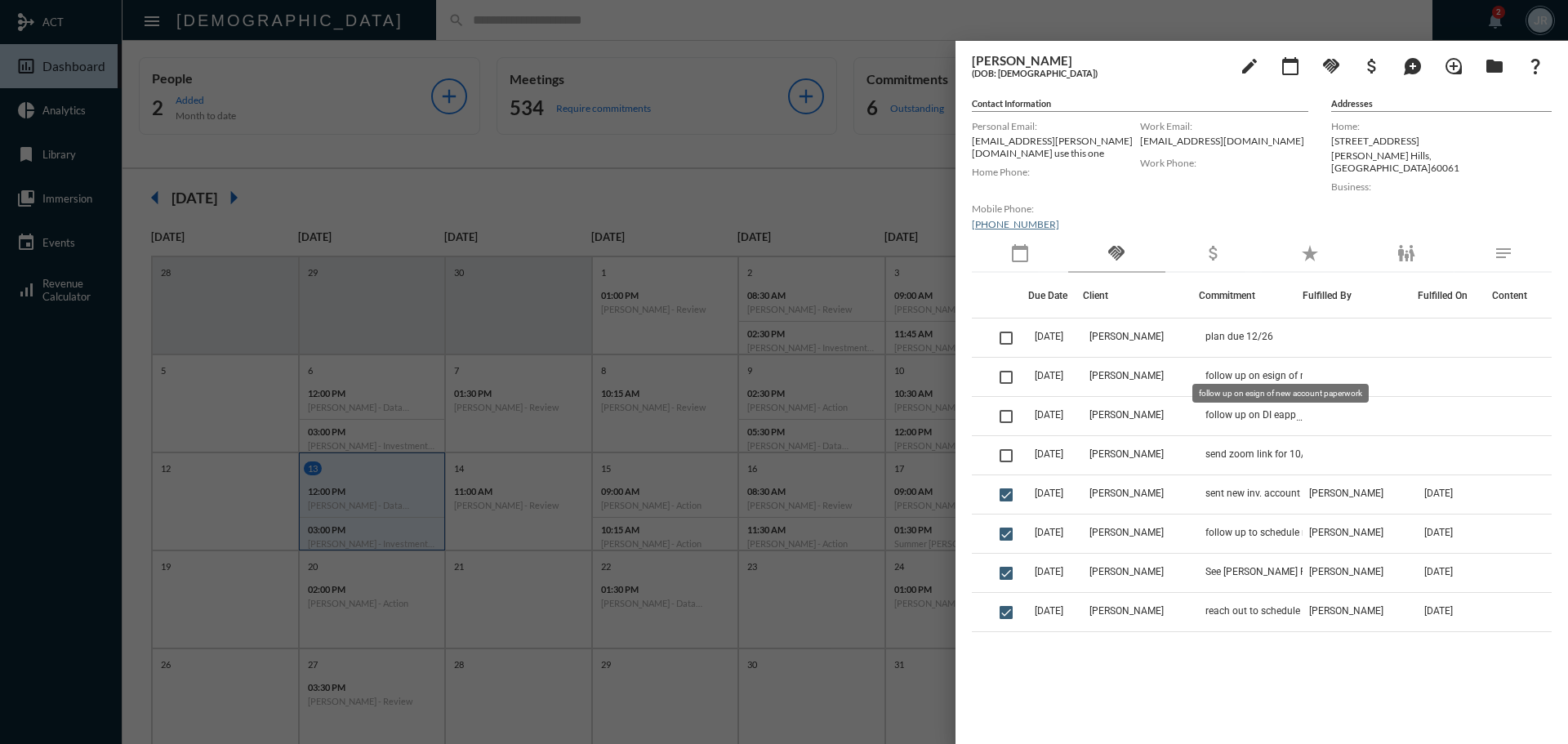
click at [1227, 373] on mat-tooltip-component "follow up on esign of new account paperwork" at bounding box center [1281, 394] width 199 height 42
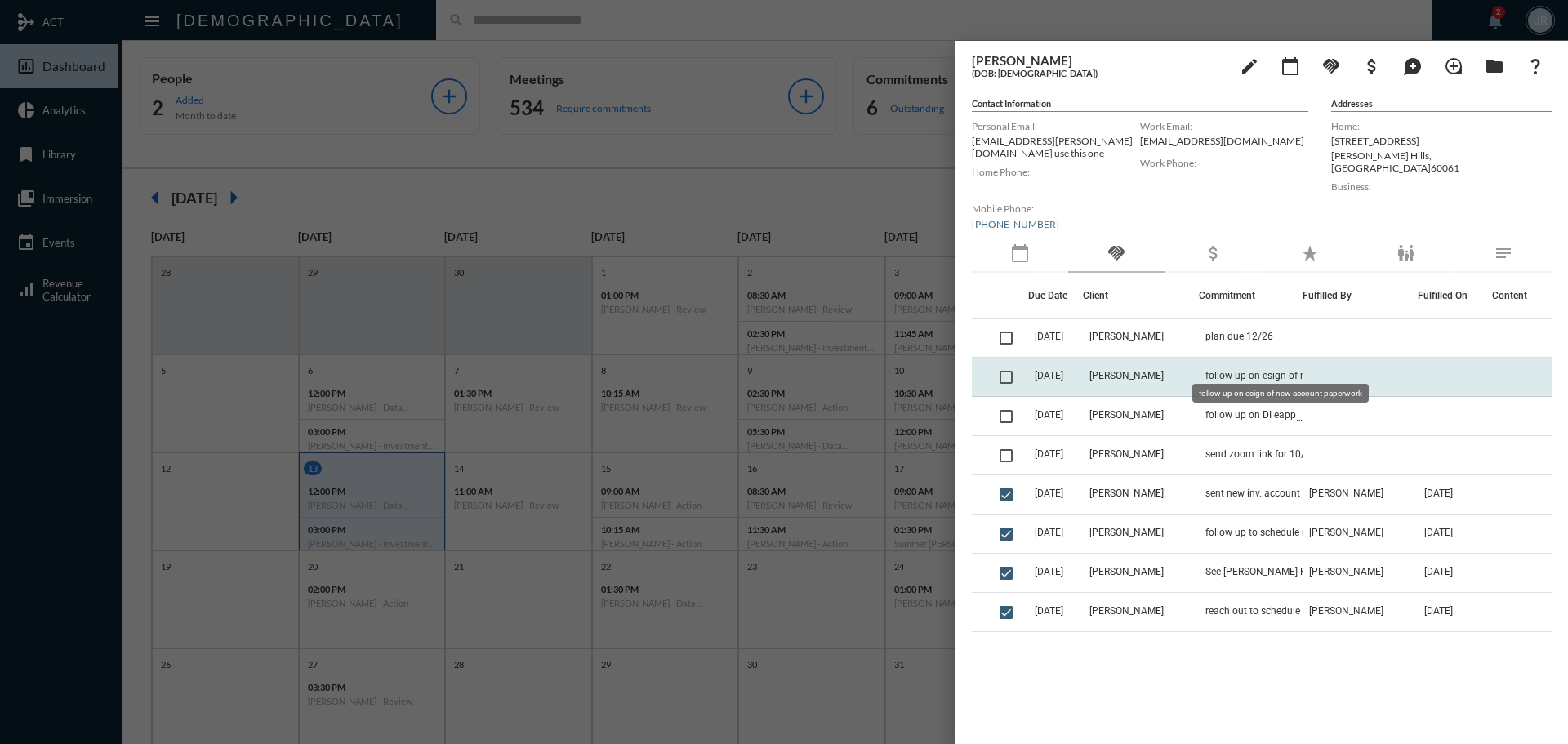
click at [1207, 370] on span "follow up on esign of new account paperwork" at bounding box center [1287, 376] width 164 height 12
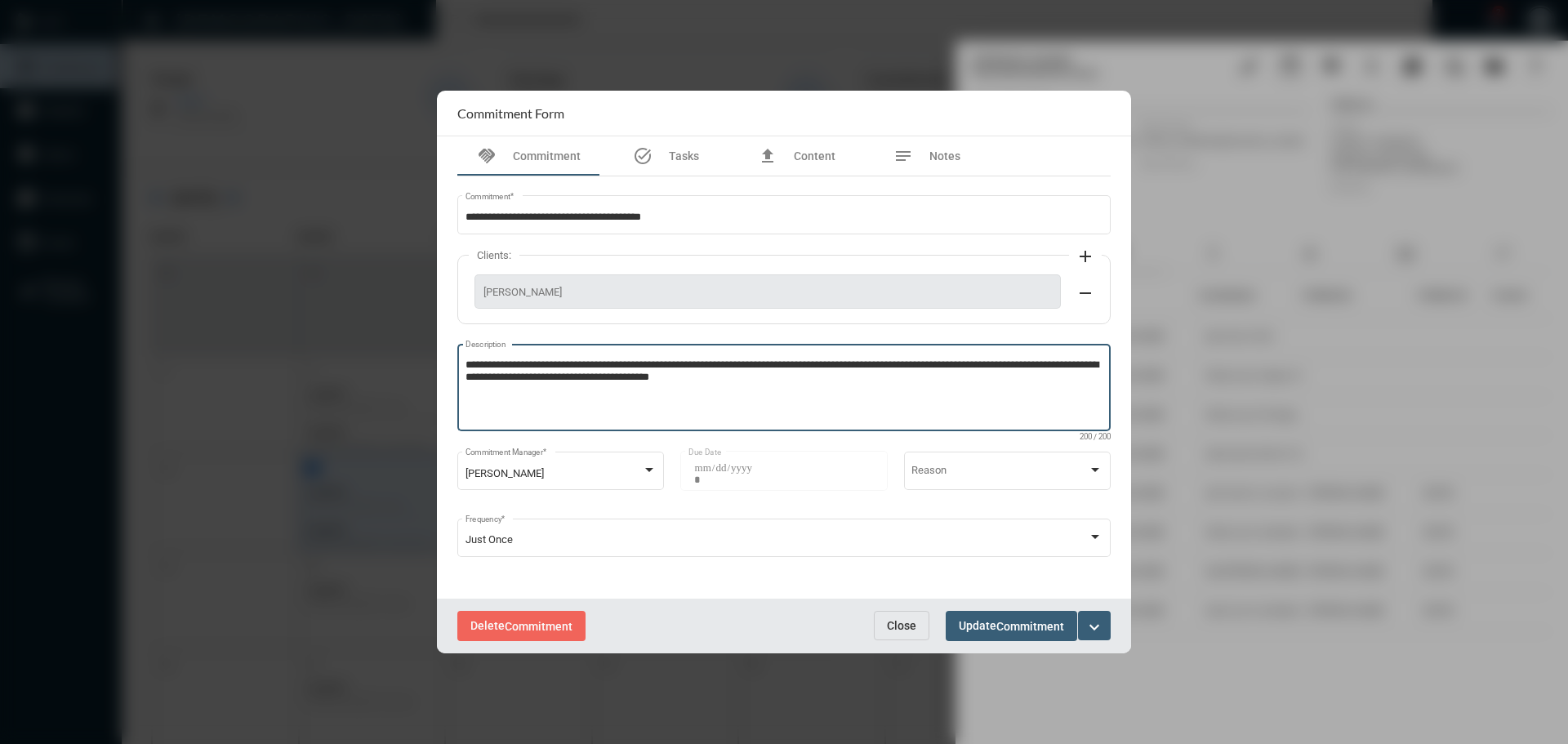
click at [740, 377] on textarea "**********" at bounding box center [784, 390] width 637 height 65
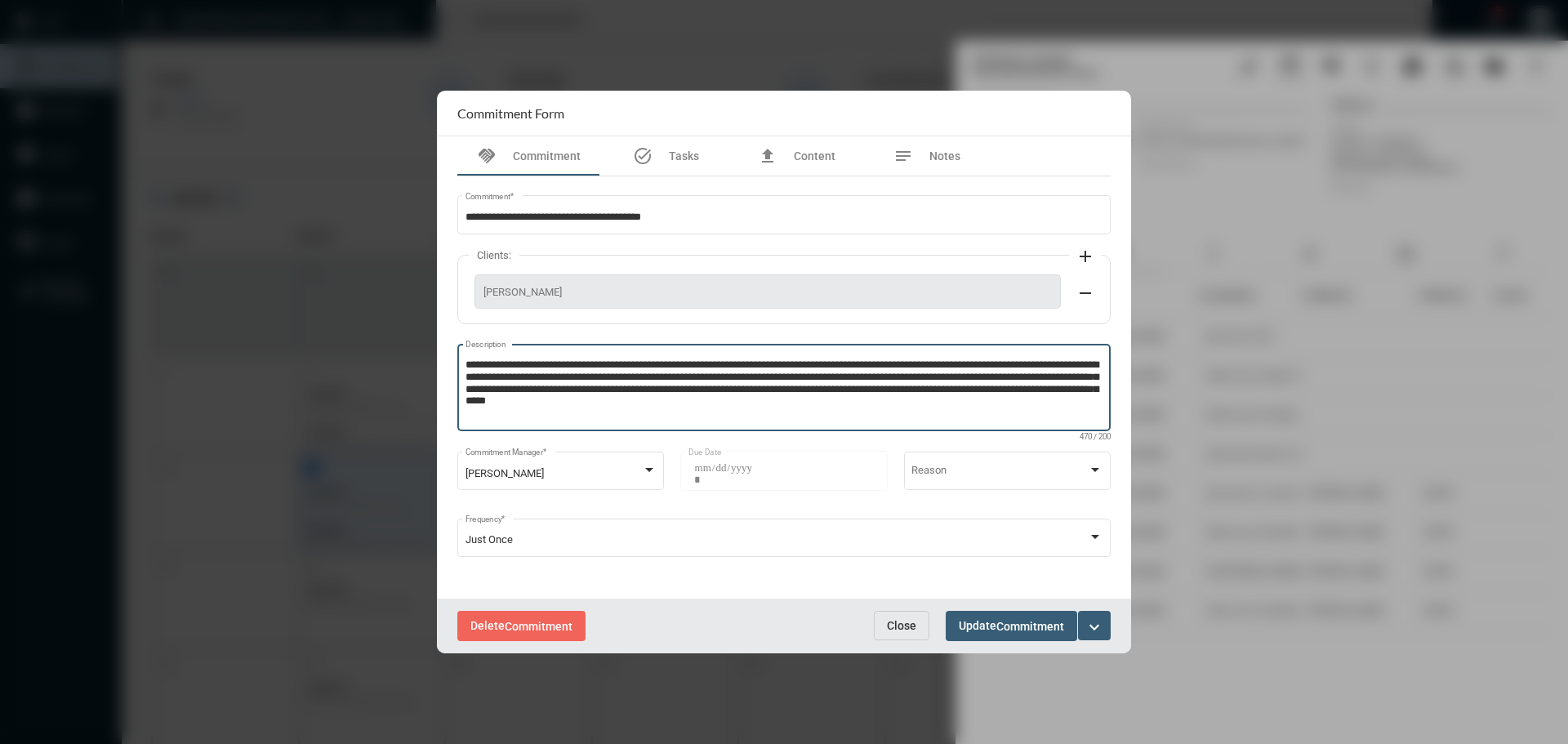
type textarea "**********"
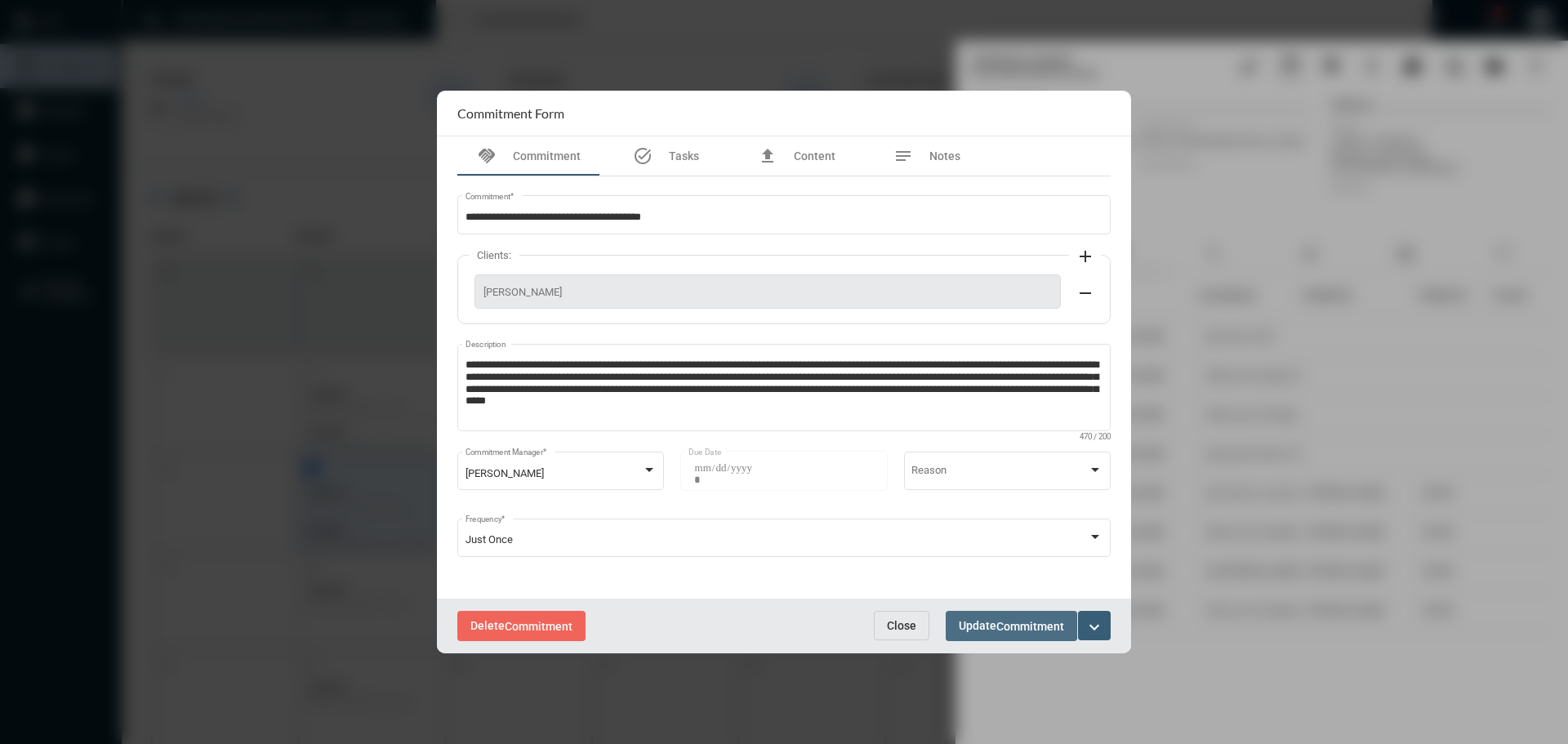
click at [993, 621] on span "Update Commitment" at bounding box center [1011, 626] width 105 height 13
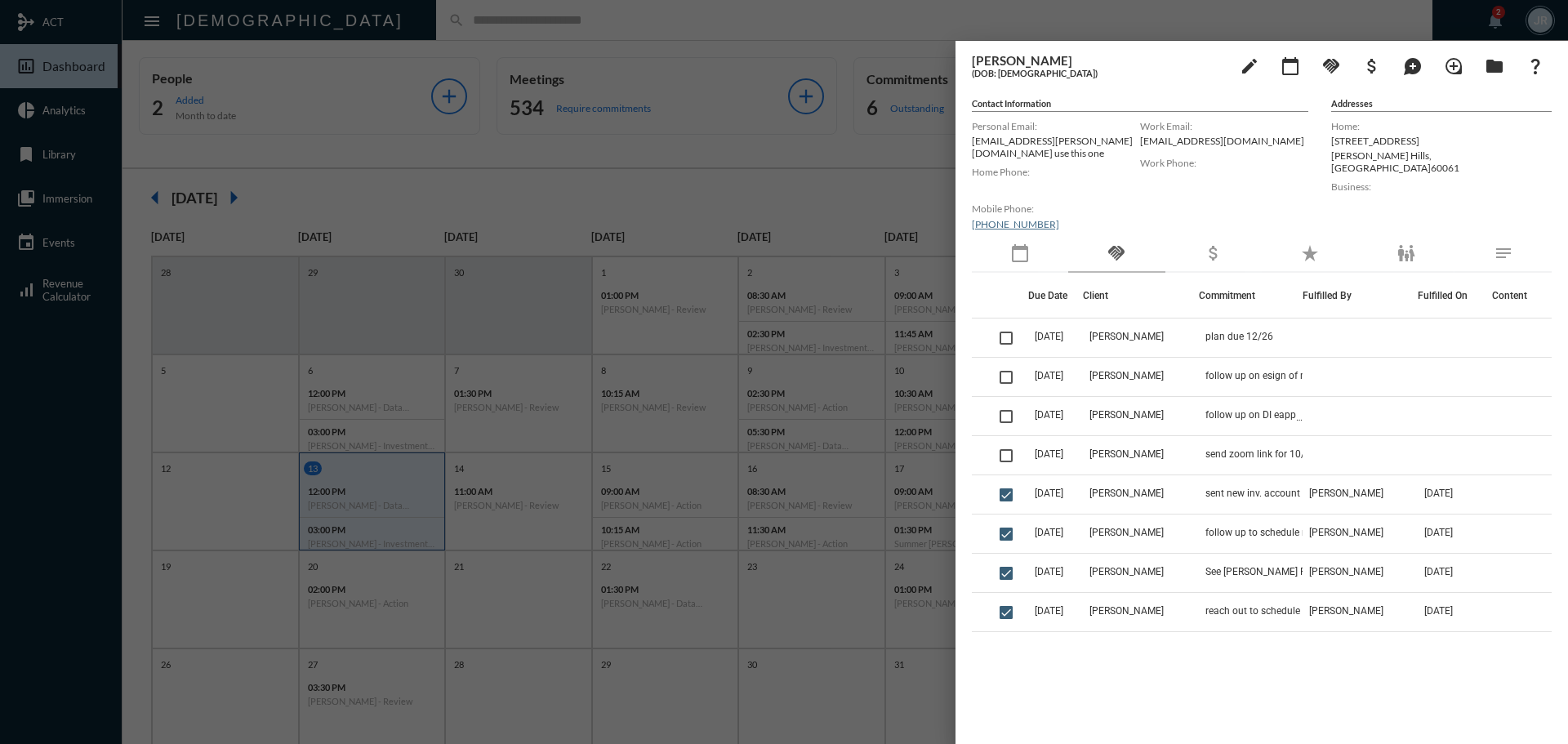
click at [423, 18] on div at bounding box center [784, 372] width 1568 height 744
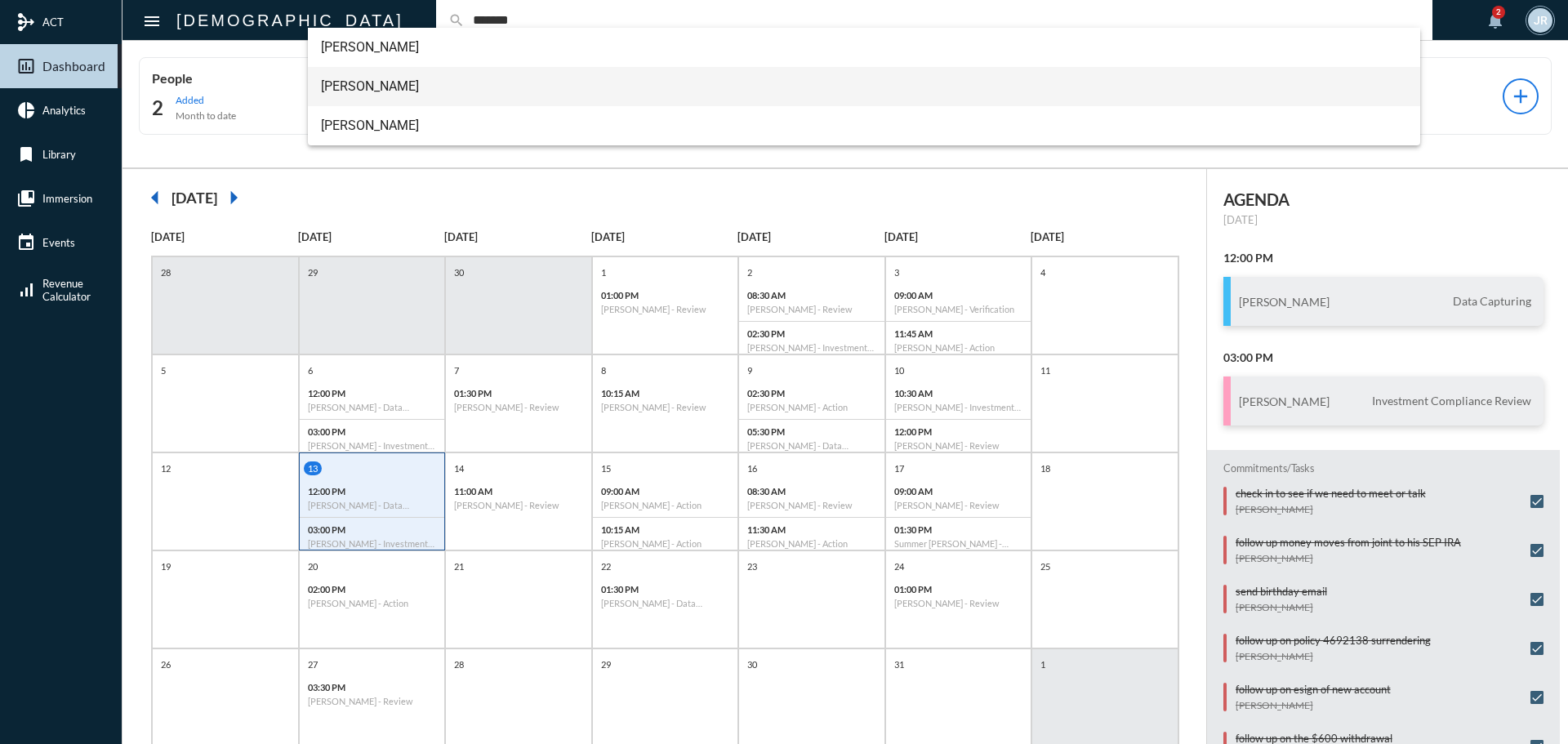
type input "*******"
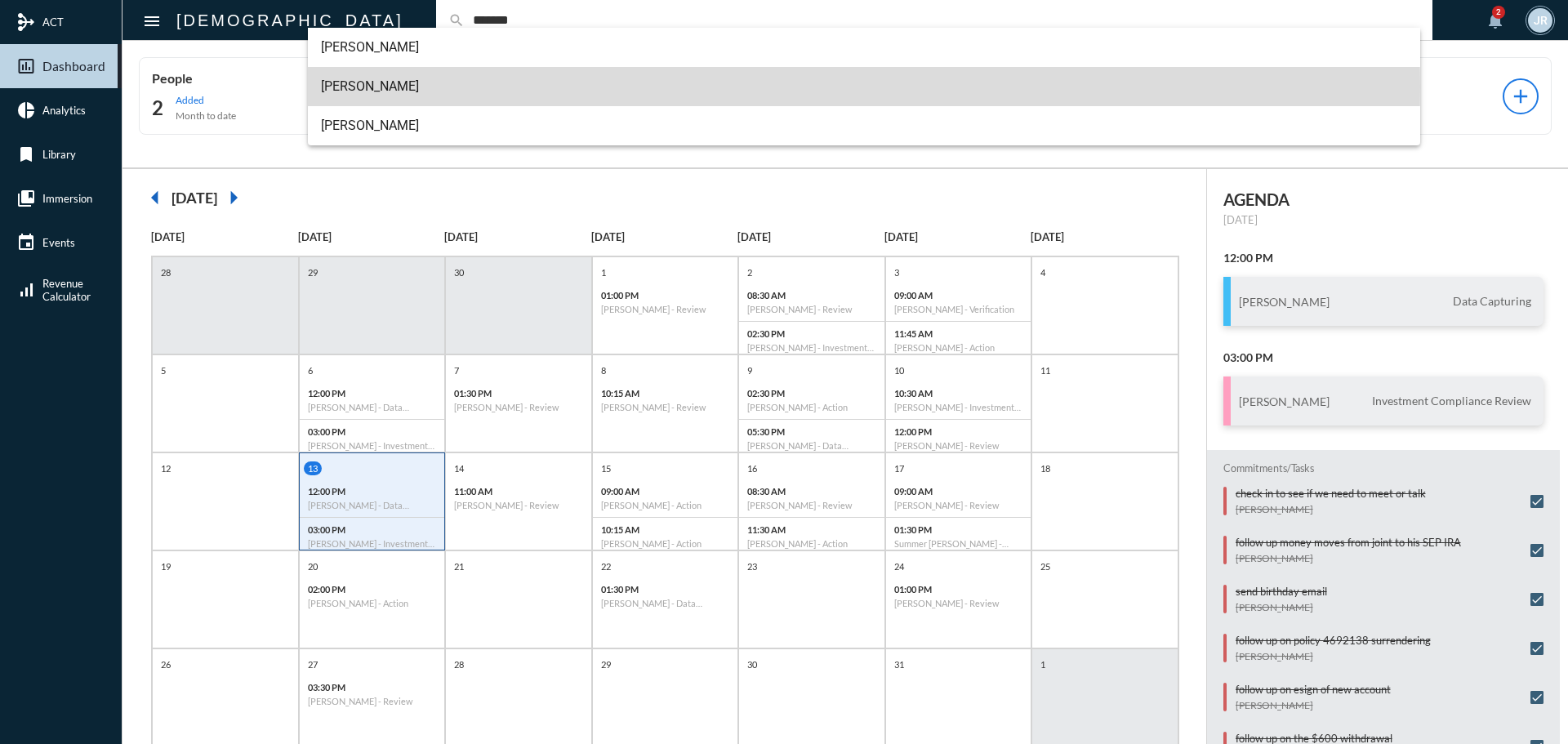
click at [381, 86] on span "[PERSON_NAME]" at bounding box center [865, 86] width 1087 height 39
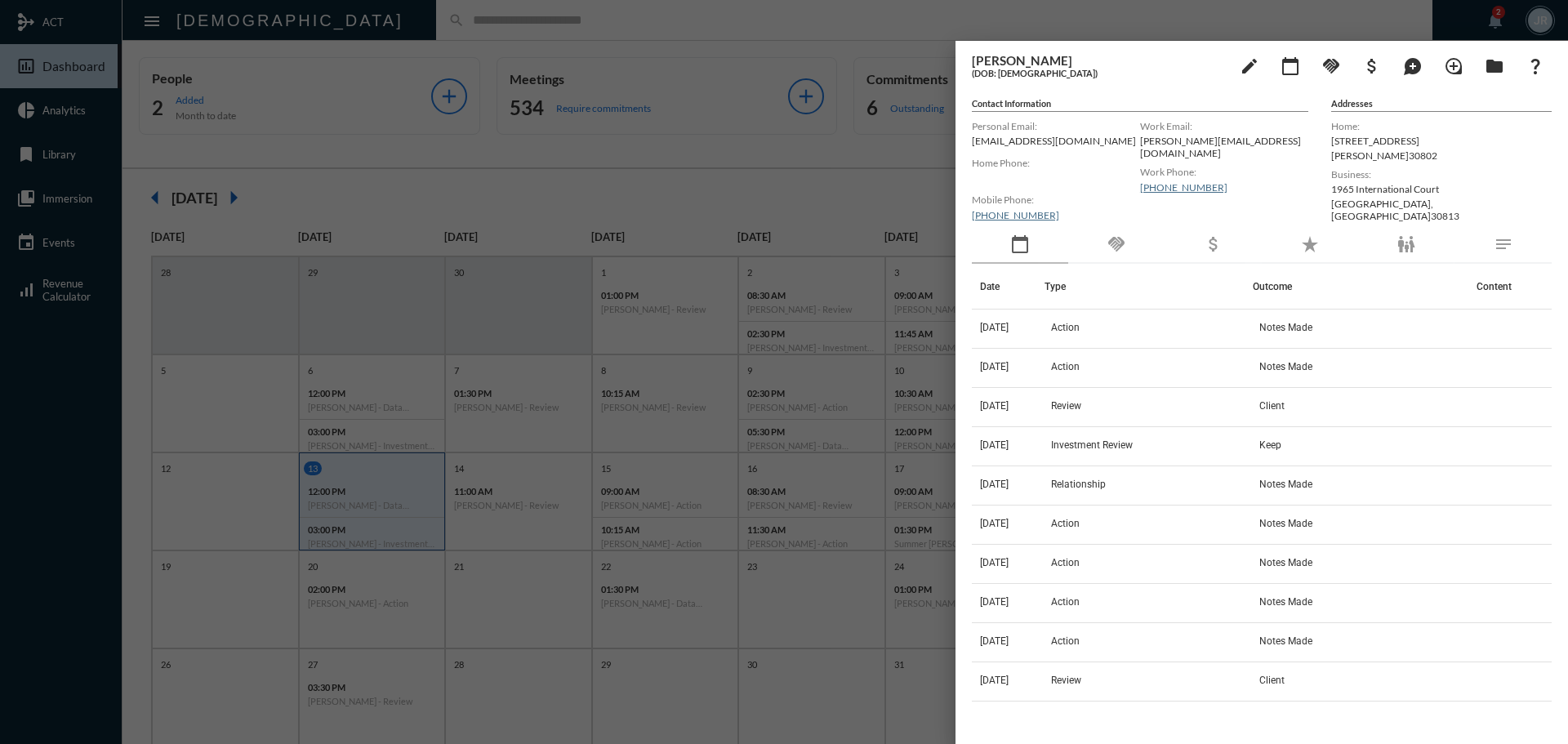
click at [646, 31] on div at bounding box center [784, 372] width 1568 height 744
